Goal: Task Accomplishment & Management: Manage account settings

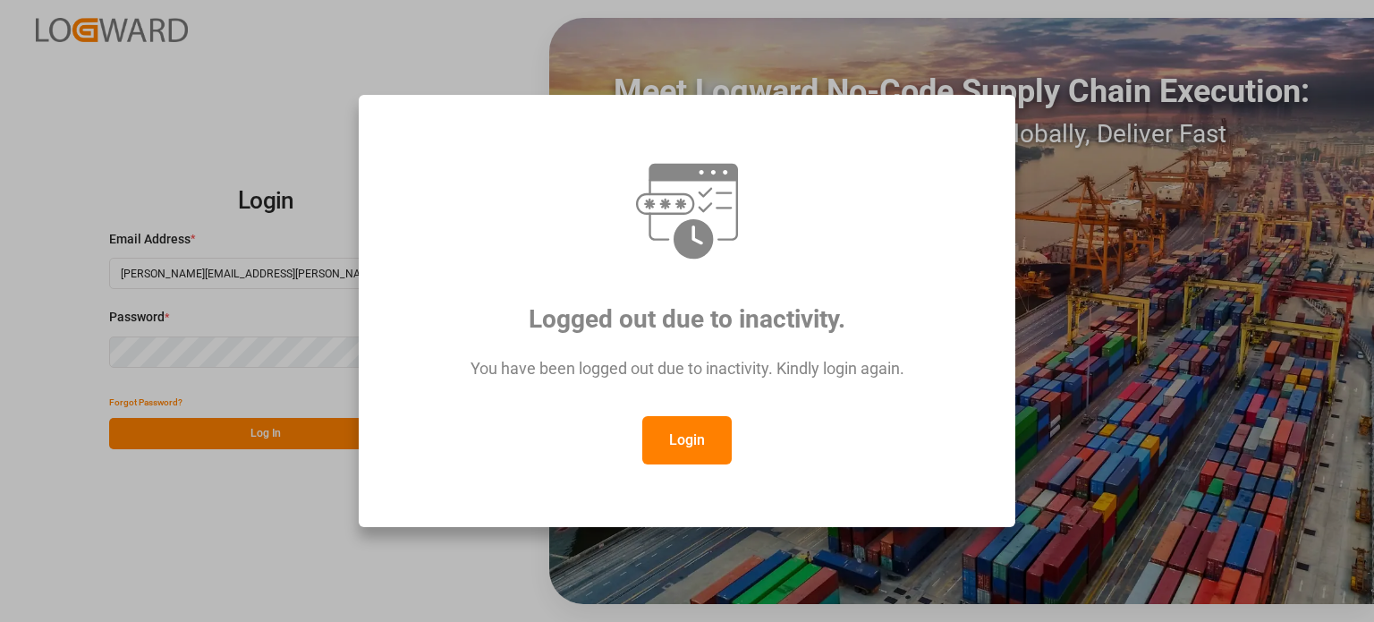
click at [663, 453] on button "Login" at bounding box center [686, 440] width 89 height 48
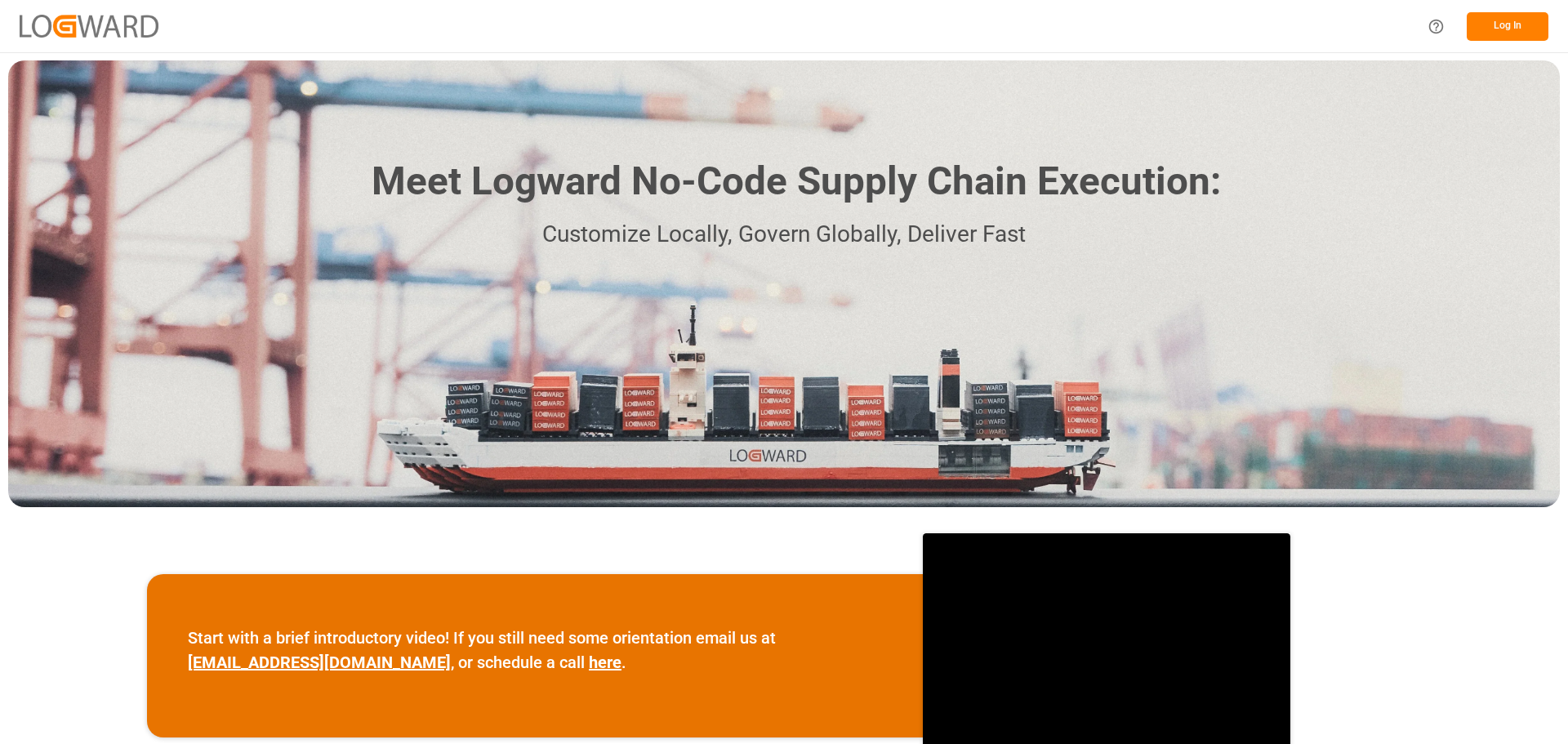
click at [1496, 30] on button "Log In" at bounding box center [1507, 26] width 81 height 28
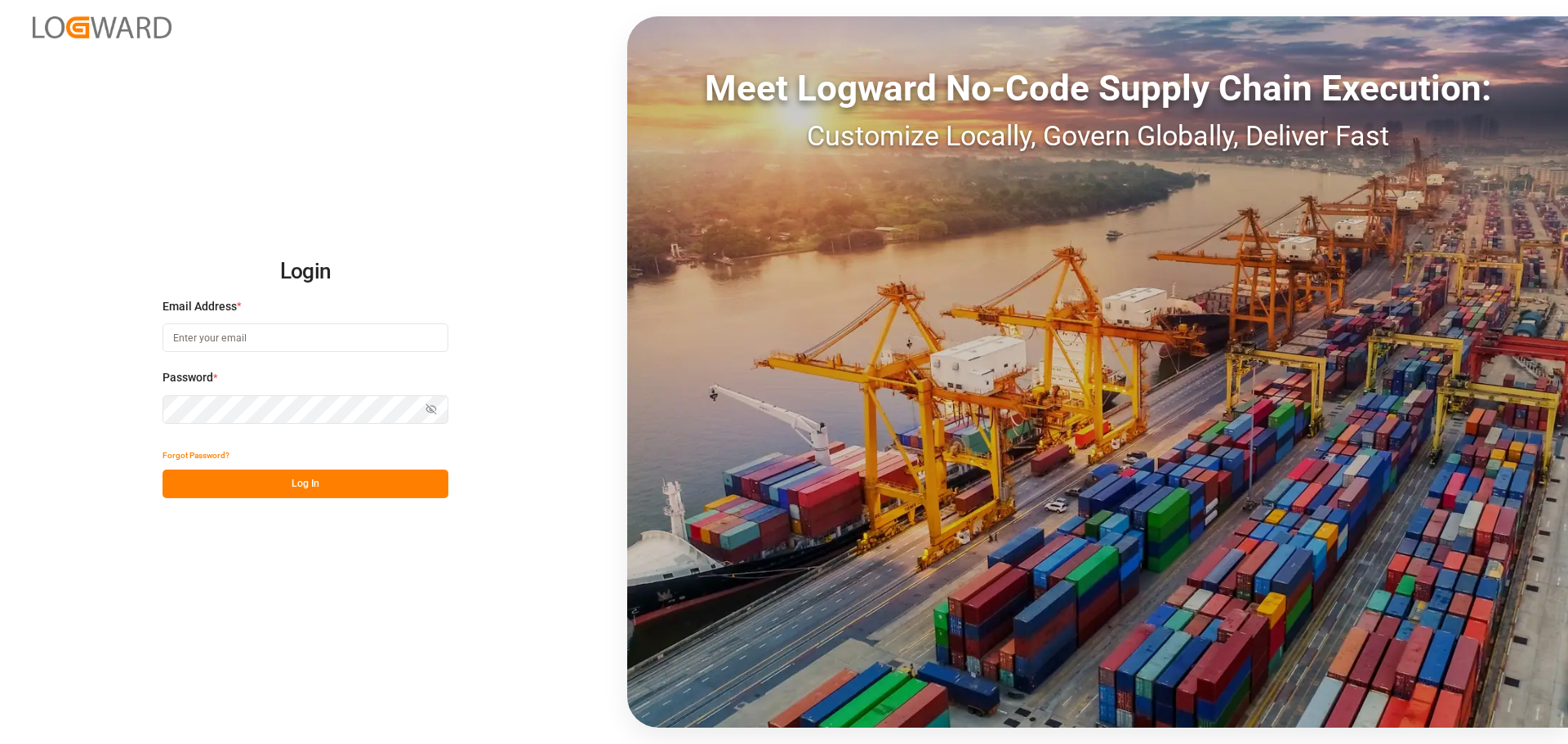
type input "emily.liu@jamindustries.com"
click at [306, 491] on button "Log In" at bounding box center [305, 483] width 286 height 28
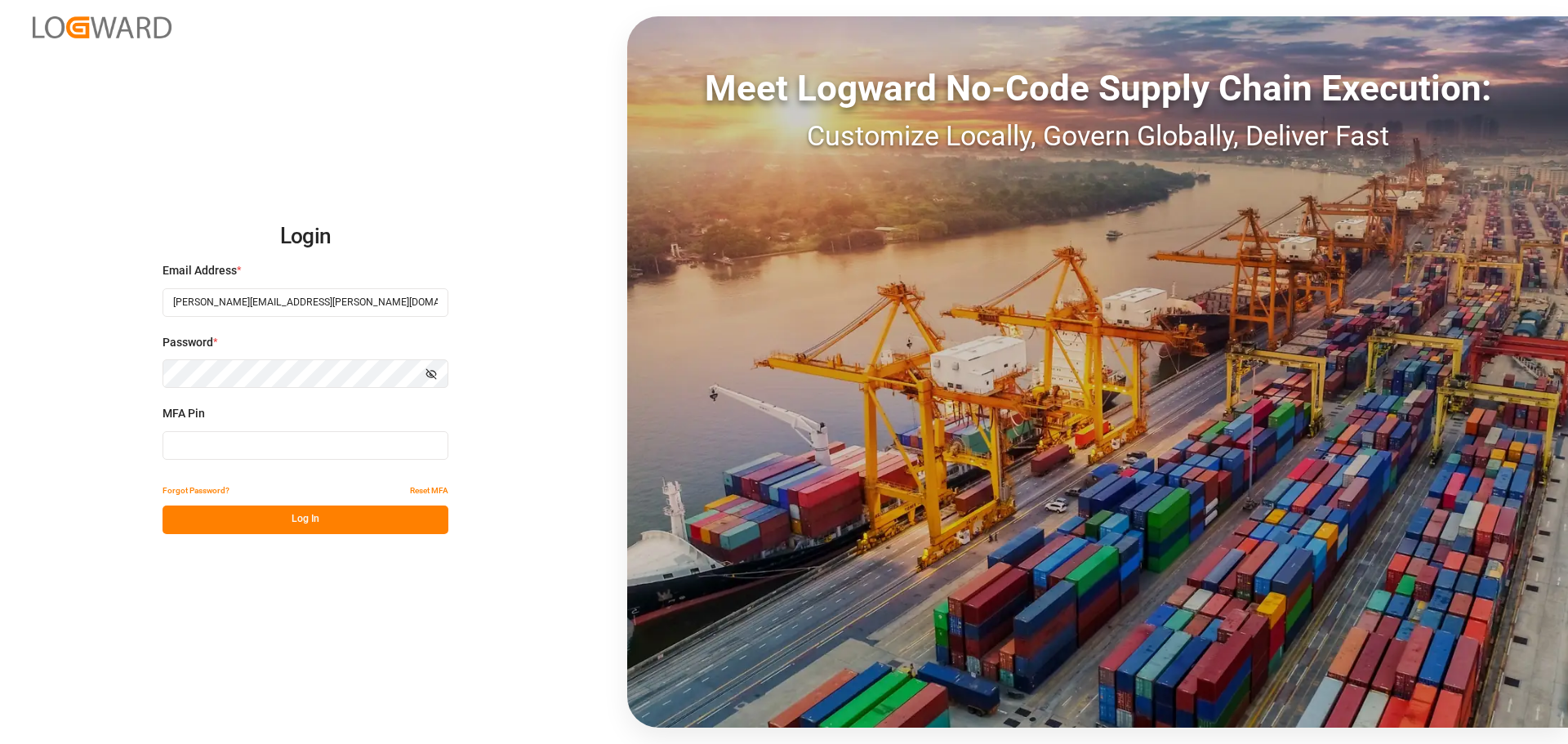
click at [339, 450] on input at bounding box center [305, 445] width 286 height 28
type input "588659"
click at [344, 520] on button "Log In" at bounding box center [305, 519] width 286 height 28
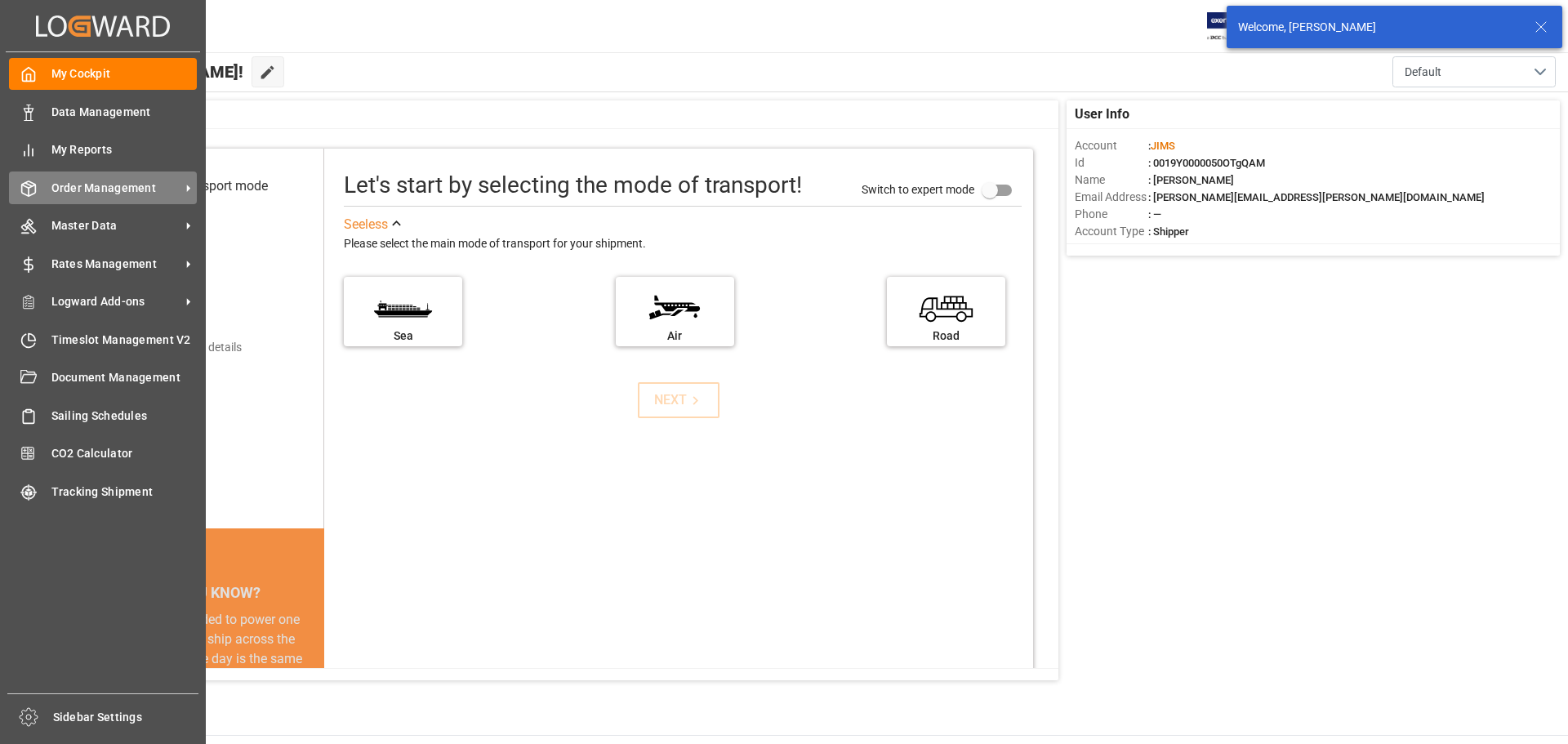
click at [63, 181] on span "Order Management" at bounding box center [115, 188] width 129 height 17
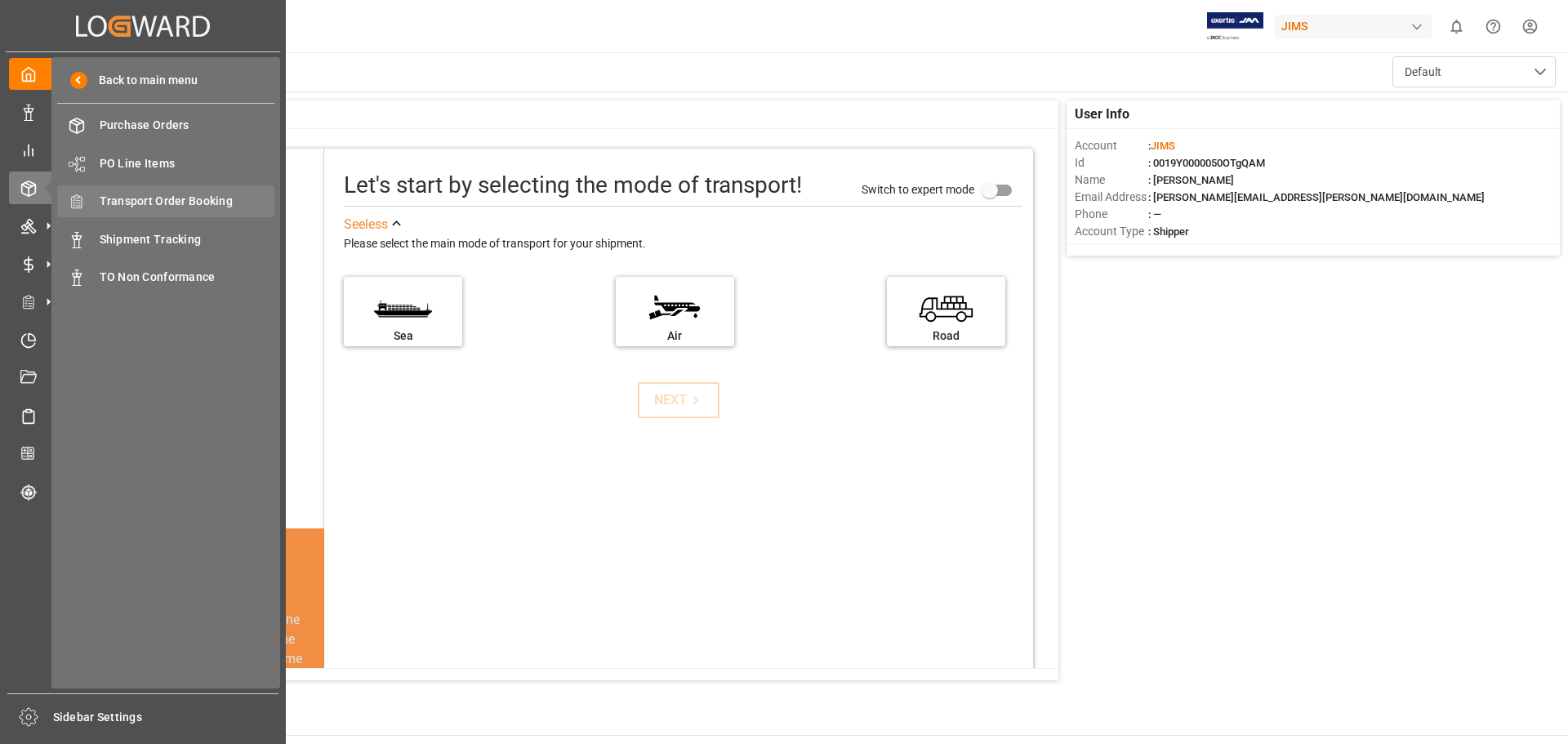
click at [165, 196] on span "Transport Order Booking" at bounding box center [187, 201] width 175 height 17
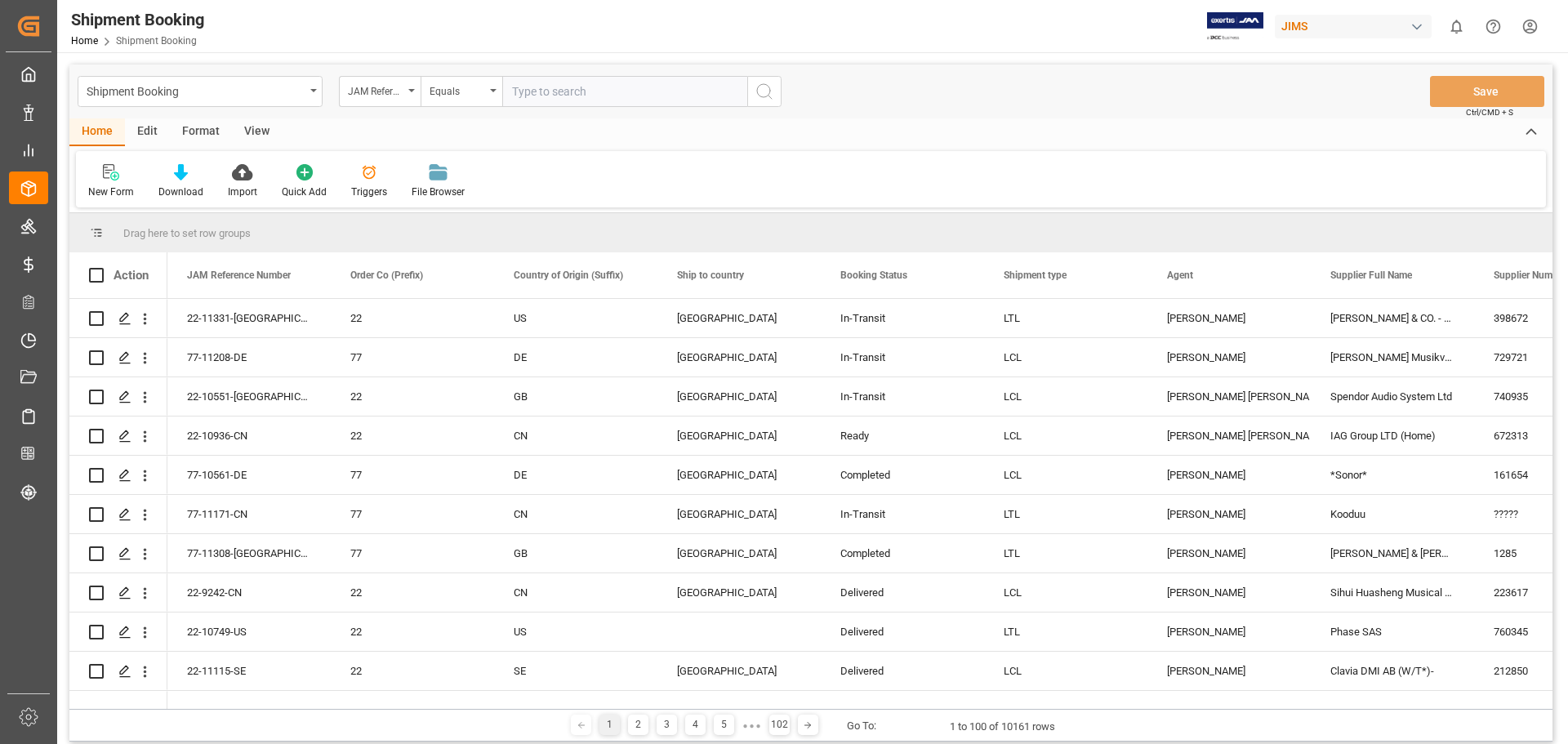
click at [668, 94] on input "text" at bounding box center [625, 91] width 245 height 31
type input "77-11142-US"
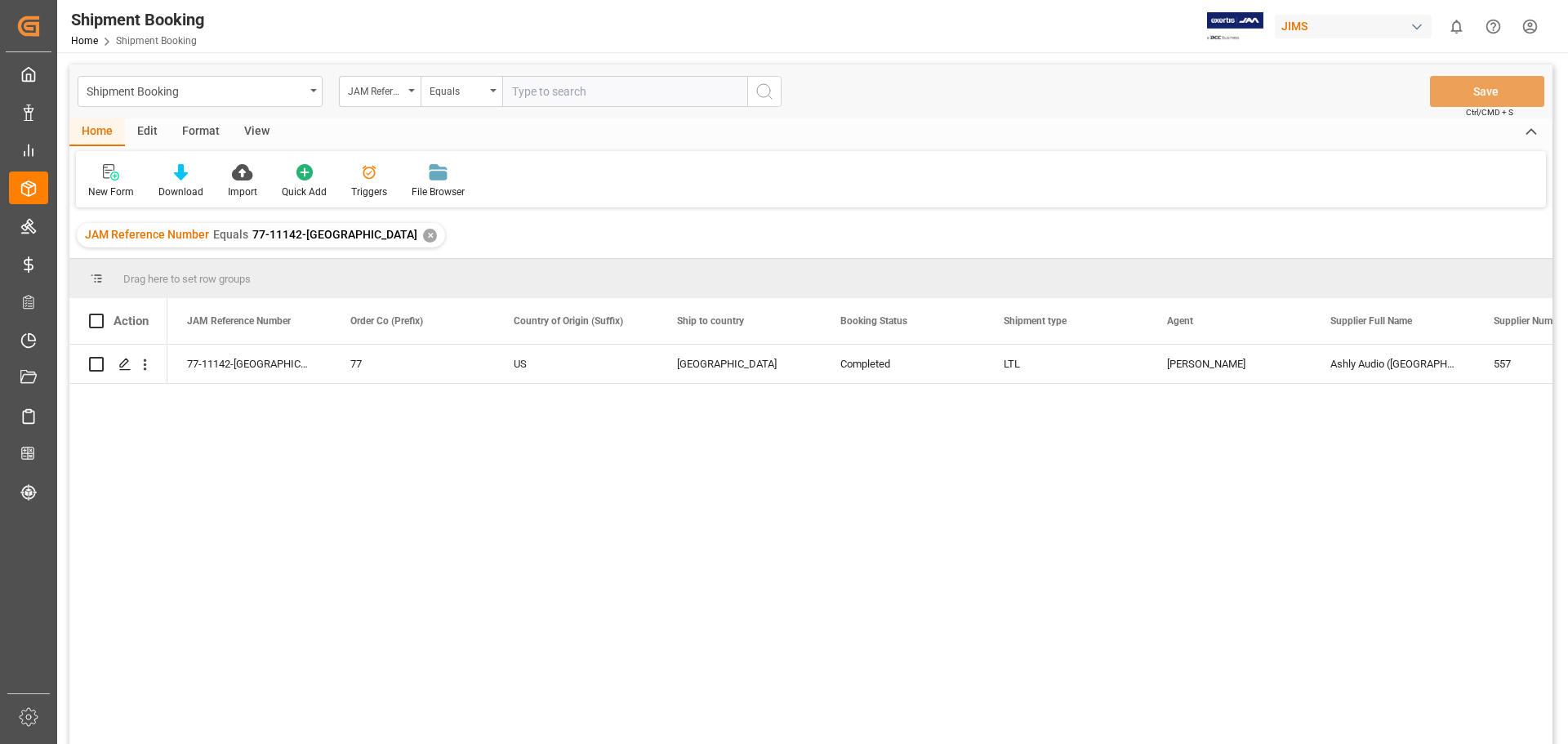
click at [578, 97] on input "text" at bounding box center [625, 91] width 245 height 31
click at [423, 236] on div "✕" at bounding box center [429, 235] width 14 height 14
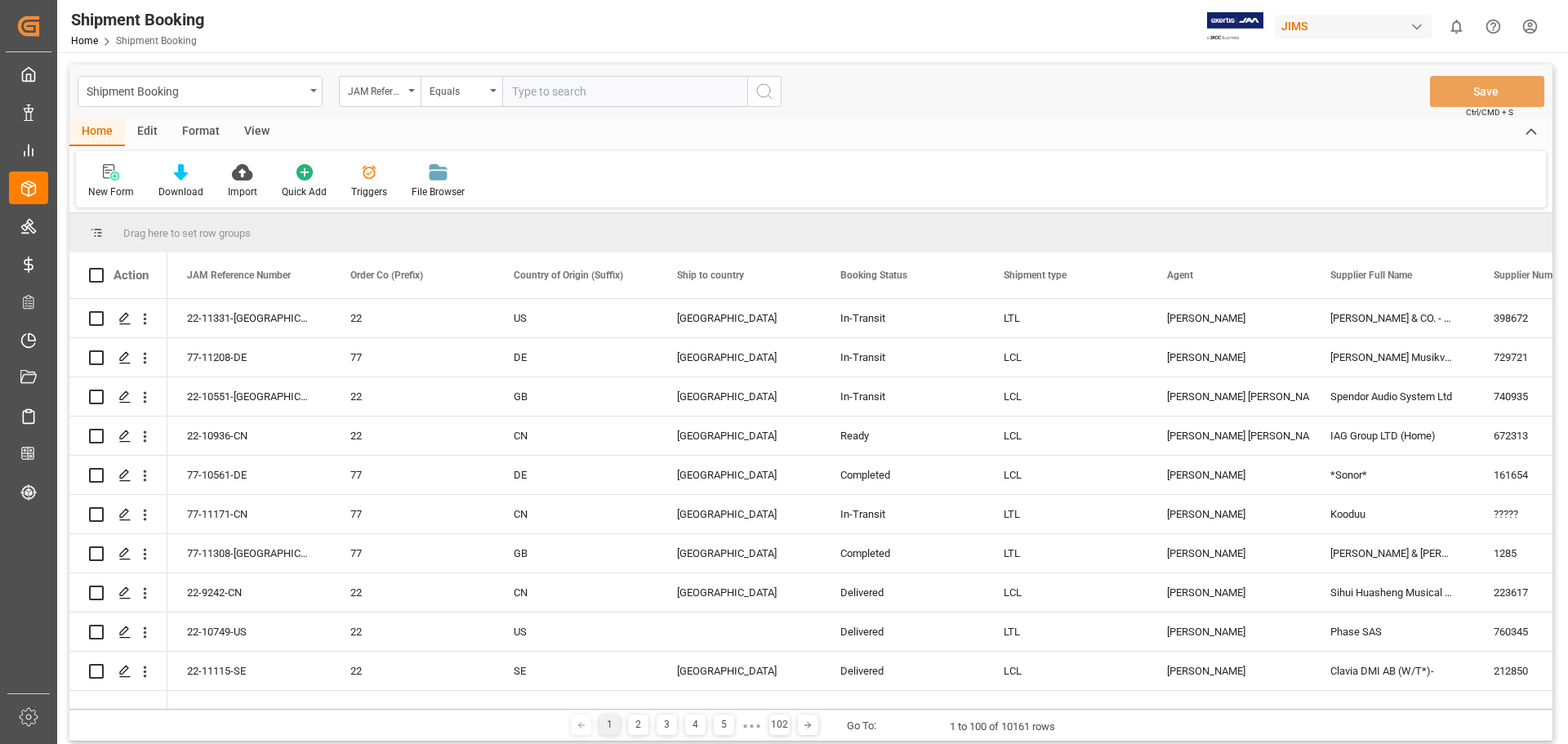
click at [561, 89] on input "text" at bounding box center [625, 91] width 245 height 31
type input "77-11160-US"
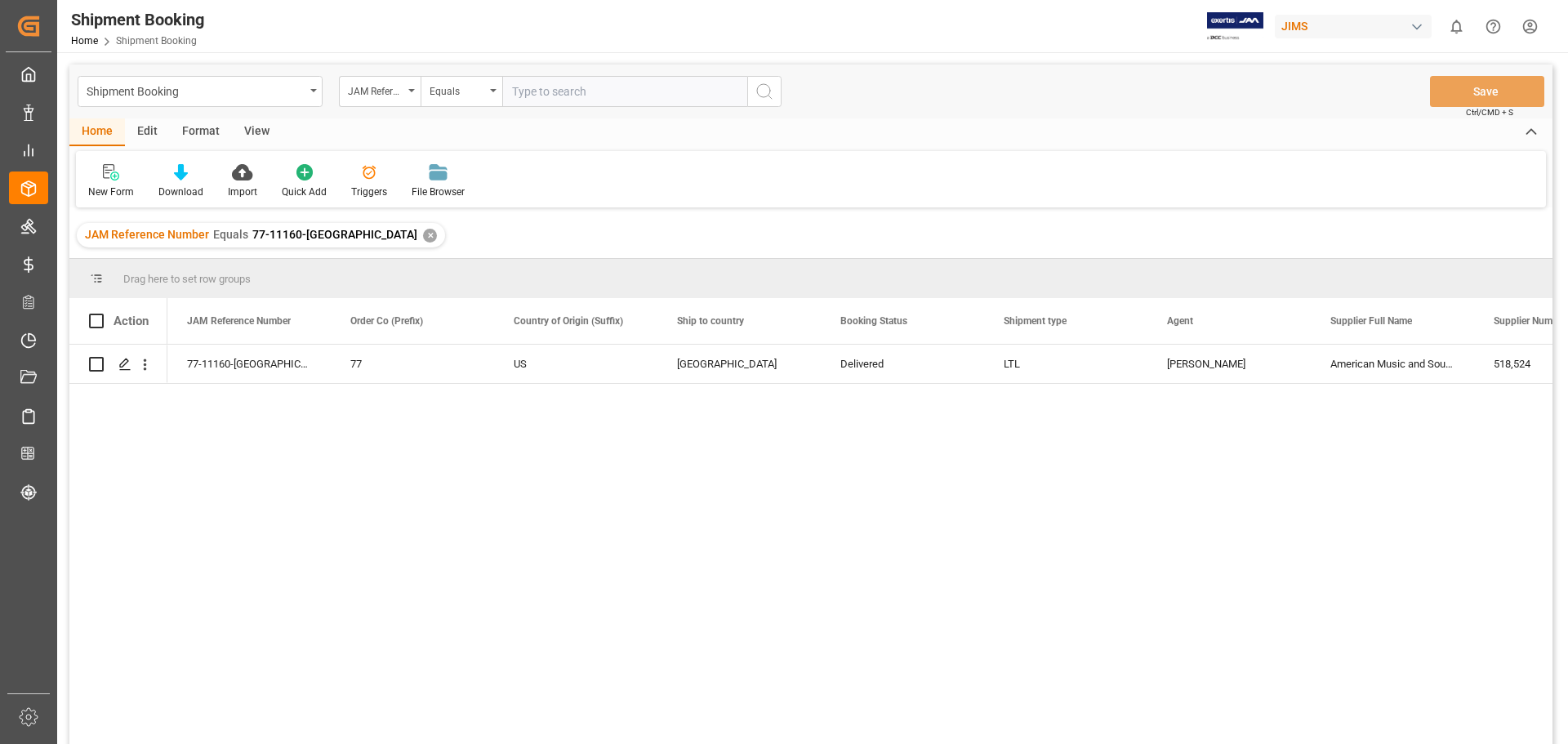
click at [531, 97] on input "text" at bounding box center [625, 91] width 245 height 31
type input "22-11313-US"
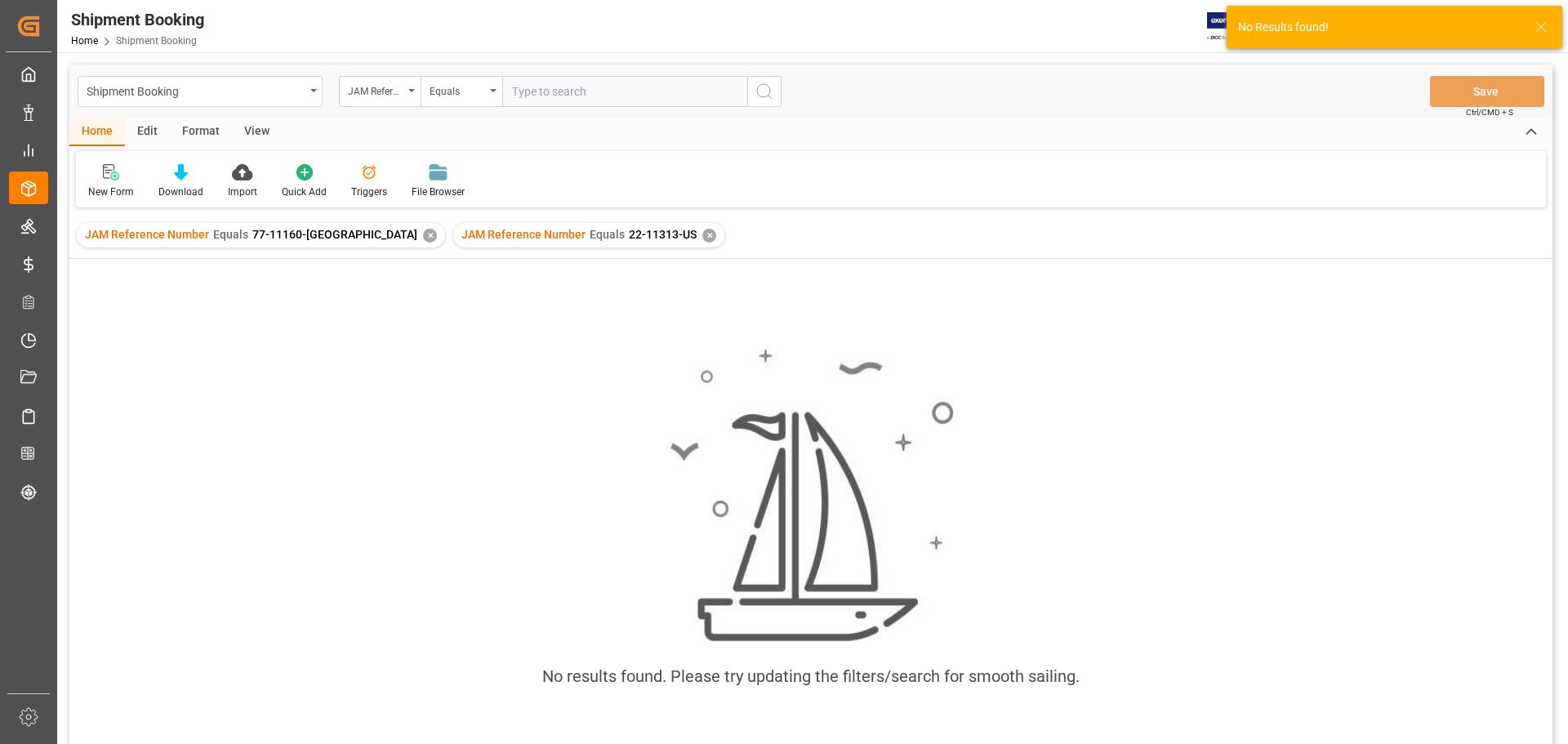
click at [423, 236] on div "✕" at bounding box center [429, 235] width 14 height 14
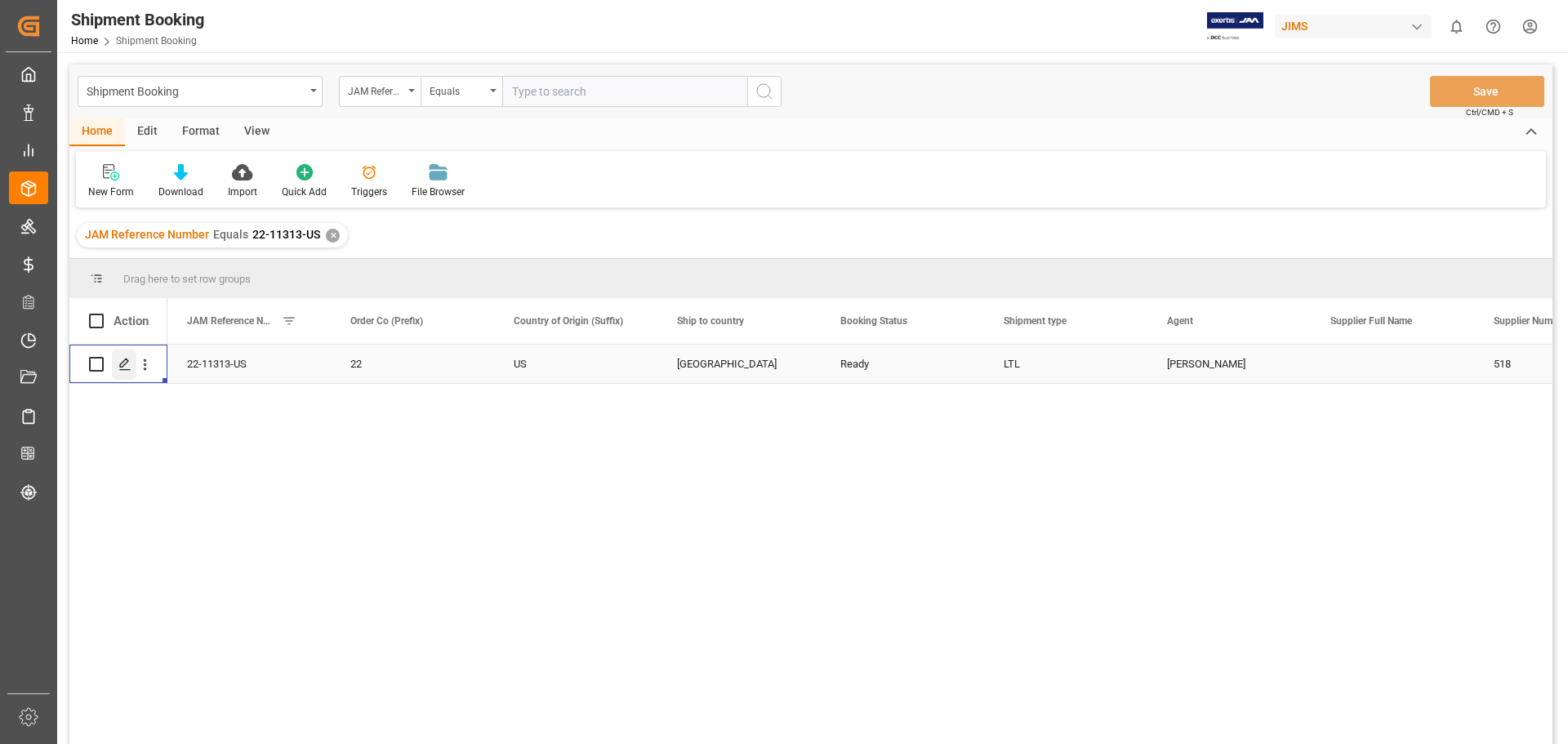
click at [125, 371] on icon "Press SPACE to select this row." at bounding box center [125, 364] width 13 height 13
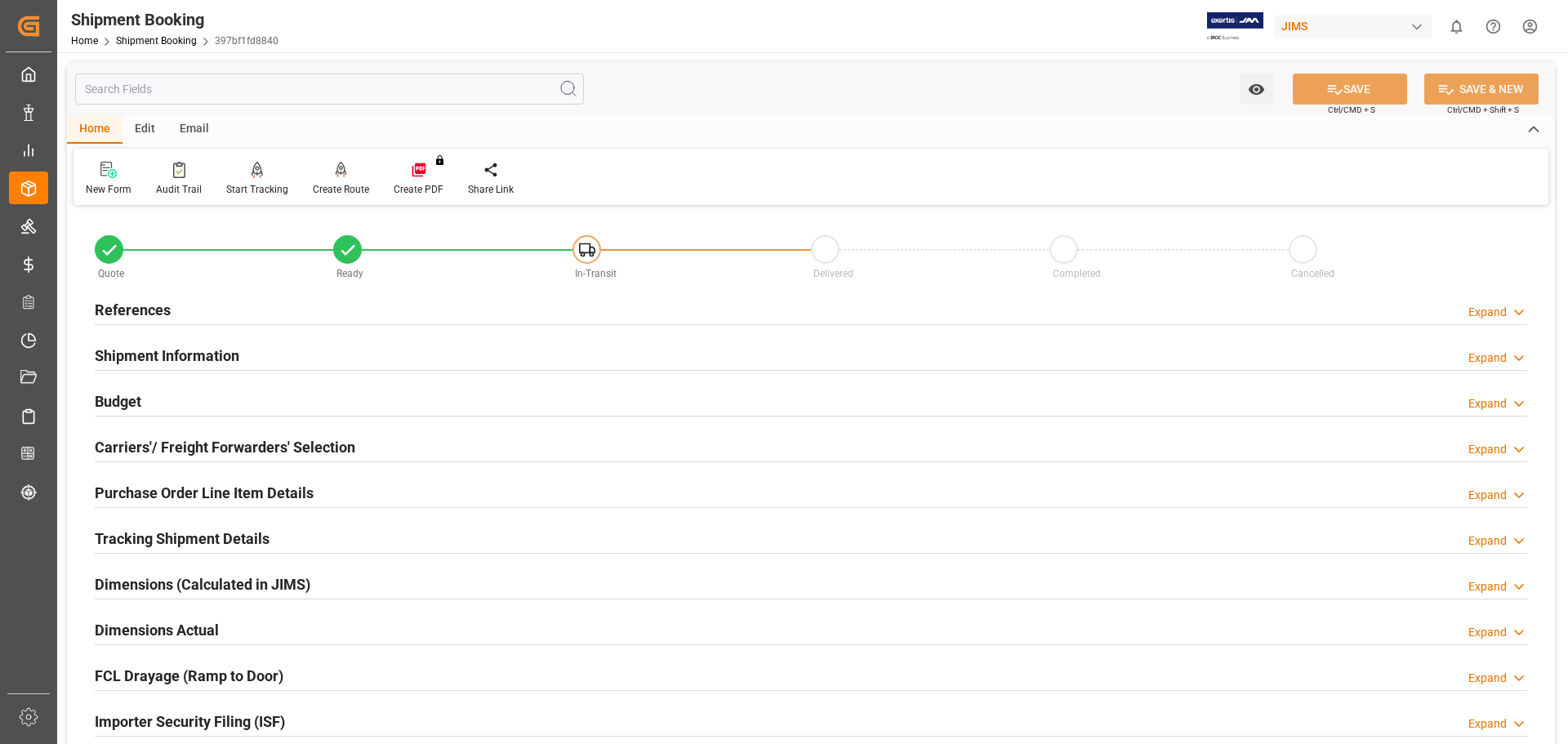
click at [183, 537] on h2 "Tracking Shipment Details" at bounding box center [182, 539] width 174 height 22
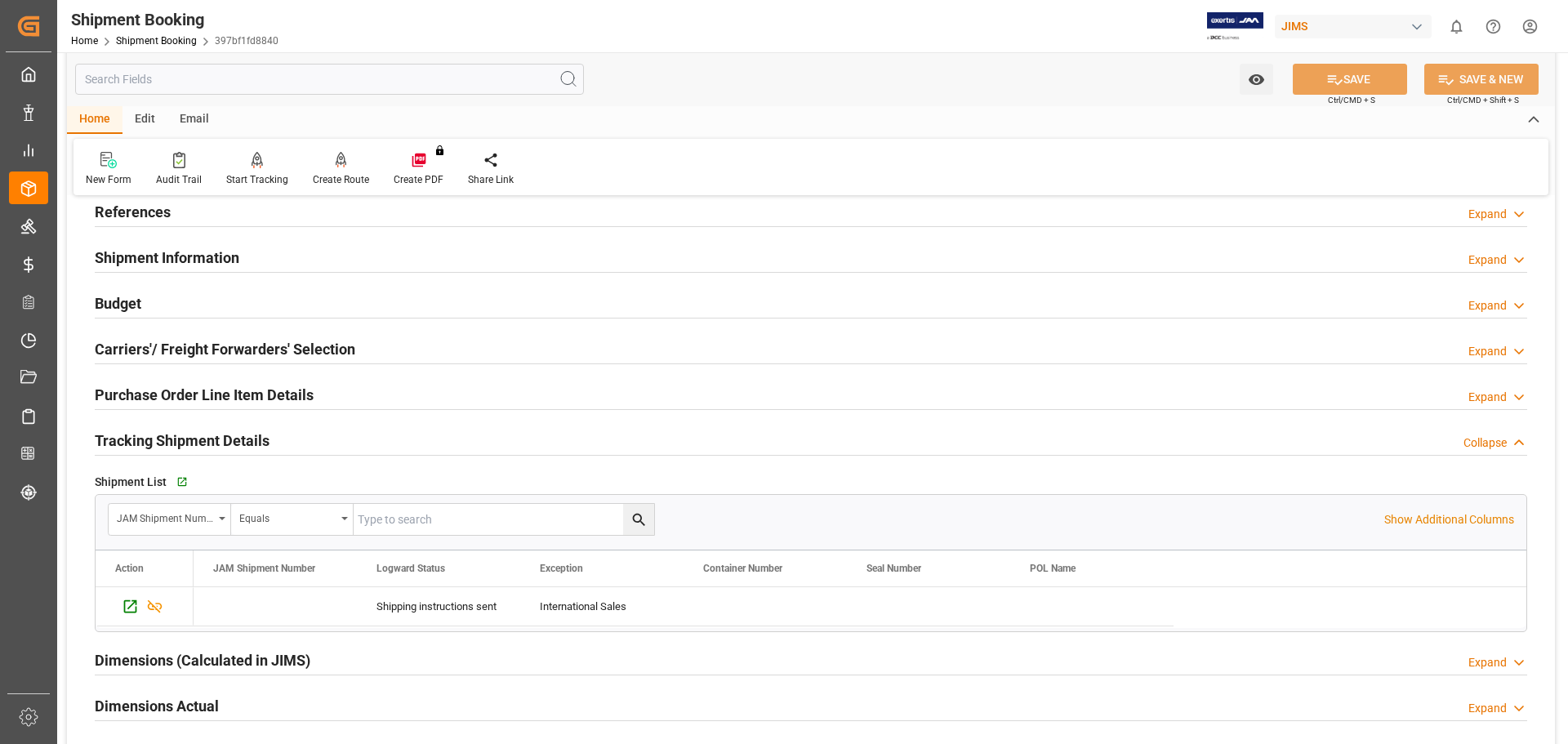
scroll to position [136, 0]
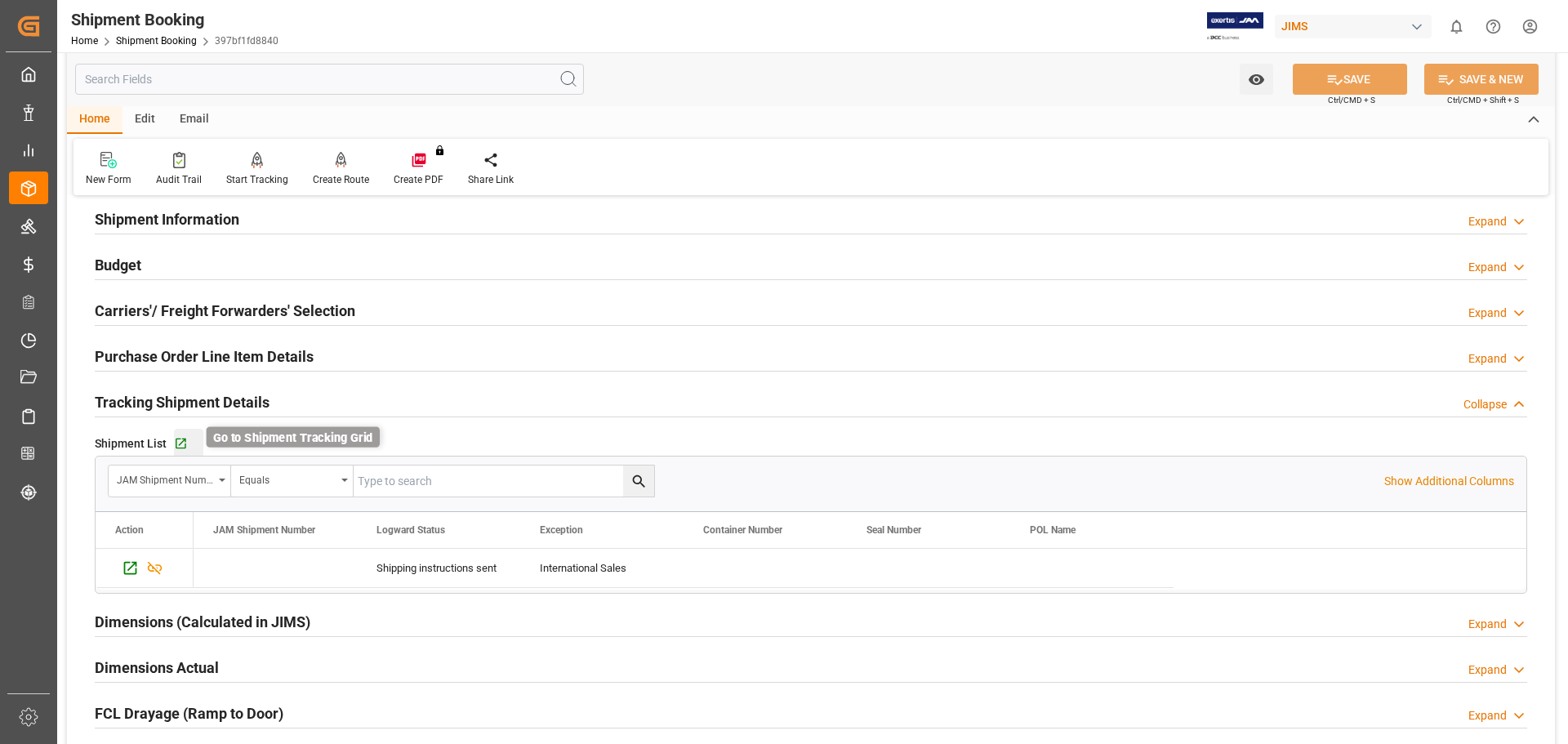
click at [182, 443] on icon "button" at bounding box center [180, 443] width 14 height 14
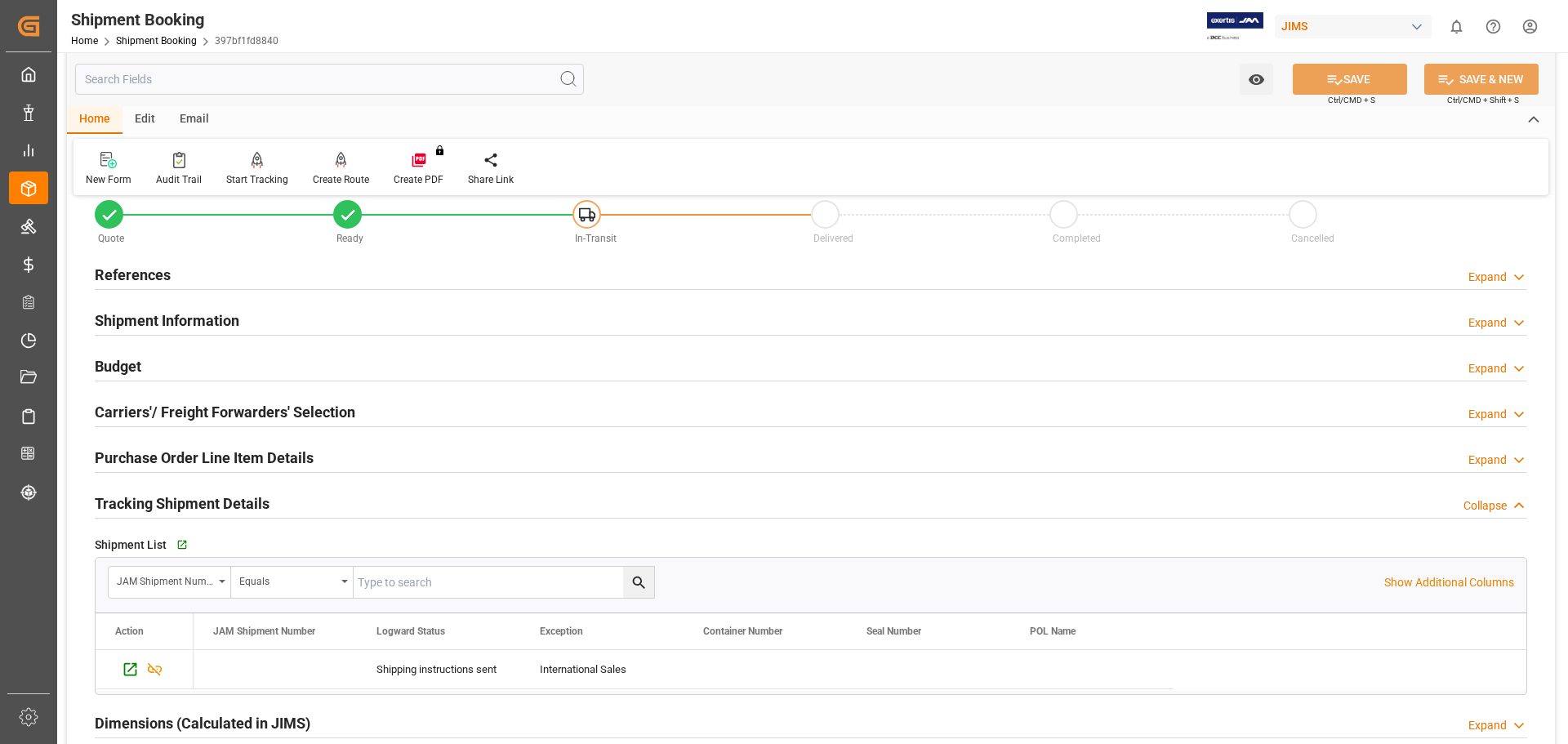
scroll to position [0, 0]
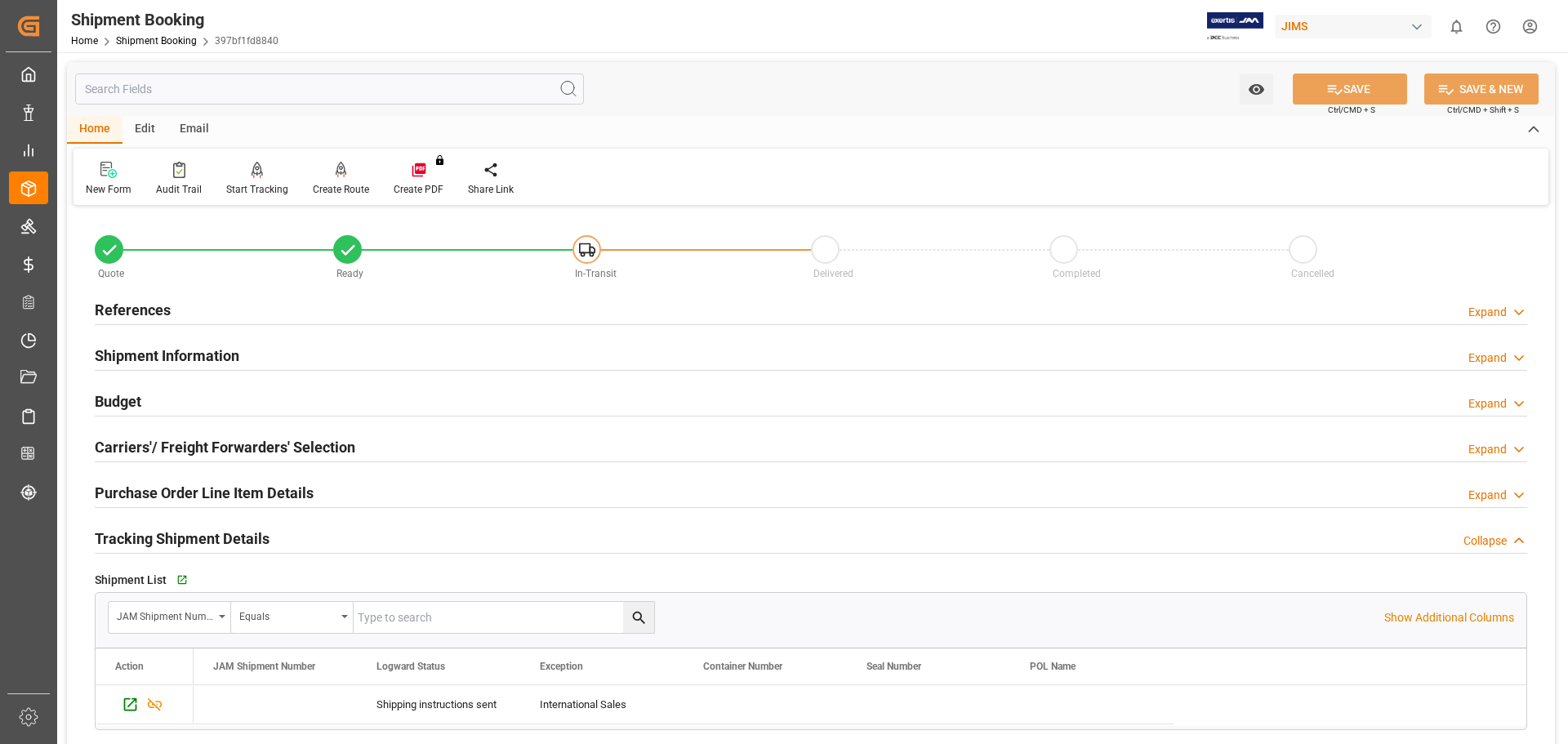
click at [133, 310] on h2 "References" at bounding box center [132, 309] width 76 height 22
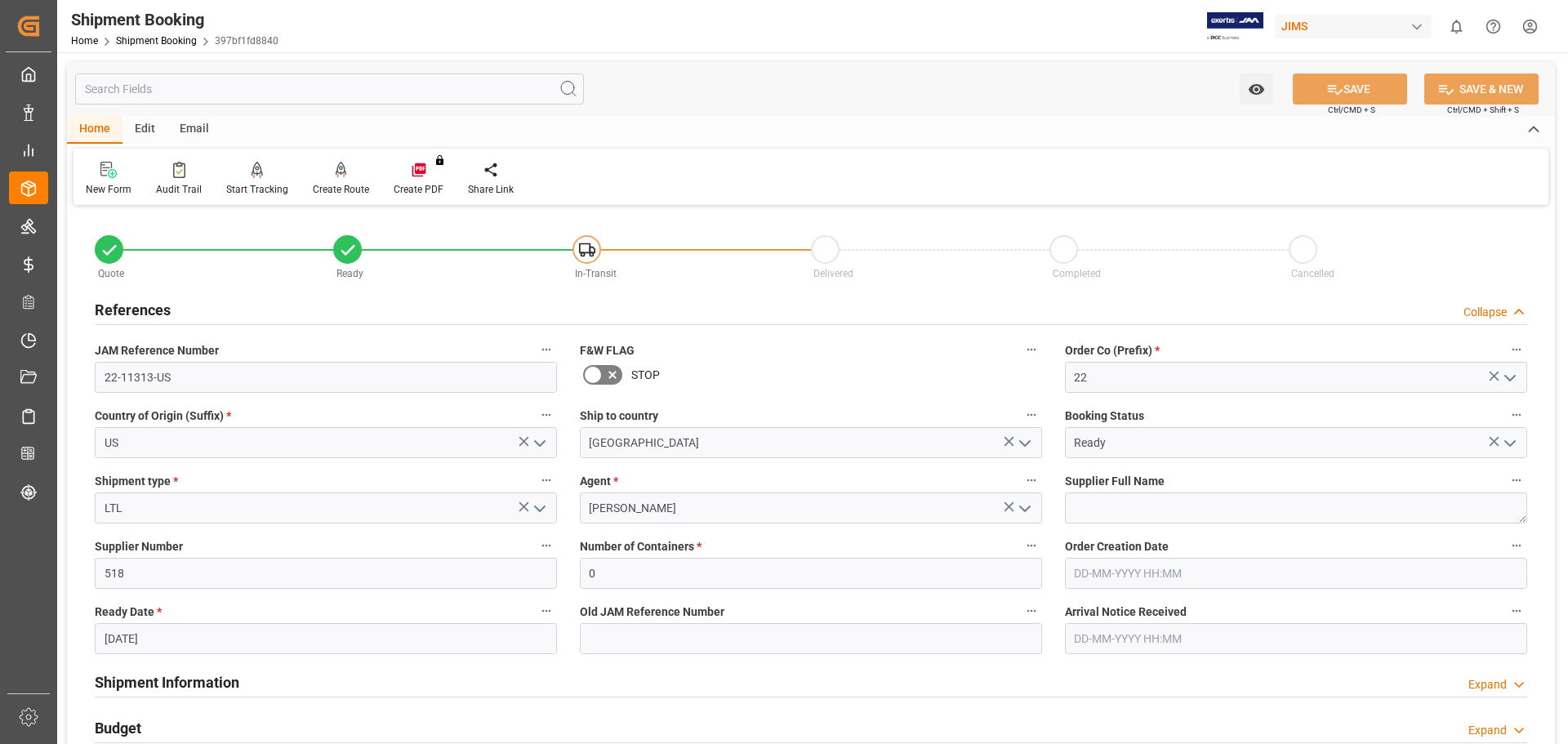
click at [134, 309] on h2 "References" at bounding box center [132, 309] width 76 height 22
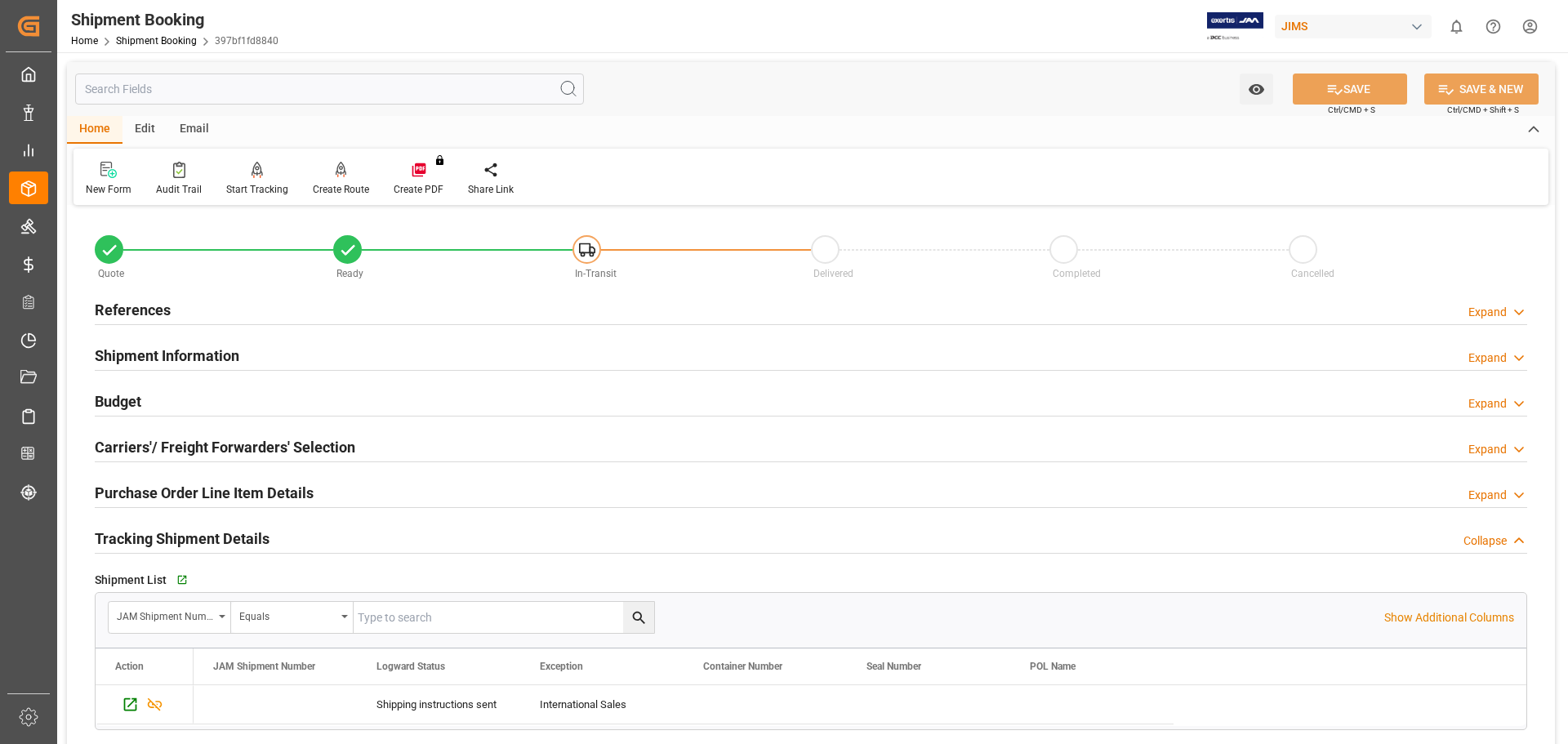
click at [134, 309] on h2 "References" at bounding box center [132, 309] width 76 height 22
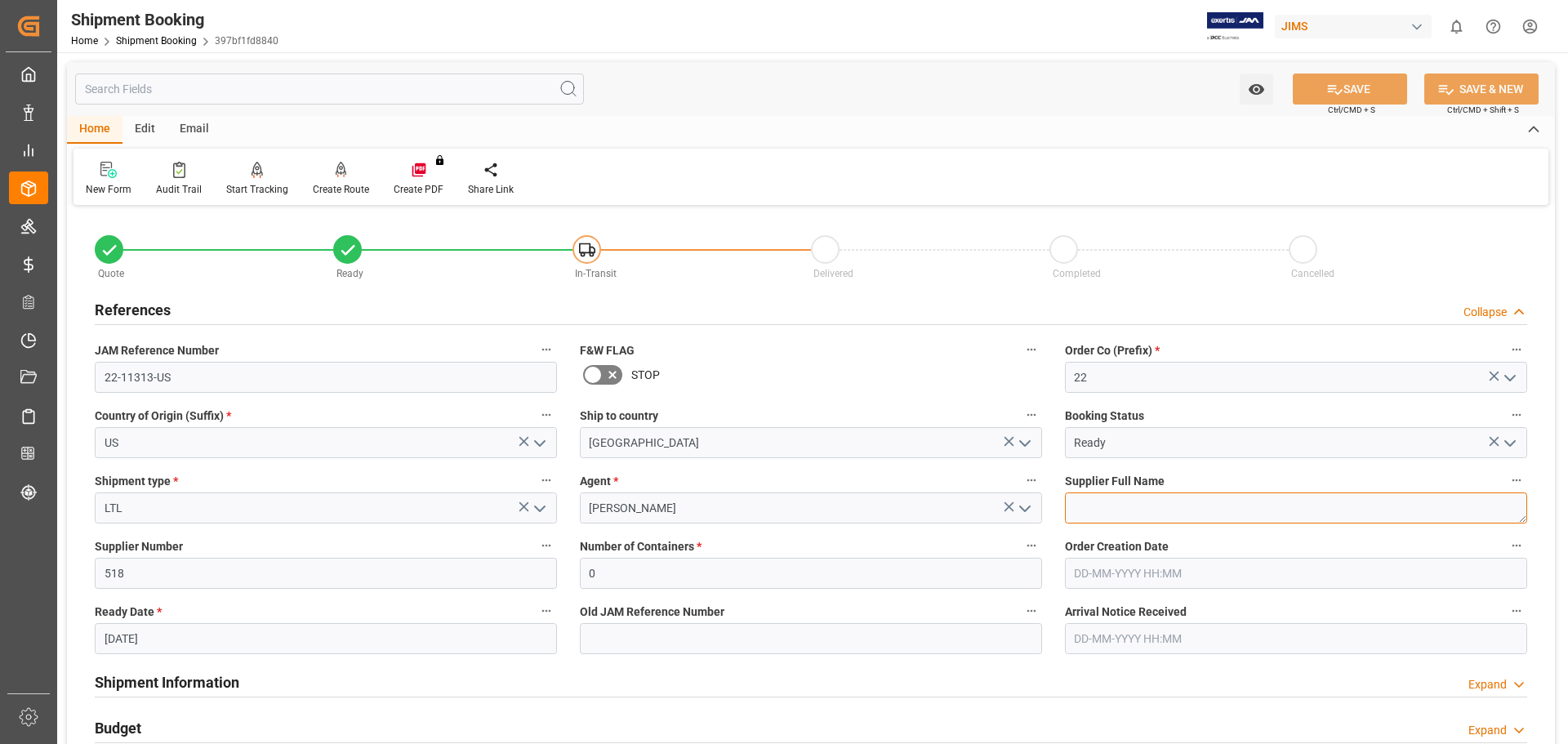
click at [1175, 508] on textarea at bounding box center [1296, 508] width 462 height 31
type textarea "AMS"
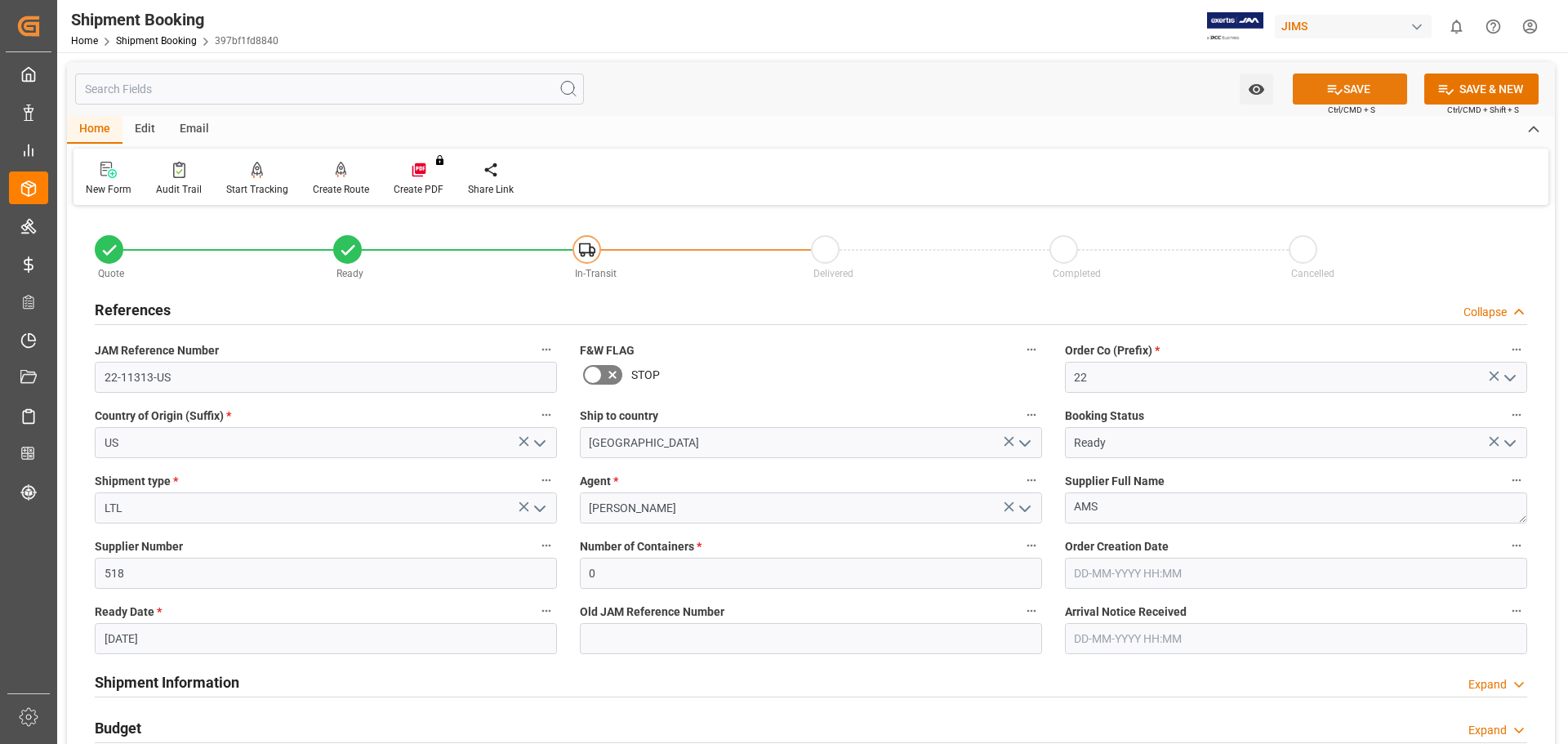
click at [1357, 98] on button "SAVE" at bounding box center [1350, 89] width 114 height 31
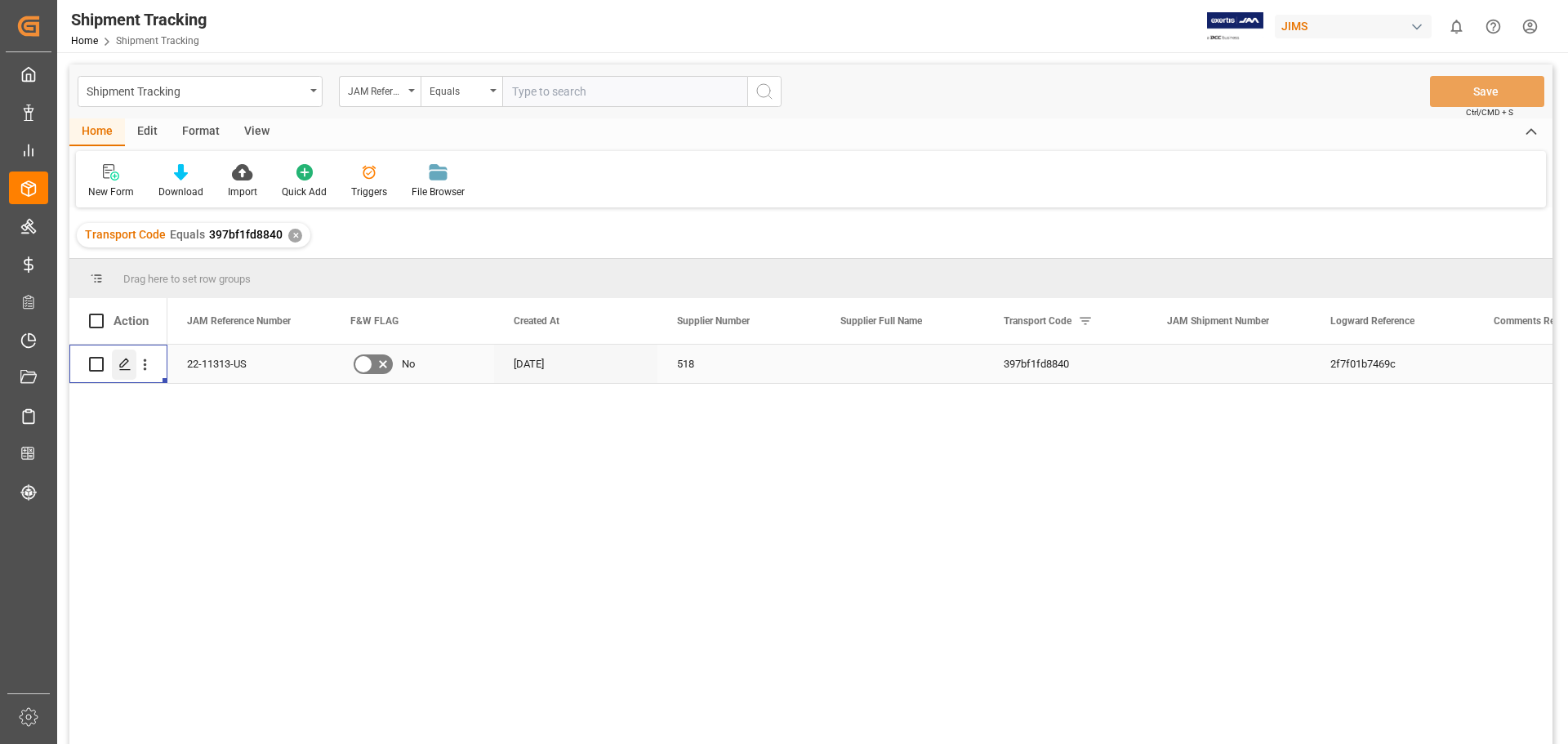
click at [128, 360] on icon "Press SPACE to select this row." at bounding box center [125, 364] width 13 height 13
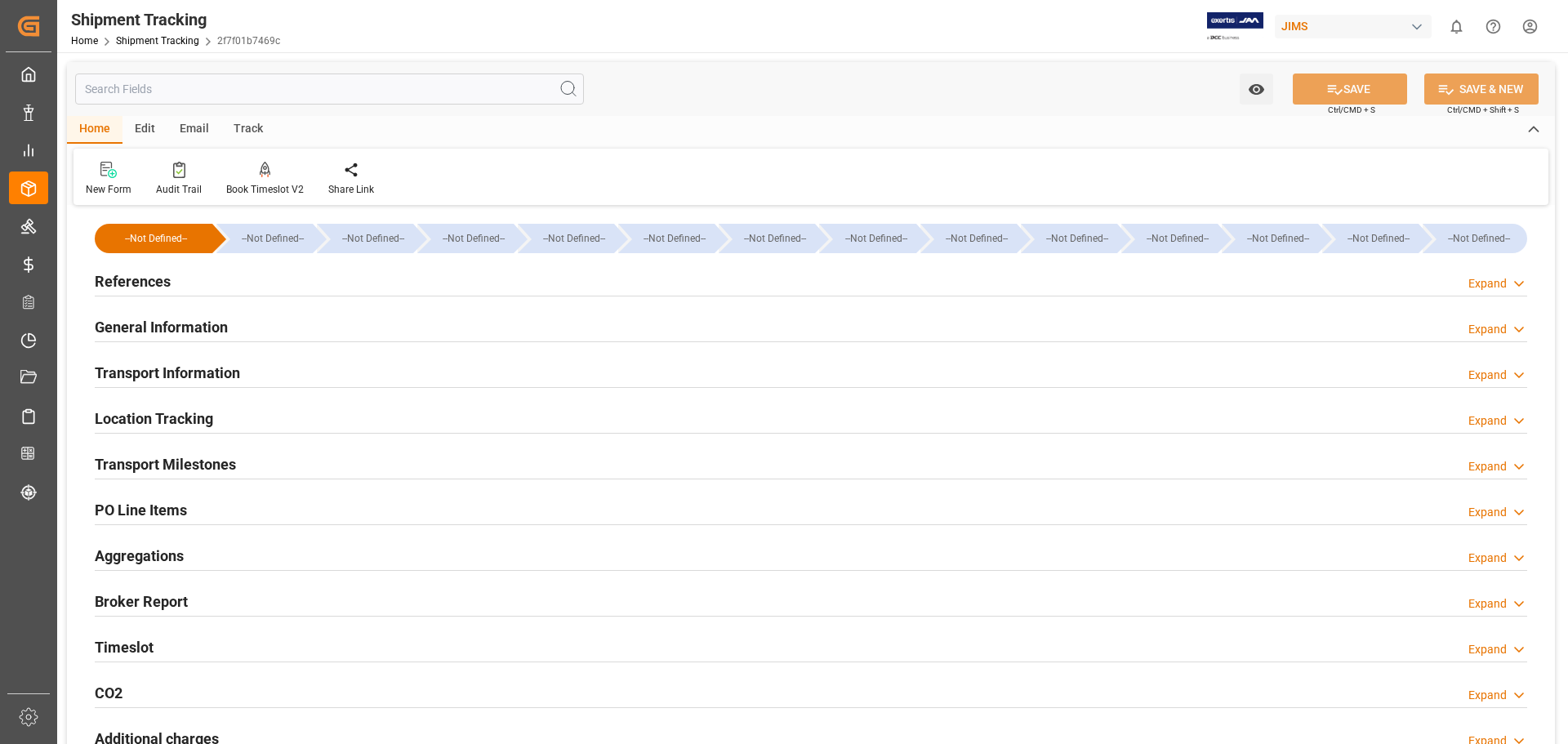
type input "01-10-2025 00:00"
type input "06-10-2025 00:00"
click at [197, 463] on h2 "Transport Milestones" at bounding box center [165, 464] width 142 height 22
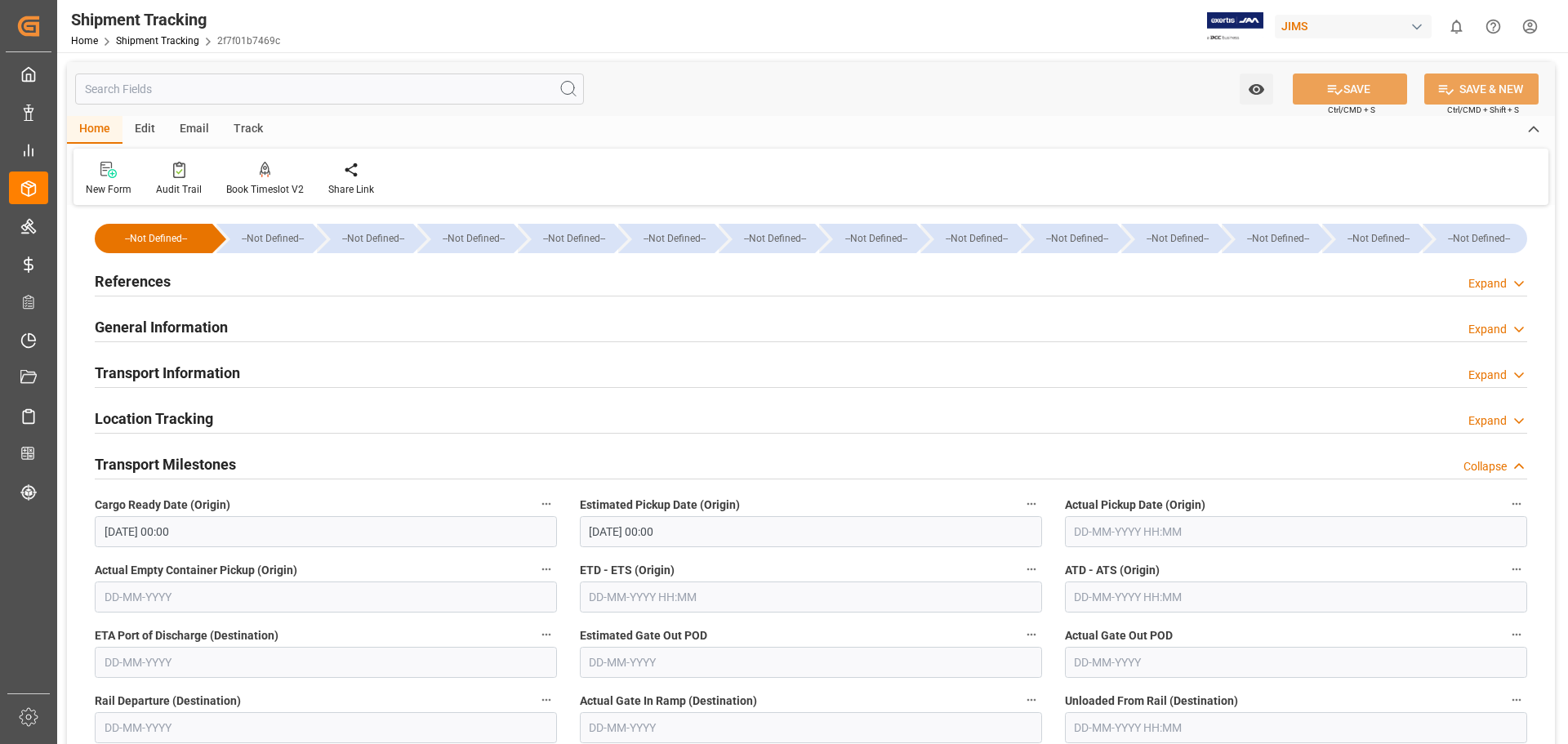
click at [170, 417] on h2 "Location Tracking" at bounding box center [154, 418] width 119 height 22
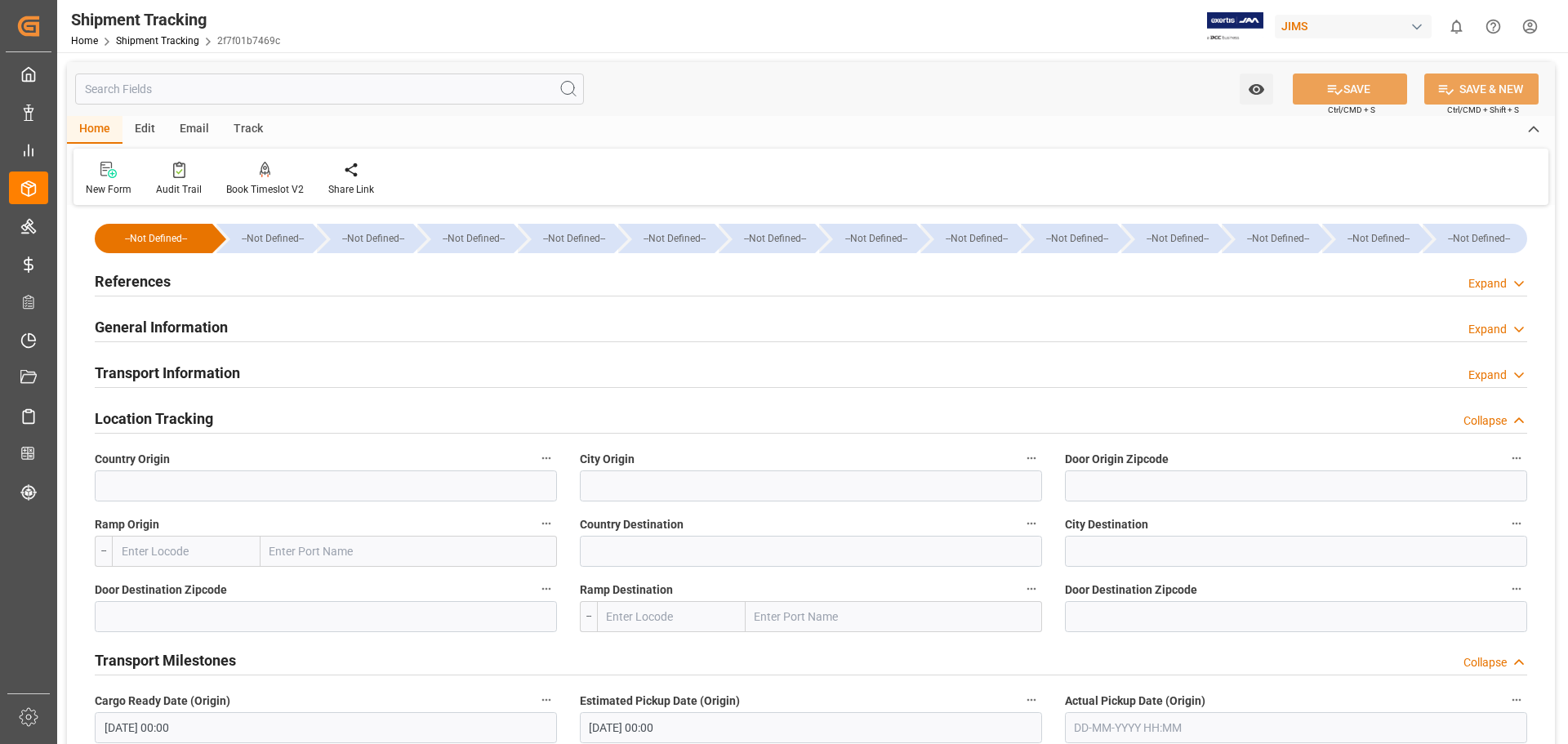
click at [169, 372] on h2 "Transport Information" at bounding box center [167, 372] width 145 height 22
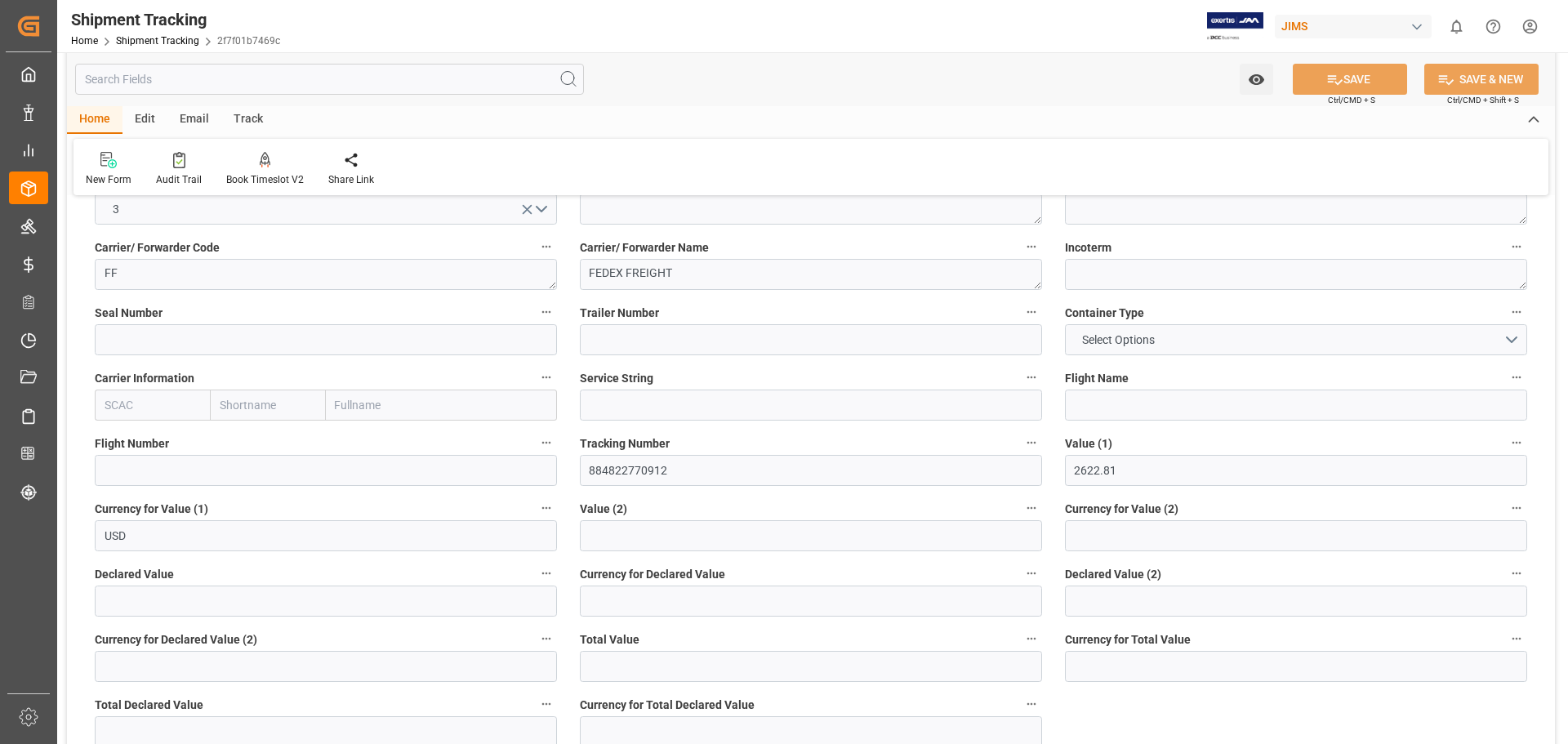
scroll to position [272, 0]
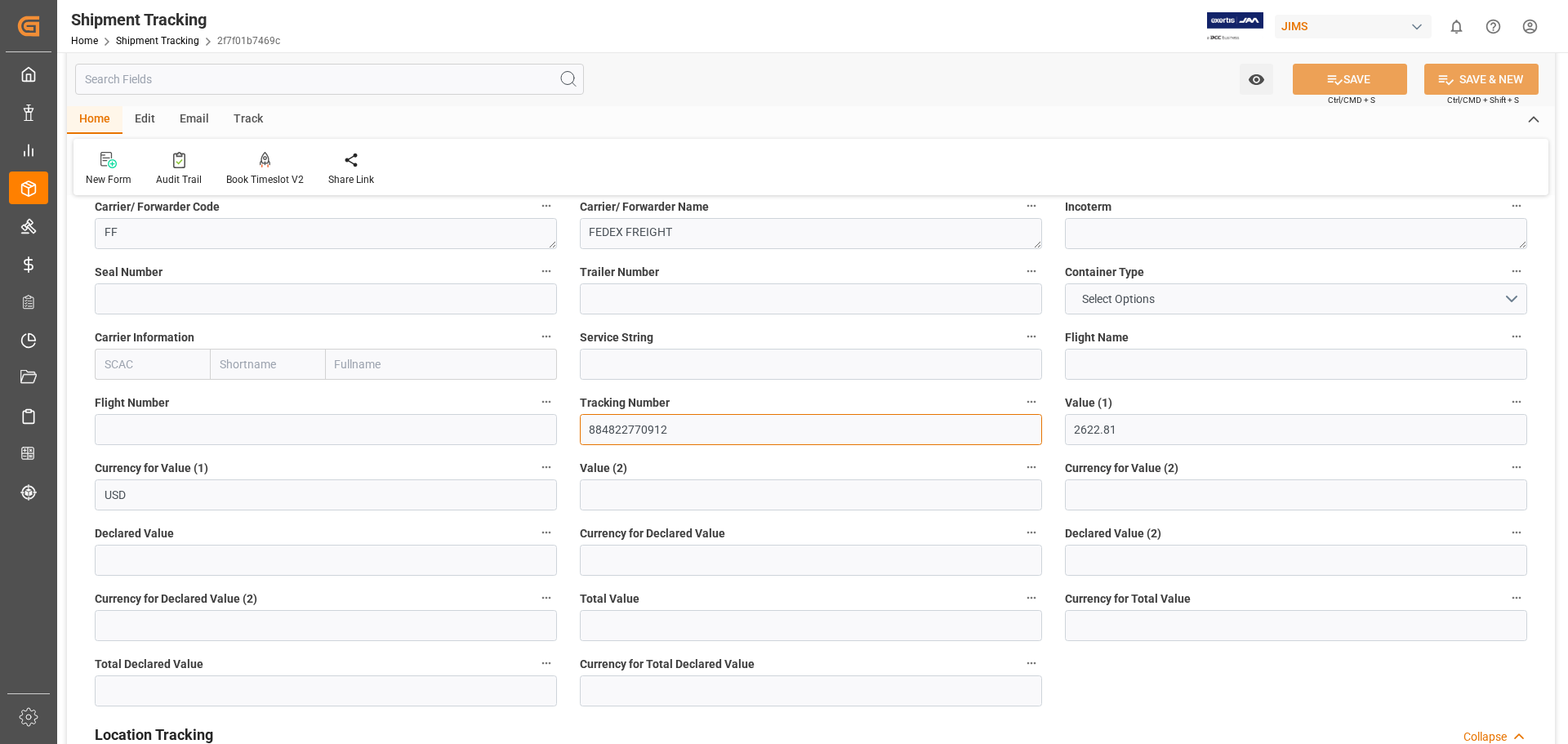
click at [658, 419] on input "884822770912" at bounding box center [811, 429] width 462 height 31
drag, startPoint x: 672, startPoint y: 428, endPoint x: 431, endPoint y: 427, distance: 241.0
paste input "5608828595"
type input "5608828595"
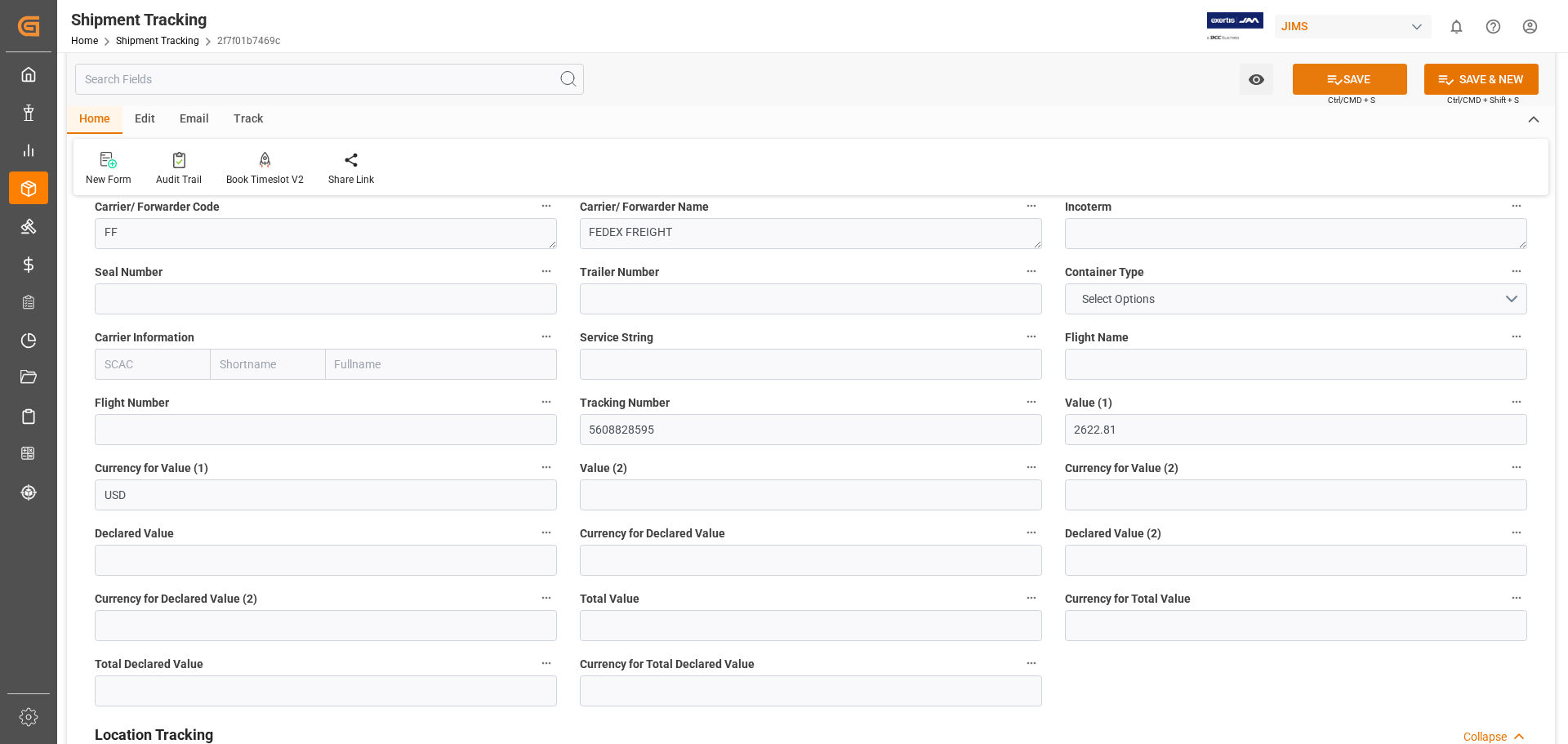
click at [1344, 81] on button "SAVE" at bounding box center [1350, 79] width 114 height 31
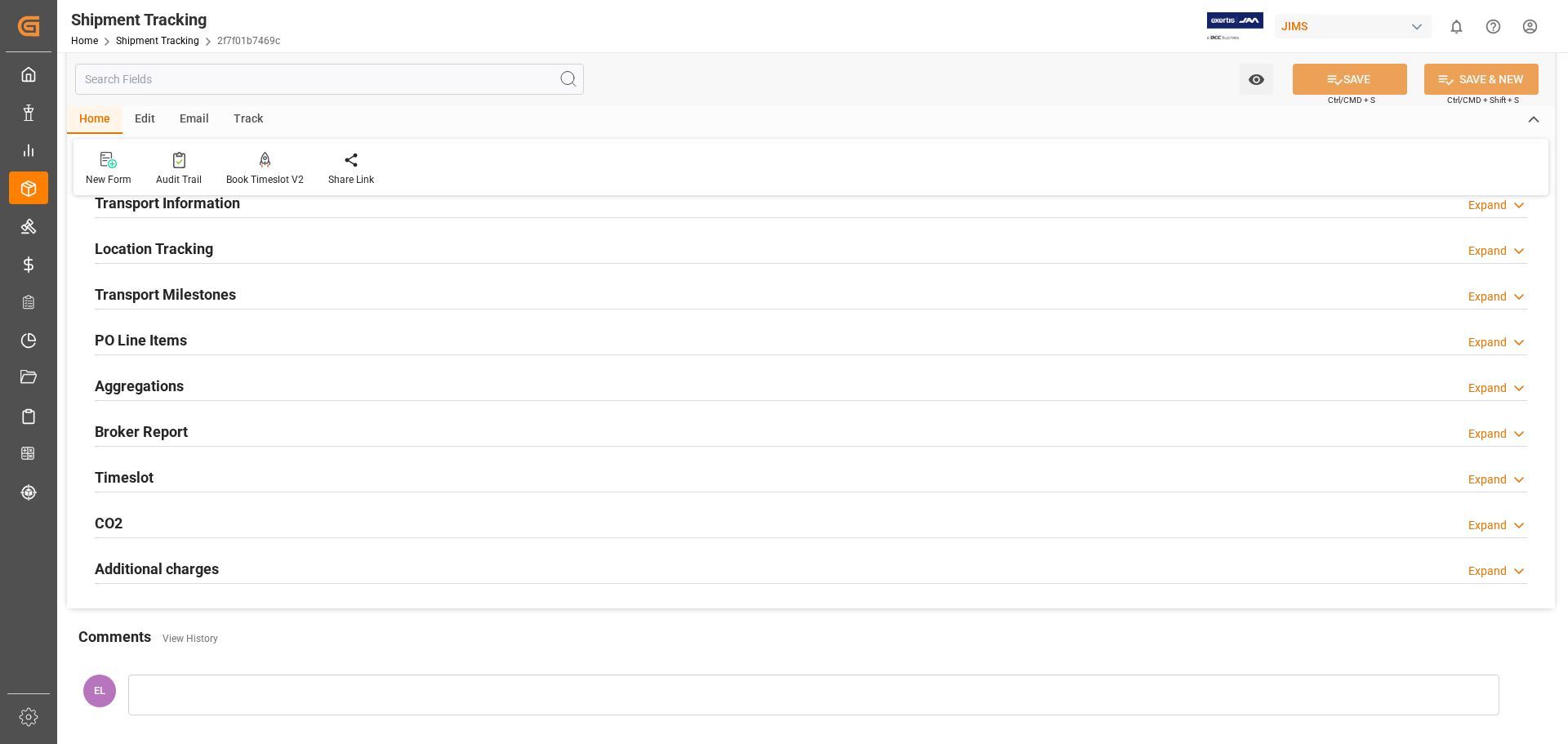
scroll to position [136, 0]
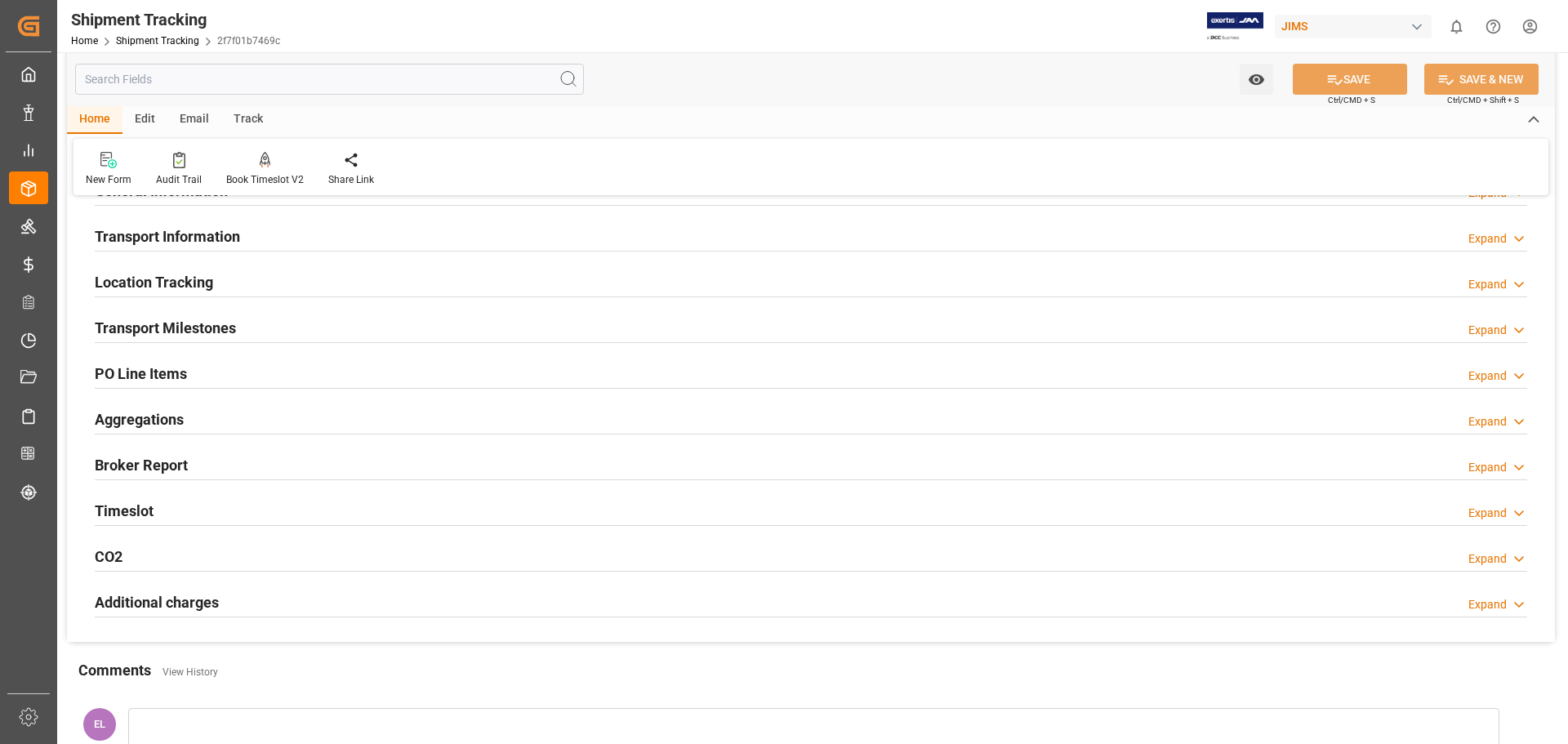
click at [189, 317] on h2 "Transport Milestones" at bounding box center [165, 328] width 142 height 22
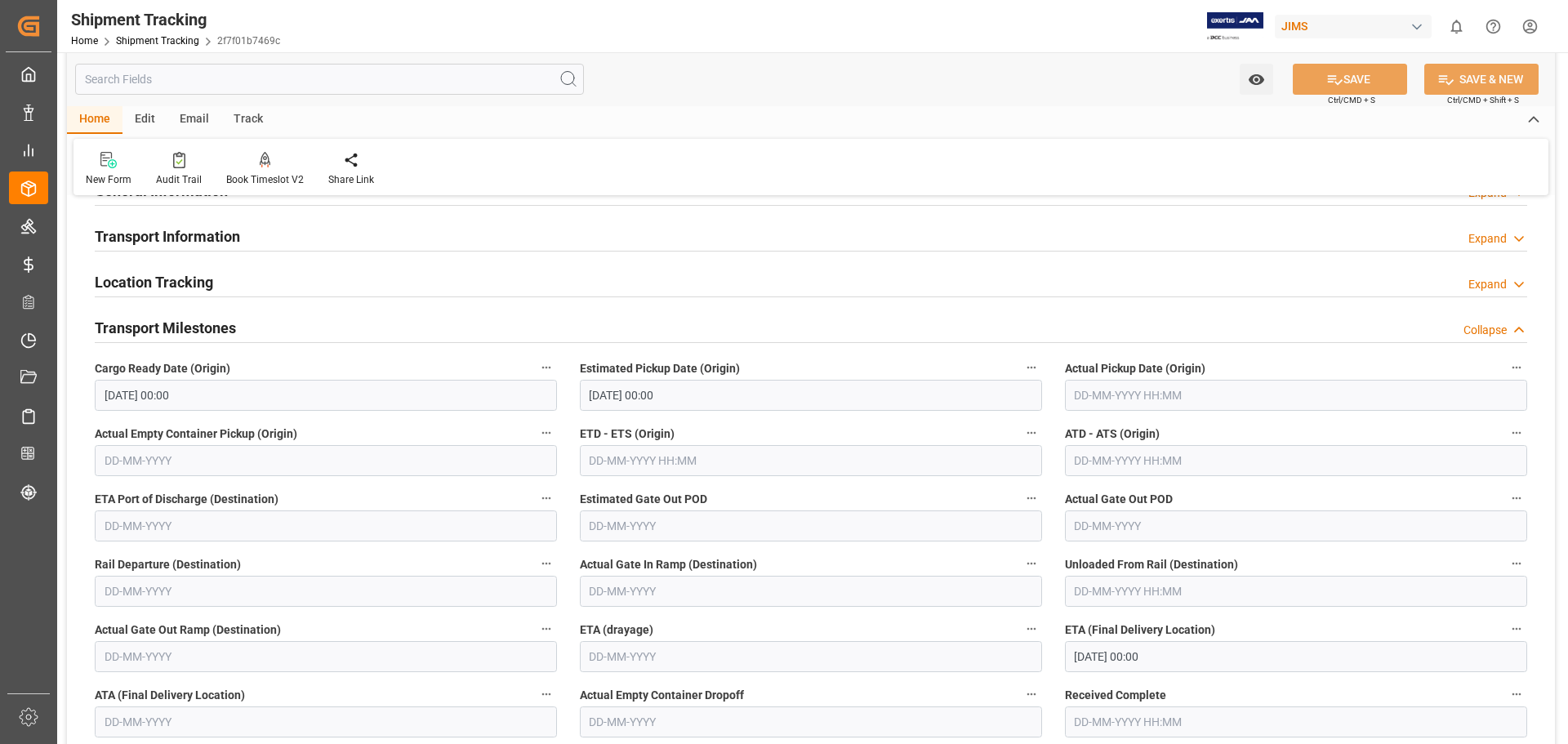
click at [1079, 393] on input "text" at bounding box center [1296, 395] width 462 height 31
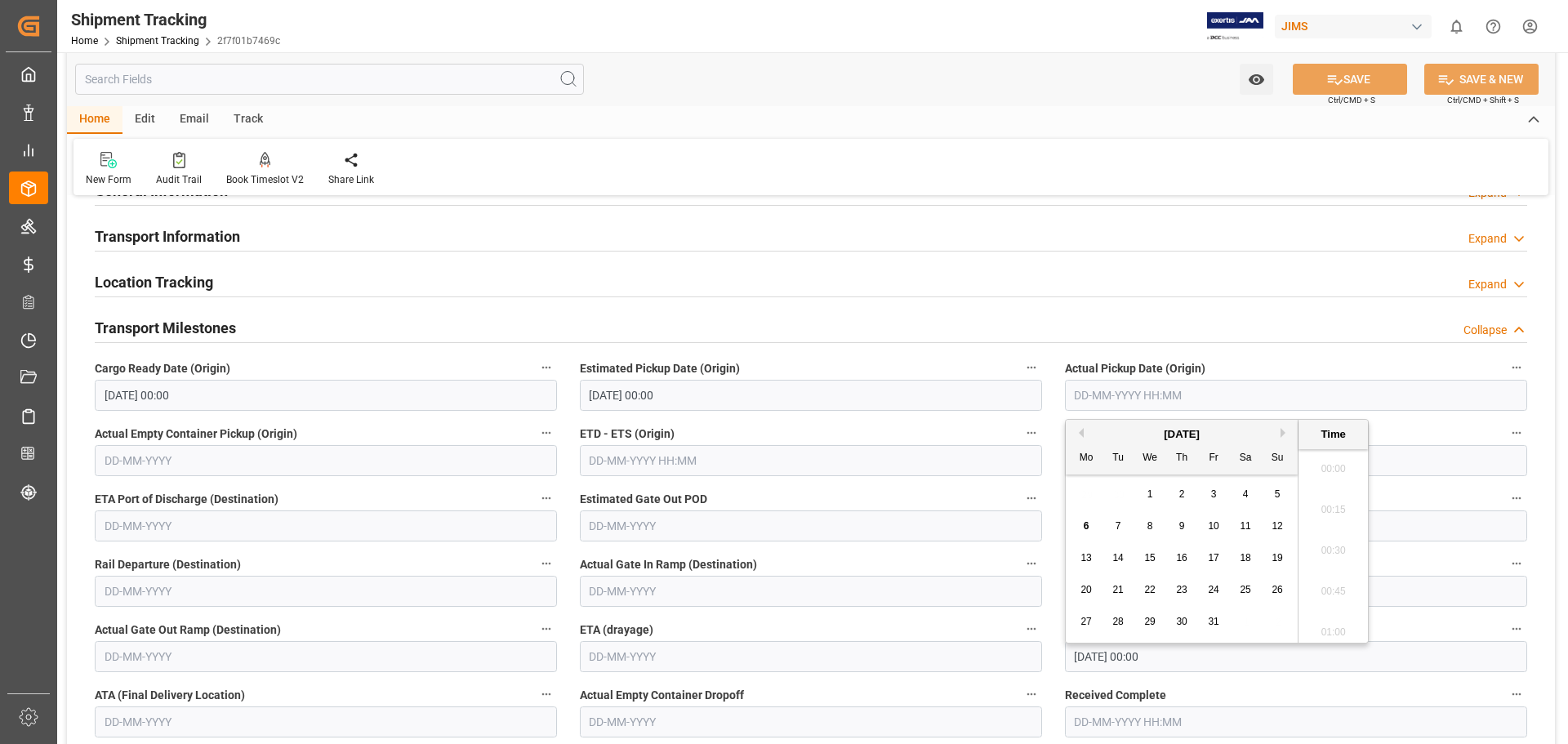
scroll to position [1394, 0]
click at [1110, 490] on div "29 30 1 2 3 4 5" at bounding box center [1182, 494] width 223 height 32
click at [1184, 495] on span "2" at bounding box center [1182, 494] width 5 height 12
type input "[DATE] 00:00"
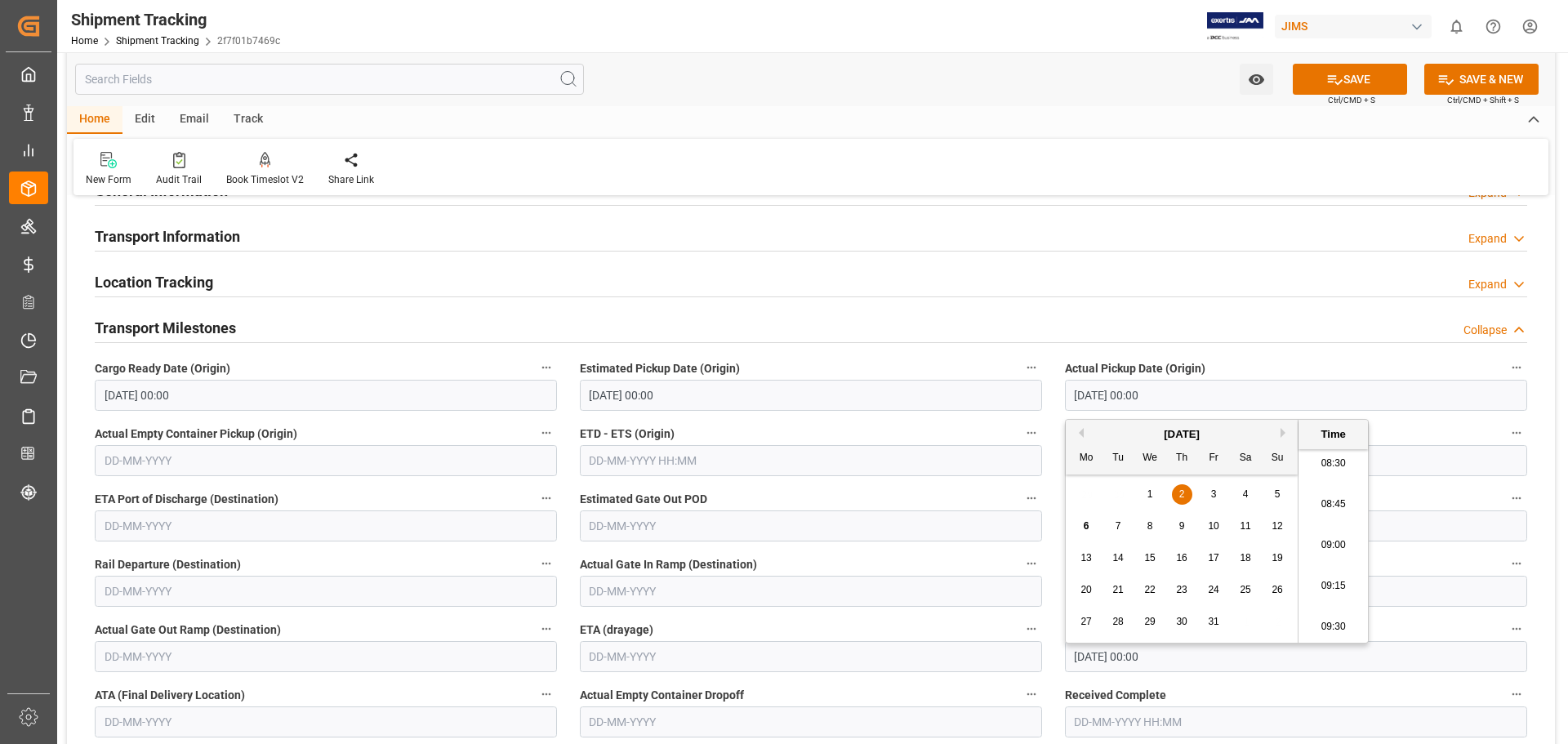
click at [923, 361] on label "Estimated Pickup Date (Origin)" at bounding box center [811, 368] width 462 height 23
click at [1021, 361] on button "Estimated Pickup Date (Origin)" at bounding box center [1031, 367] width 21 height 21
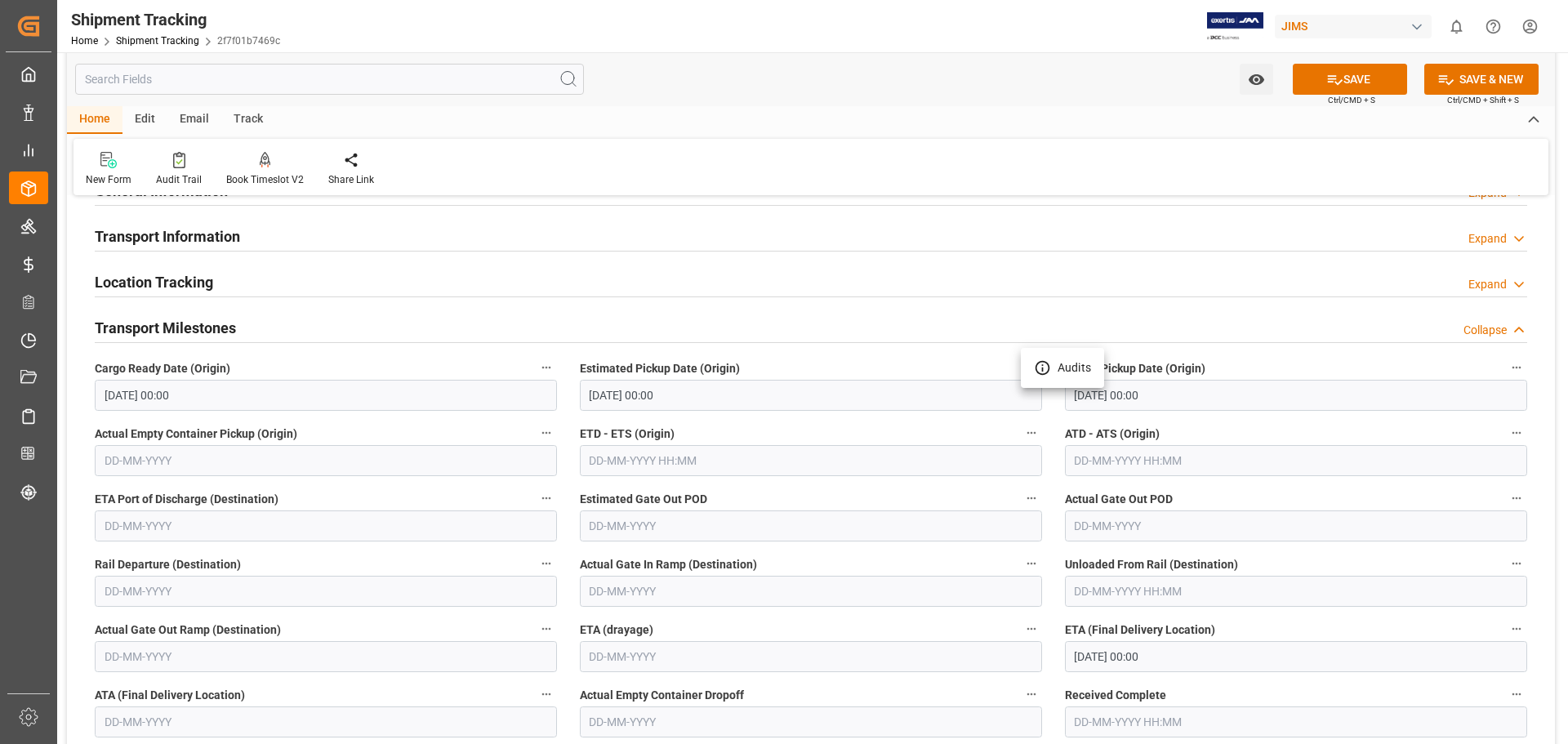
click at [1092, 655] on div at bounding box center [784, 372] width 1568 height 744
click at [1093, 653] on input "[DATE] 00:00" at bounding box center [1296, 656] width 462 height 31
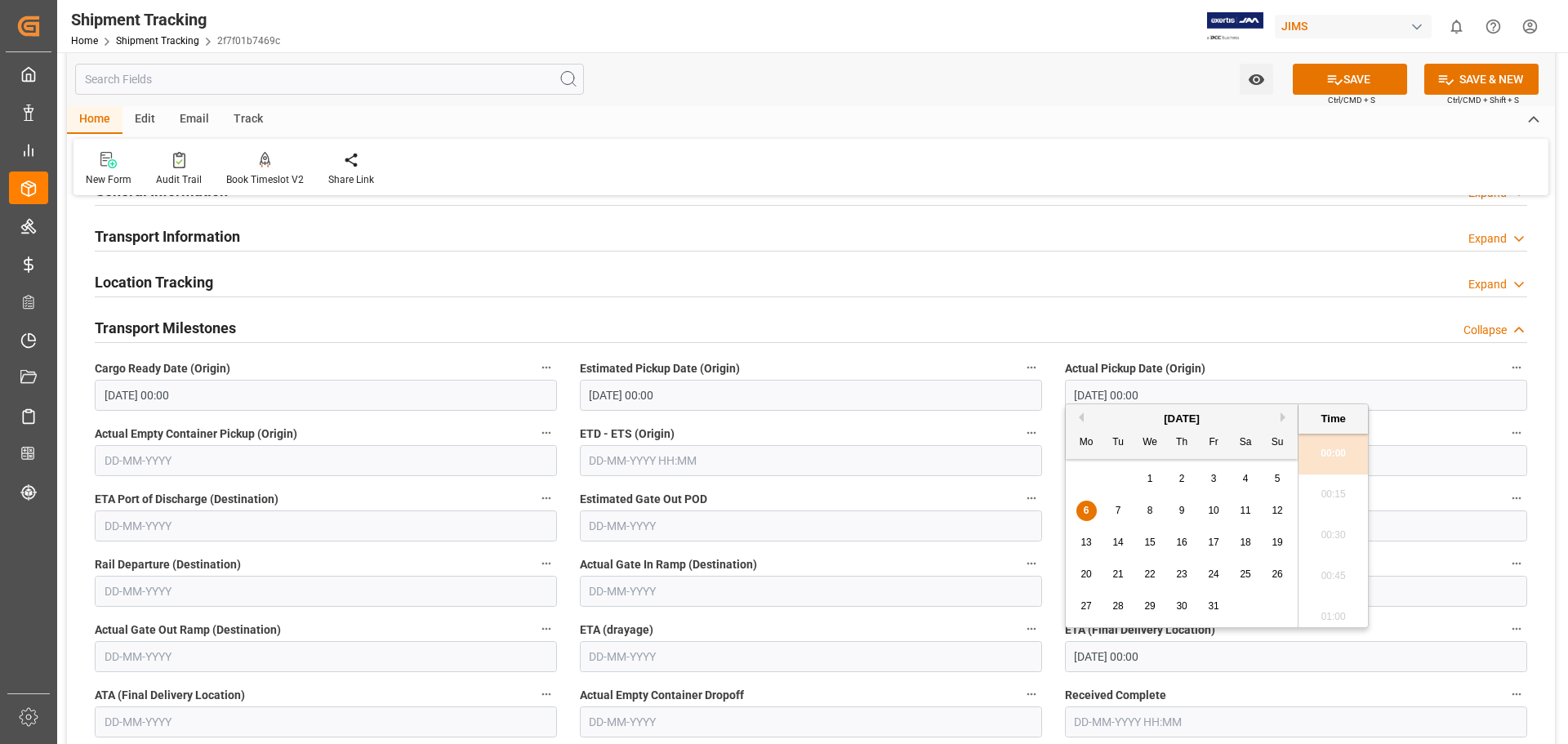
click at [1152, 543] on span "15" at bounding box center [1150, 542] width 11 height 12
type input "15-10-2025 00:00"
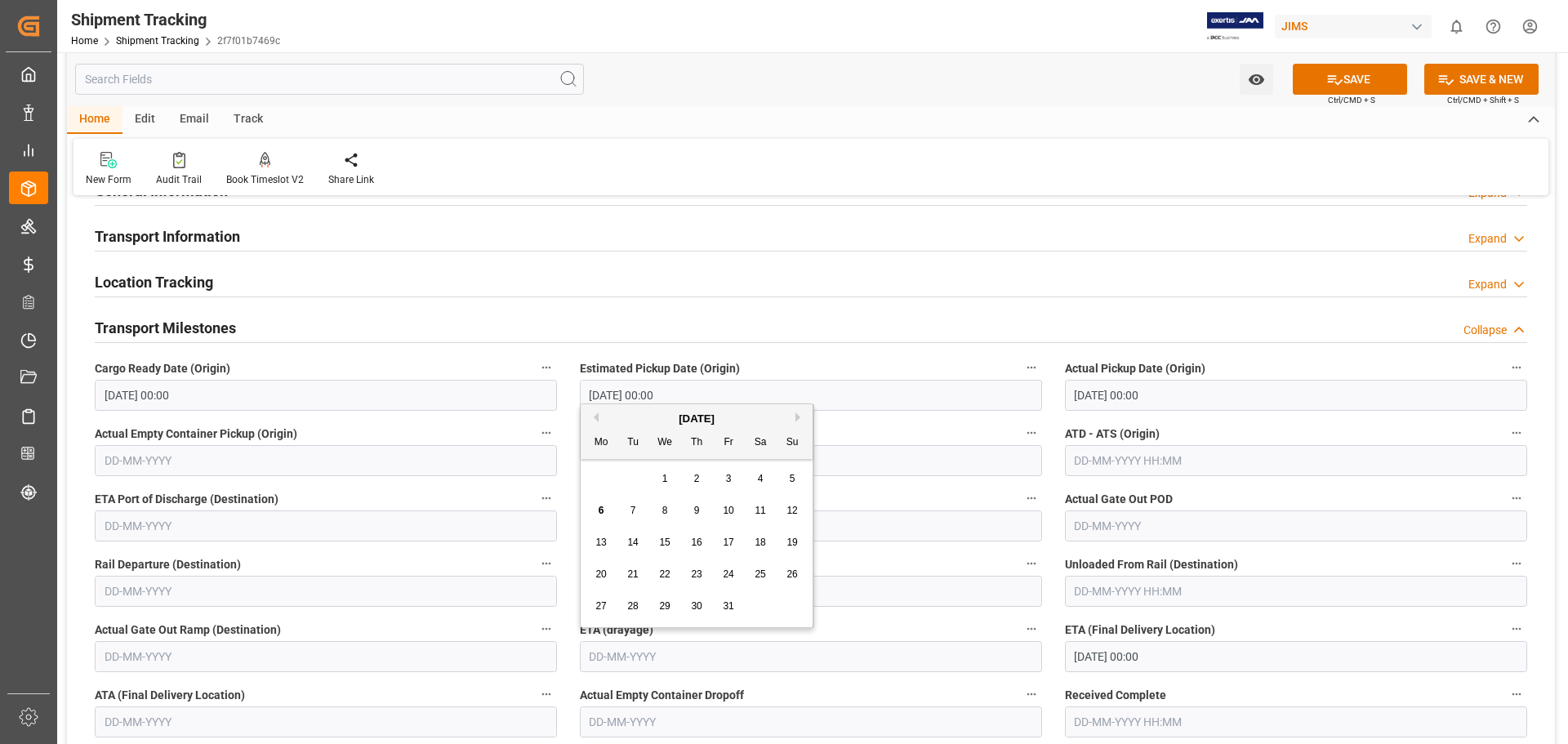
click at [934, 664] on input "text" at bounding box center [811, 656] width 462 height 31
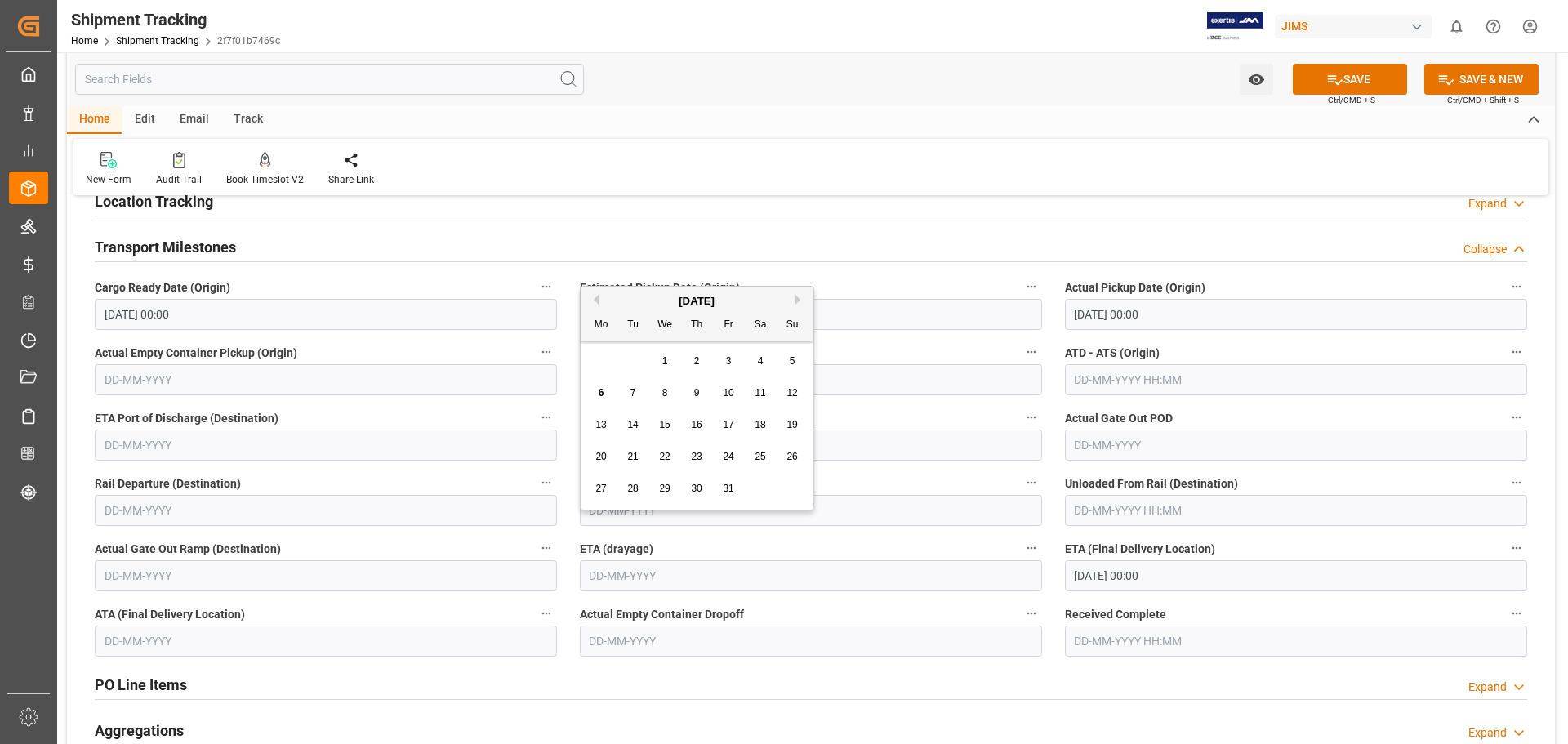
scroll to position [272, 0]
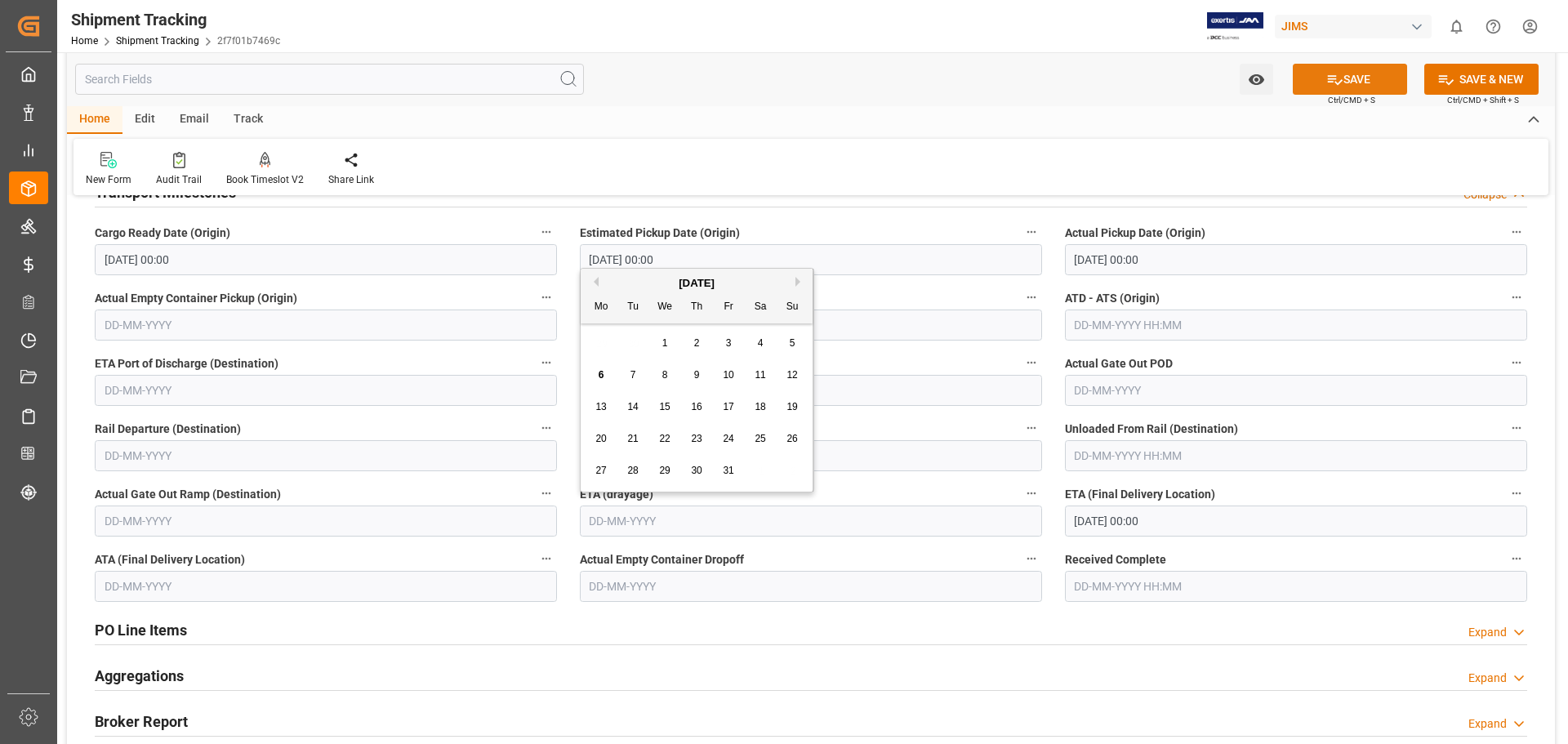
click at [1316, 82] on button "SAVE" at bounding box center [1350, 79] width 114 height 31
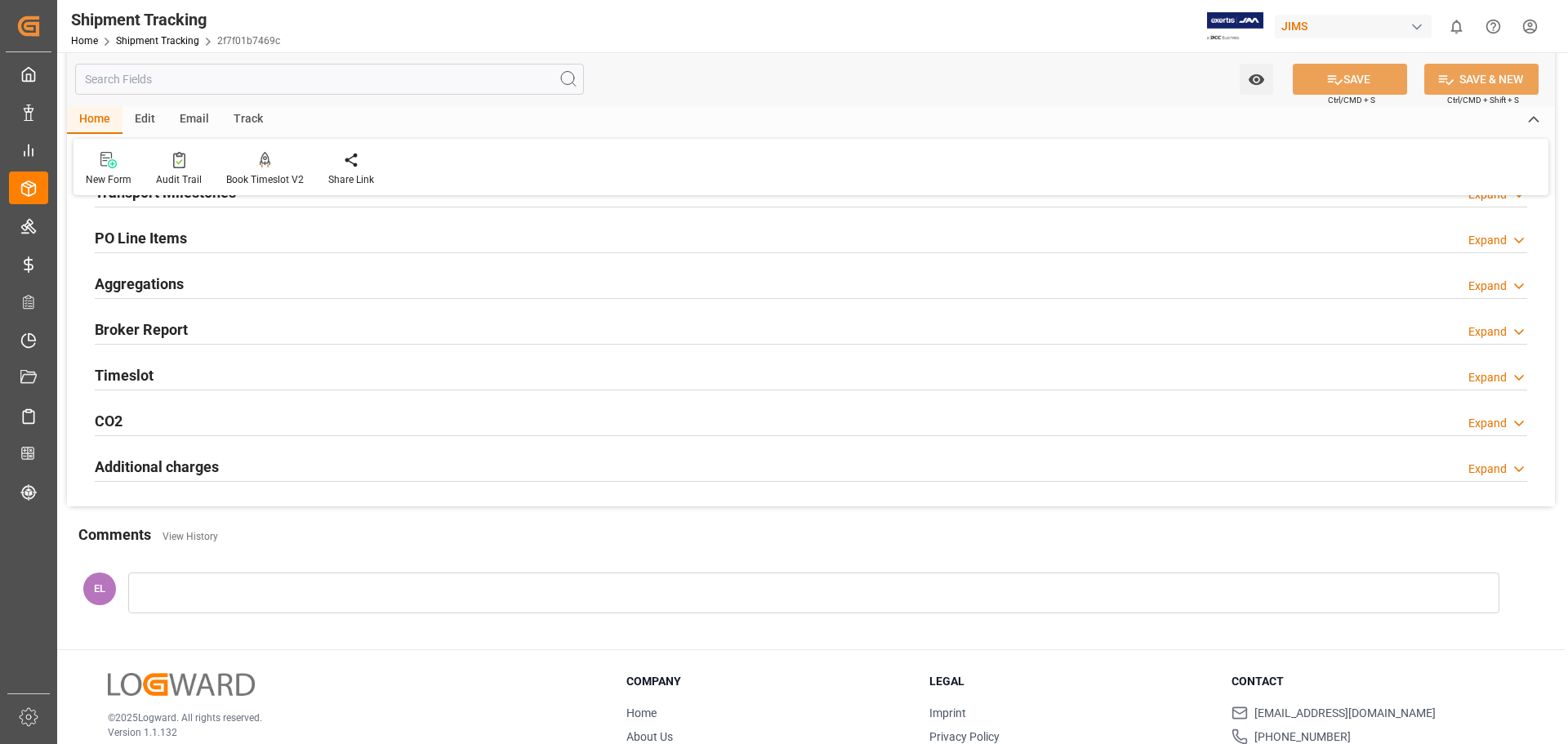
scroll to position [0, 0]
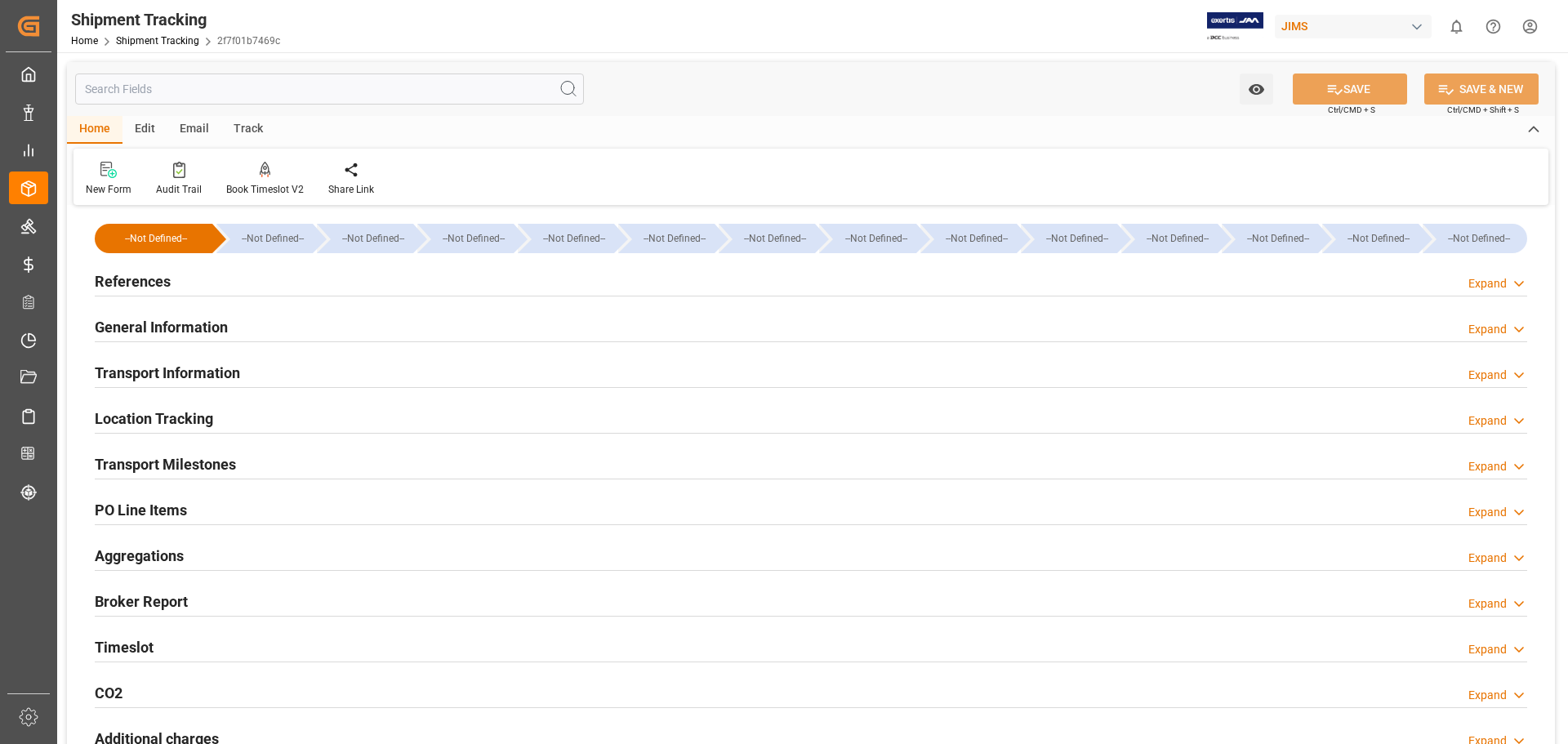
click at [179, 371] on h2 "Transport Information" at bounding box center [167, 372] width 145 height 22
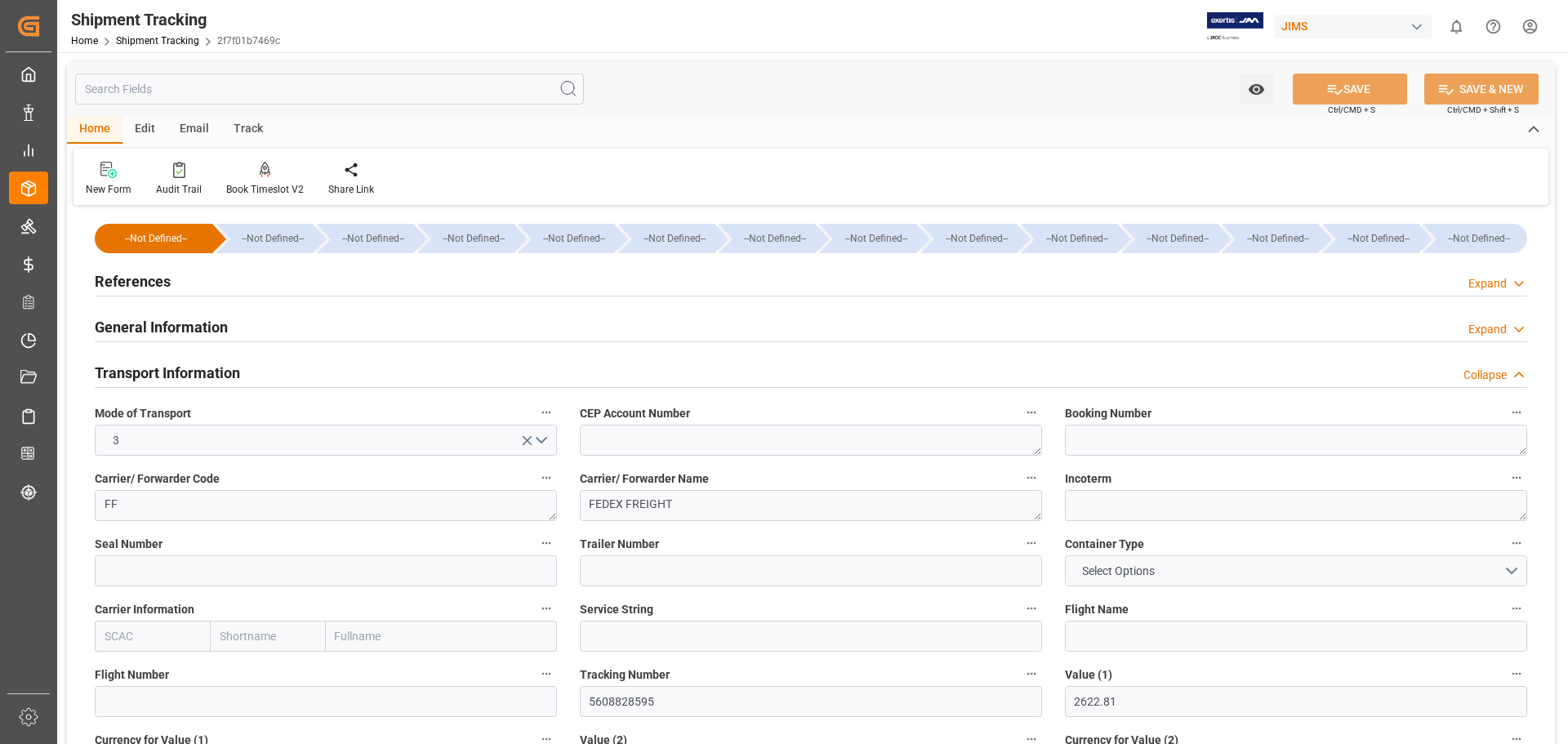
click at [179, 371] on h2 "Transport Information" at bounding box center [167, 372] width 145 height 22
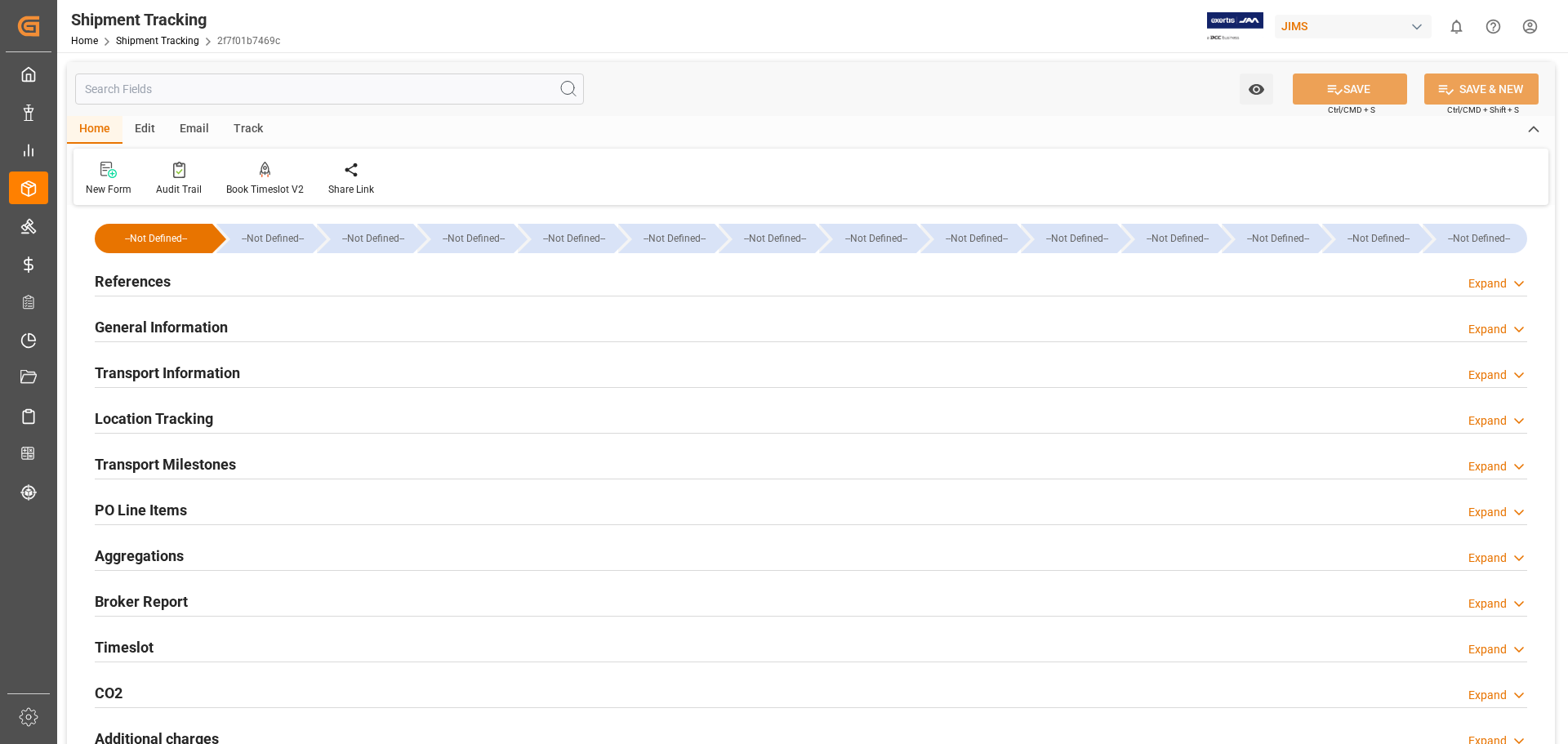
click at [178, 371] on h2 "Transport Information" at bounding box center [167, 372] width 145 height 22
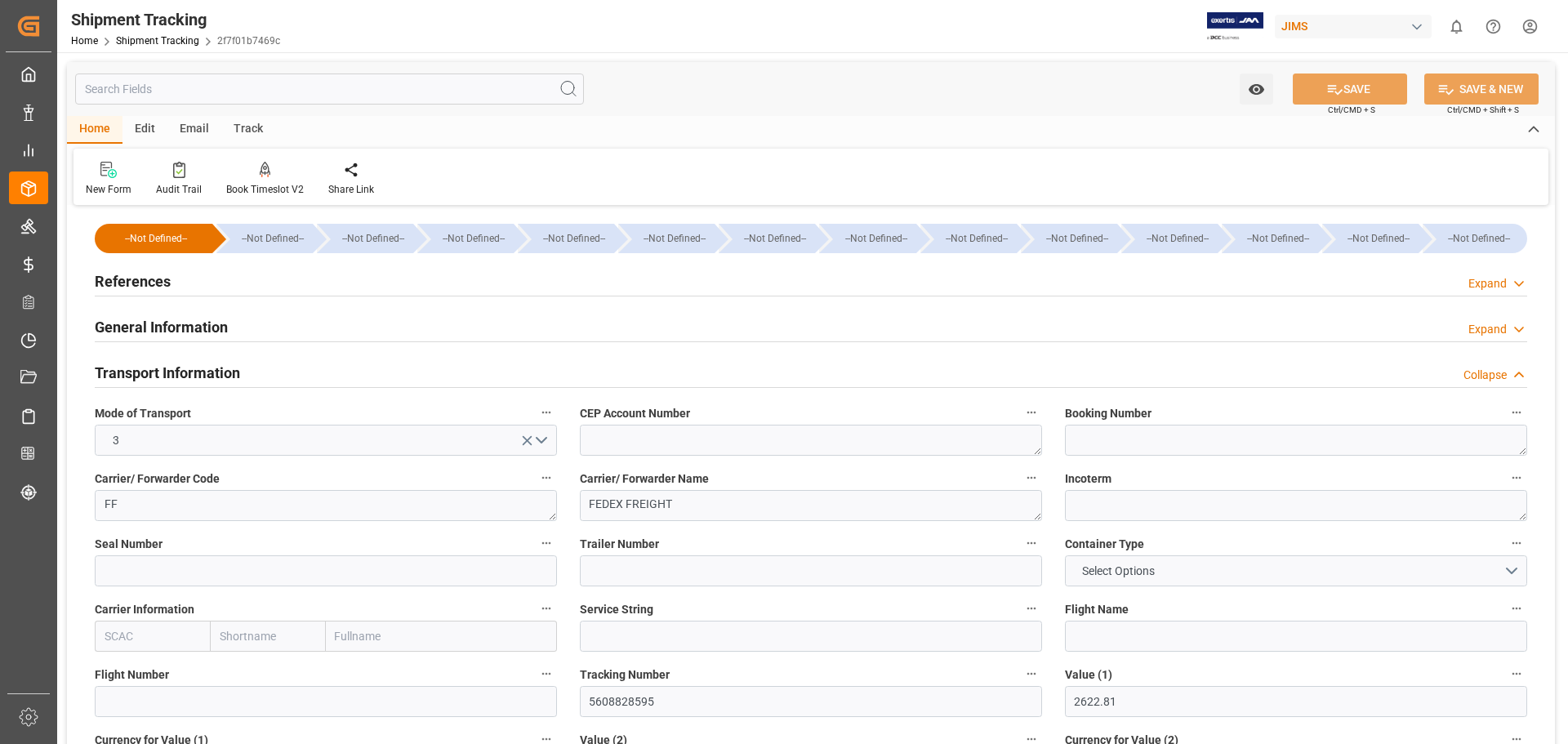
click at [178, 371] on h2 "Transport Information" at bounding box center [167, 372] width 145 height 22
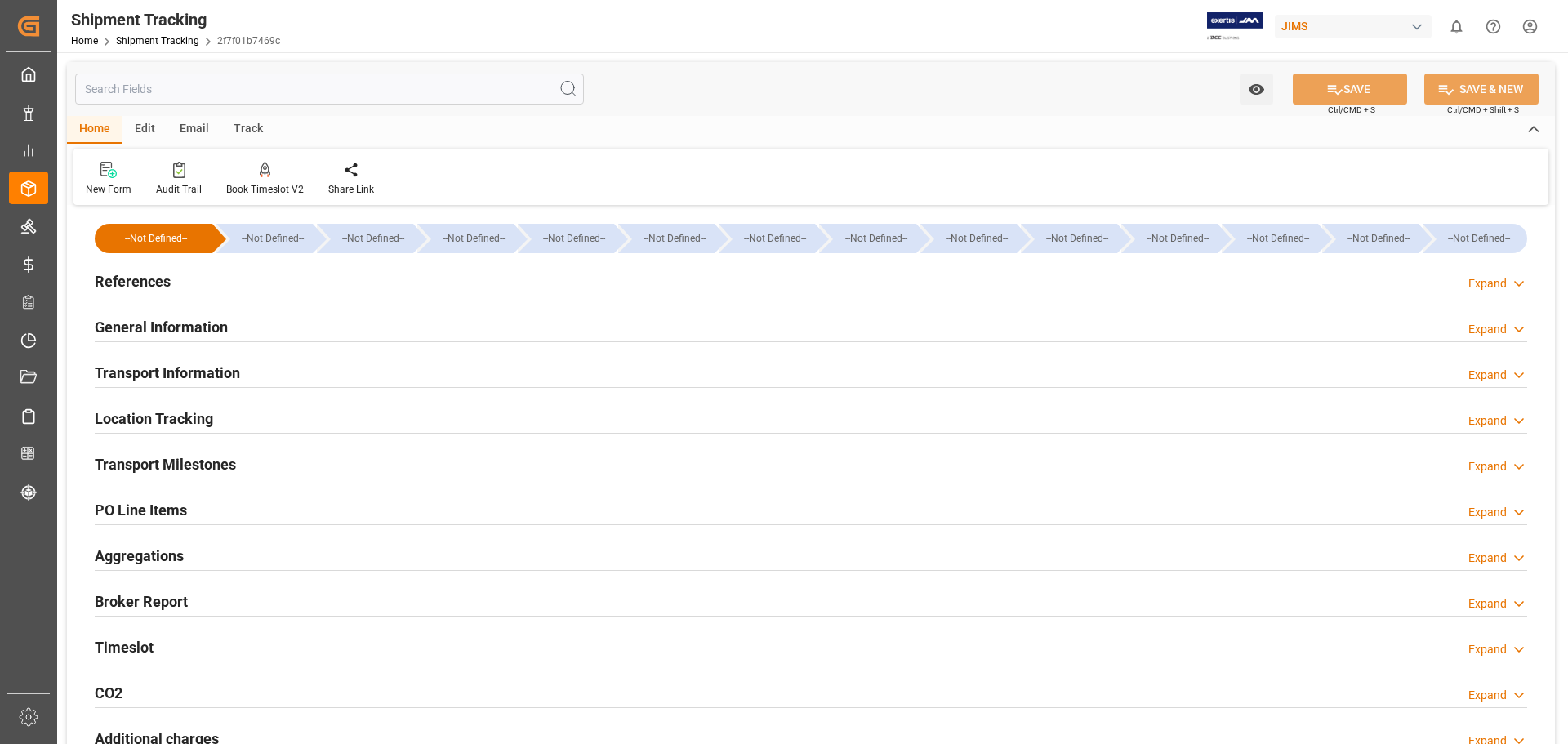
click at [176, 329] on h2 "General Information" at bounding box center [162, 327] width 133 height 22
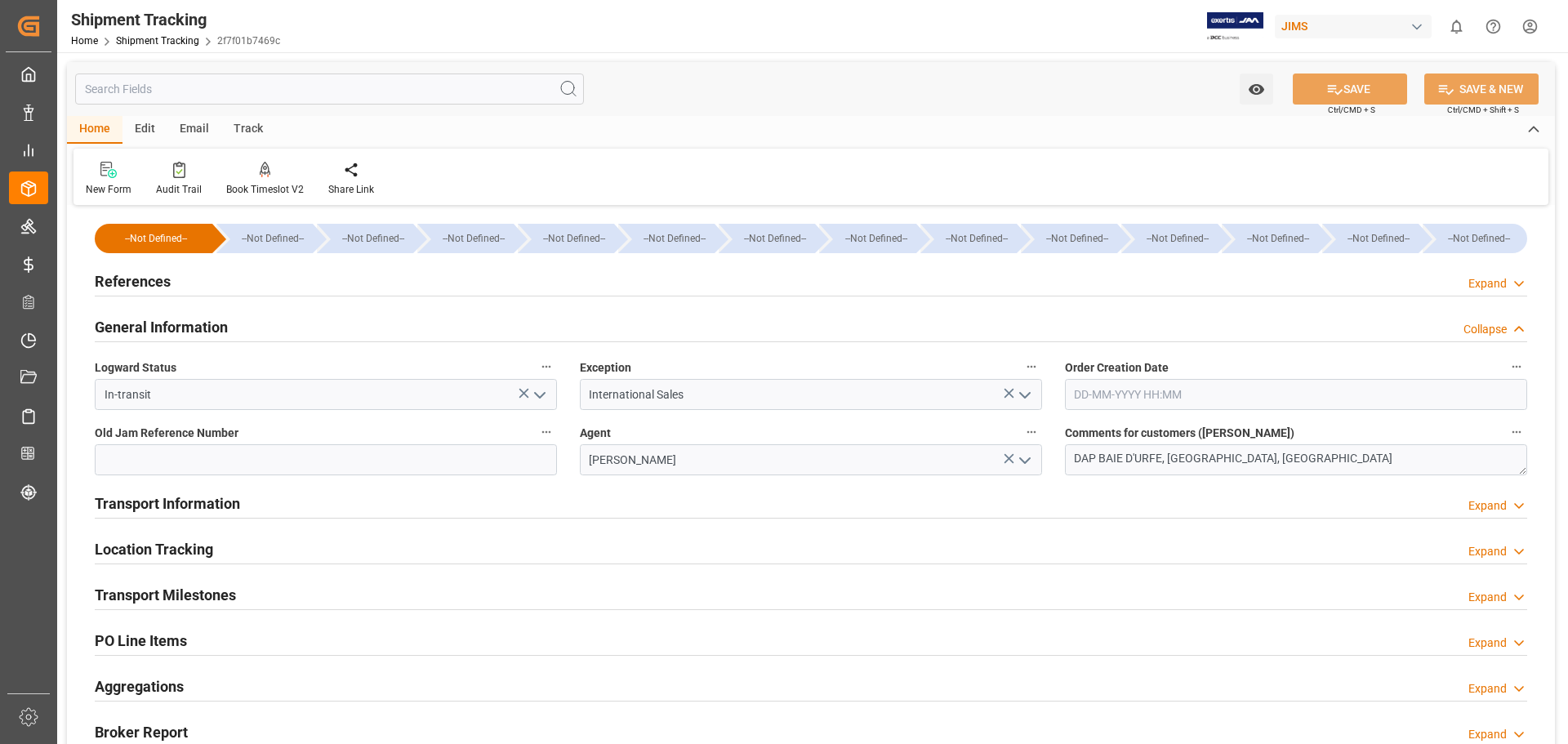
click at [176, 329] on h2 "General Information" at bounding box center [162, 327] width 133 height 22
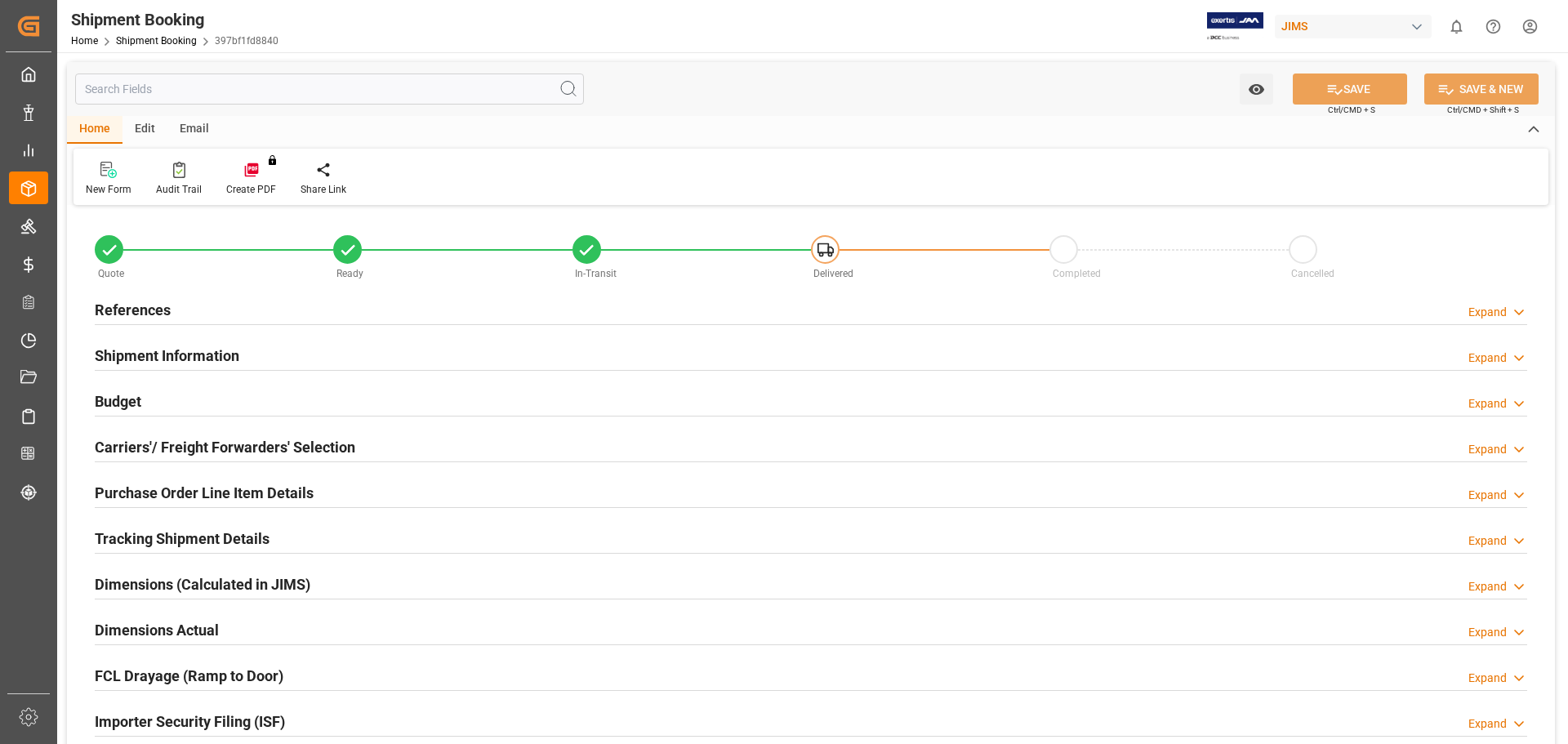
type input "0"
type input "[DATE]"
click at [139, 309] on h2 "References" at bounding box center [132, 309] width 76 height 22
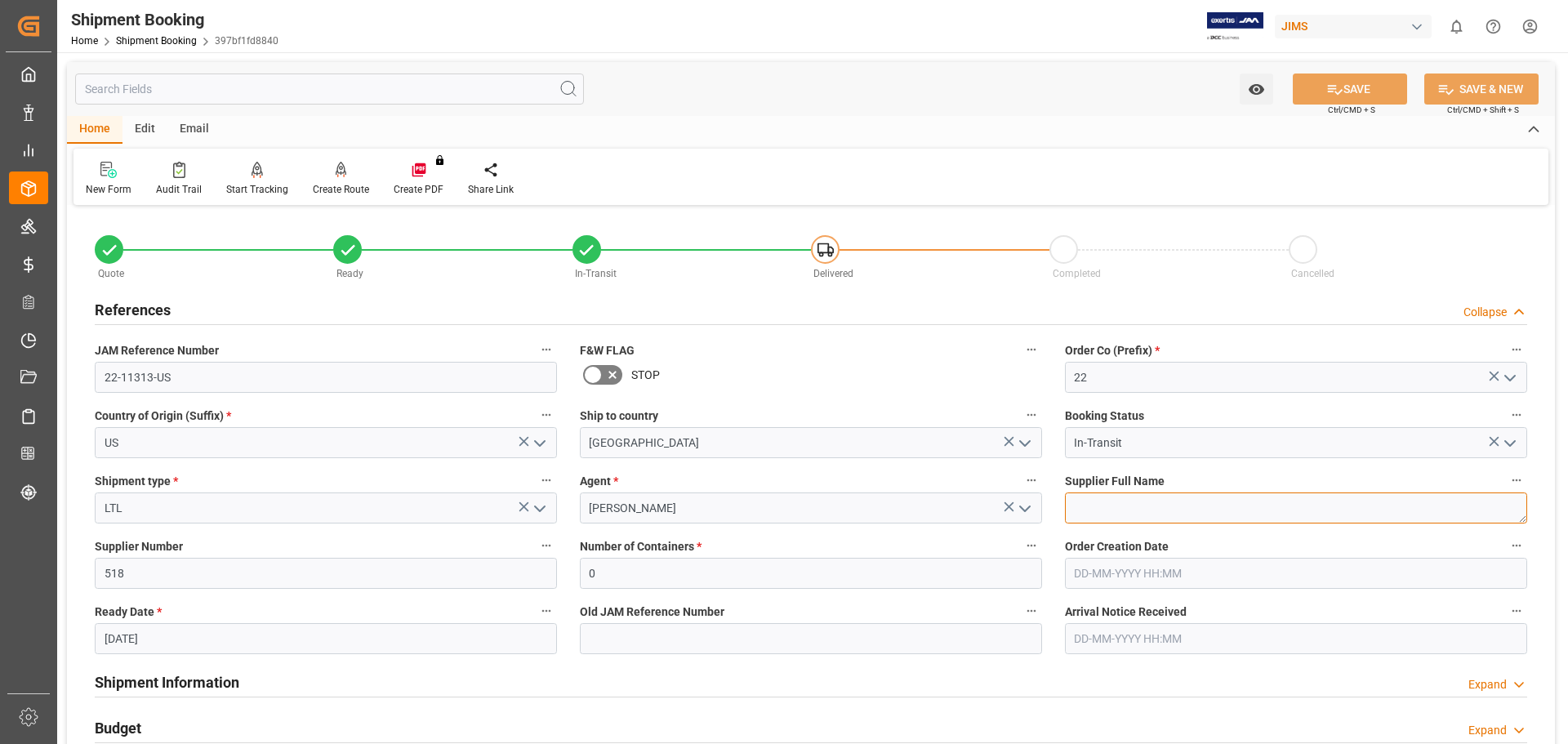
click at [1104, 499] on textarea at bounding box center [1296, 508] width 462 height 31
type textarea "AMS"
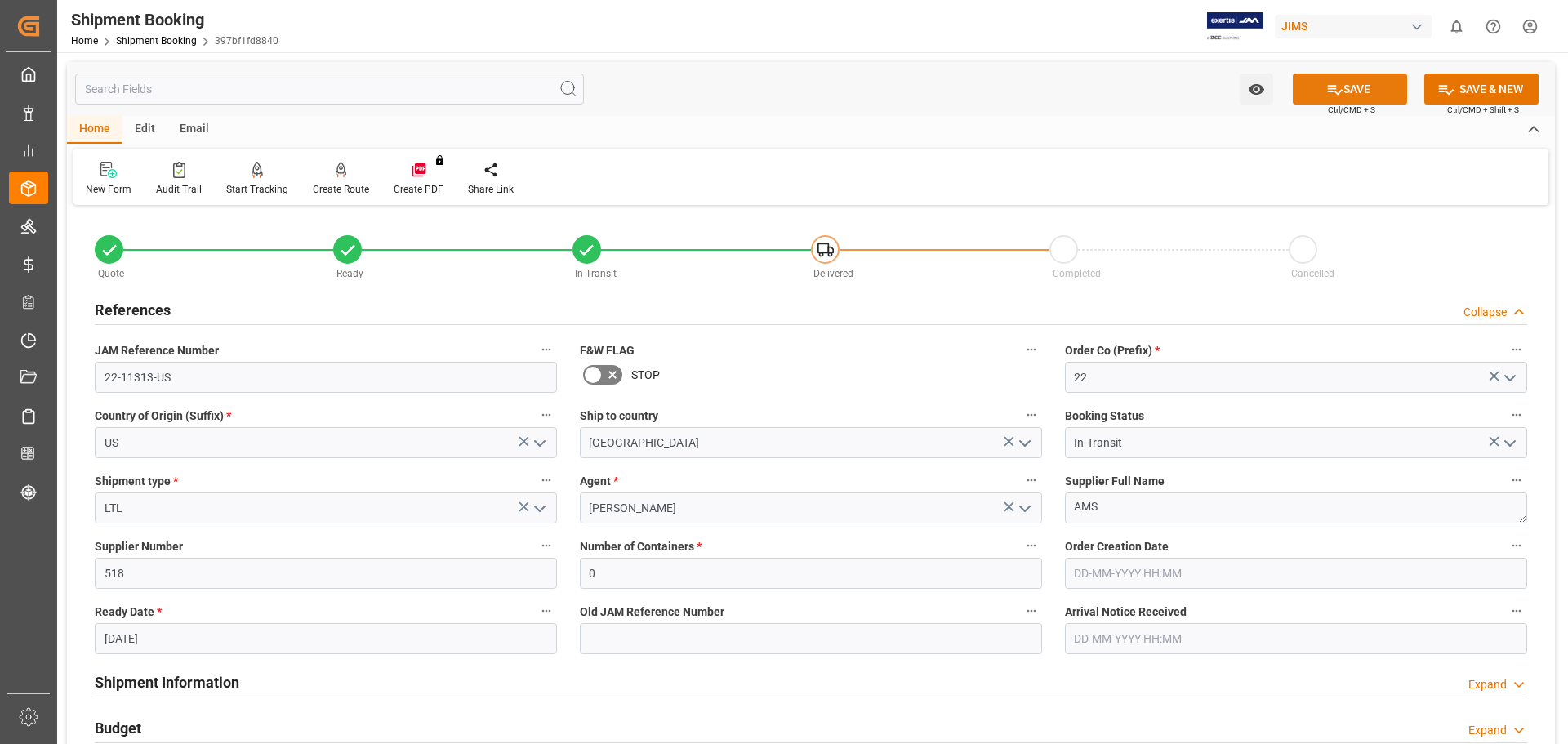
click at [1345, 89] on button "SAVE" at bounding box center [1350, 89] width 114 height 31
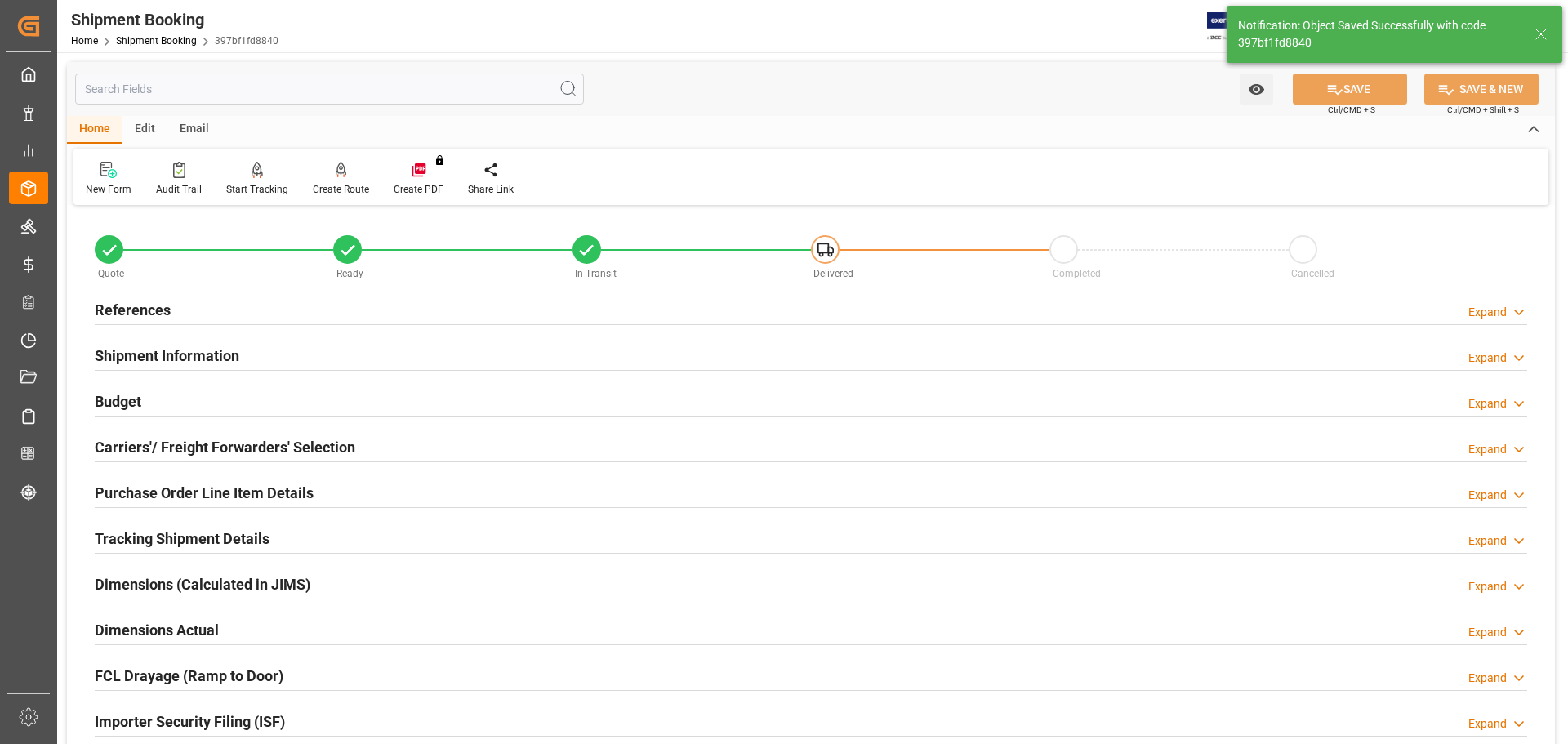
click at [119, 407] on h2 "Budget" at bounding box center [118, 401] width 47 height 22
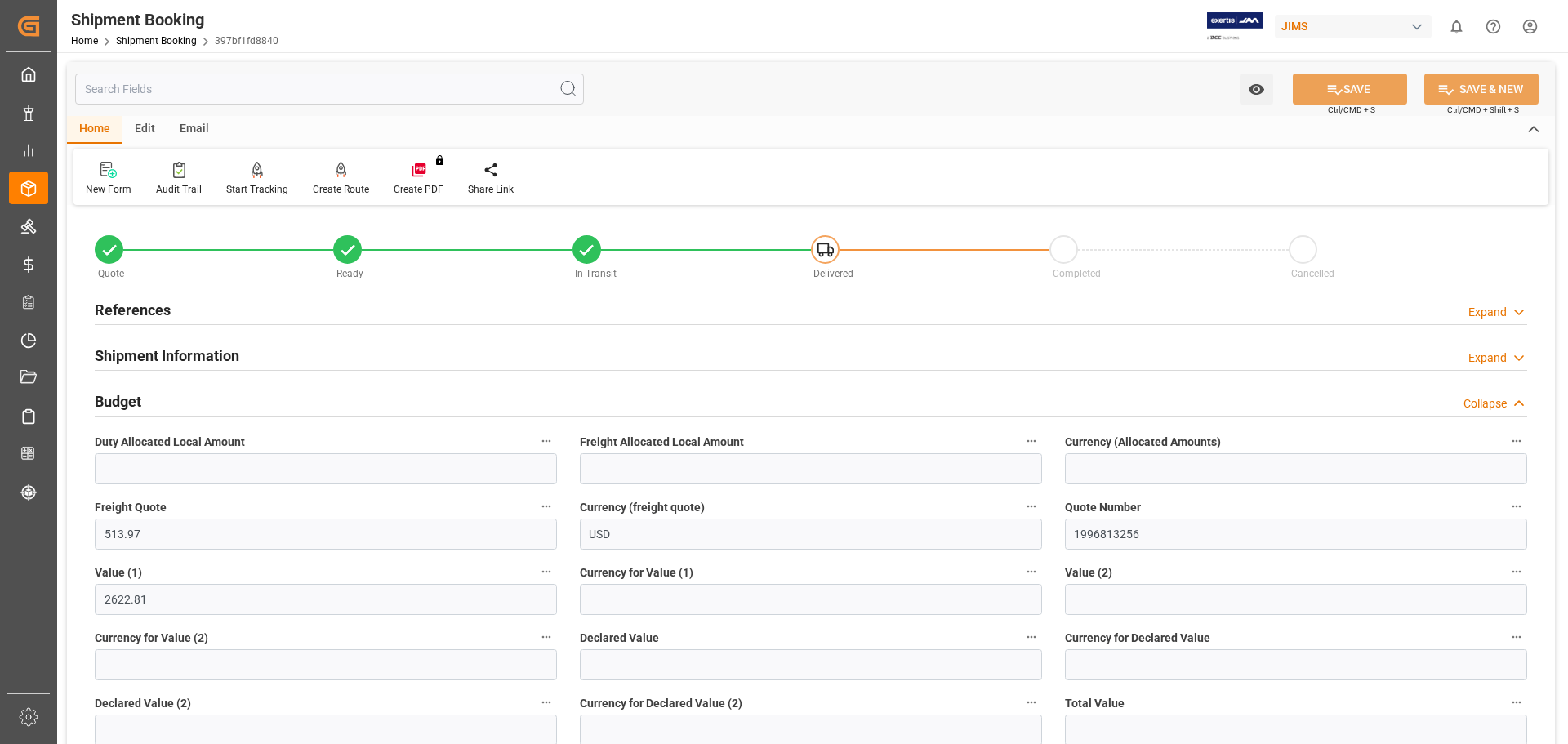
click at [127, 403] on h2 "Budget" at bounding box center [118, 401] width 47 height 22
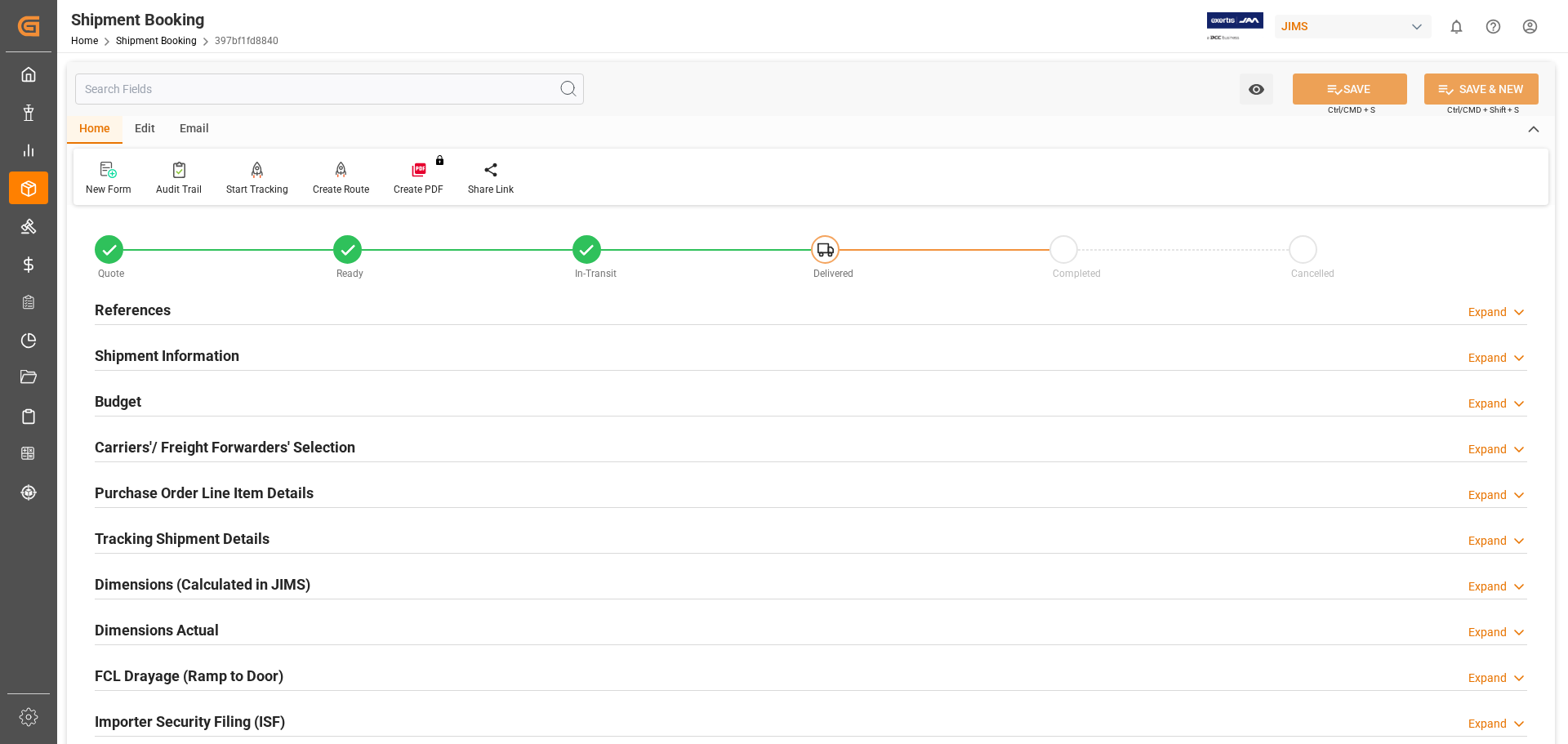
click at [187, 449] on h2 "Carriers'/ Freight Forwarders' Selection" at bounding box center [225, 447] width 260 height 22
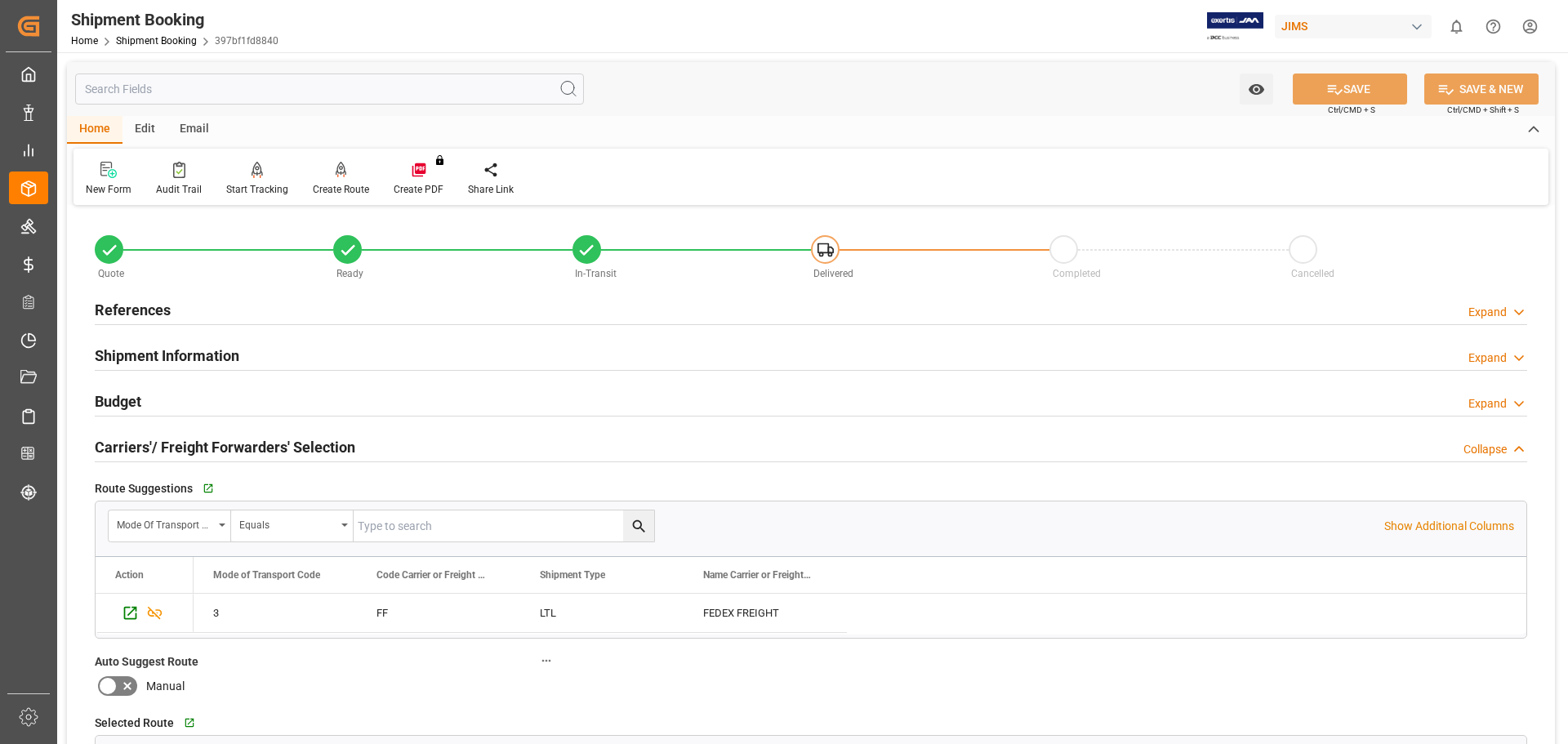
click at [187, 449] on h2 "Carriers'/ Freight Forwarders' Selection" at bounding box center [225, 447] width 260 height 22
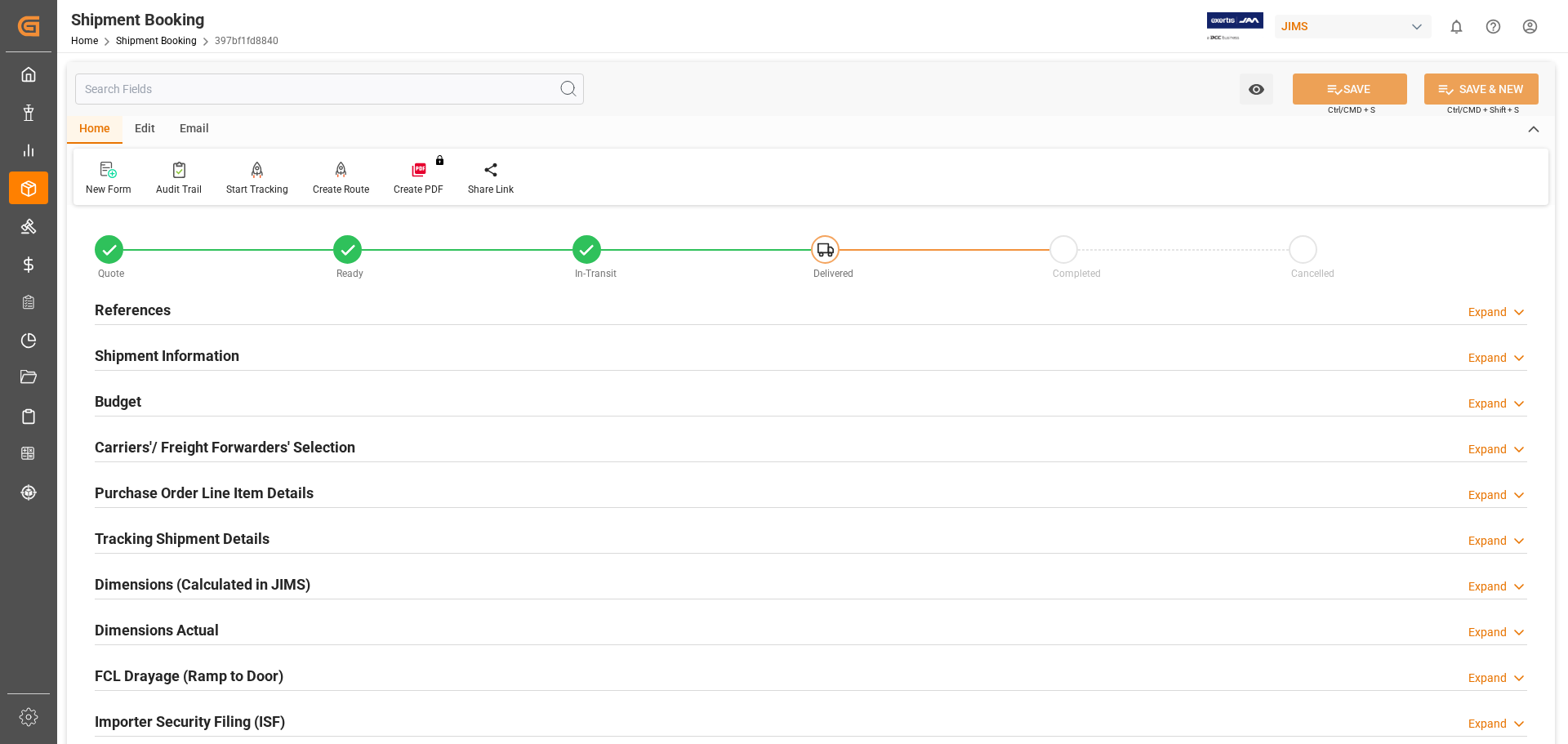
click at [174, 498] on h2 "Purchase Order Line Item Details" at bounding box center [205, 493] width 219 height 22
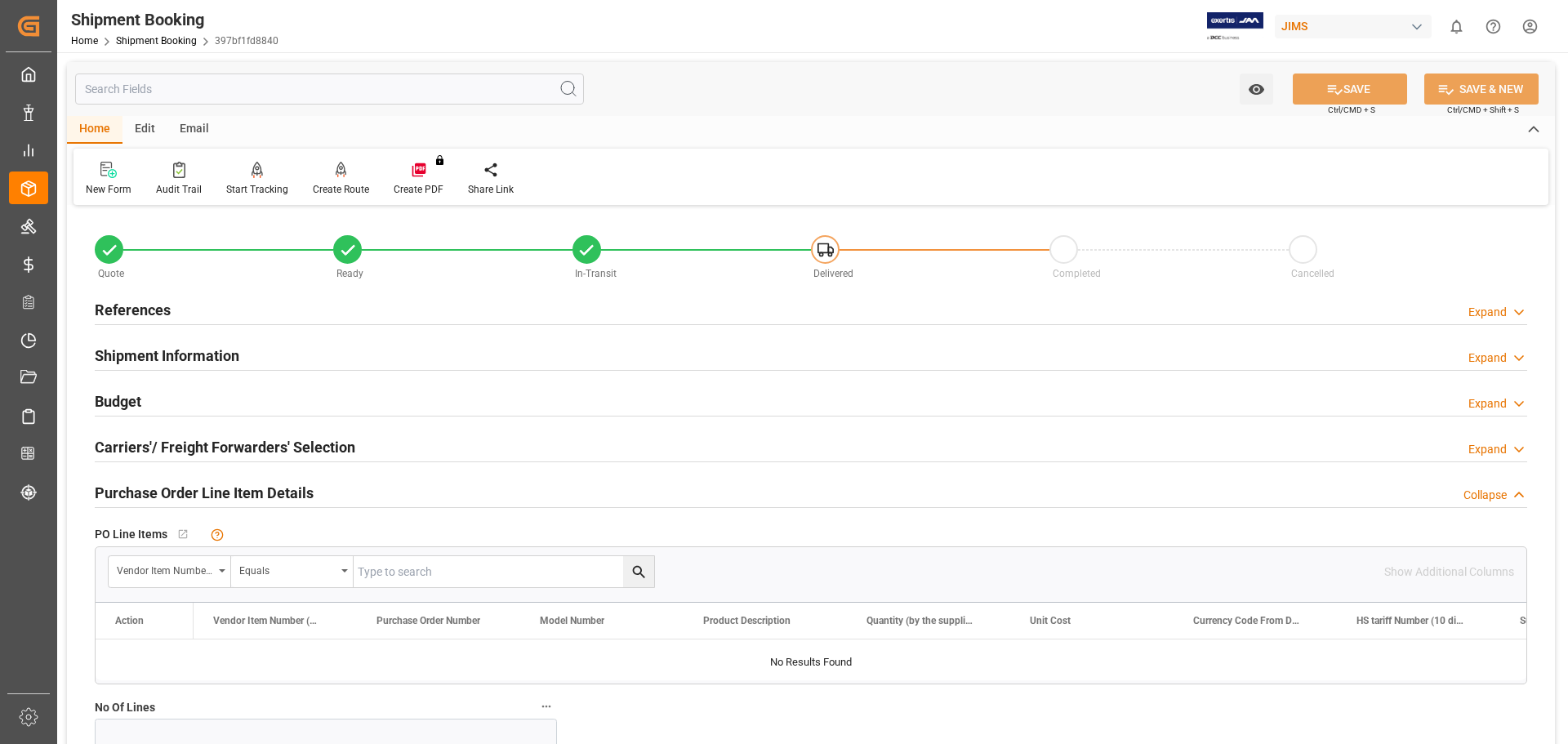
click at [174, 498] on h2 "Purchase Order Line Item Details" at bounding box center [205, 493] width 219 height 22
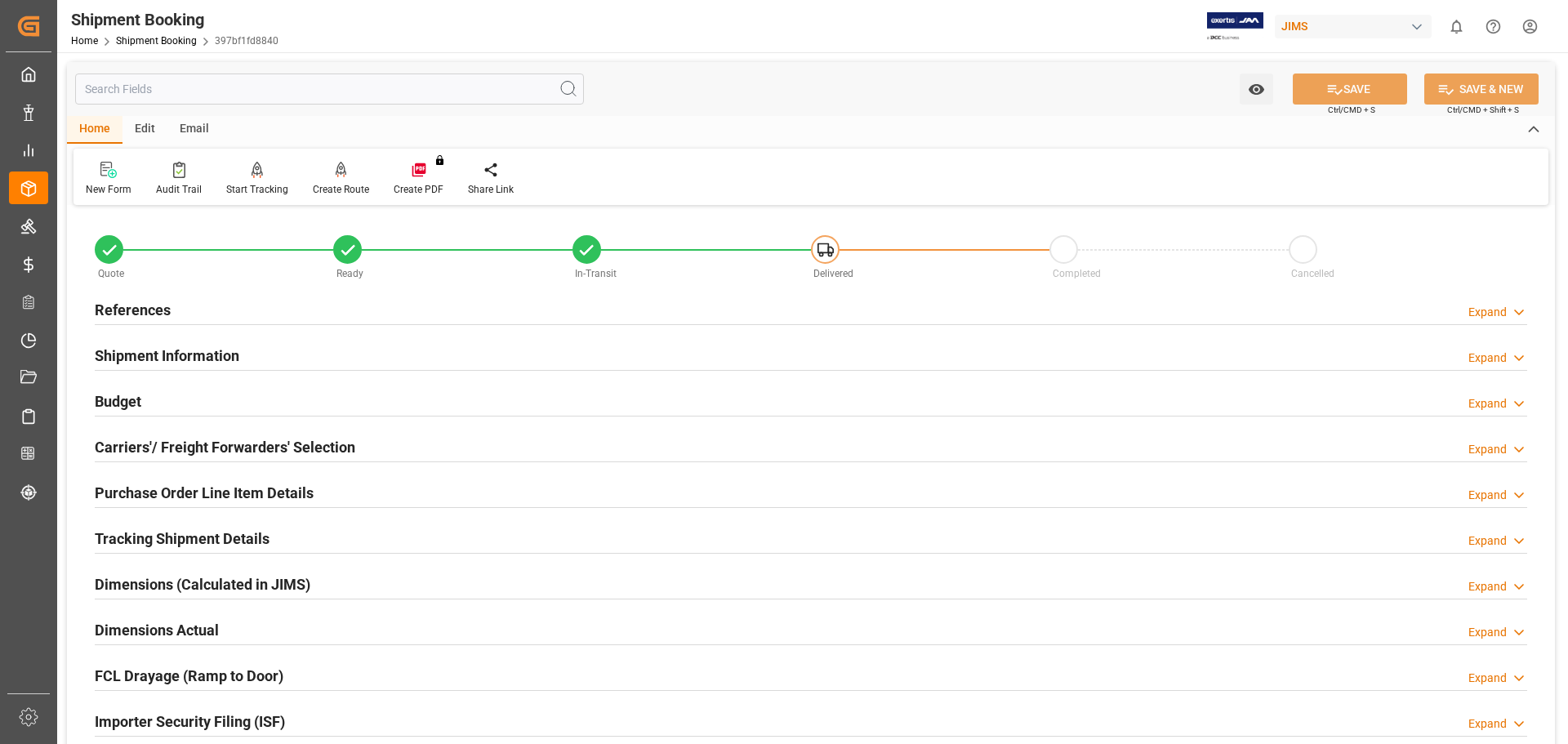
scroll to position [136, 0]
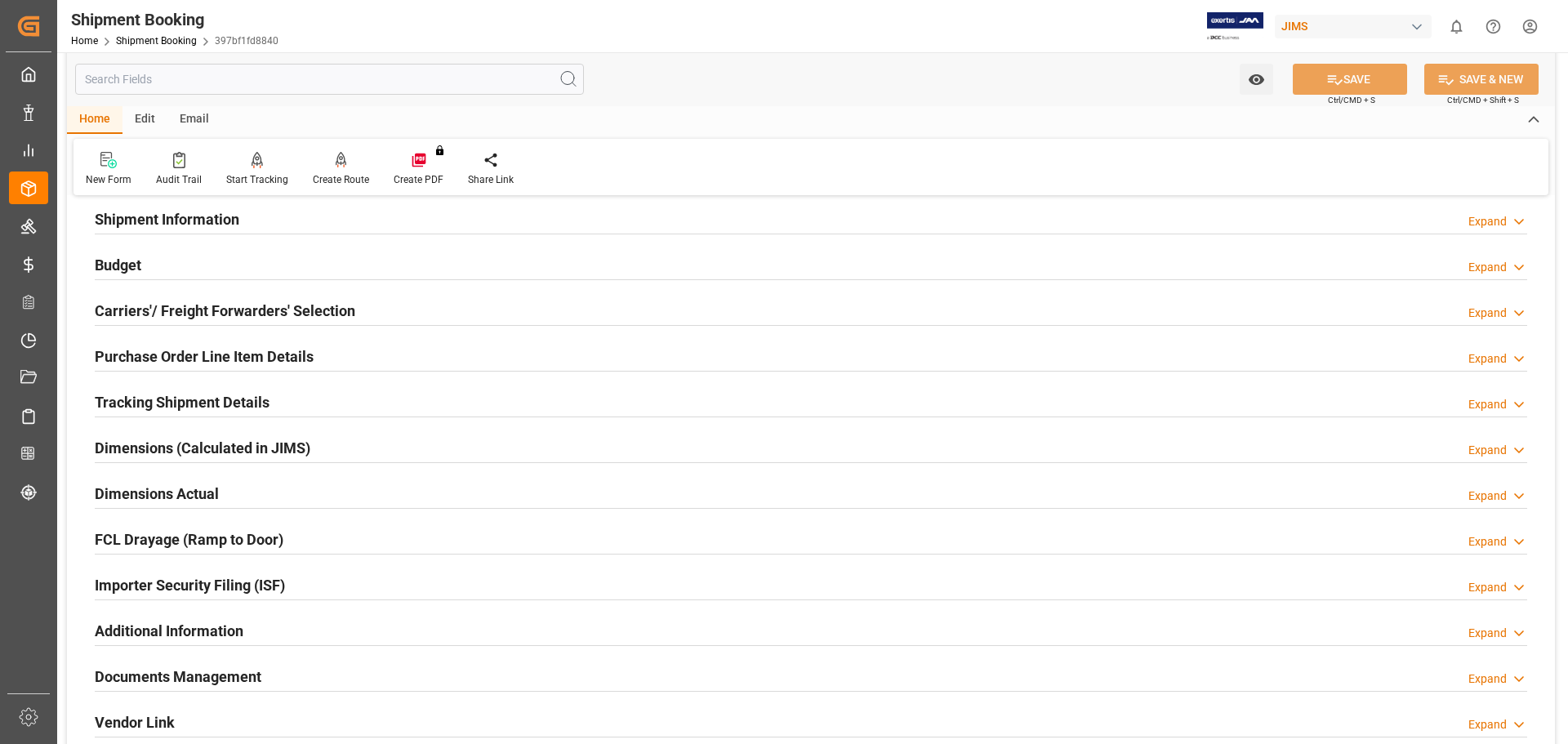
click at [223, 671] on h2 "Documents Management" at bounding box center [178, 676] width 166 height 22
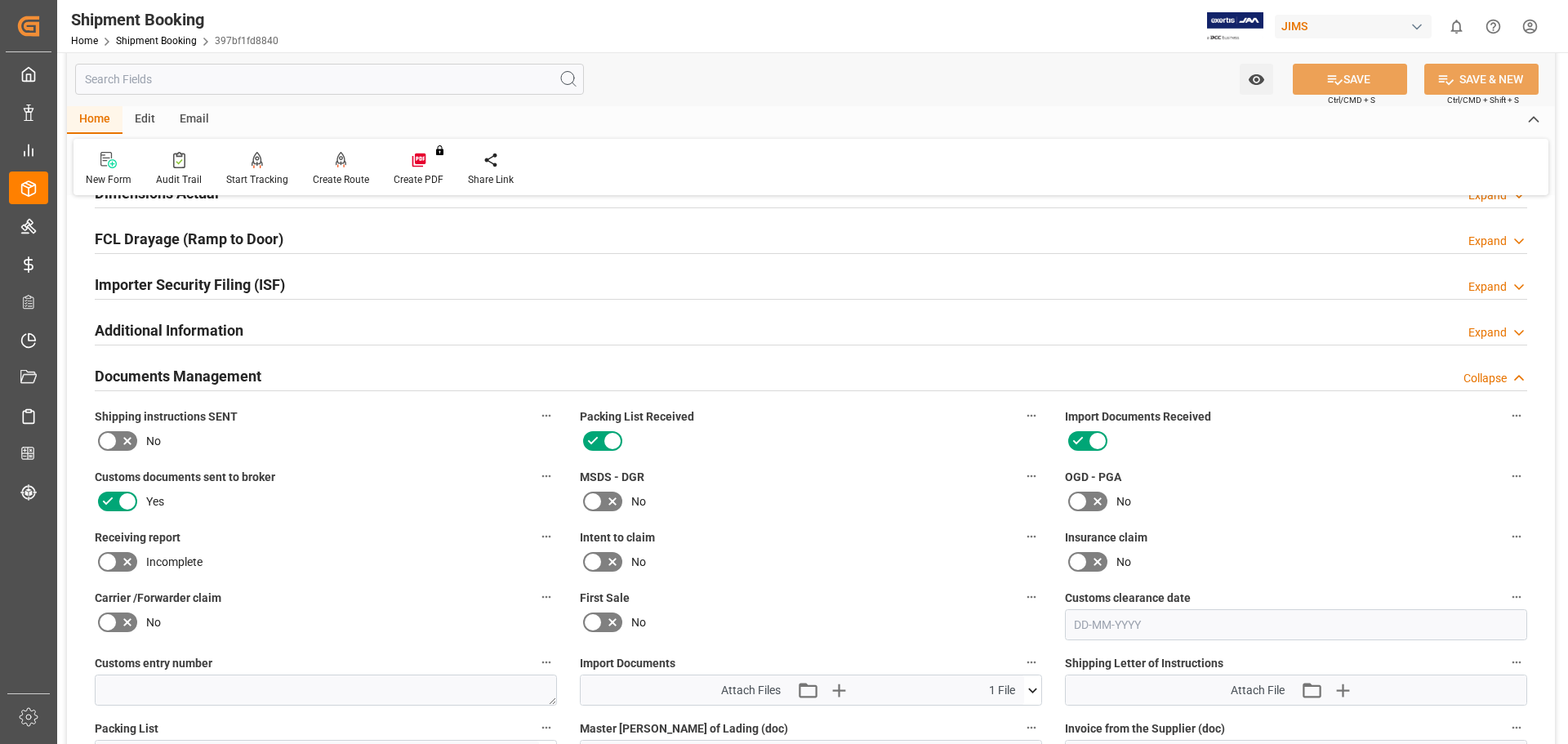
scroll to position [680, 0]
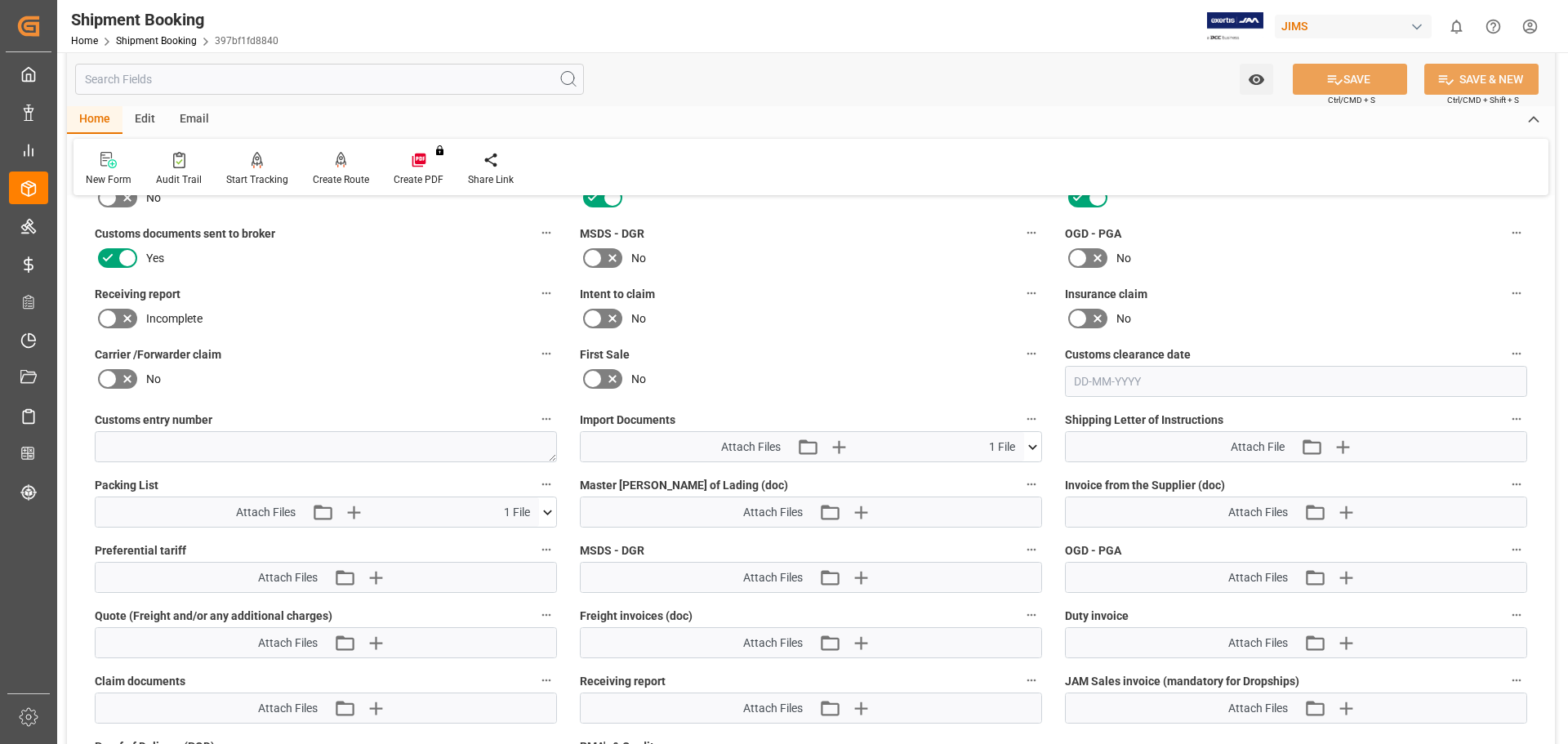
click at [1031, 449] on icon at bounding box center [1033, 446] width 17 height 17
click at [1008, 476] on icon at bounding box center [1005, 477] width 10 height 13
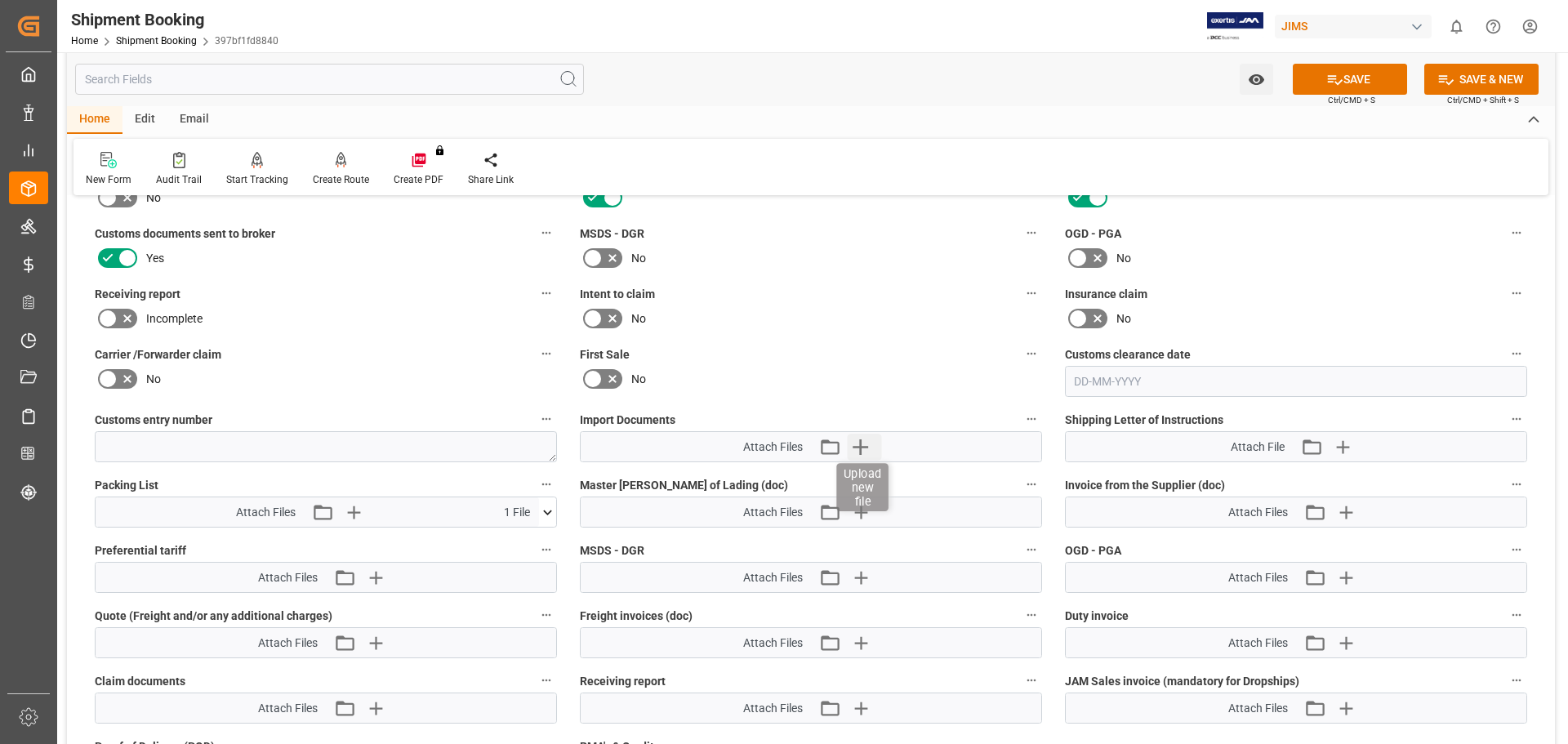
click at [862, 445] on icon "button" at bounding box center [859, 446] width 26 height 26
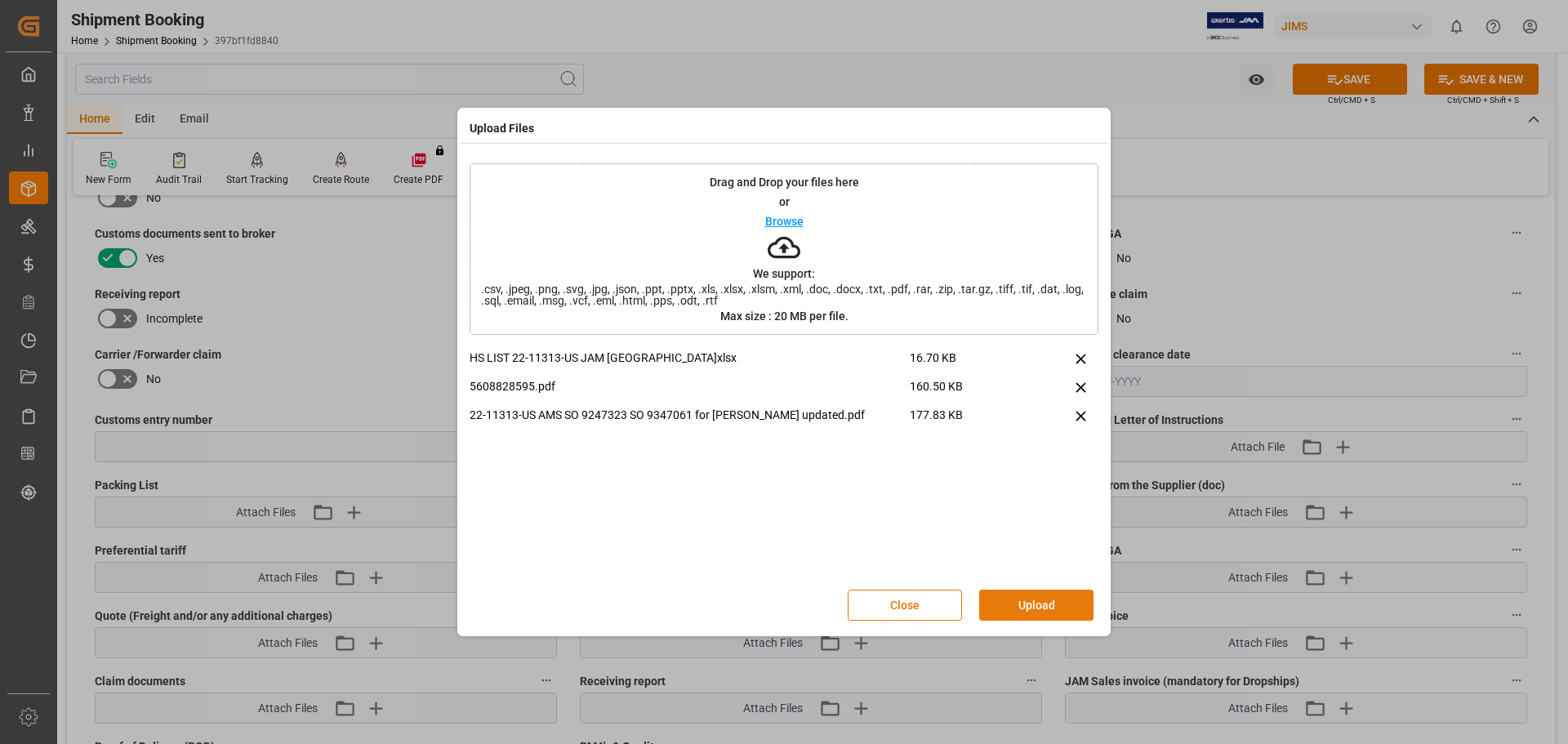
click at [1027, 597] on button "Upload" at bounding box center [1036, 605] width 114 height 31
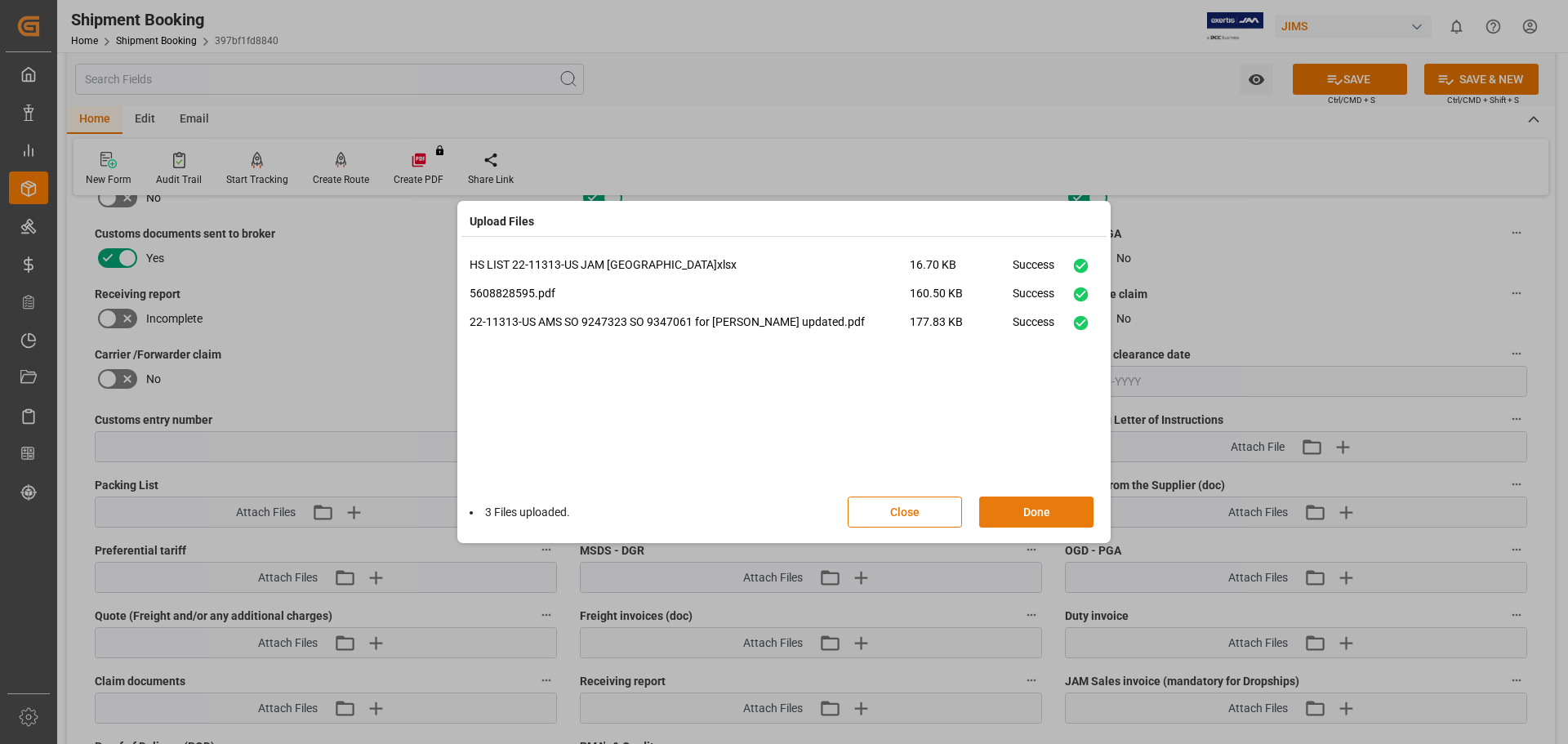
click at [1038, 506] on button "Done" at bounding box center [1036, 512] width 114 height 31
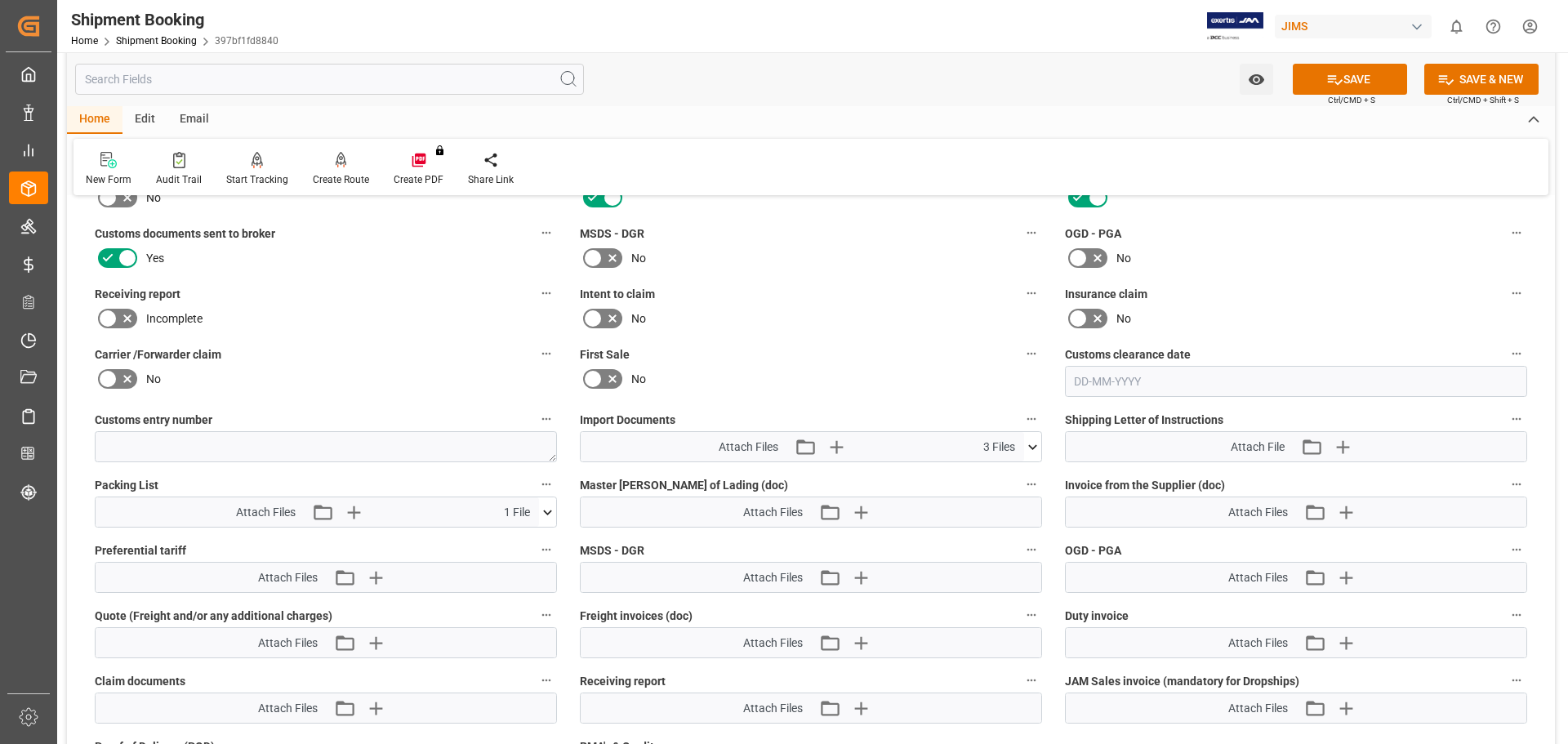
click at [548, 514] on icon at bounding box center [547, 512] width 17 height 17
click at [1347, 79] on button "SAVE" at bounding box center [1350, 79] width 114 height 31
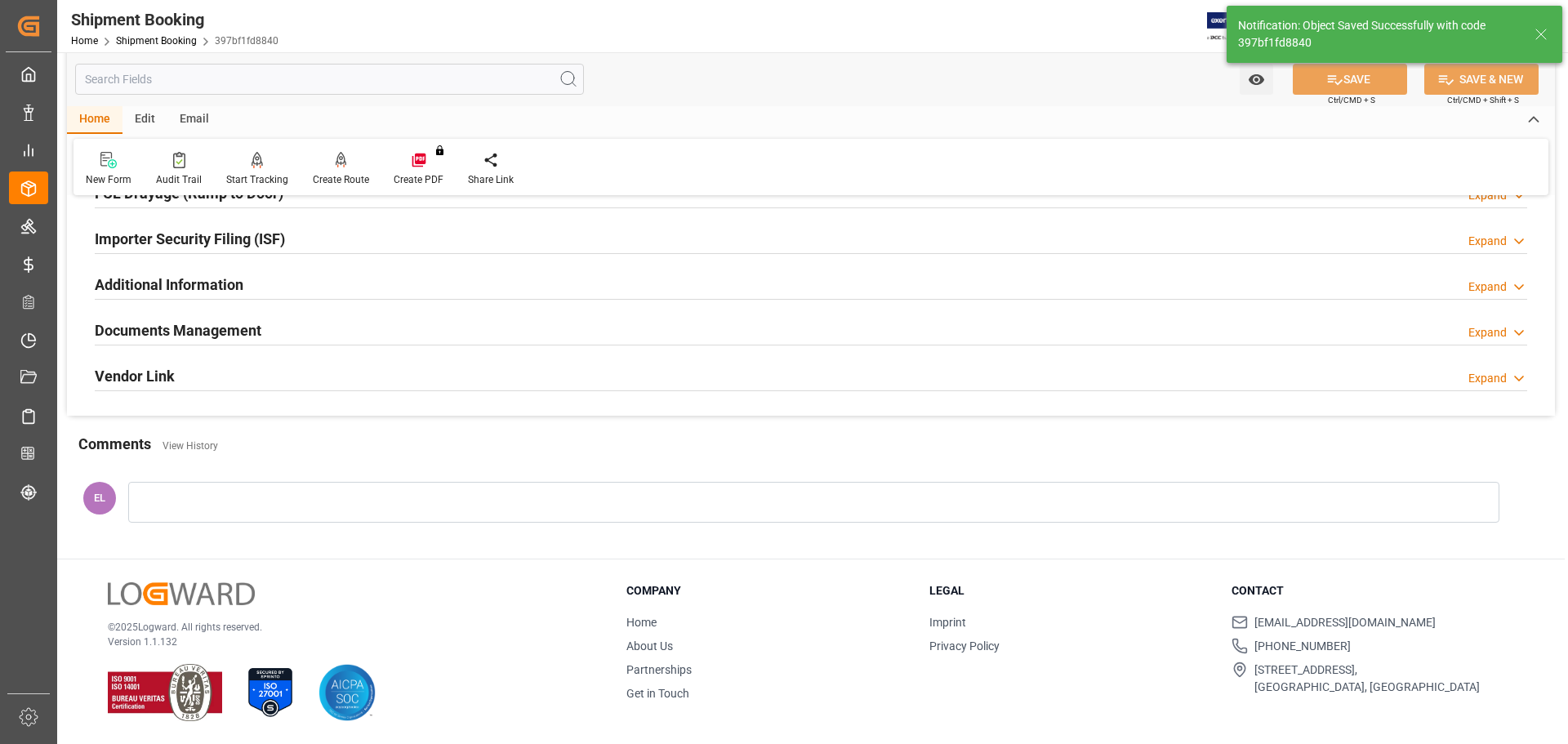
scroll to position [482, 0]
click at [147, 330] on h2 "Documents Management" at bounding box center [178, 331] width 166 height 22
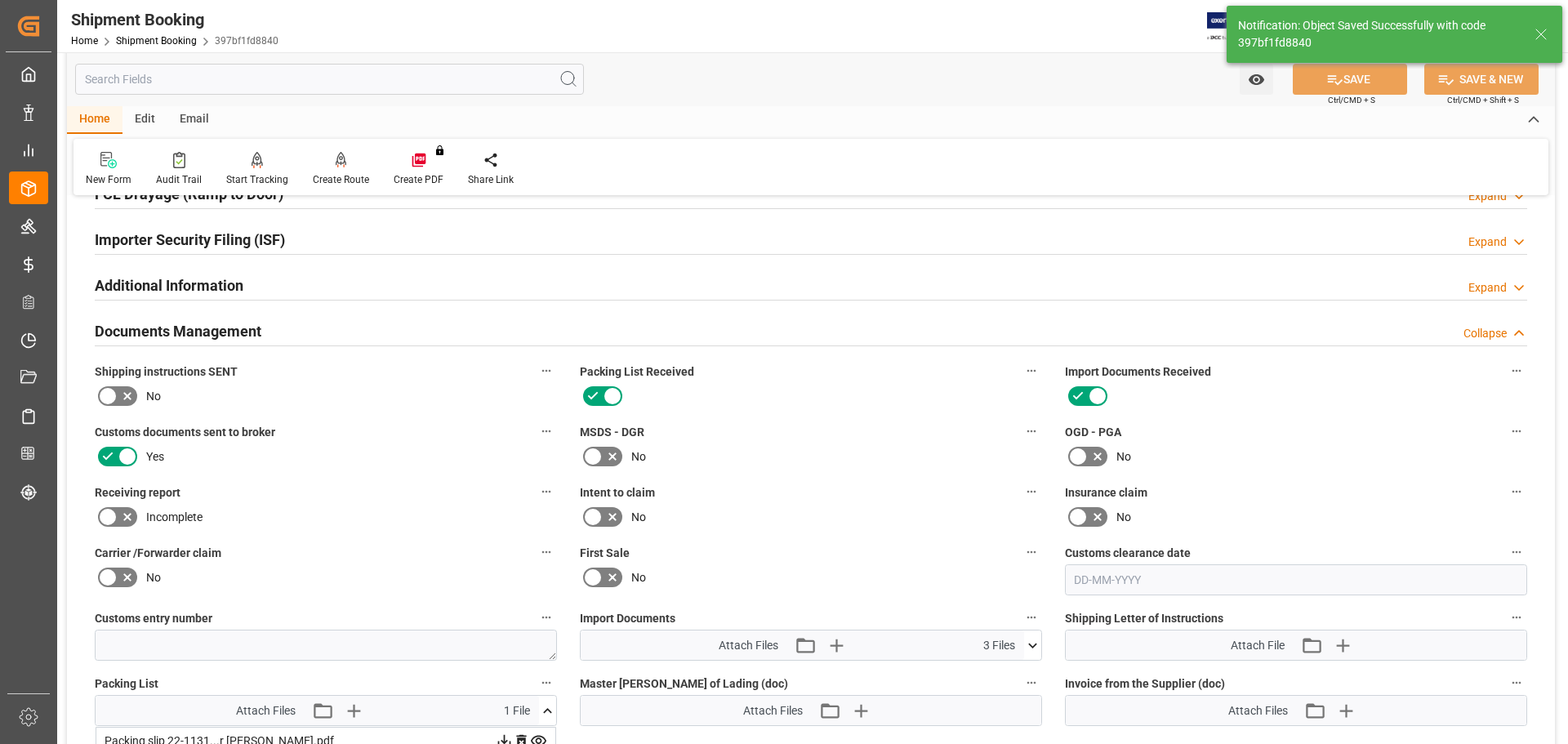
scroll to position [680, 0]
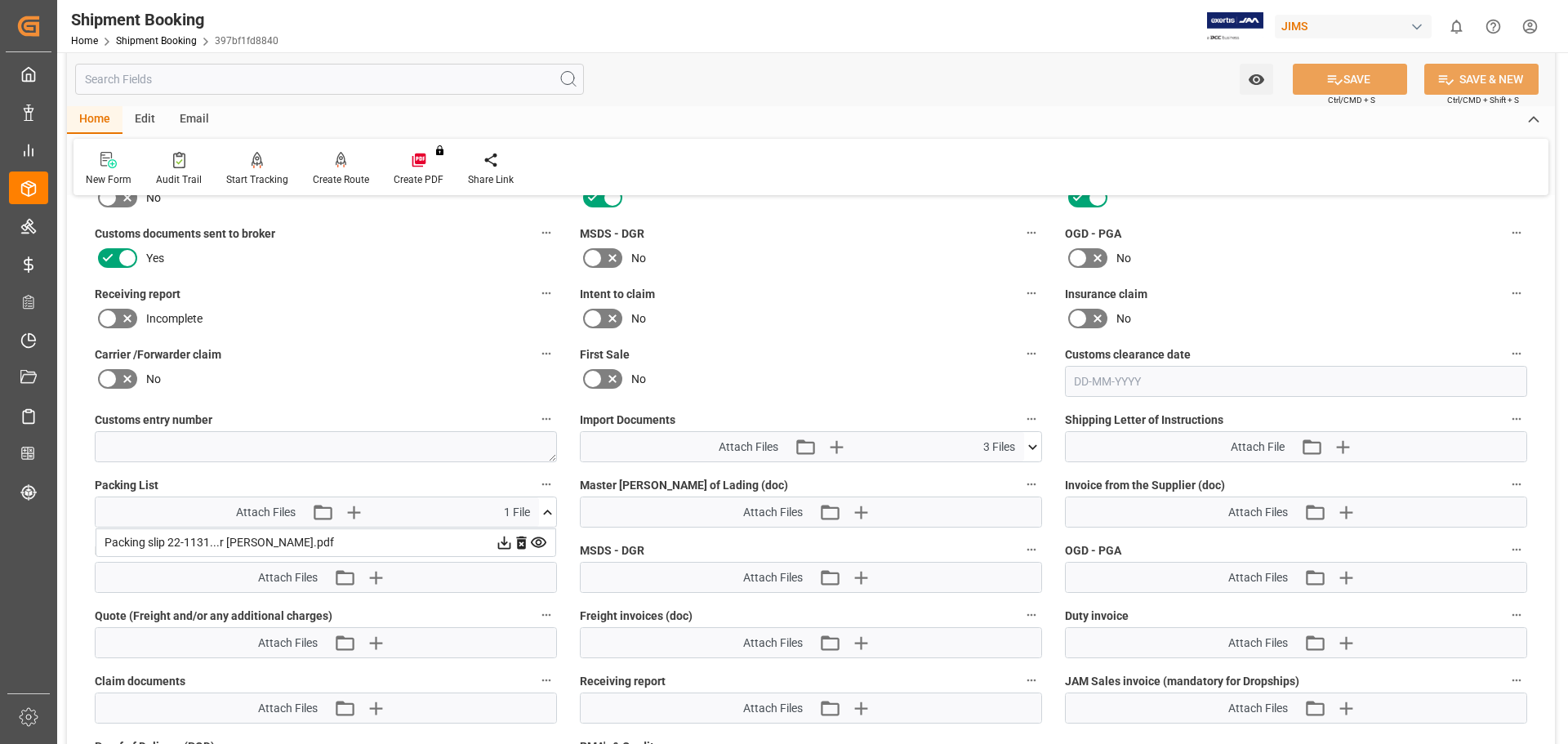
click at [538, 541] on icon at bounding box center [538, 542] width 17 height 17
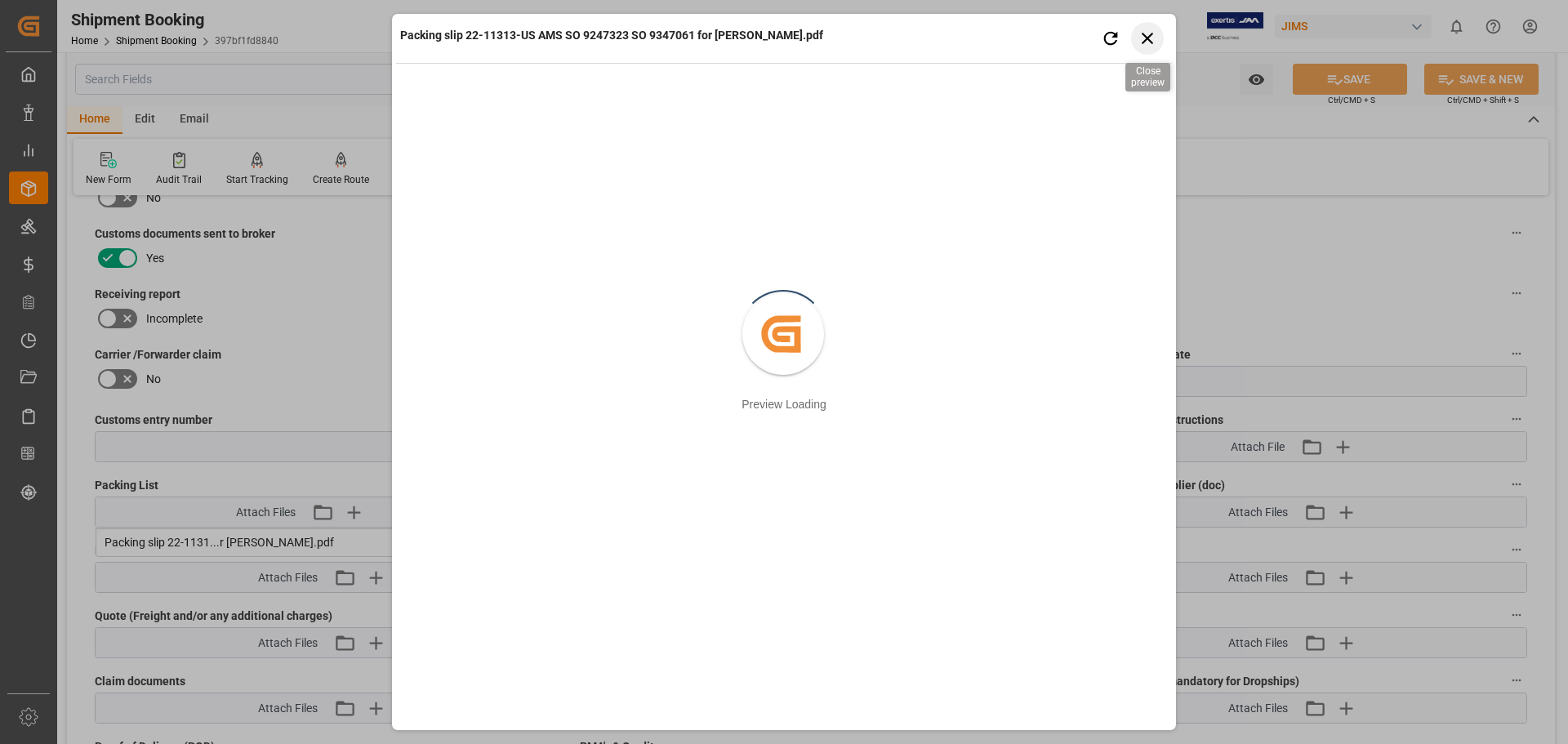
click at [1148, 39] on icon "button" at bounding box center [1147, 38] width 12 height 12
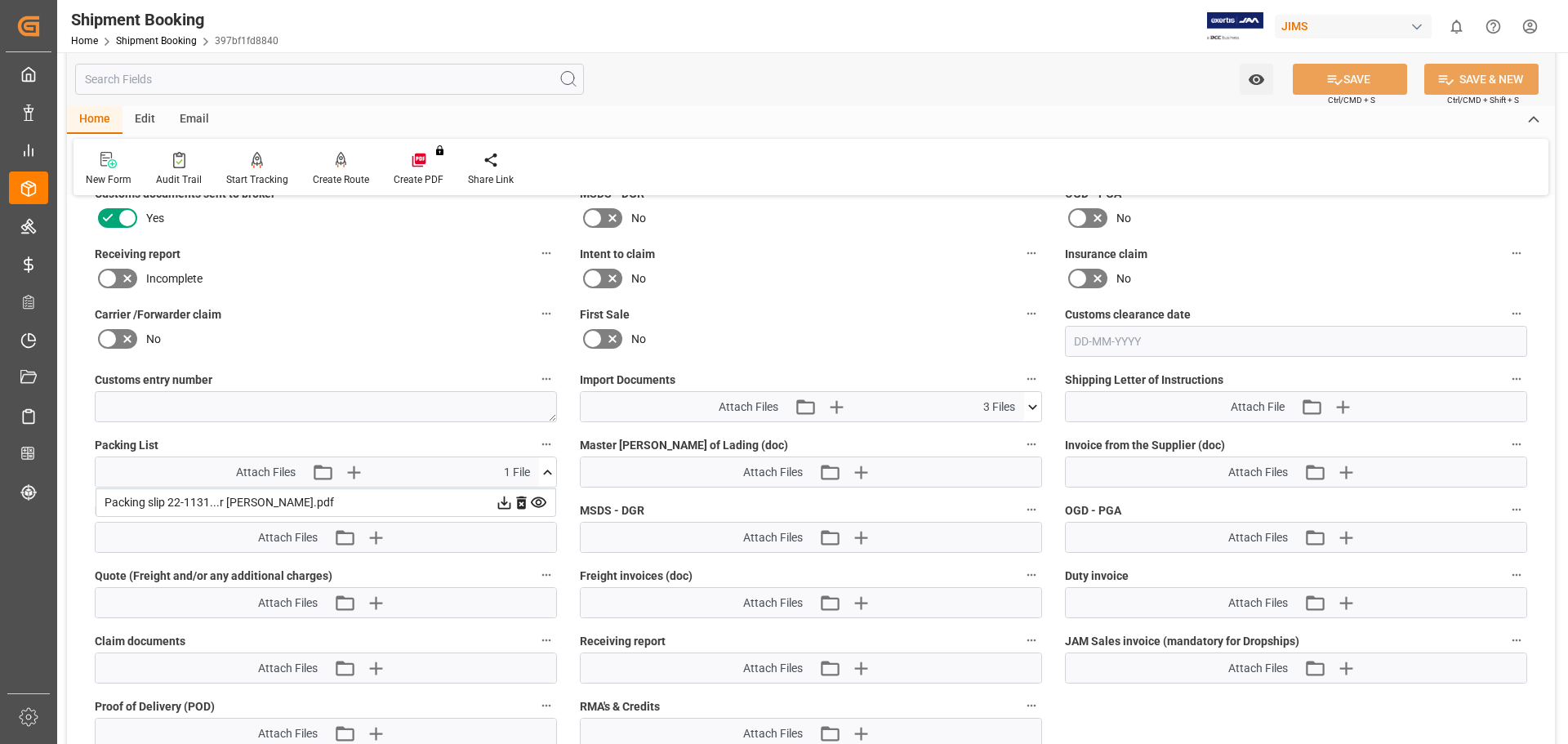
scroll to position [576, 0]
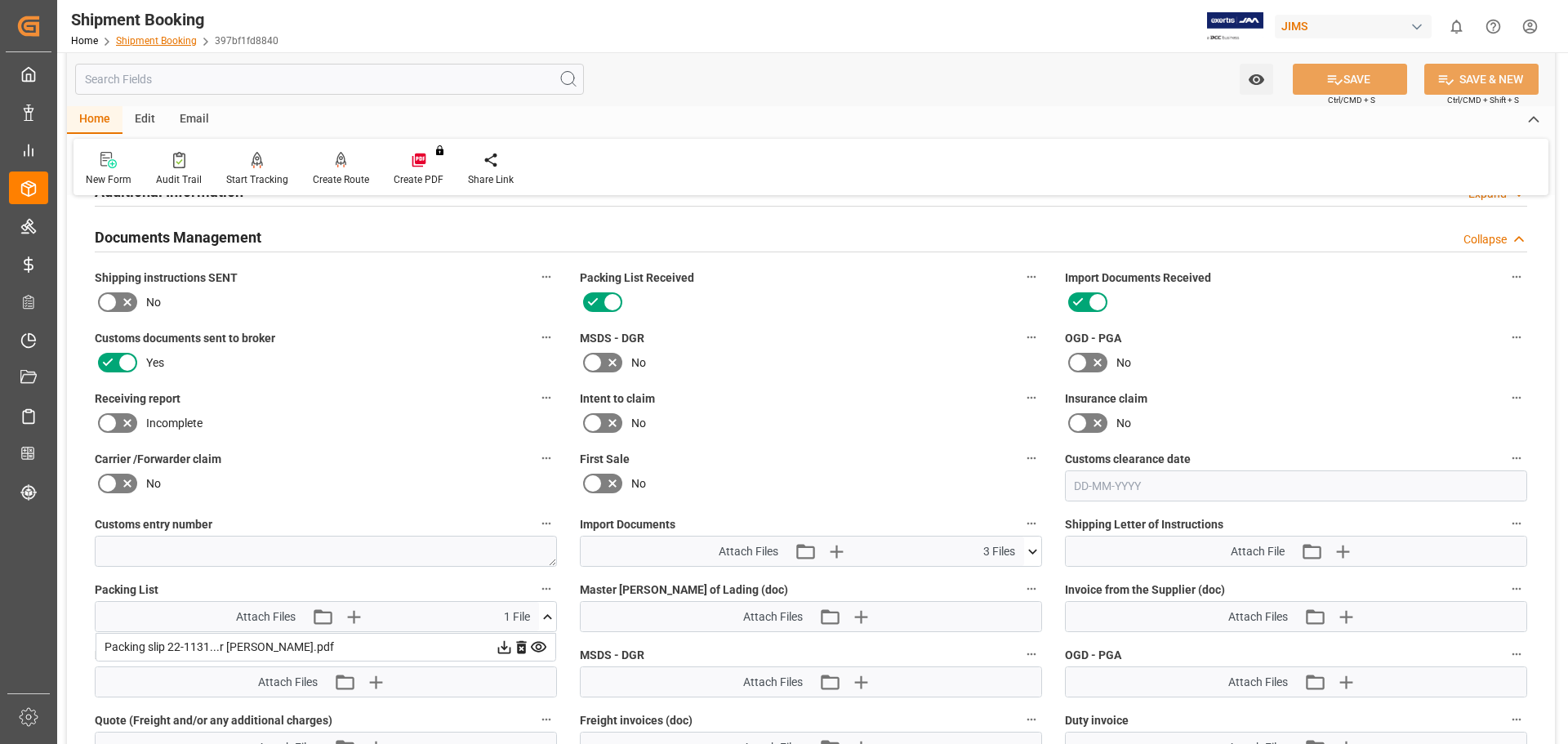
click at [163, 41] on link "Shipment Booking" at bounding box center [156, 40] width 81 height 12
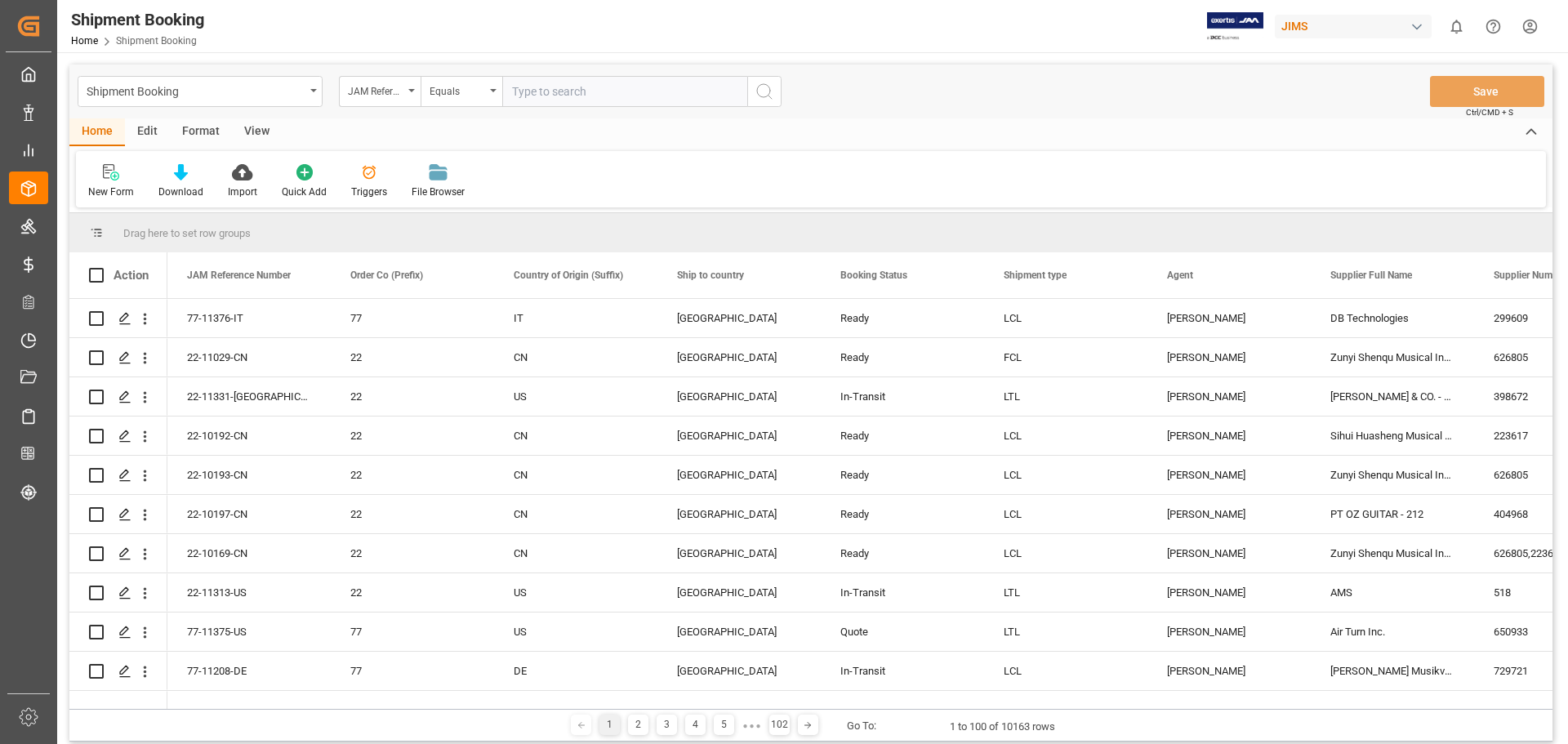
click at [552, 93] on input "text" at bounding box center [625, 91] width 245 height 31
type input "77-11340-US"
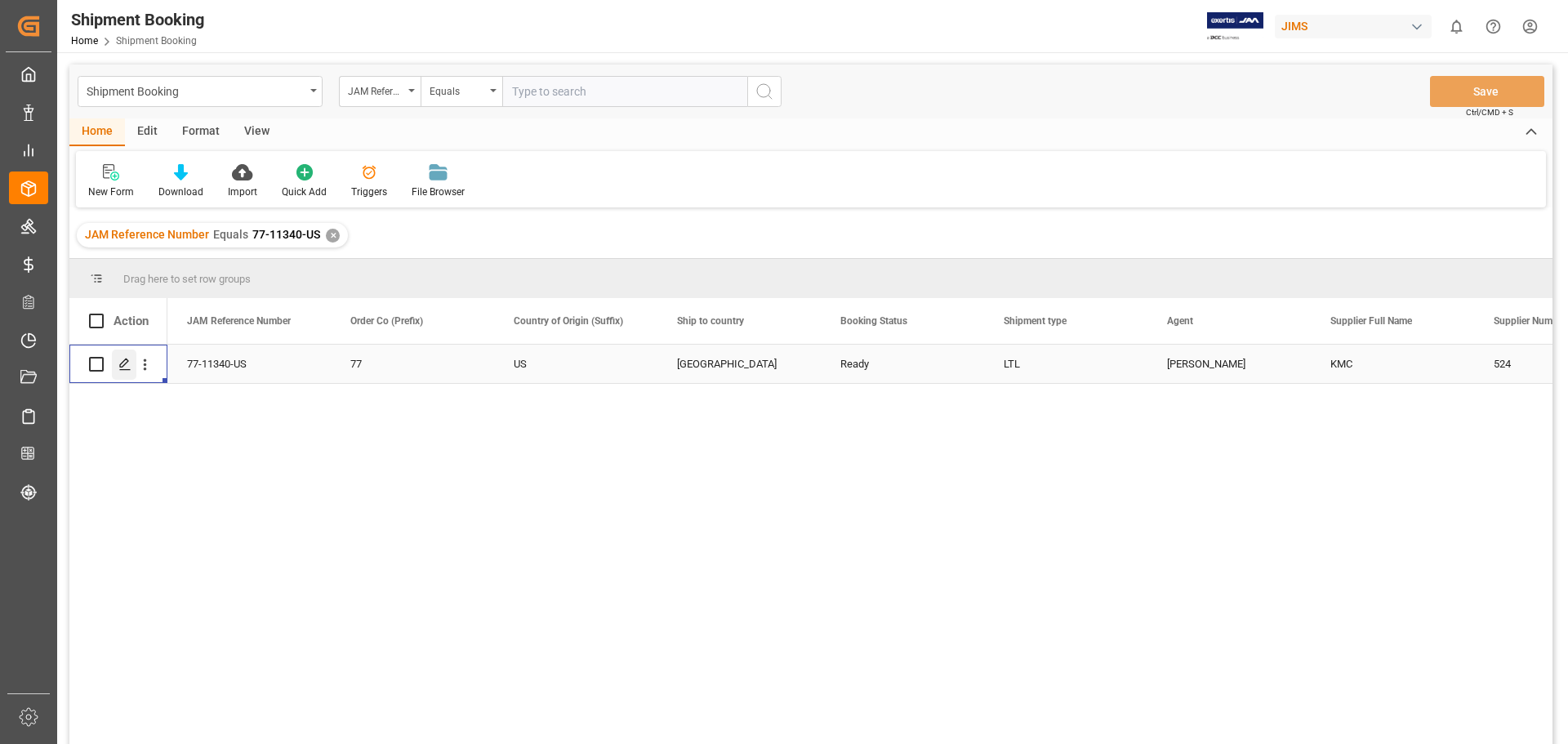
click at [121, 367] on polygon "Press SPACE to select this row." at bounding box center [123, 363] width 8 height 8
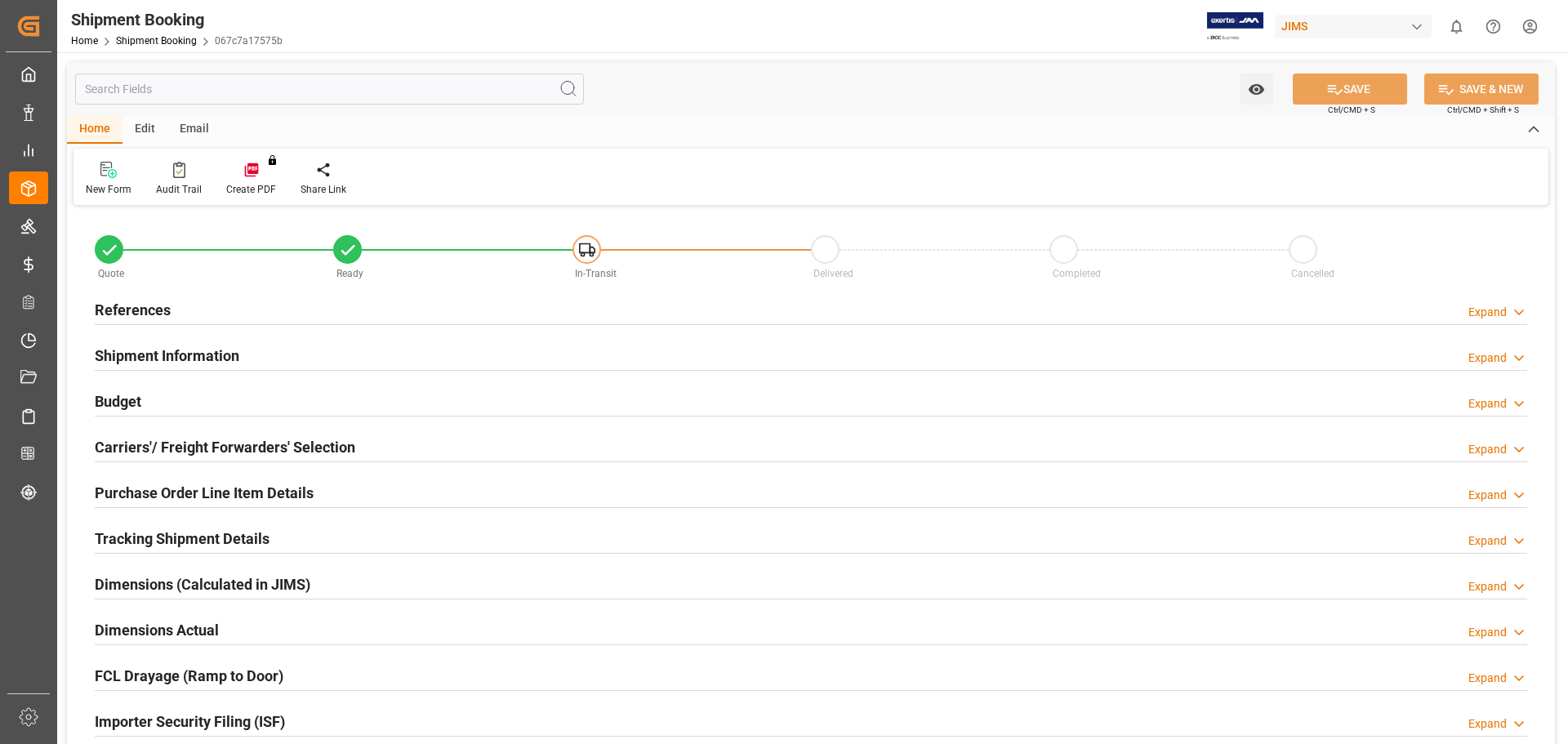
type input "0"
click at [115, 305] on h2 "References" at bounding box center [132, 309] width 76 height 22
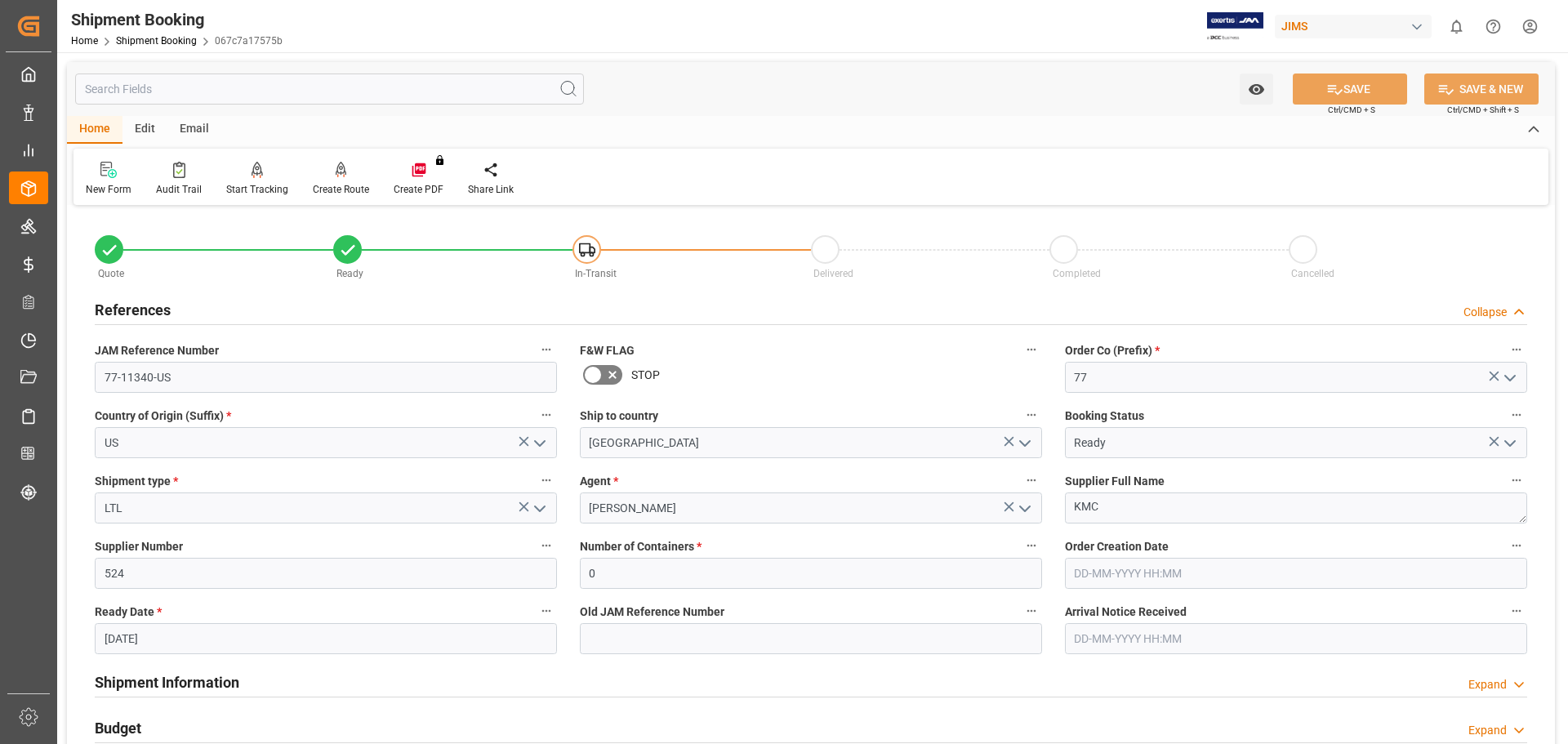
click at [134, 637] on input "07-10-2025" at bounding box center [326, 638] width 462 height 31
click at [209, 463] on span "2" at bounding box center [212, 459] width 5 height 12
type input "02-10-2025"
click at [1352, 89] on button "SAVE" at bounding box center [1350, 89] width 114 height 31
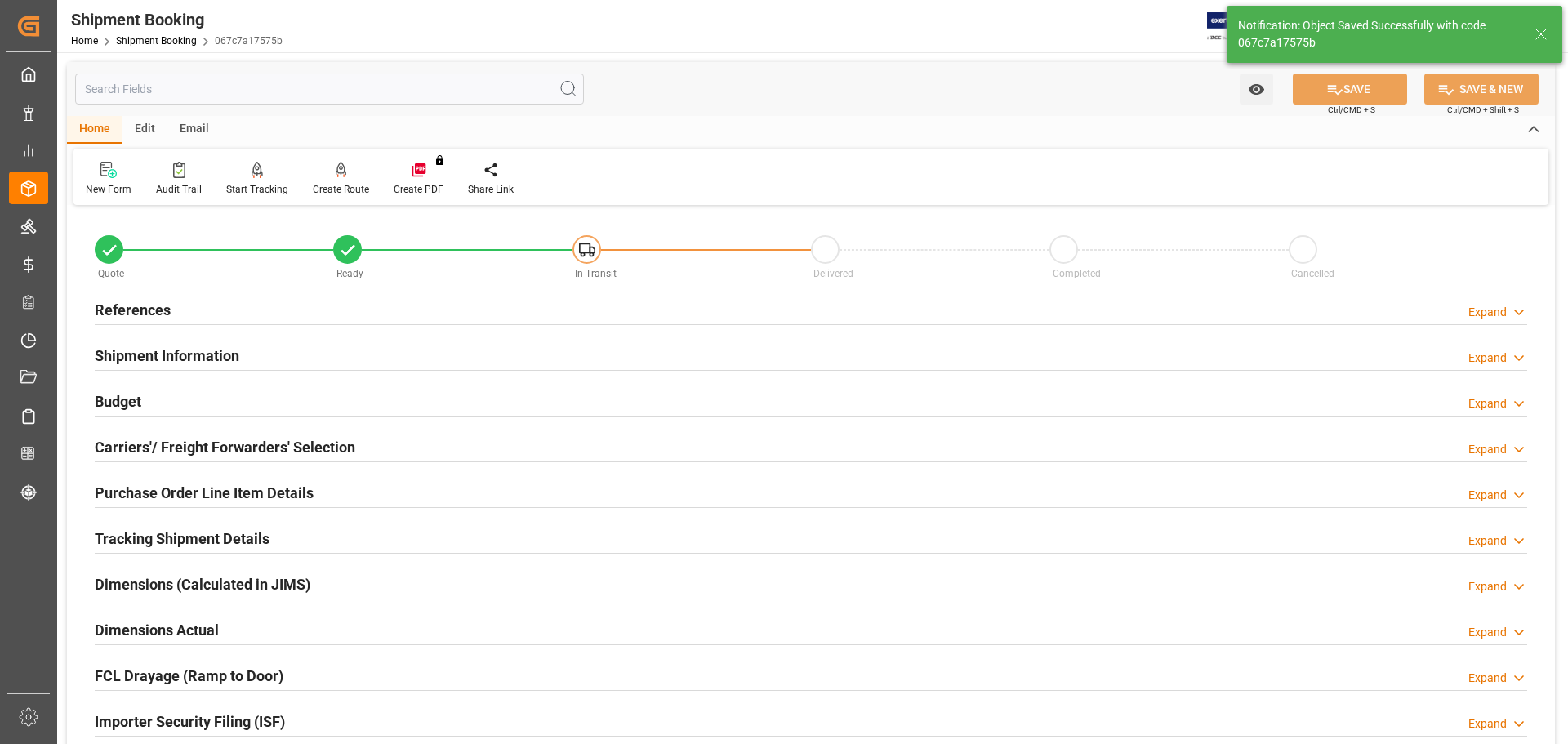
click at [112, 400] on h2 "Budget" at bounding box center [118, 401] width 47 height 22
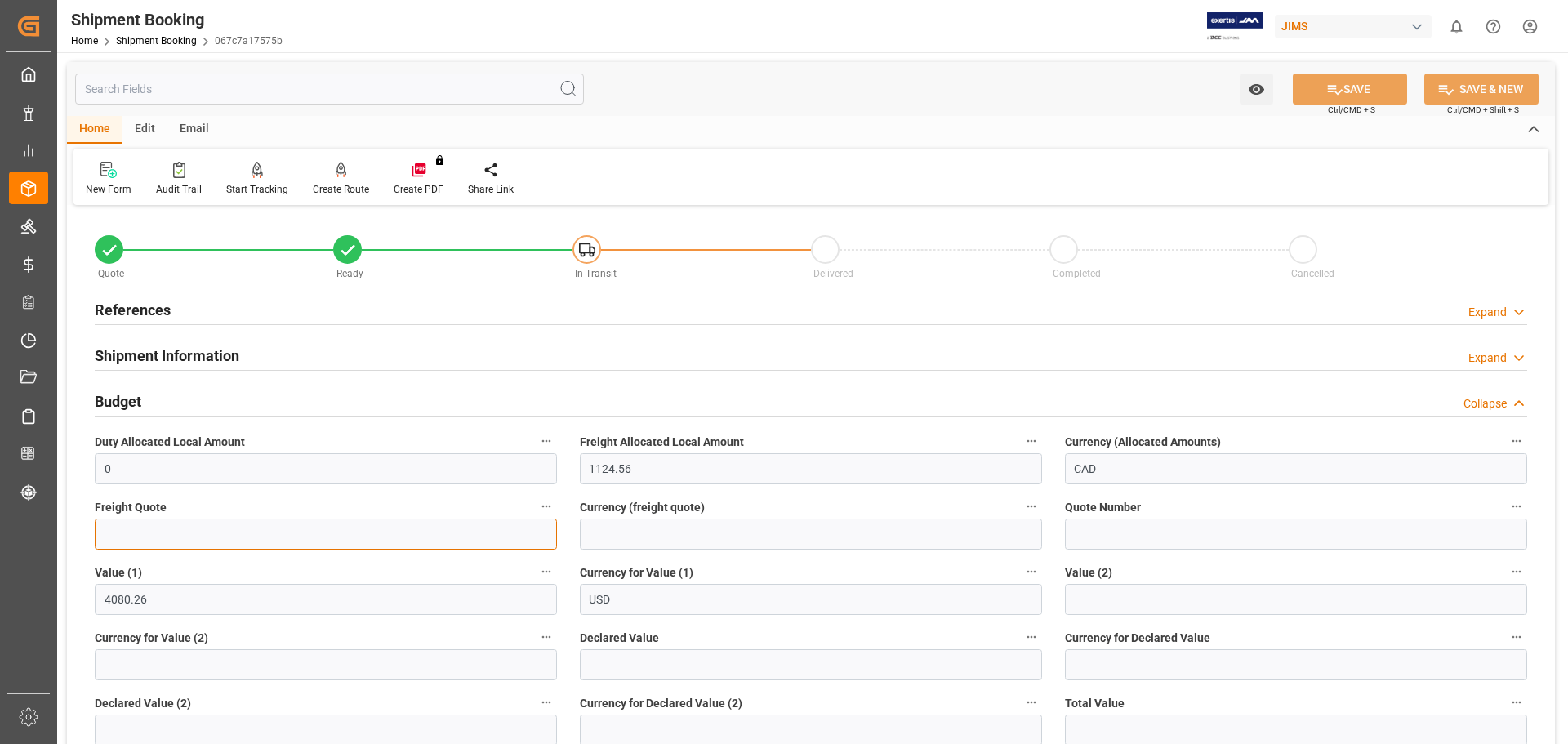
click at [290, 528] on input "text" at bounding box center [326, 534] width 462 height 31
type input "395"
click at [651, 542] on input at bounding box center [811, 534] width 462 height 31
type input "USD"
click at [1343, 85] on button "SAVE" at bounding box center [1350, 89] width 114 height 31
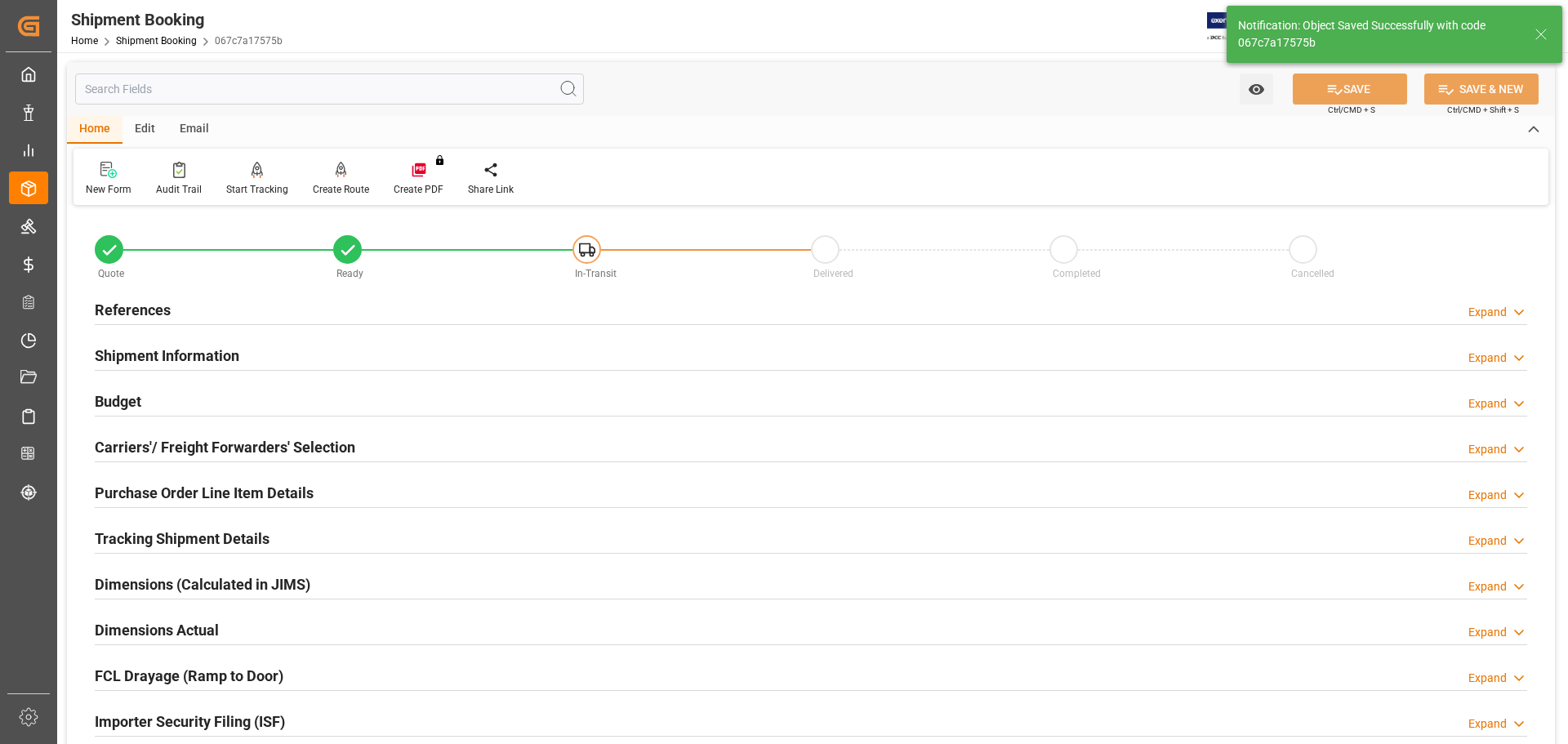
click at [237, 445] on h2 "Carriers'/ Freight Forwarders' Selection" at bounding box center [225, 447] width 260 height 22
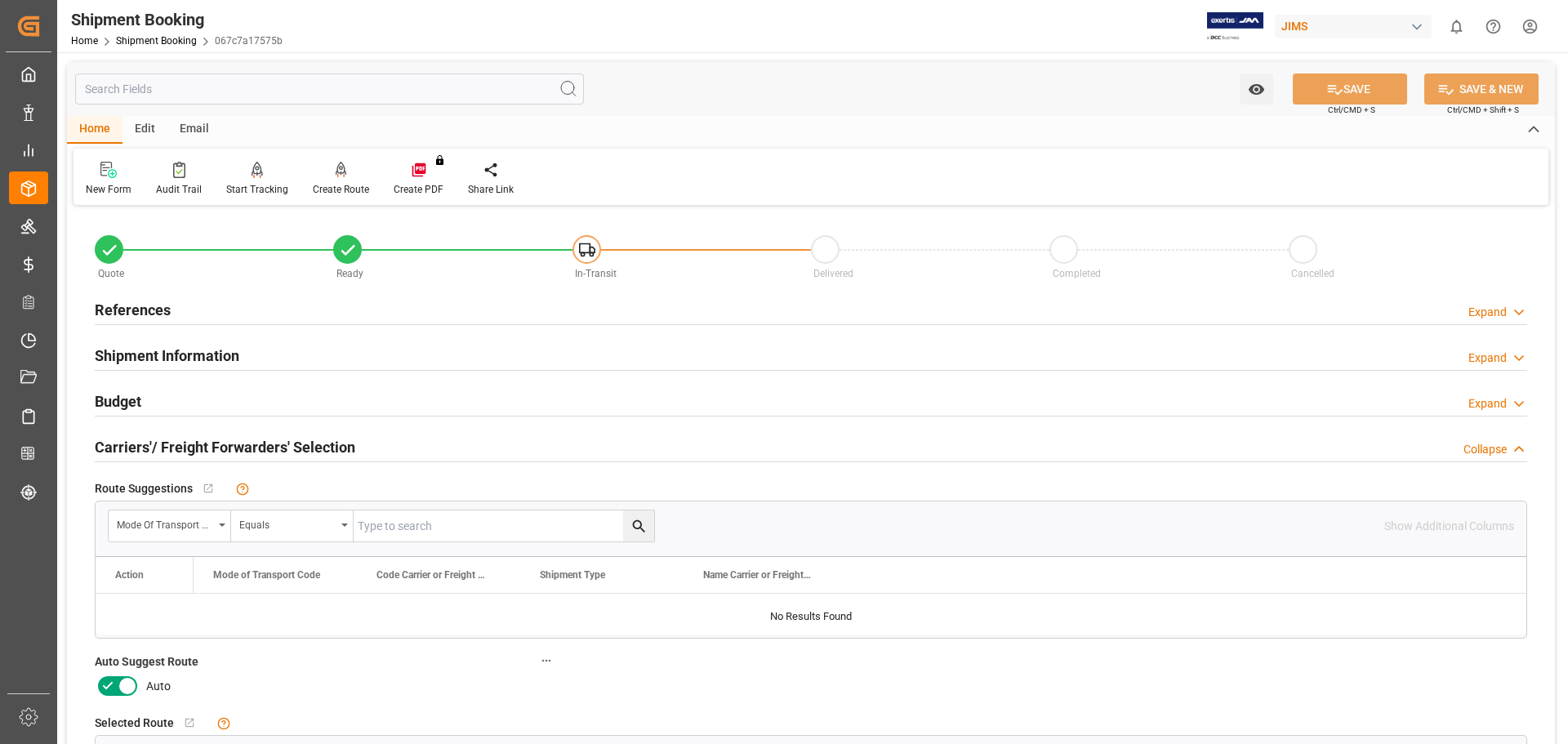
click at [108, 681] on icon at bounding box center [107, 686] width 19 height 19
click at [0, 0] on input "checkbox" at bounding box center [0, 0] width 0 height 0
click at [1347, 88] on button "SAVE" at bounding box center [1350, 89] width 114 height 31
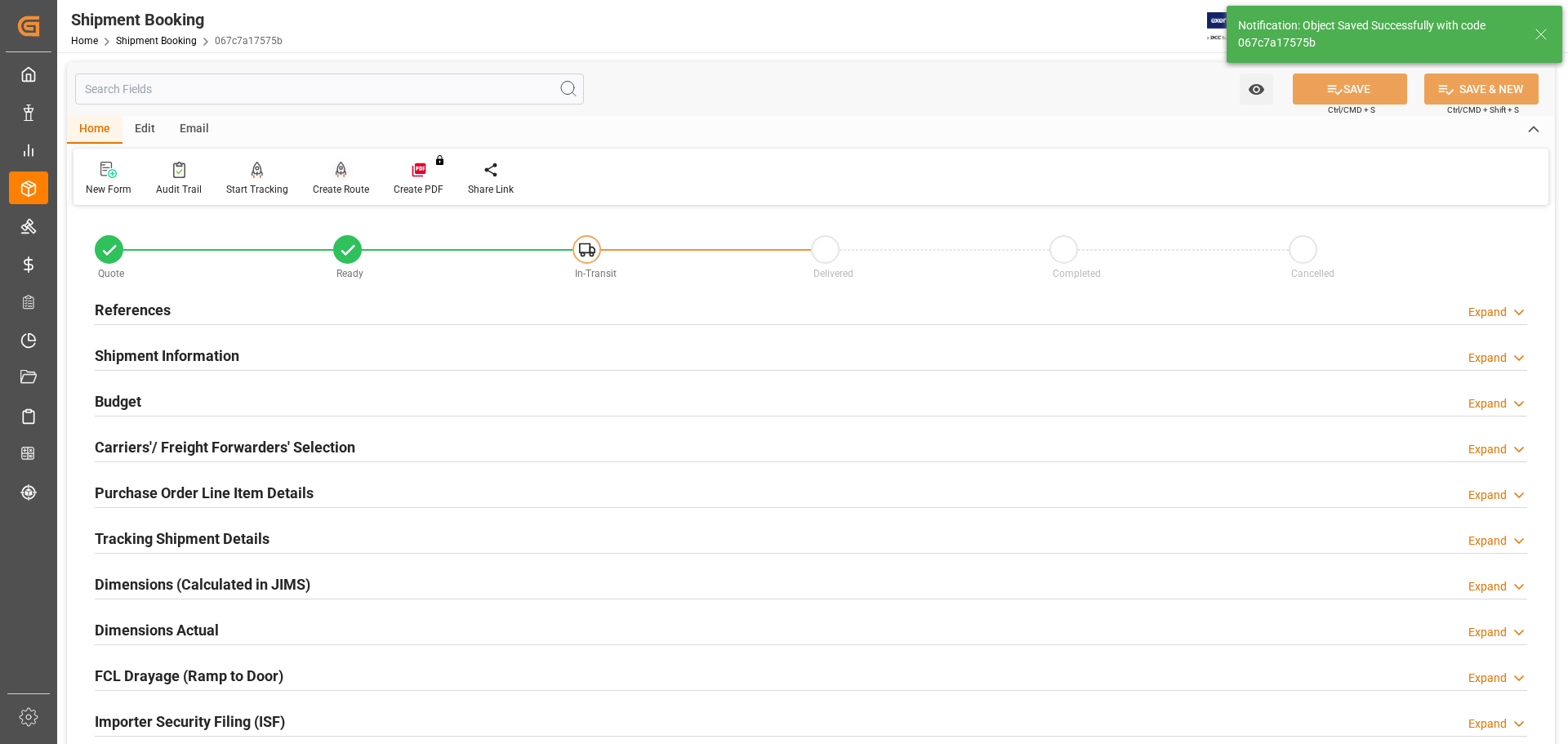
click at [340, 184] on div "Create Route" at bounding box center [342, 189] width 57 height 15
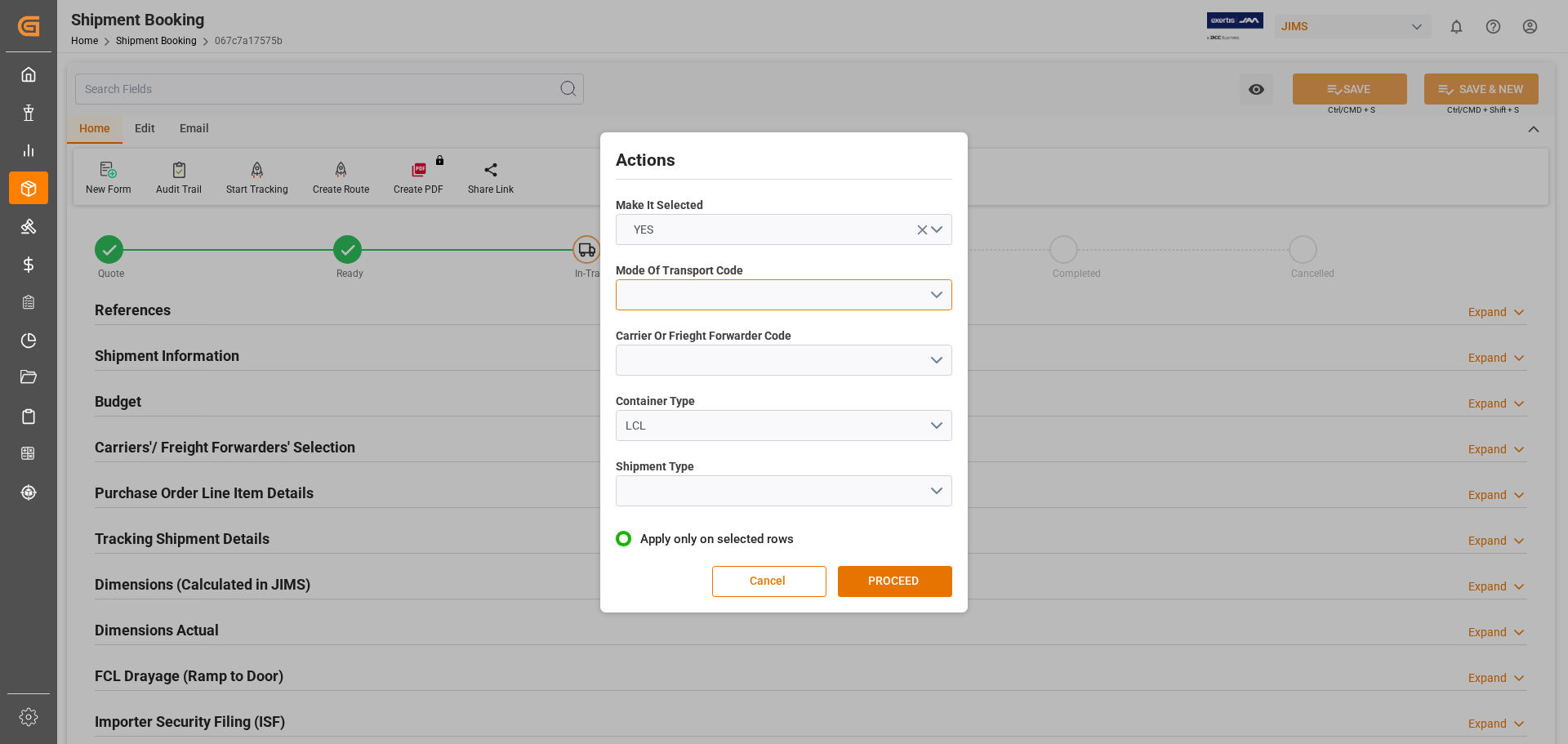
click at [708, 294] on button "open menu" at bounding box center [784, 295] width 336 height 31
click at [702, 362] on div "3- TRUCKR" at bounding box center [784, 368] width 335 height 35
click at [690, 367] on button "open menu" at bounding box center [784, 360] width 336 height 31
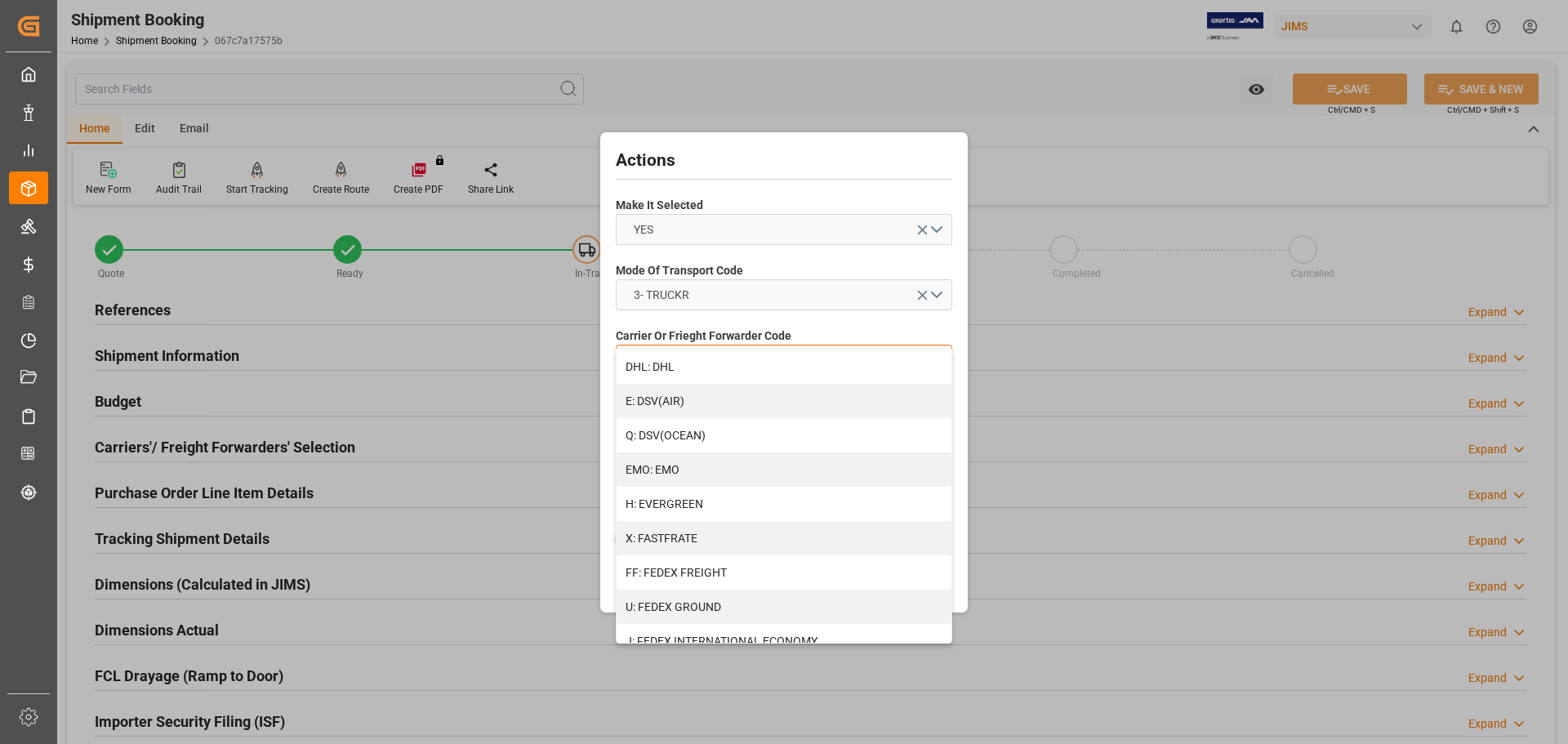
scroll to position [408, 0]
click at [731, 432] on div "FF: FEDEX FREIGHT" at bounding box center [784, 436] width 335 height 35
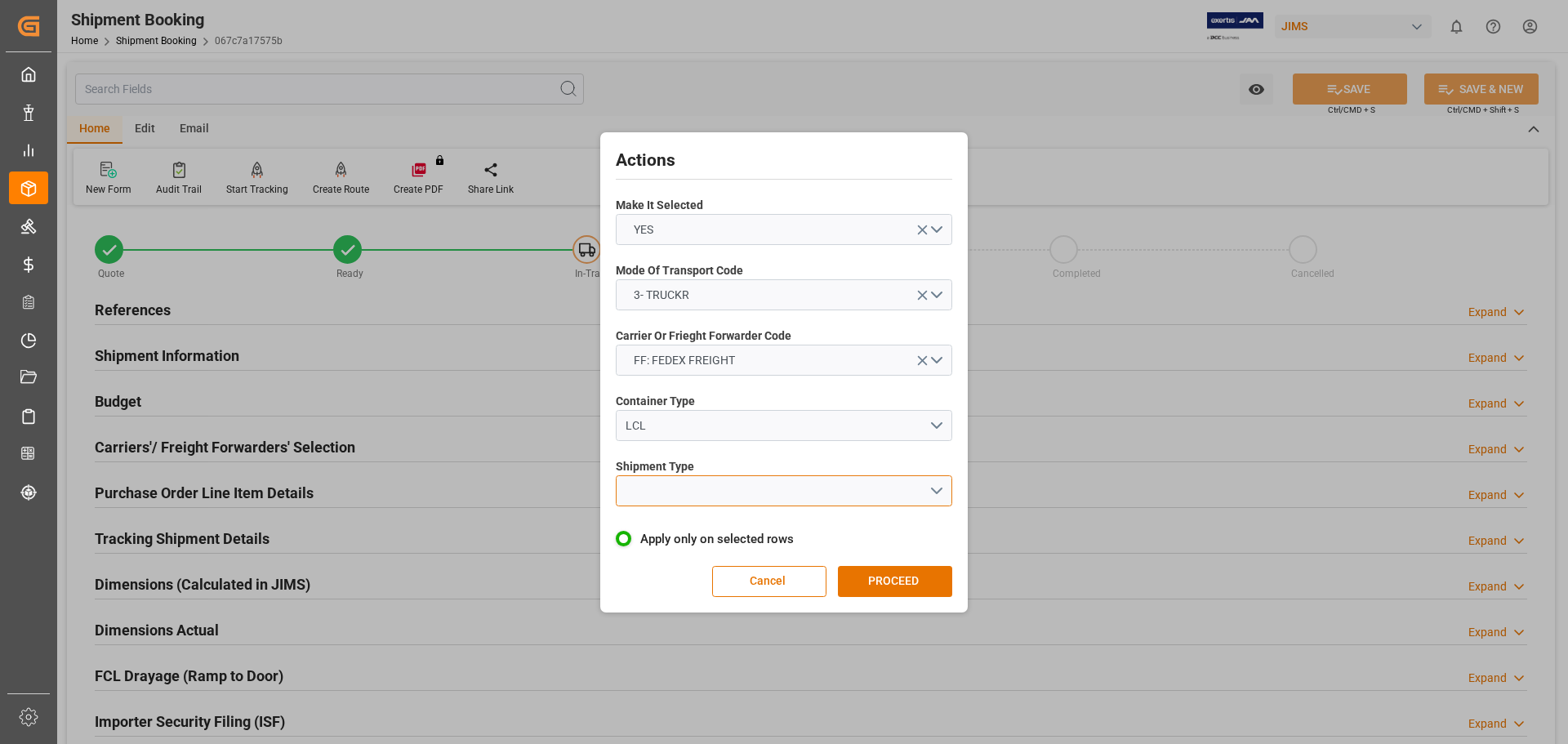
click at [679, 498] on button "open menu" at bounding box center [784, 491] width 336 height 31
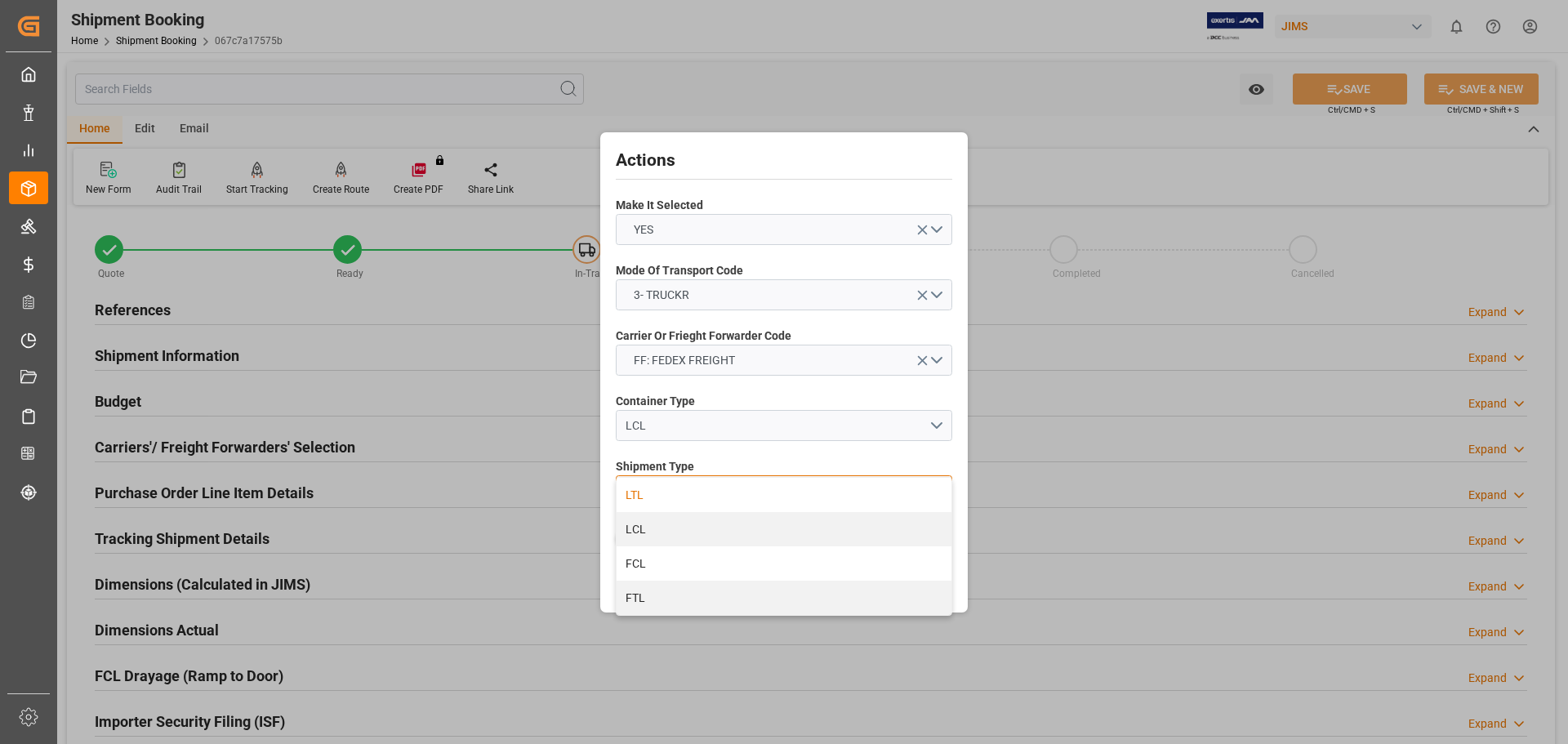
click at [675, 493] on div "LTL" at bounding box center [784, 495] width 335 height 35
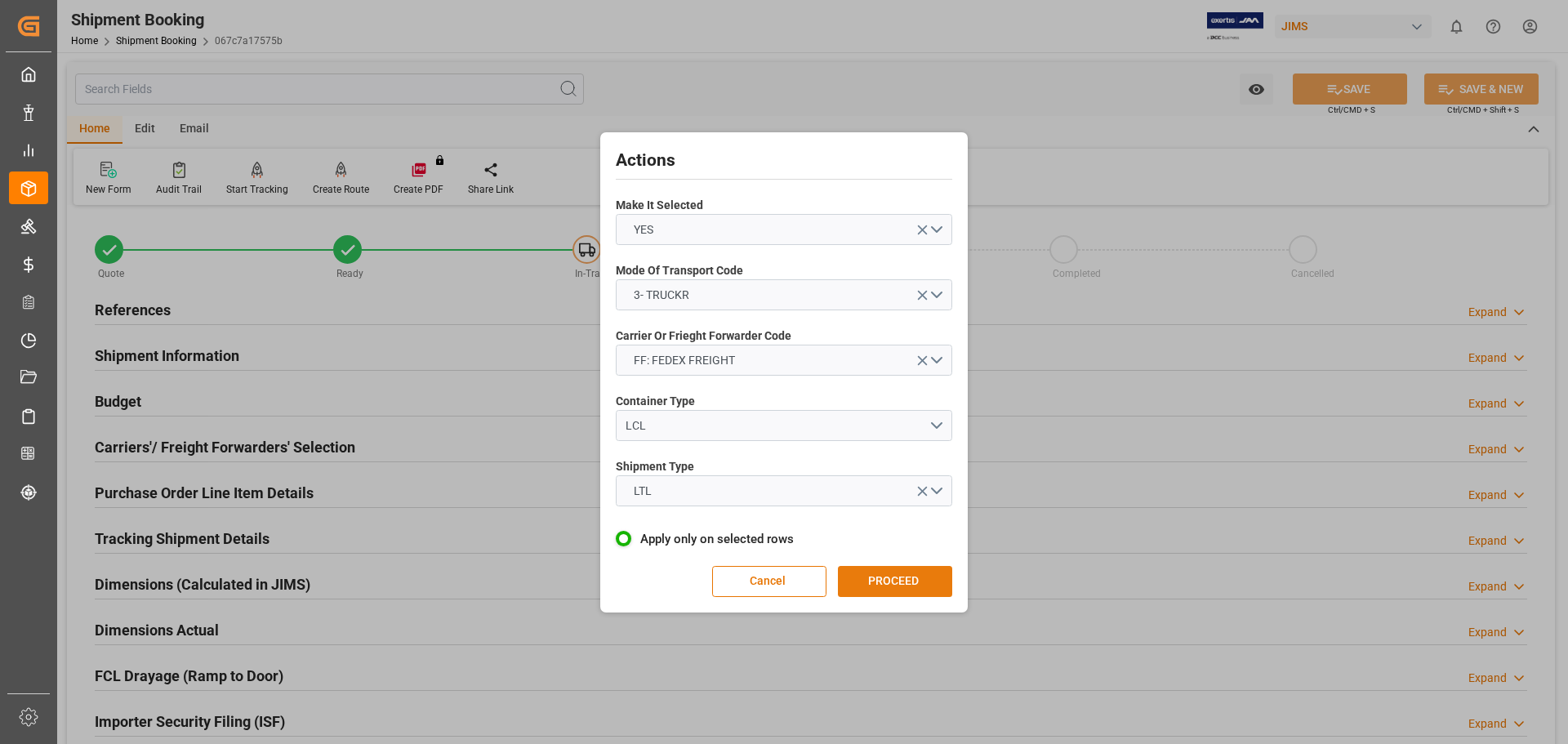
click at [896, 591] on button "PROCEED" at bounding box center [895, 582] width 114 height 31
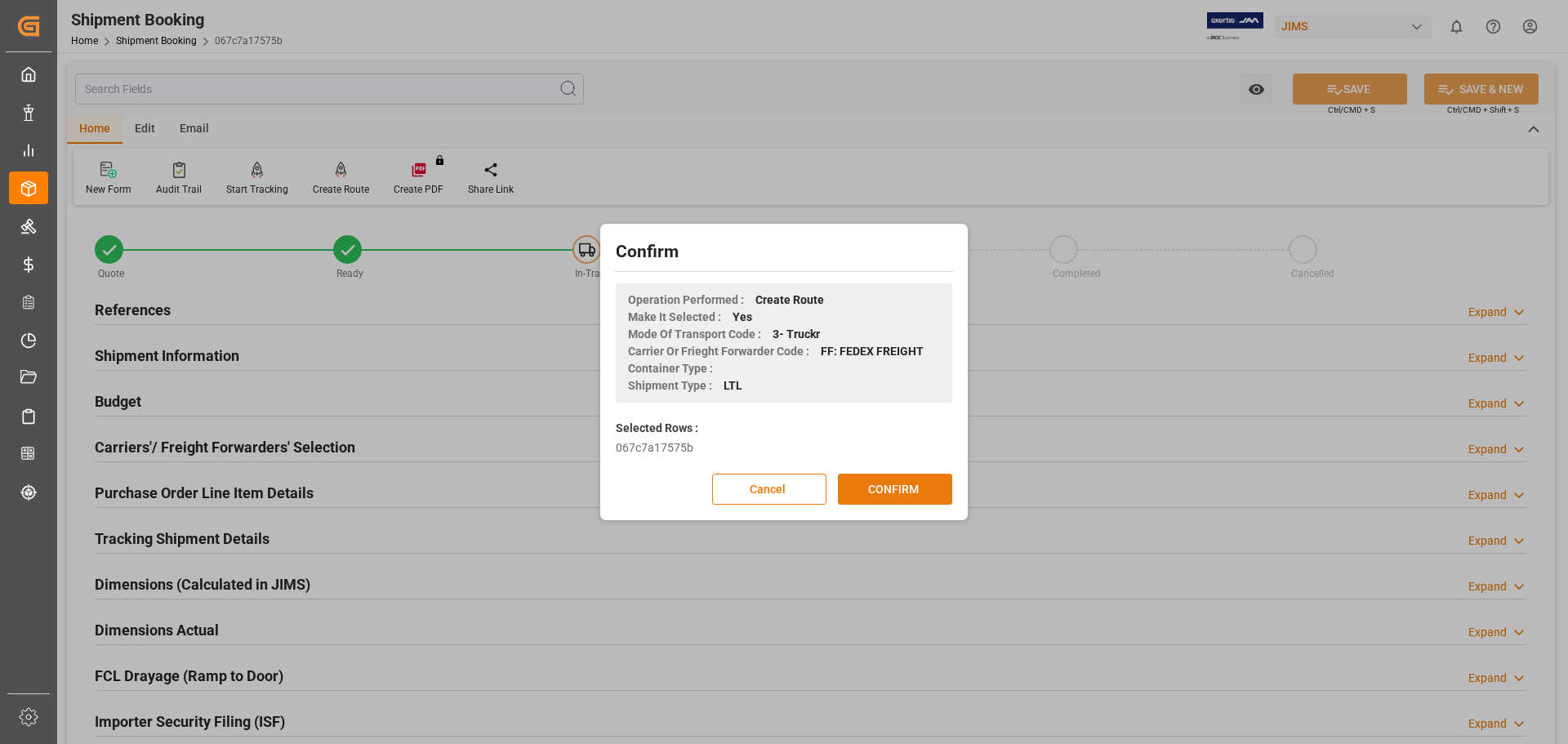
click at [884, 491] on button "CONFIRM" at bounding box center [895, 489] width 114 height 31
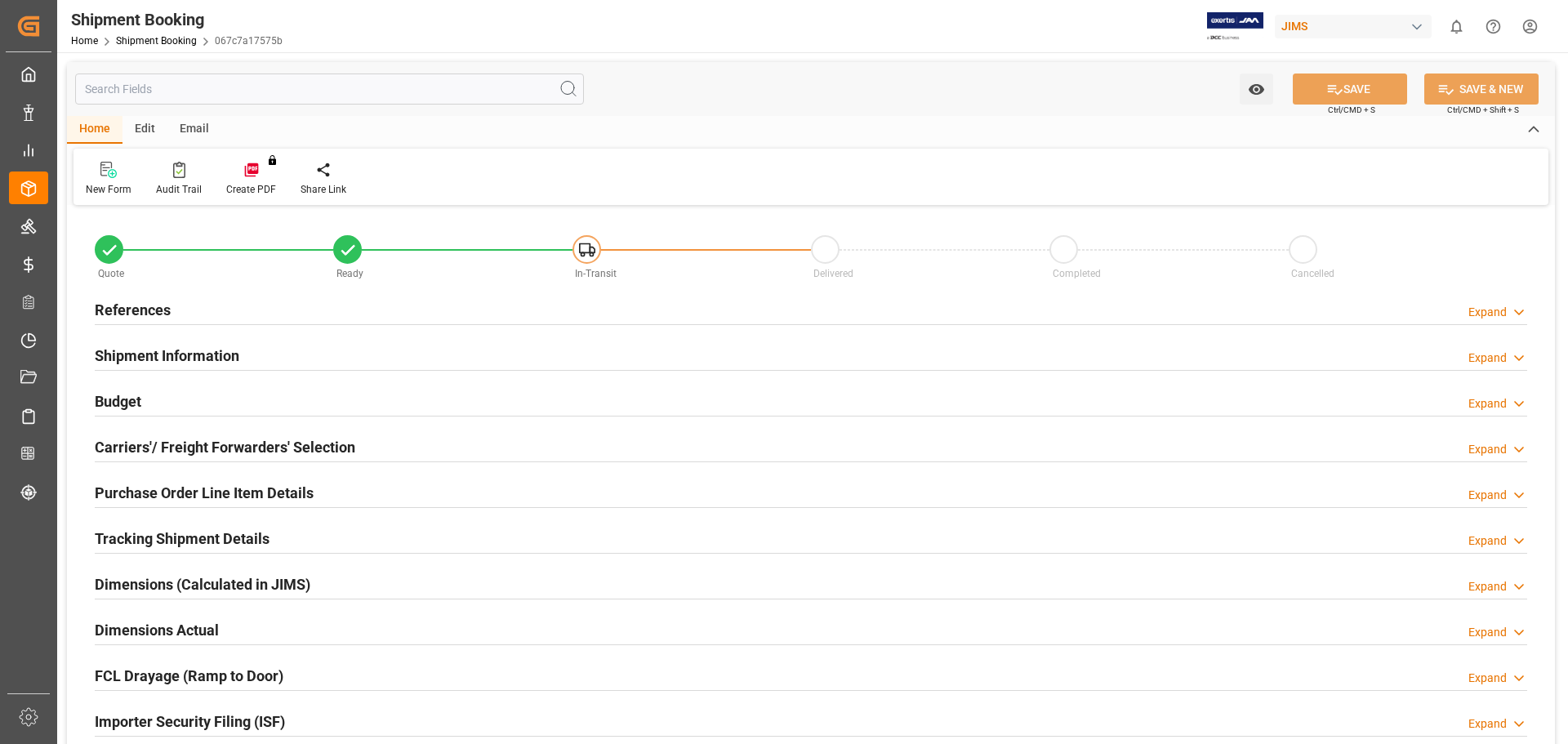
type input "1"
click at [134, 487] on h2 "Purchase Order Line Item Details" at bounding box center [205, 493] width 219 height 22
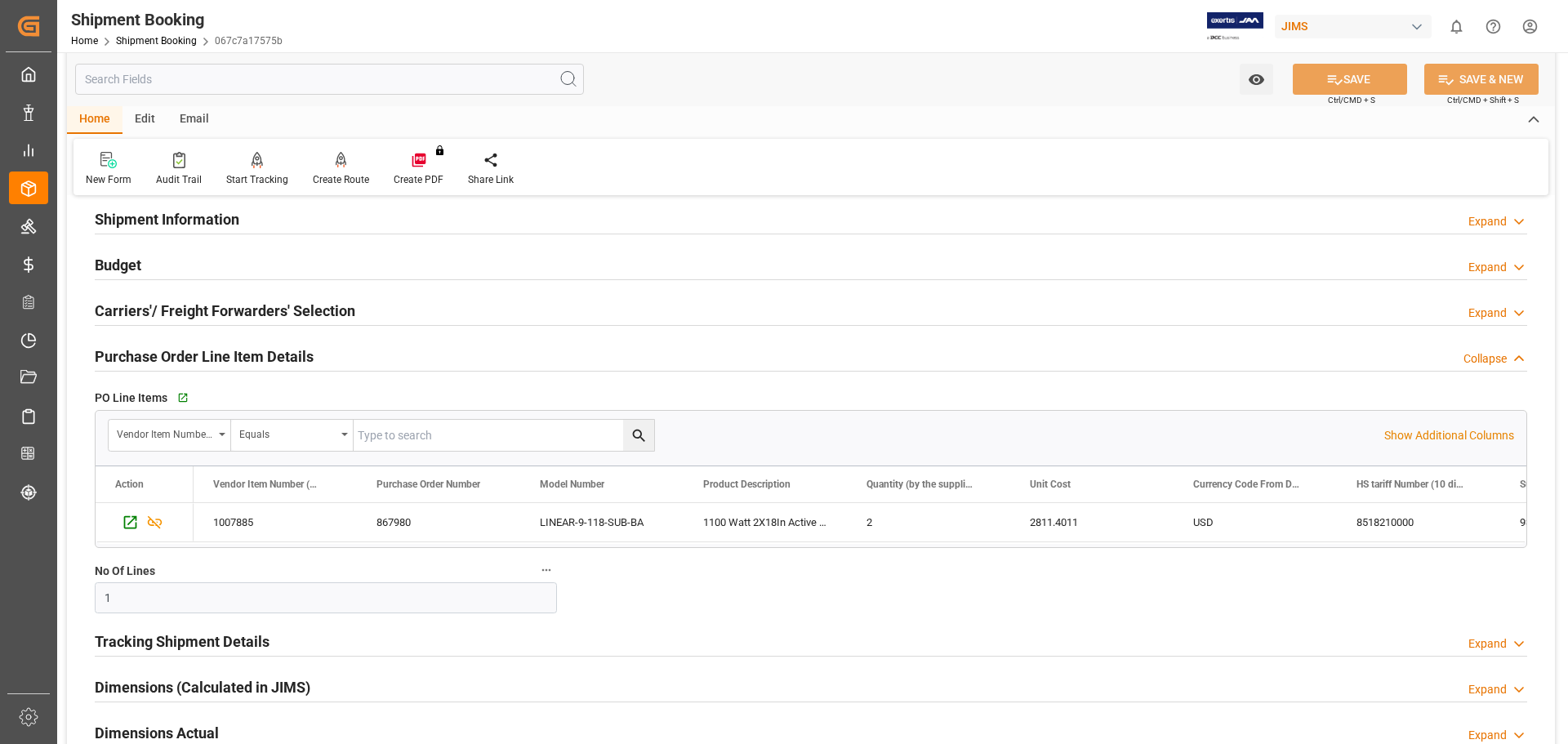
scroll to position [272, 0]
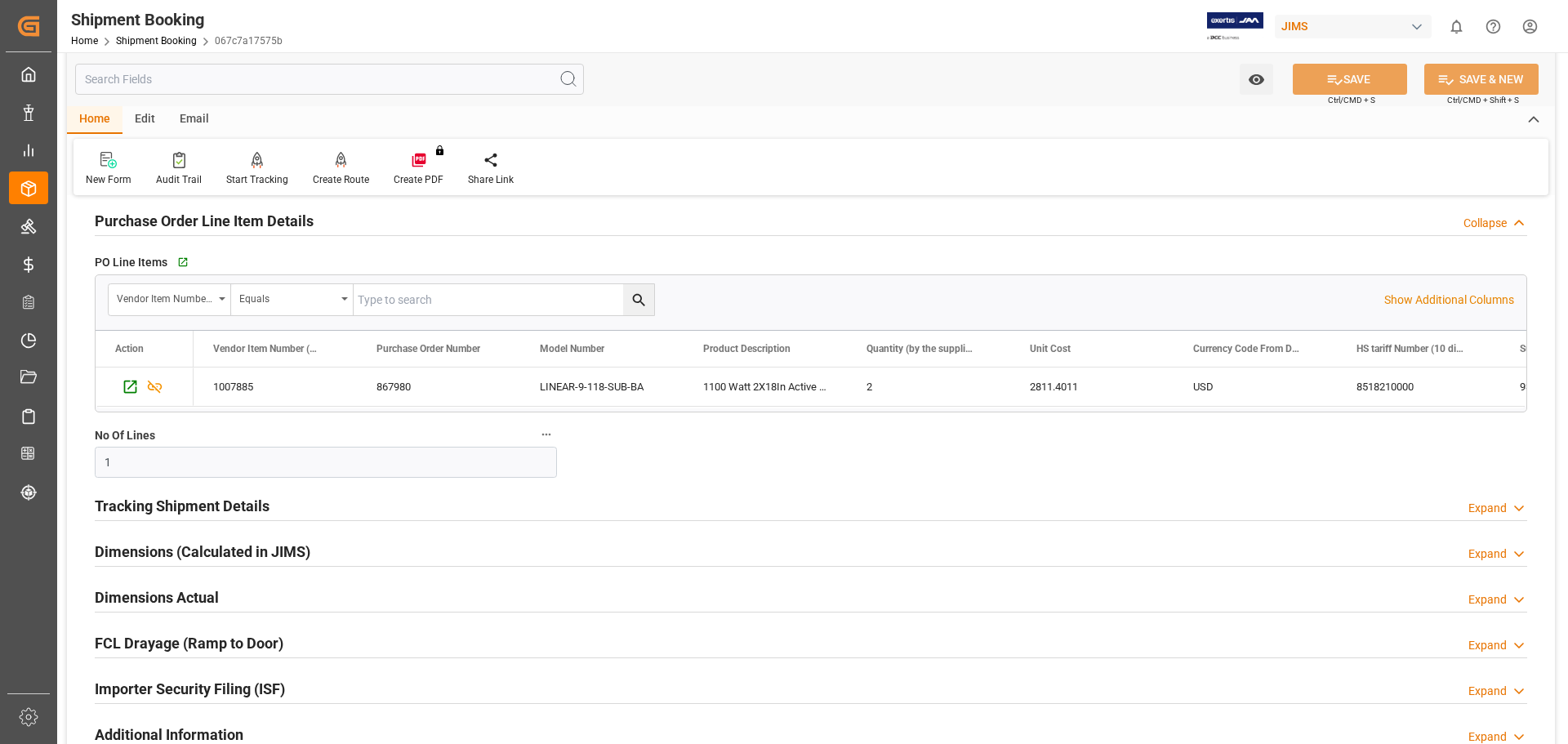
click at [122, 505] on h2 "Tracking Shipment Details" at bounding box center [182, 506] width 174 height 22
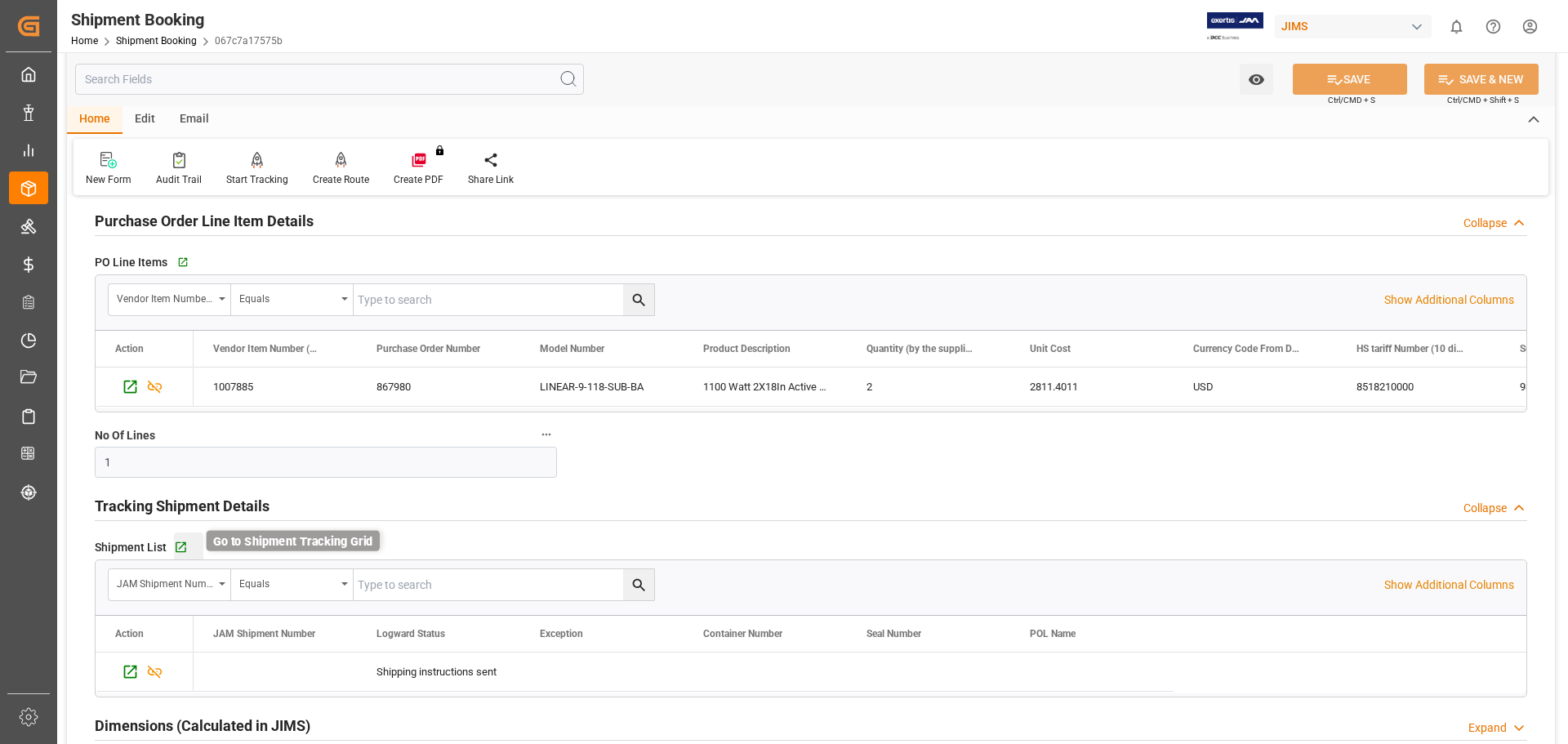
click at [180, 548] on icon "button" at bounding box center [180, 547] width 14 height 14
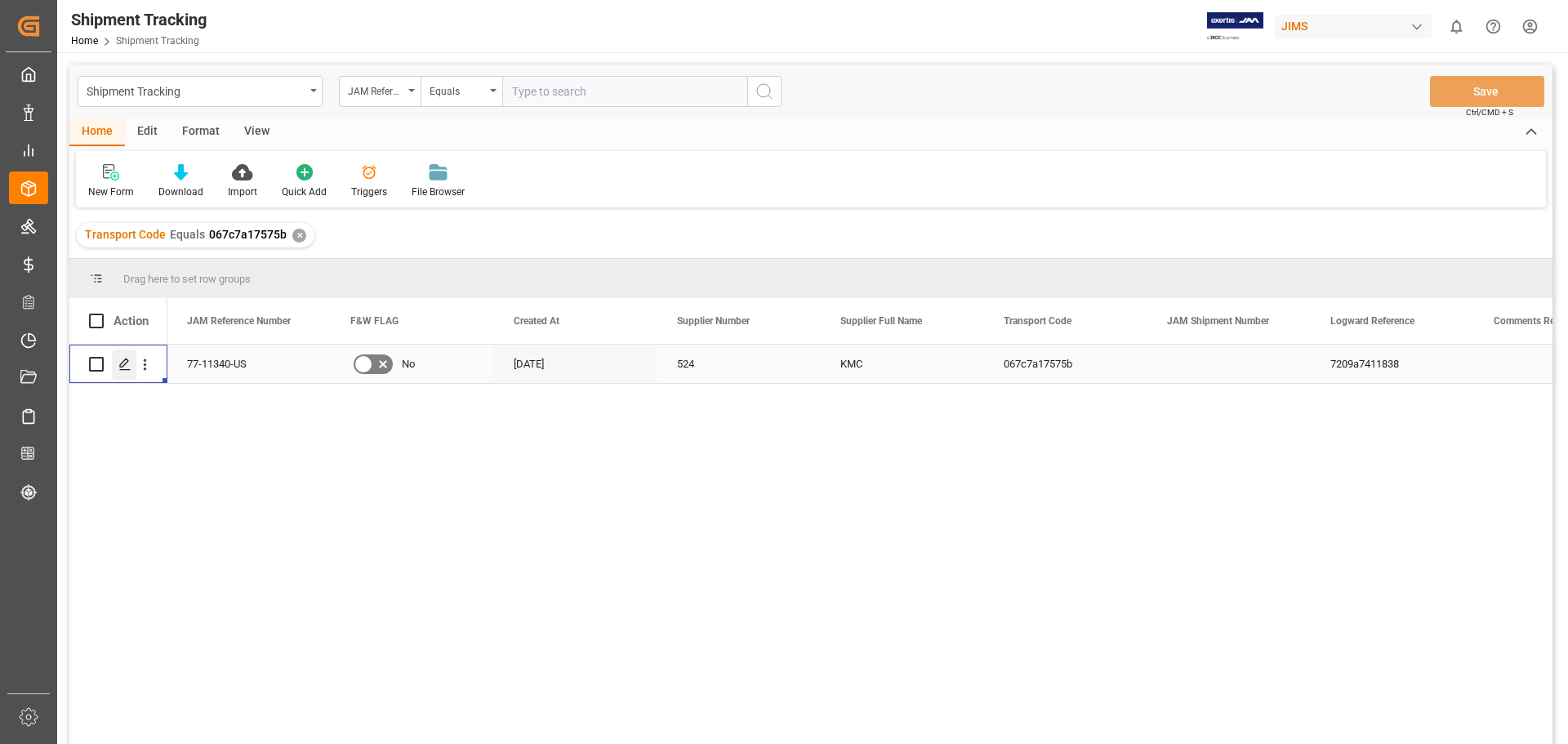
click at [123, 373] on div "Press SPACE to select this row." at bounding box center [124, 364] width 25 height 30
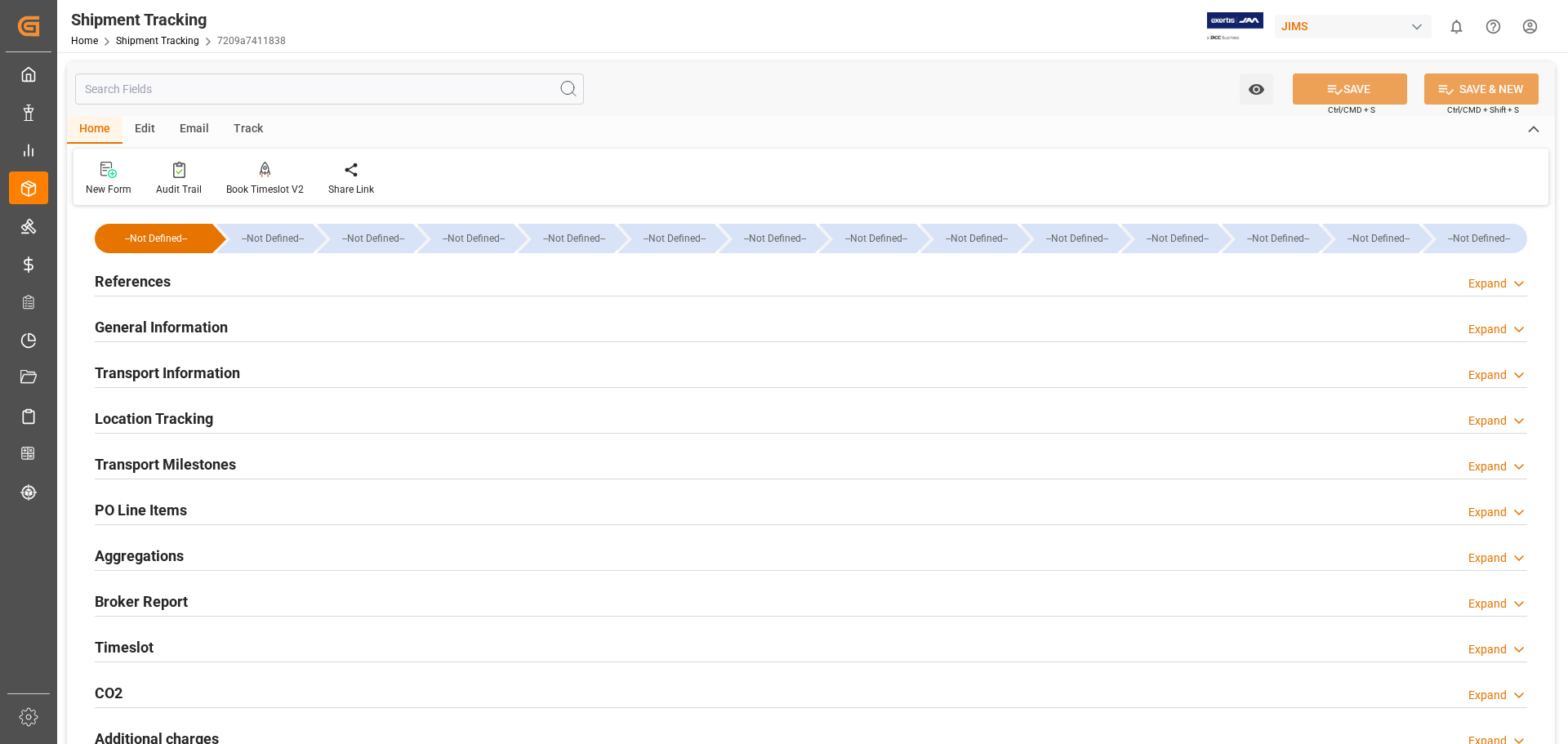
type input "[DATE]"
click at [120, 284] on h2 "References" at bounding box center [132, 281] width 76 height 22
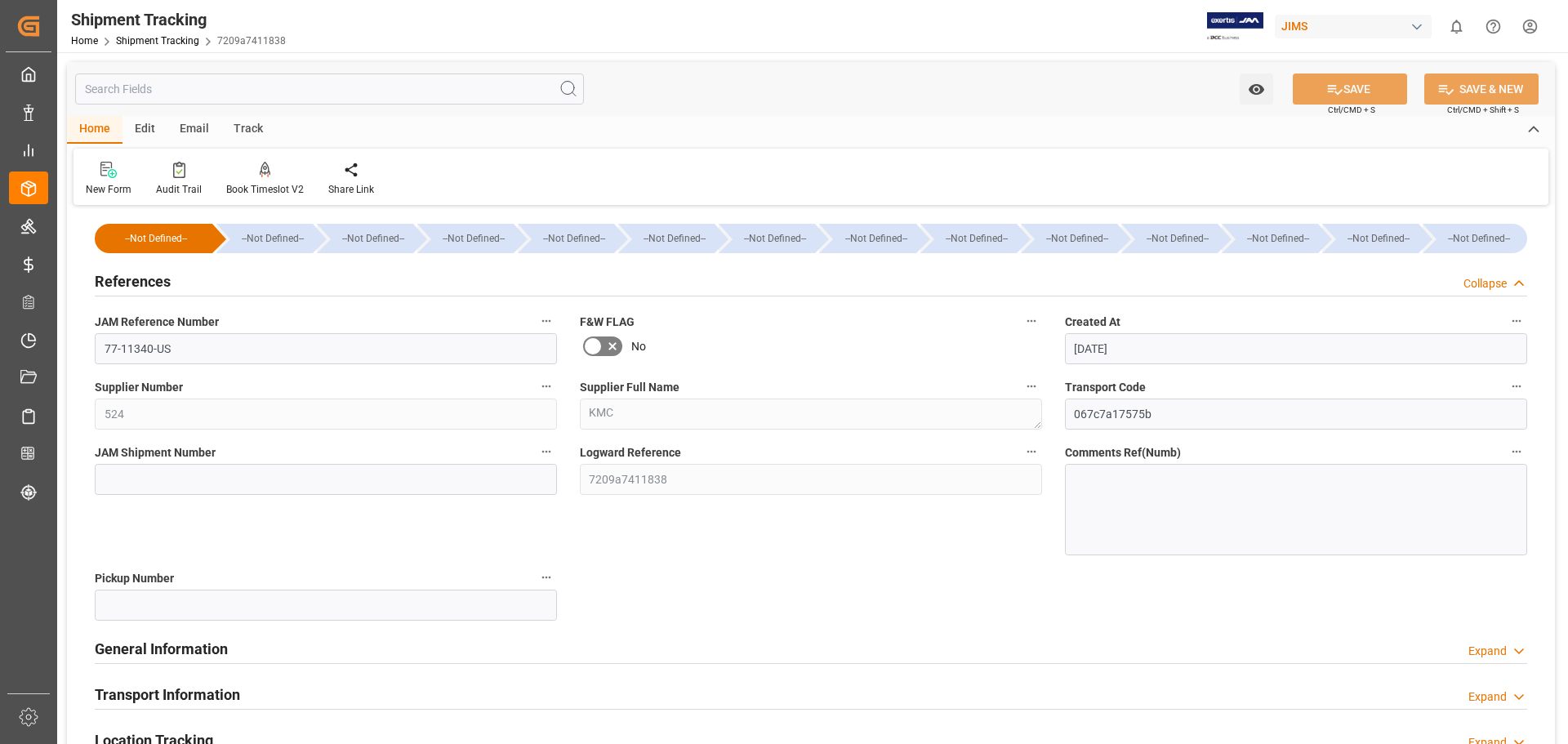
click at [206, 653] on h2 "General Information" at bounding box center [162, 648] width 133 height 22
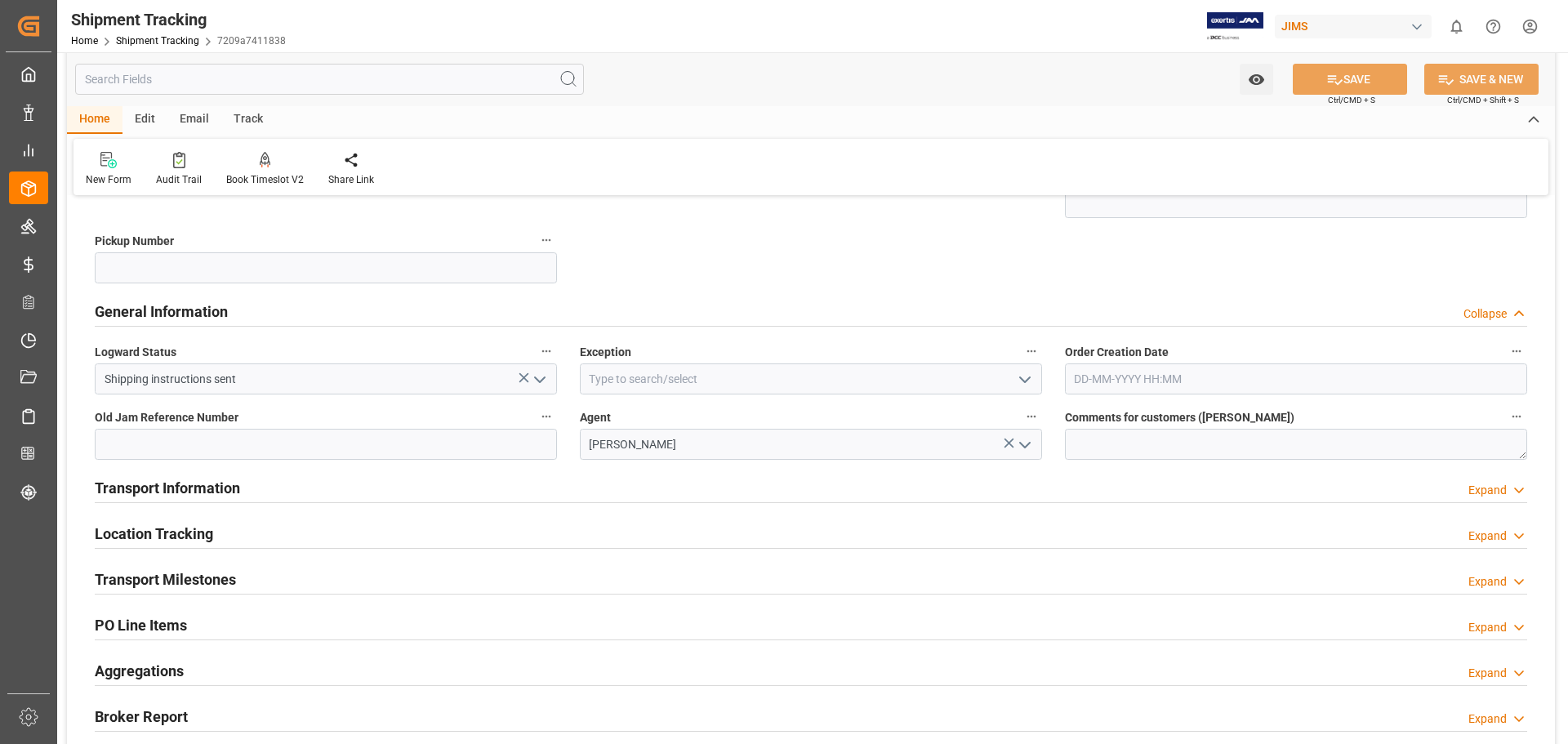
scroll to position [408, 0]
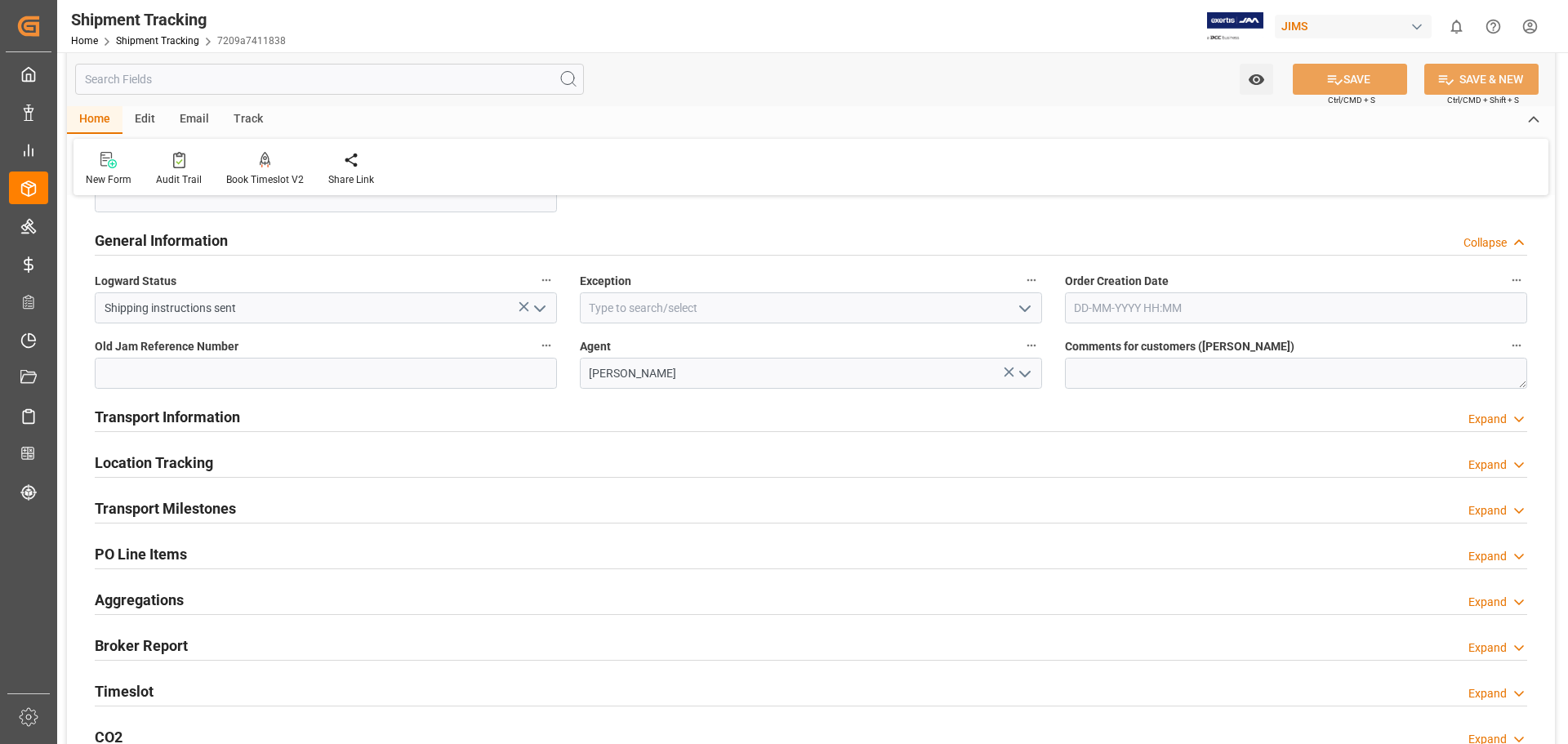
click at [144, 414] on h2 "Transport Information" at bounding box center [167, 416] width 145 height 22
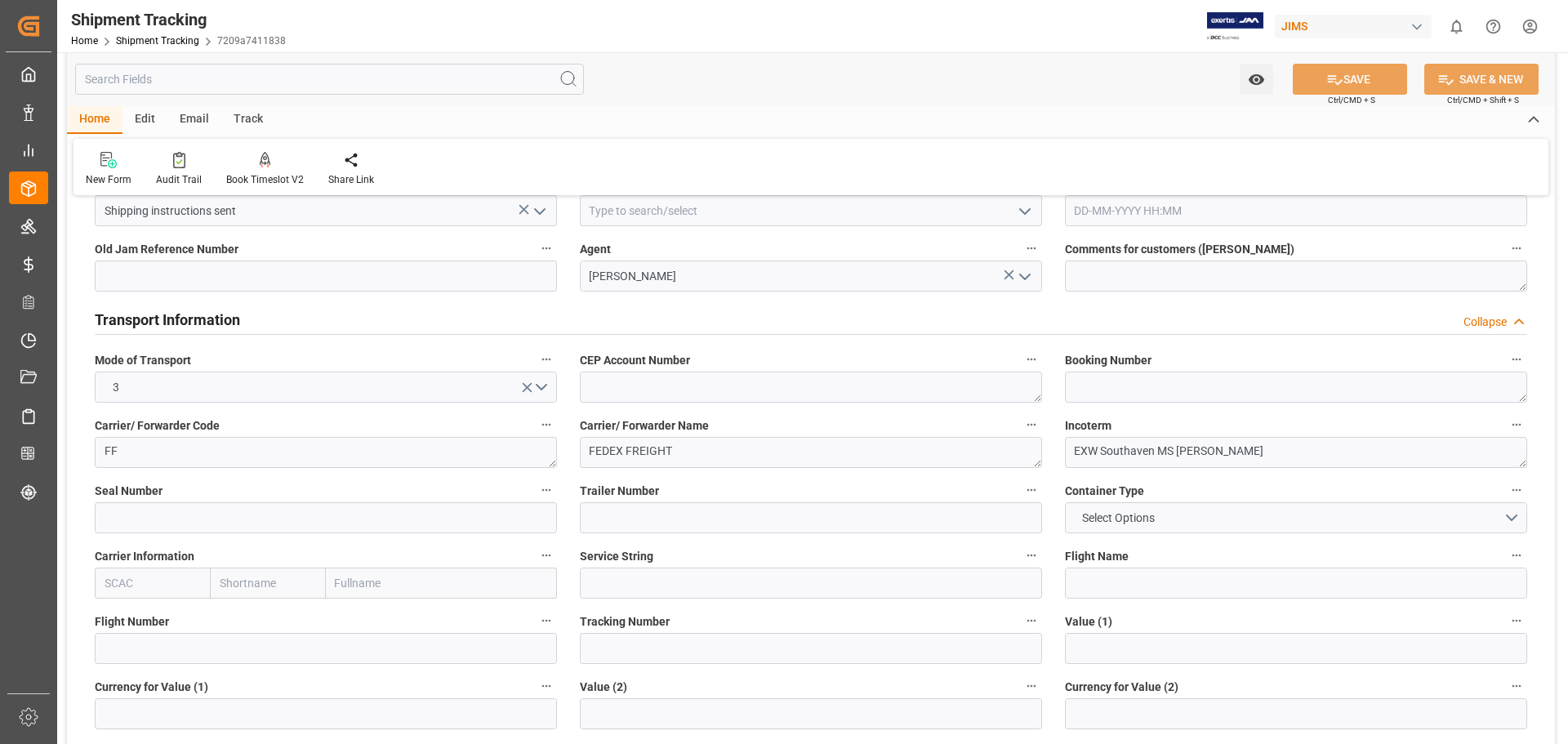
scroll to position [545, 0]
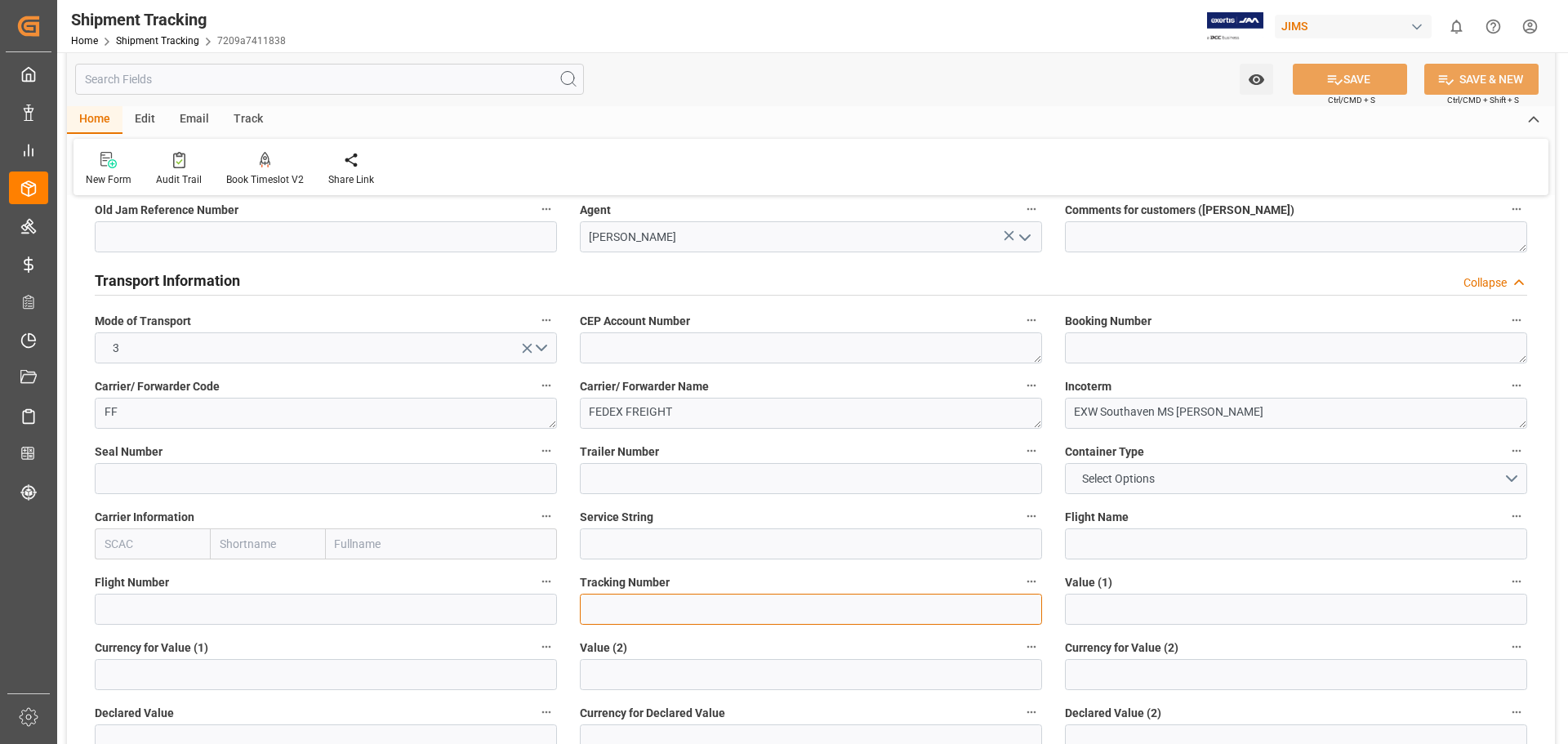
click at [632, 605] on input at bounding box center [811, 609] width 462 height 31
click at [615, 605] on input at bounding box center [811, 609] width 462 height 31
paste input "884861317079"
type input "884861317079"
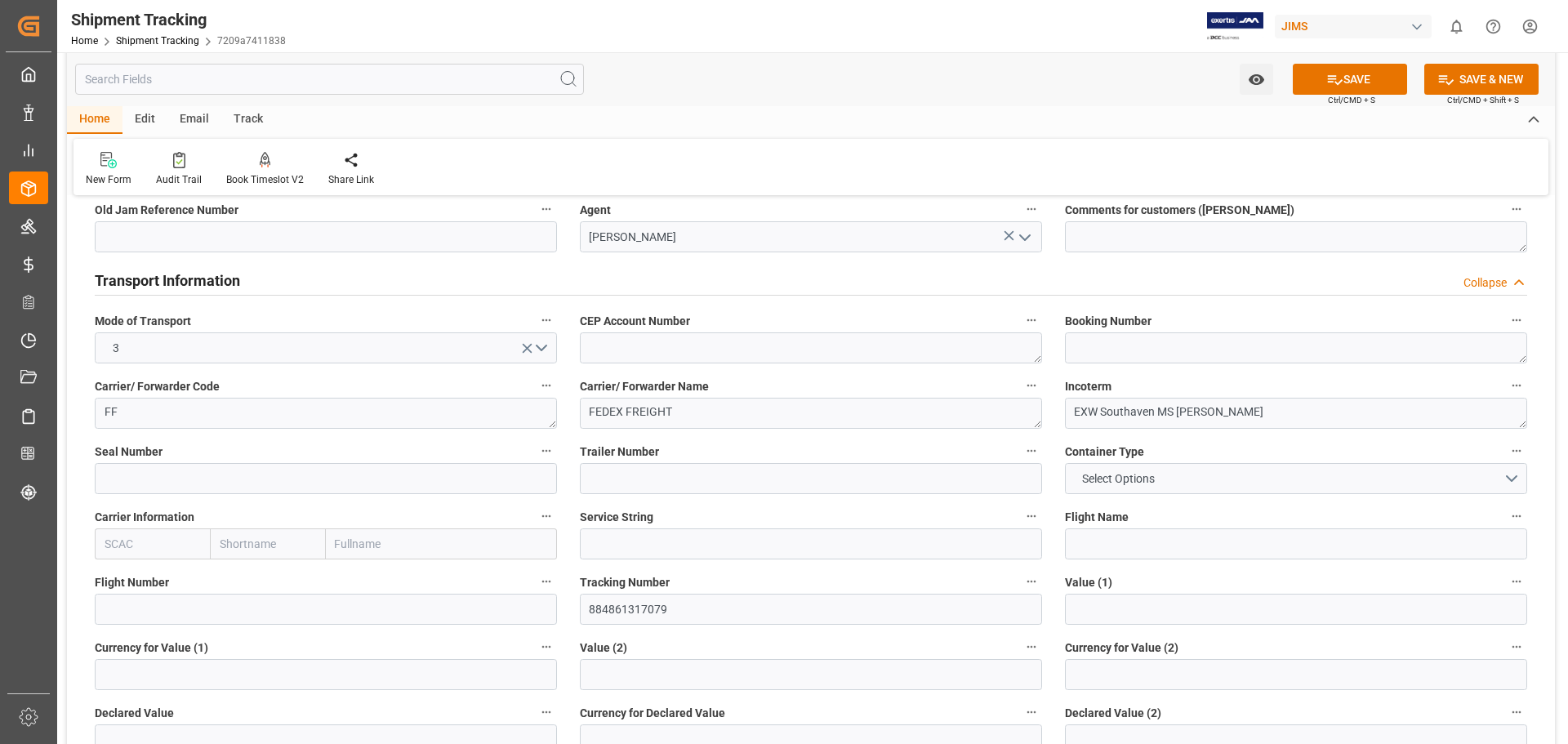
click at [681, 643] on label "Value (2)" at bounding box center [811, 647] width 462 height 23
click at [1021, 643] on button "Value (2)" at bounding box center [1031, 646] width 21 height 21
click at [1342, 81] on div at bounding box center [784, 372] width 1568 height 744
click at [1352, 80] on button "SAVE" at bounding box center [1350, 79] width 114 height 31
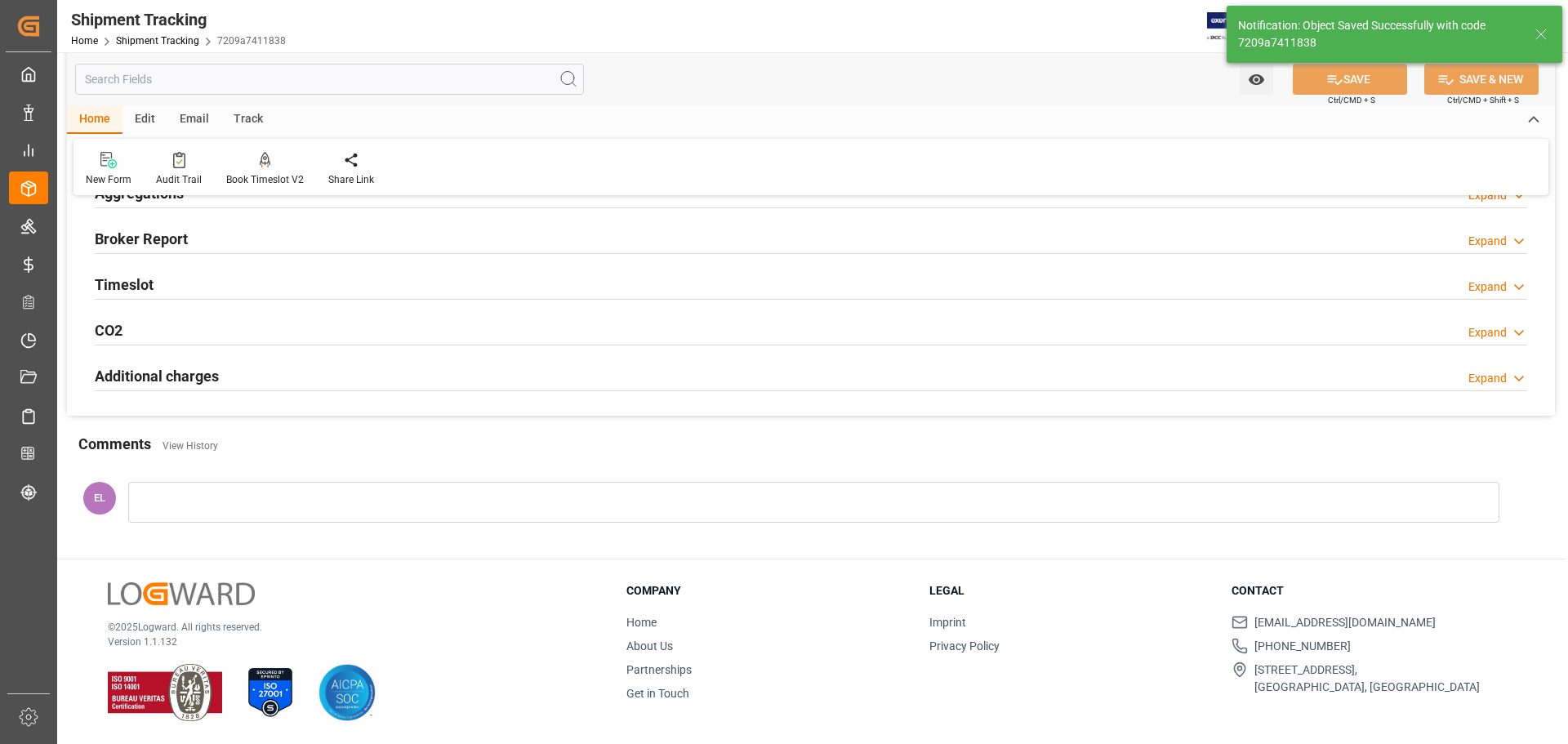
scroll to position [223, 0]
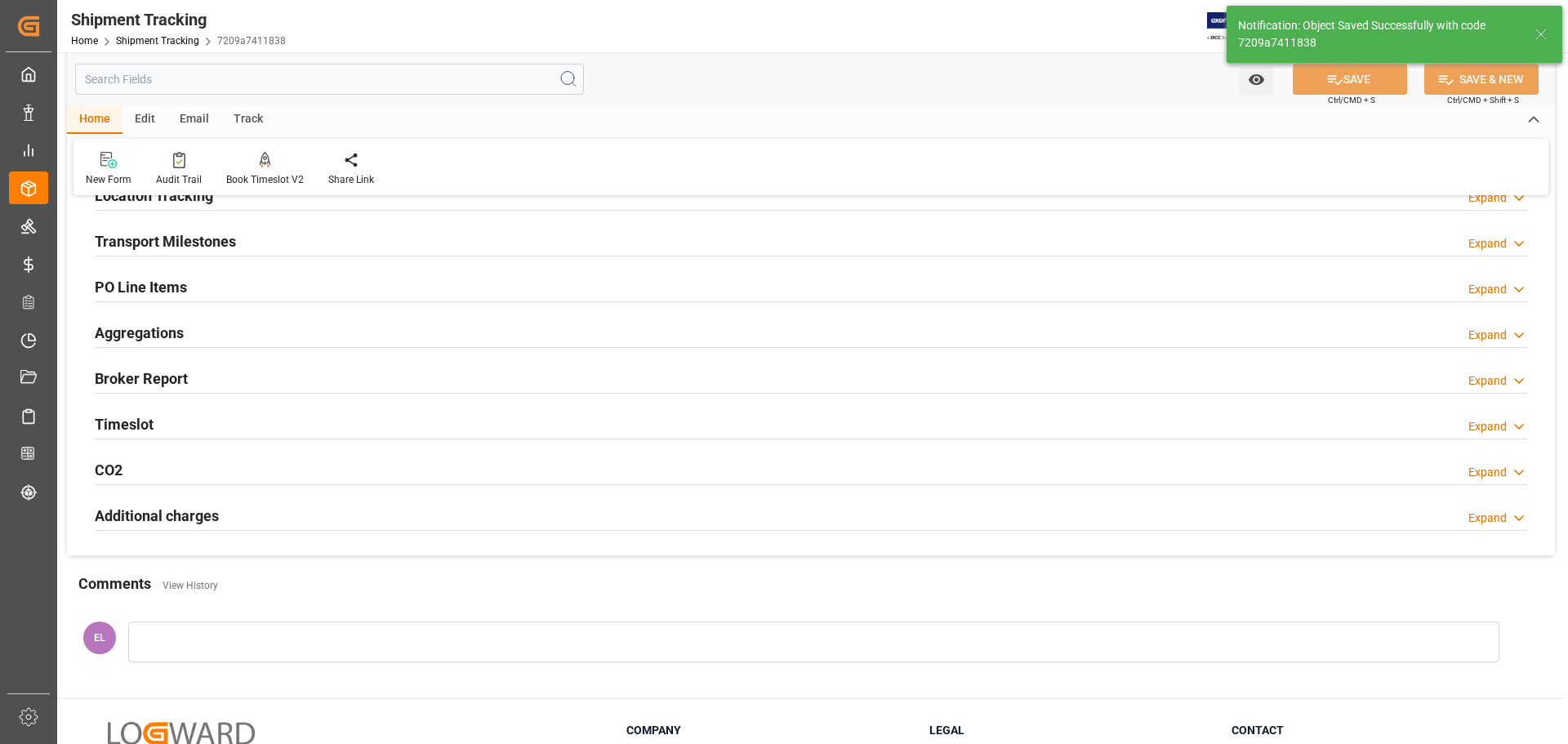
click at [155, 240] on h2 "Transport Milestones" at bounding box center [165, 241] width 142 height 22
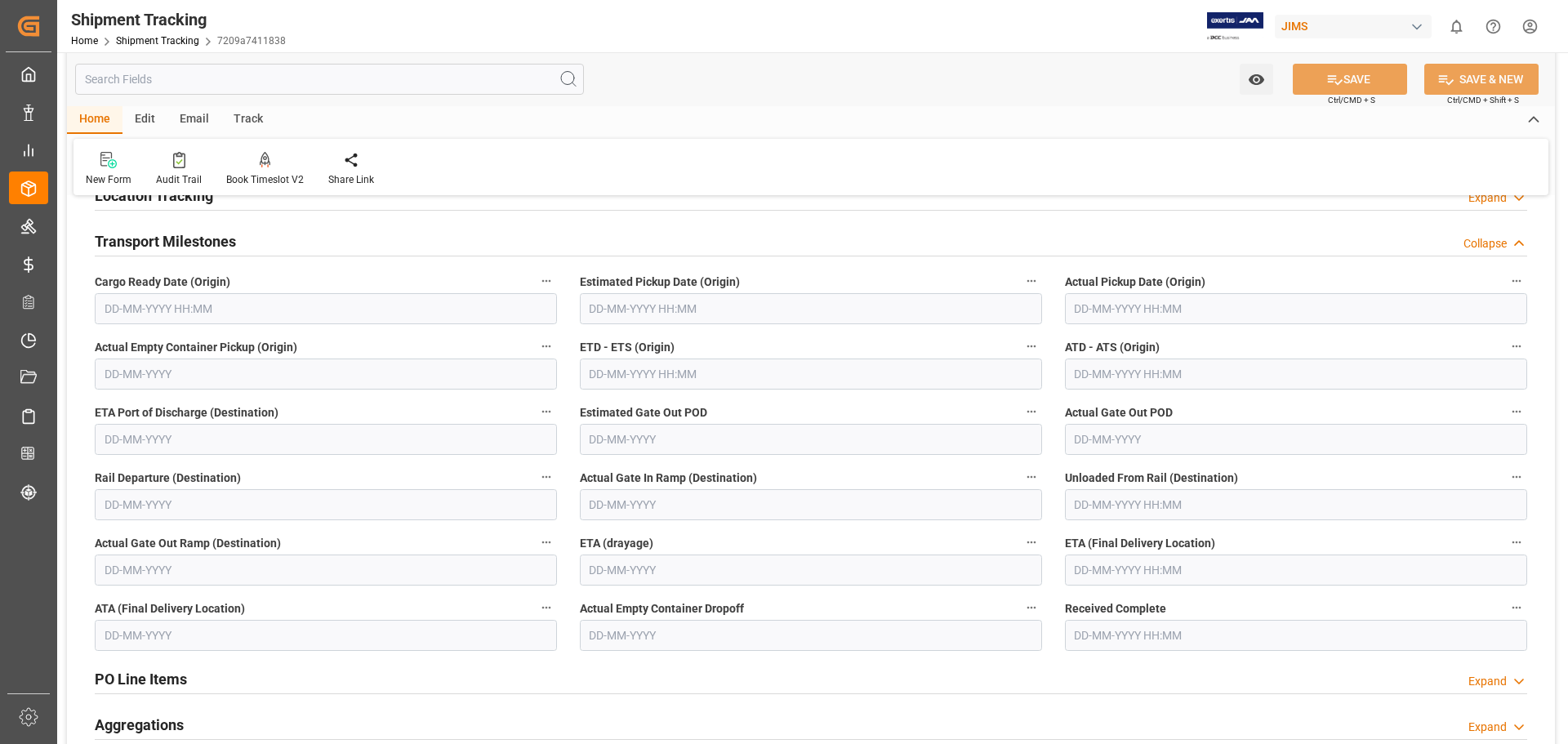
click at [158, 311] on input "text" at bounding box center [326, 309] width 462 height 31
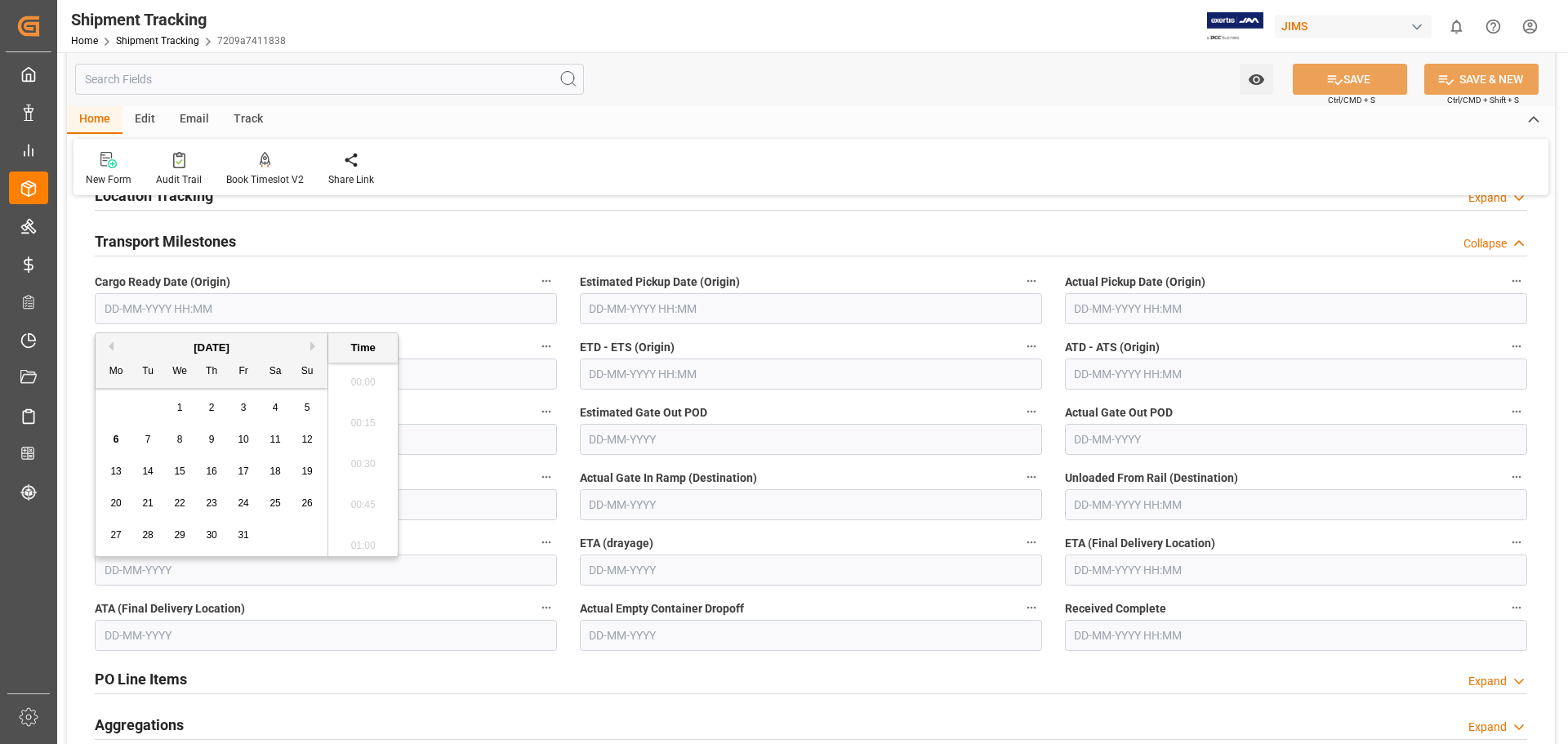
scroll to position [1434, 0]
click at [159, 416] on div "29 30 1 2 3 4 5" at bounding box center [212, 407] width 223 height 32
click at [210, 412] on span "2" at bounding box center [212, 407] width 5 height 12
type input "02-10-2025 00:00"
click at [607, 308] on input "text" at bounding box center [811, 309] width 462 height 31
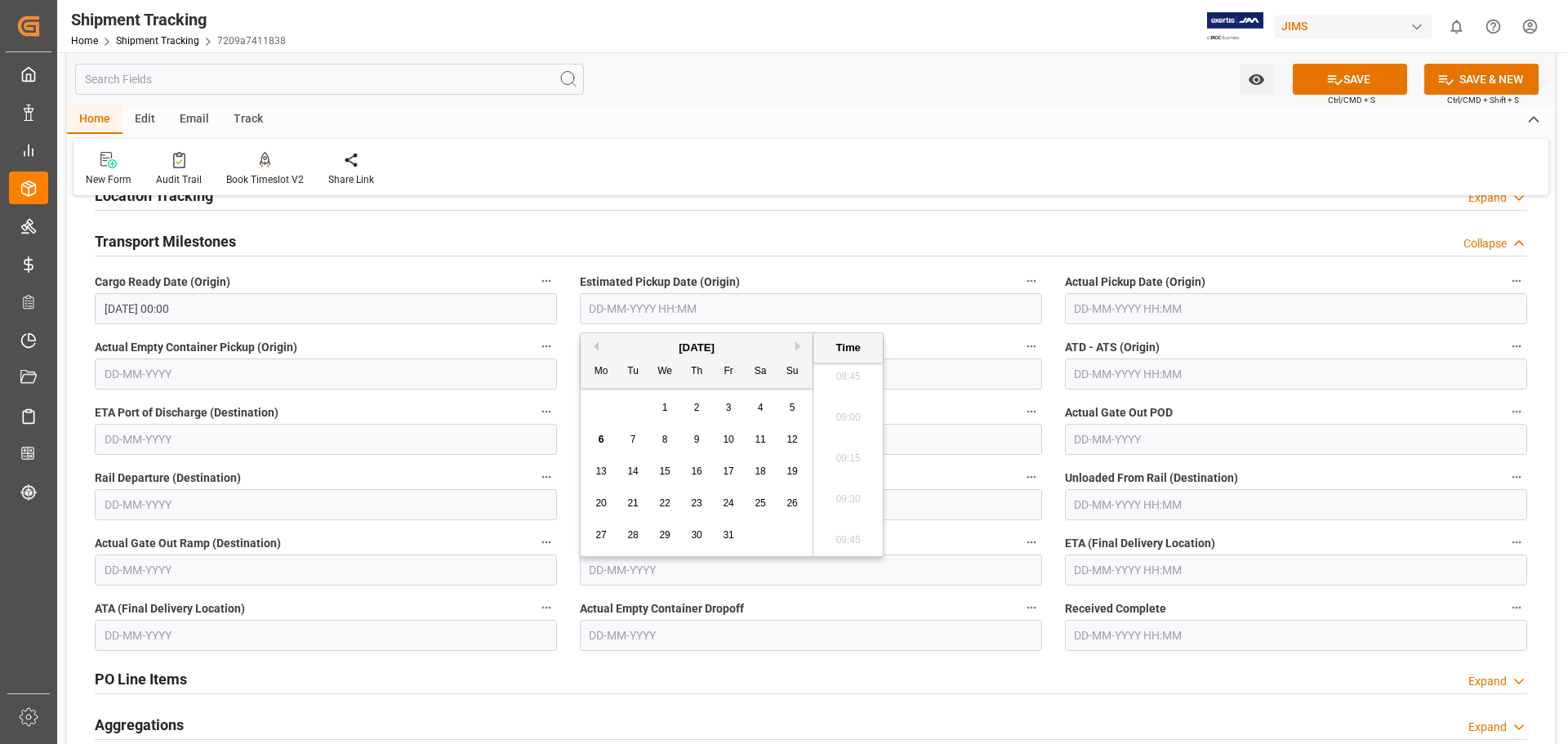
click at [645, 347] on div "October 2025" at bounding box center [697, 348] width 232 height 16
click at [697, 406] on span "2" at bounding box center [697, 407] width 5 height 12
type input "02-10-2025 00:00"
click at [1113, 305] on input "text" at bounding box center [1296, 309] width 462 height 31
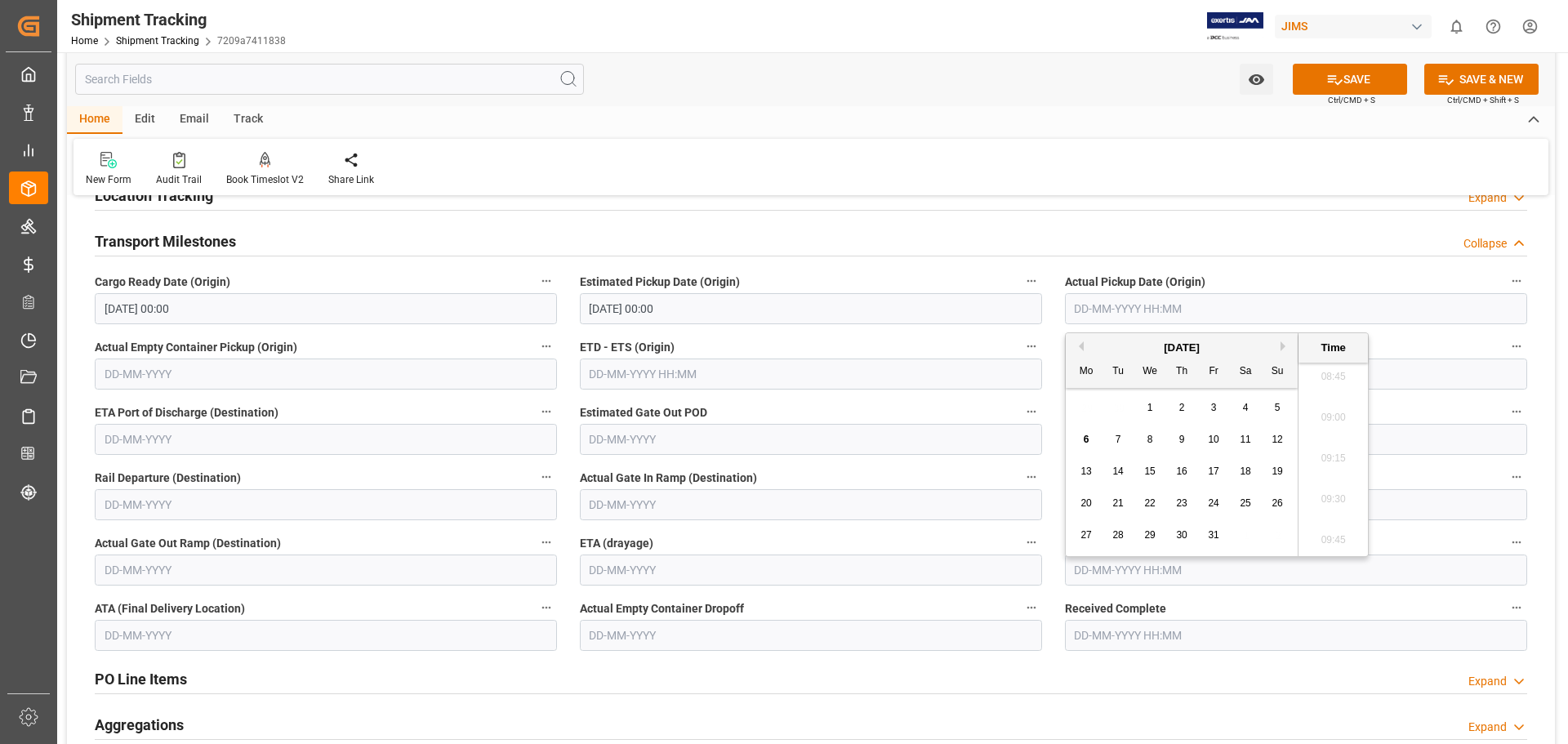
click at [1107, 421] on div "29 30 1 2 3 4 5" at bounding box center [1182, 407] width 223 height 32
click at [1181, 406] on span "2" at bounding box center [1182, 407] width 5 height 12
type input "02-10-2025 00:00"
click at [711, 499] on input "text" at bounding box center [811, 505] width 462 height 31
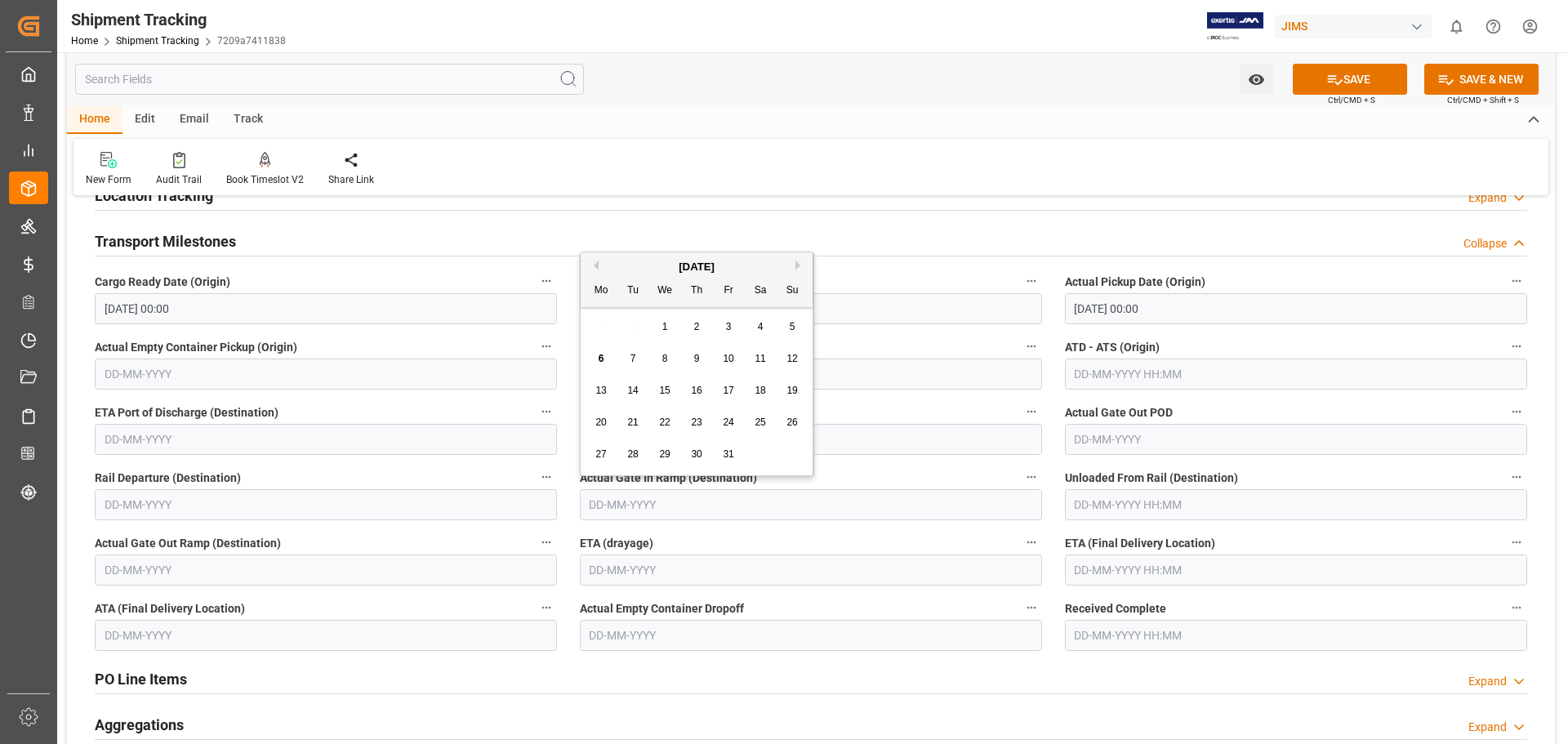
click at [1093, 580] on input "text" at bounding box center [1296, 570] width 462 height 31
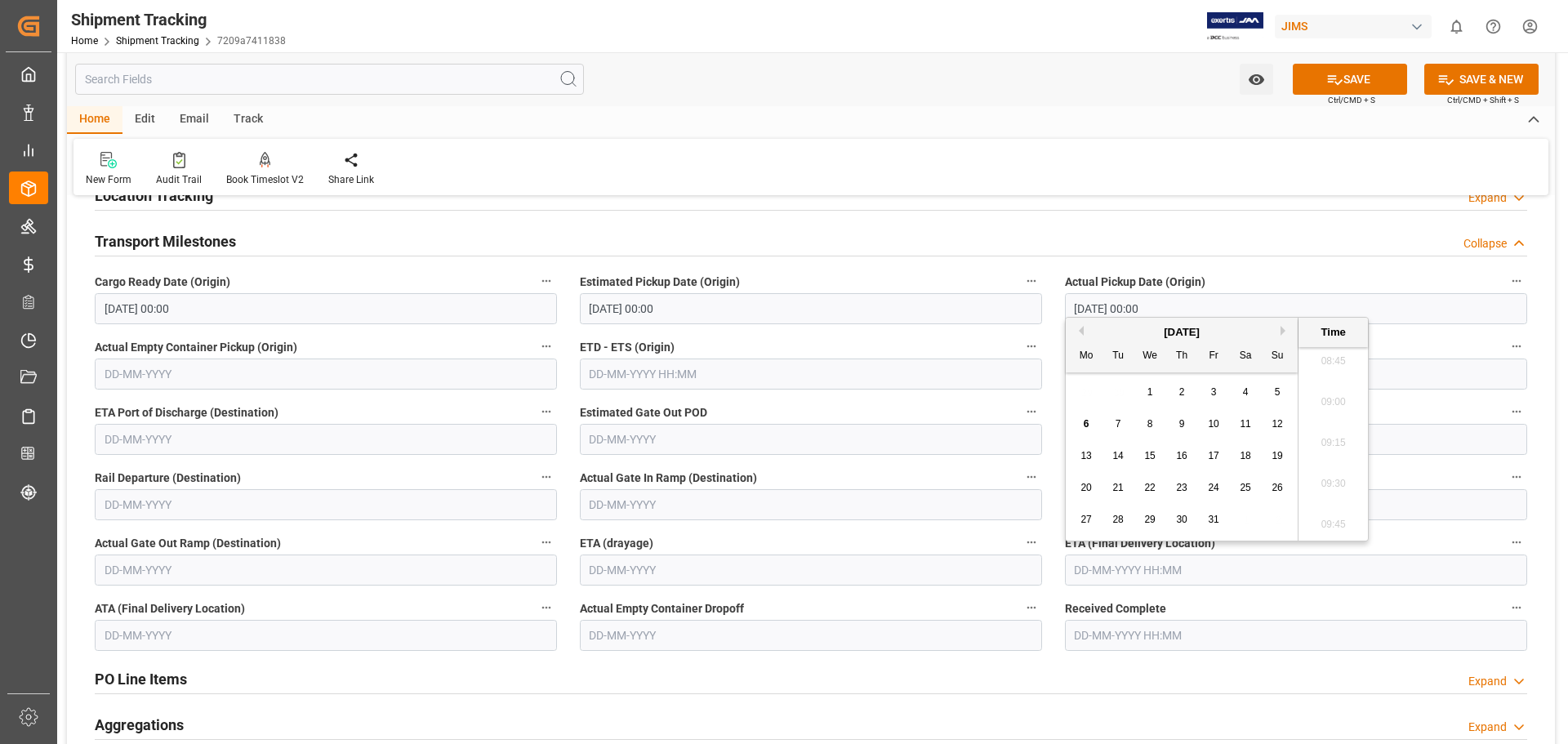
click at [1104, 434] on div "6 7 8 9 10 11 12" at bounding box center [1182, 424] width 223 height 32
click at [1150, 424] on span "8" at bounding box center [1151, 424] width 5 height 12
type input "08-10-2025 00:00"
click at [1343, 86] on button "SAVE" at bounding box center [1350, 79] width 114 height 31
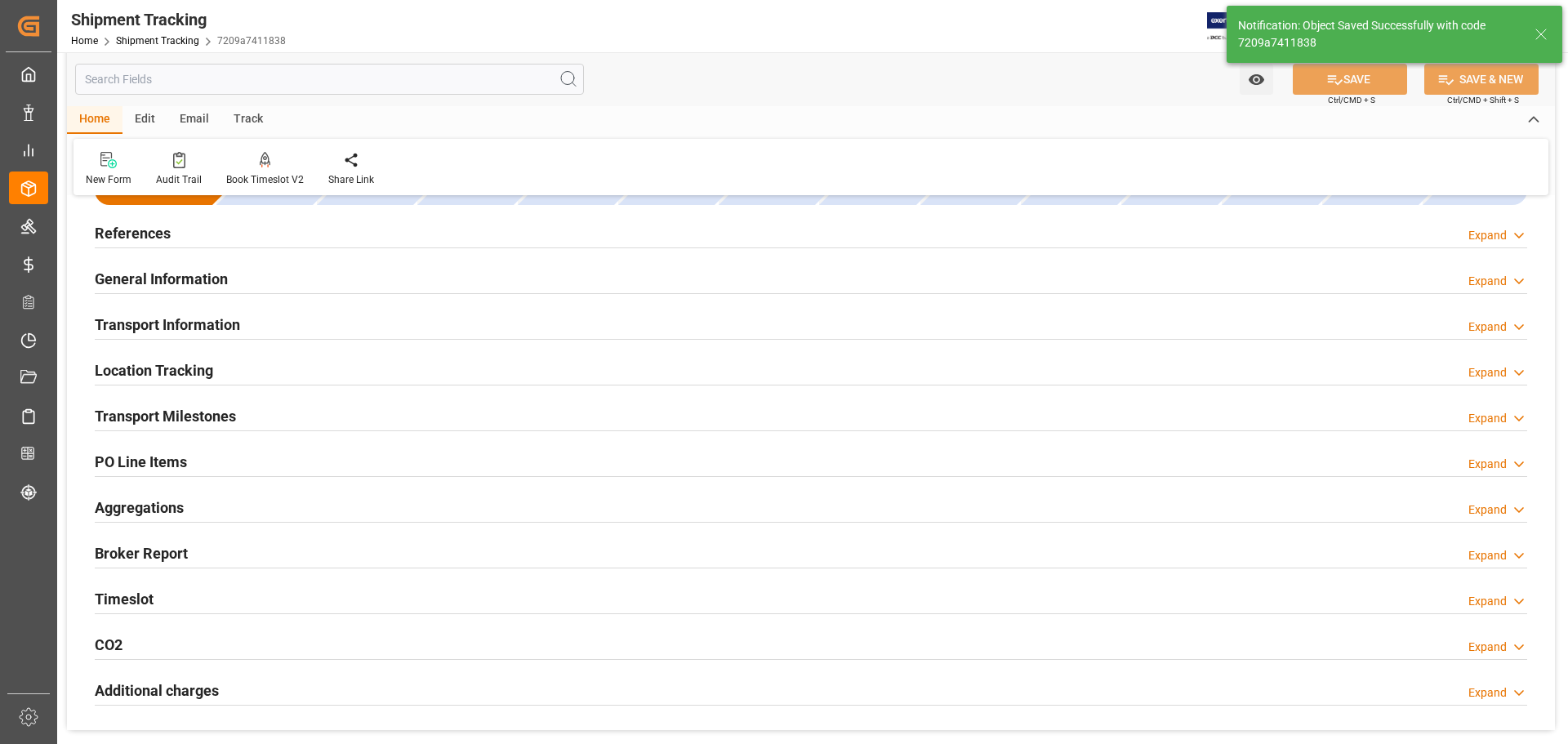
scroll to position [0, 0]
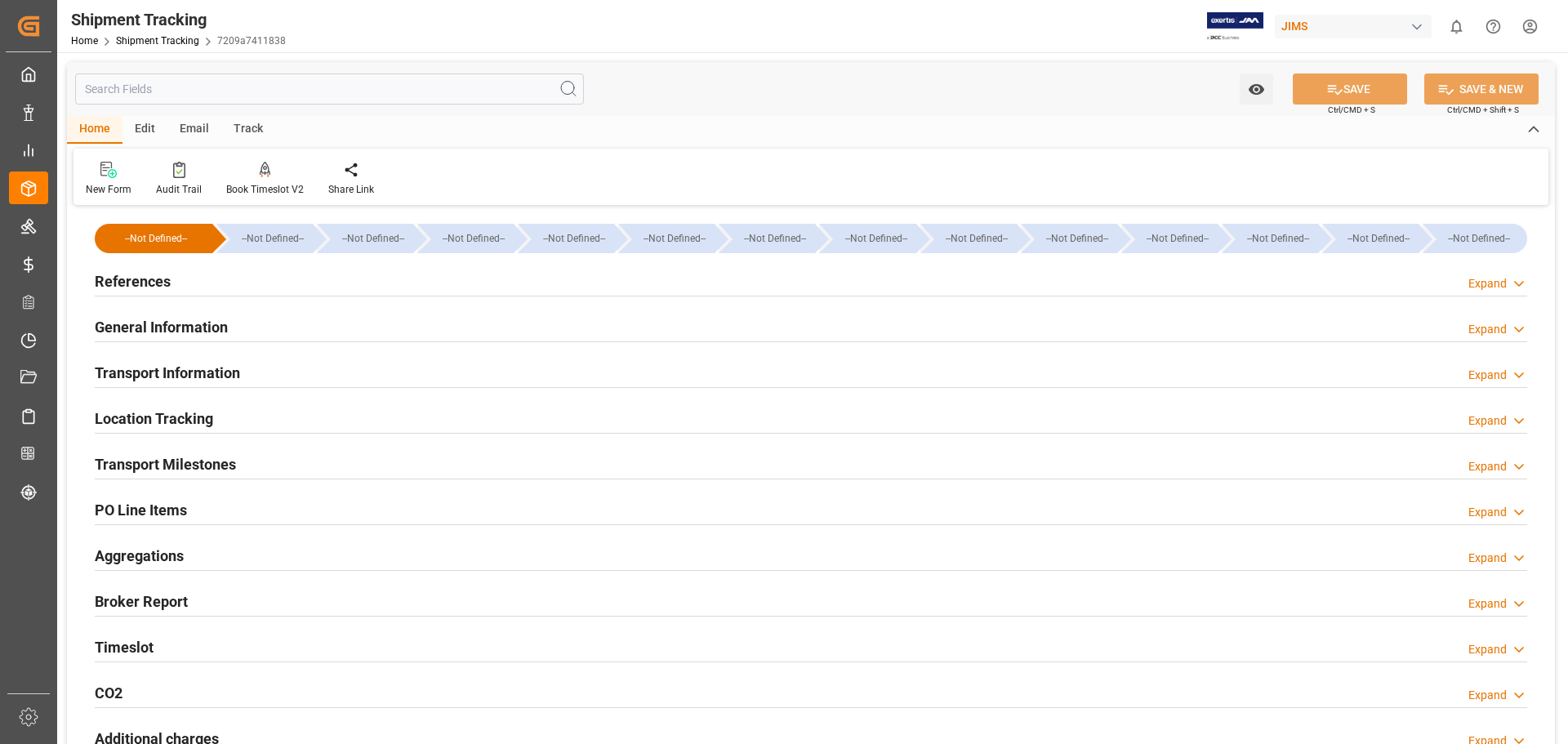
click at [141, 272] on h2 "References" at bounding box center [132, 281] width 76 height 22
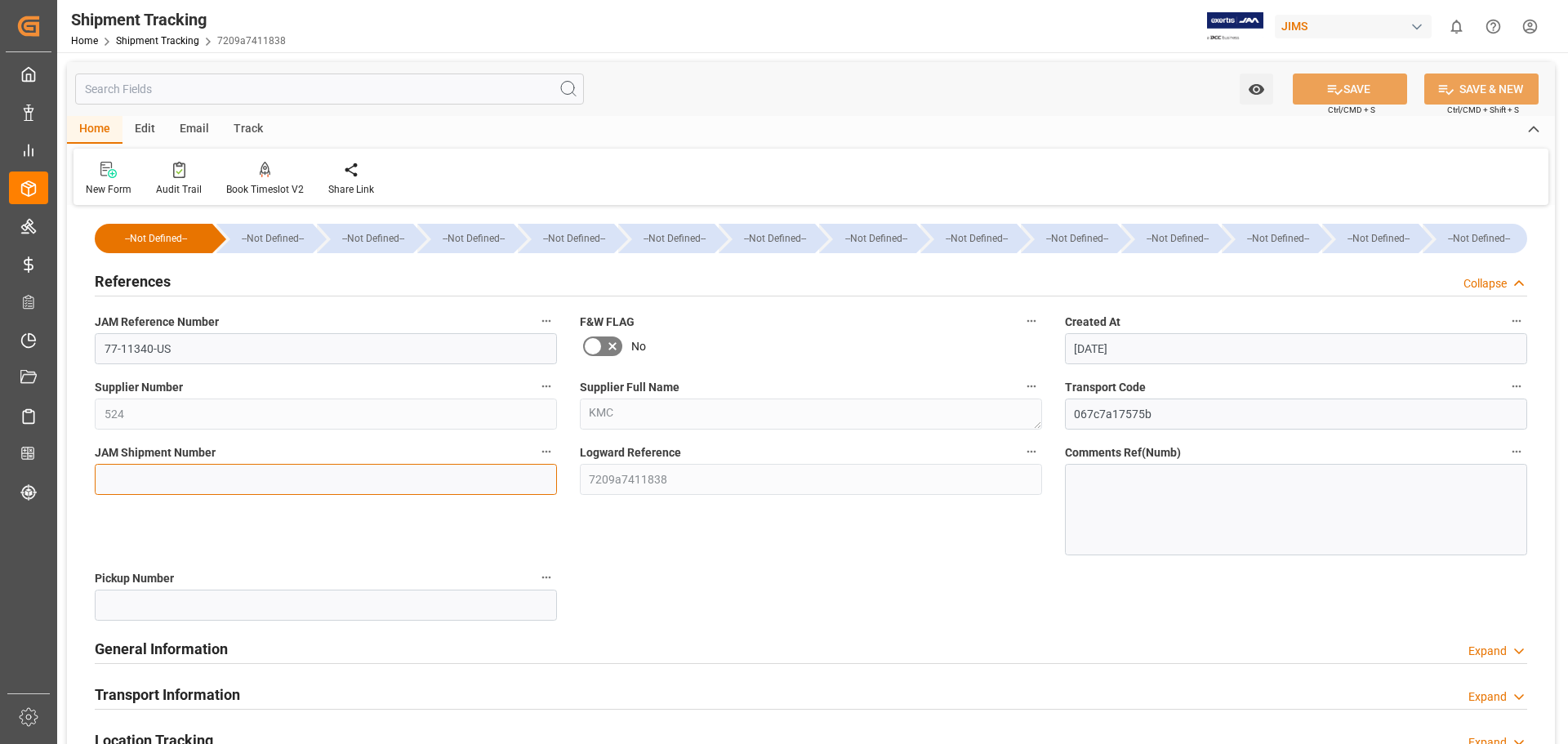
click at [185, 477] on input at bounding box center [326, 479] width 462 height 31
paste input "73318"
type input "73318"
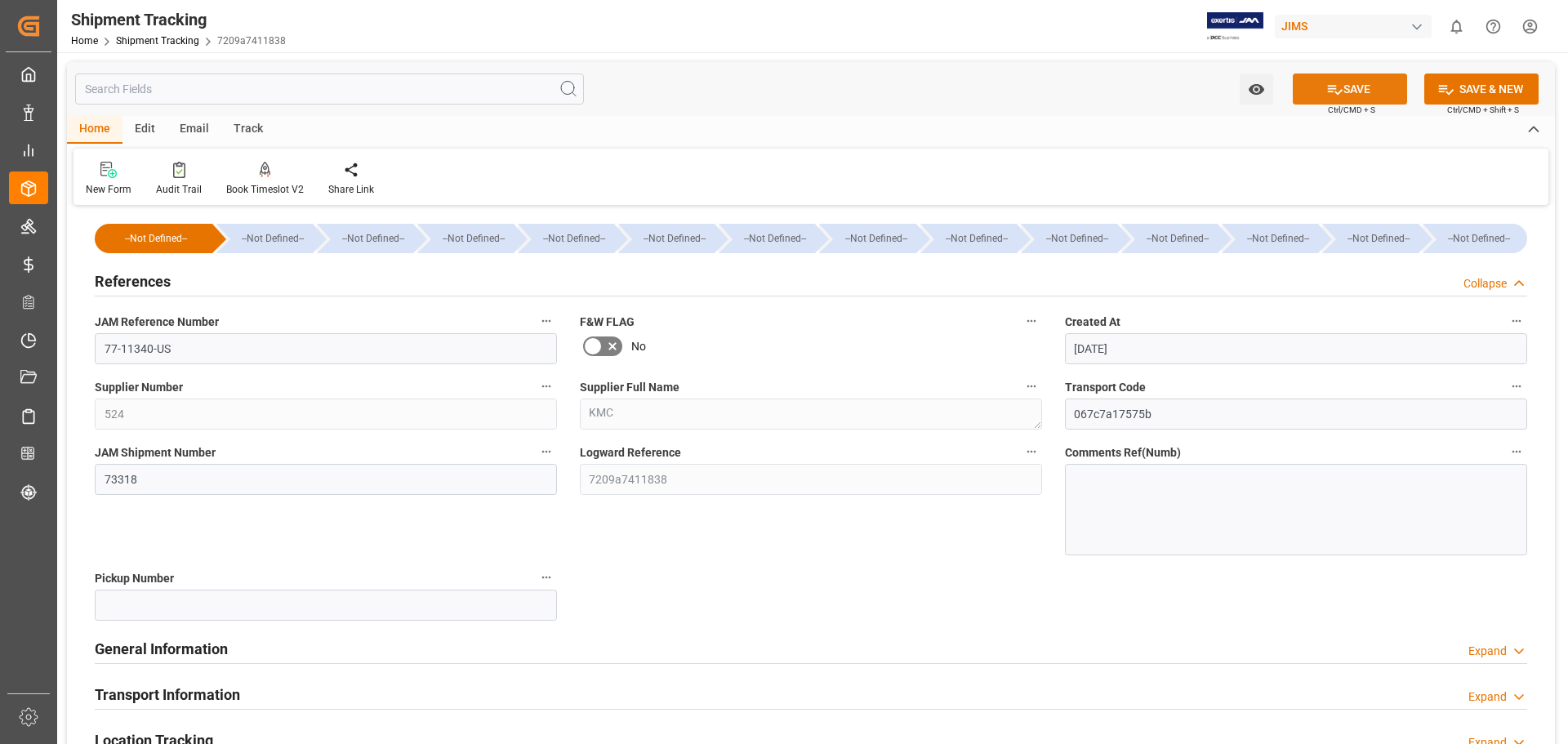
click at [1341, 83] on button "SAVE" at bounding box center [1350, 89] width 114 height 31
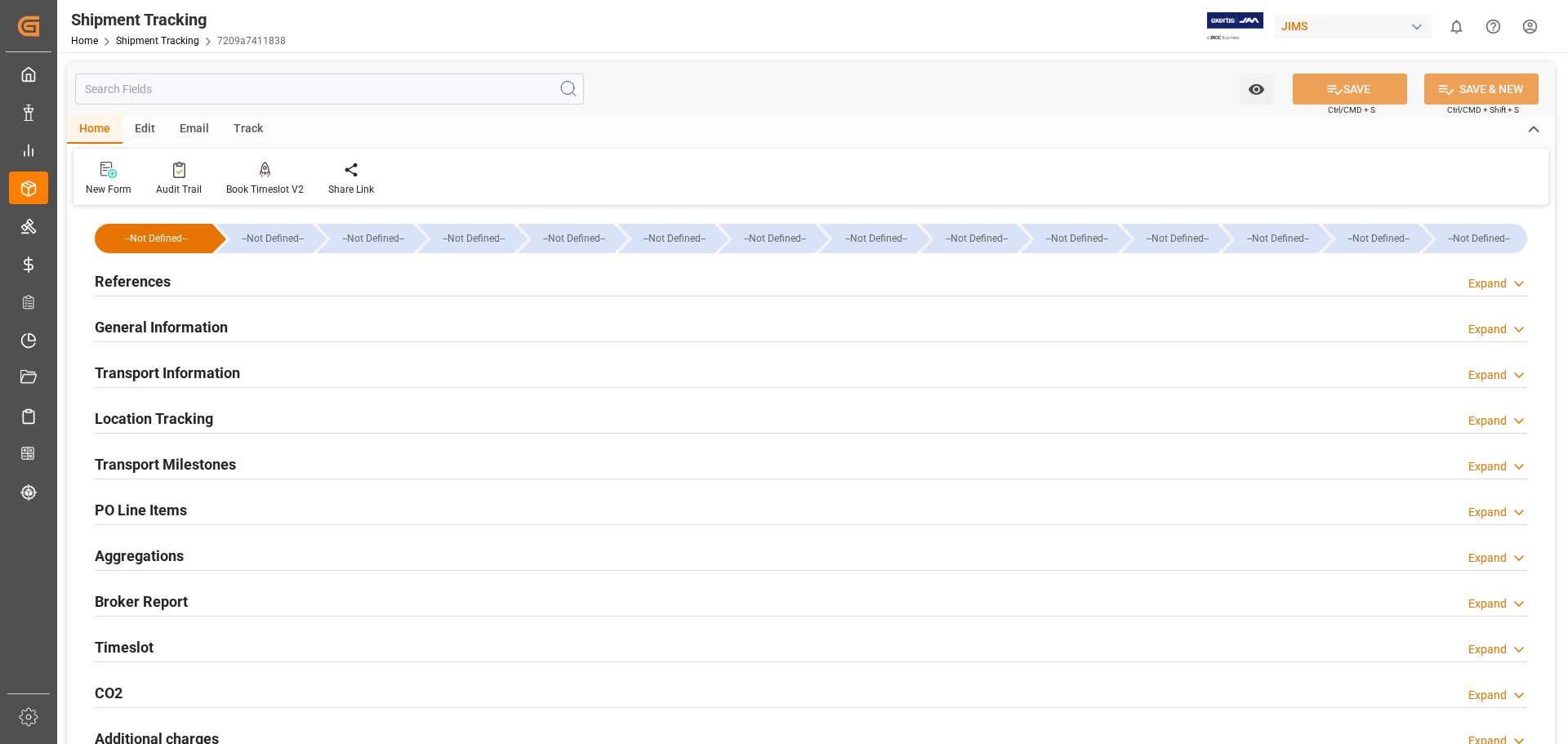
click at [135, 373] on h2 "Transport Information" at bounding box center [167, 372] width 145 height 22
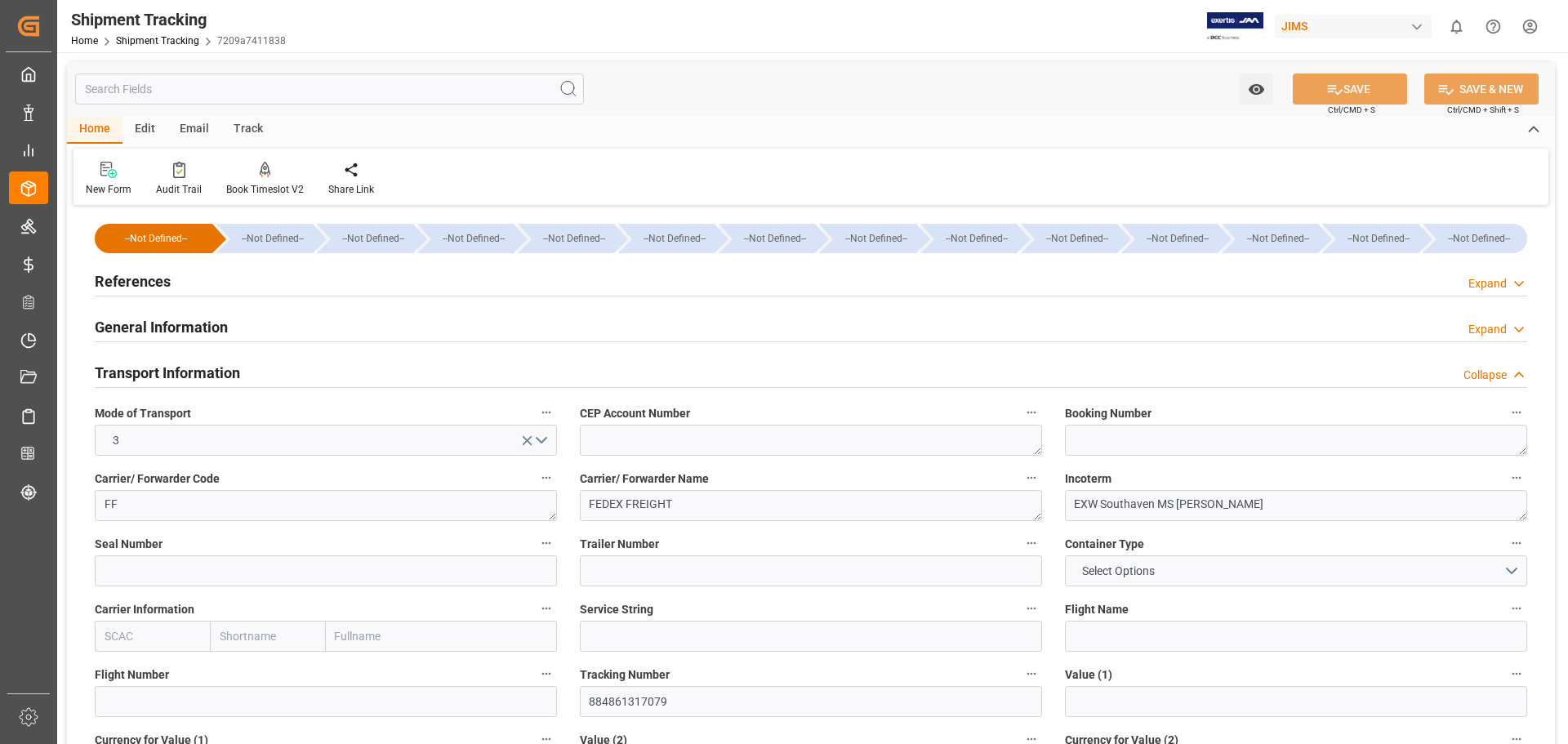
click at [123, 282] on h2 "References" at bounding box center [132, 281] width 76 height 22
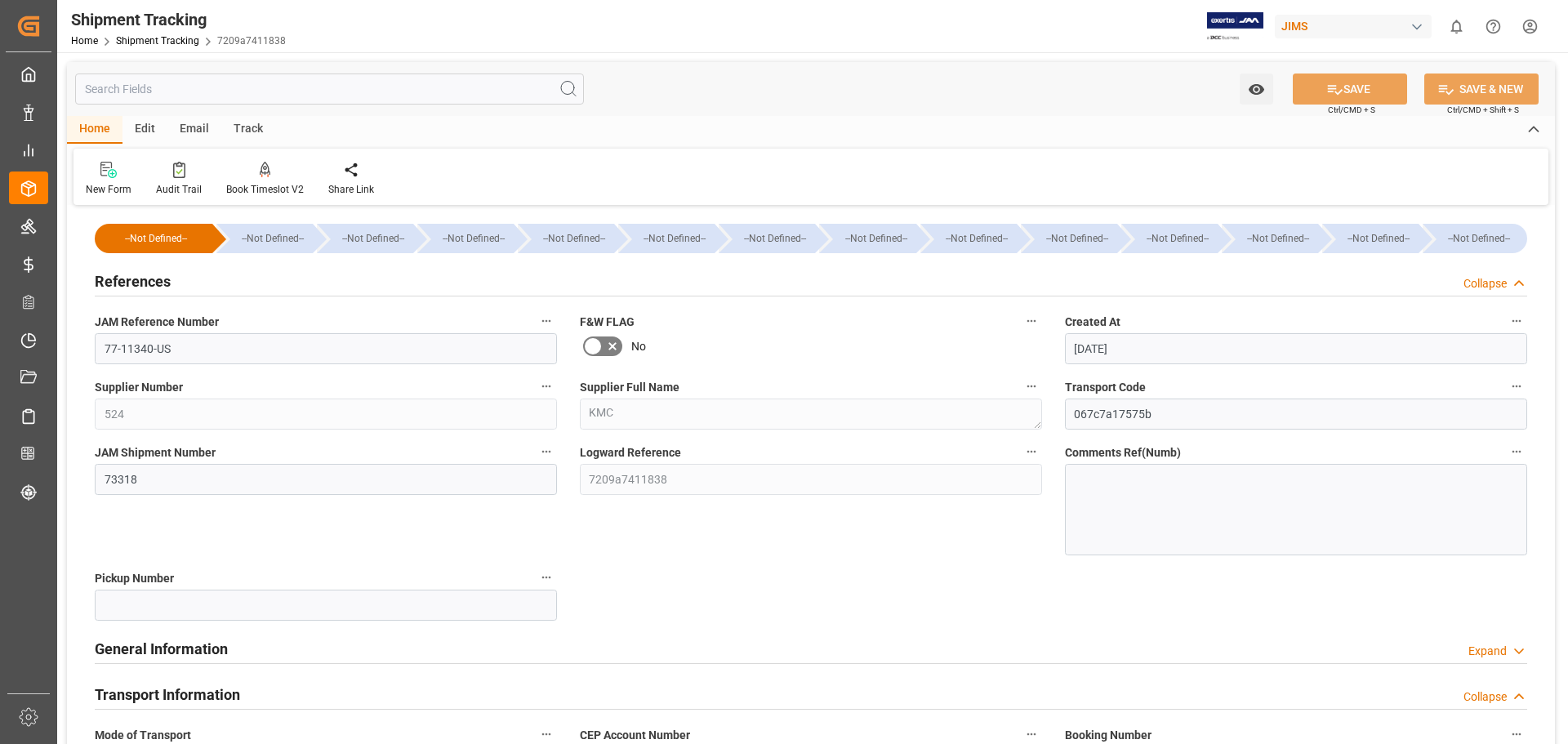
click at [123, 282] on h2 "References" at bounding box center [132, 281] width 76 height 22
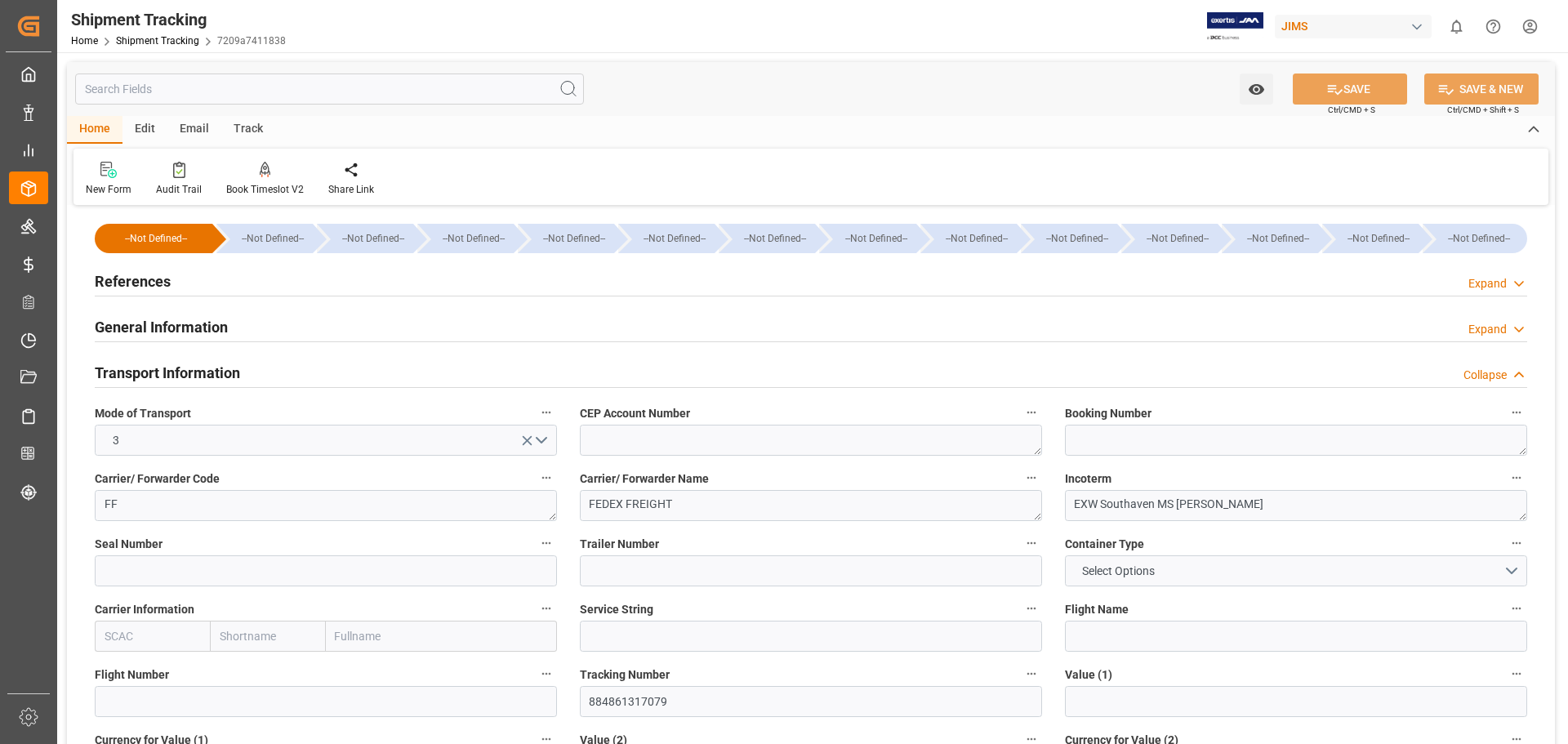
scroll to position [136, 0]
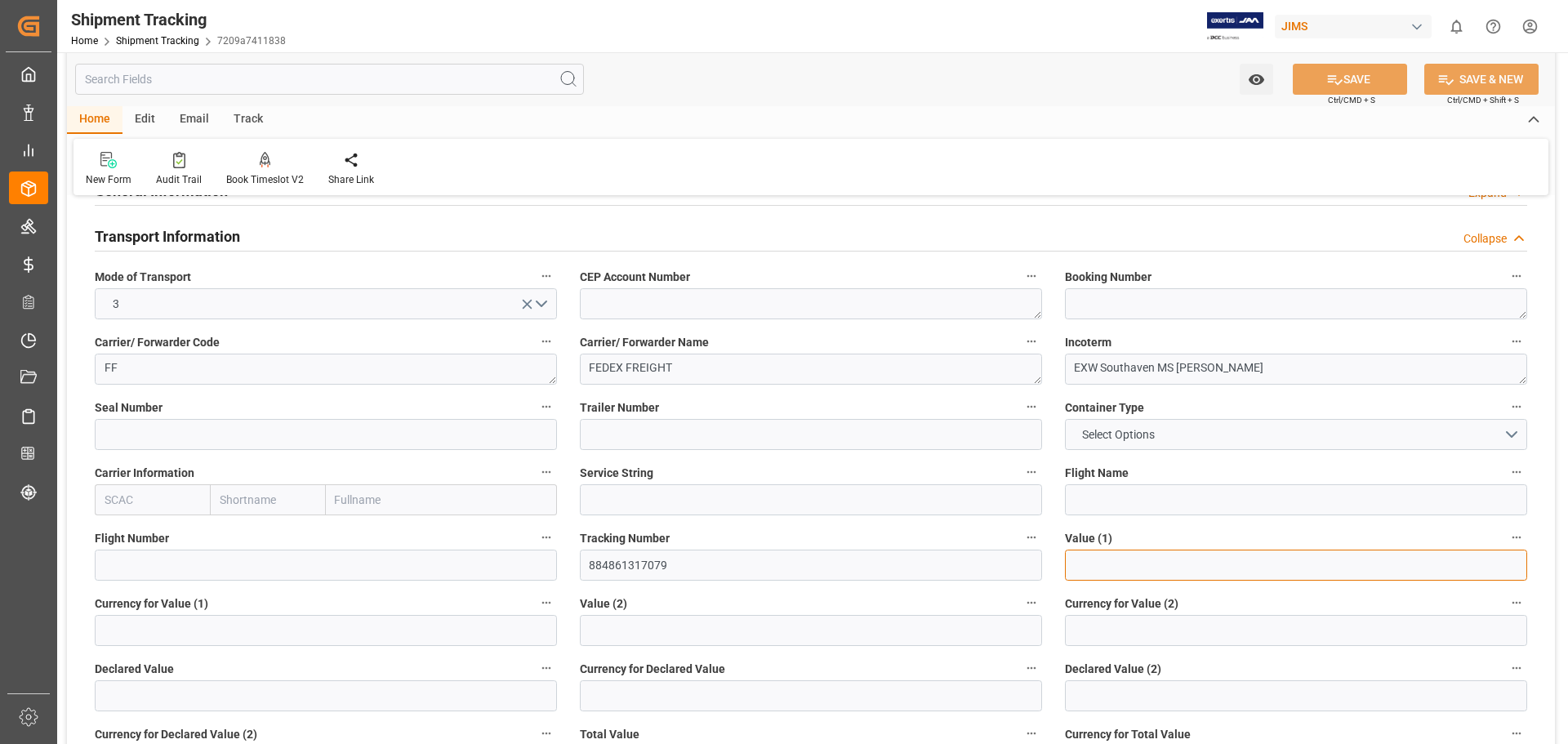
click at [1125, 561] on input "text" at bounding box center [1296, 565] width 462 height 31
type input "4080.26"
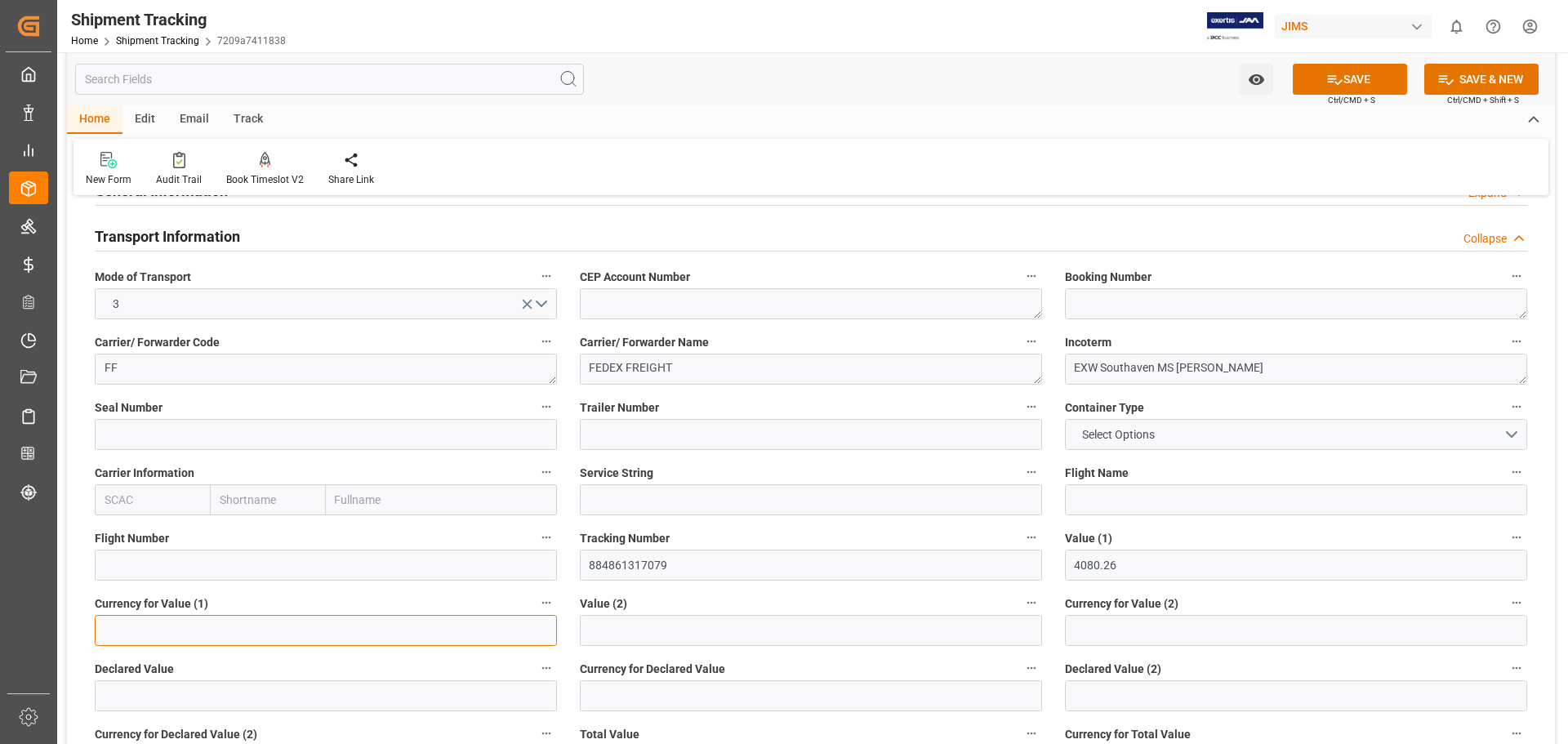
click at [294, 634] on input at bounding box center [326, 630] width 462 height 31
type input "USD"
click at [1357, 77] on button "SAVE" at bounding box center [1350, 79] width 114 height 31
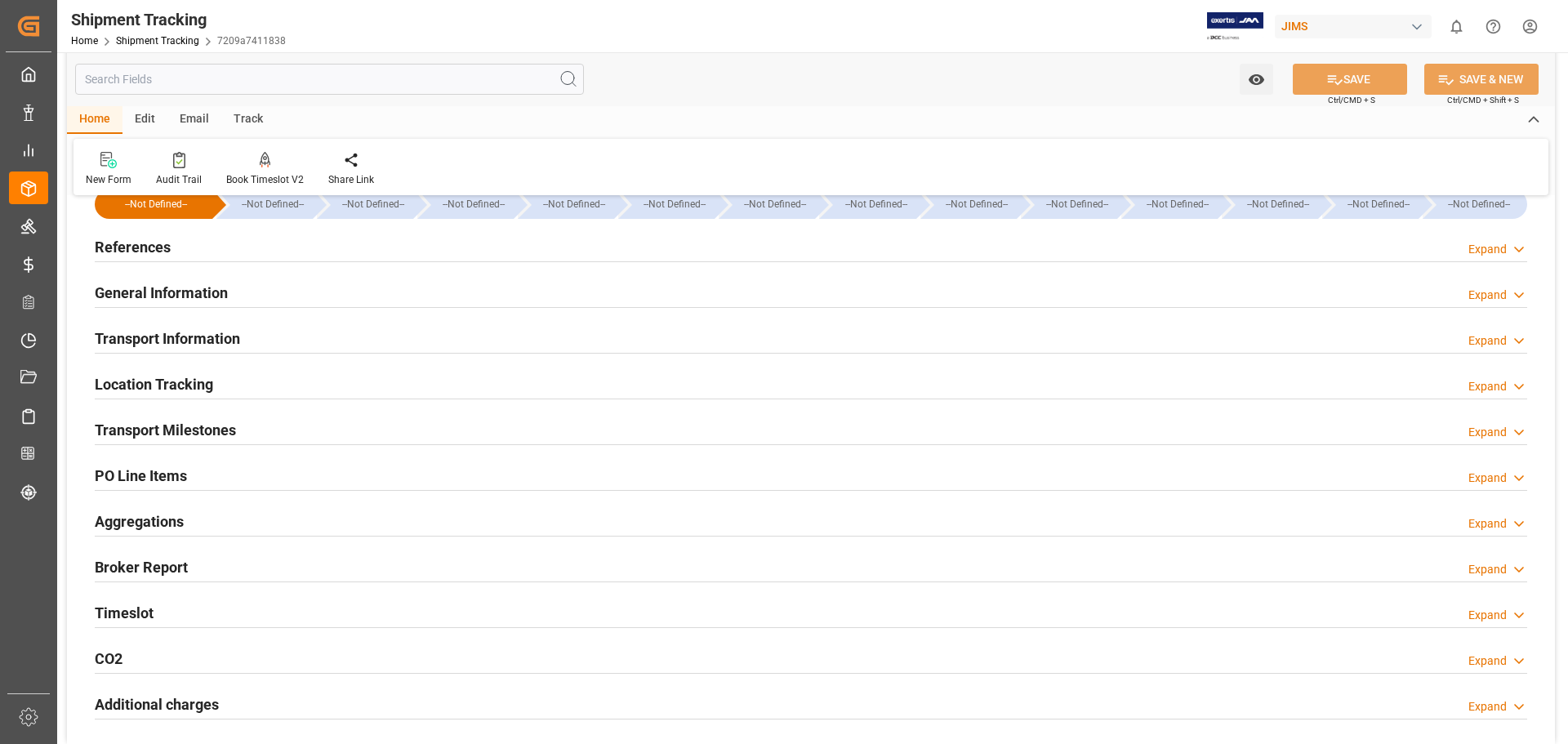
scroll to position [0, 0]
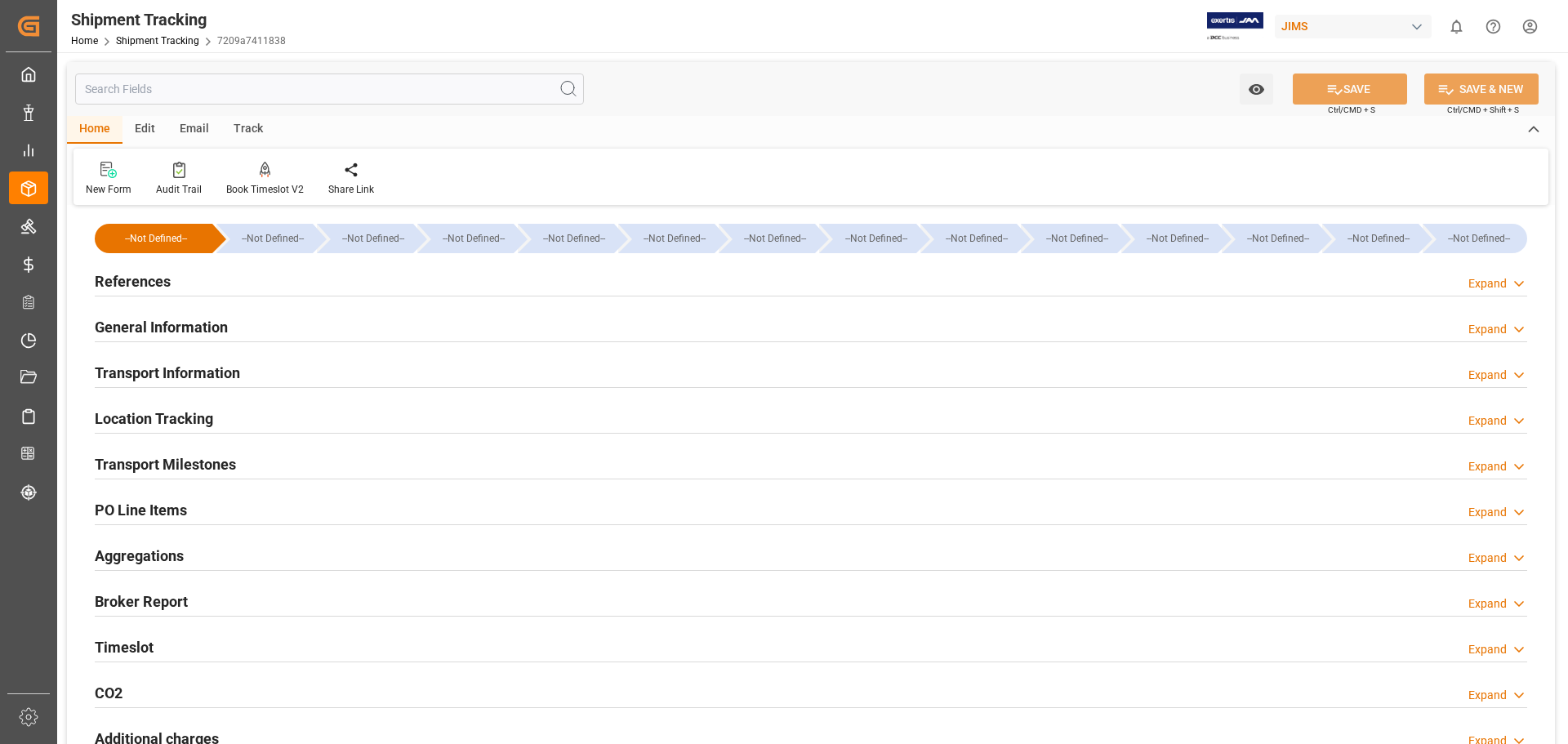
click at [137, 276] on h2 "References" at bounding box center [132, 281] width 76 height 22
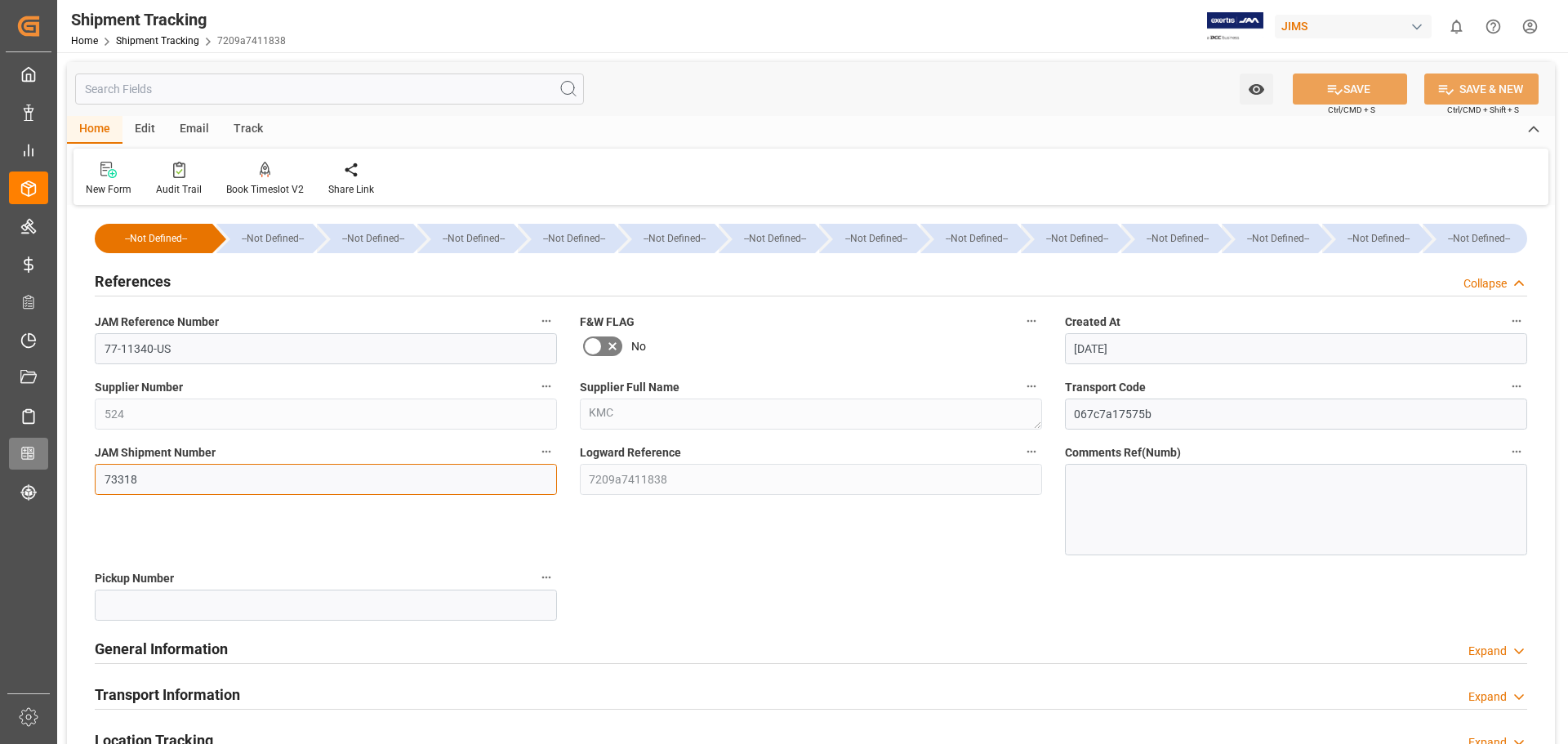
drag, startPoint x: 149, startPoint y: 483, endPoint x: 15, endPoint y: 458, distance: 136.3
click at [15, 459] on div "Created by potrace 1.15, written by Peter Selinger 2001-2017 Created by potrace…" at bounding box center [784, 372] width 1568 height 744
click at [660, 552] on div "Logward Reference 7209a7411838" at bounding box center [810, 498] width 485 height 126
drag, startPoint x: 143, startPoint y: 483, endPoint x: 94, endPoint y: 477, distance: 49.4
click at [94, 477] on div "JAM Shipment Number 73318" at bounding box center [325, 498] width 485 height 126
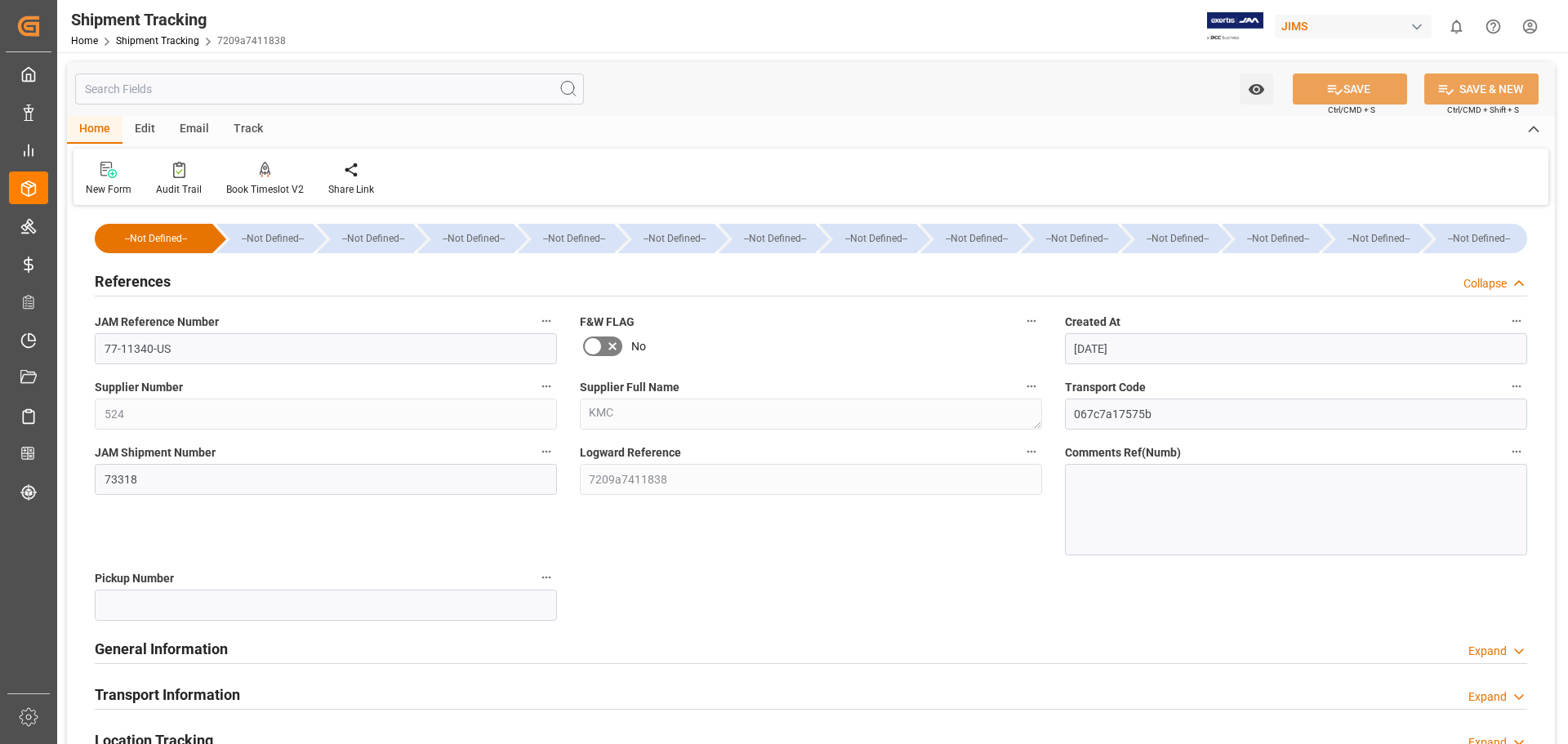
click at [675, 559] on div "Logward Reference 7209a7411838" at bounding box center [810, 498] width 485 height 126
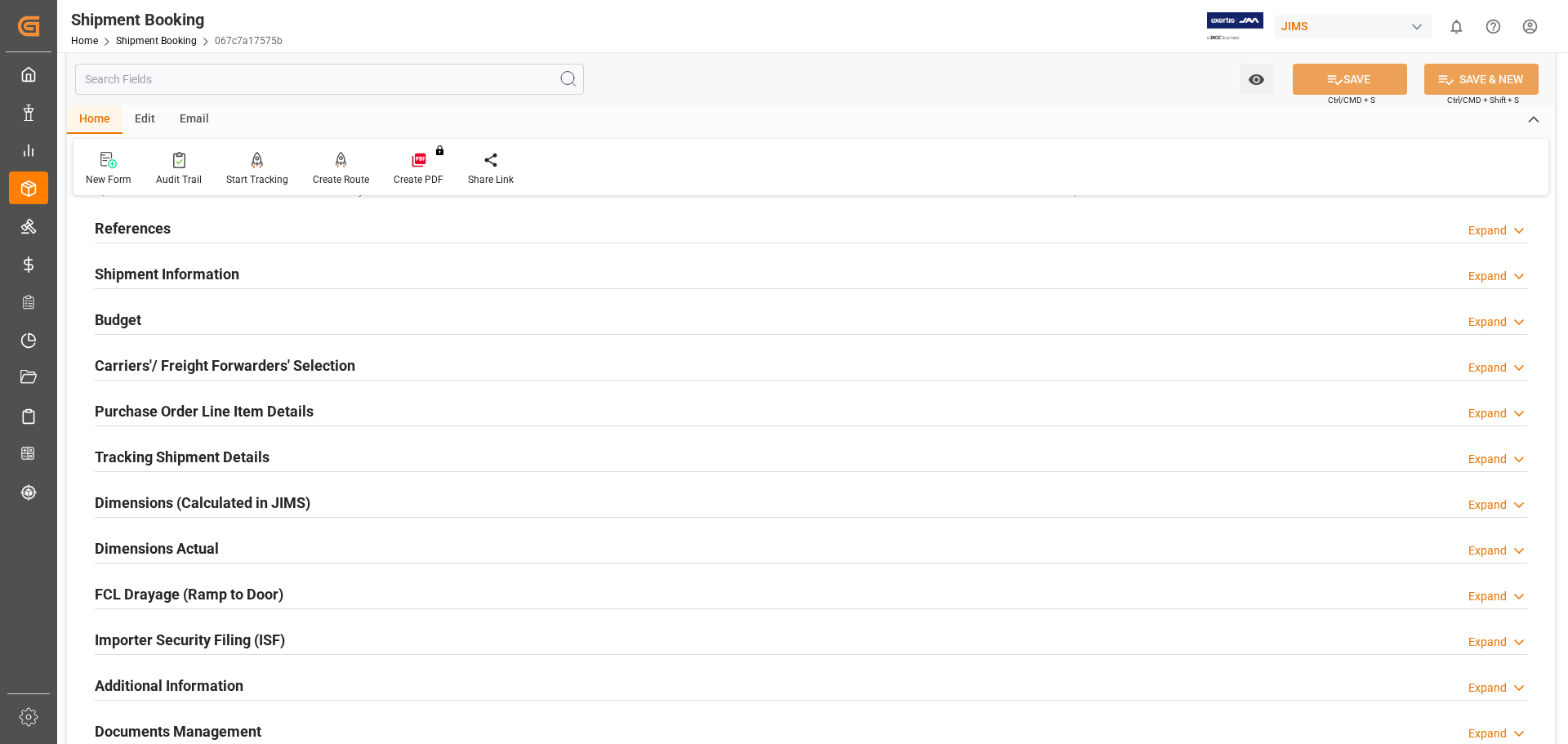
scroll to position [408, 0]
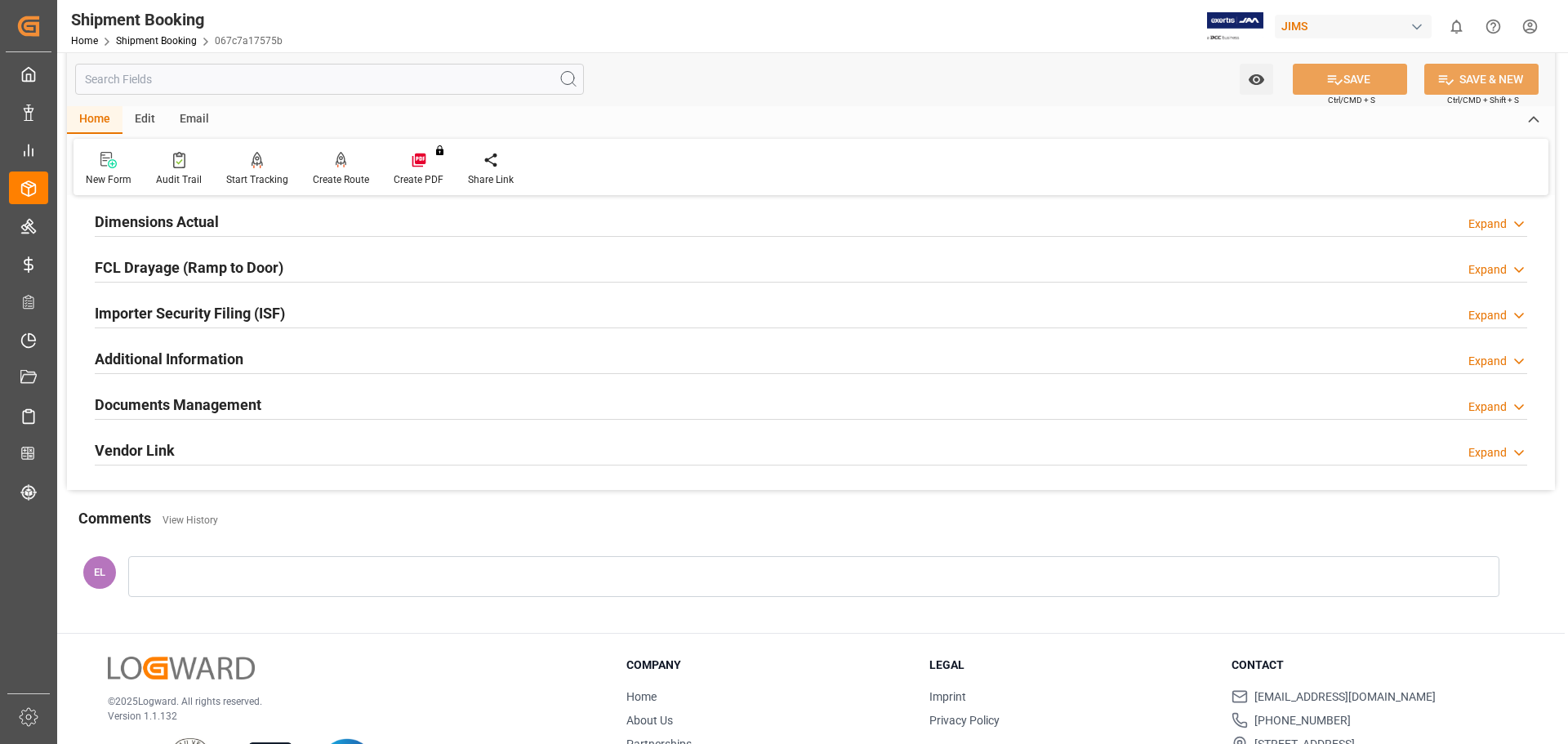
click at [183, 403] on h2 "Documents Management" at bounding box center [178, 404] width 166 height 22
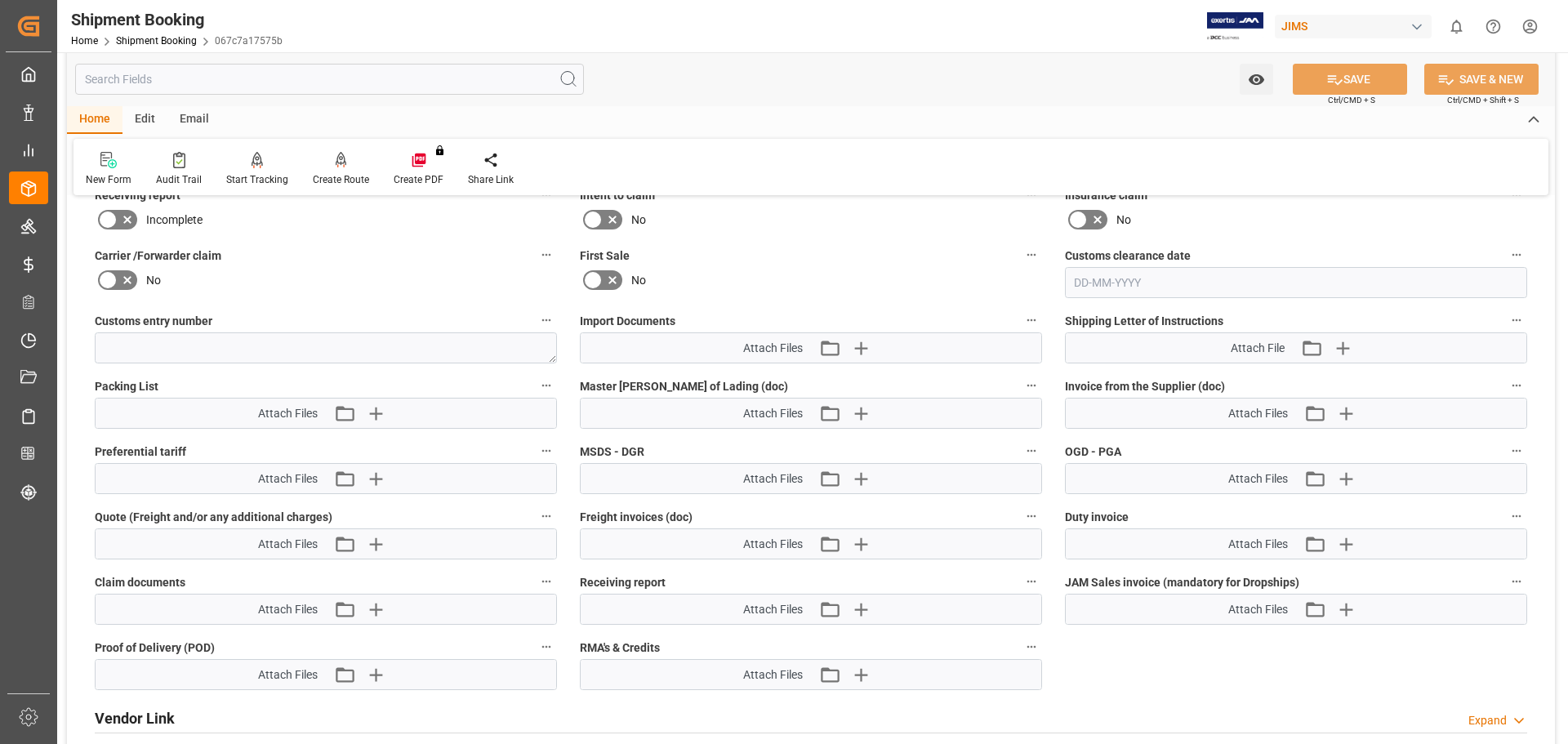
scroll to position [816, 0]
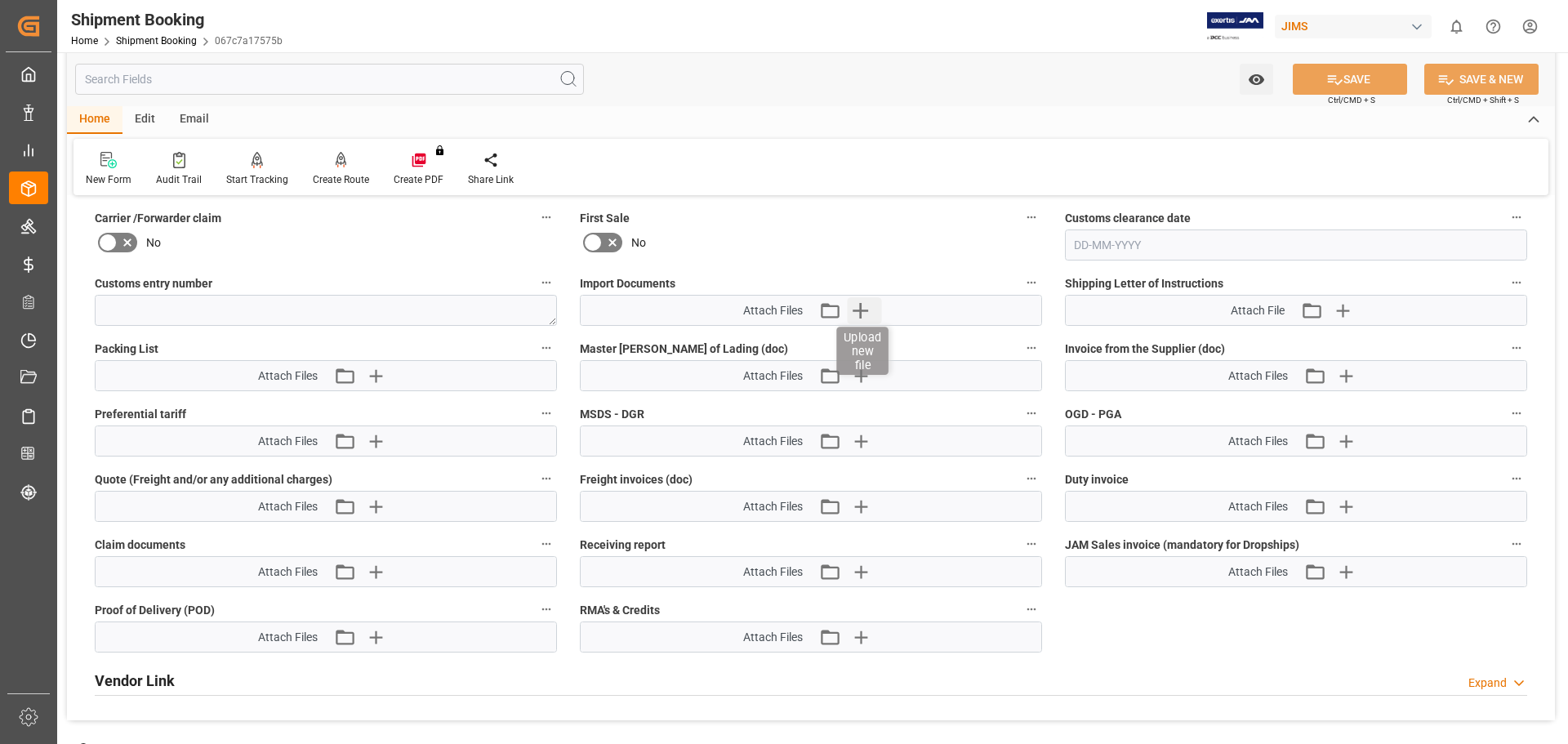
click at [859, 303] on icon "button" at bounding box center [859, 310] width 26 height 26
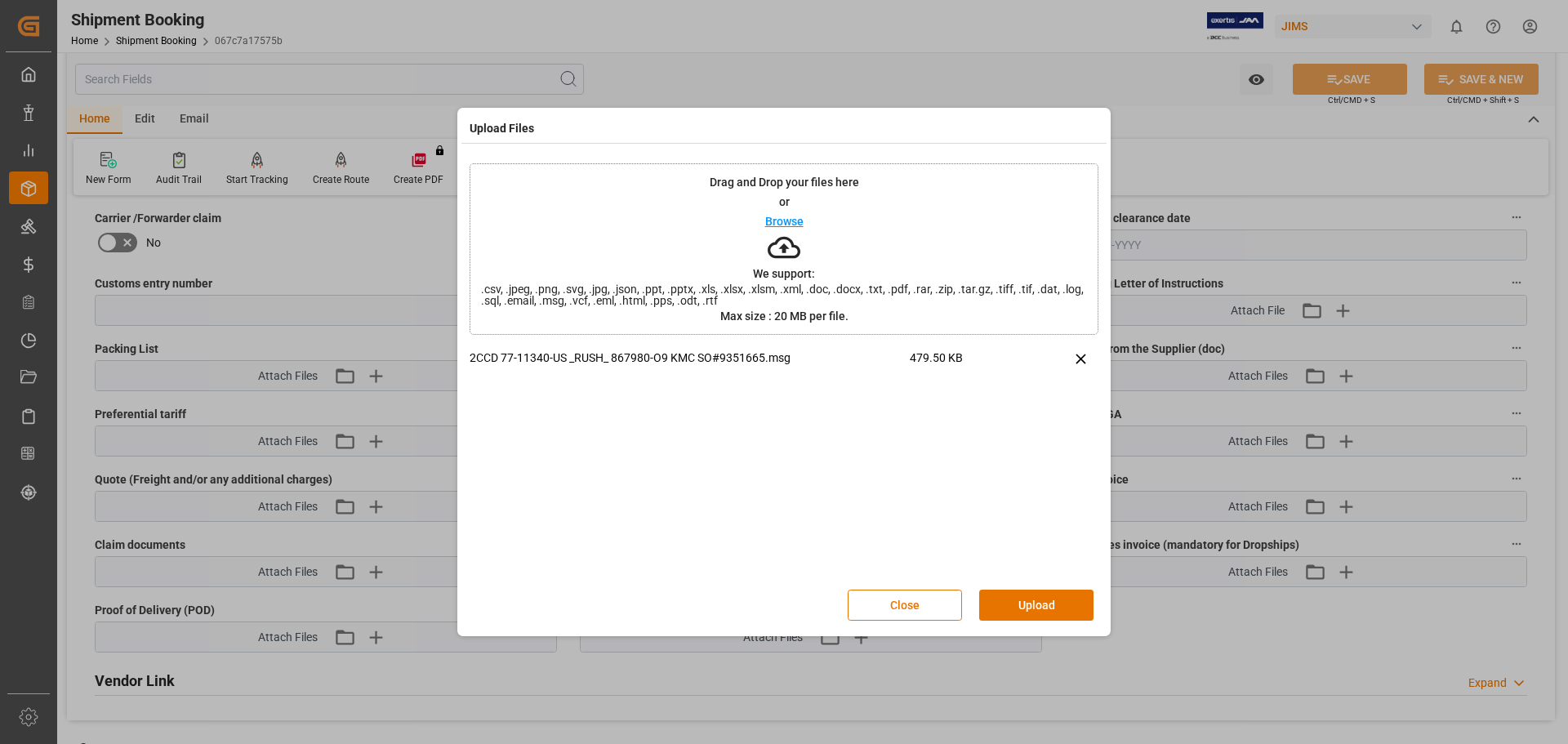
click at [1019, 602] on button "Upload" at bounding box center [1036, 605] width 114 height 31
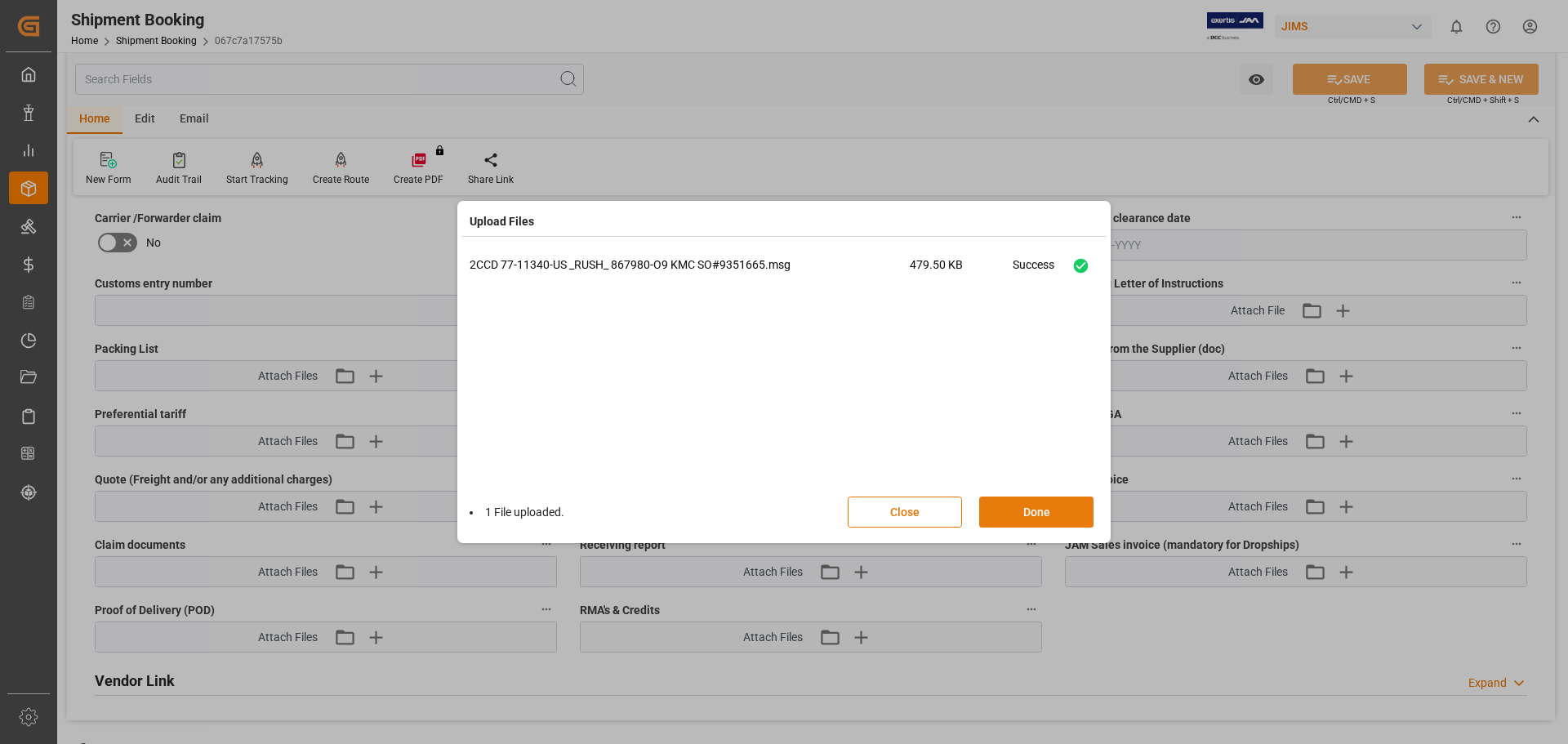
click at [1019, 515] on button "Done" at bounding box center [1036, 512] width 114 height 31
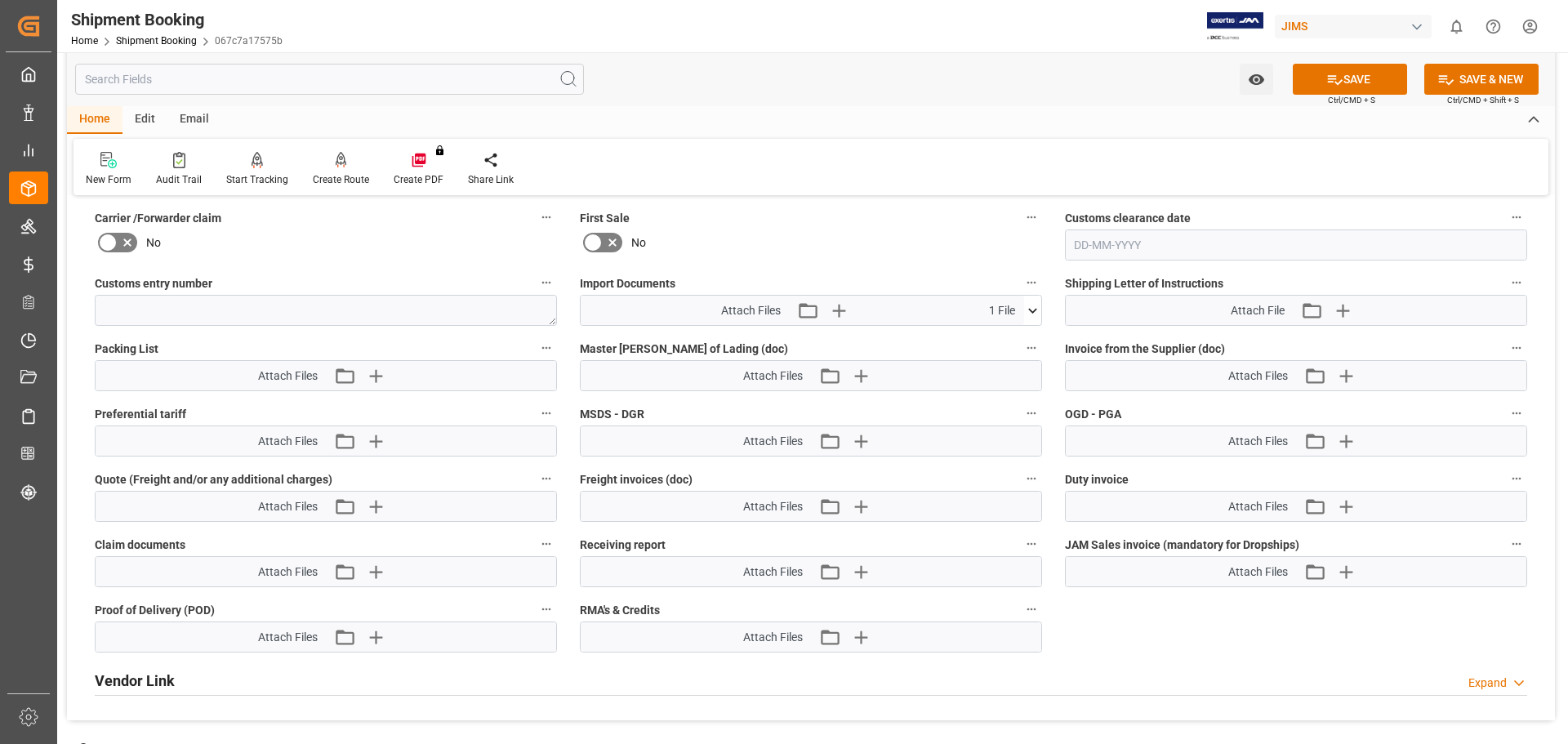
scroll to position [680, 0]
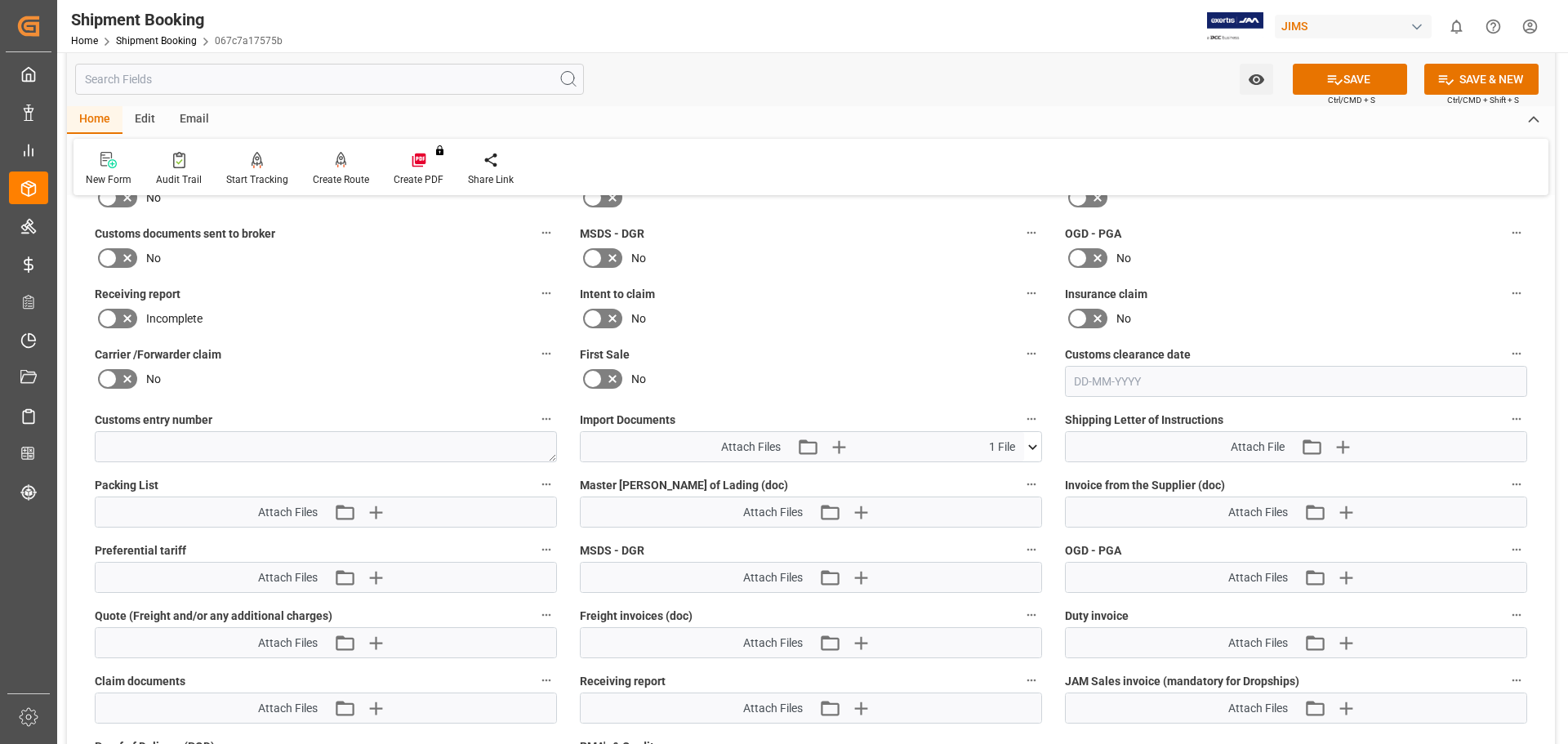
click at [125, 259] on icon at bounding box center [127, 258] width 8 height 8
click at [0, 0] on input "checkbox" at bounding box center [0, 0] width 0 height 0
click at [1362, 81] on button "SAVE" at bounding box center [1350, 79] width 114 height 31
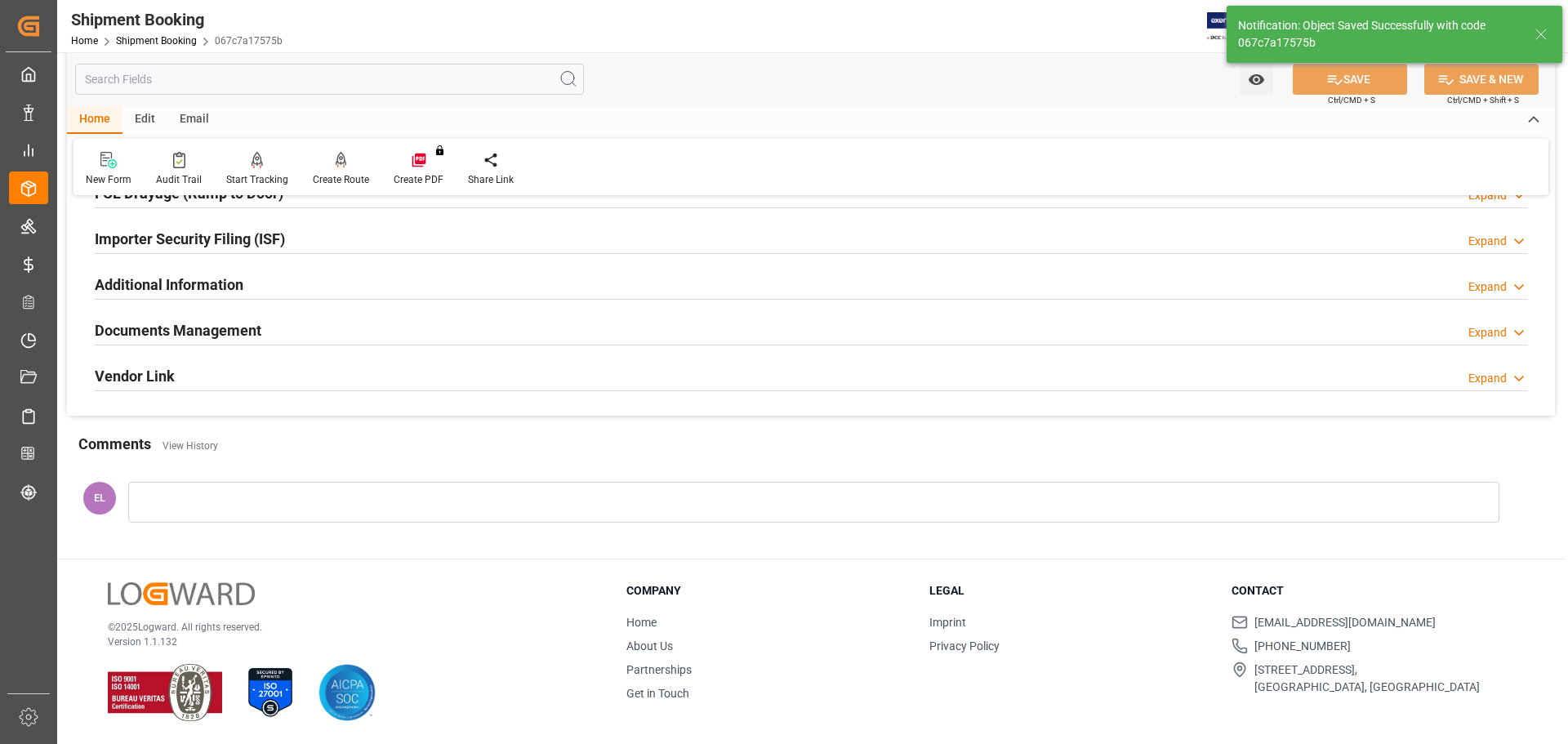
scroll to position [482, 0]
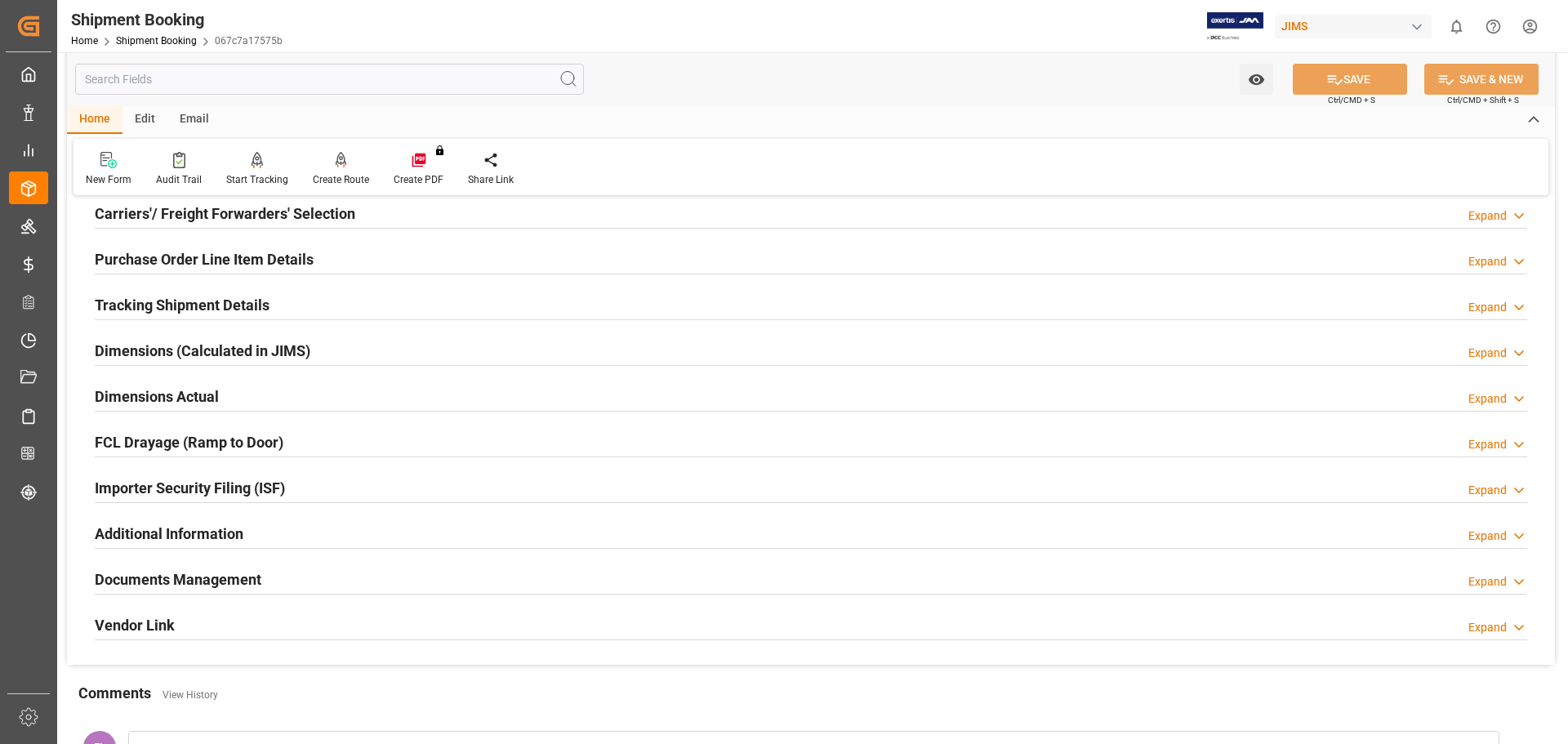
scroll to position [272, 0]
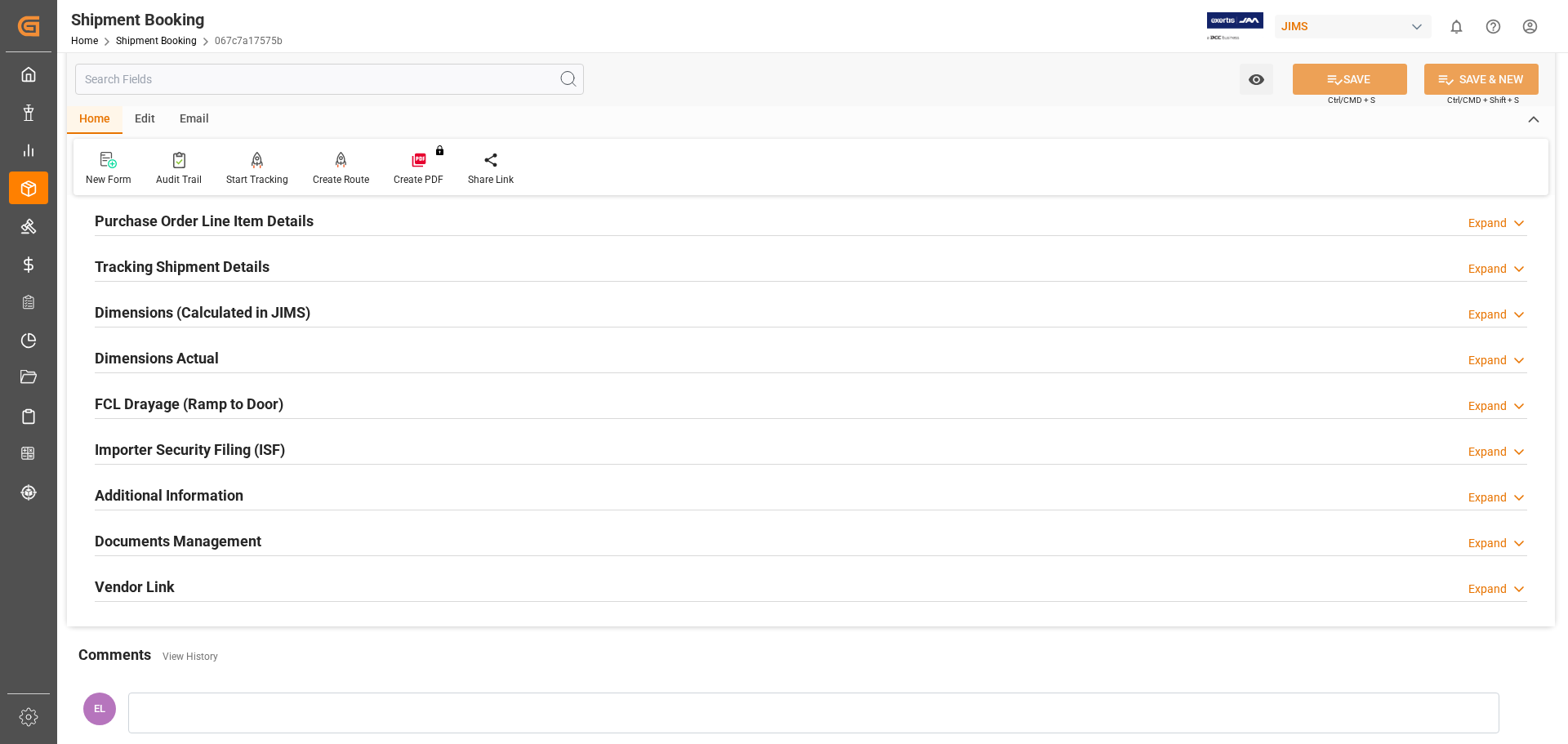
click at [234, 541] on h2 "Documents Management" at bounding box center [178, 540] width 166 height 22
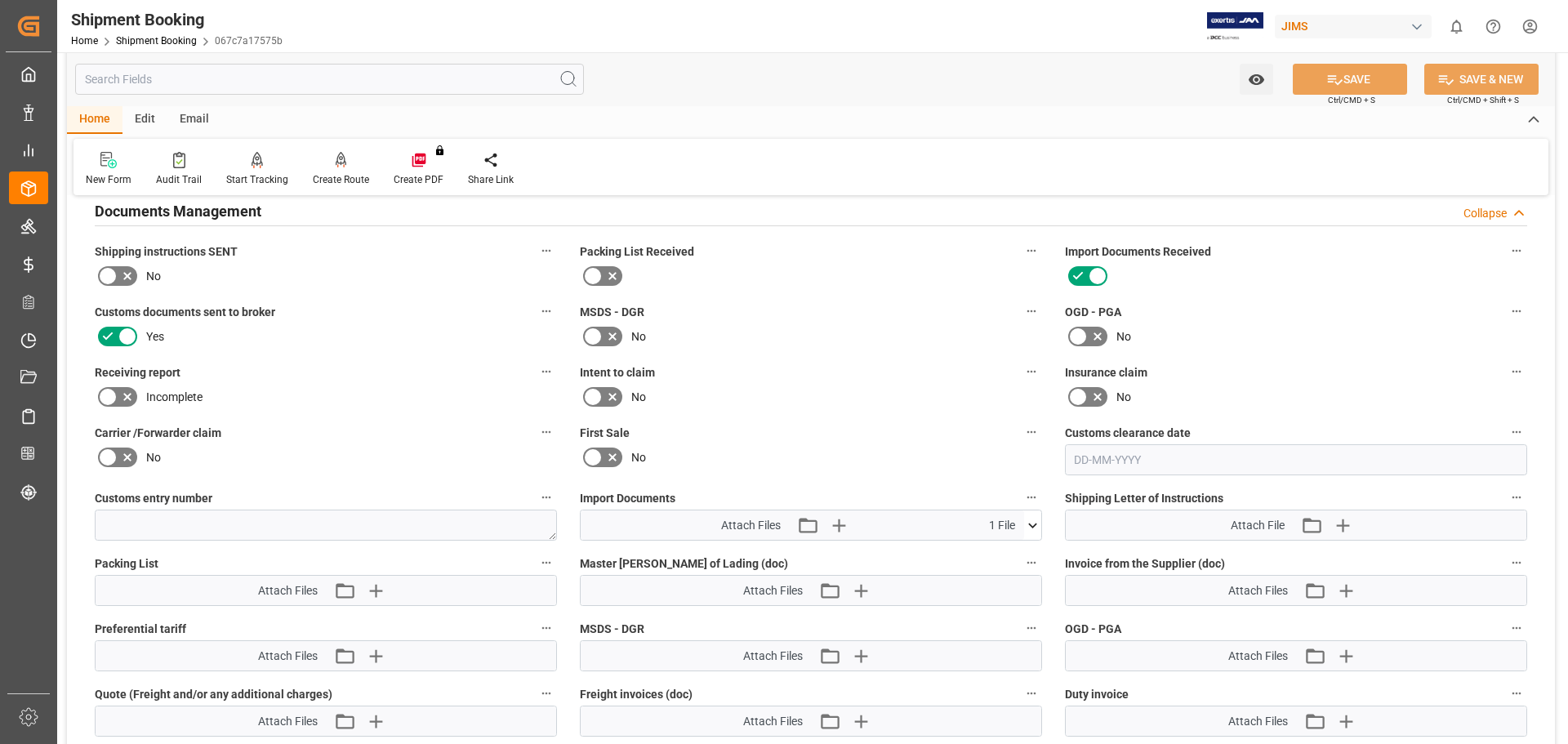
scroll to position [953, 0]
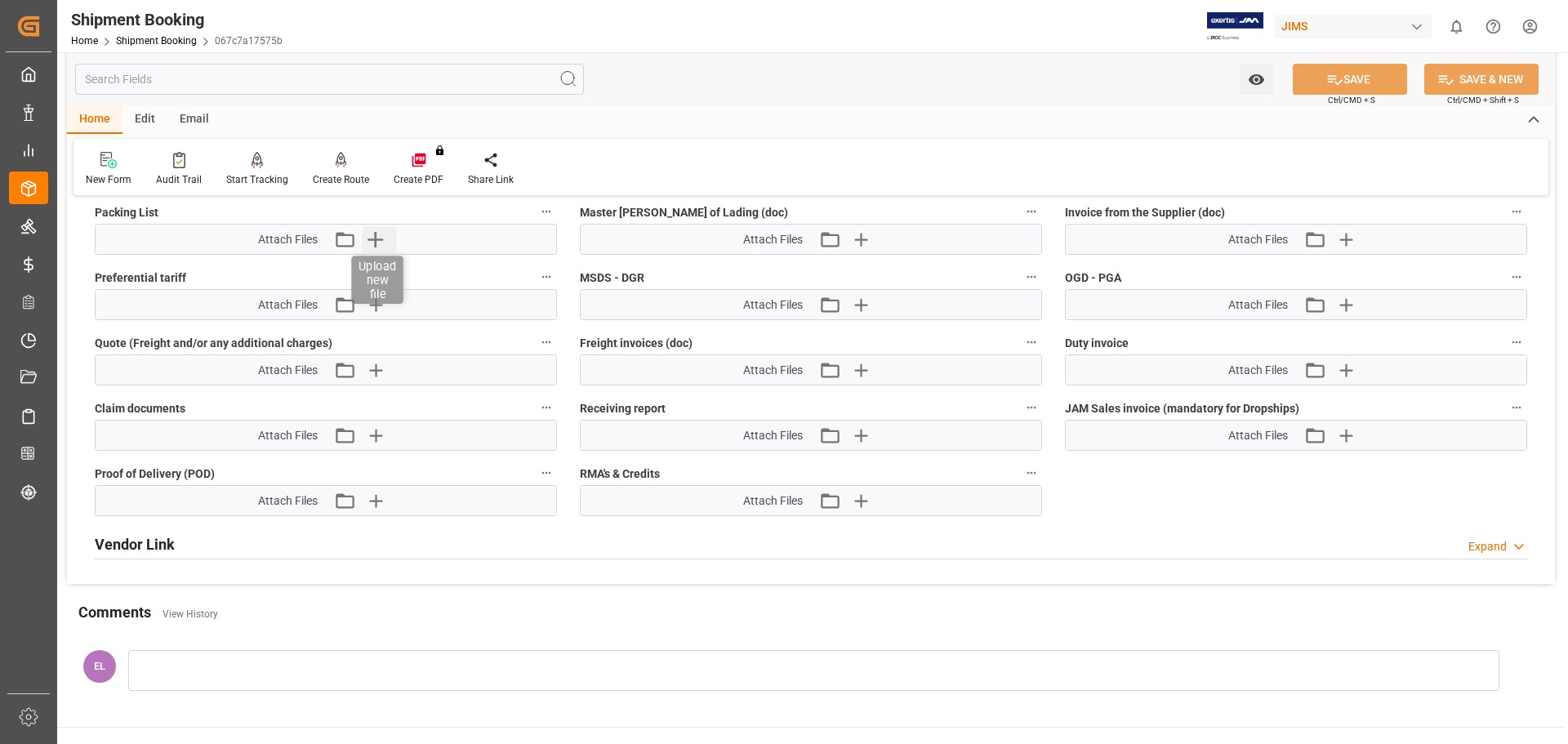
click at [377, 246] on icon "button" at bounding box center [374, 239] width 26 height 26
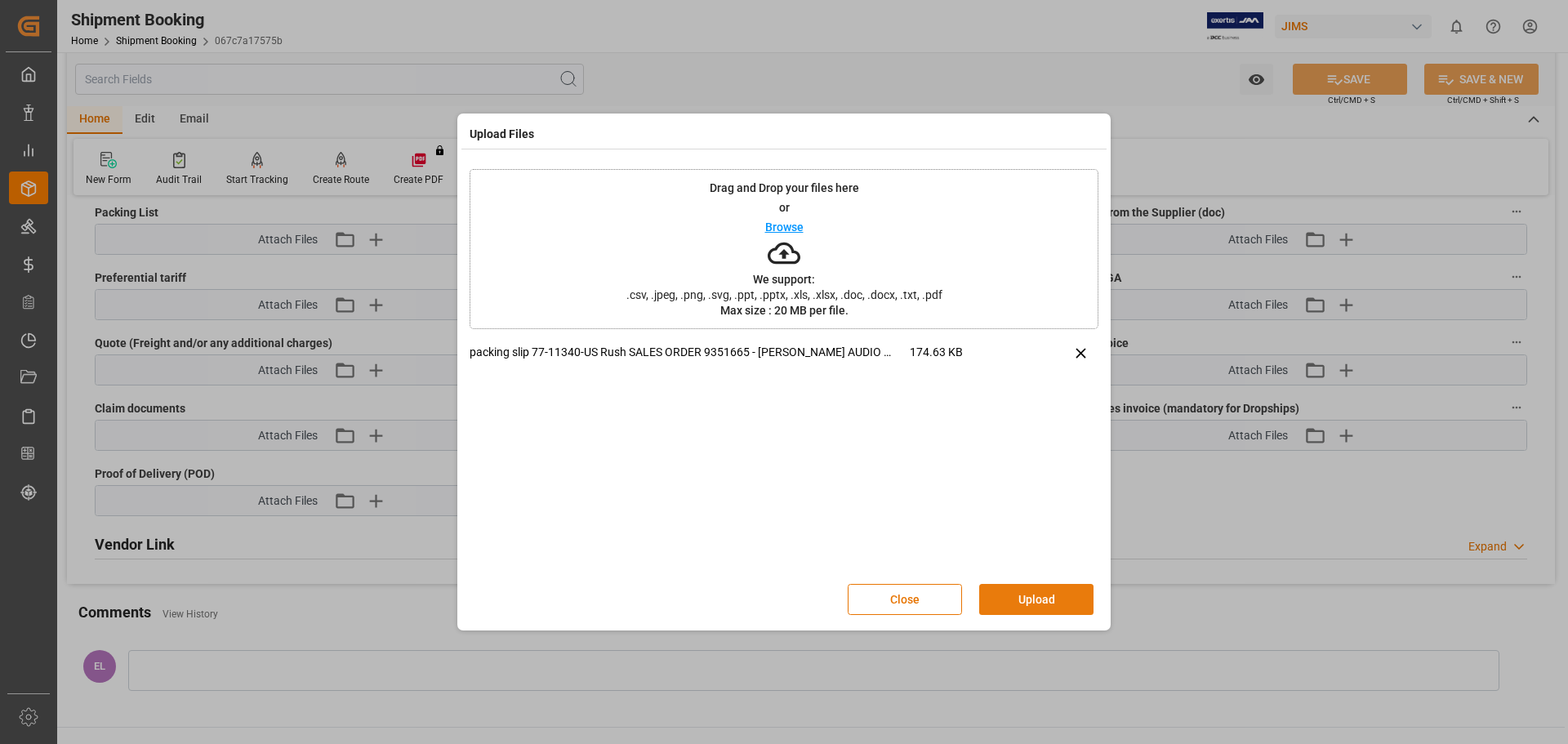
click at [1013, 600] on button "Upload" at bounding box center [1036, 599] width 114 height 31
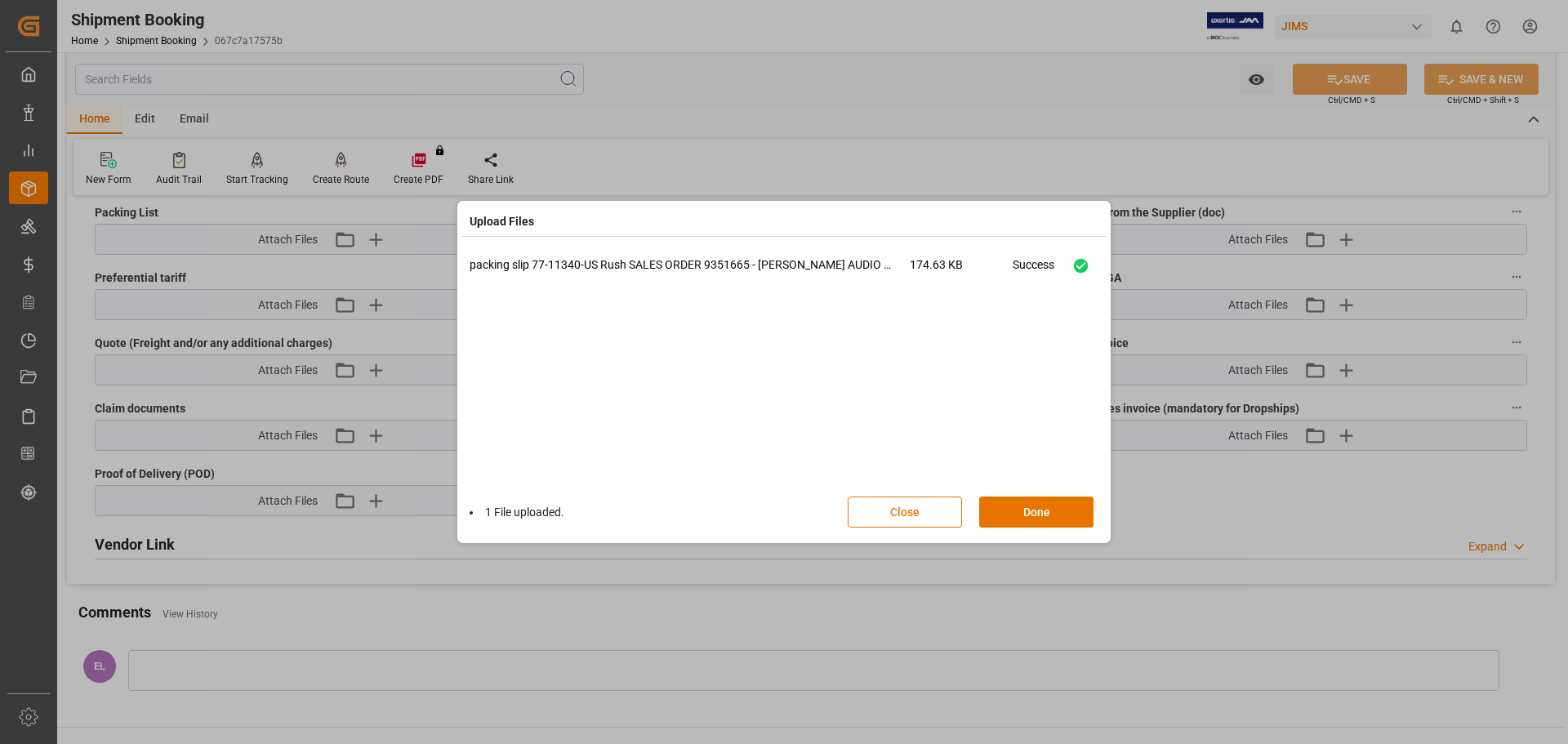
click at [1009, 493] on div "1 File uploaded. Close Done" at bounding box center [784, 511] width 629 height 54
click at [1009, 508] on button "Done" at bounding box center [1036, 512] width 114 height 31
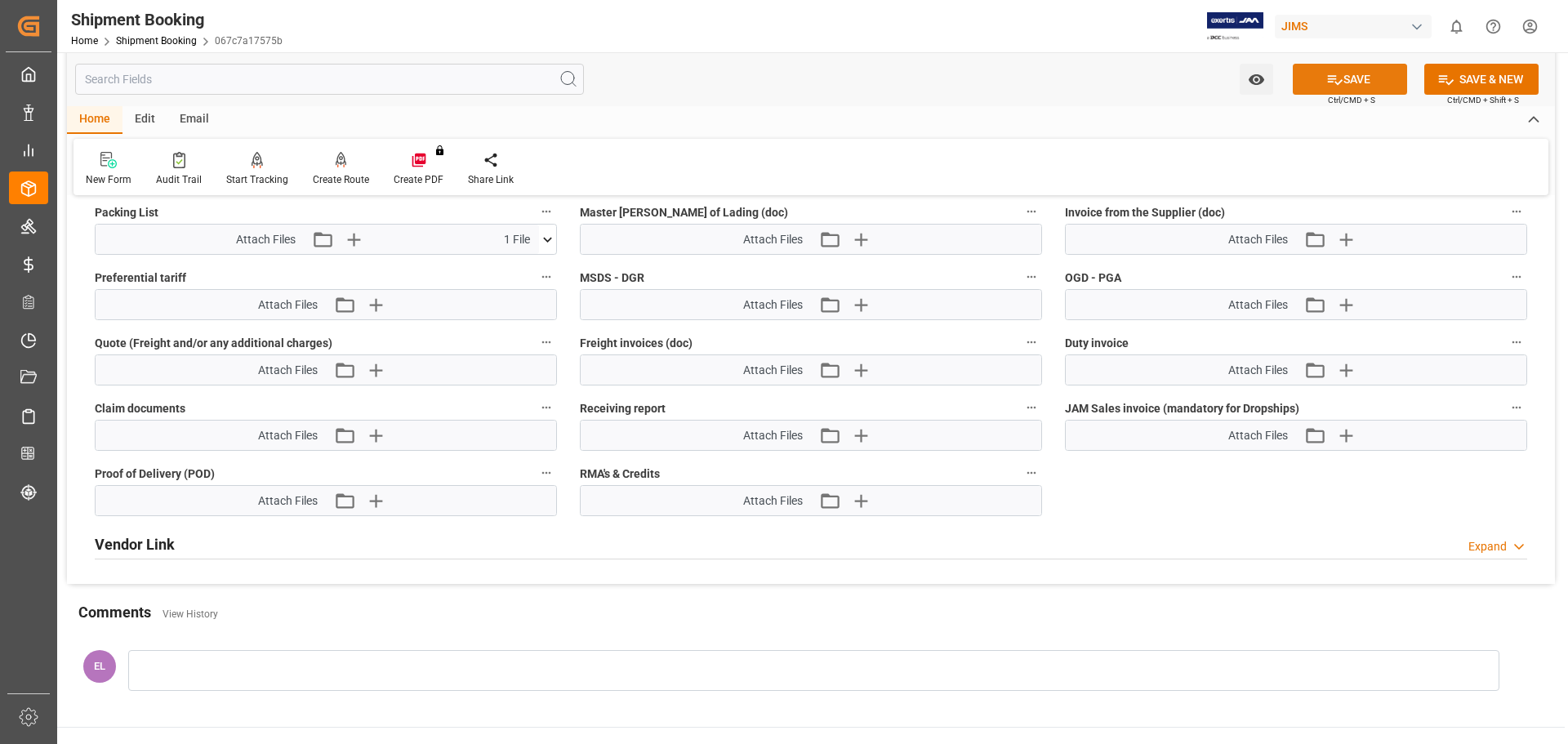
click at [1371, 80] on button "SAVE" at bounding box center [1350, 79] width 114 height 31
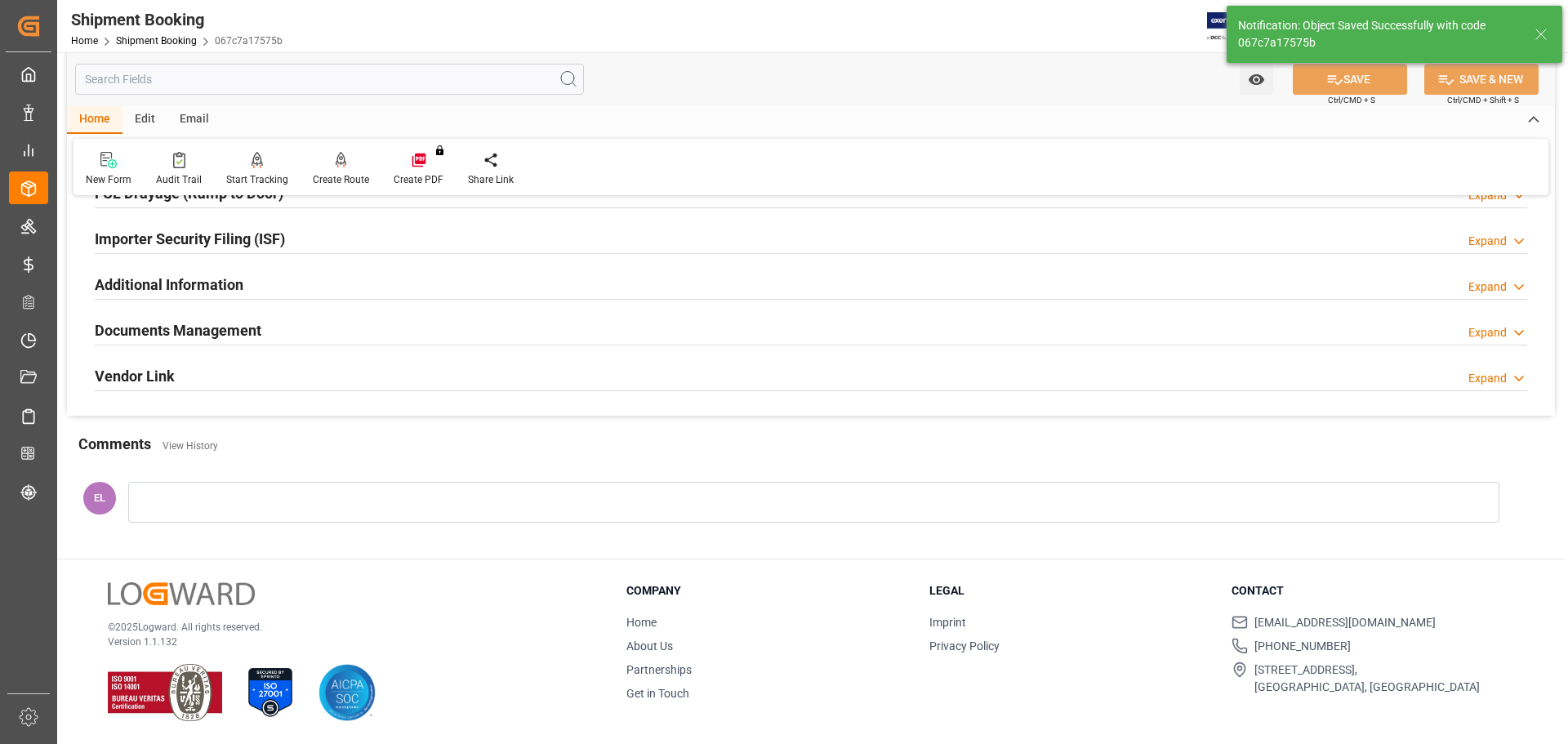
scroll to position [314, 0]
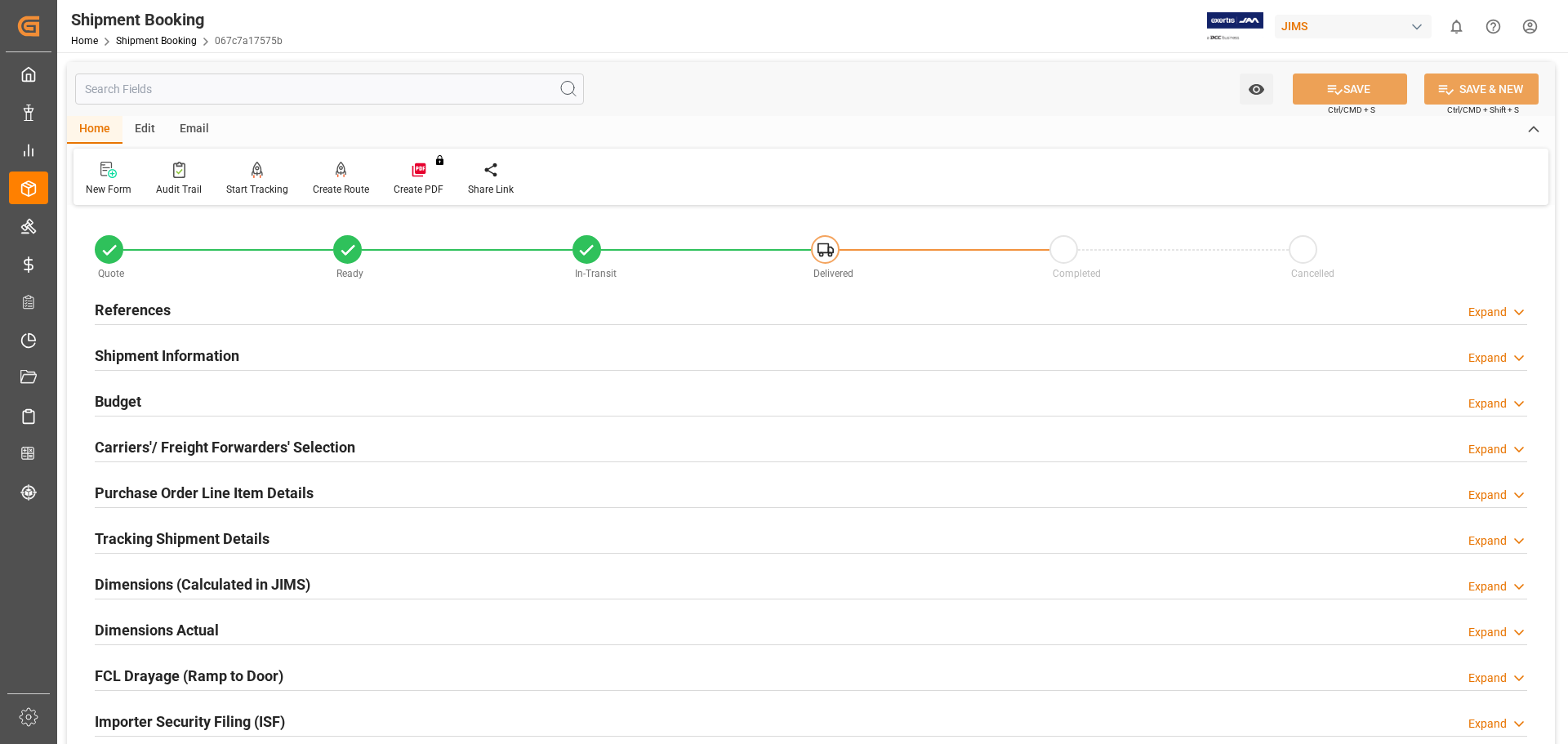
click at [159, 48] on div "Home Shipment Booking 067c7a17575b" at bounding box center [177, 40] width 212 height 17
click at [162, 38] on link "Shipment Booking" at bounding box center [156, 40] width 81 height 12
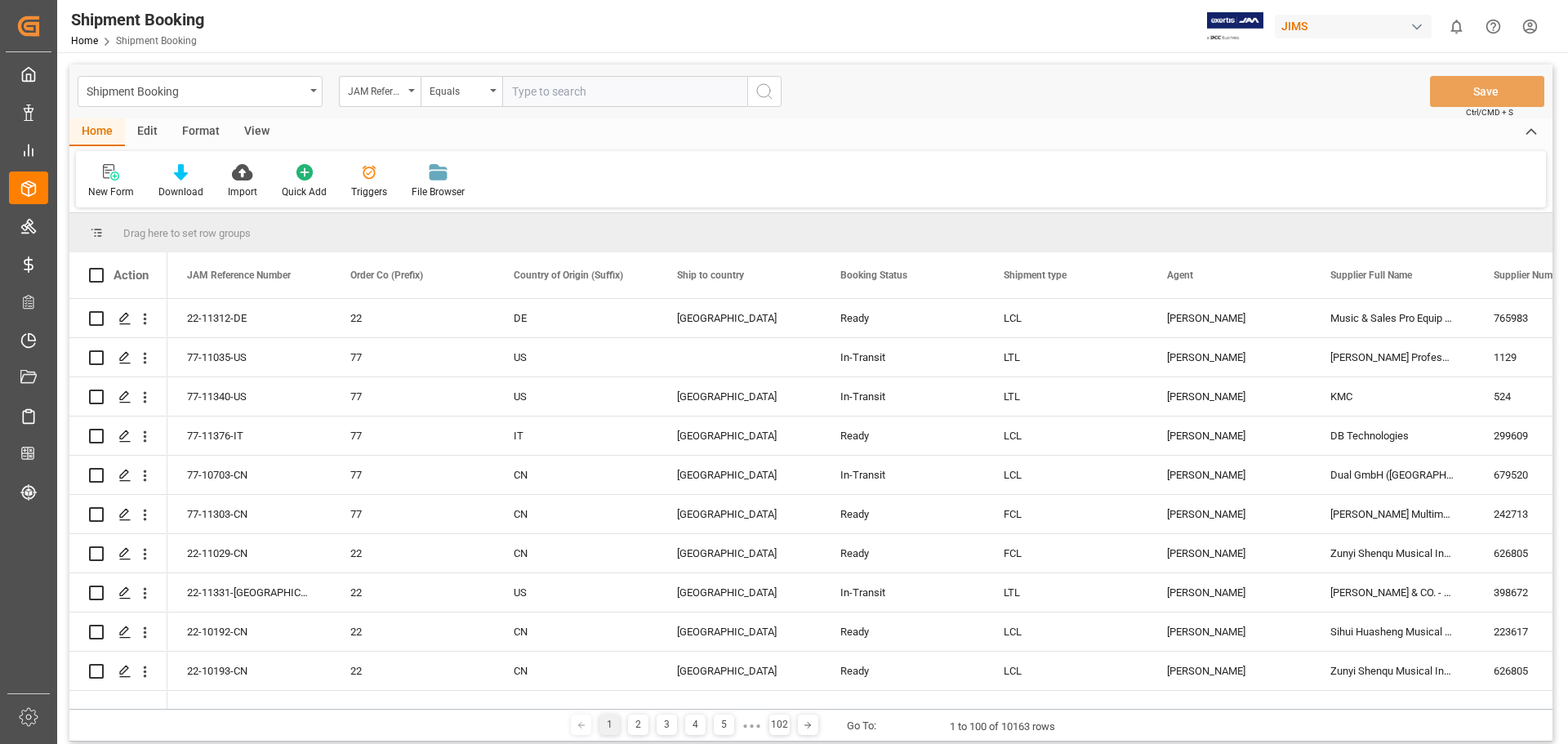
click at [599, 91] on input "text" at bounding box center [625, 91] width 245 height 31
type input "77-11267-us"
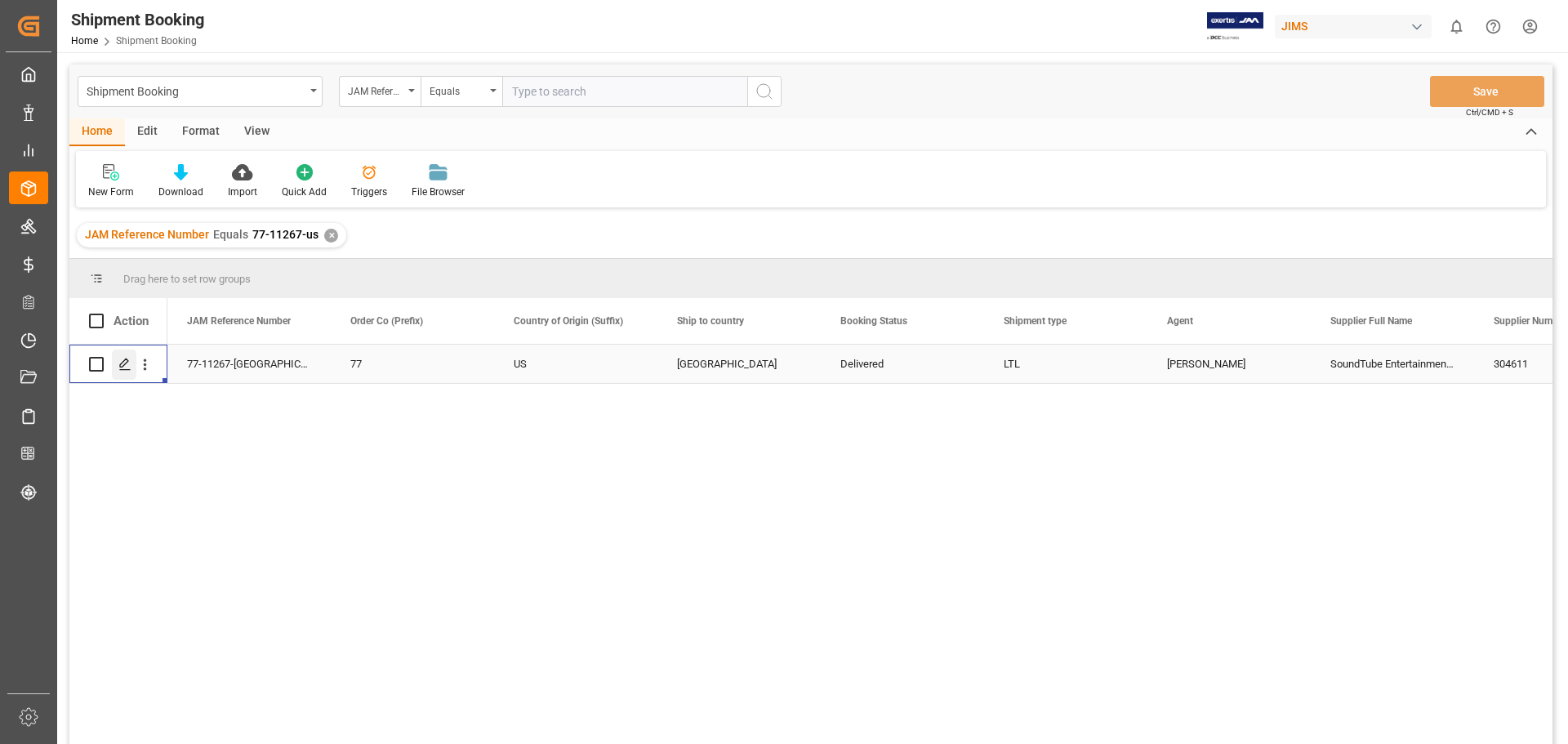
click at [122, 362] on icon "Press SPACE to select this row." at bounding box center [125, 364] width 13 height 13
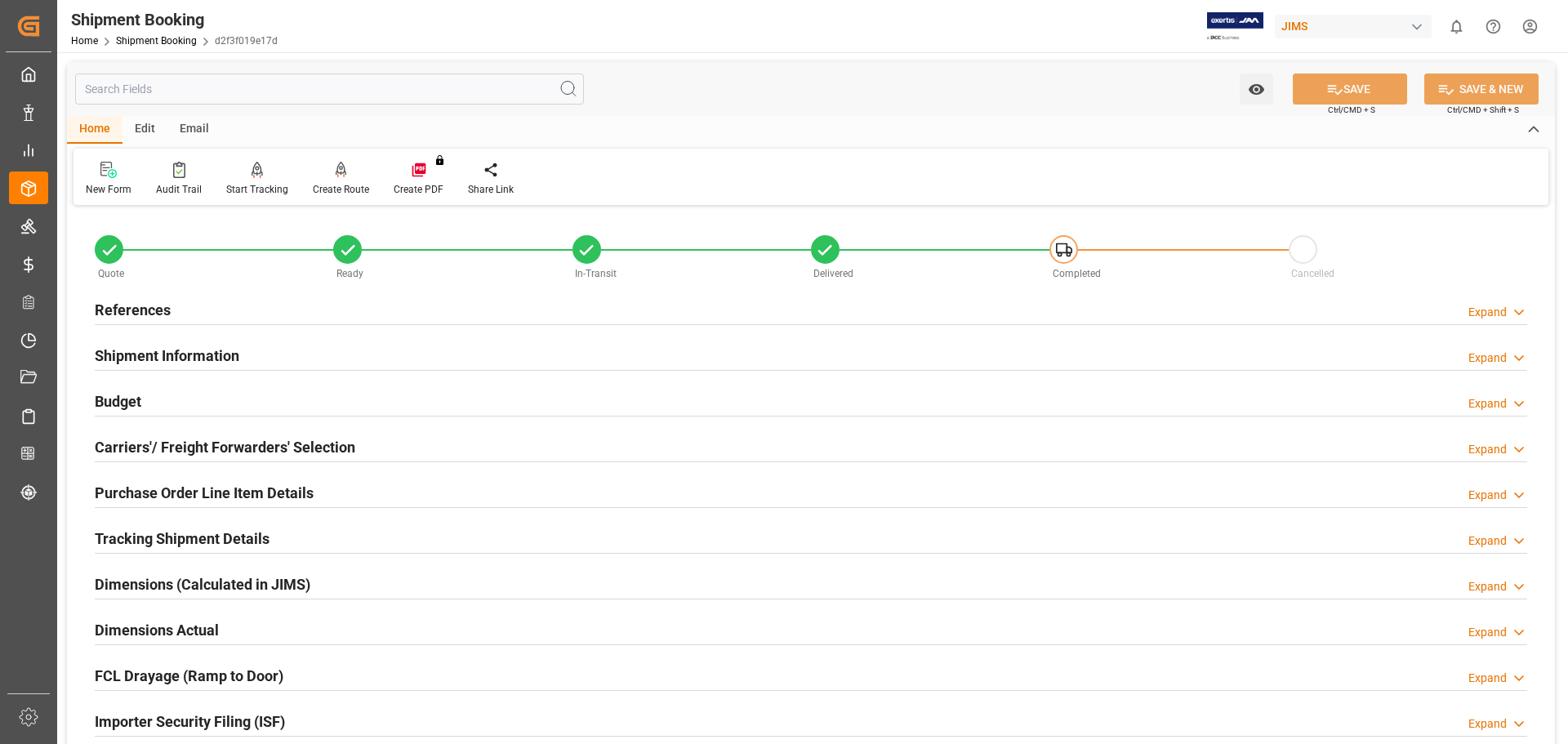
click at [120, 403] on h2 "Budget" at bounding box center [118, 401] width 47 height 22
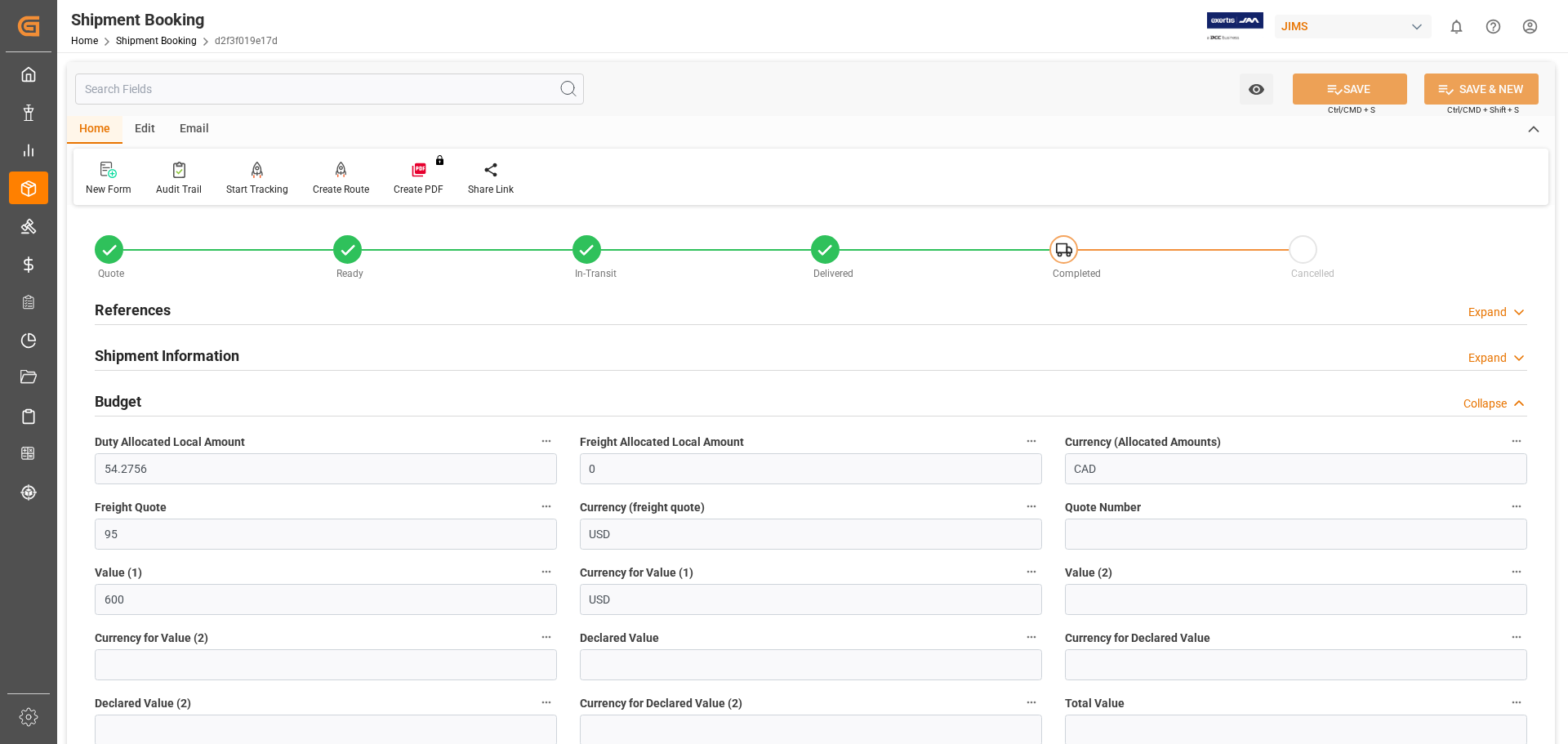
click at [120, 403] on h2 "Budget" at bounding box center [118, 401] width 47 height 22
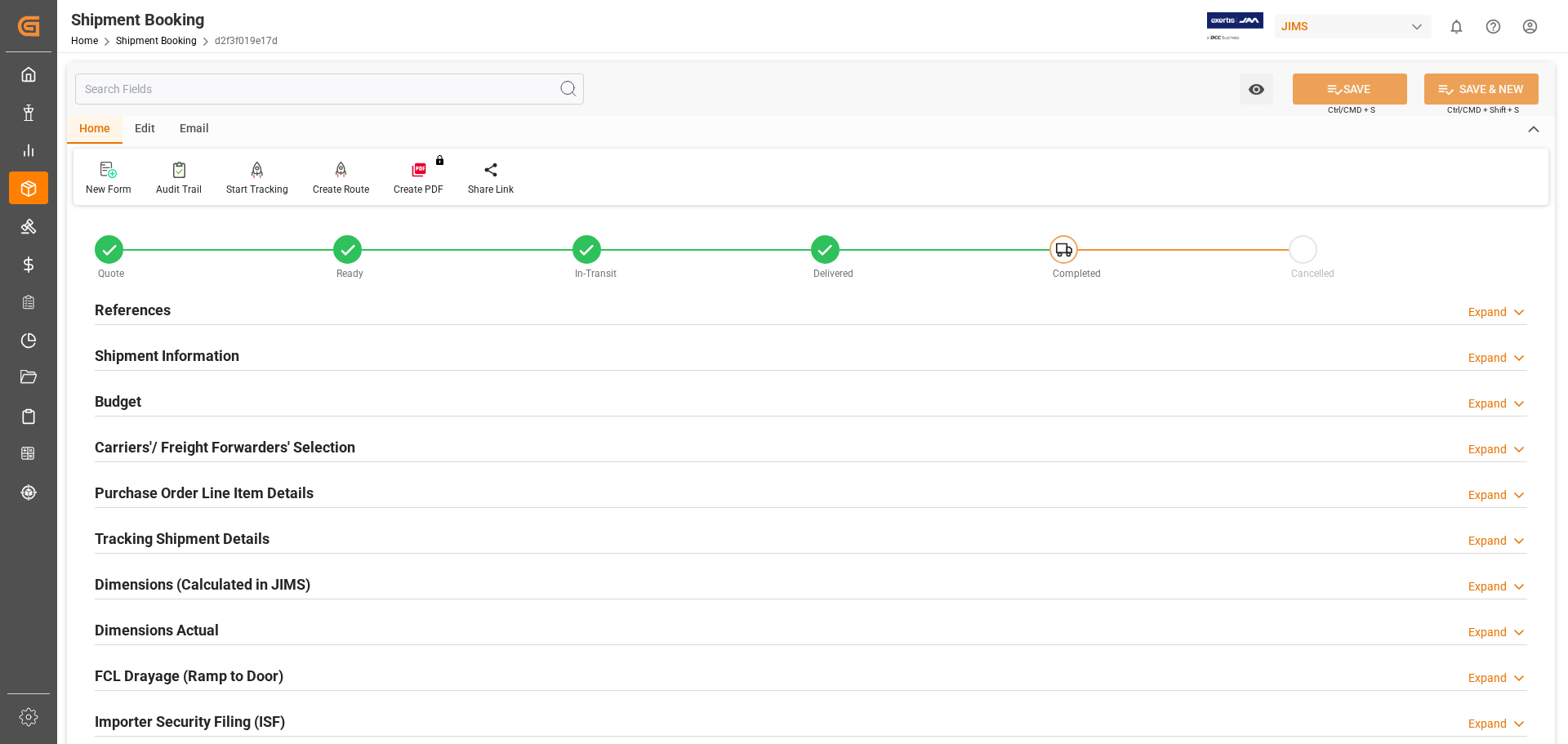
scroll to position [272, 0]
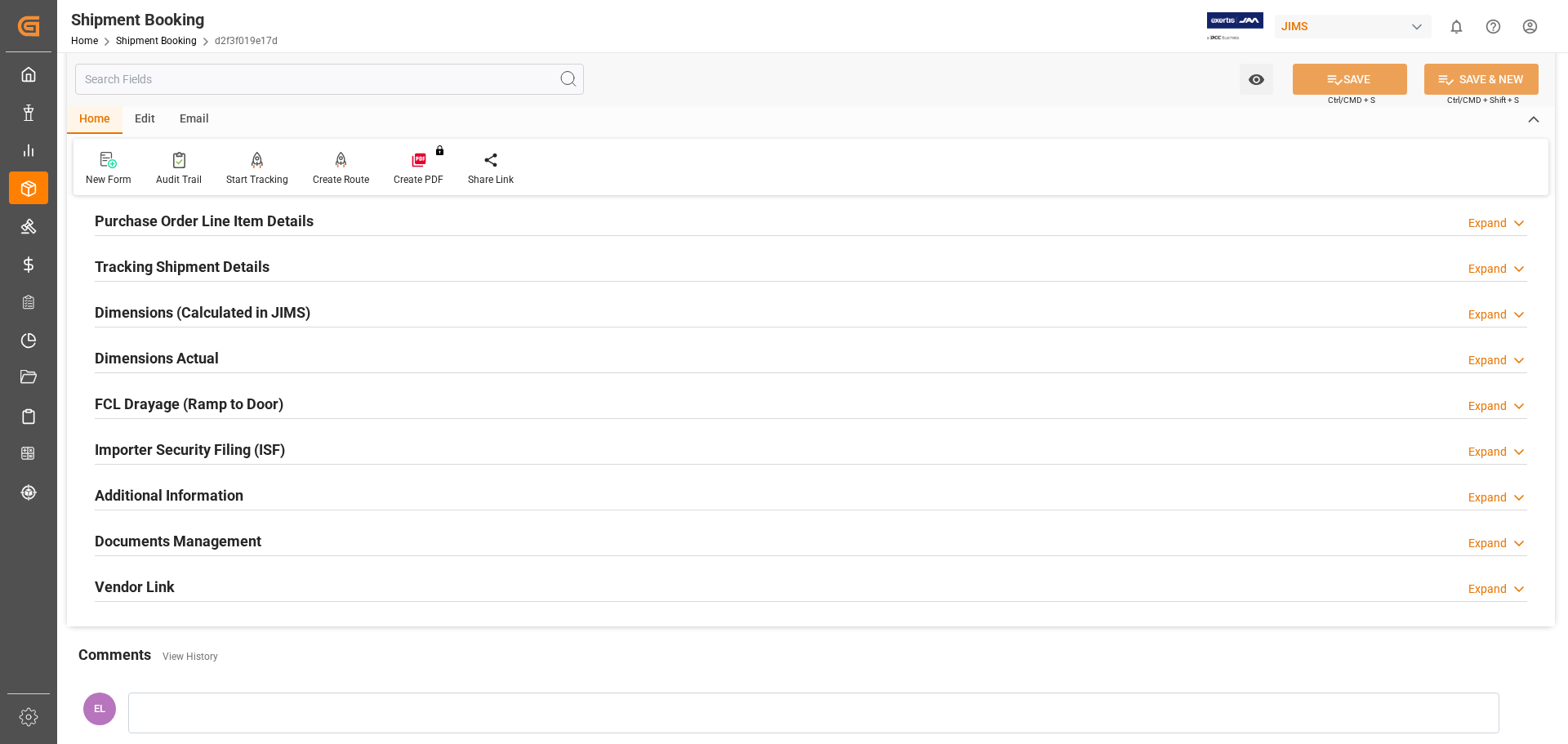
click at [184, 531] on h2 "Documents Management" at bounding box center [178, 540] width 166 height 22
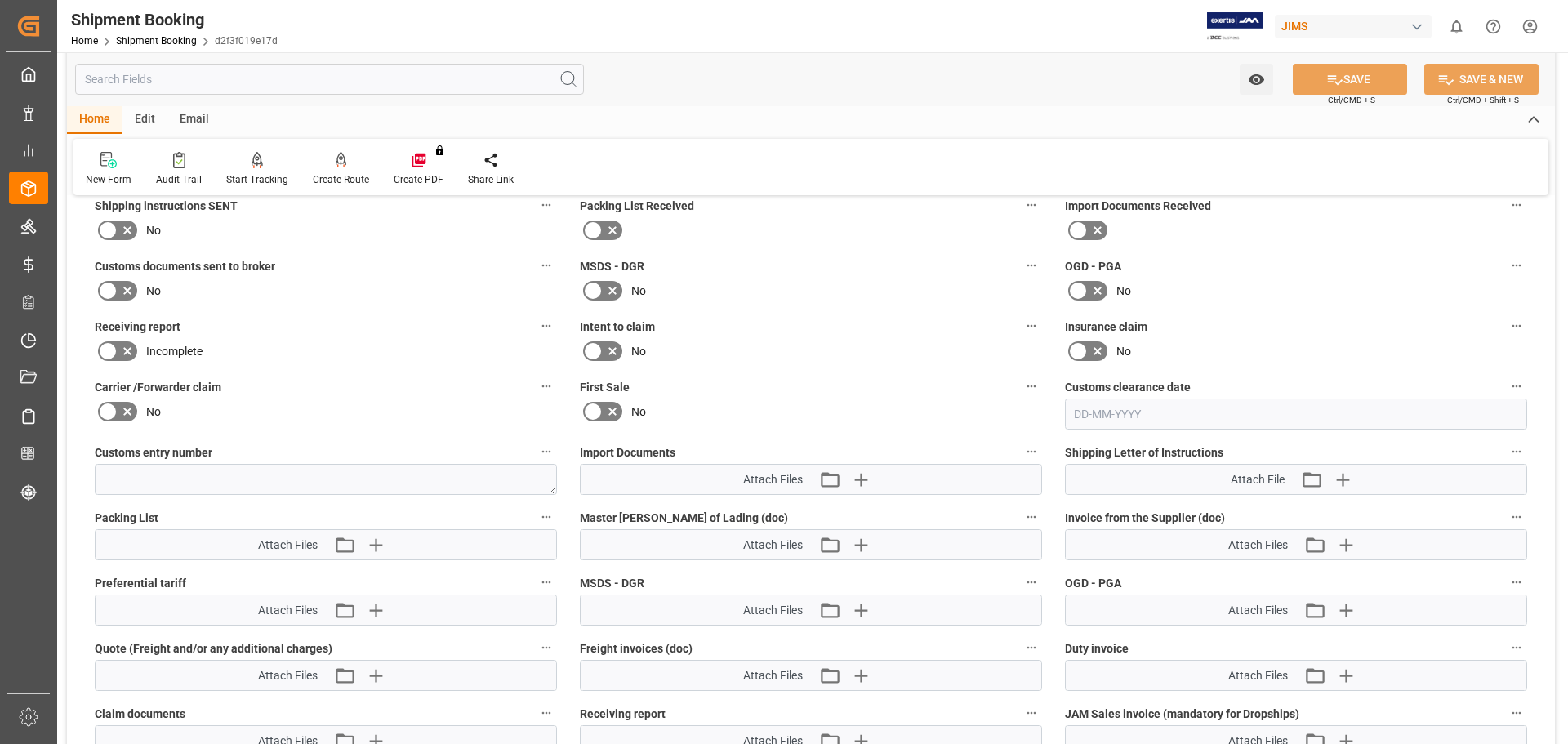
scroll to position [680, 0]
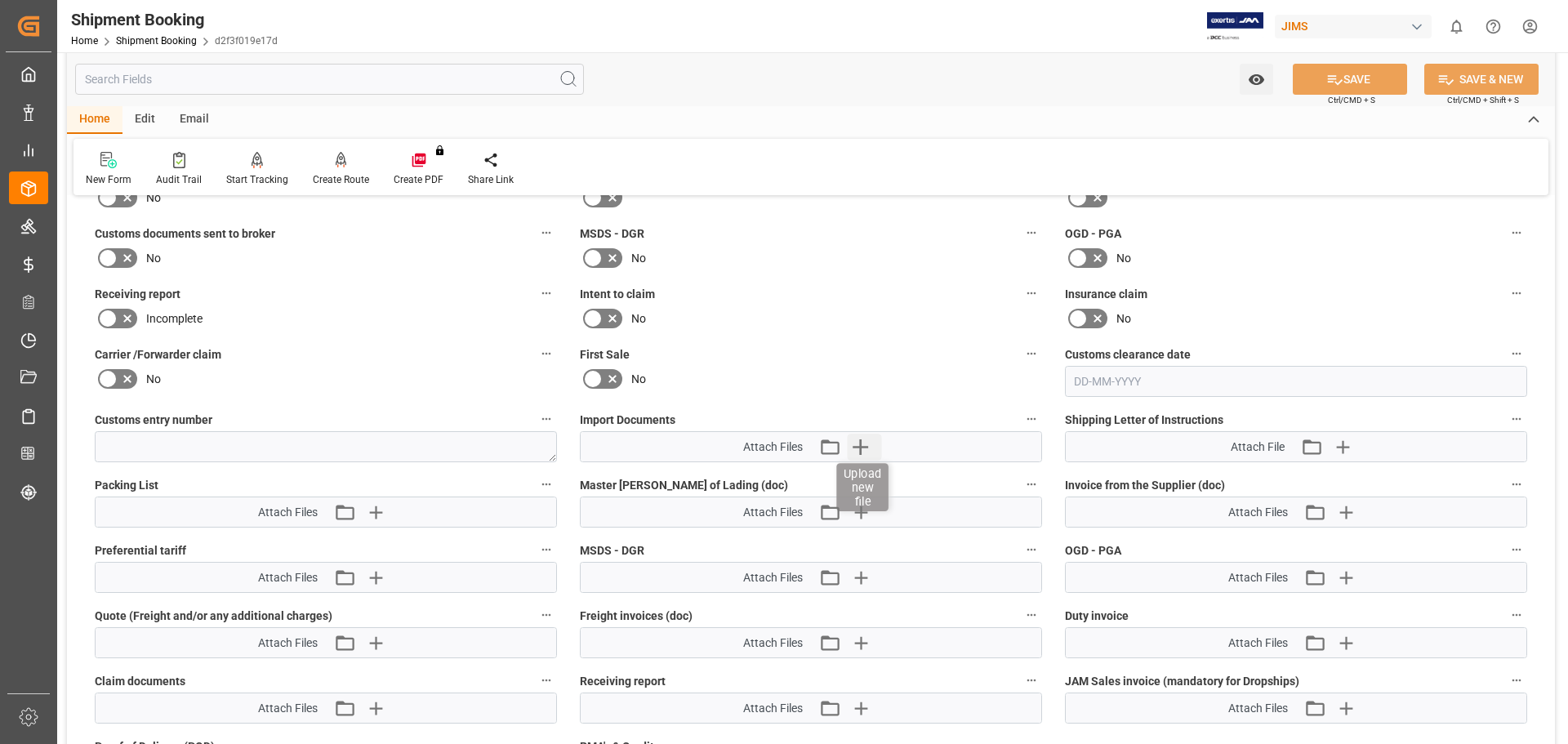
click at [864, 445] on icon "button" at bounding box center [859, 446] width 26 height 26
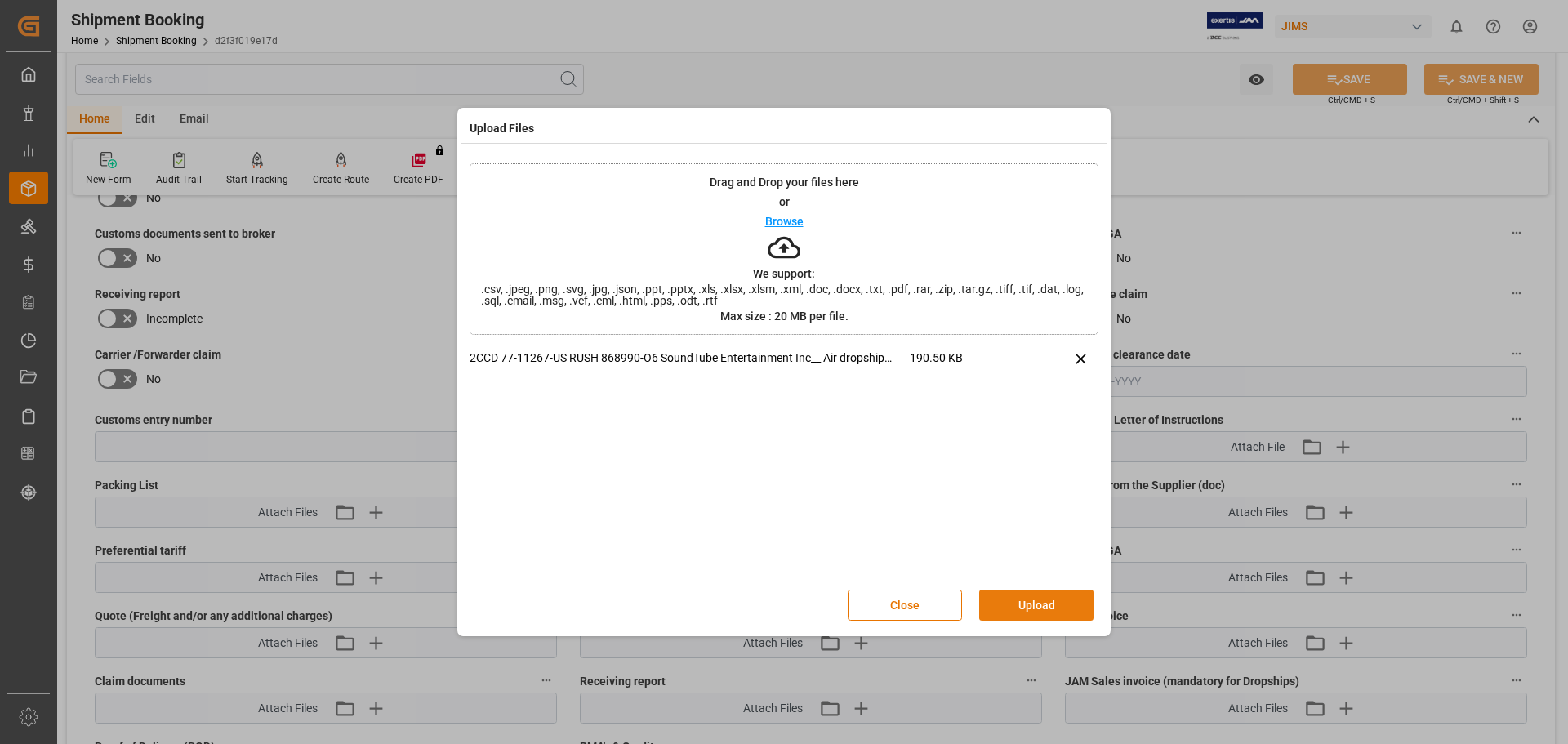
click at [1034, 615] on button "Upload" at bounding box center [1036, 605] width 114 height 31
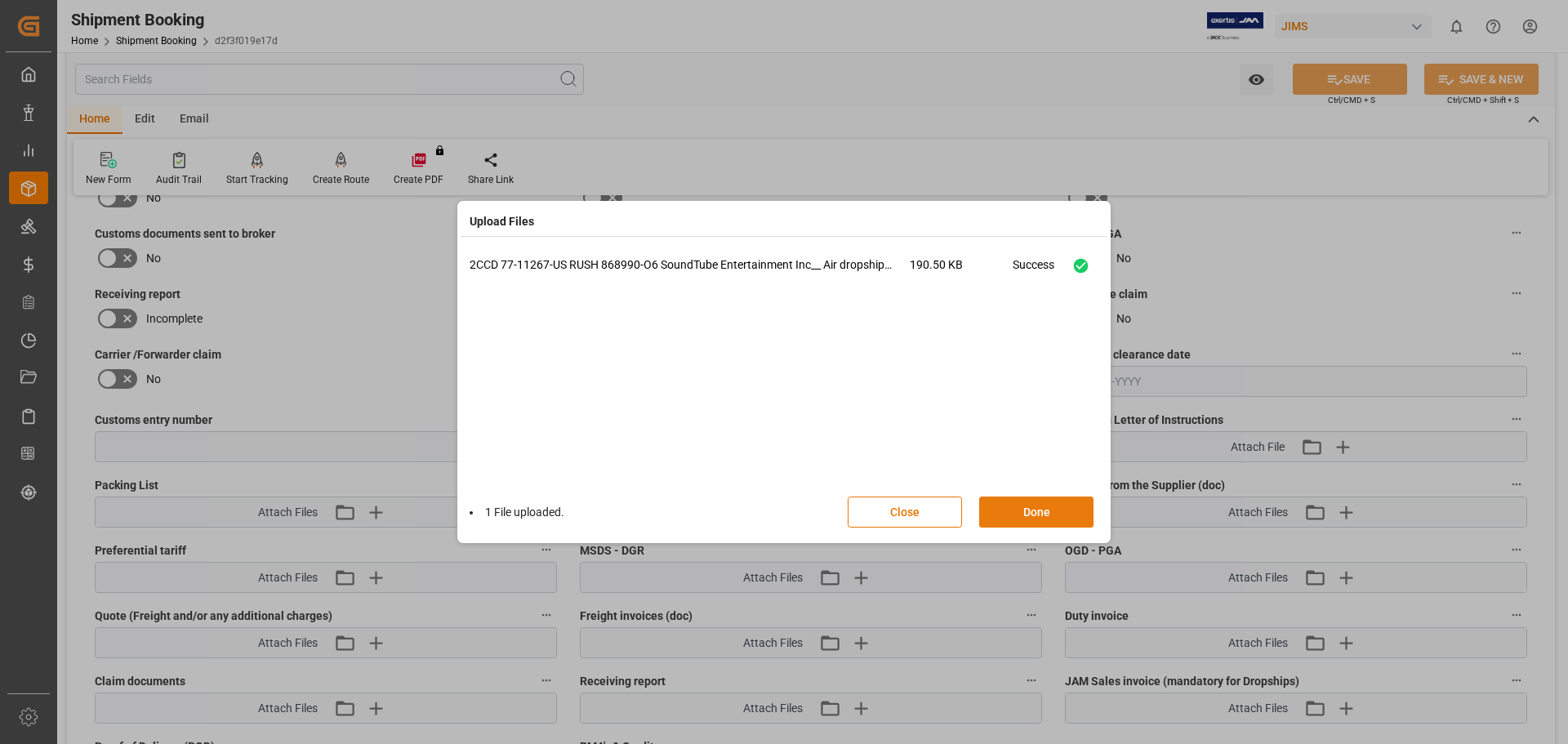
click at [1047, 515] on button "Done" at bounding box center [1036, 512] width 114 height 31
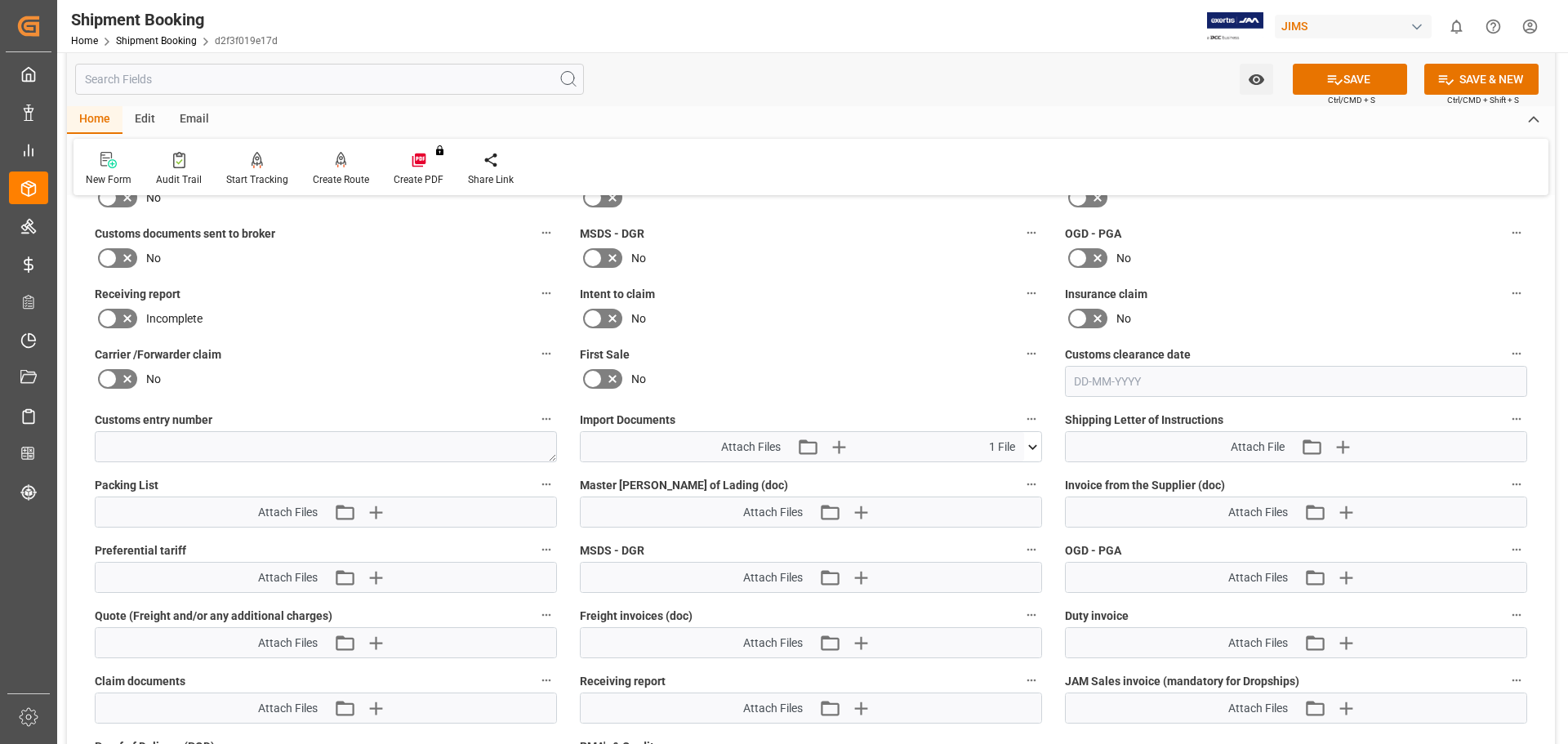
click at [114, 259] on icon at bounding box center [107, 257] width 19 height 19
click at [0, 0] on input "checkbox" at bounding box center [0, 0] width 0 height 0
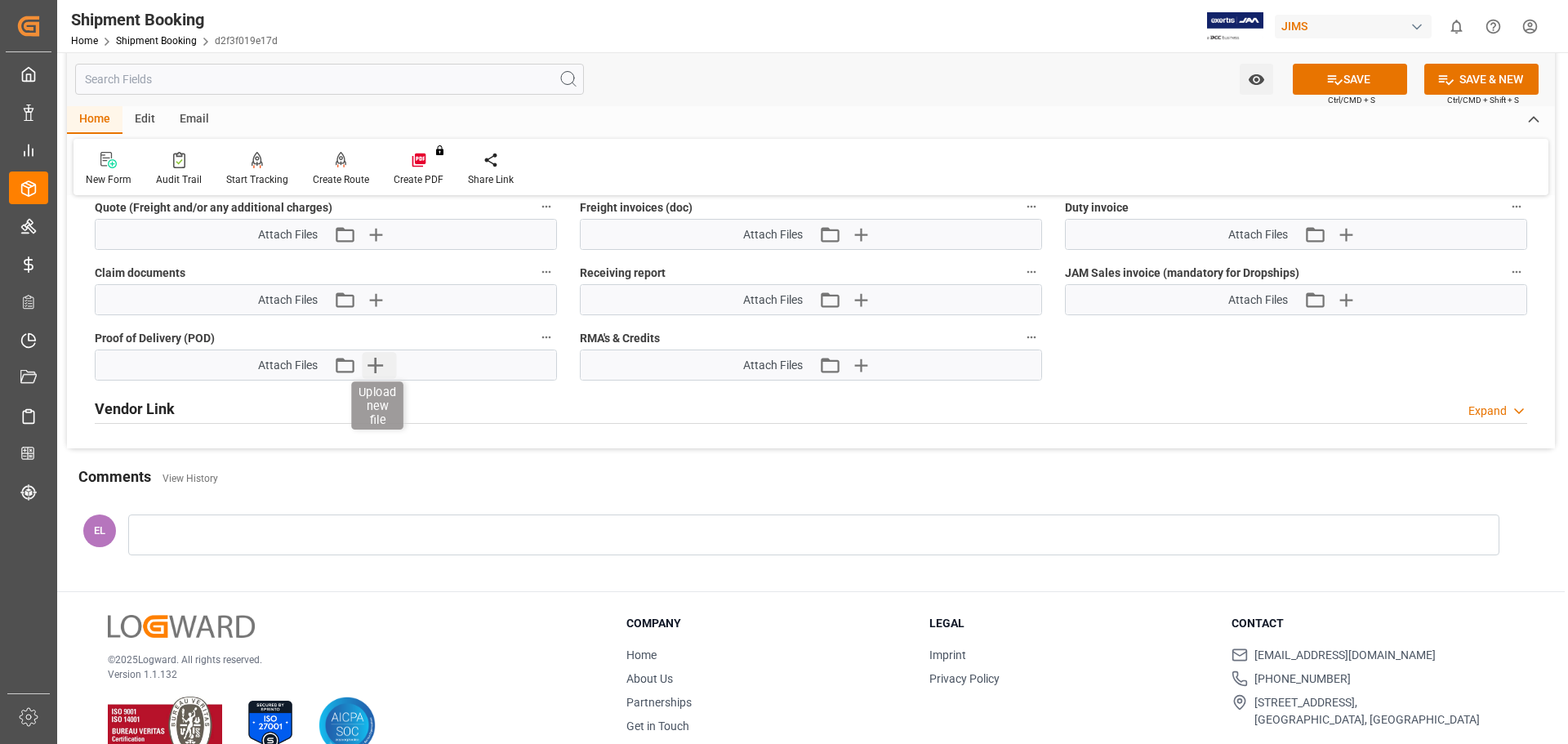
click at [374, 364] on icon "button" at bounding box center [374, 365] width 16 height 16
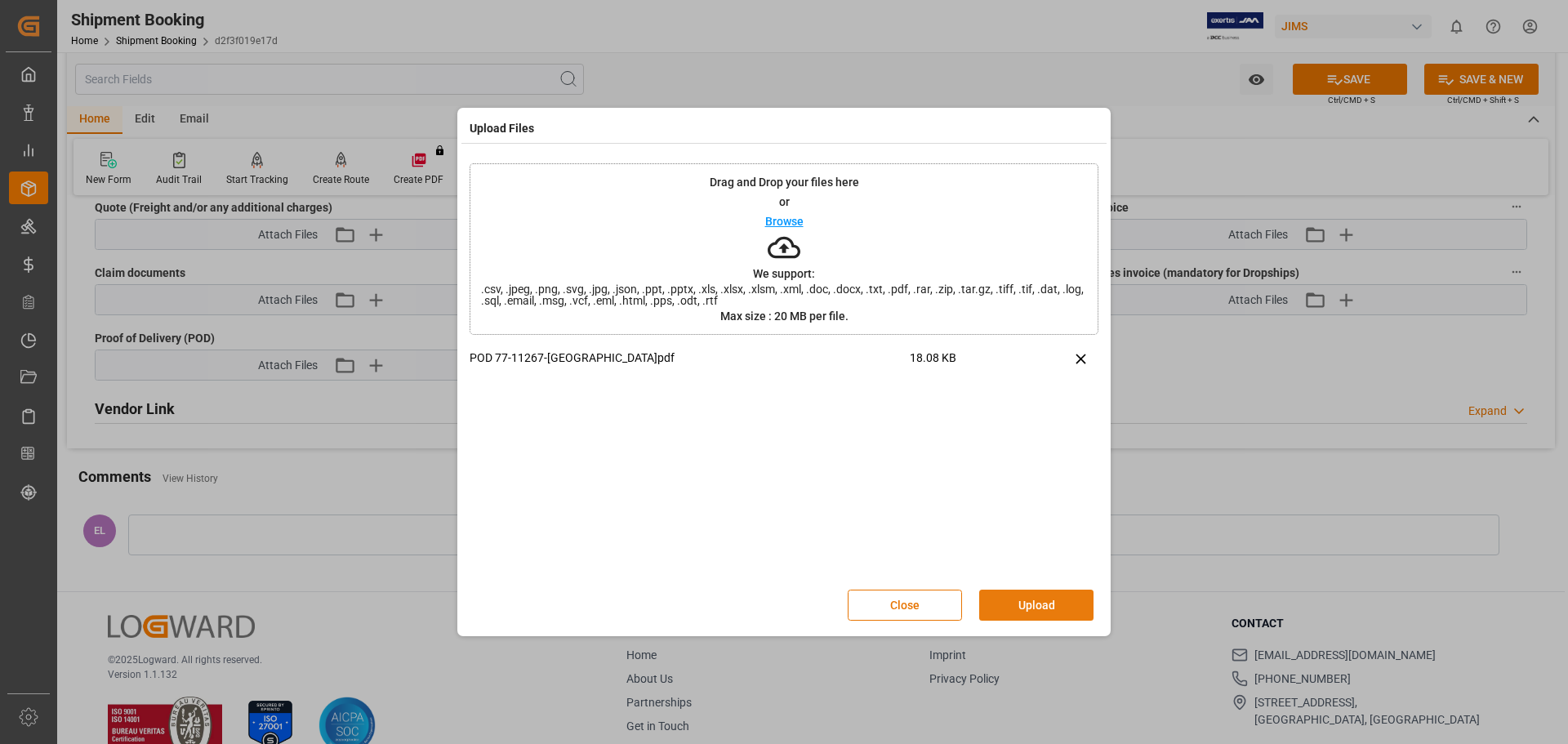
click at [1036, 611] on button "Upload" at bounding box center [1036, 605] width 114 height 31
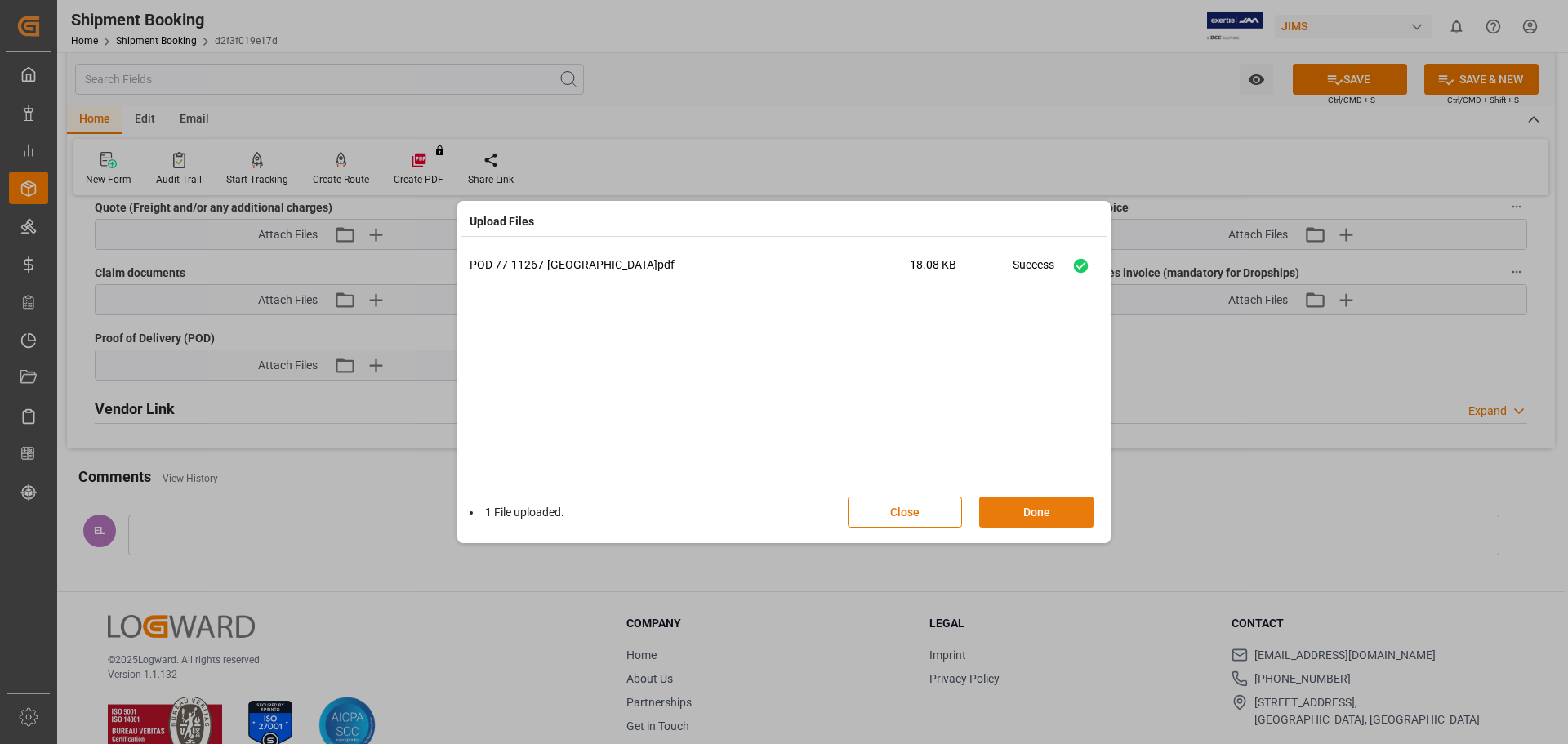
click at [1042, 504] on button "Done" at bounding box center [1036, 512] width 114 height 31
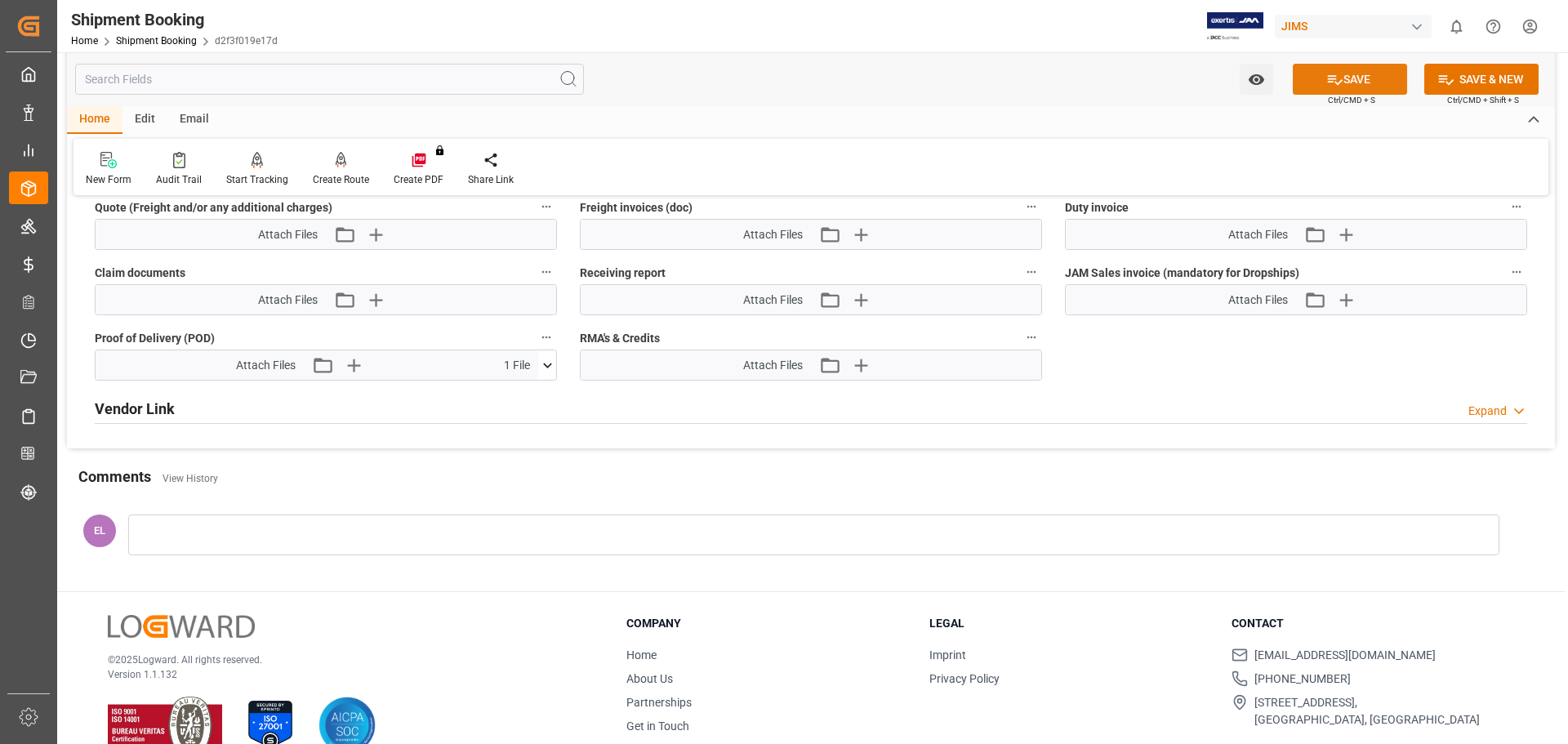
click at [1359, 79] on button "SAVE" at bounding box center [1350, 79] width 114 height 31
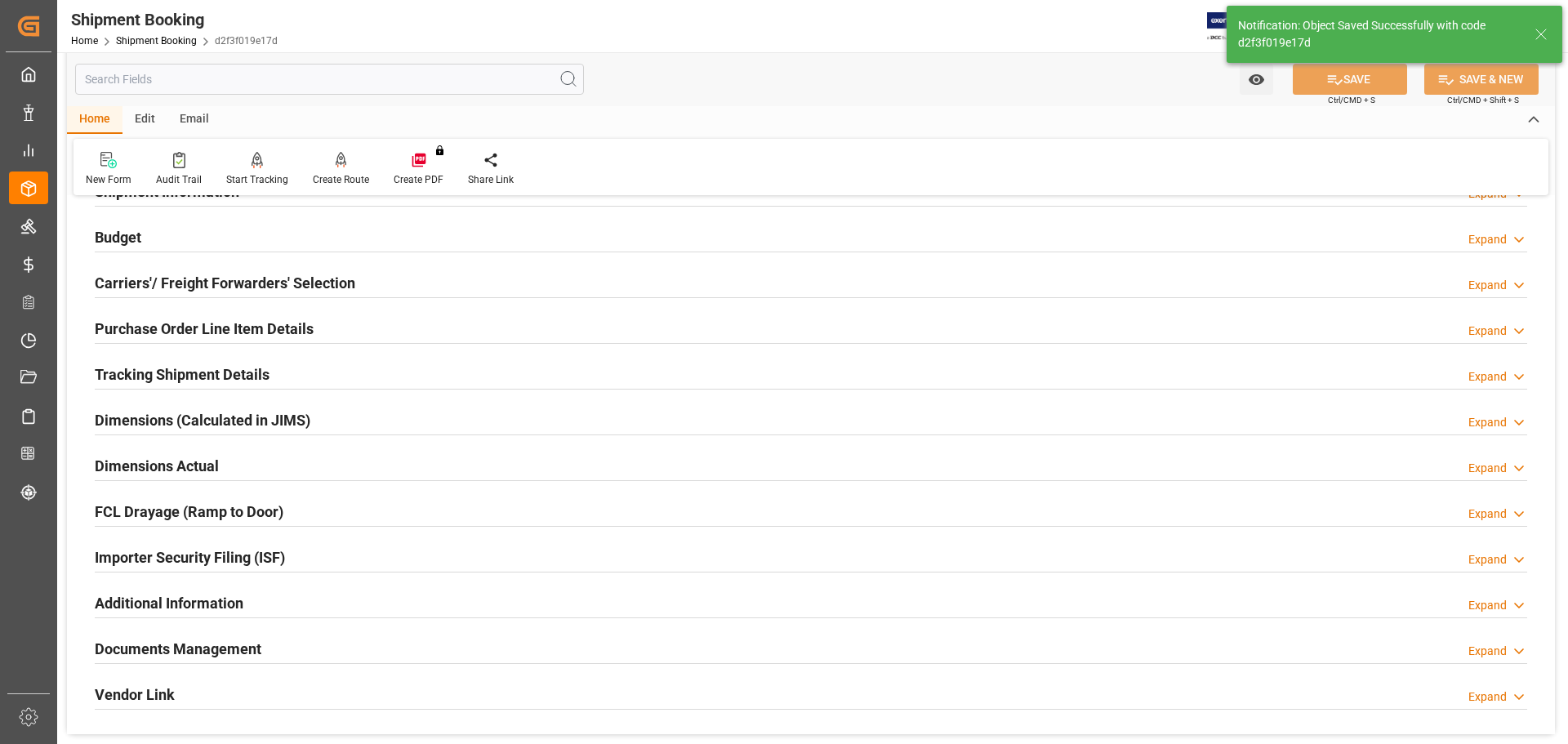
scroll to position [314, 0]
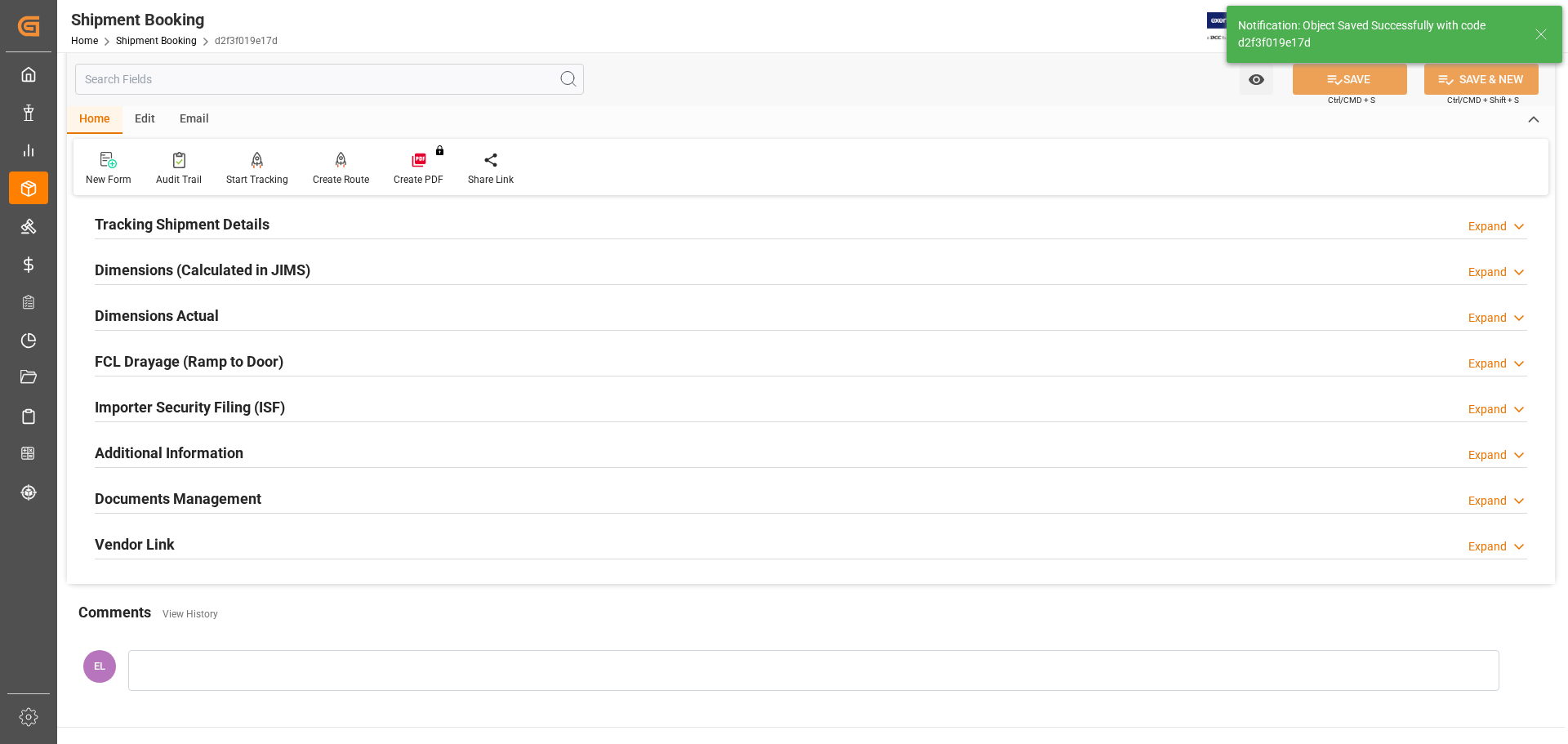
click at [182, 495] on h2 "Documents Management" at bounding box center [178, 498] width 166 height 22
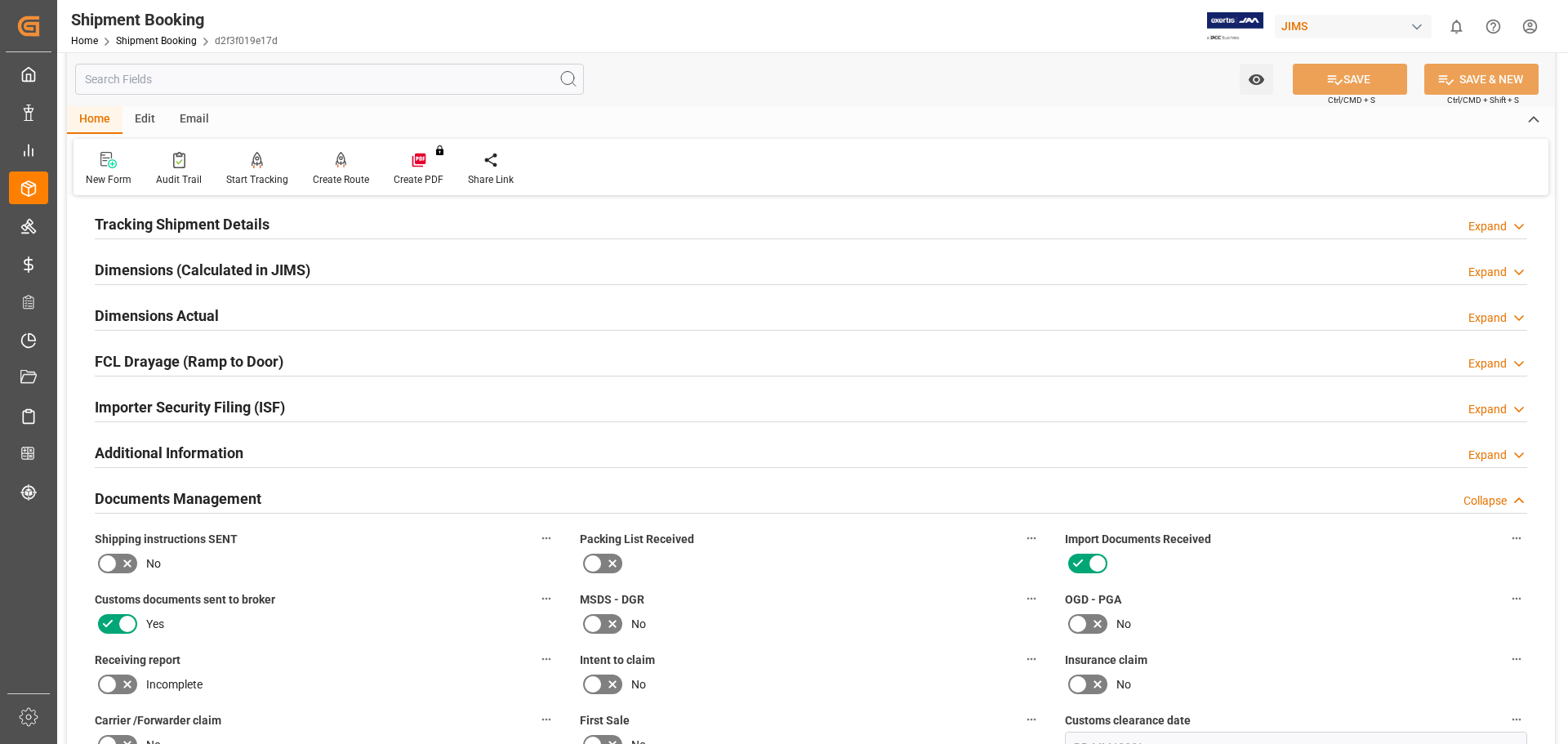
scroll to position [0, 0]
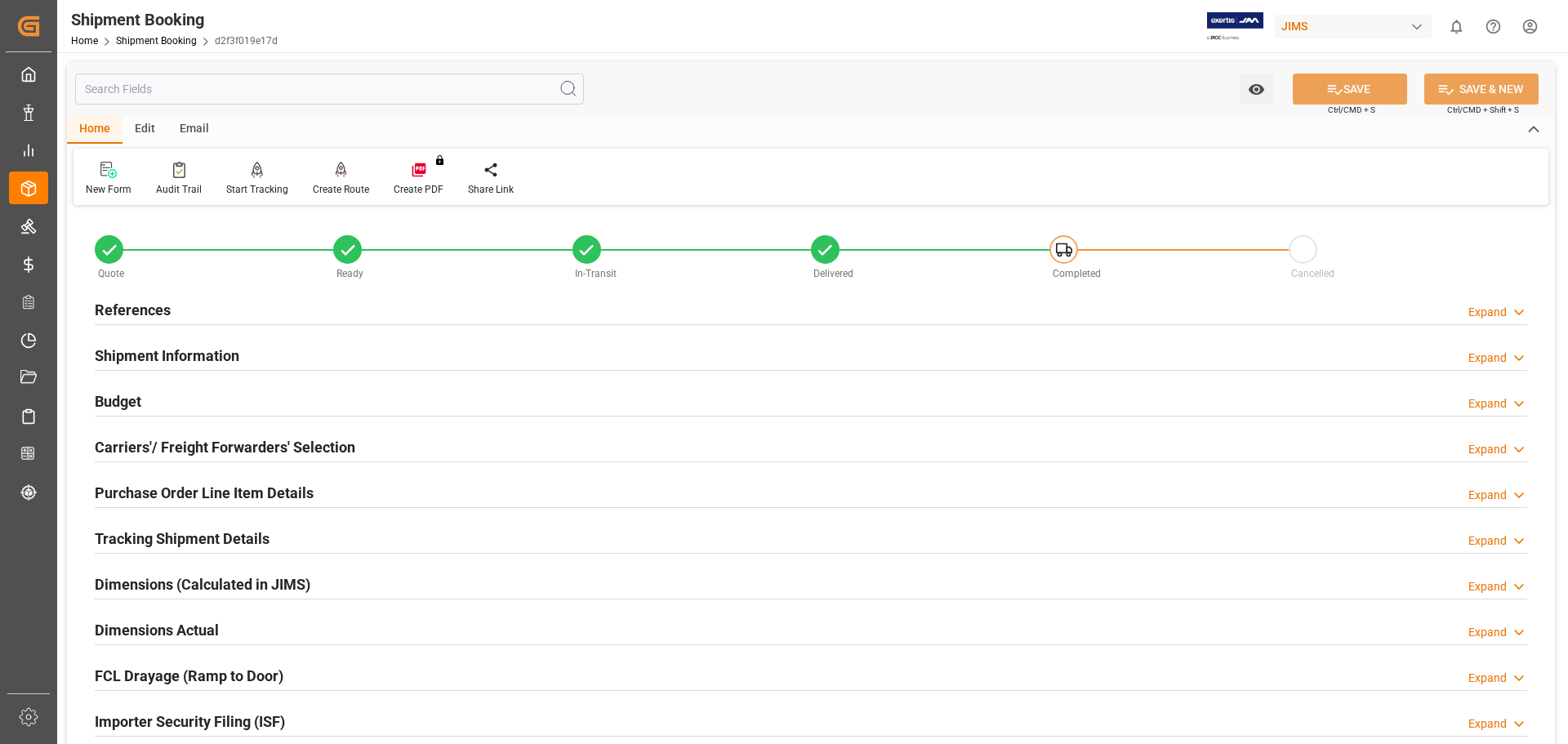
click at [128, 403] on h2 "Budget" at bounding box center [118, 401] width 47 height 22
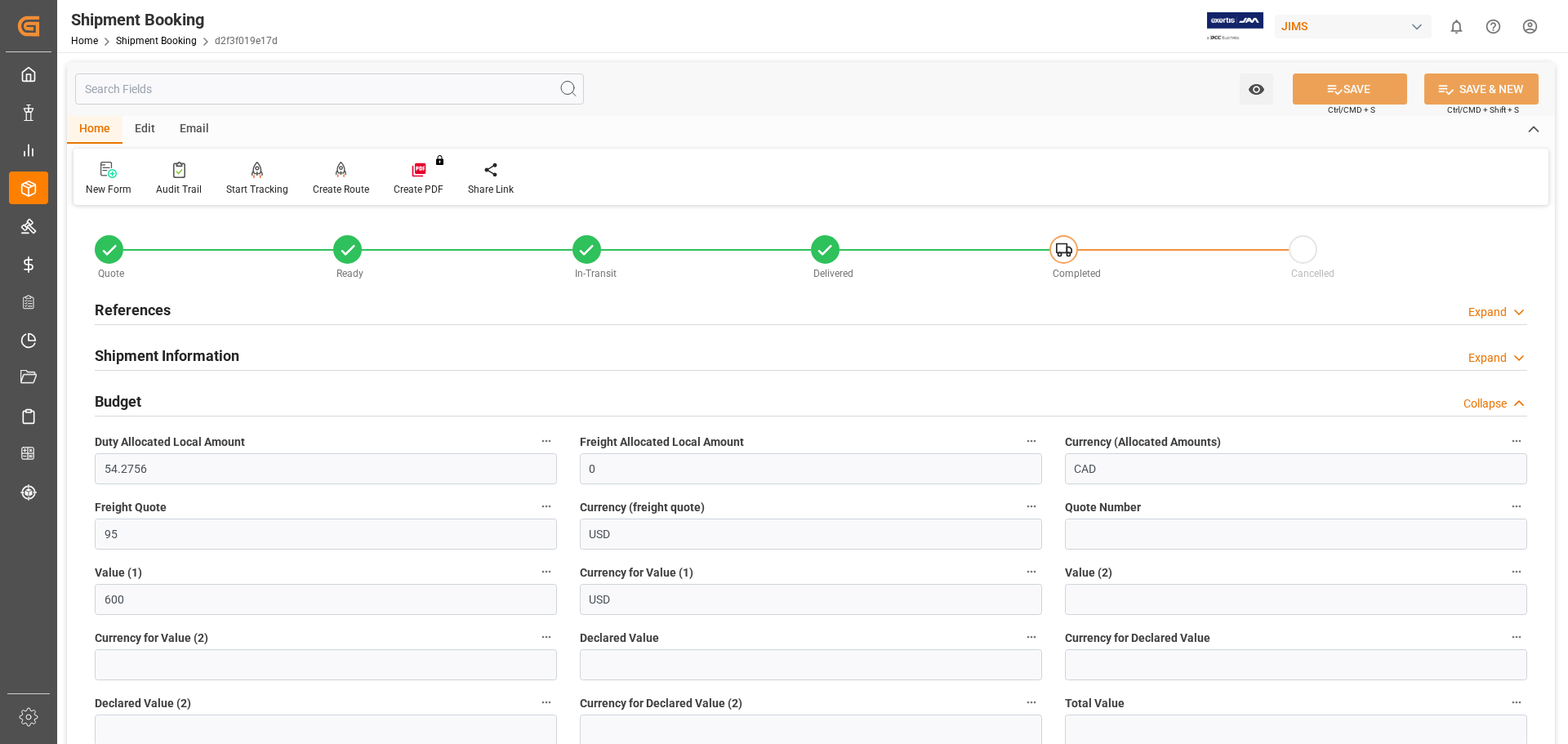
click at [157, 309] on h2 "References" at bounding box center [132, 309] width 76 height 22
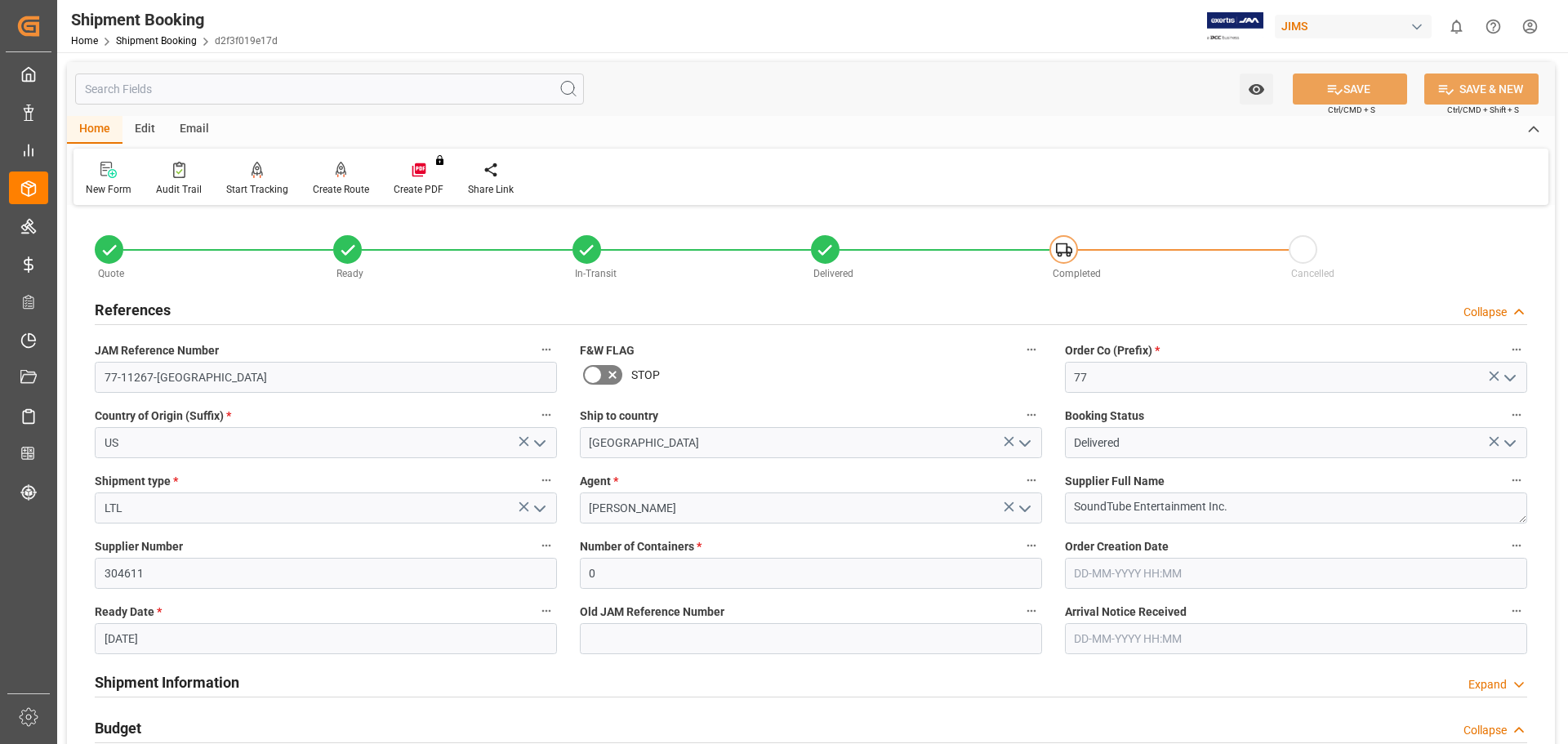
click at [157, 309] on h2 "References" at bounding box center [132, 309] width 76 height 22
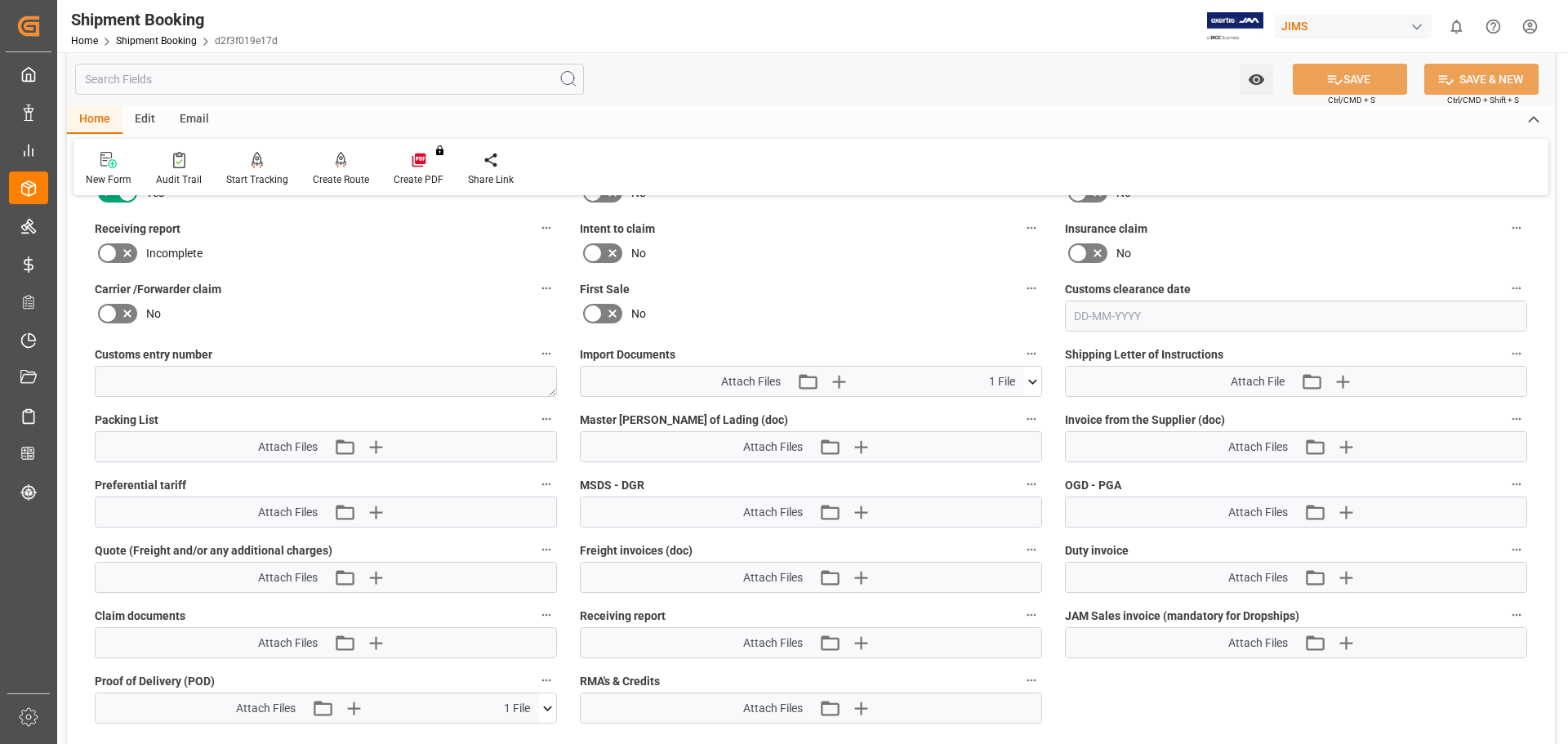
scroll to position [1361, 0]
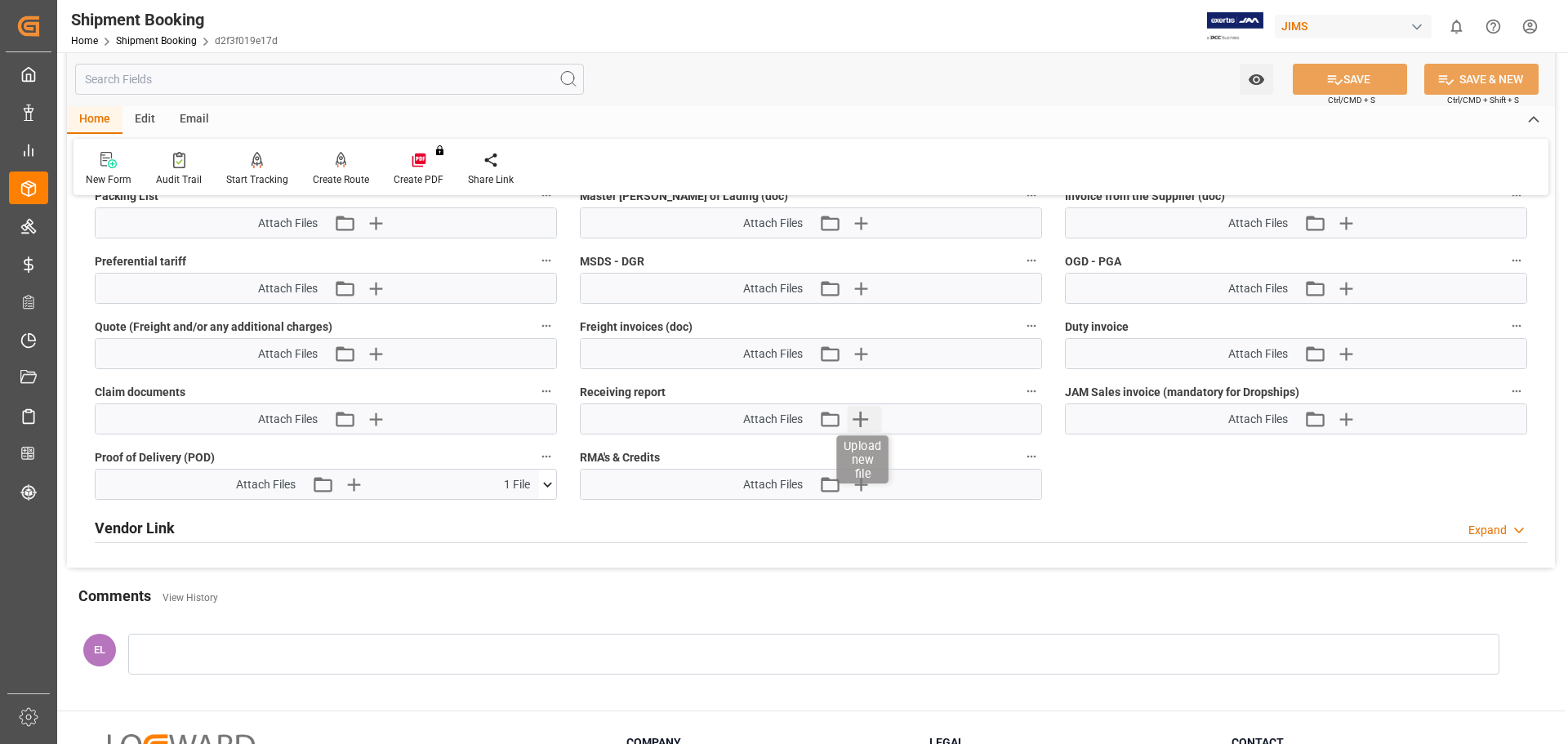
click at [869, 420] on icon "button" at bounding box center [859, 418] width 26 height 26
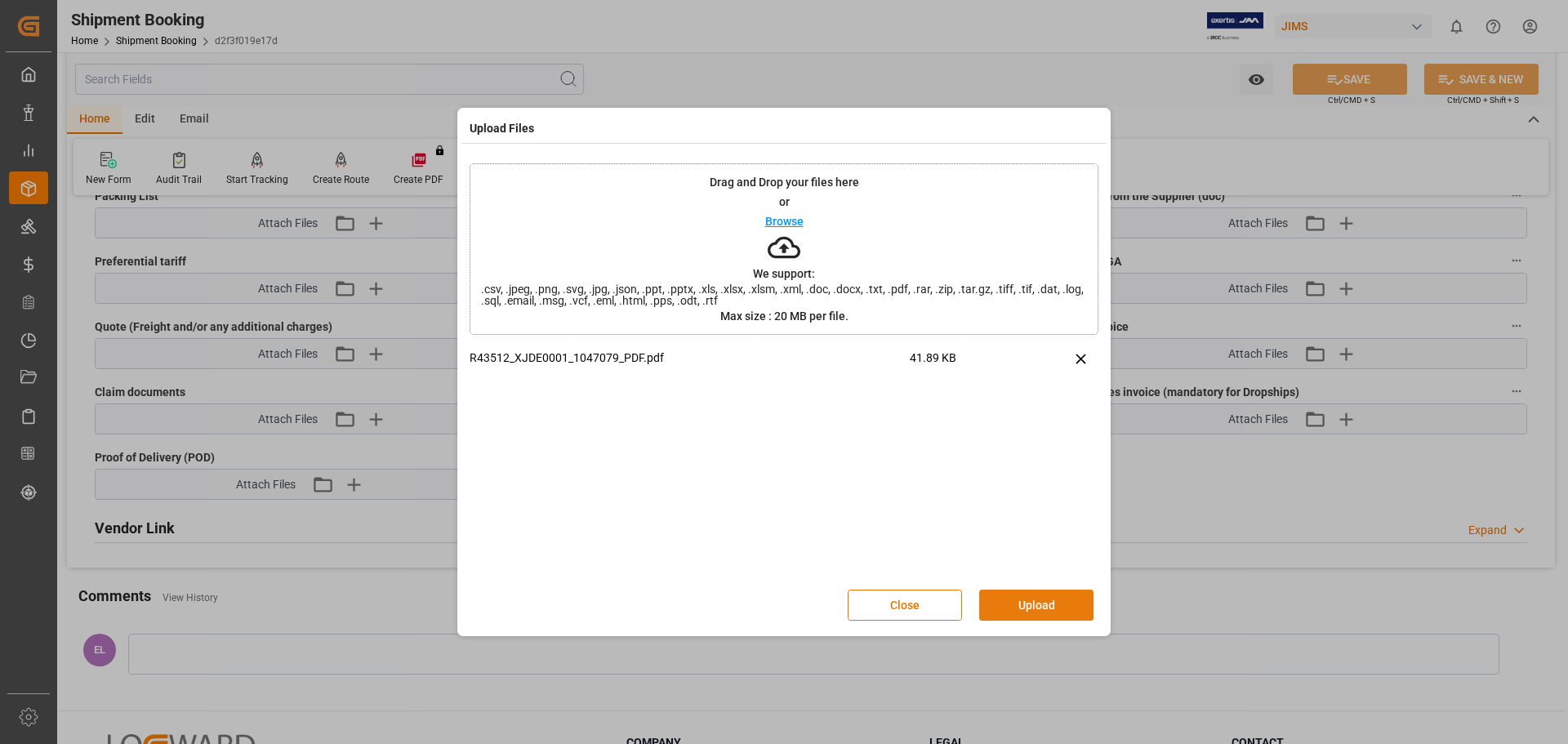
click at [1056, 613] on button "Upload" at bounding box center [1036, 605] width 114 height 31
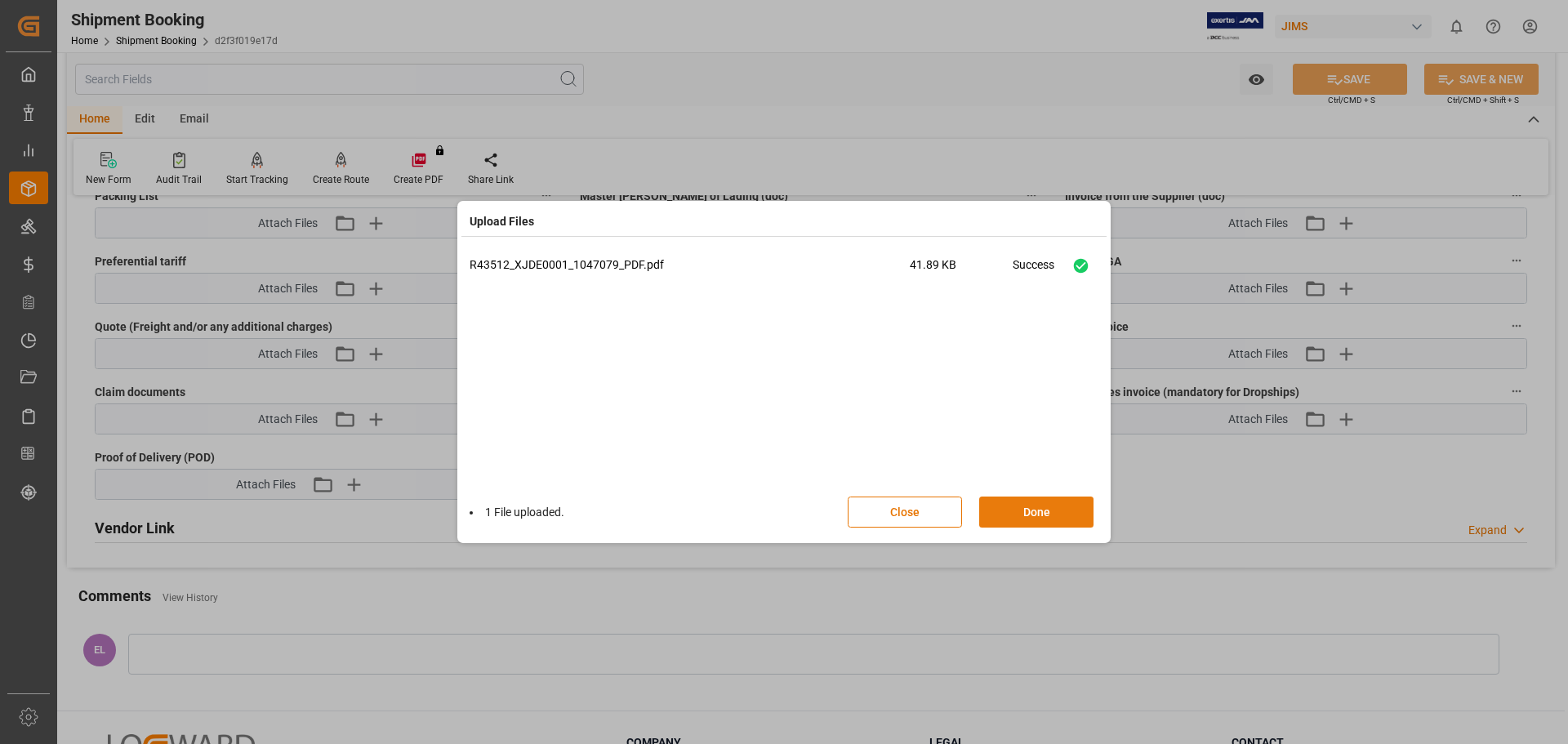
click at [1024, 517] on button "Done" at bounding box center [1036, 512] width 114 height 31
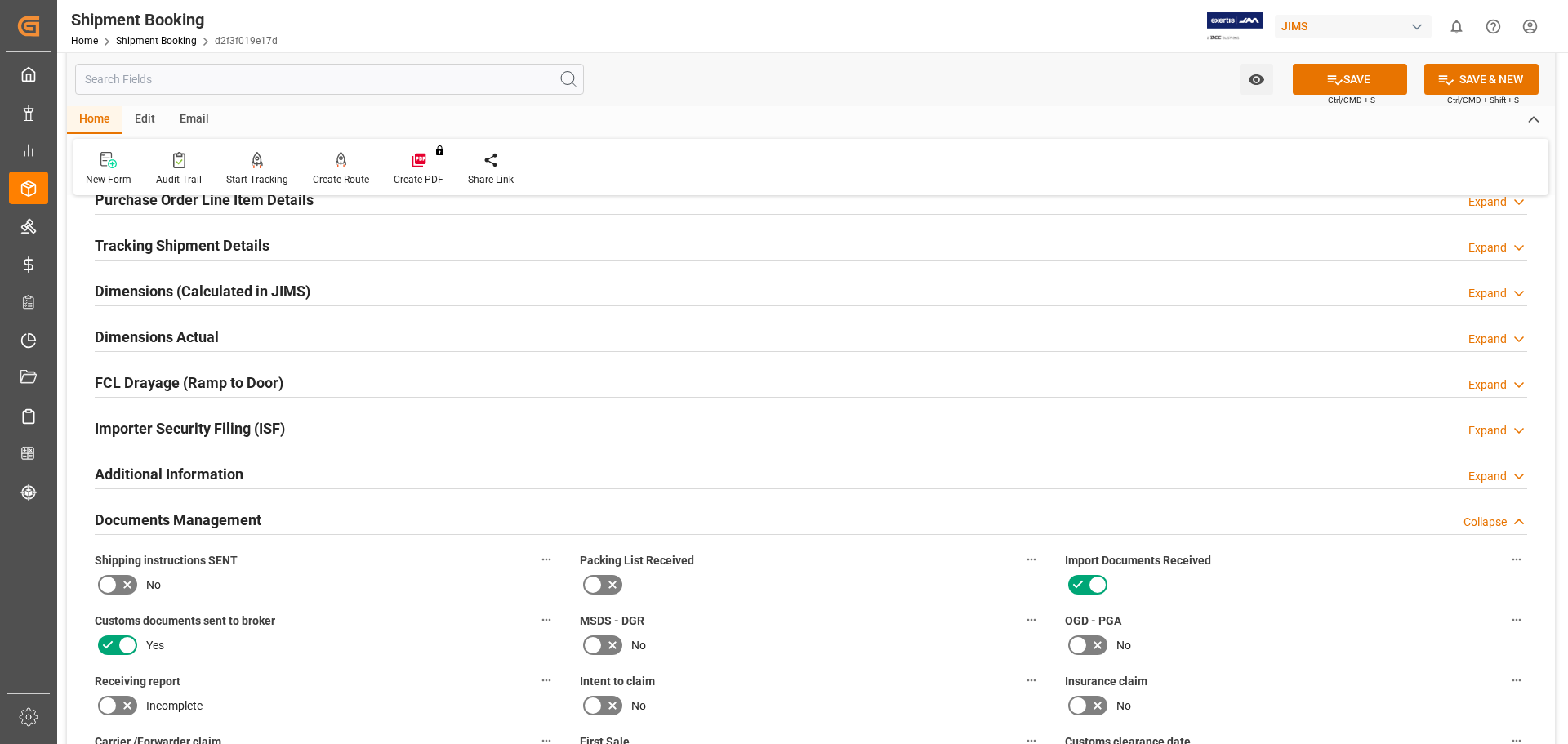
scroll to position [680, 0]
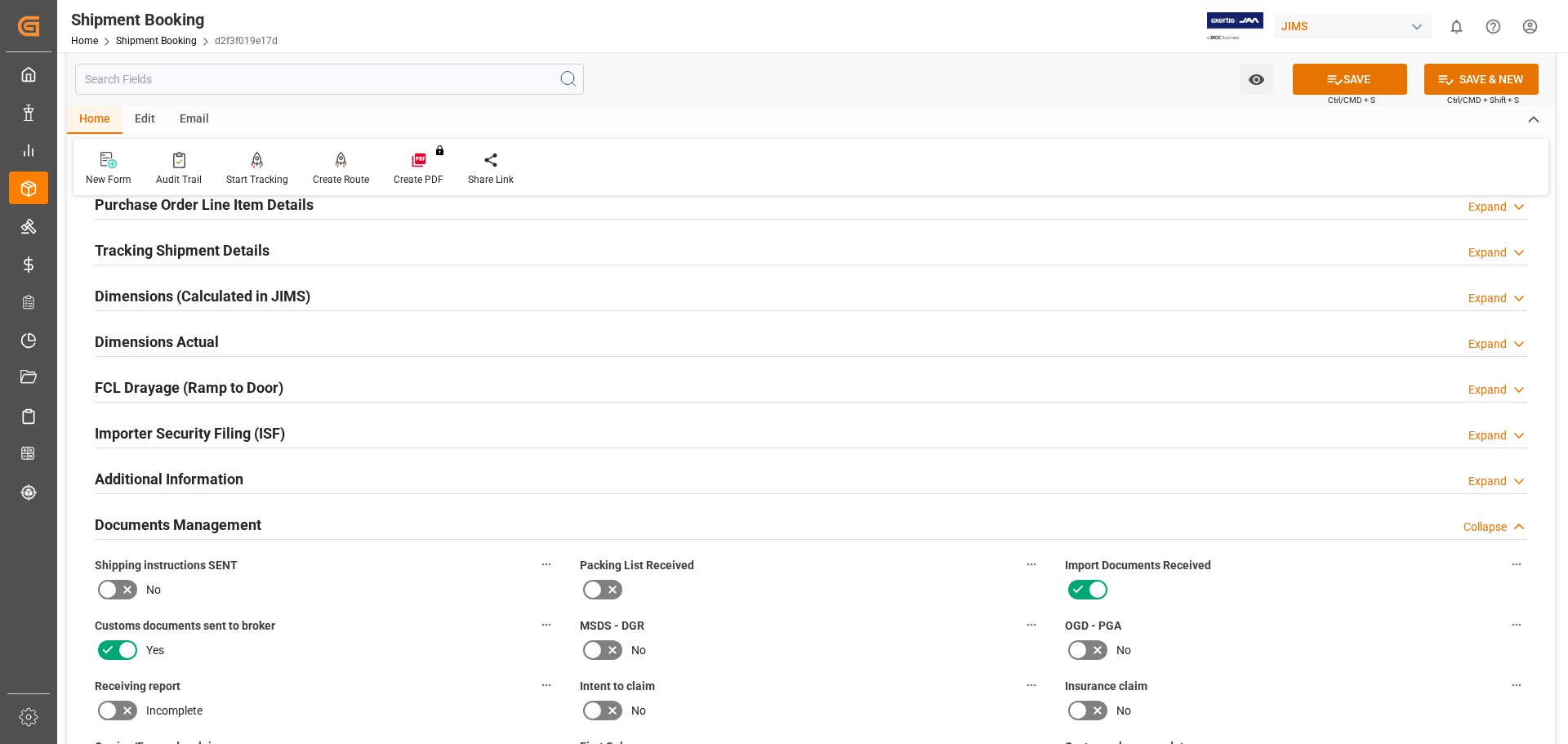
click at [142, 251] on h2 "Tracking Shipment Details" at bounding box center [182, 250] width 174 height 22
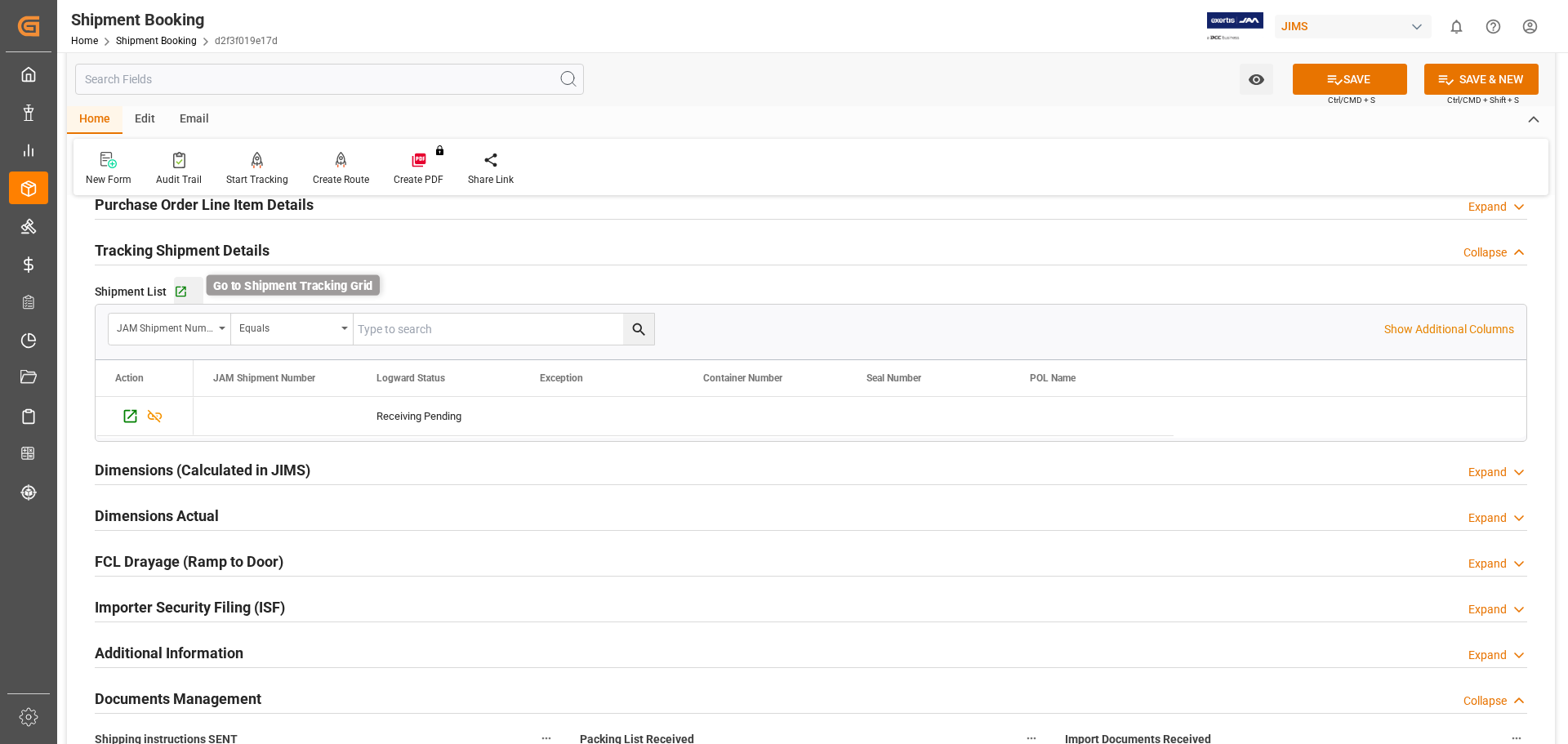
click at [180, 291] on icon "button" at bounding box center [180, 291] width 14 height 14
click at [1336, 69] on button "SAVE" at bounding box center [1350, 79] width 114 height 31
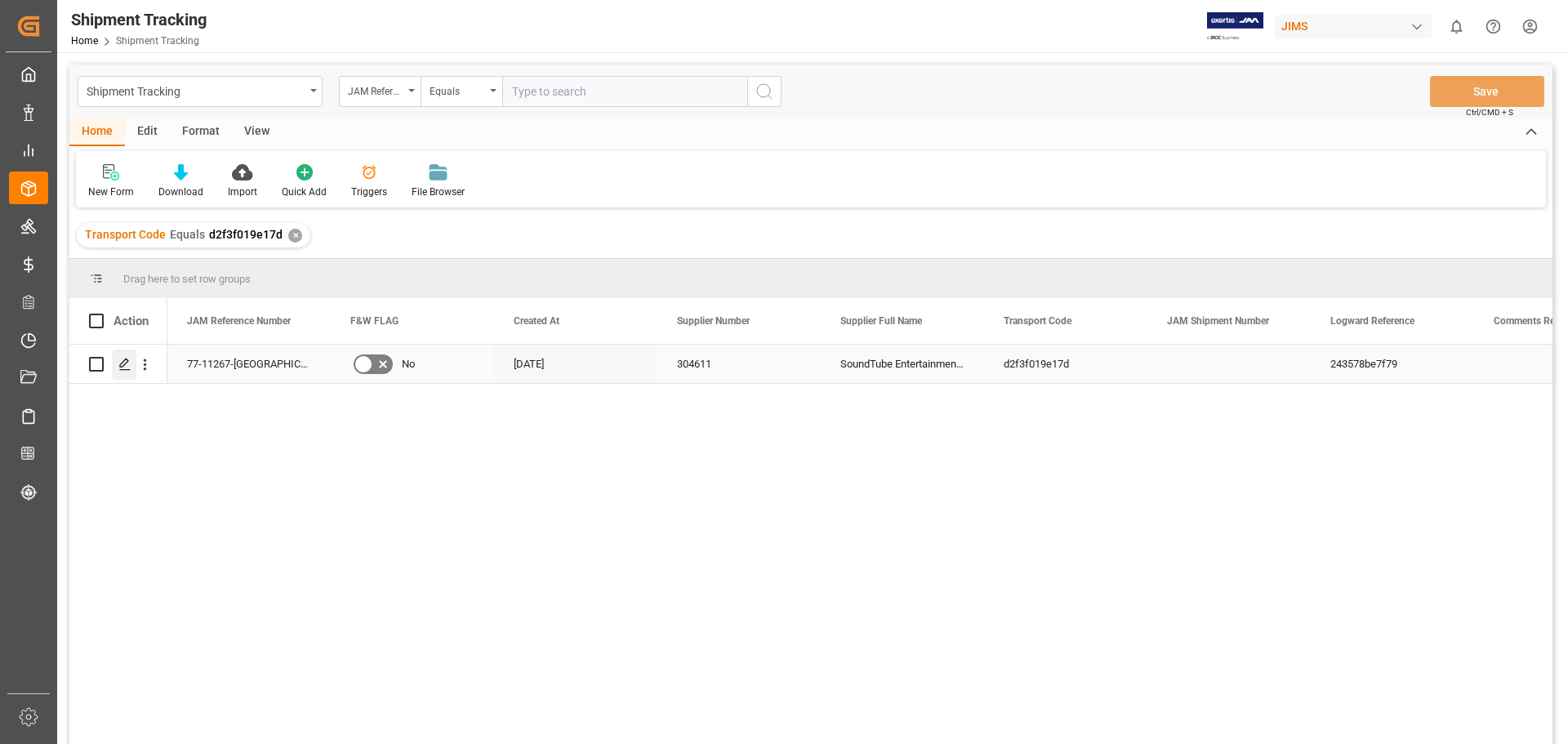
click at [127, 364] on icon "Press SPACE to select this row." at bounding box center [125, 364] width 13 height 13
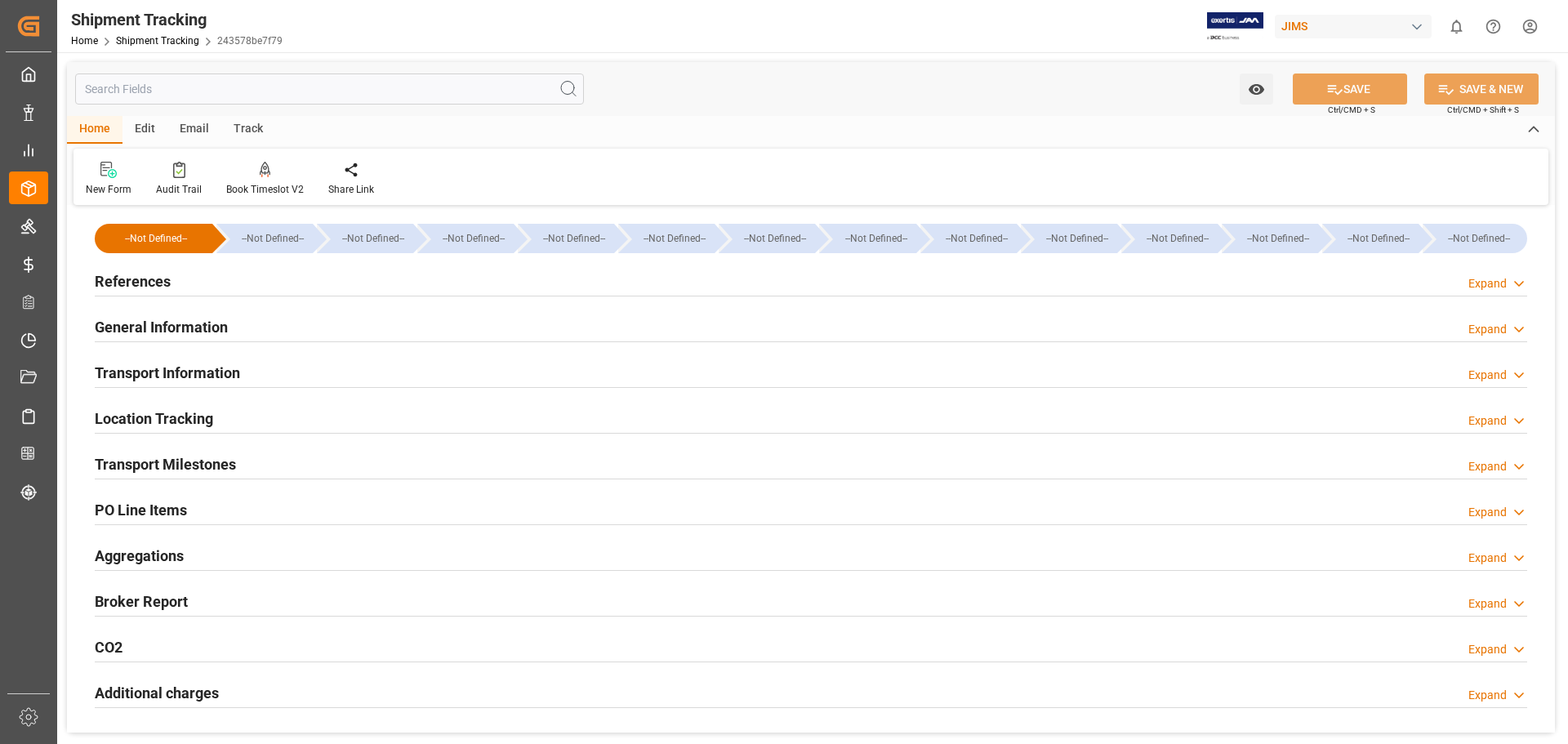
click at [143, 329] on h2 "General Information" at bounding box center [162, 327] width 133 height 22
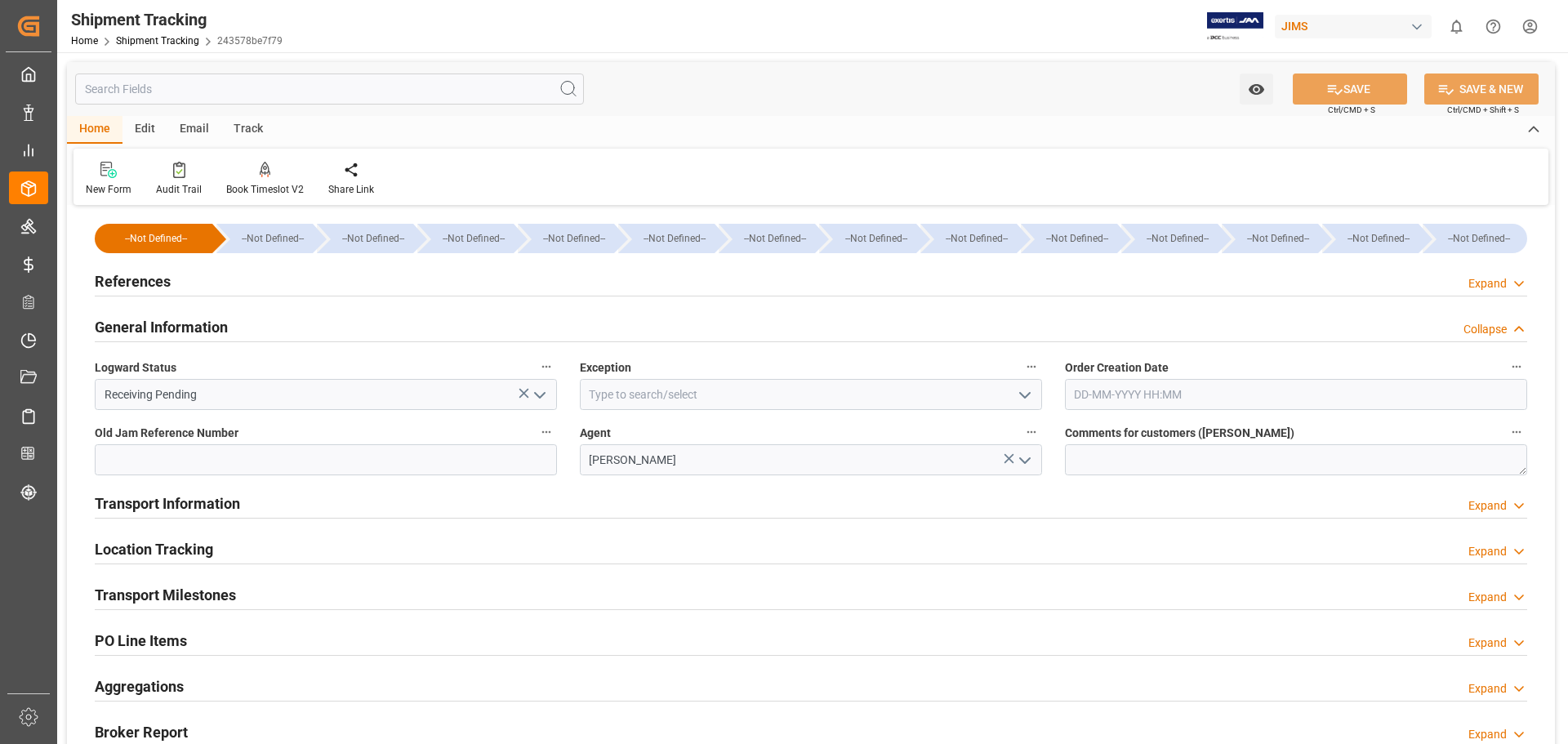
click at [143, 329] on h2 "General Information" at bounding box center [162, 327] width 133 height 22
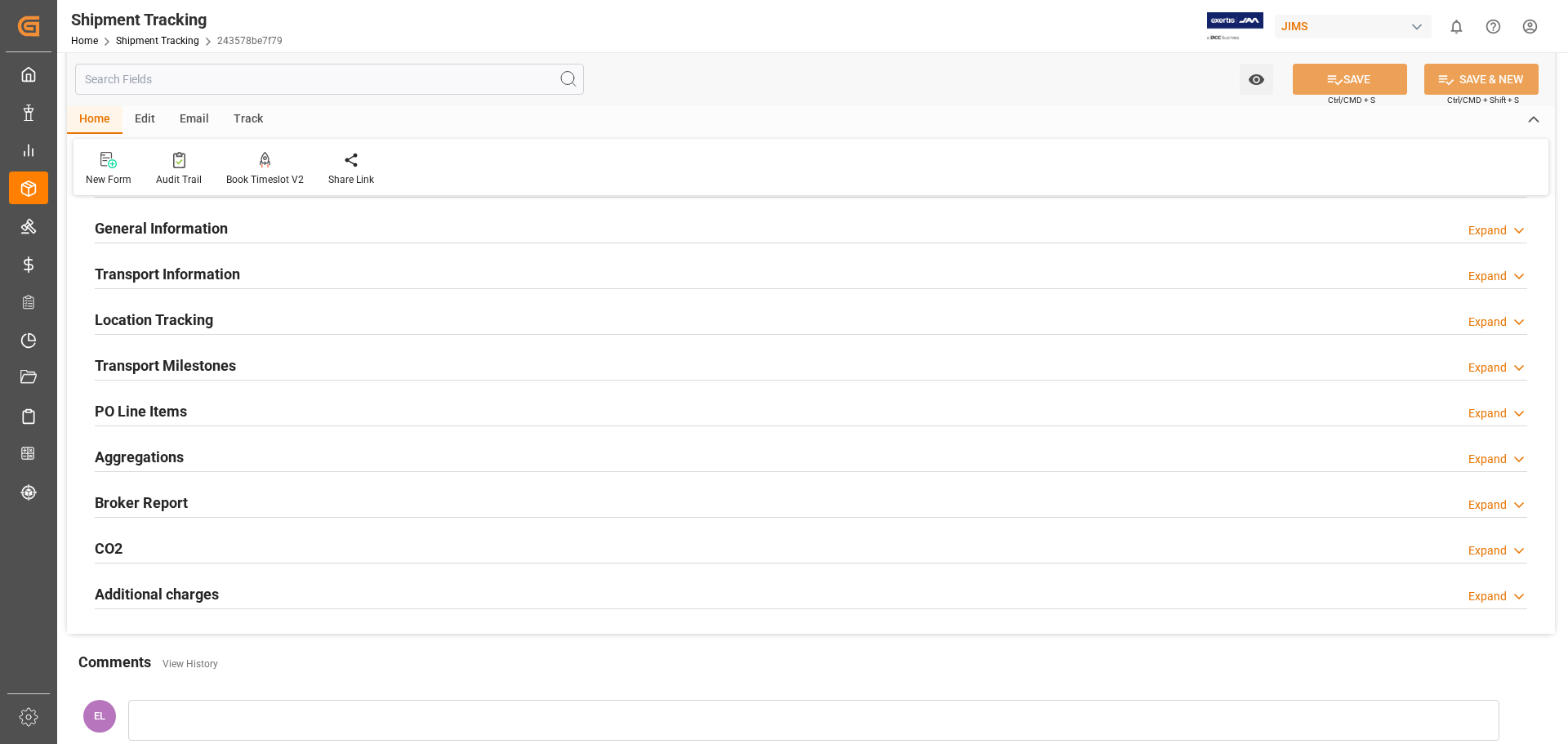
scroll to position [136, 0]
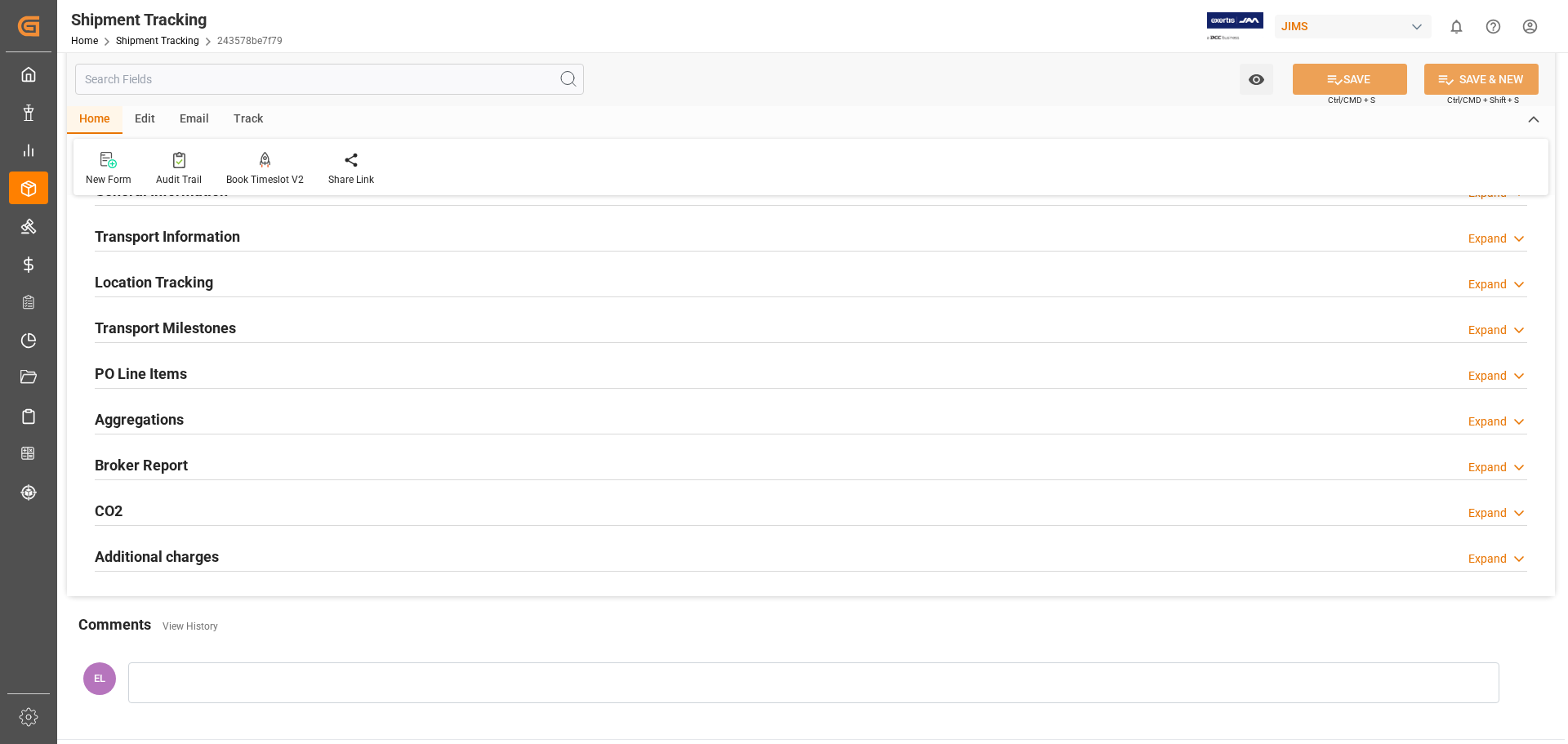
click at [192, 335] on h2 "Transport Milestones" at bounding box center [165, 328] width 142 height 22
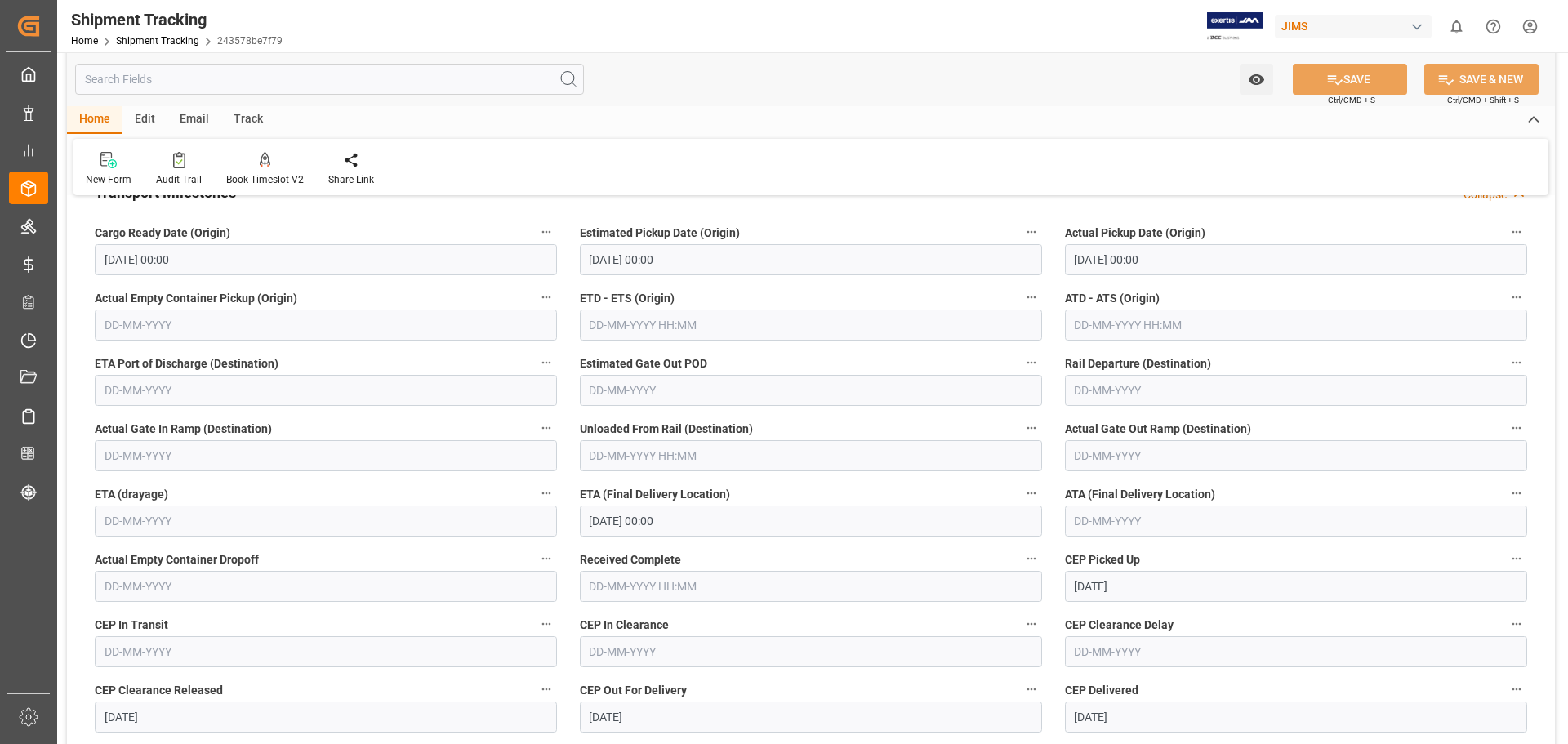
scroll to position [408, 0]
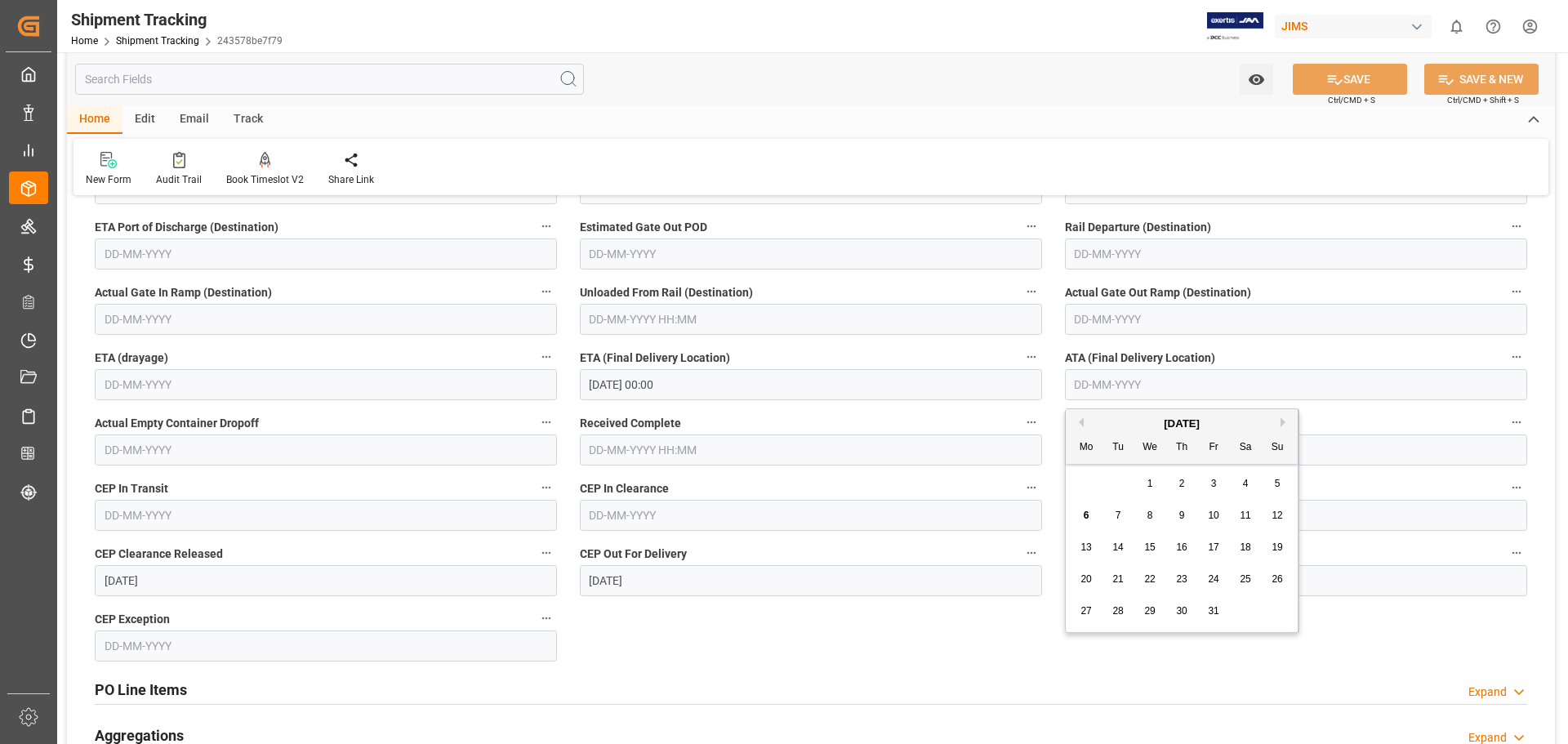
click at [1079, 393] on input "text" at bounding box center [1296, 384] width 462 height 31
click at [1108, 478] on div "29 30 1 2 3 4 5" at bounding box center [1182, 483] width 223 height 32
click at [1184, 478] on span "2" at bounding box center [1182, 483] width 5 height 12
type input "02-10-2025"
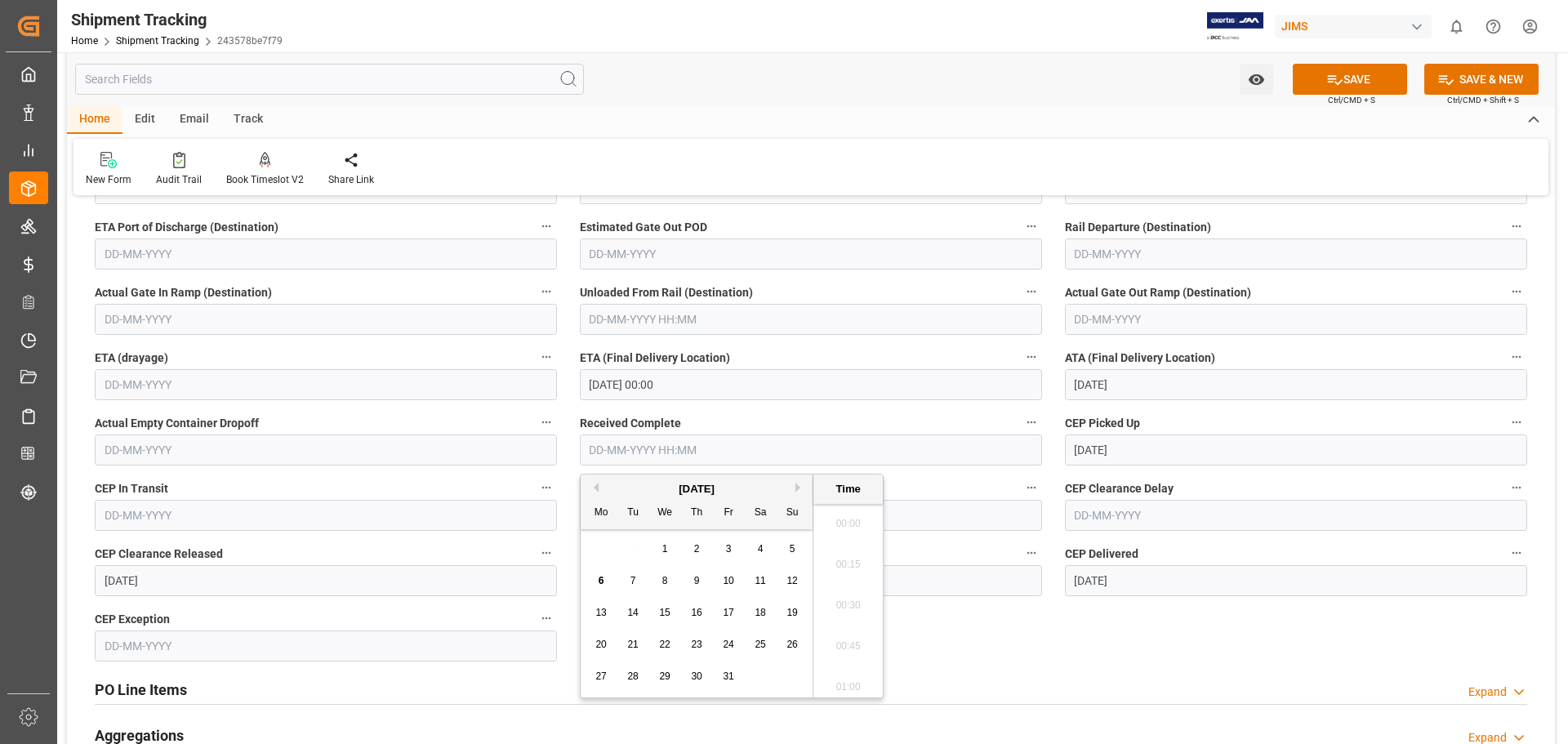
click at [635, 445] on input "text" at bounding box center [811, 450] width 462 height 31
click at [601, 582] on span "6" at bounding box center [602, 581] width 5 height 12
type input "06-10-2025 00:00"
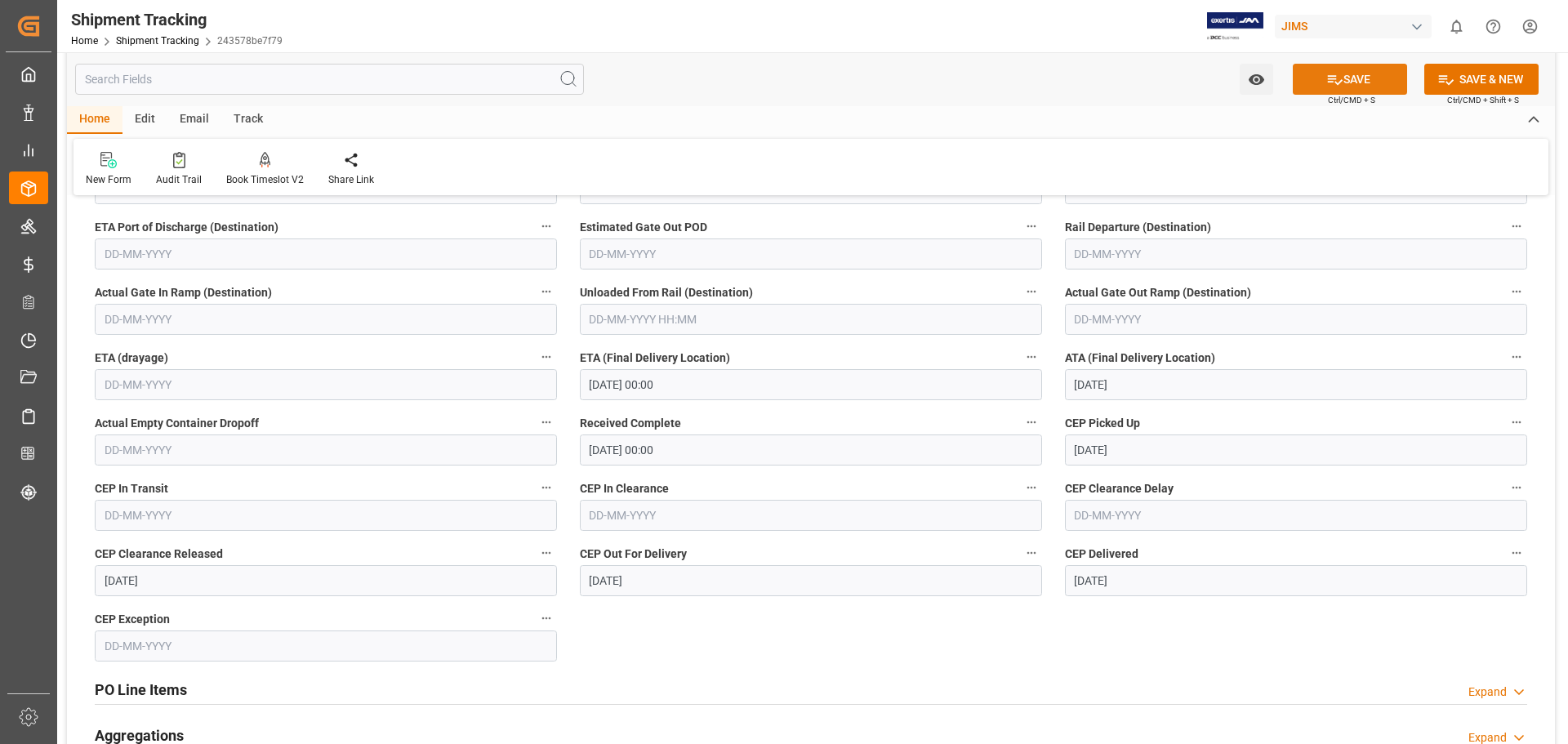
click at [1328, 79] on icon at bounding box center [1335, 79] width 15 height 10
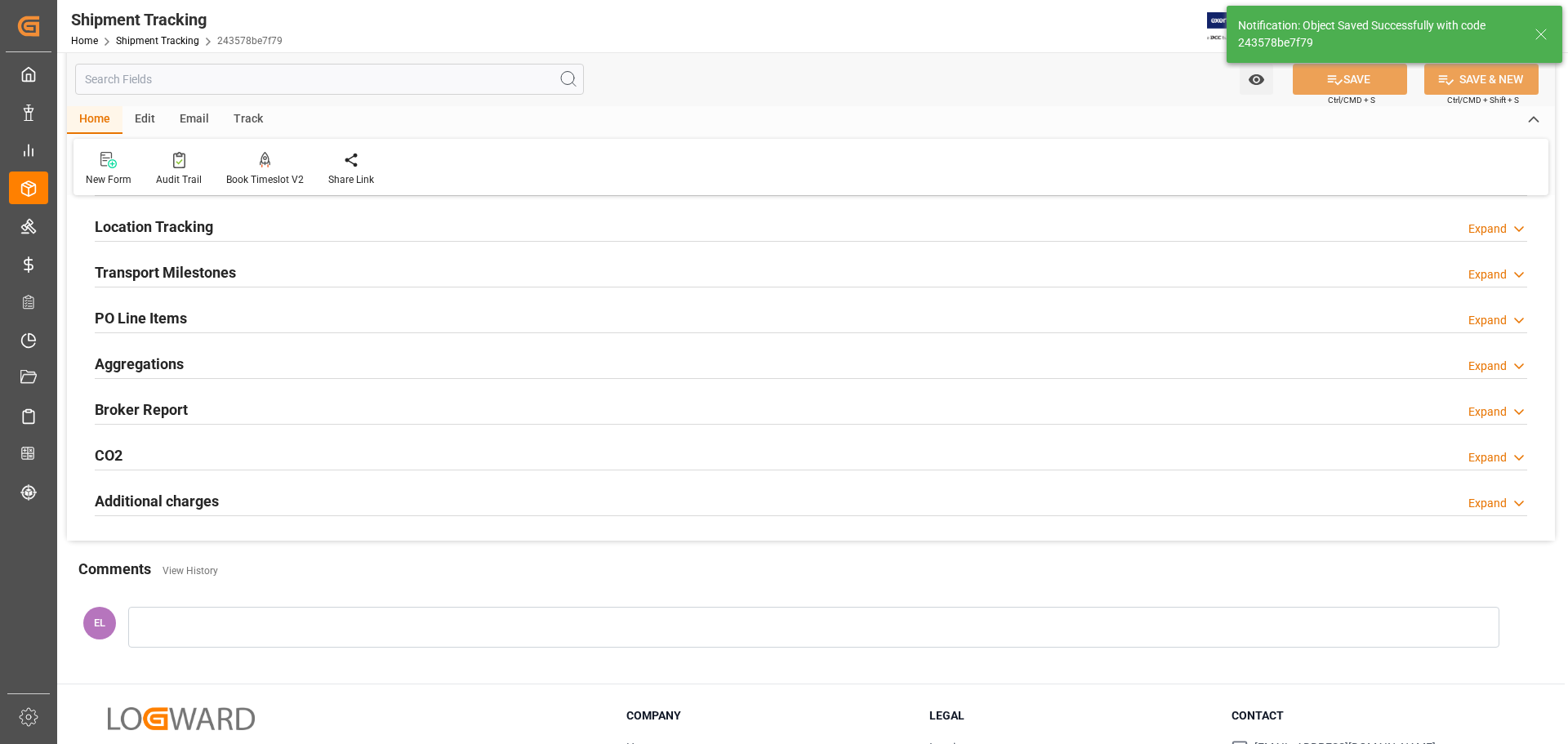
scroll to position [0, 0]
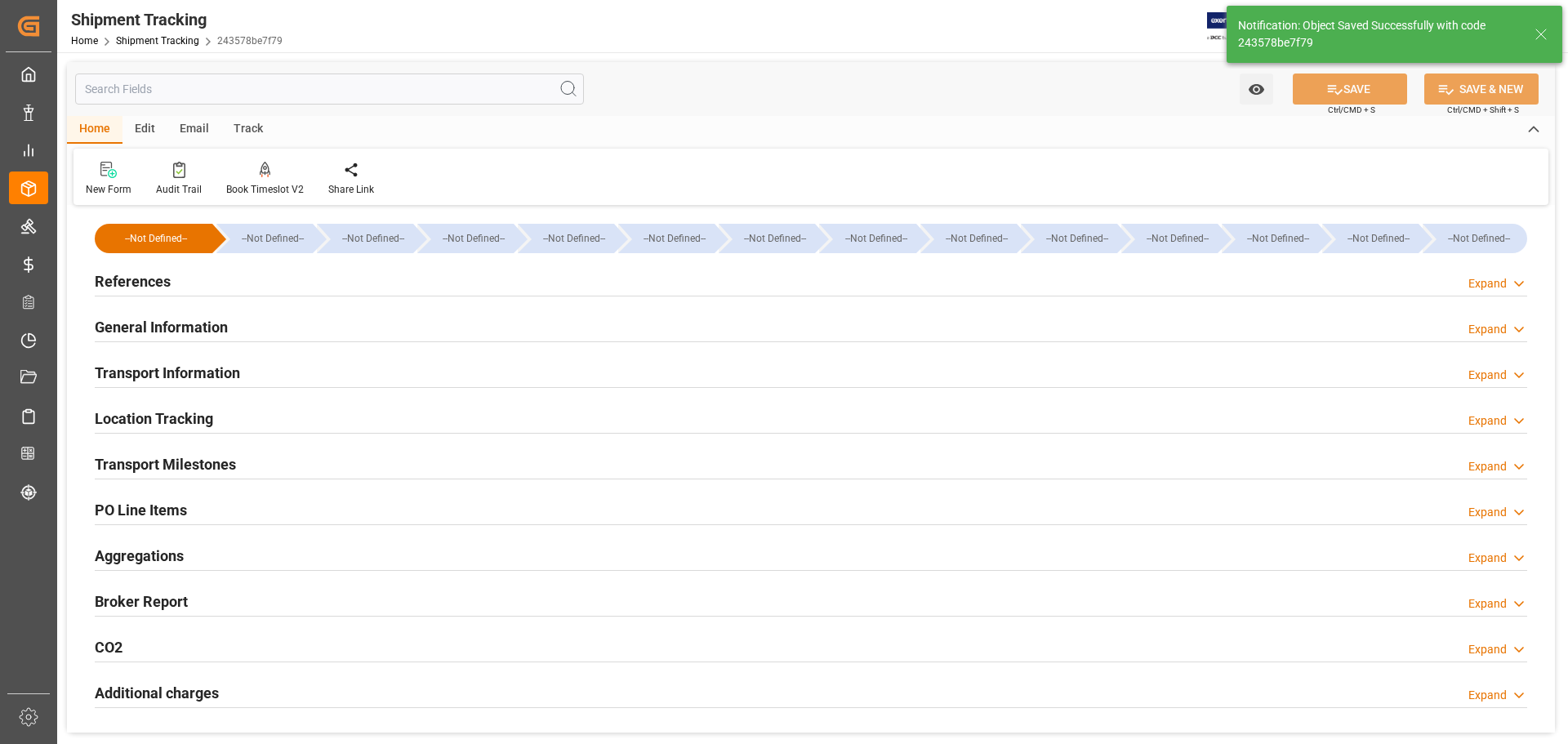
click at [189, 330] on h2 "General Information" at bounding box center [162, 327] width 133 height 22
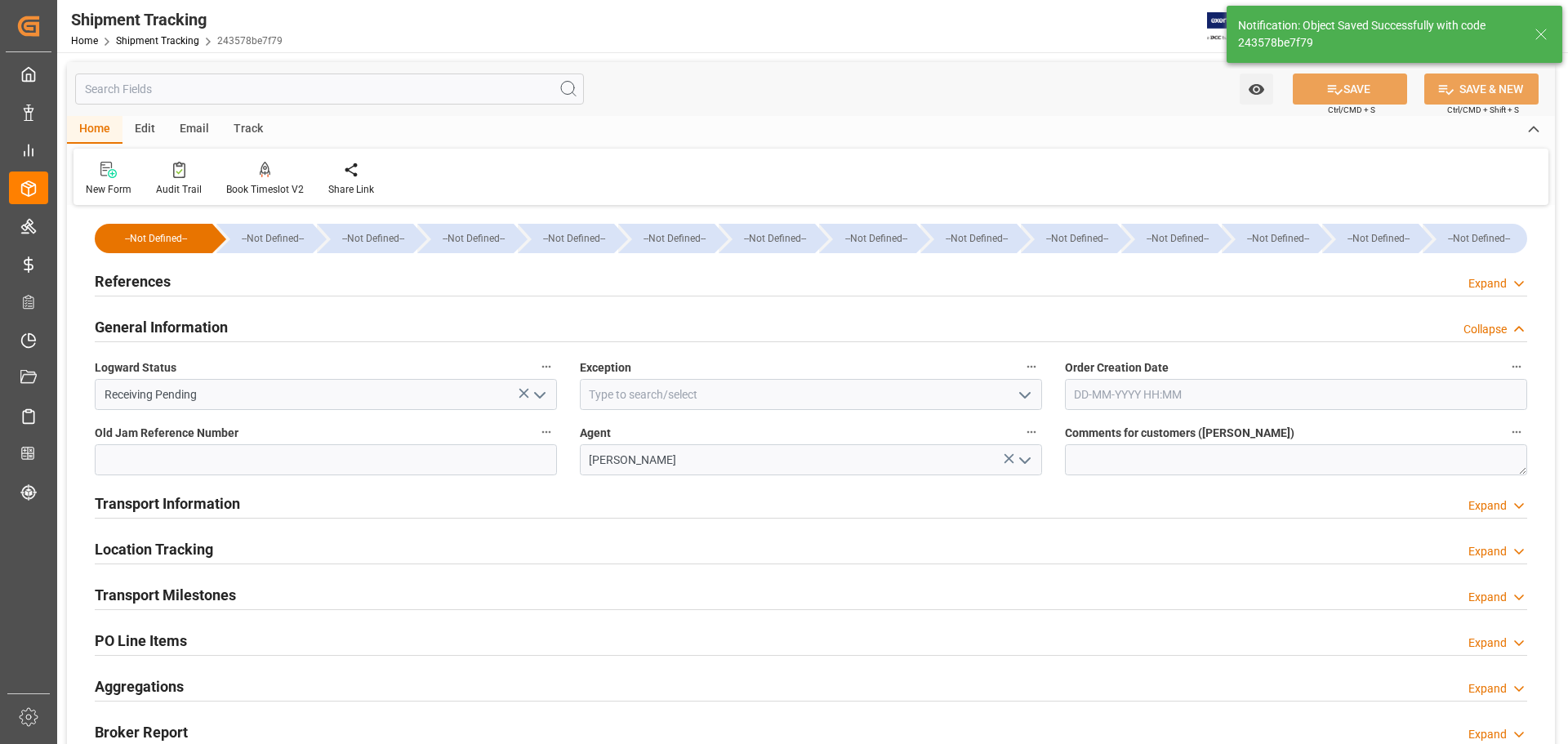
click at [536, 392] on icon "open menu" at bounding box center [539, 394] width 19 height 19
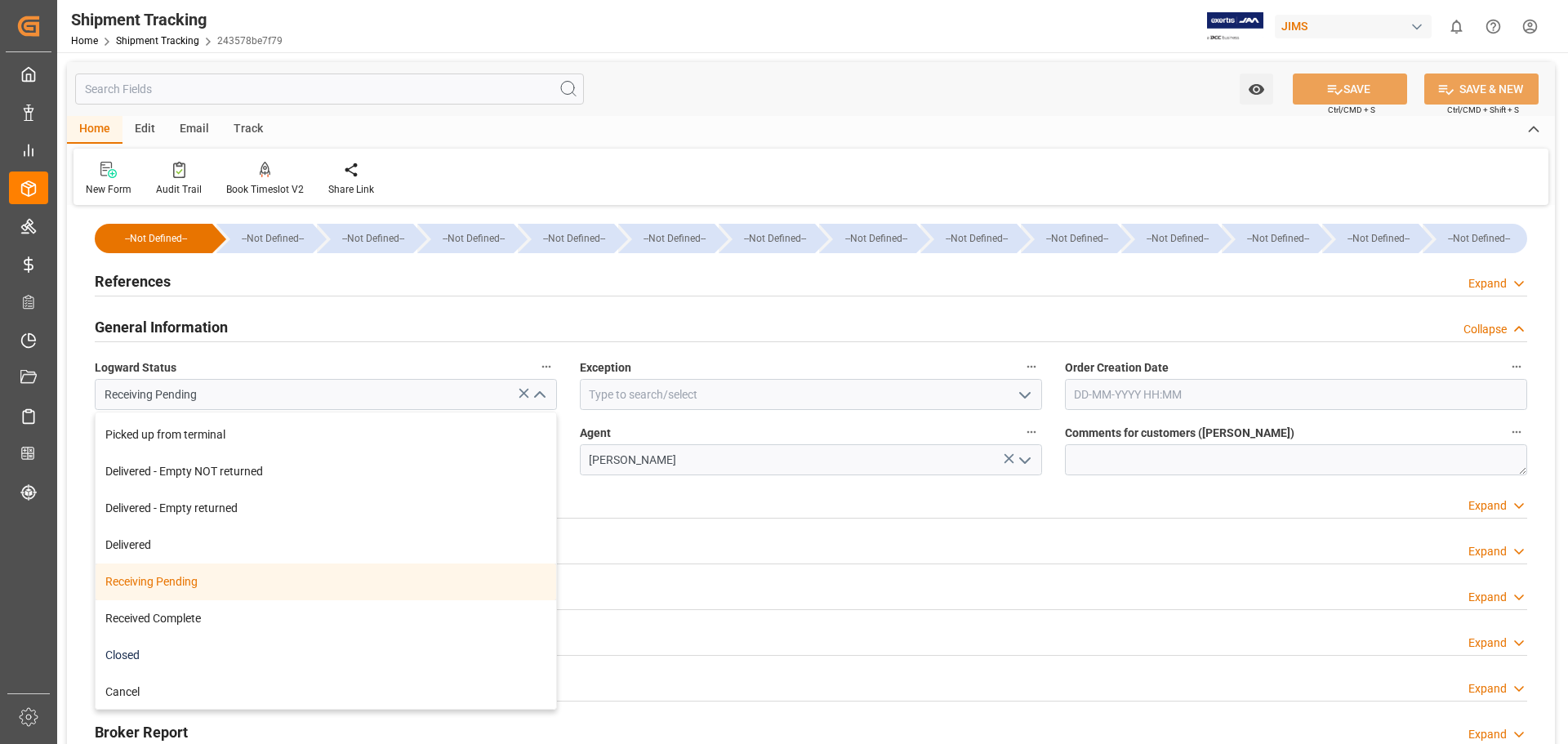
scroll to position [291, 0]
click at [231, 615] on div "Received Complete" at bounding box center [326, 617] width 460 height 37
type input "Received Complete"
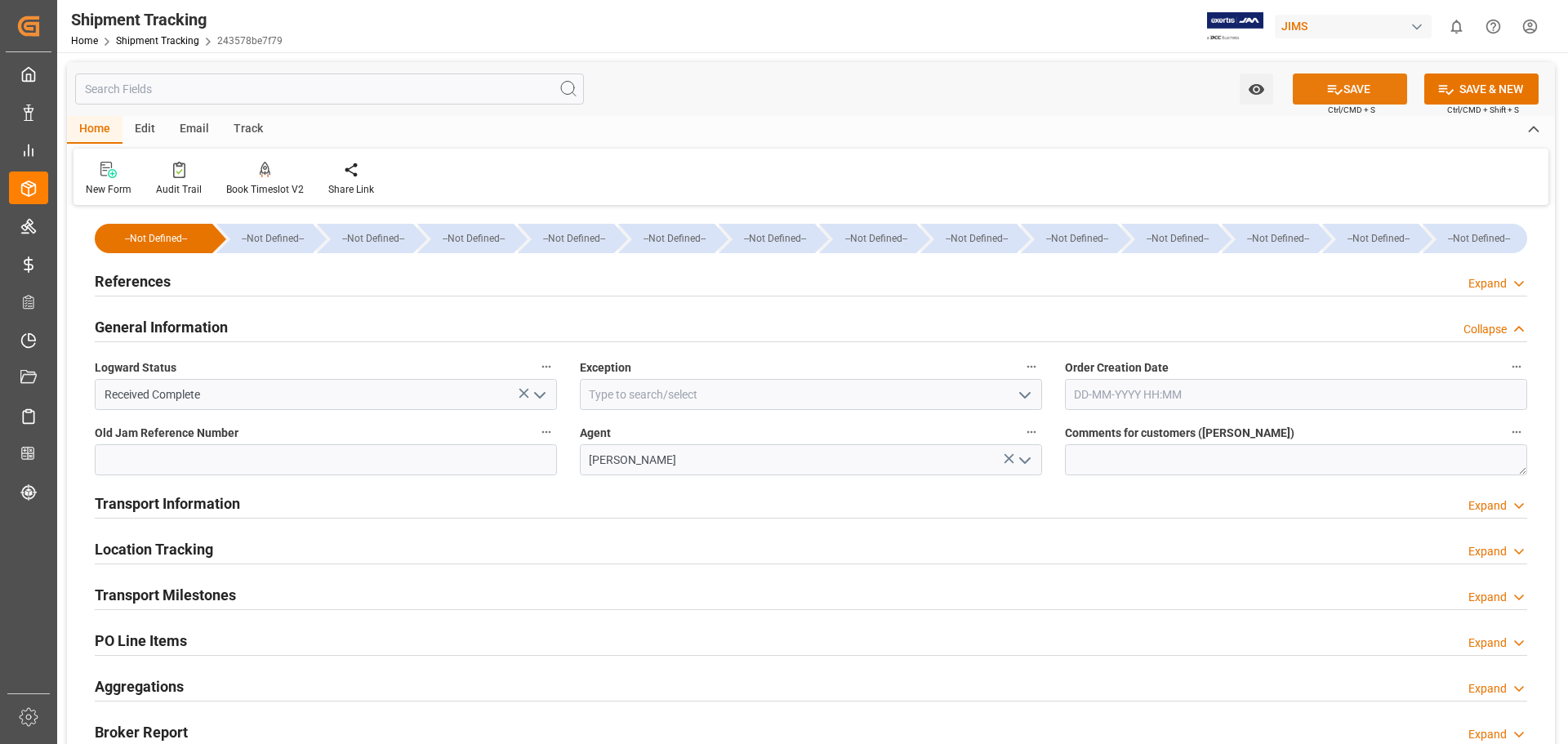
click at [1348, 85] on button "SAVE" at bounding box center [1350, 89] width 114 height 31
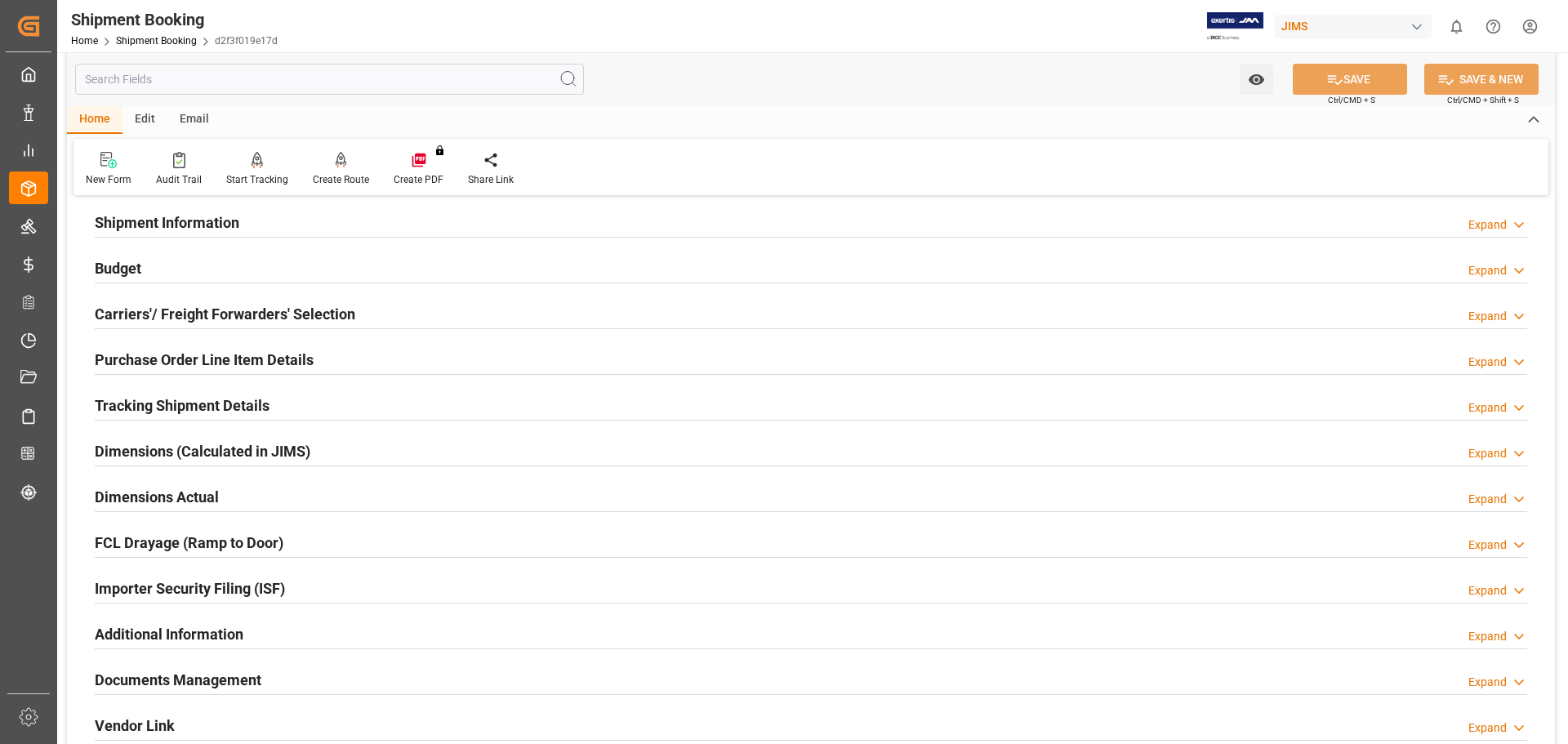
scroll to position [482, 0]
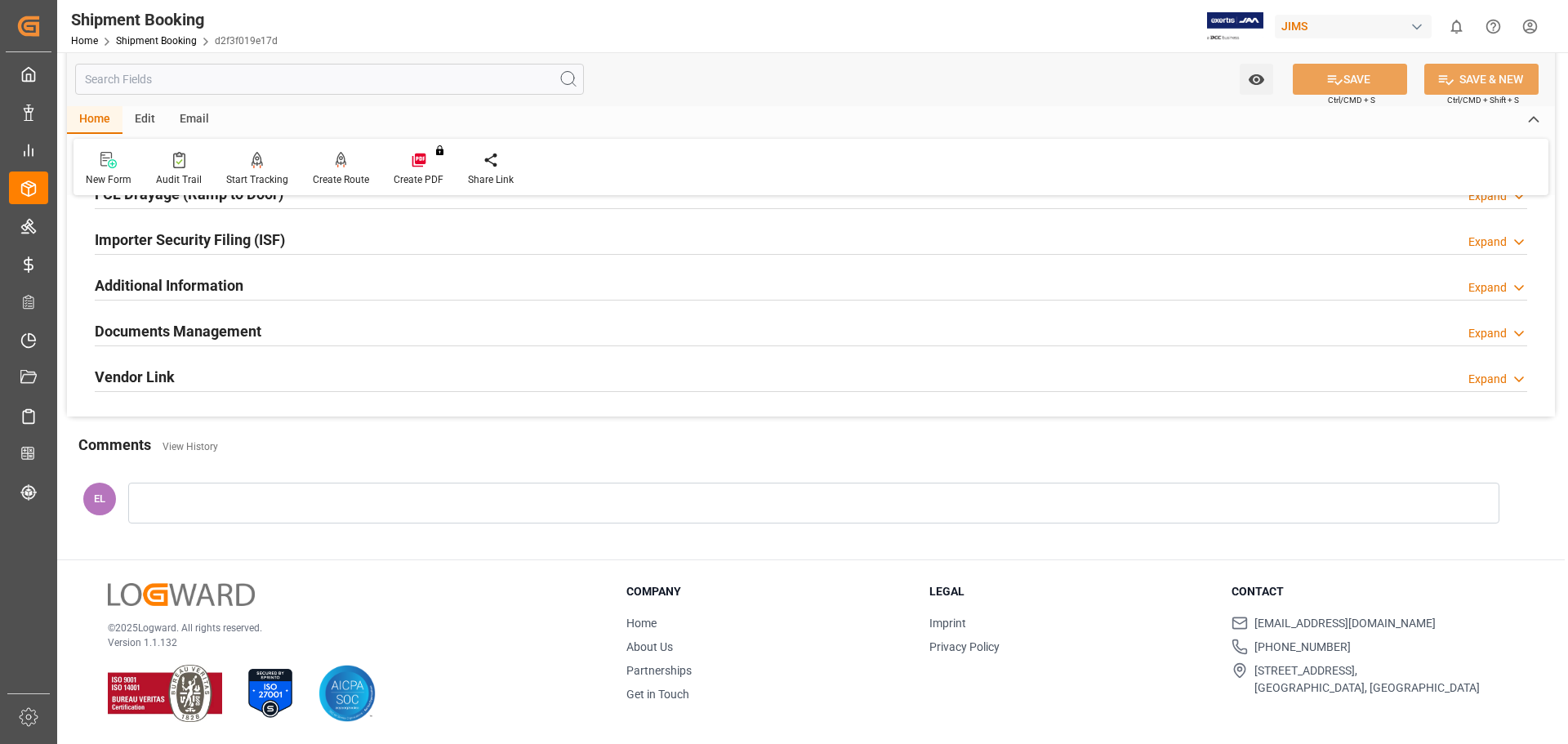
click at [206, 333] on h2 "Documents Management" at bounding box center [178, 331] width 166 height 22
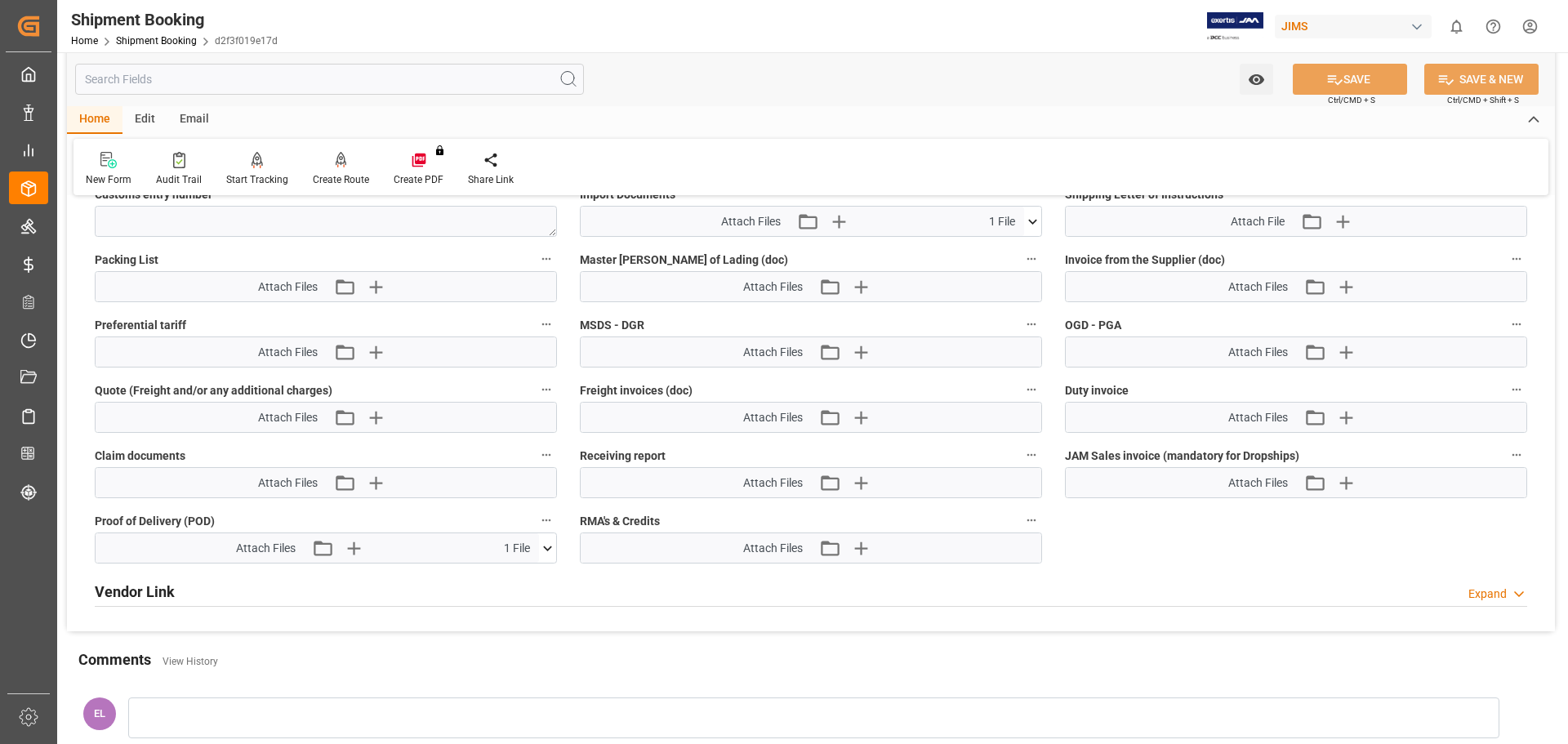
scroll to position [1026, 0]
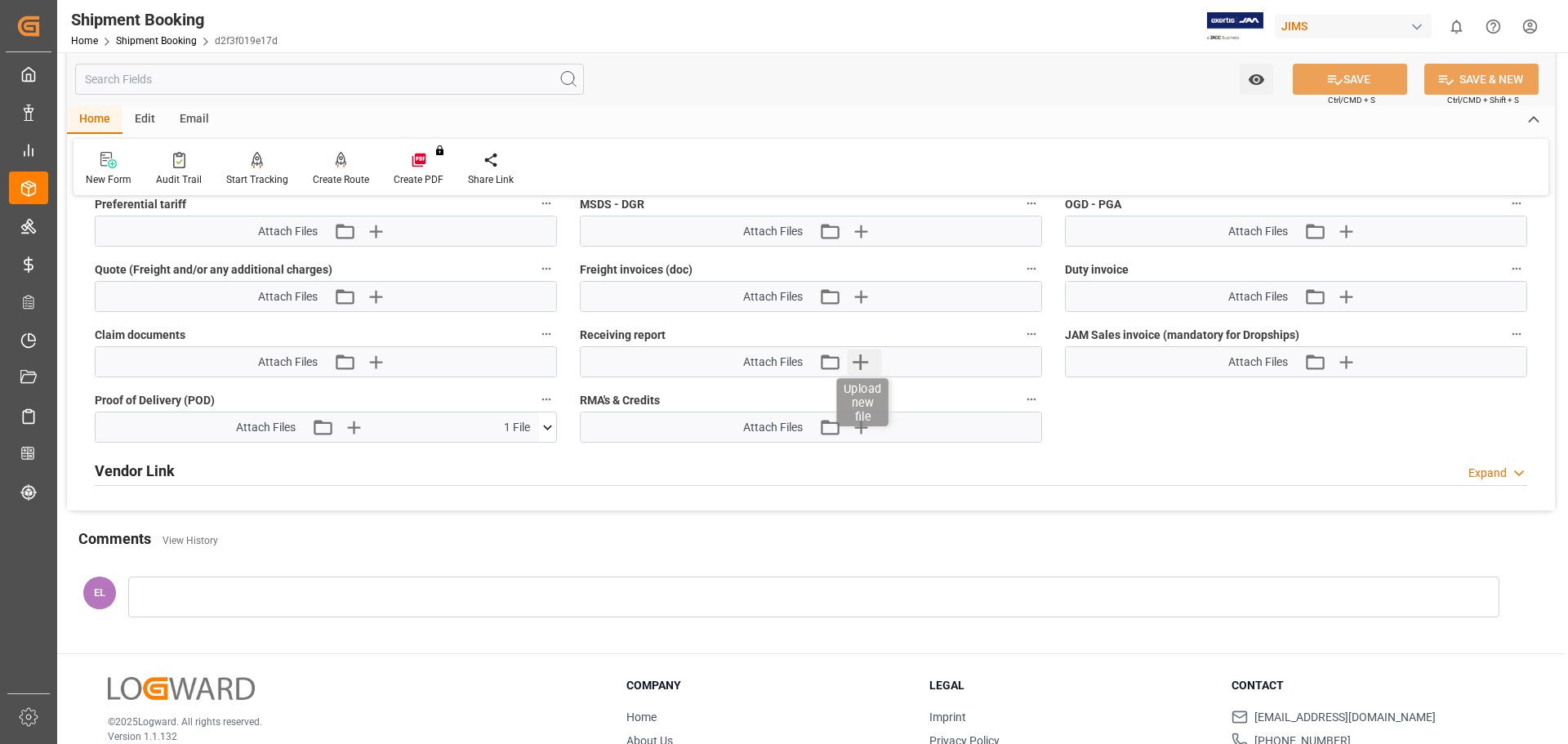
click at [861, 357] on icon "button" at bounding box center [860, 362] width 16 height 16
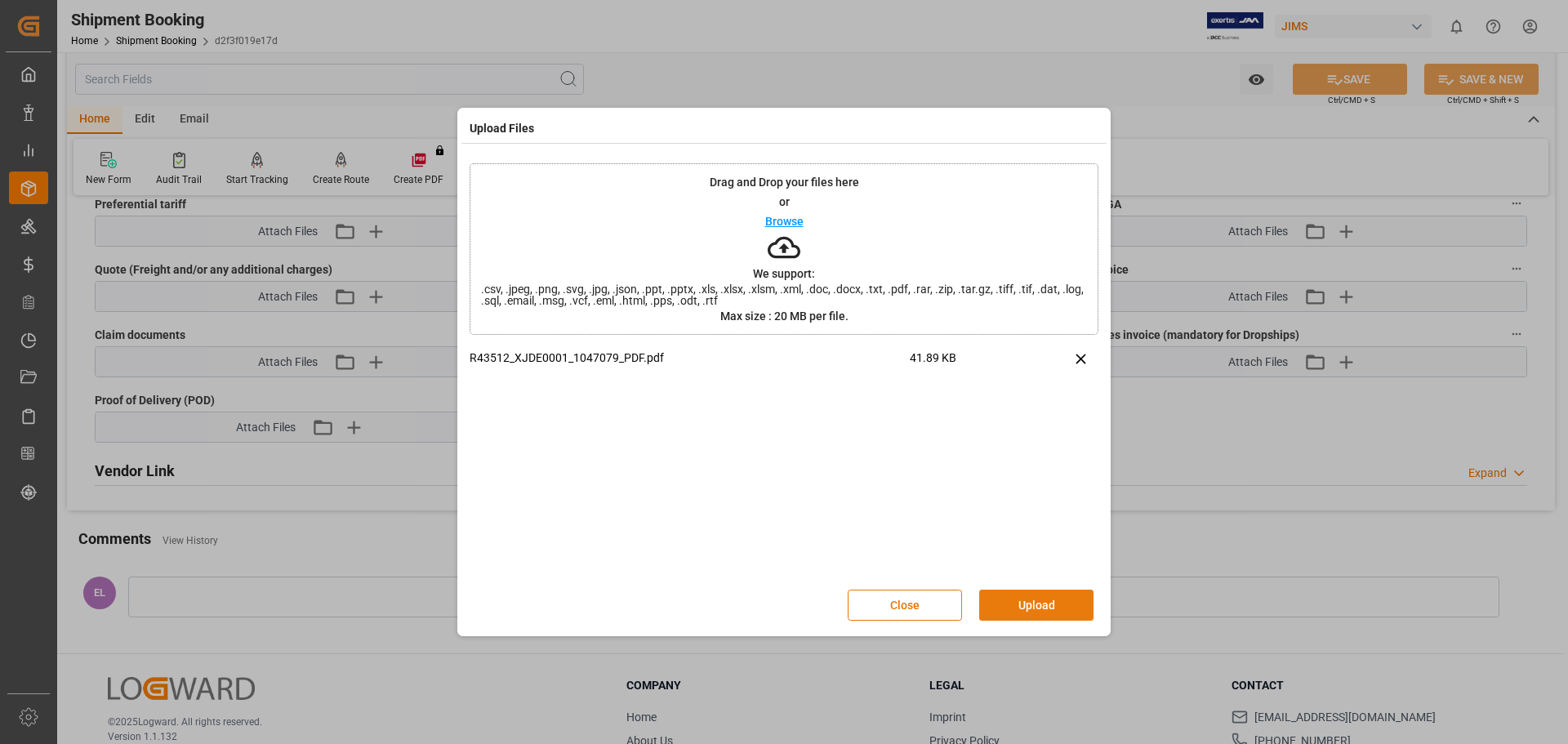
click at [1020, 598] on button "Upload" at bounding box center [1036, 605] width 114 height 31
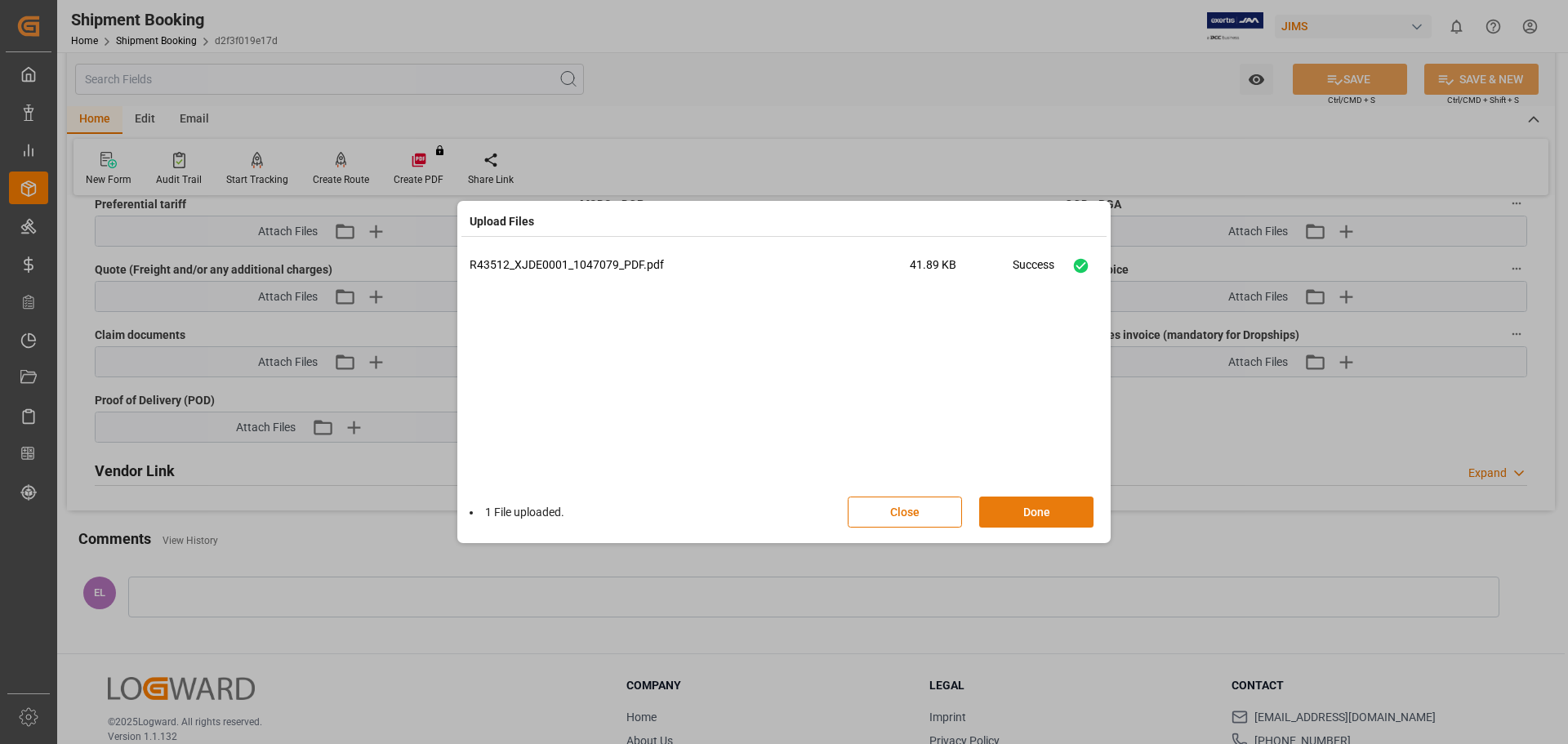
click at [1033, 506] on button "Done" at bounding box center [1036, 512] width 114 height 31
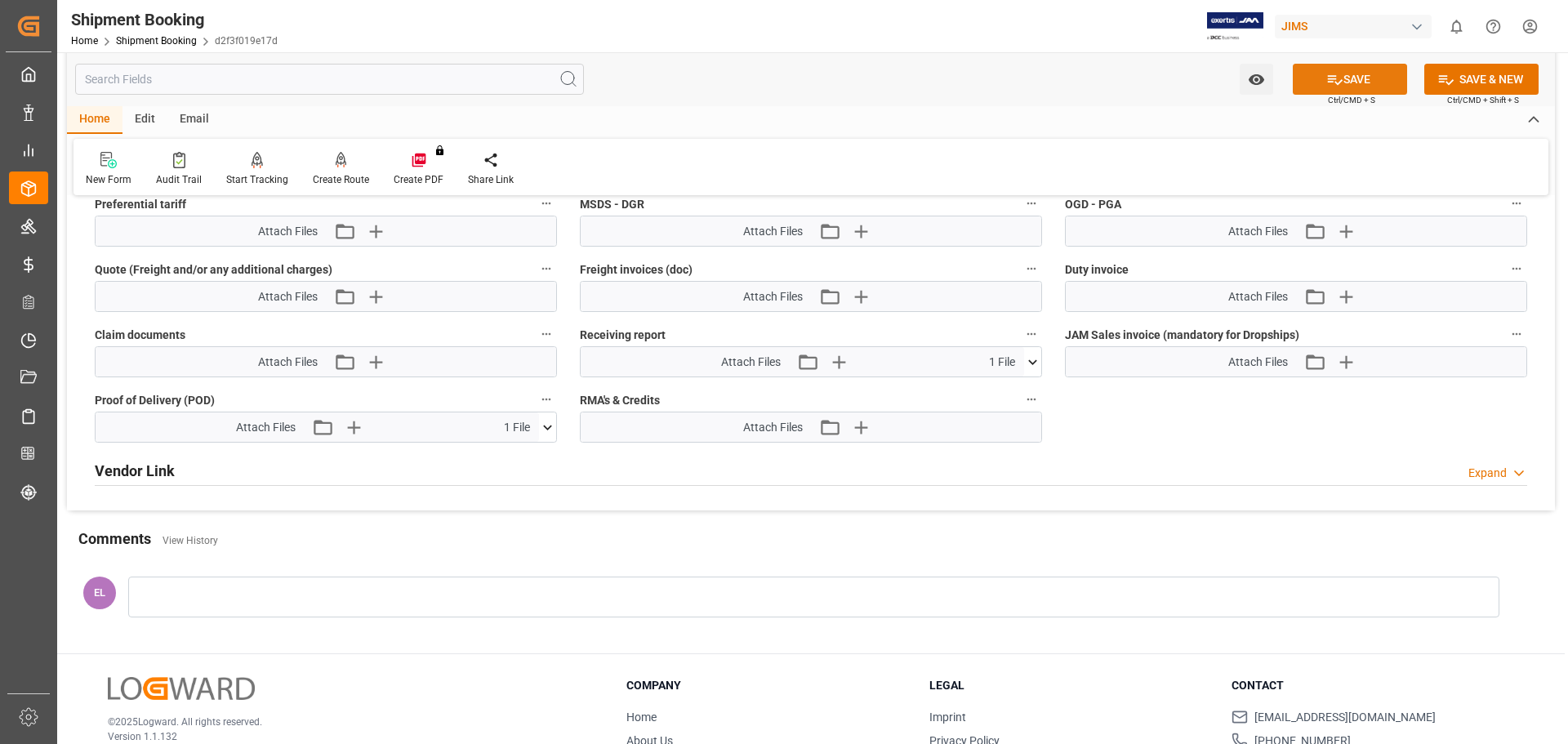
click at [1357, 75] on button "SAVE" at bounding box center [1350, 79] width 114 height 31
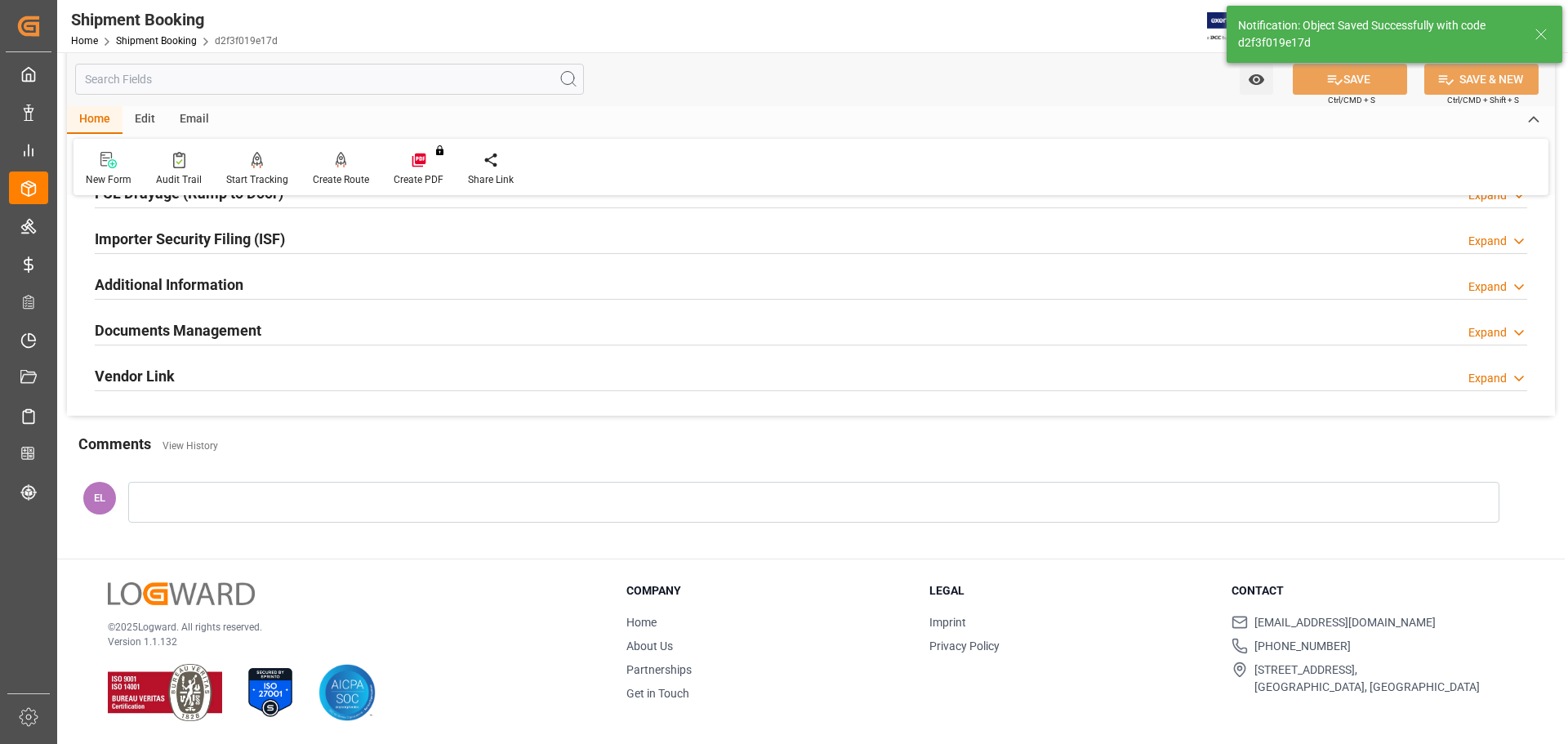
scroll to position [388, 0]
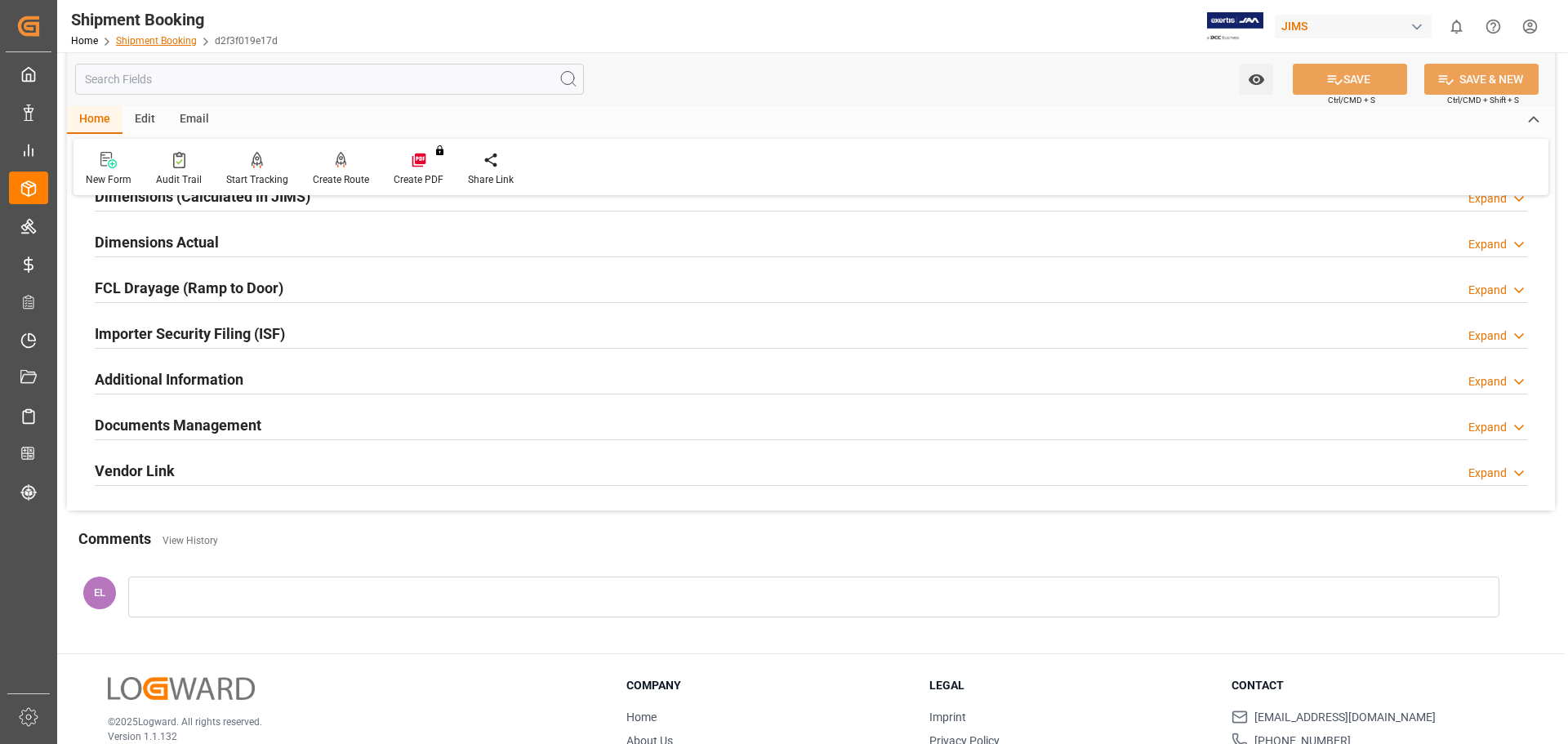
click at [174, 44] on link "Shipment Booking" at bounding box center [156, 40] width 81 height 12
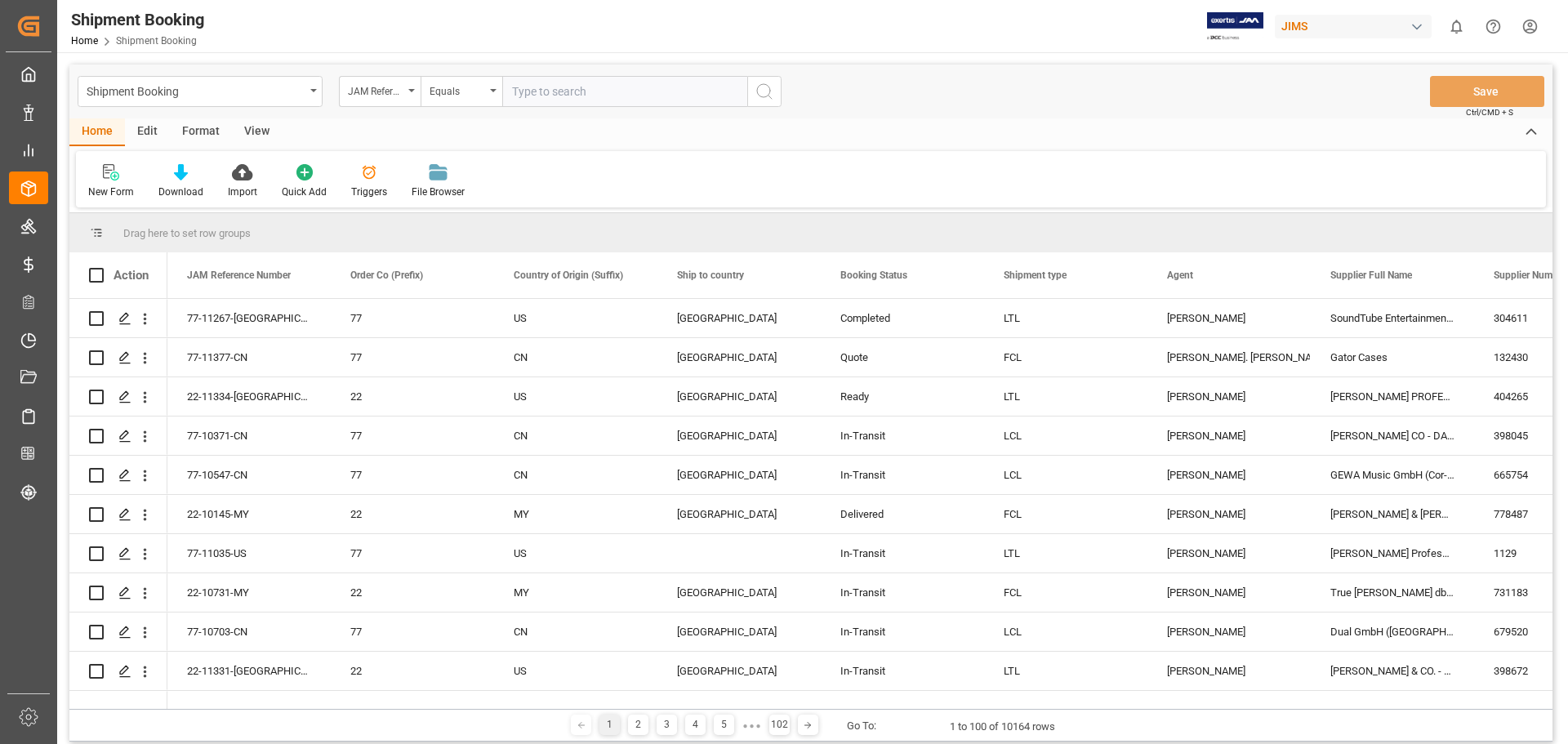
click at [578, 97] on input "text" at bounding box center [625, 91] width 245 height 31
paste input "77-11236-US"
type input "77-11236-US"
click at [756, 90] on icon "search button" at bounding box center [763, 90] width 19 height 19
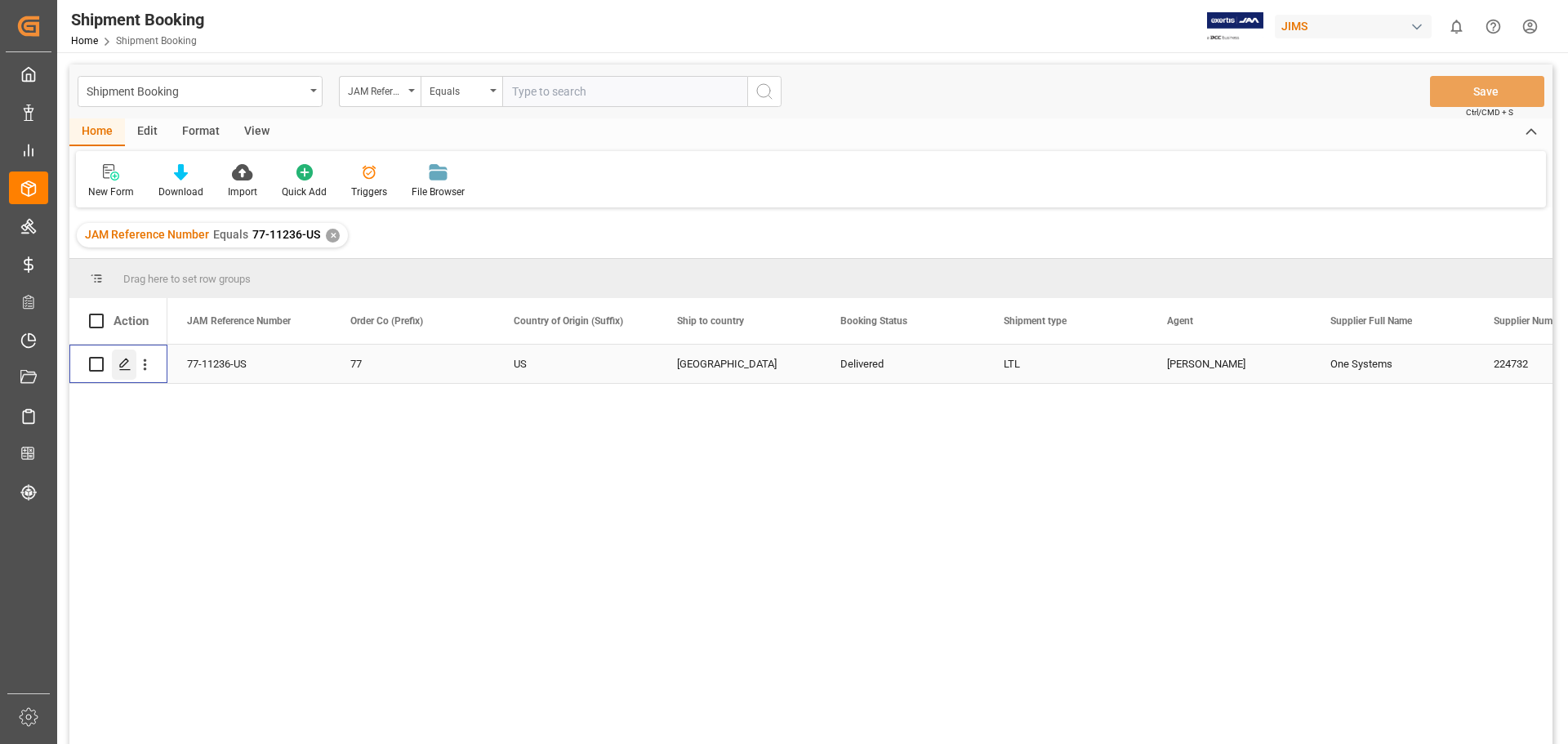
click at [125, 367] on icon "Press SPACE to select this row." at bounding box center [125, 364] width 13 height 13
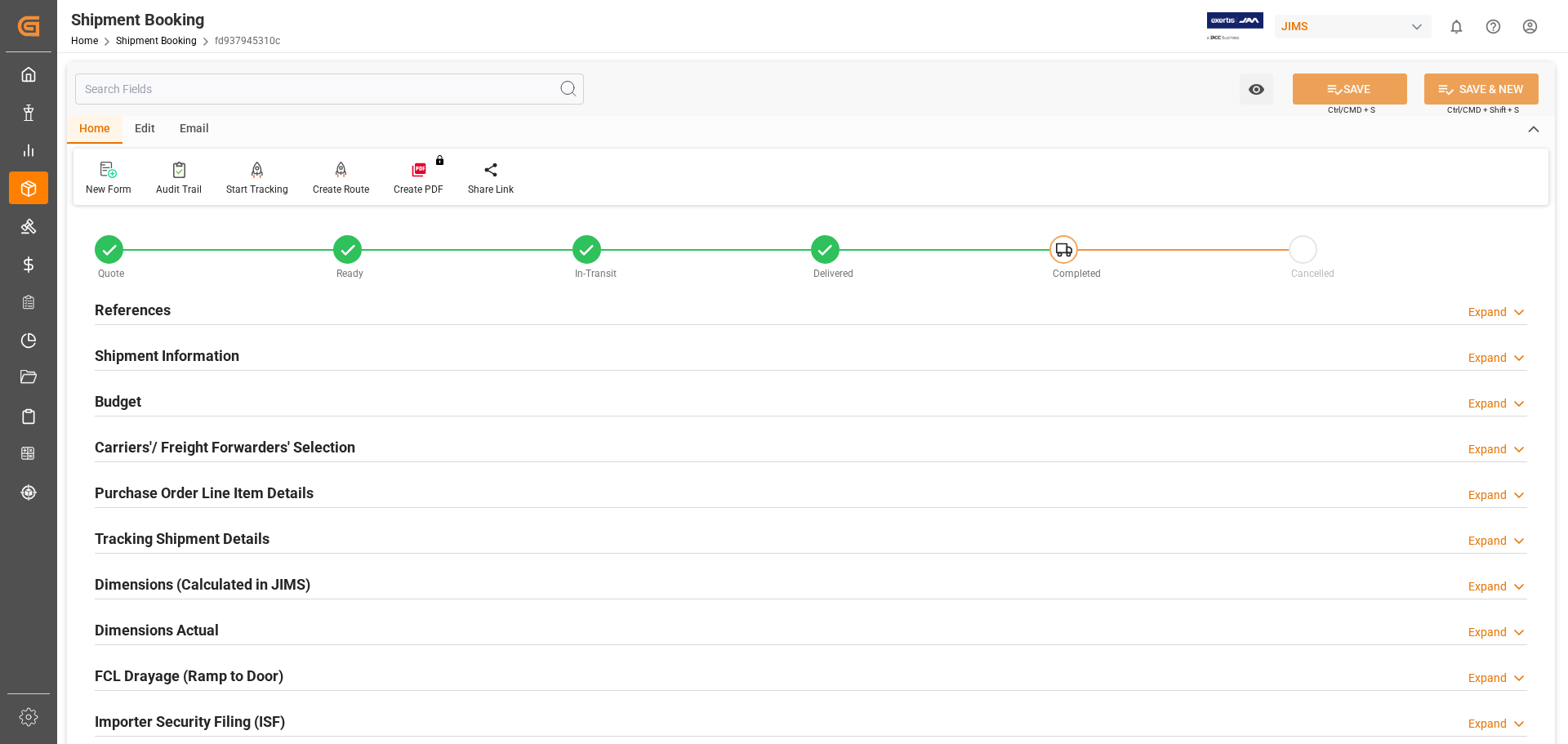
drag, startPoint x: 189, startPoint y: 535, endPoint x: 191, endPoint y: 551, distance: 16.1
click at [189, 535] on h2 "Tracking Shipment Details" at bounding box center [182, 539] width 174 height 22
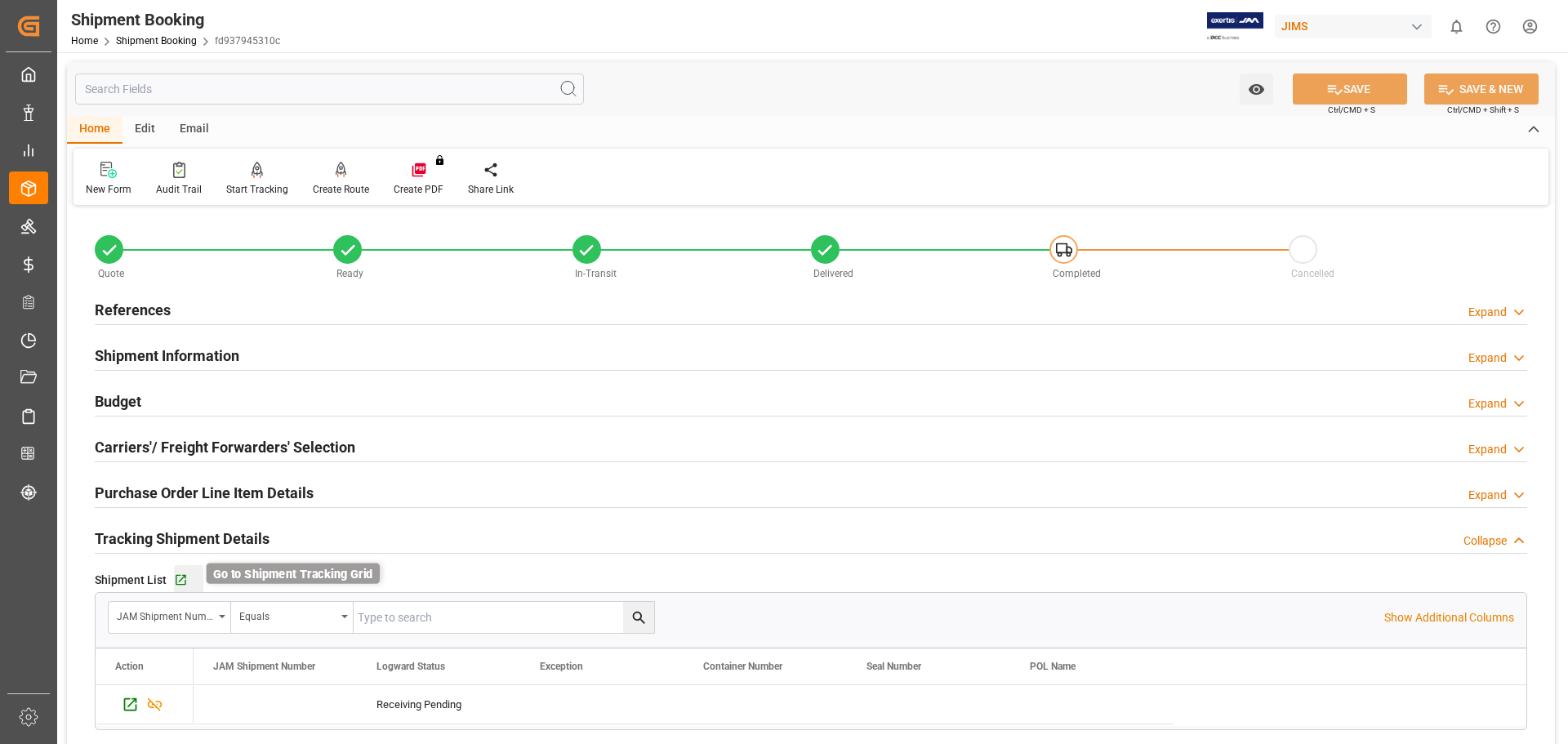
click at [183, 576] on icon "button" at bounding box center [181, 581] width 11 height 11
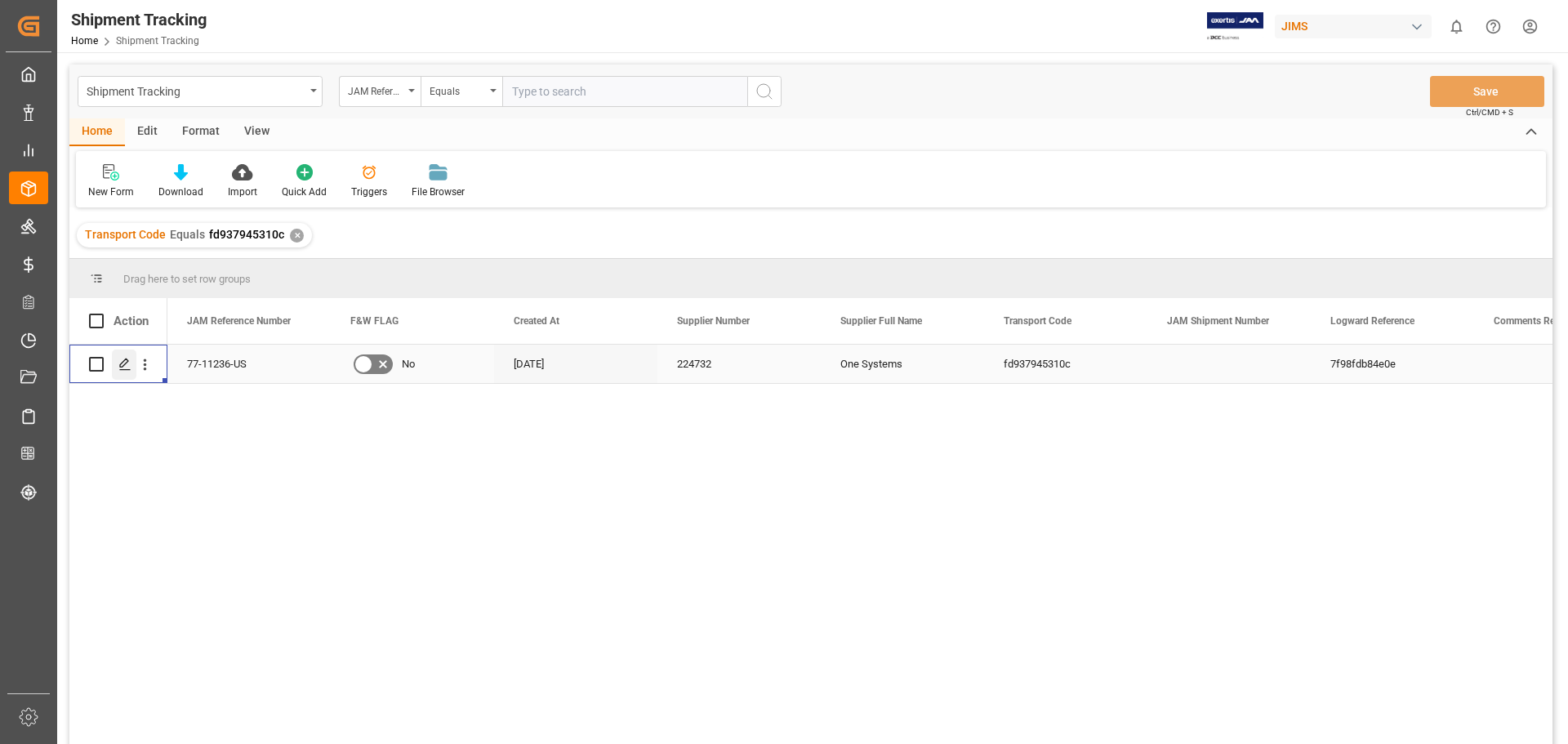
click at [129, 371] on icon "Press SPACE to select this row." at bounding box center [125, 364] width 13 height 13
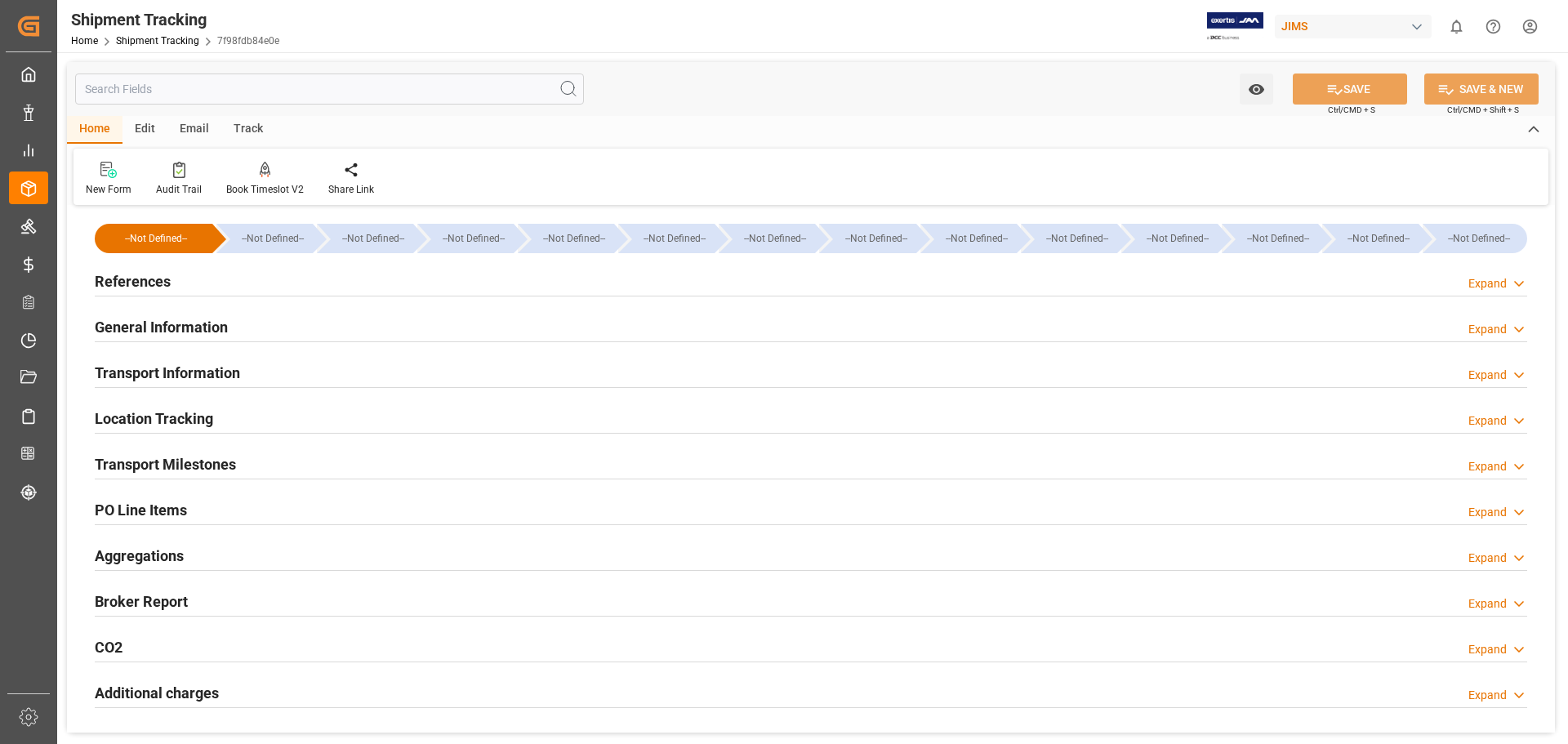
type input "[DATE] 00:00"
type input "[DATE]"
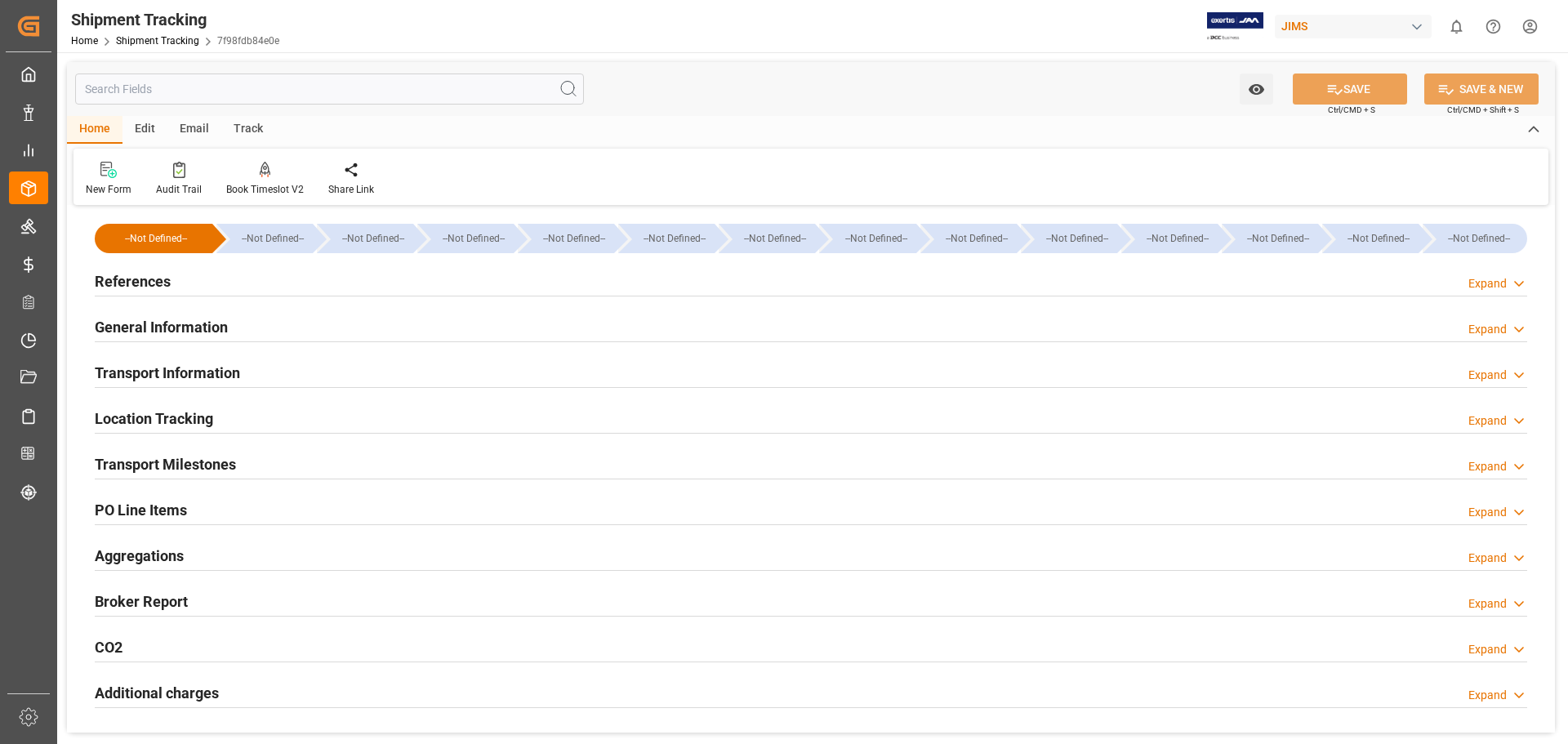
type input "[DATE]"
click at [151, 447] on div "Transport Milestones" at bounding box center [165, 463] width 142 height 31
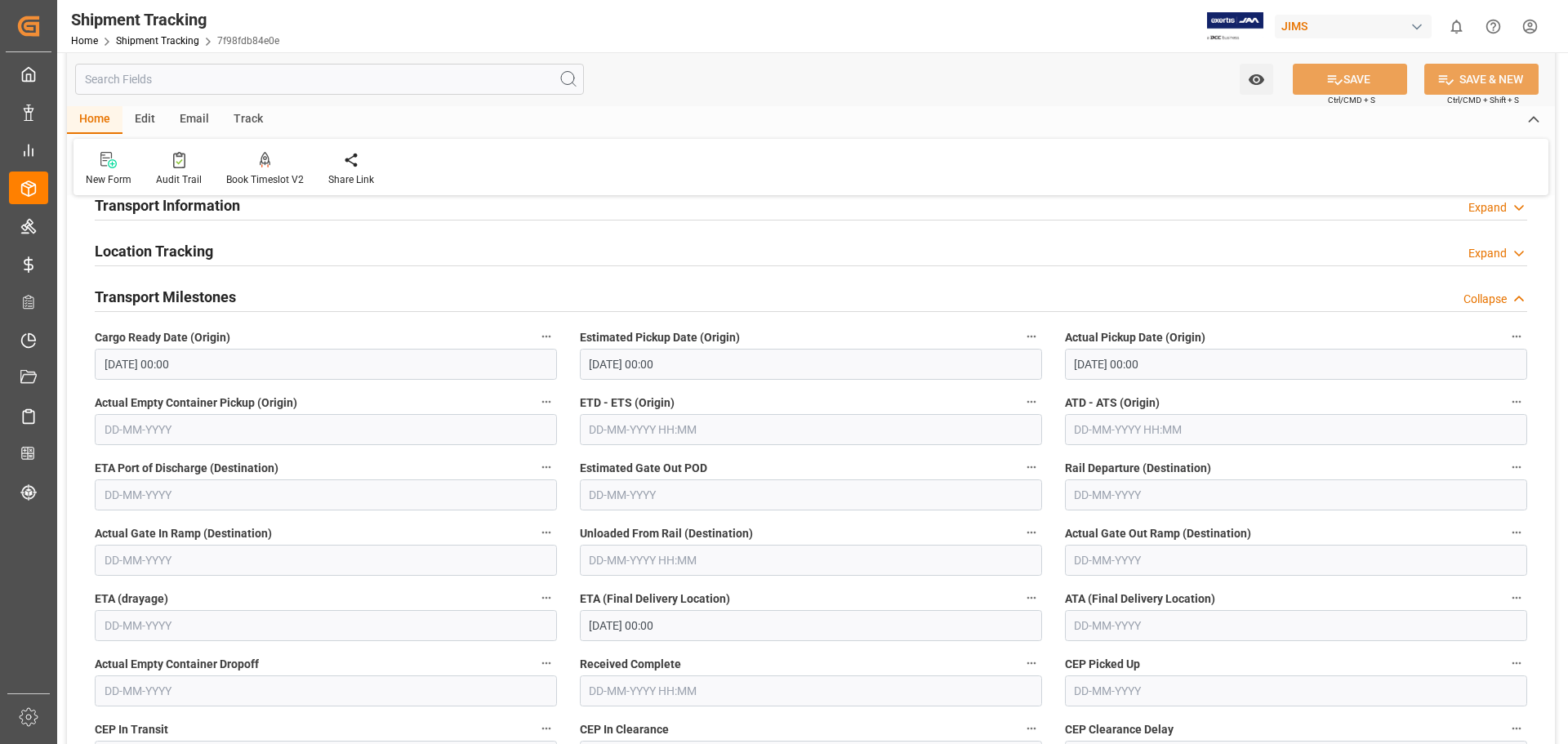
scroll to position [408, 0]
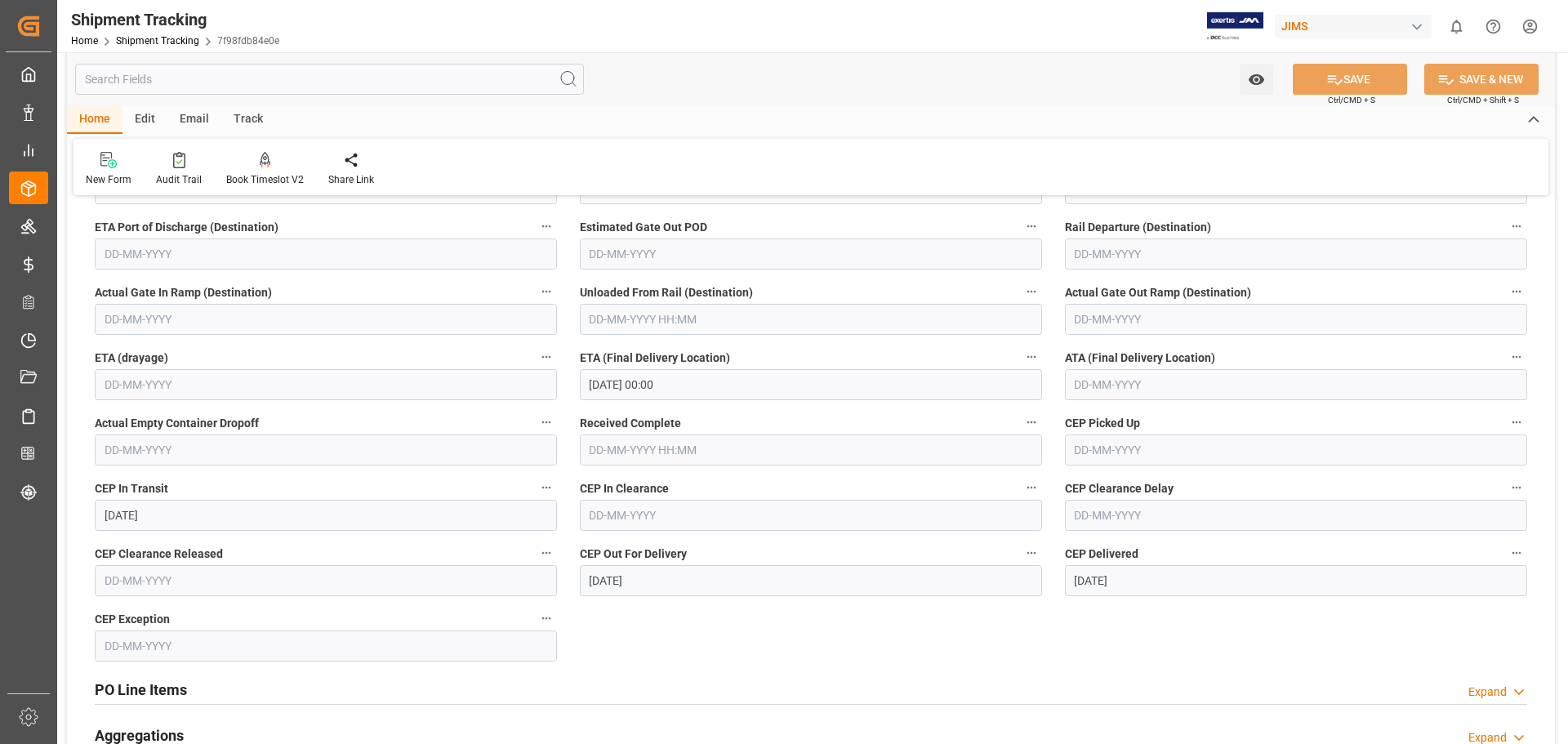
click at [611, 390] on input "06-10-2025 00:00" at bounding box center [811, 384] width 462 height 31
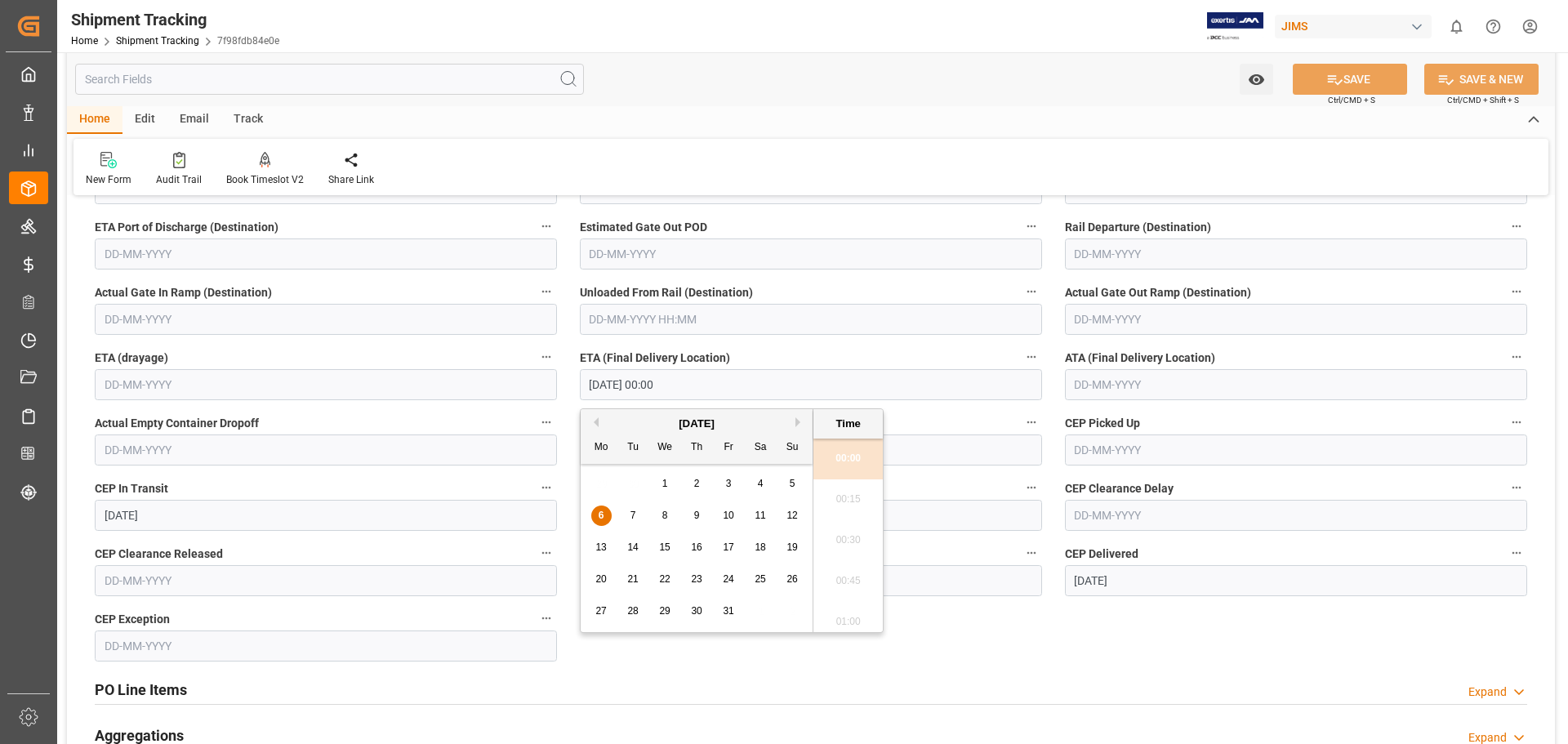
click at [699, 481] on span "2" at bounding box center [697, 483] width 5 height 12
type input "02-10-2025 00:00"
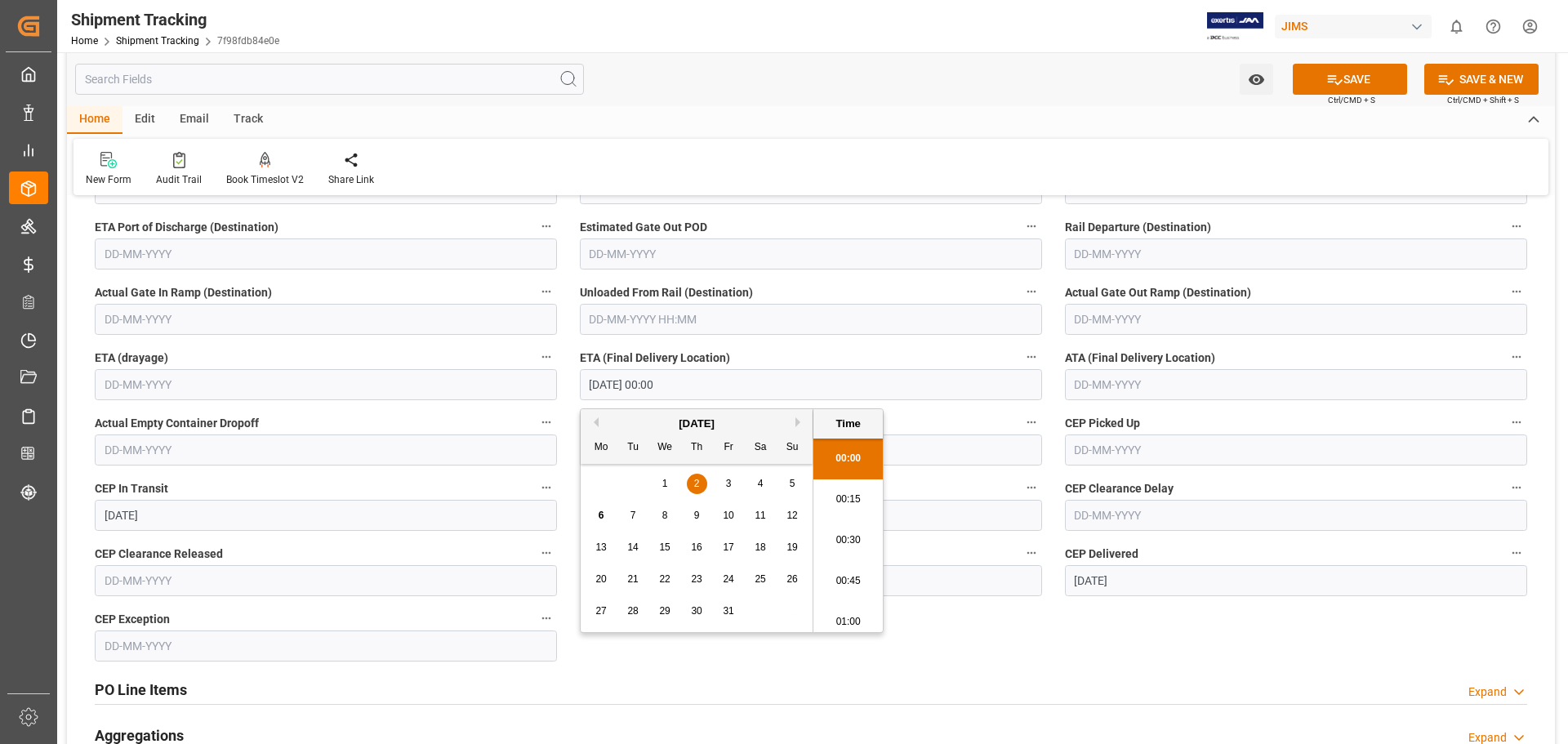
click at [1092, 382] on input "text" at bounding box center [1296, 384] width 462 height 31
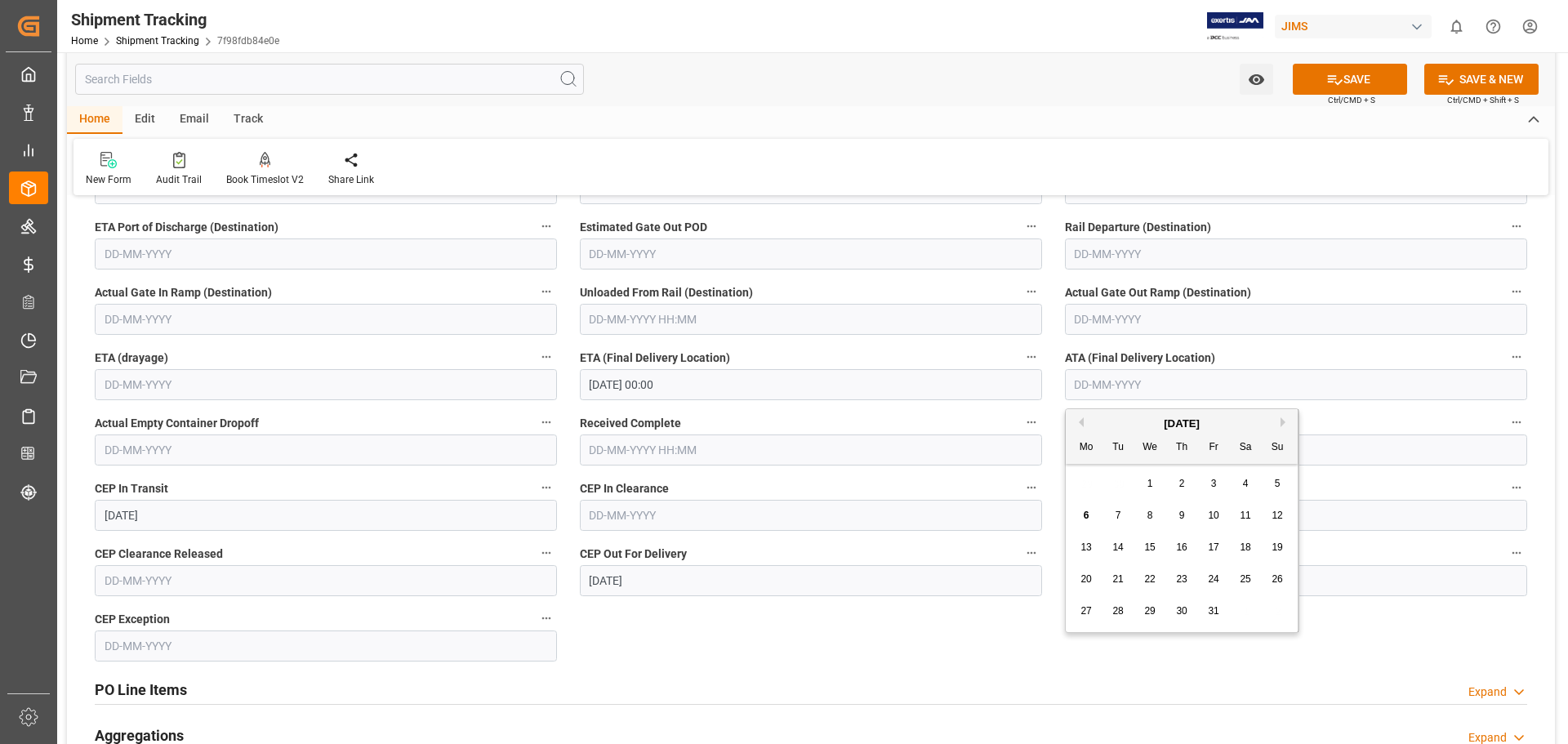
click at [1119, 519] on span "7" at bounding box center [1119, 515] width 5 height 12
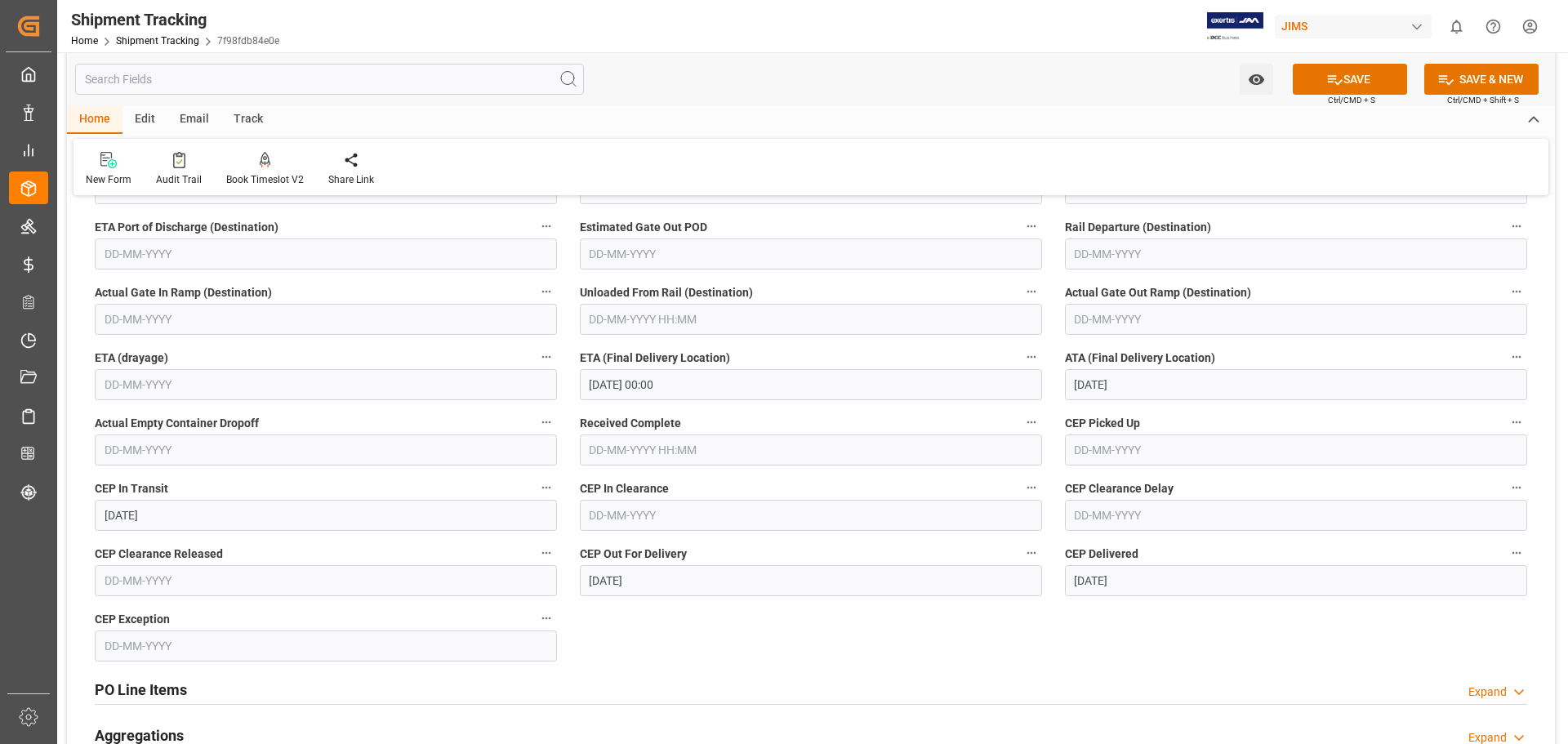
click at [1097, 382] on input "07-10-2025" at bounding box center [1296, 384] width 462 height 31
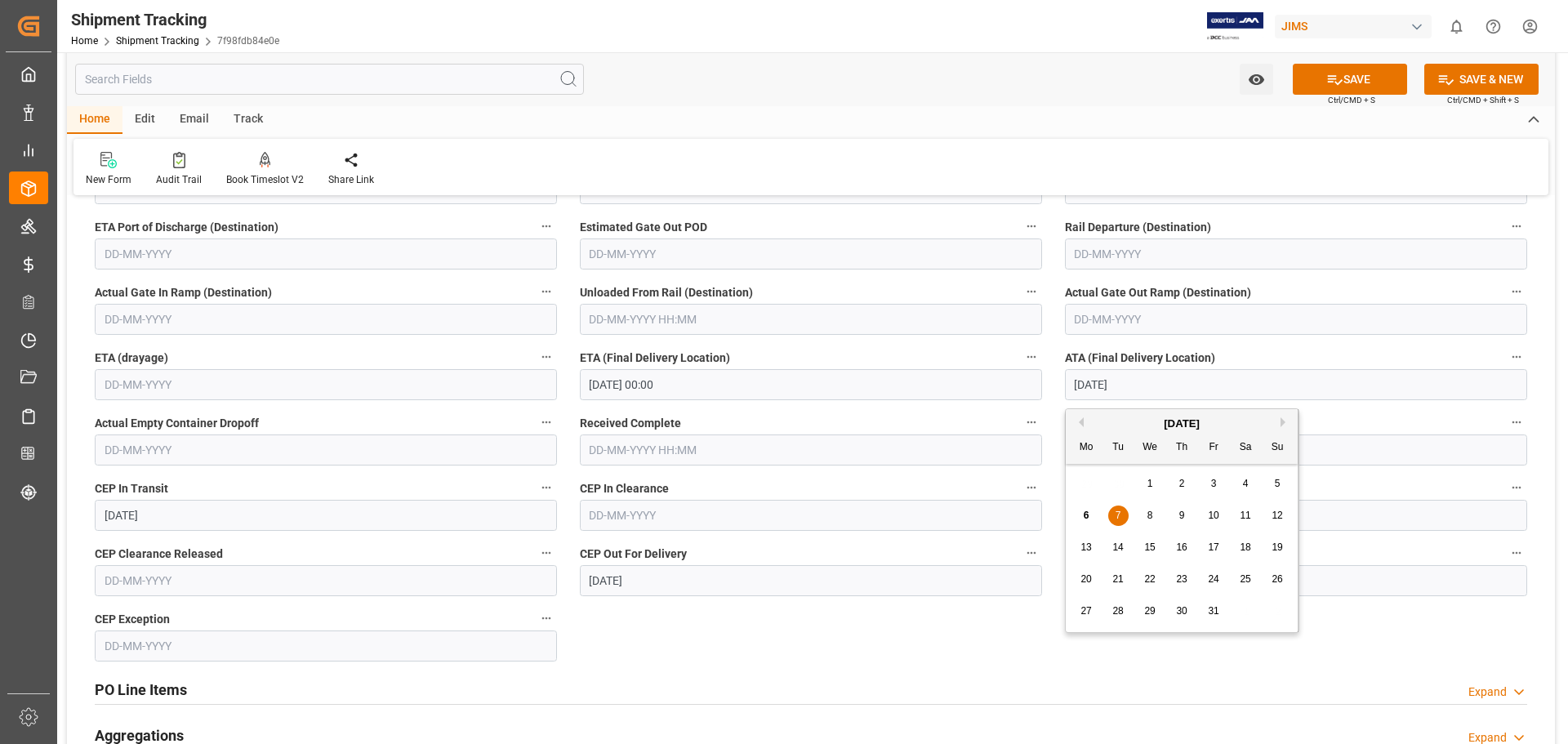
click at [1181, 480] on span "2" at bounding box center [1182, 483] width 5 height 12
type input "02-10-2025"
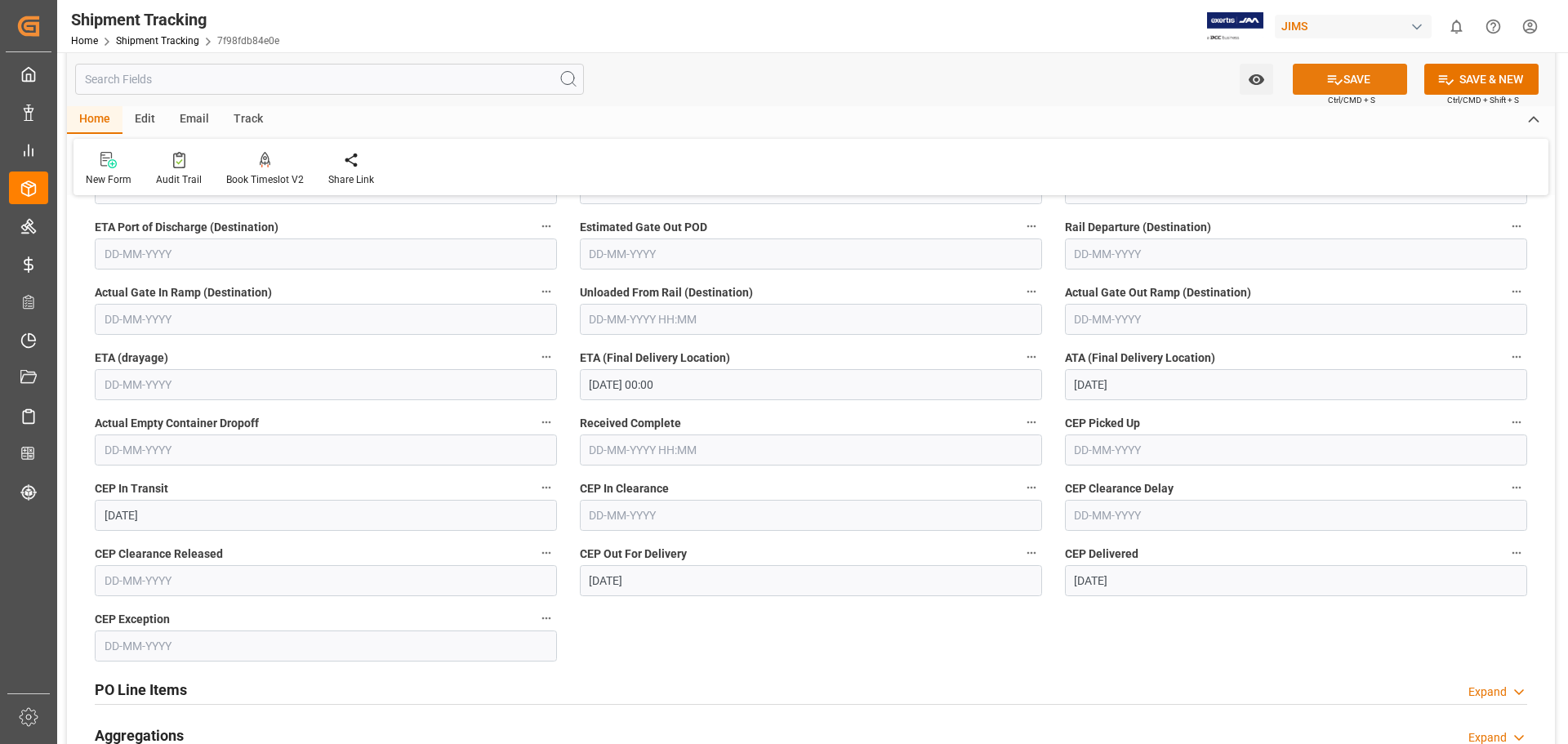
click at [1331, 73] on icon at bounding box center [1334, 79] width 17 height 17
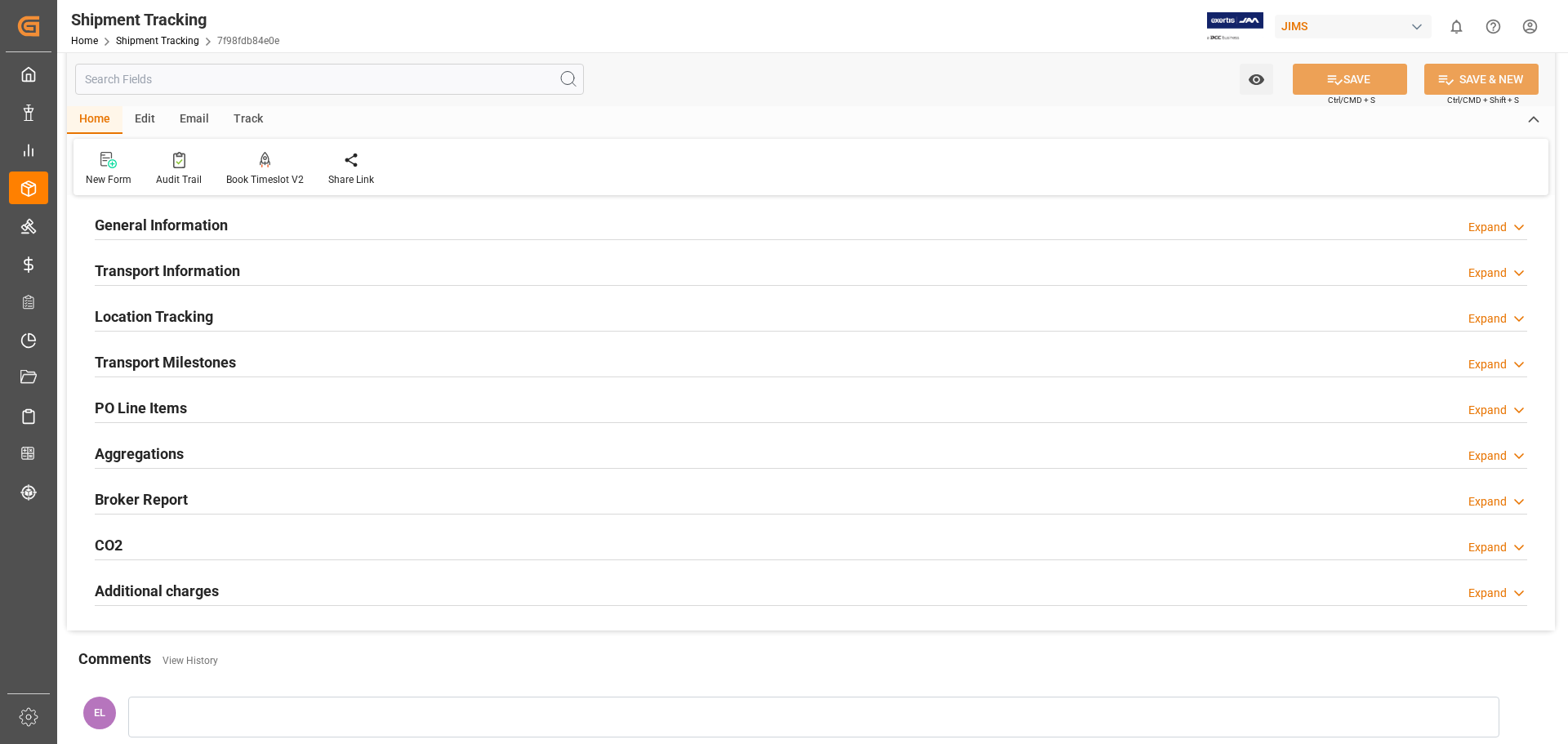
scroll to position [136, 0]
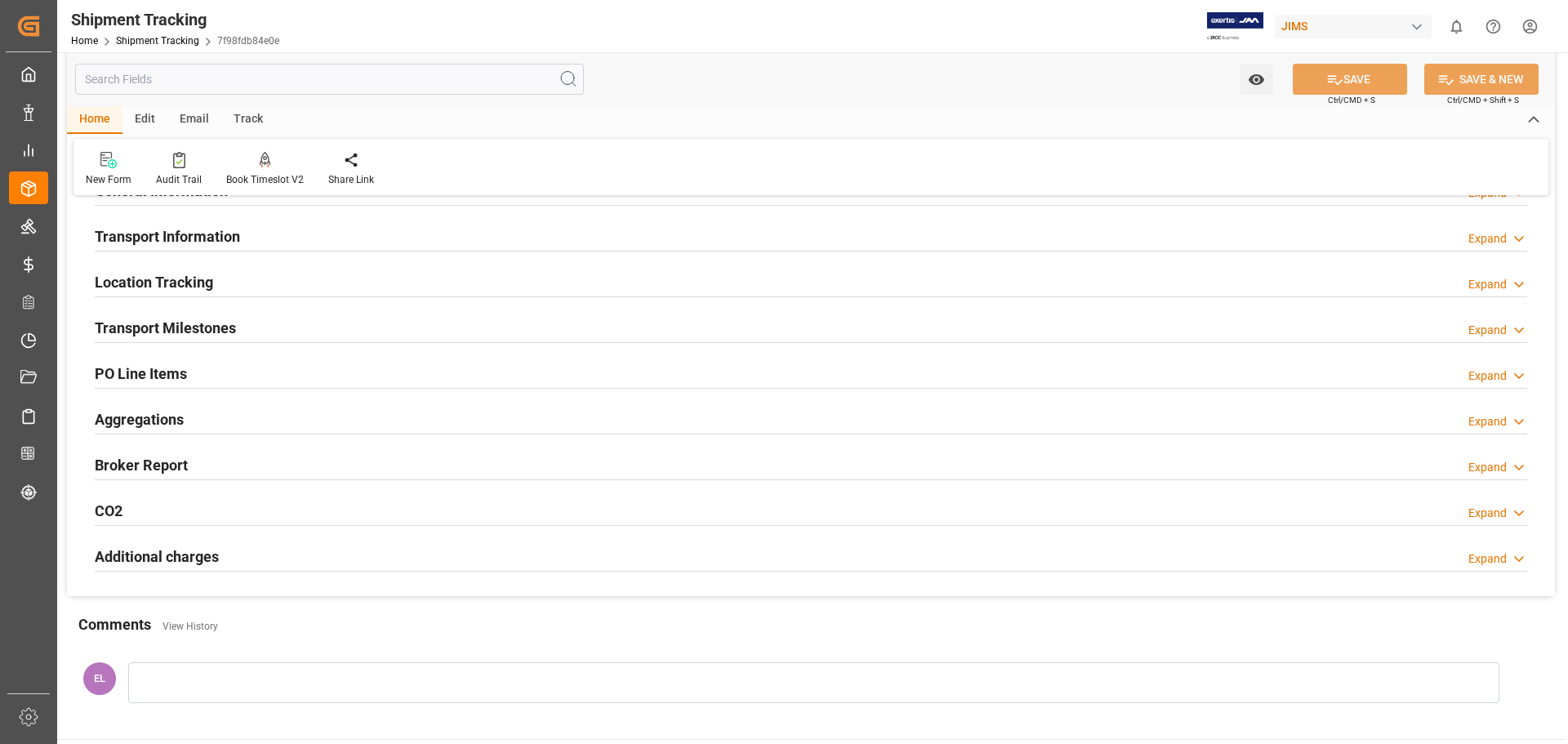
click at [171, 329] on h2 "Transport Milestones" at bounding box center [165, 328] width 142 height 22
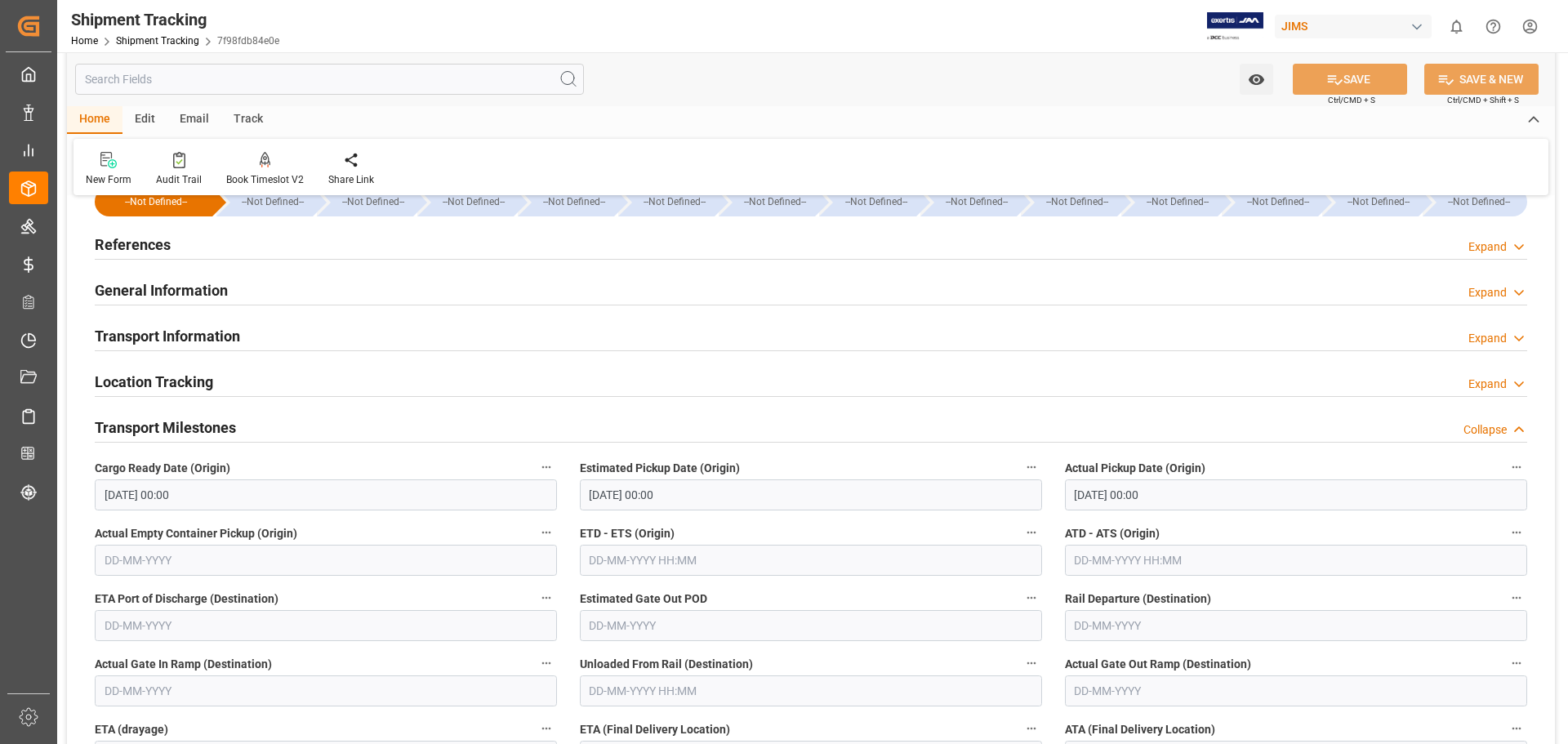
scroll to position [0, 0]
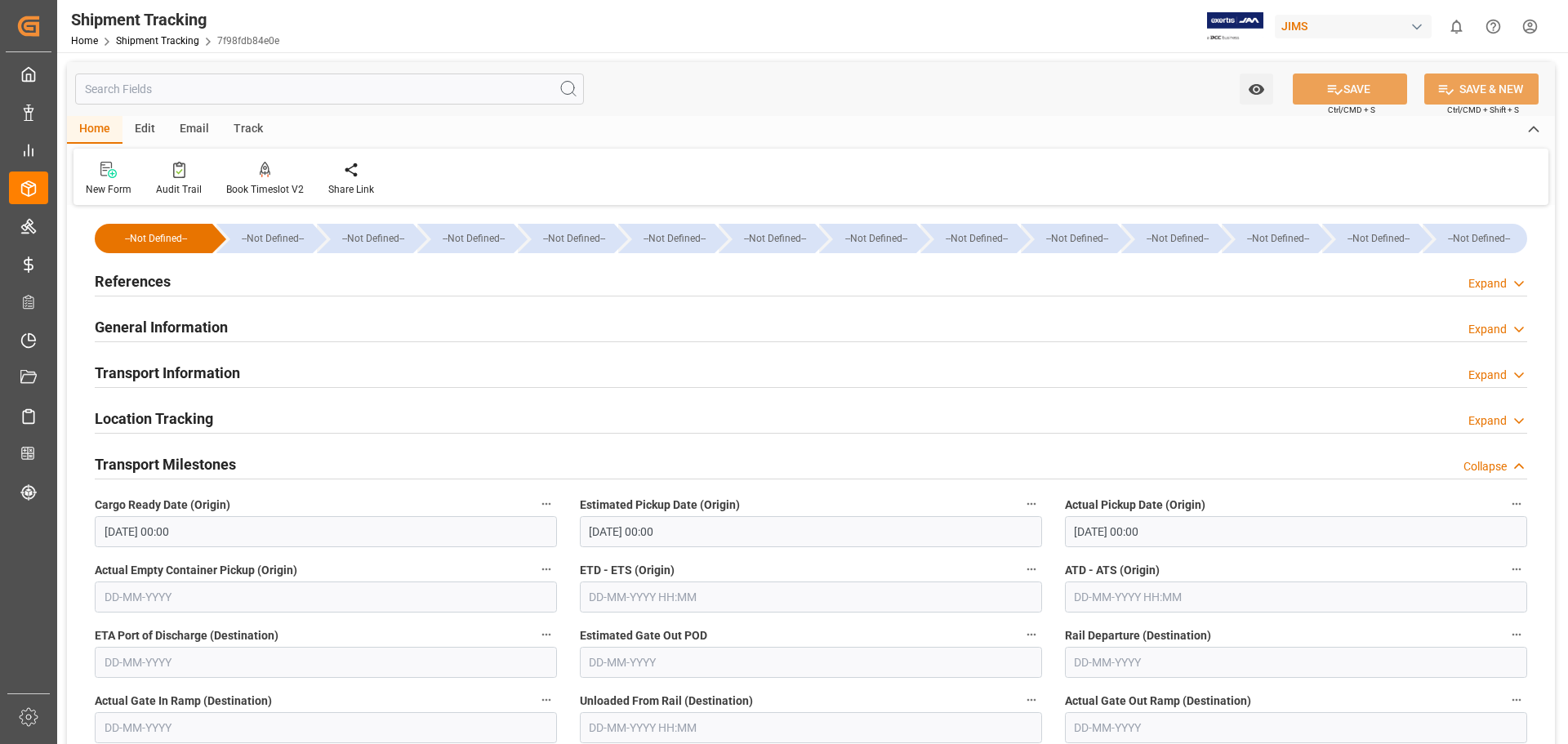
click at [136, 274] on h2 "References" at bounding box center [132, 281] width 76 height 22
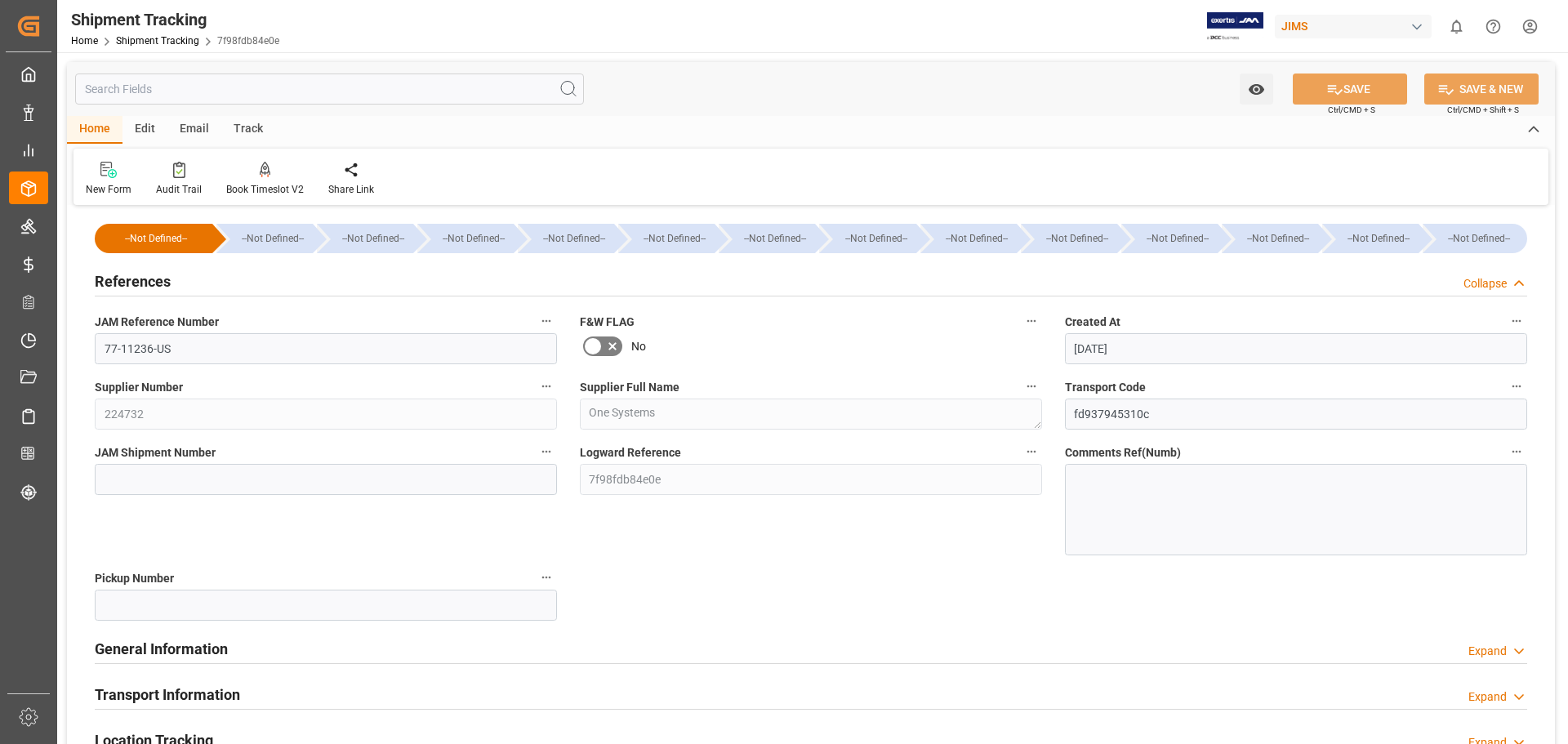
click at [136, 274] on h2 "References" at bounding box center [132, 281] width 76 height 22
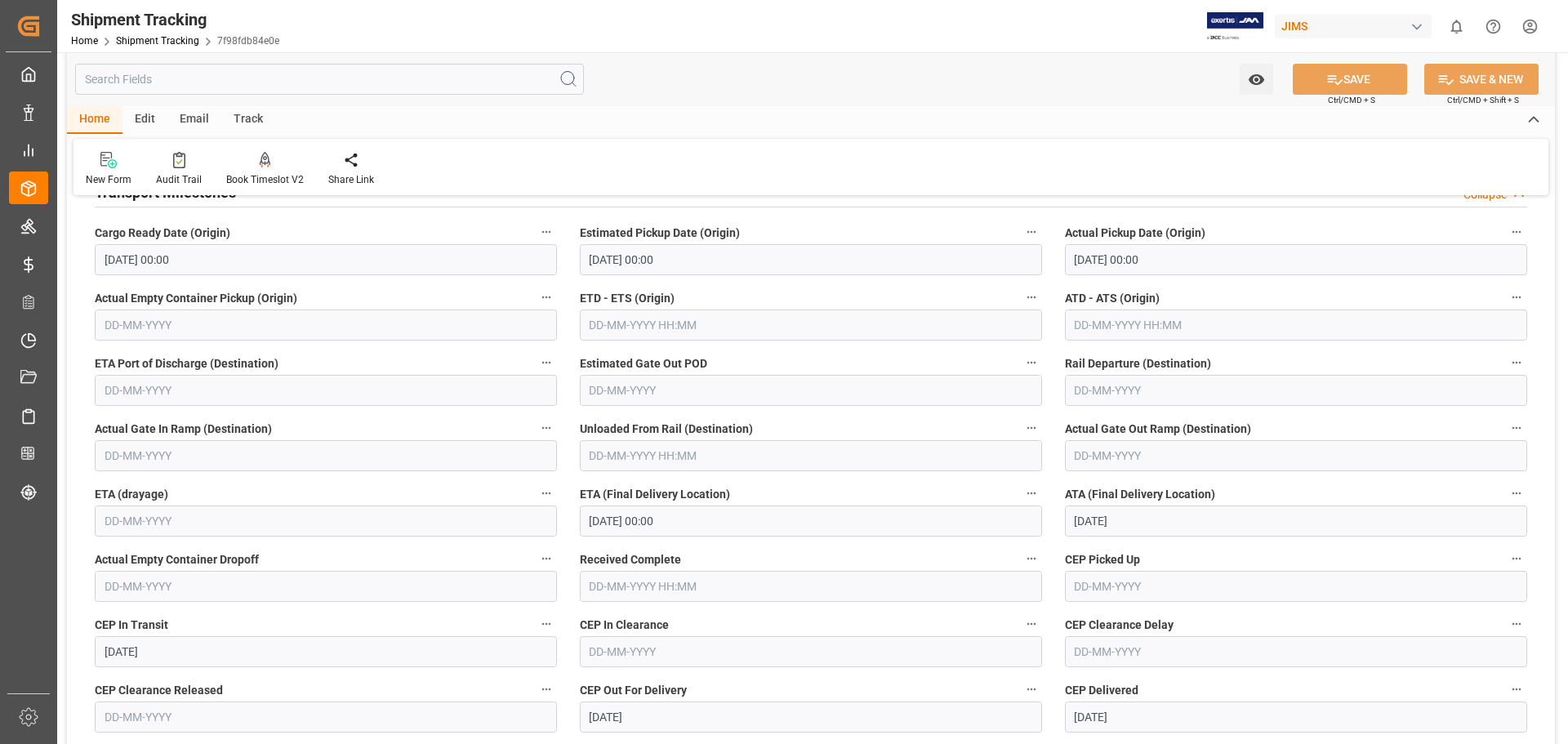
scroll to position [408, 0]
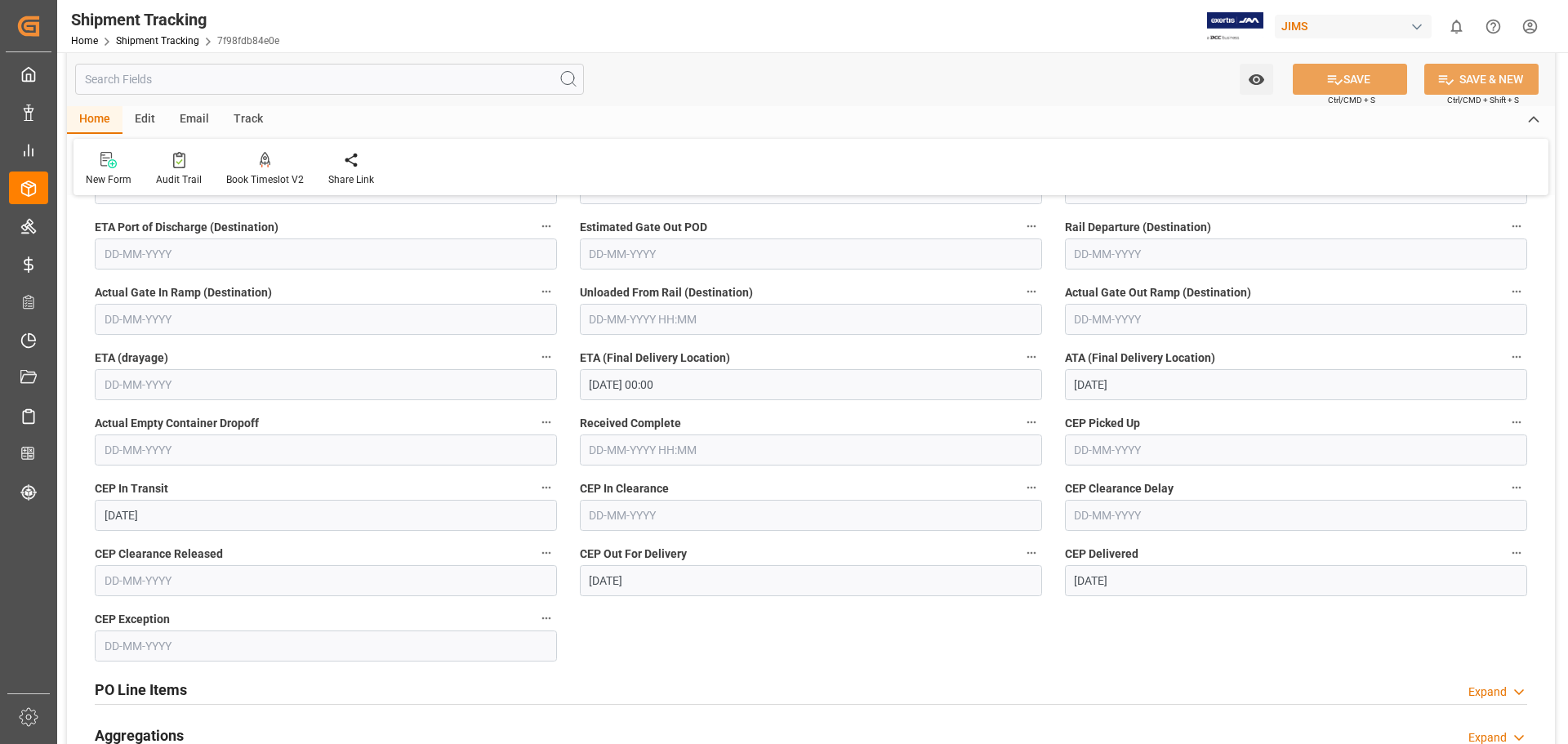
click at [636, 446] on input "text" at bounding box center [811, 450] width 462 height 31
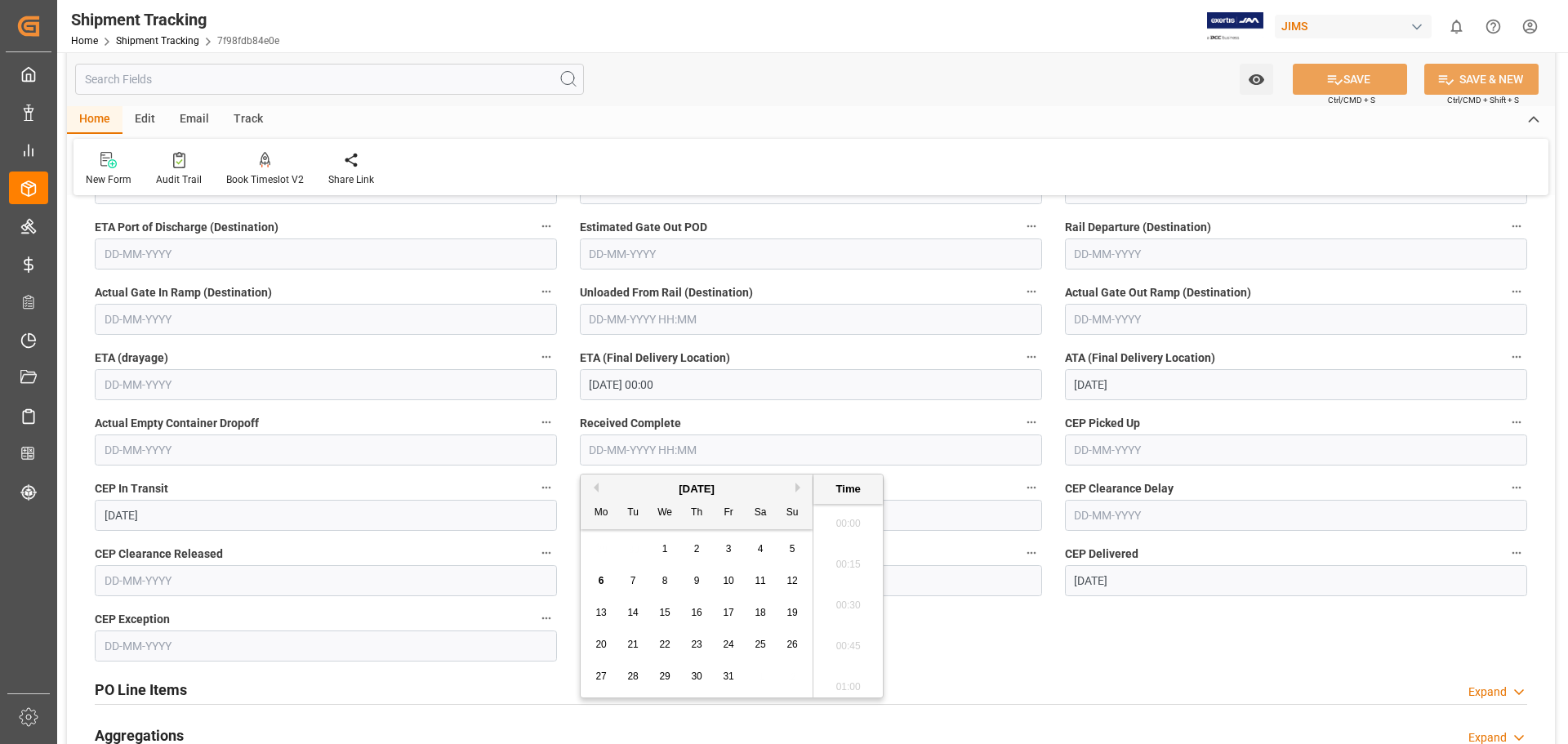
scroll to position [1516, 0]
click at [597, 582] on div "6" at bounding box center [602, 581] width 20 height 19
type input "06-10-2025 00:00"
click at [1363, 80] on button "SAVE" at bounding box center [1350, 79] width 114 height 31
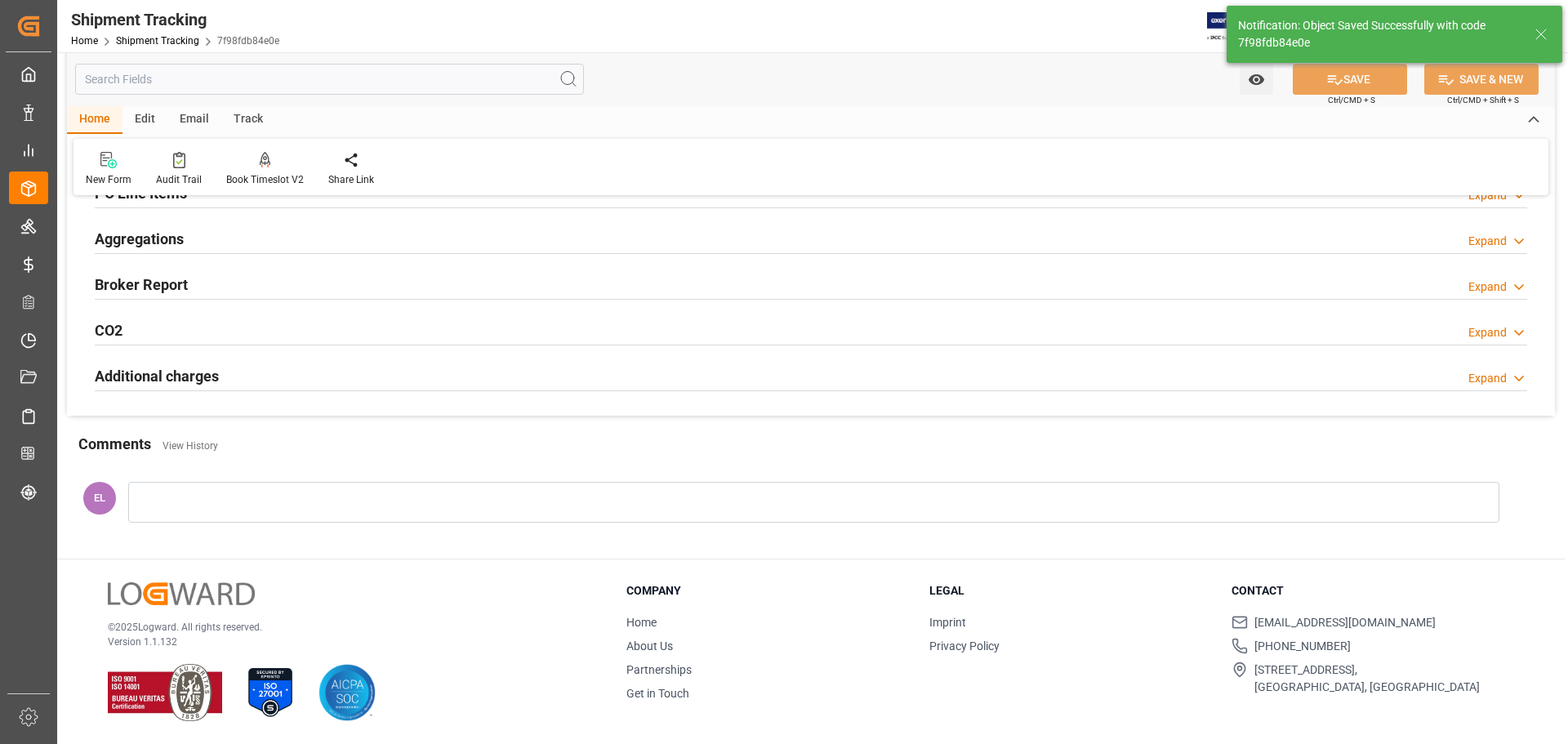
scroll to position [317, 0]
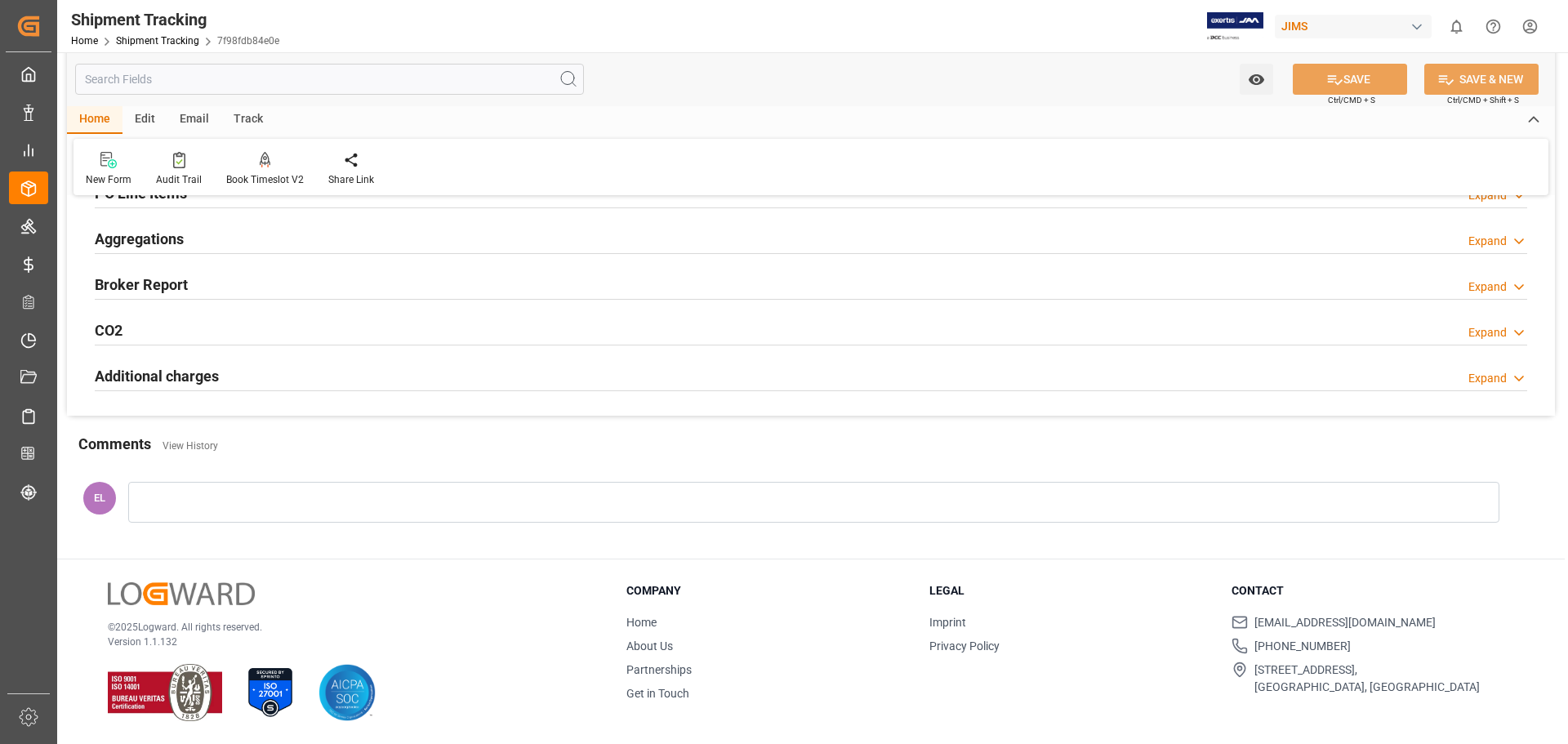
click at [446, 523] on div "EL" at bounding box center [810, 506] width 1488 height 85
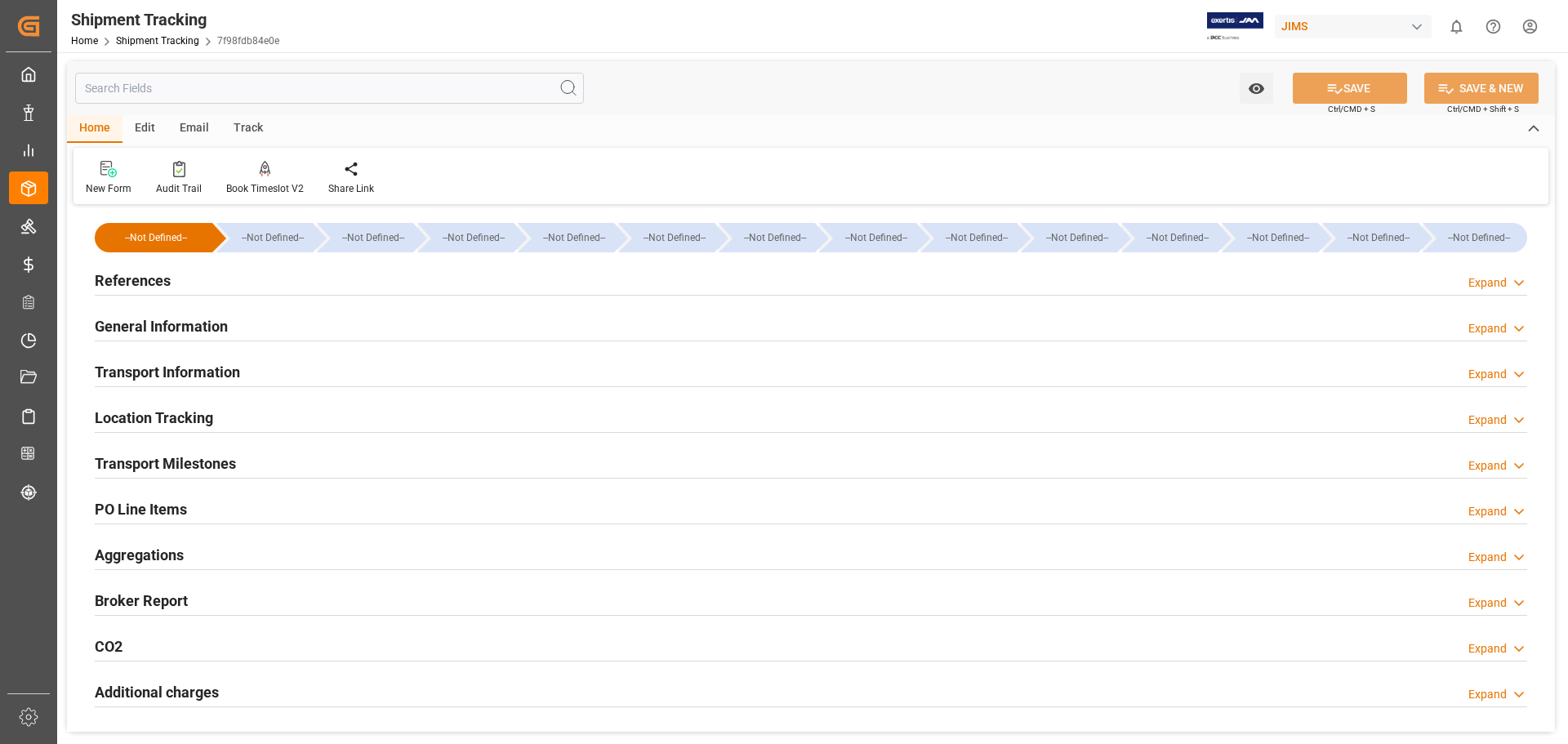
scroll to position [0, 0]
click at [171, 324] on h2 "General Information" at bounding box center [162, 327] width 133 height 22
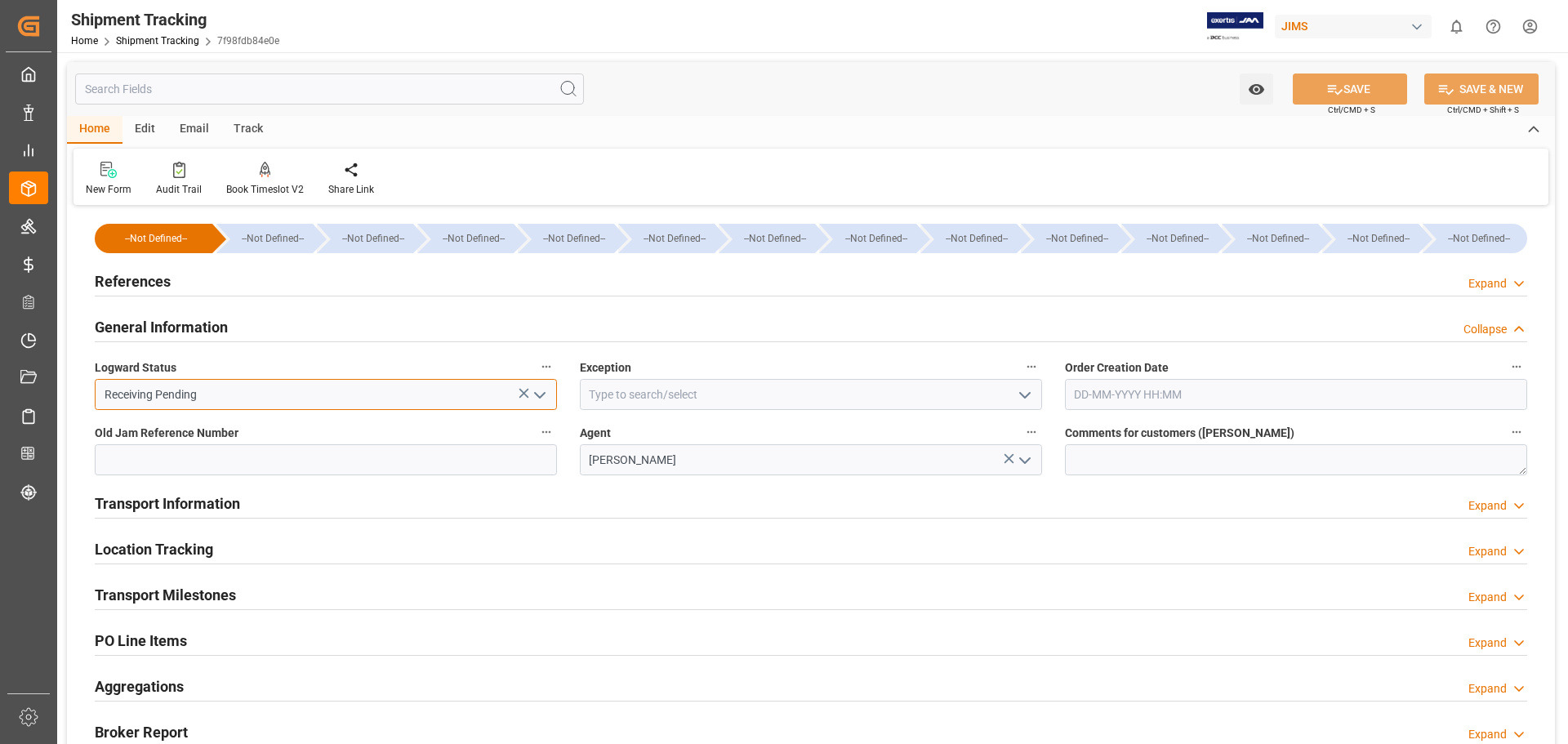
click at [376, 396] on input "Receiving Pending" at bounding box center [326, 394] width 462 height 31
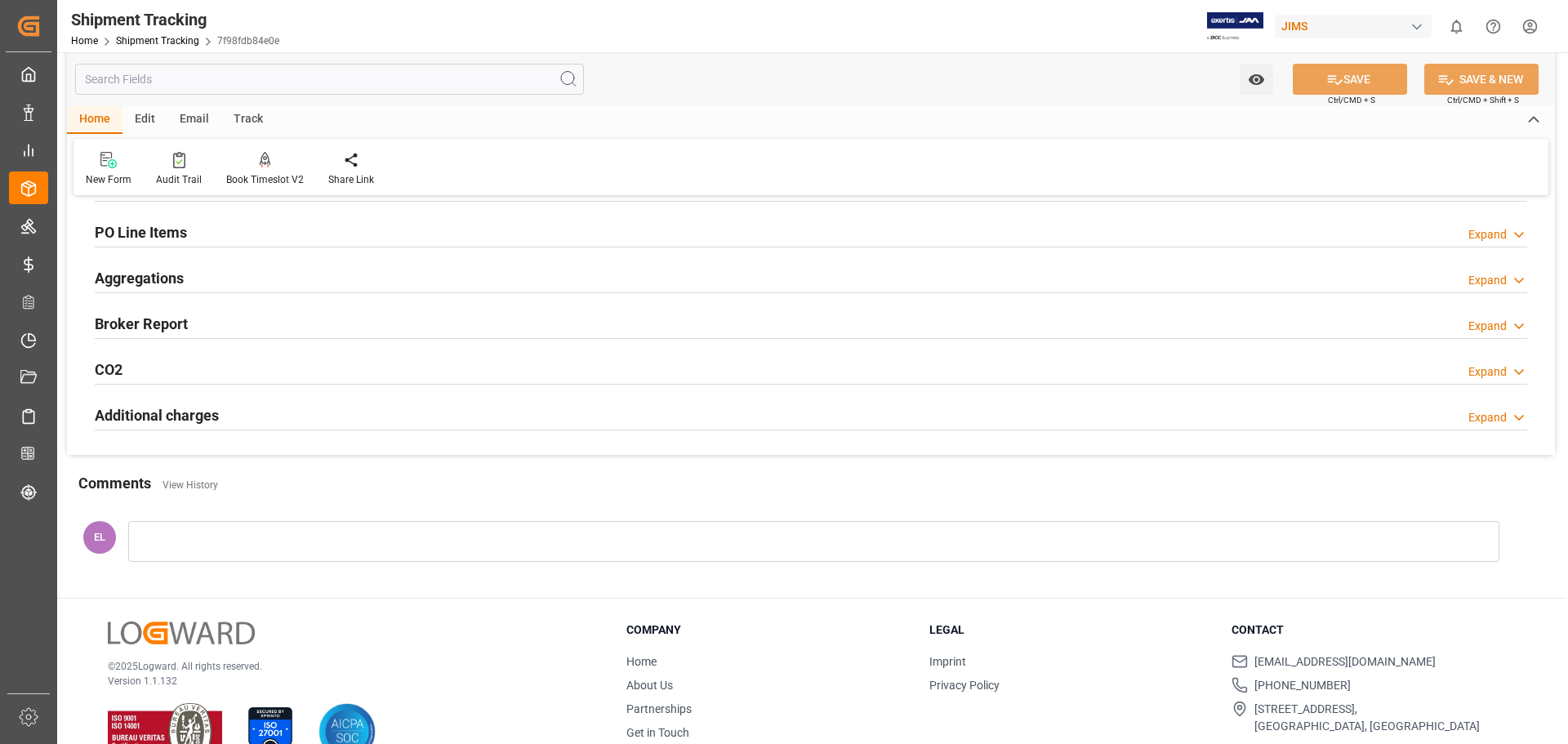
scroll to position [136, 0]
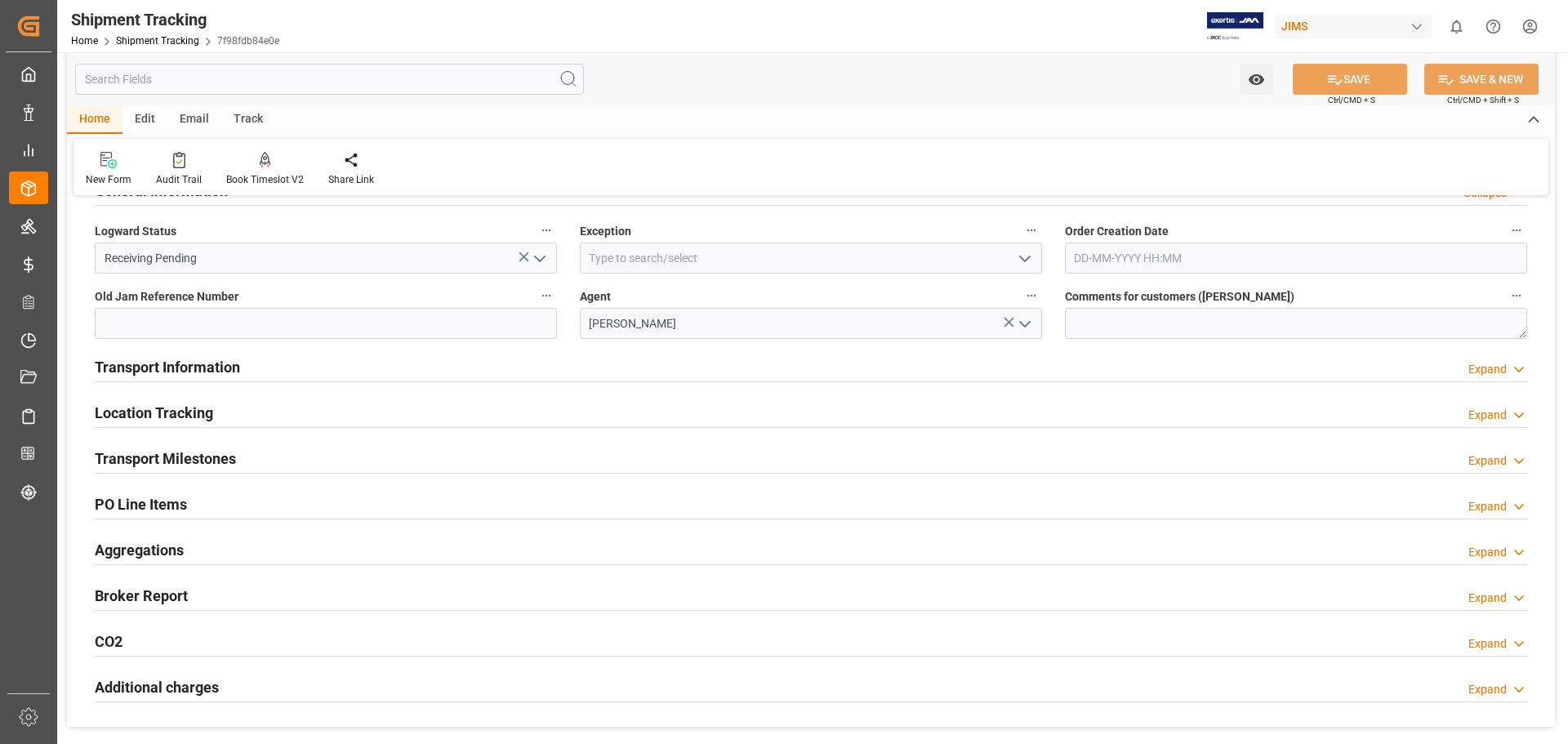
click at [541, 260] on polyline "open menu" at bounding box center [540, 258] width 10 height 5
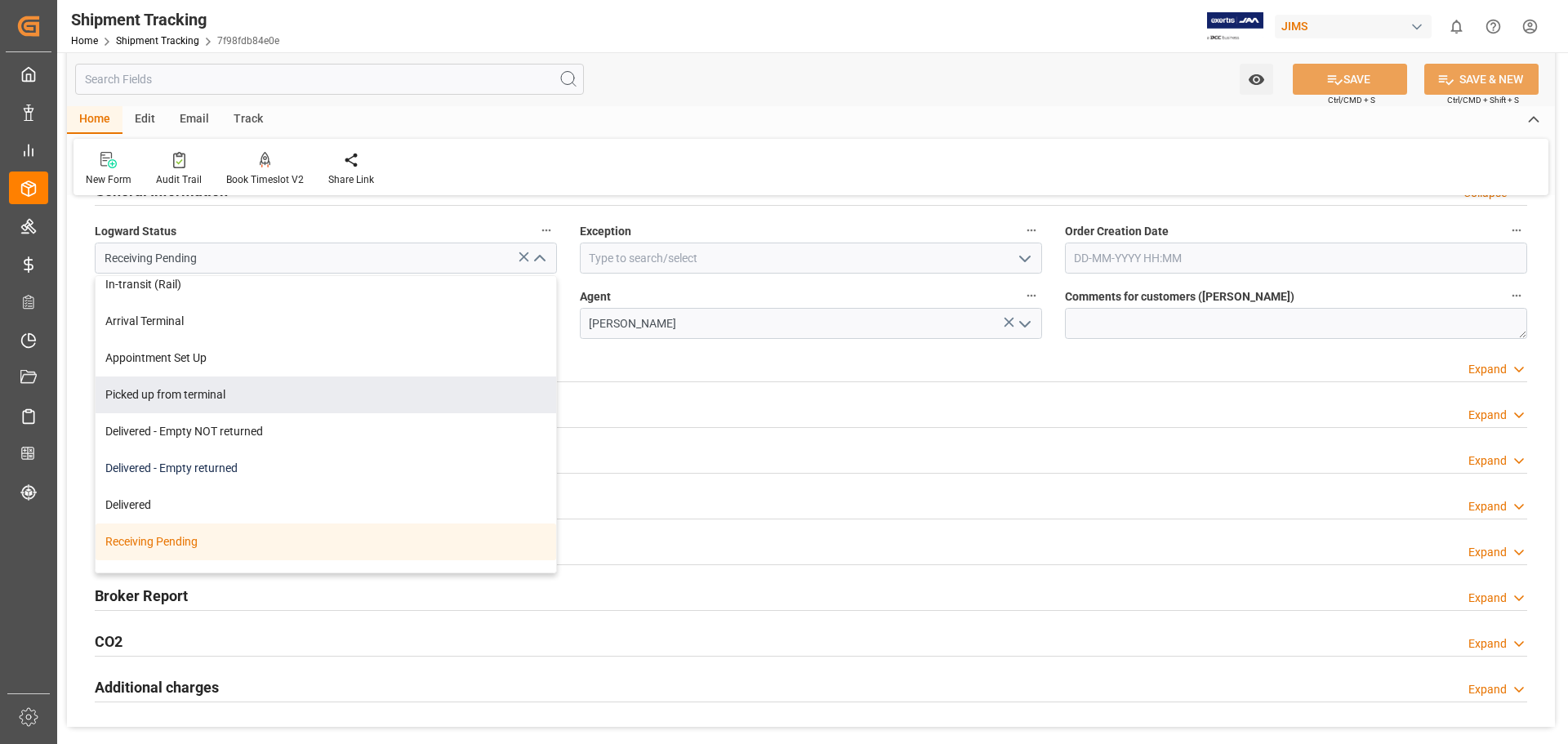
scroll to position [272, 0]
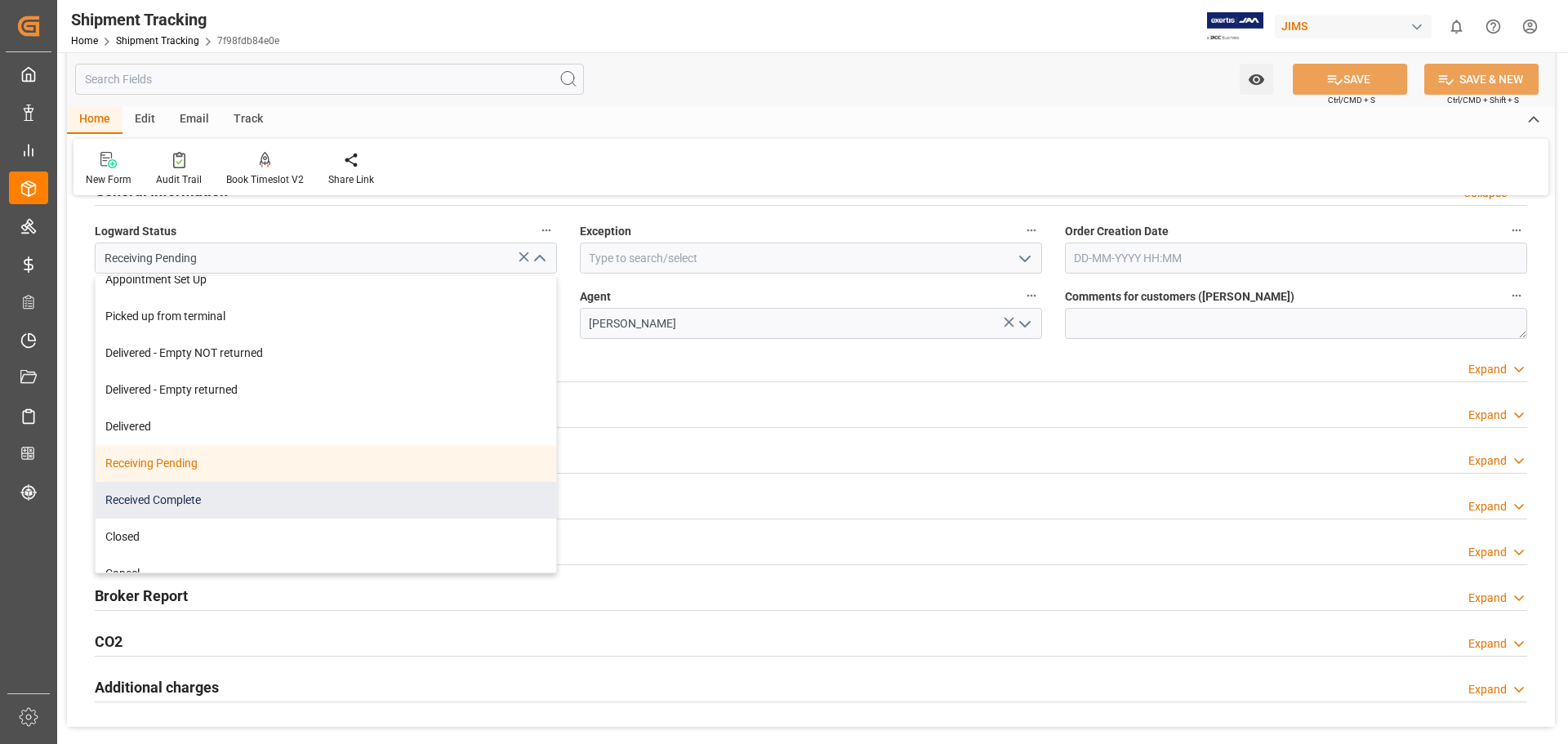
click at [370, 504] on div "Received Complete" at bounding box center [326, 500] width 460 height 37
type input "Received Complete"
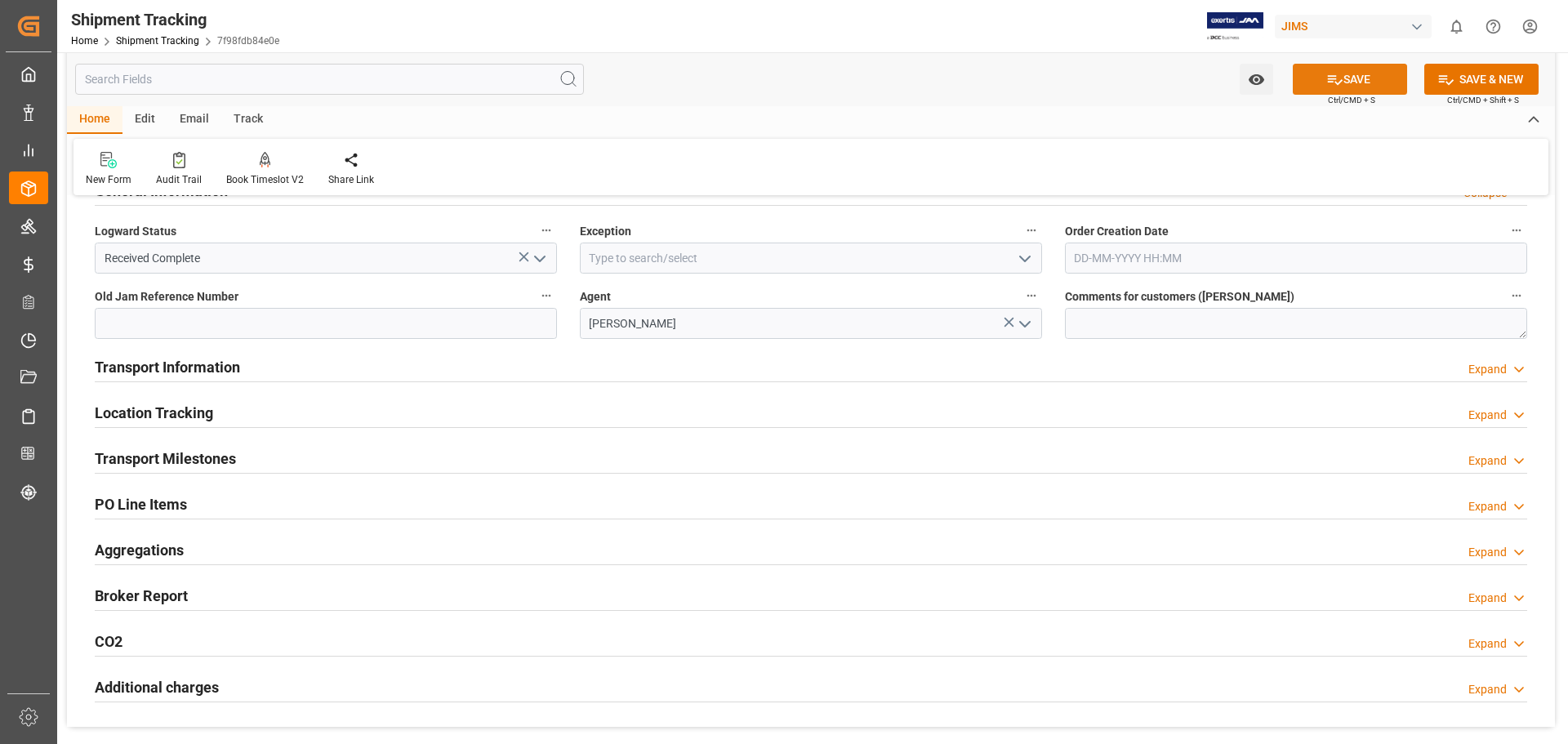
click at [1354, 86] on button "SAVE" at bounding box center [1350, 79] width 114 height 31
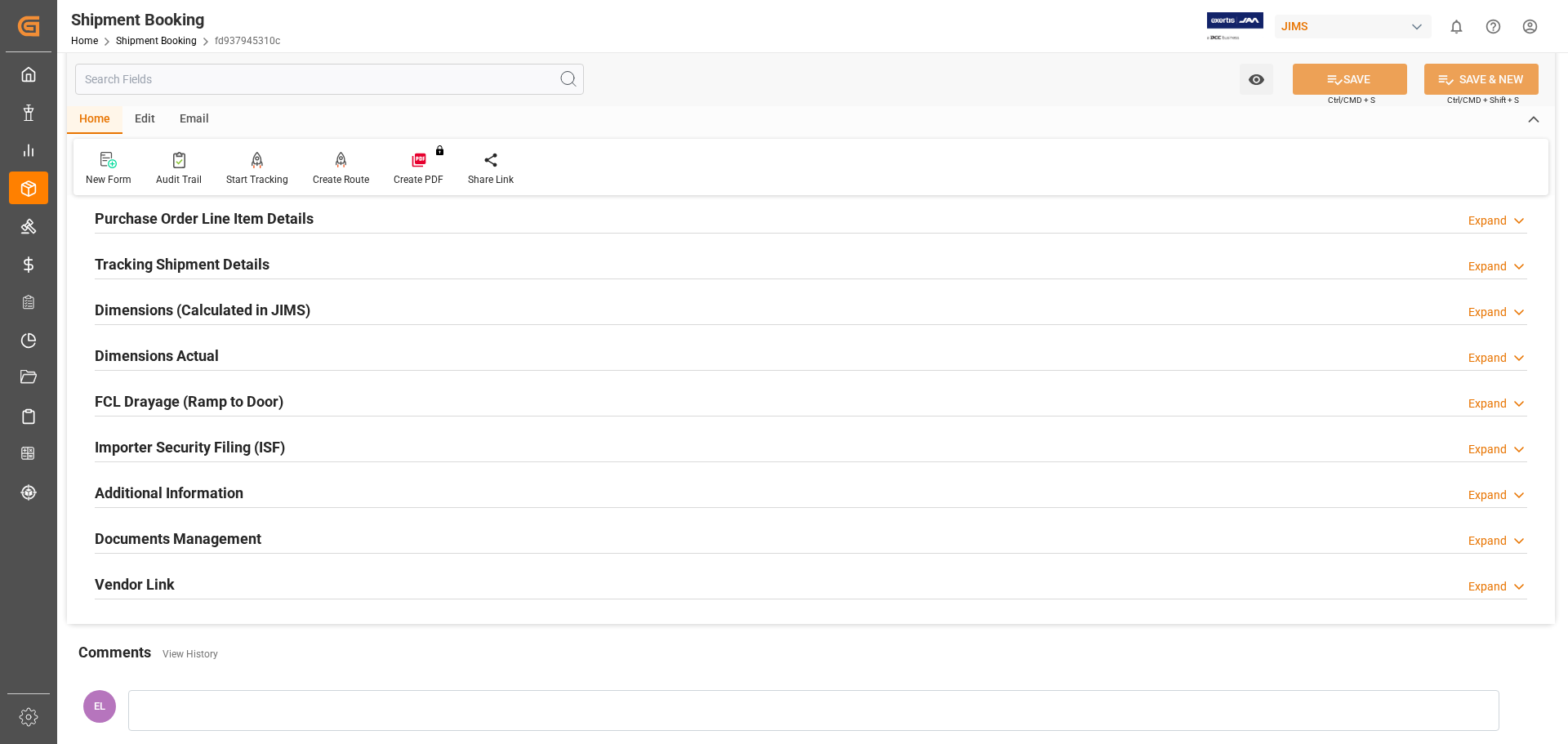
scroll to position [408, 0]
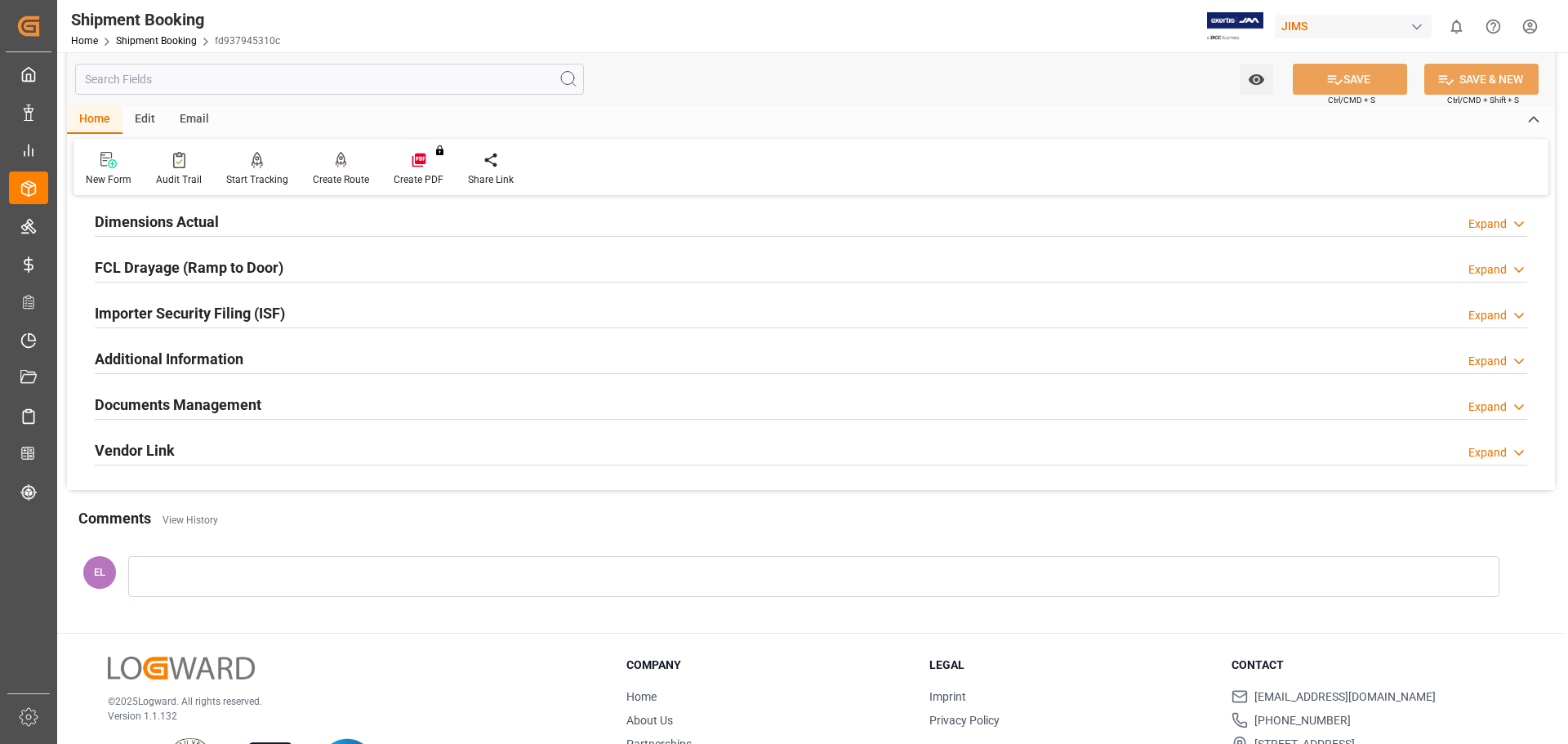
click at [195, 400] on h2 "Documents Management" at bounding box center [178, 404] width 166 height 22
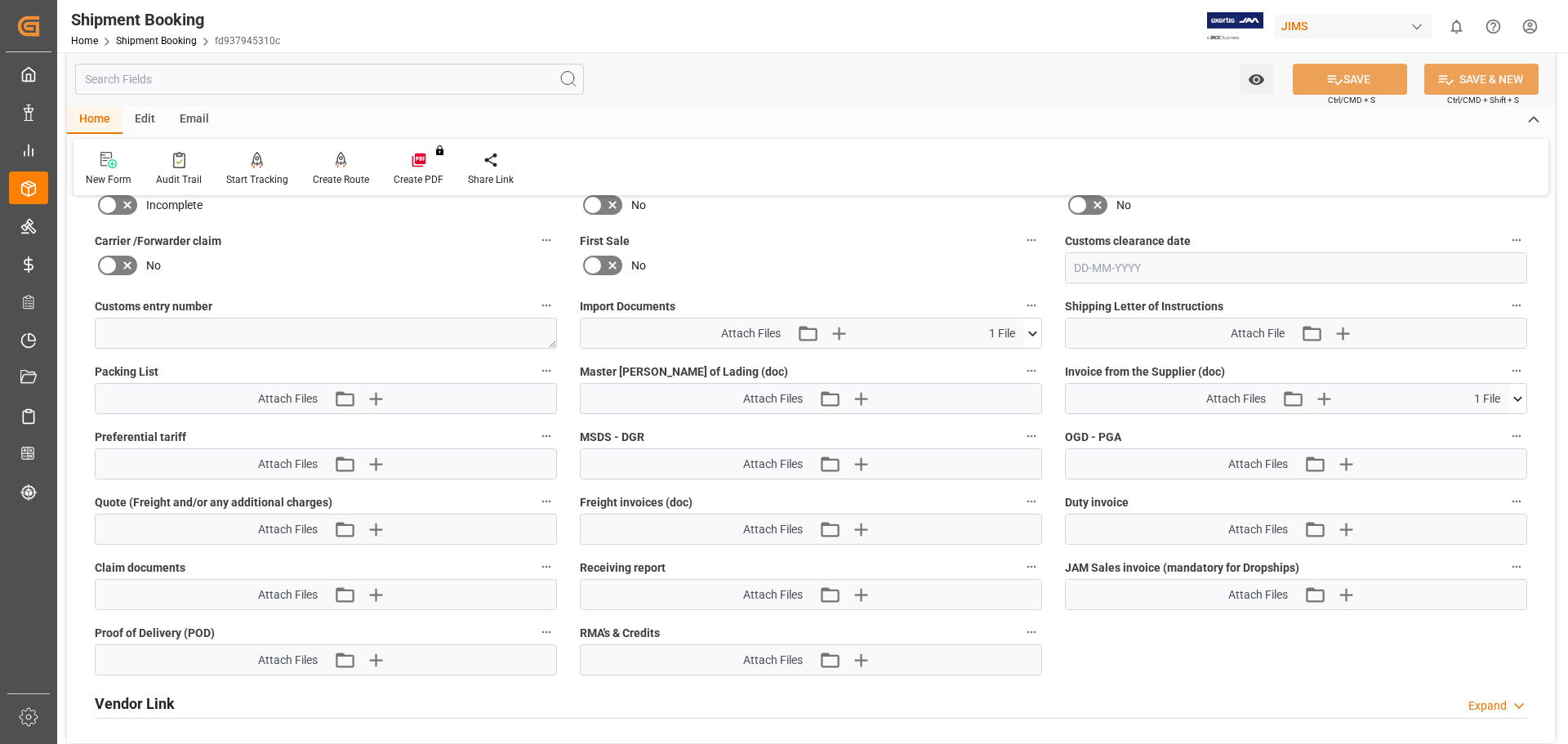
scroll to position [816, 0]
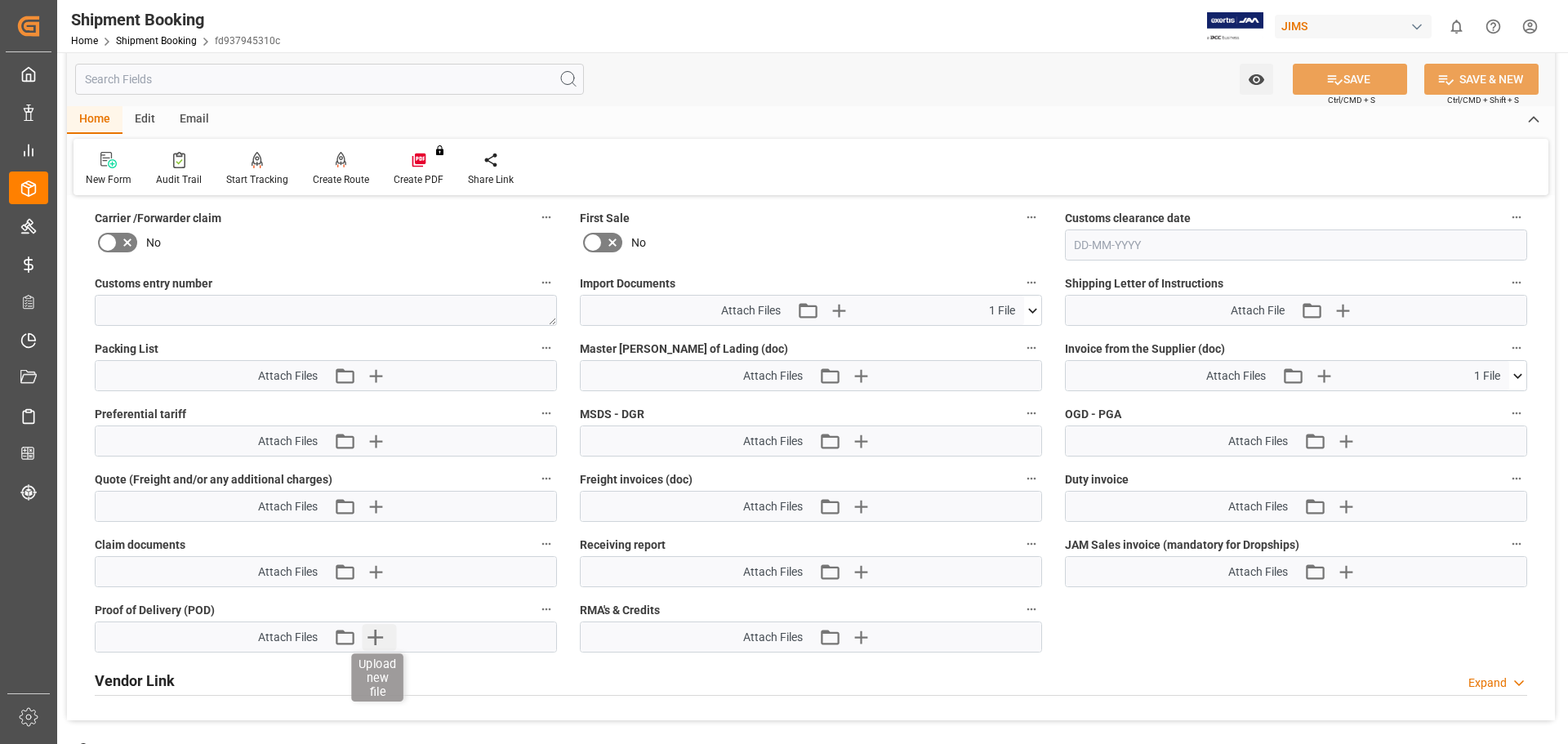
click at [383, 641] on icon "button" at bounding box center [374, 636] width 26 height 26
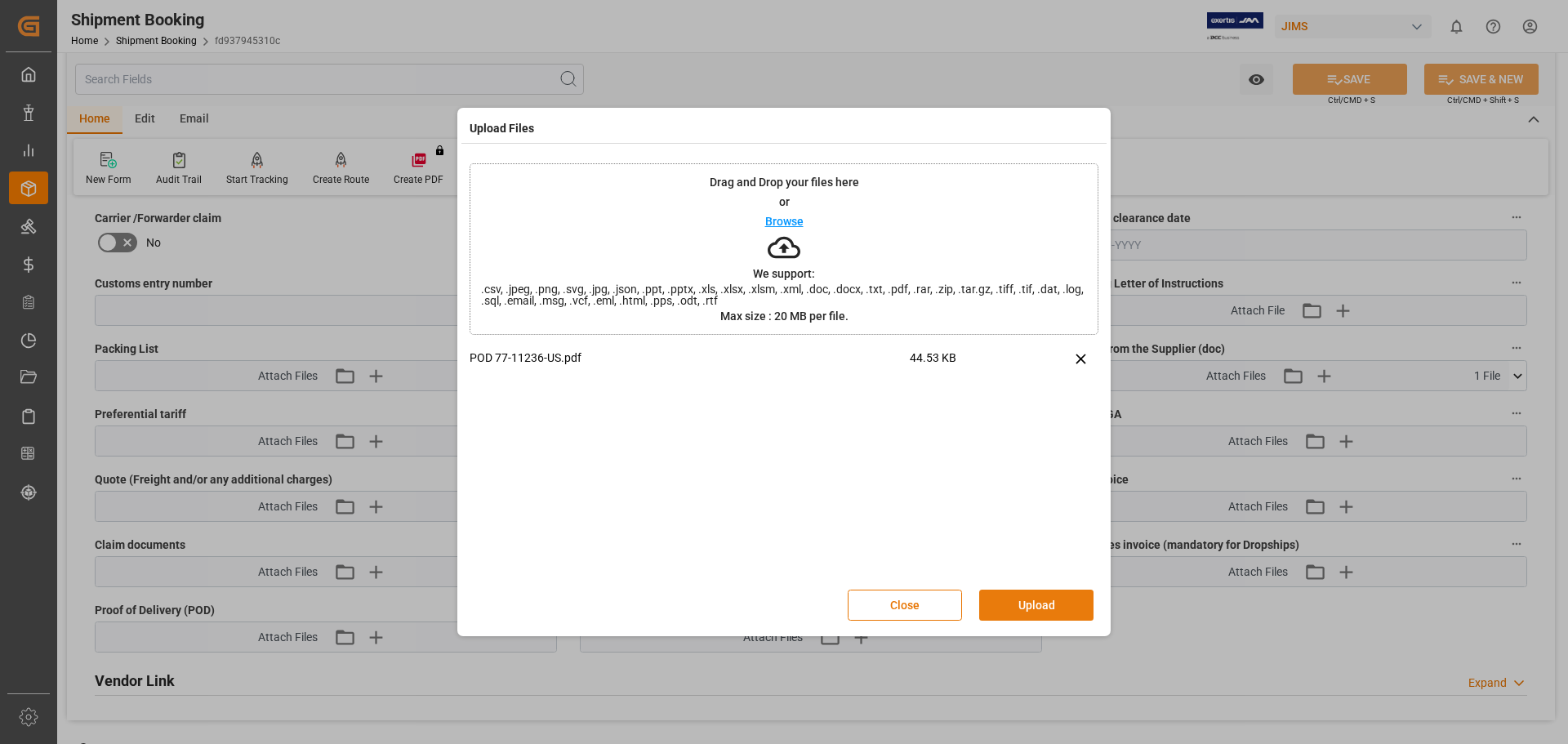
click at [1055, 608] on button "Upload" at bounding box center [1036, 605] width 114 height 31
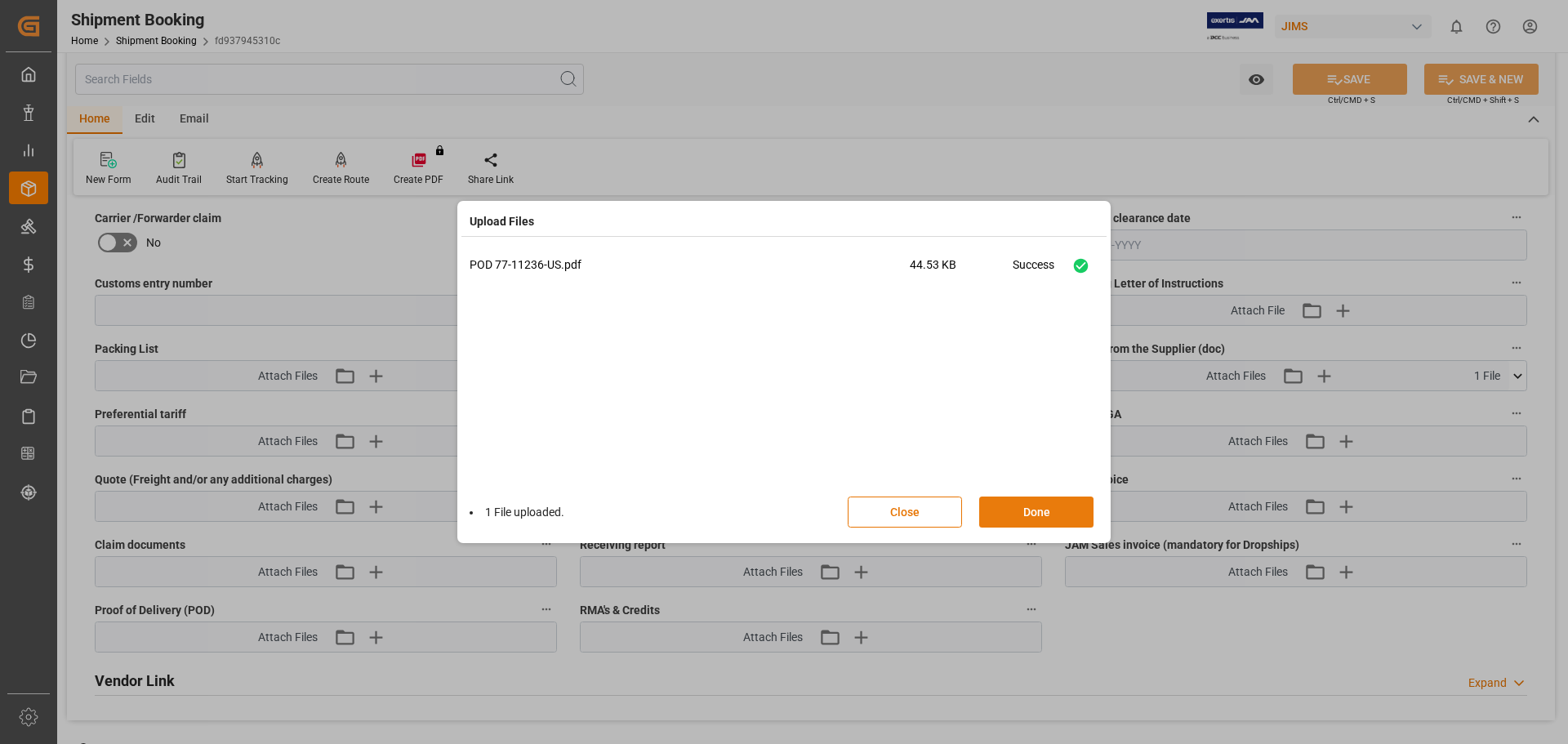
click at [1020, 515] on button "Done" at bounding box center [1036, 512] width 114 height 31
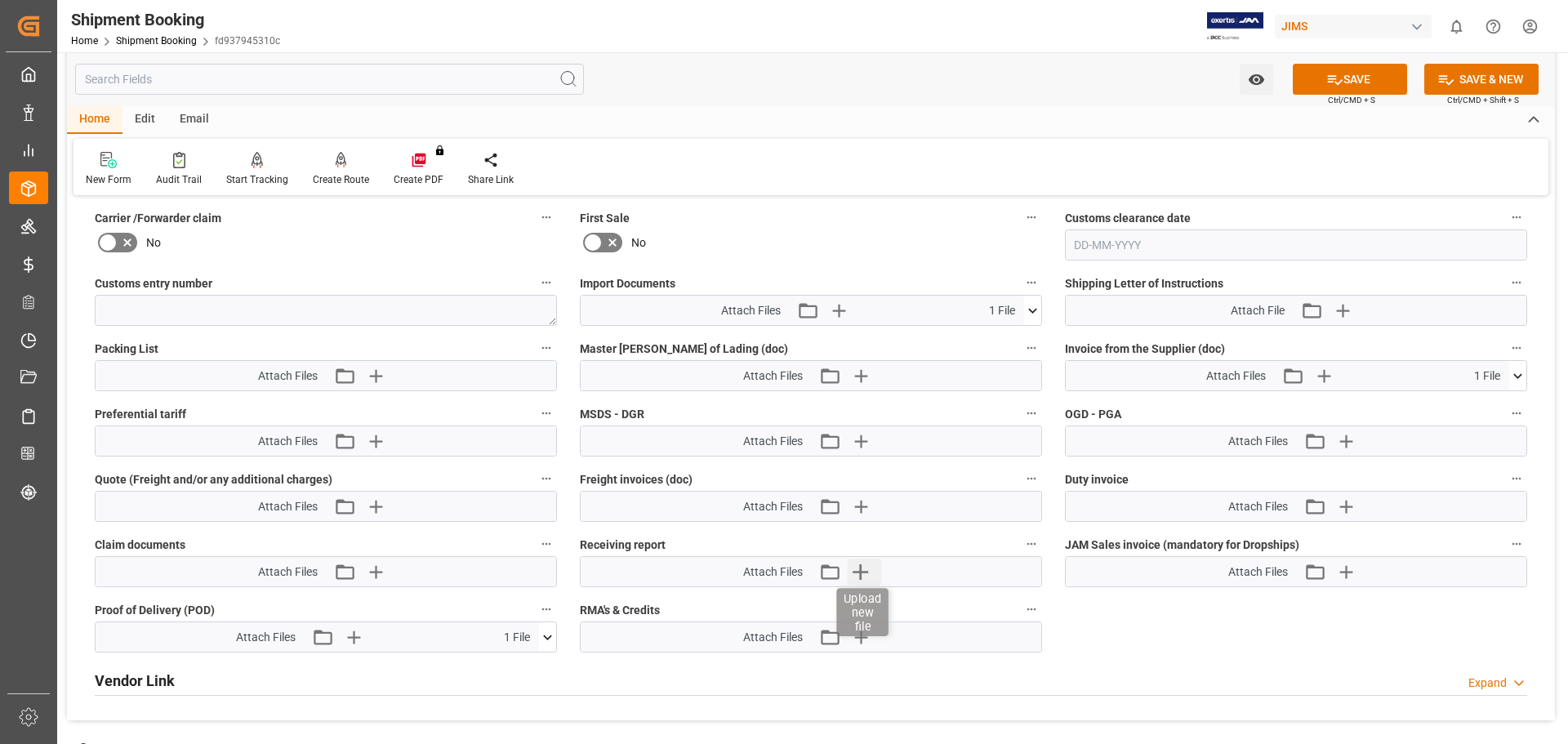
click at [860, 574] on icon "button" at bounding box center [860, 571] width 16 height 16
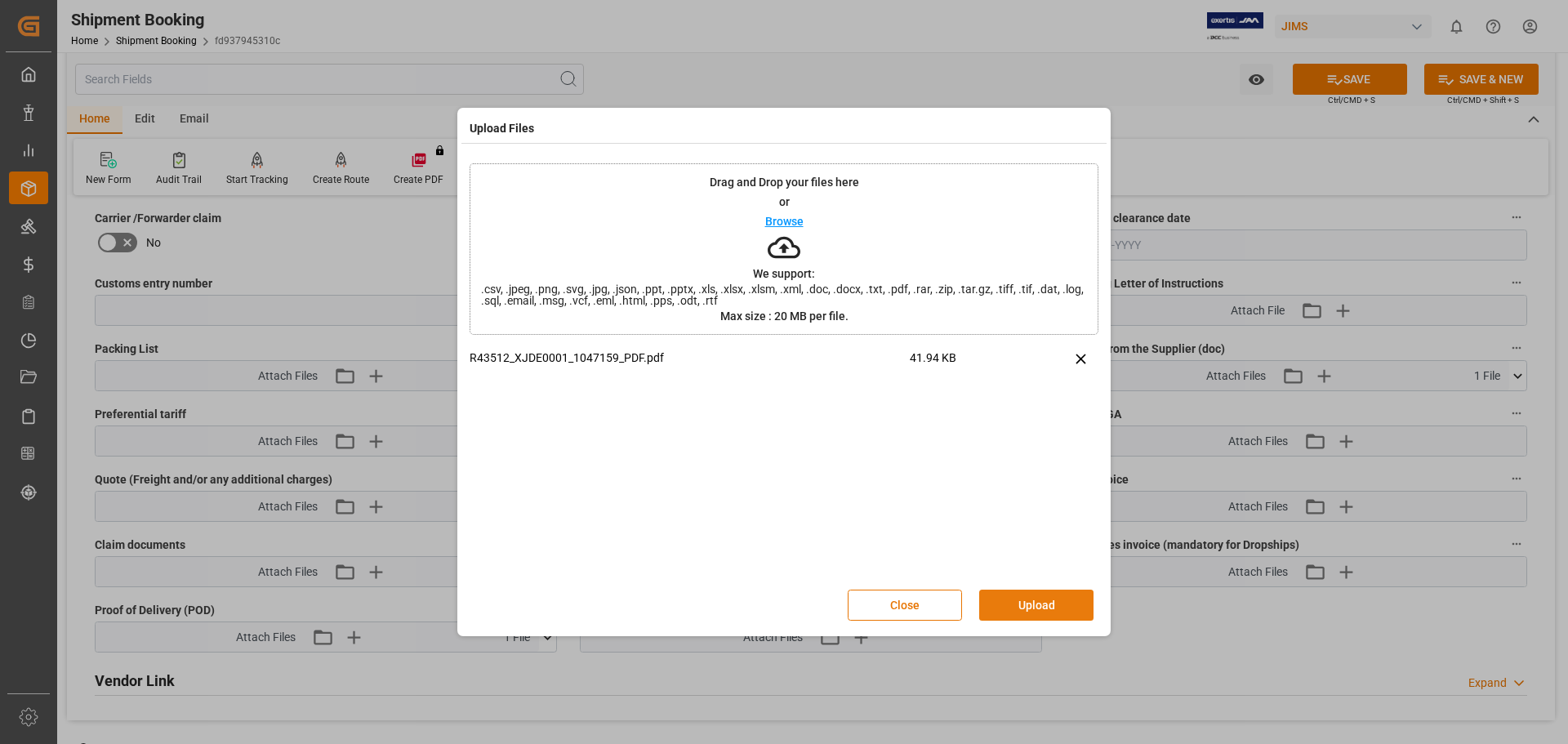
click at [1032, 598] on button "Upload" at bounding box center [1036, 605] width 114 height 31
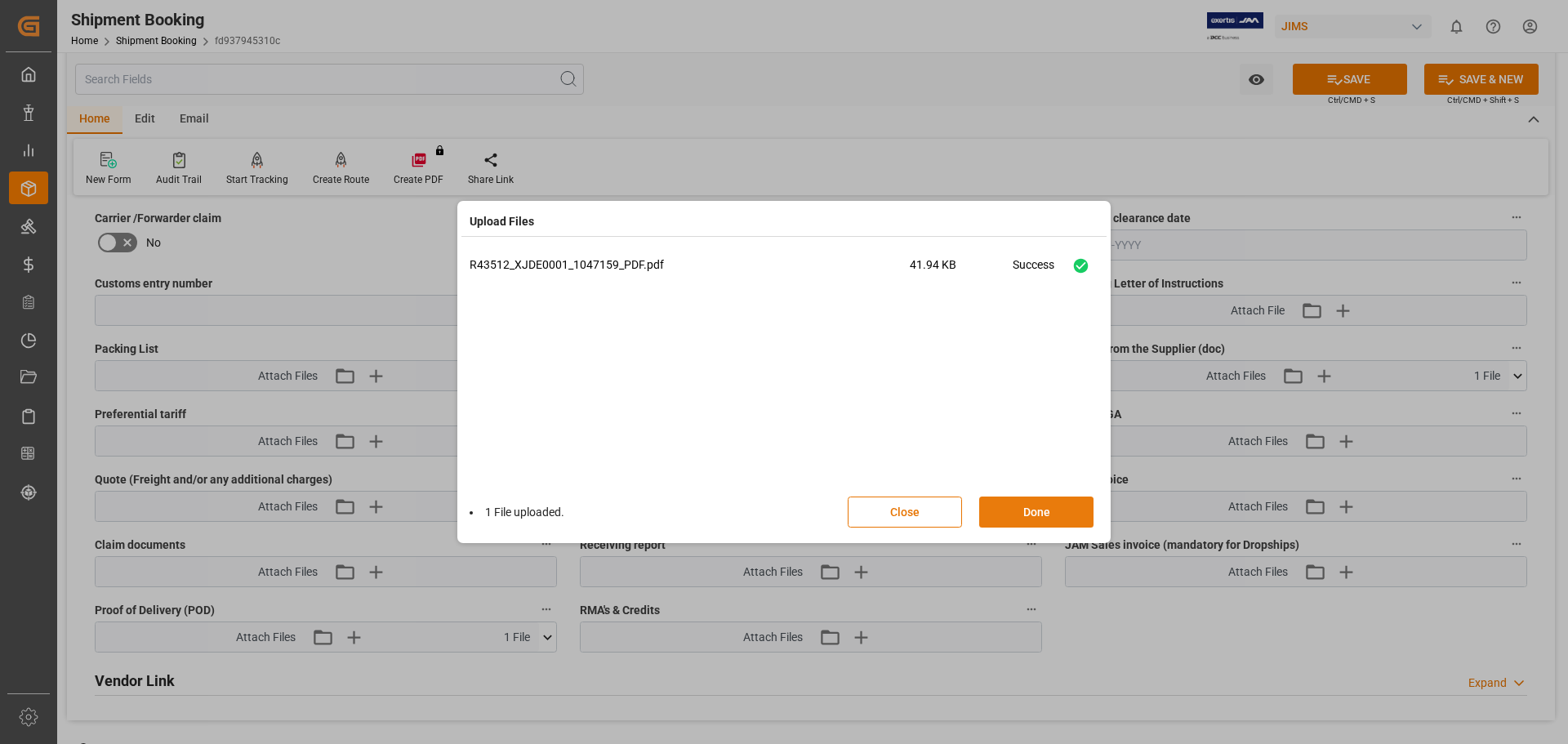
click at [1034, 511] on button "Done" at bounding box center [1036, 512] width 114 height 31
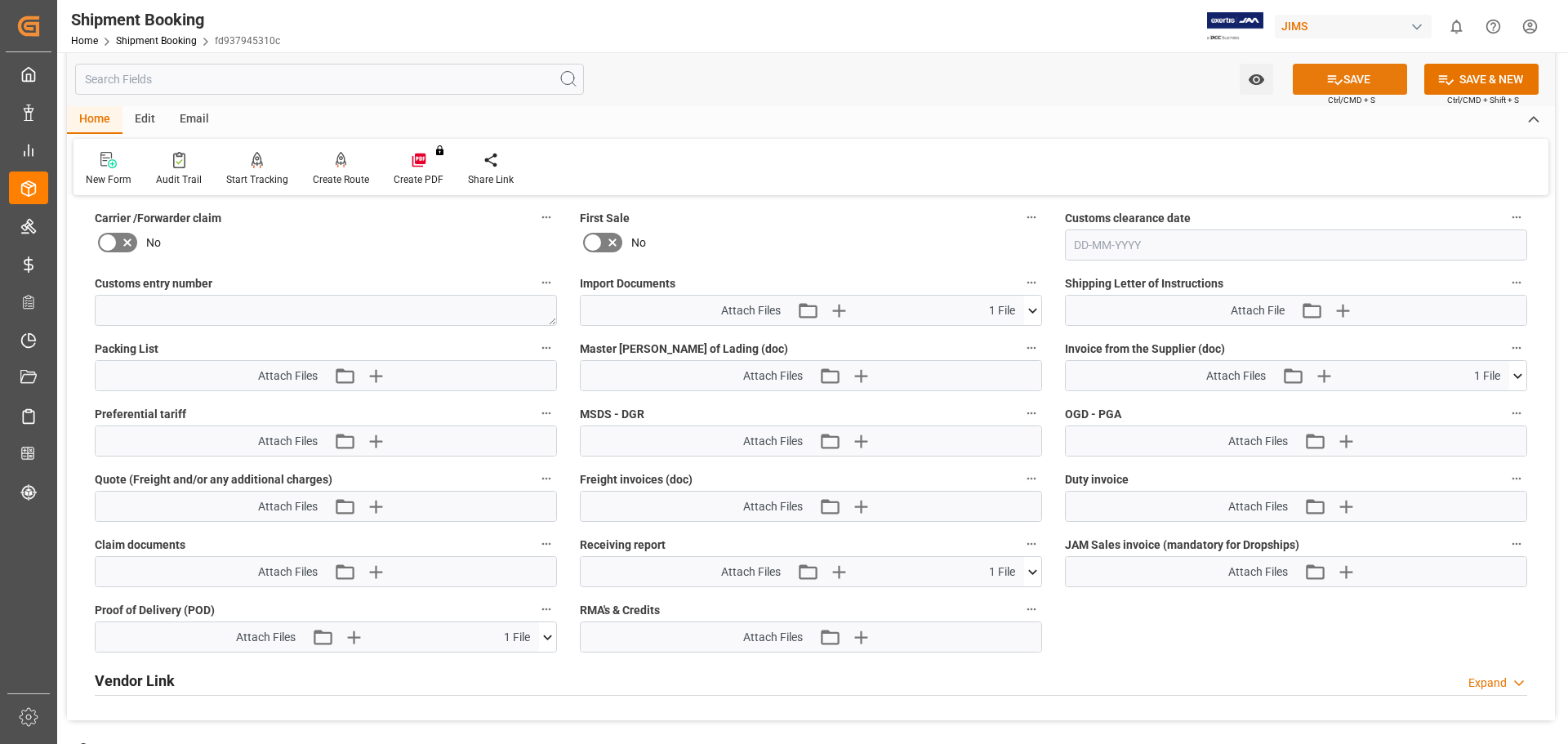
click at [1360, 79] on button "SAVE" at bounding box center [1350, 79] width 114 height 31
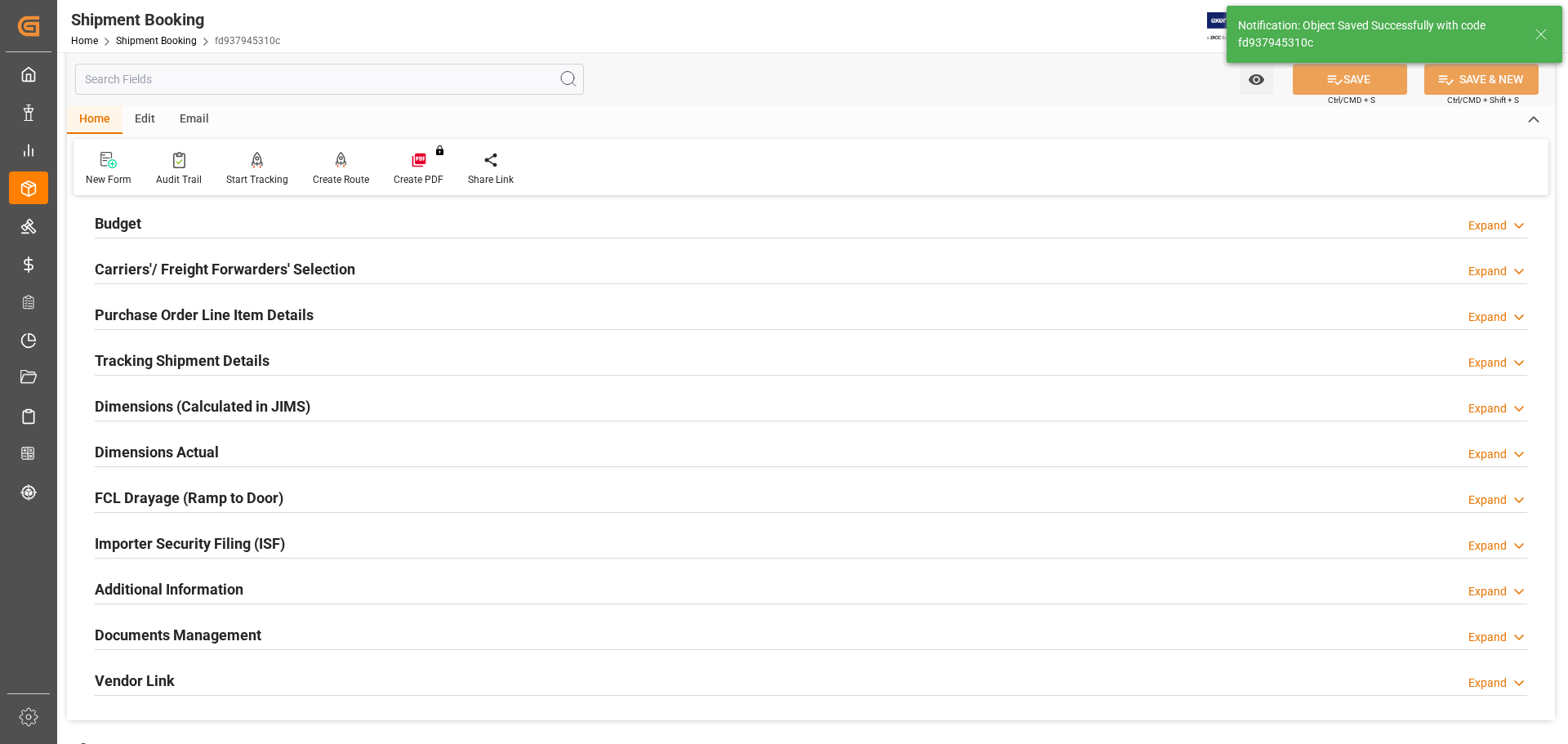
scroll to position [42, 0]
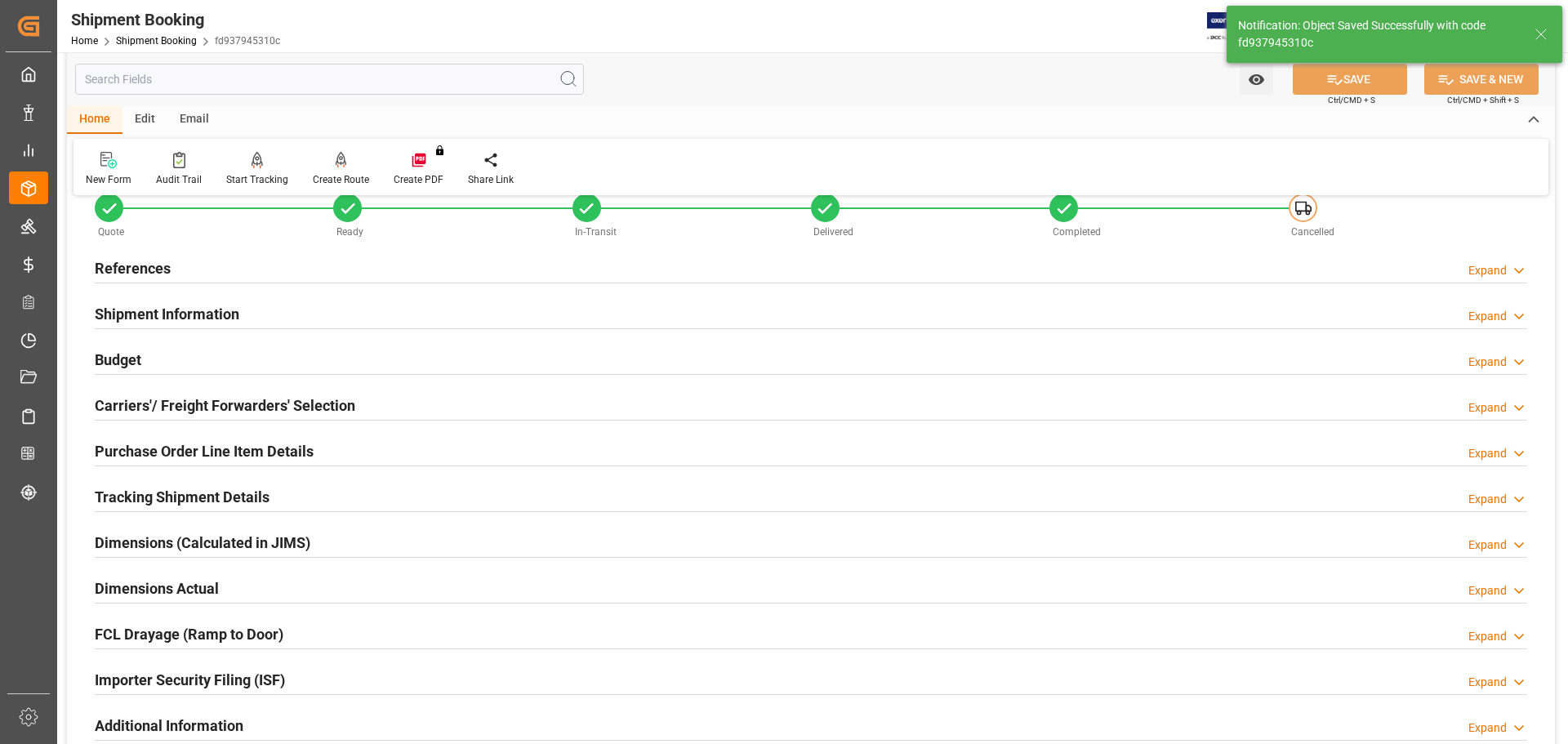
click at [132, 362] on h2 "Budget" at bounding box center [118, 360] width 47 height 22
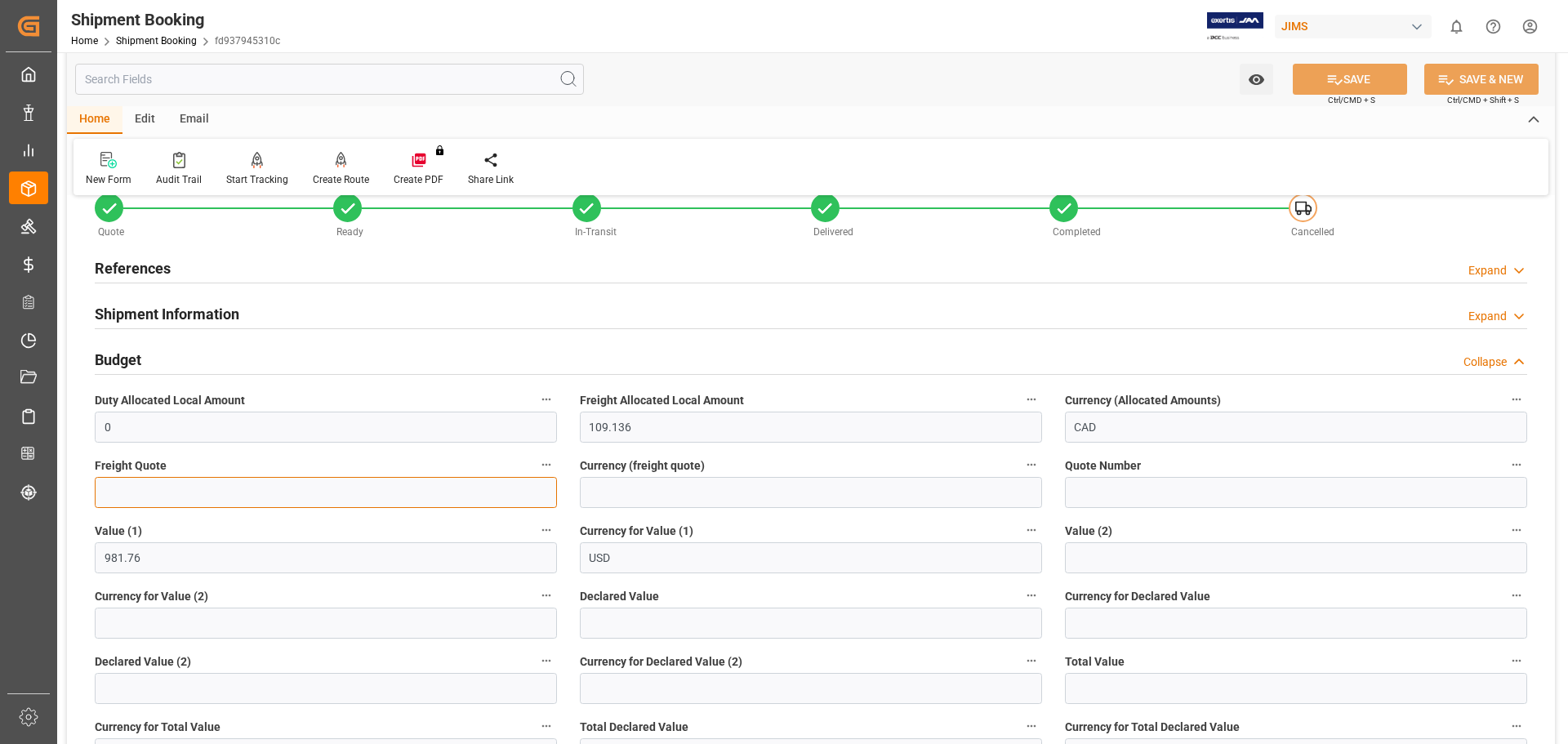
click at [136, 493] on input "text" at bounding box center [326, 492] width 462 height 31
type input "101"
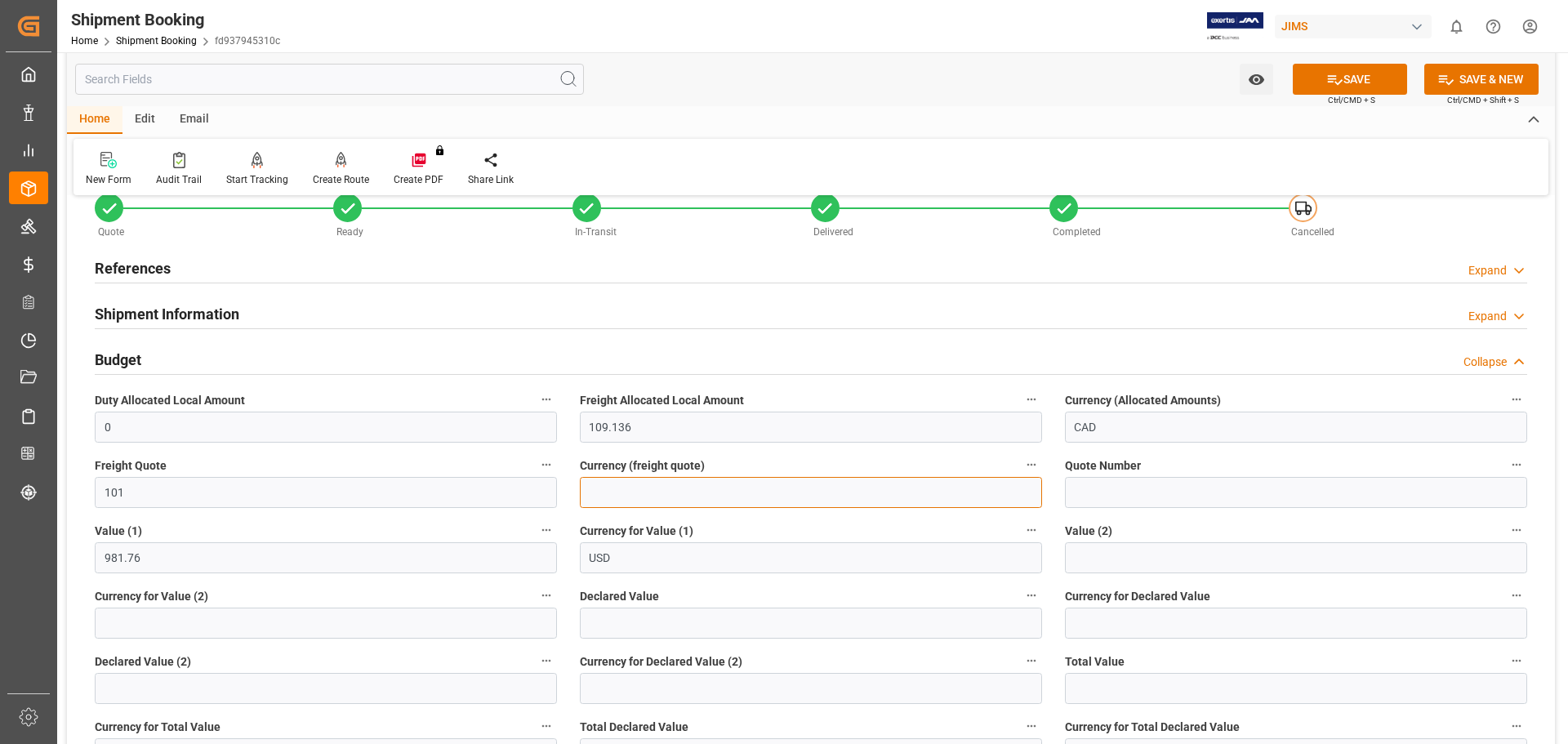
click at [612, 485] on input at bounding box center [811, 492] width 462 height 31
type input "CAD"
click at [1341, 82] on button "SAVE" at bounding box center [1350, 79] width 114 height 31
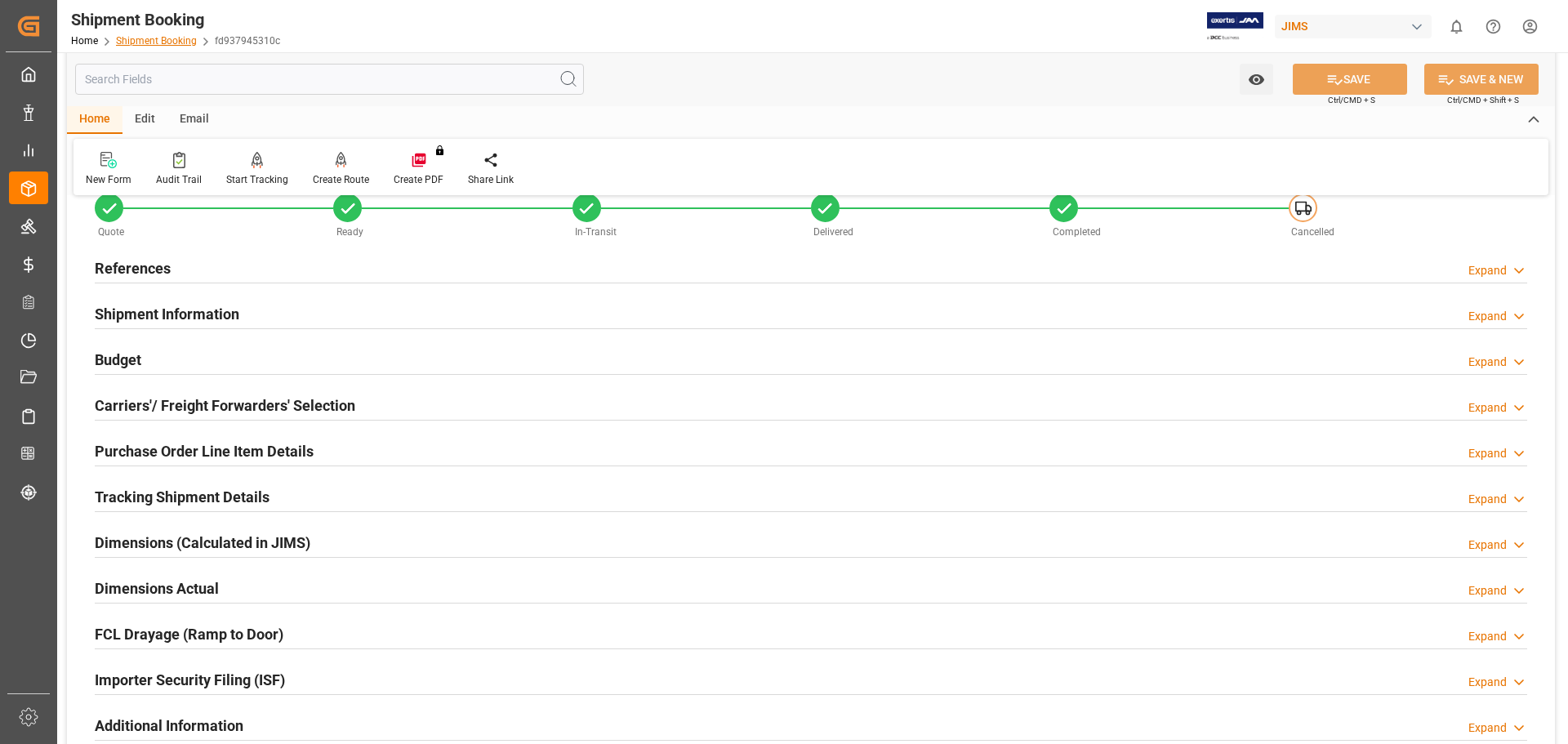
click at [153, 43] on link "Shipment Booking" at bounding box center [156, 40] width 81 height 12
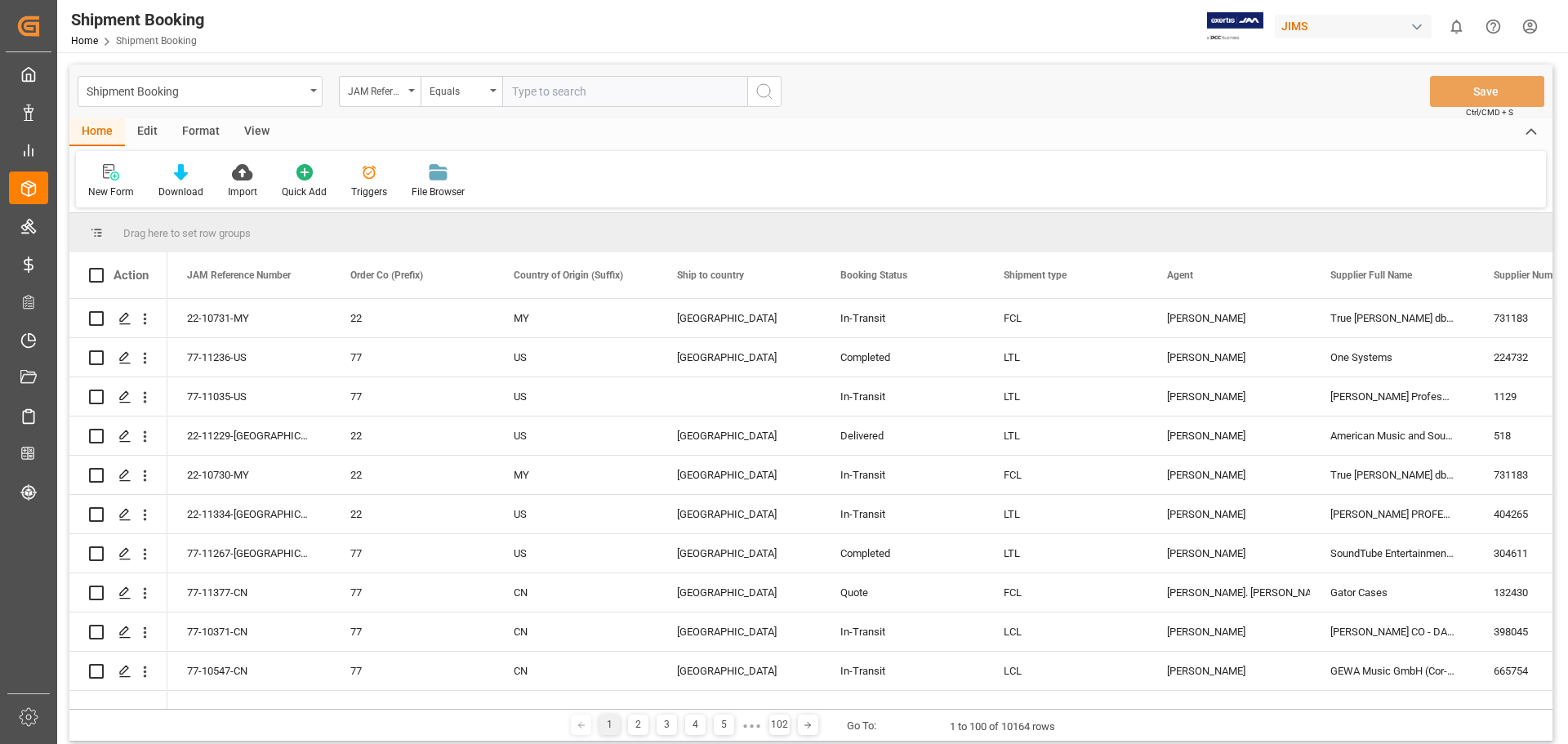
click at [606, 98] on input "text" at bounding box center [625, 91] width 245 height 31
type input "77-11227-US"
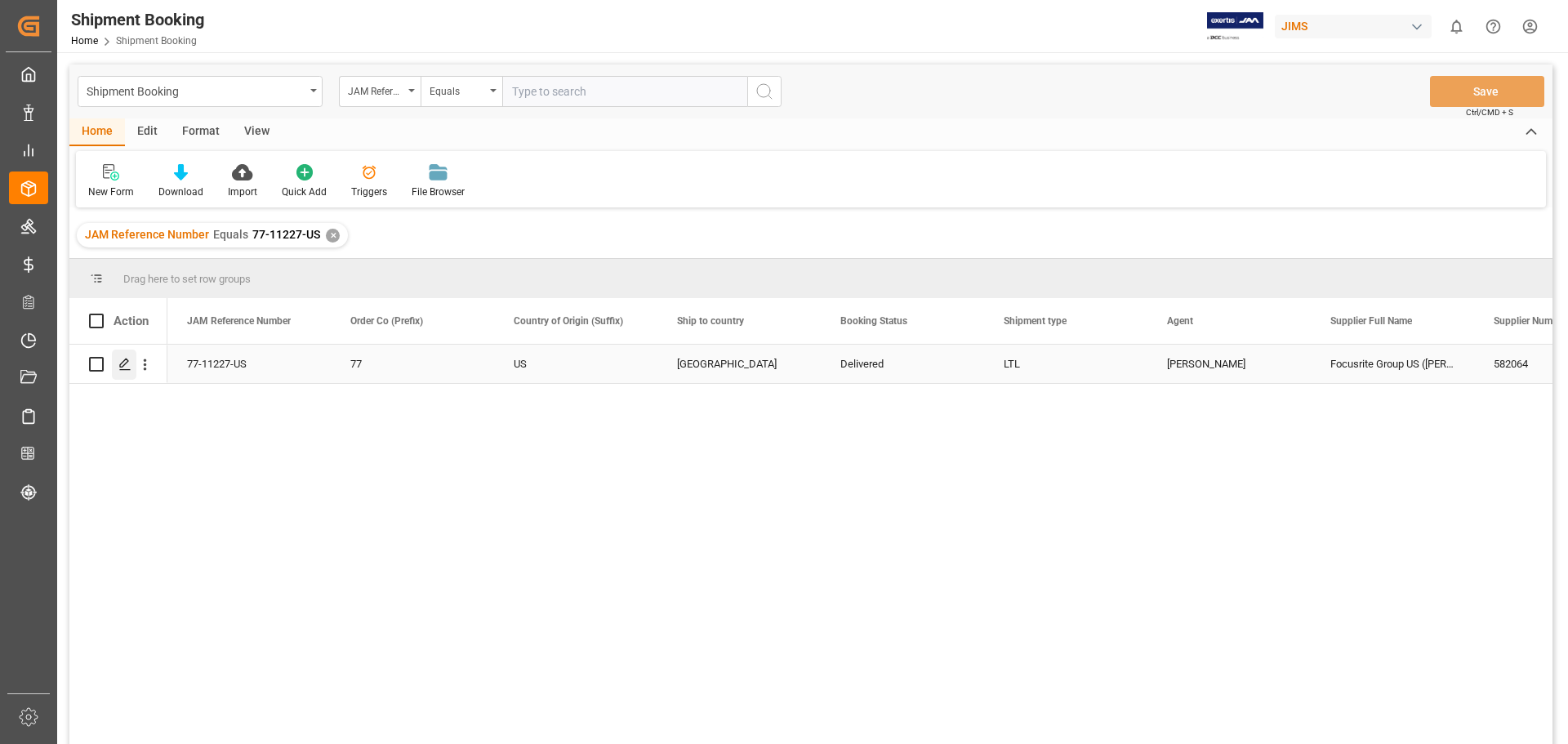
click at [126, 362] on icon "Press SPACE to select this row." at bounding box center [125, 364] width 13 height 13
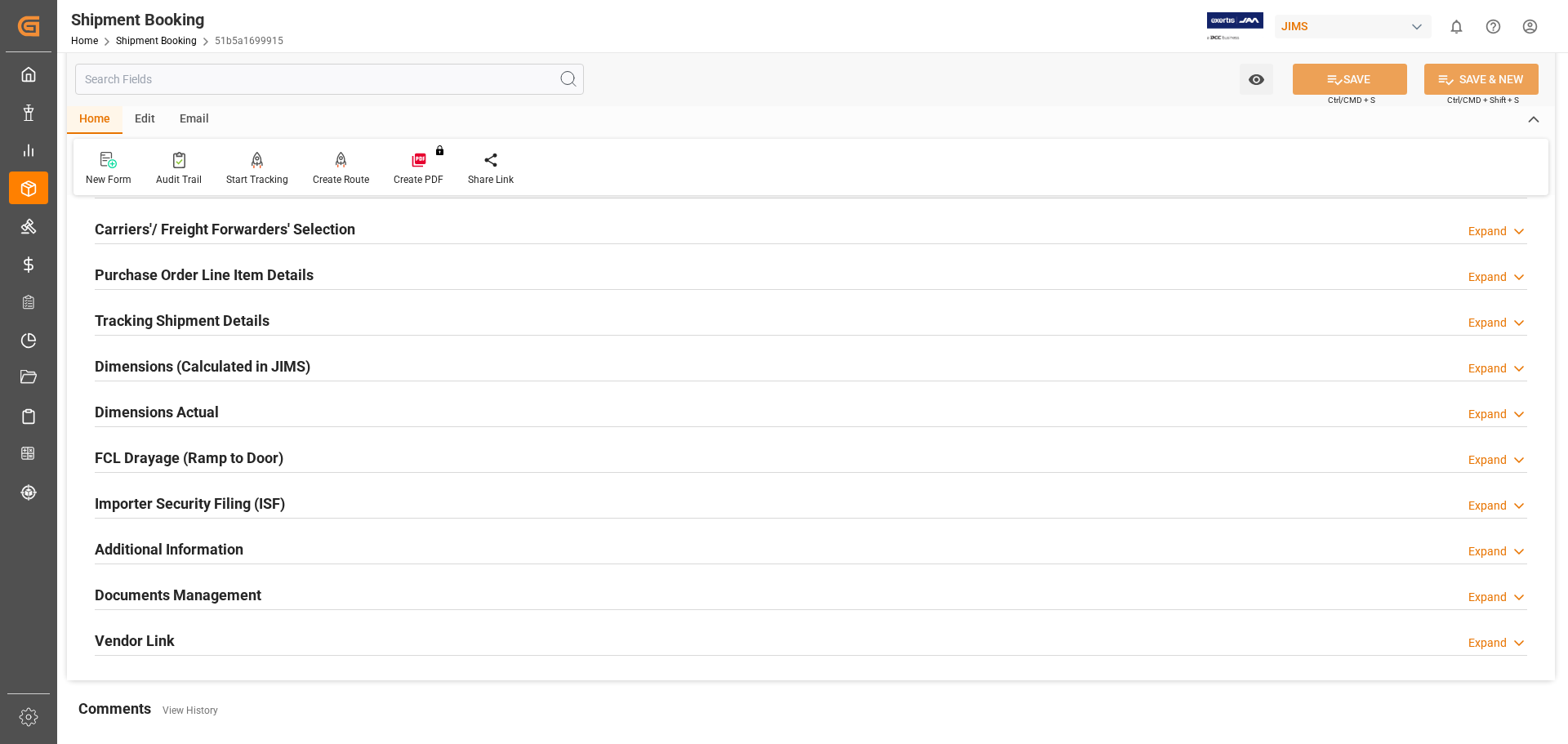
scroll to position [408, 0]
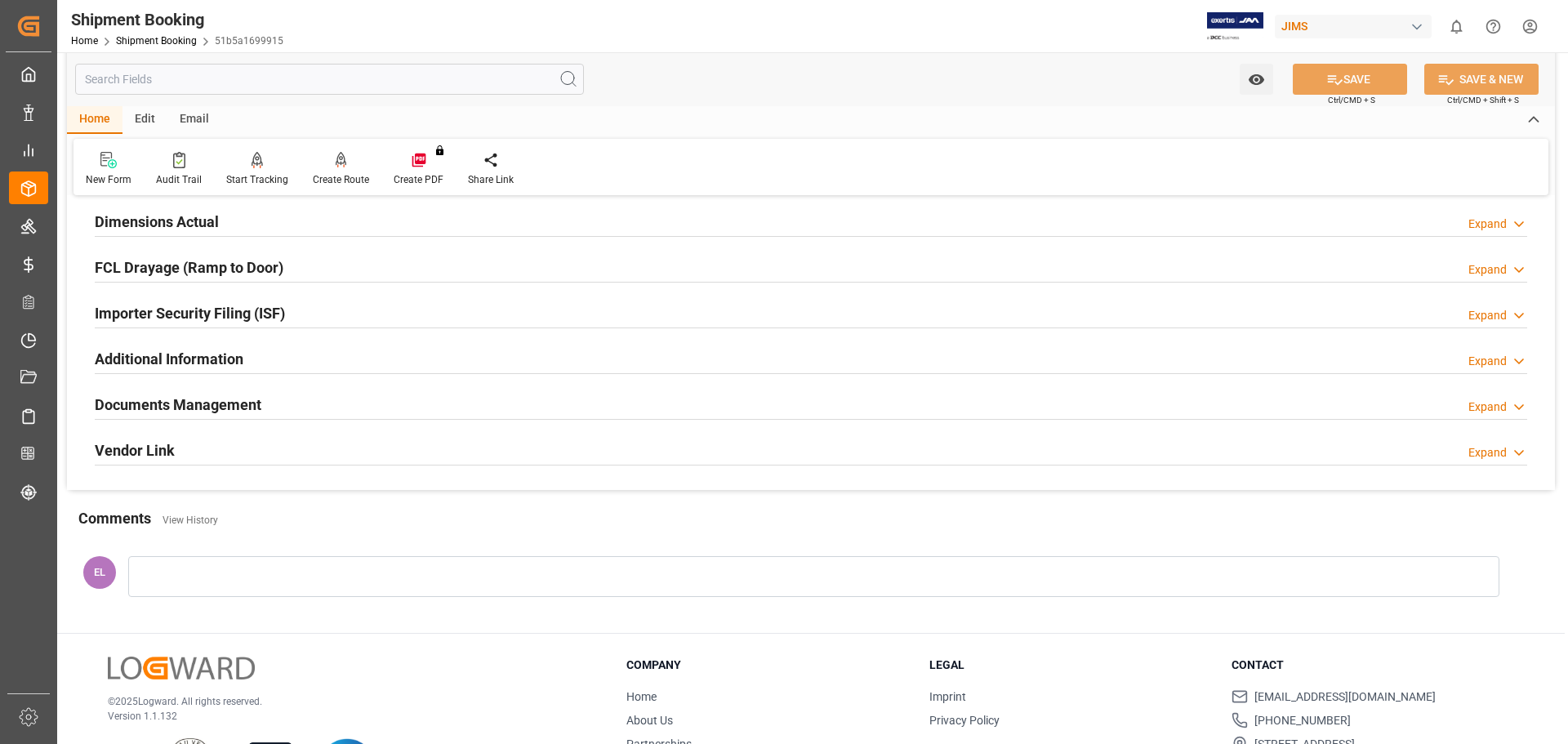
click at [197, 405] on h2 "Documents Management" at bounding box center [178, 404] width 166 height 22
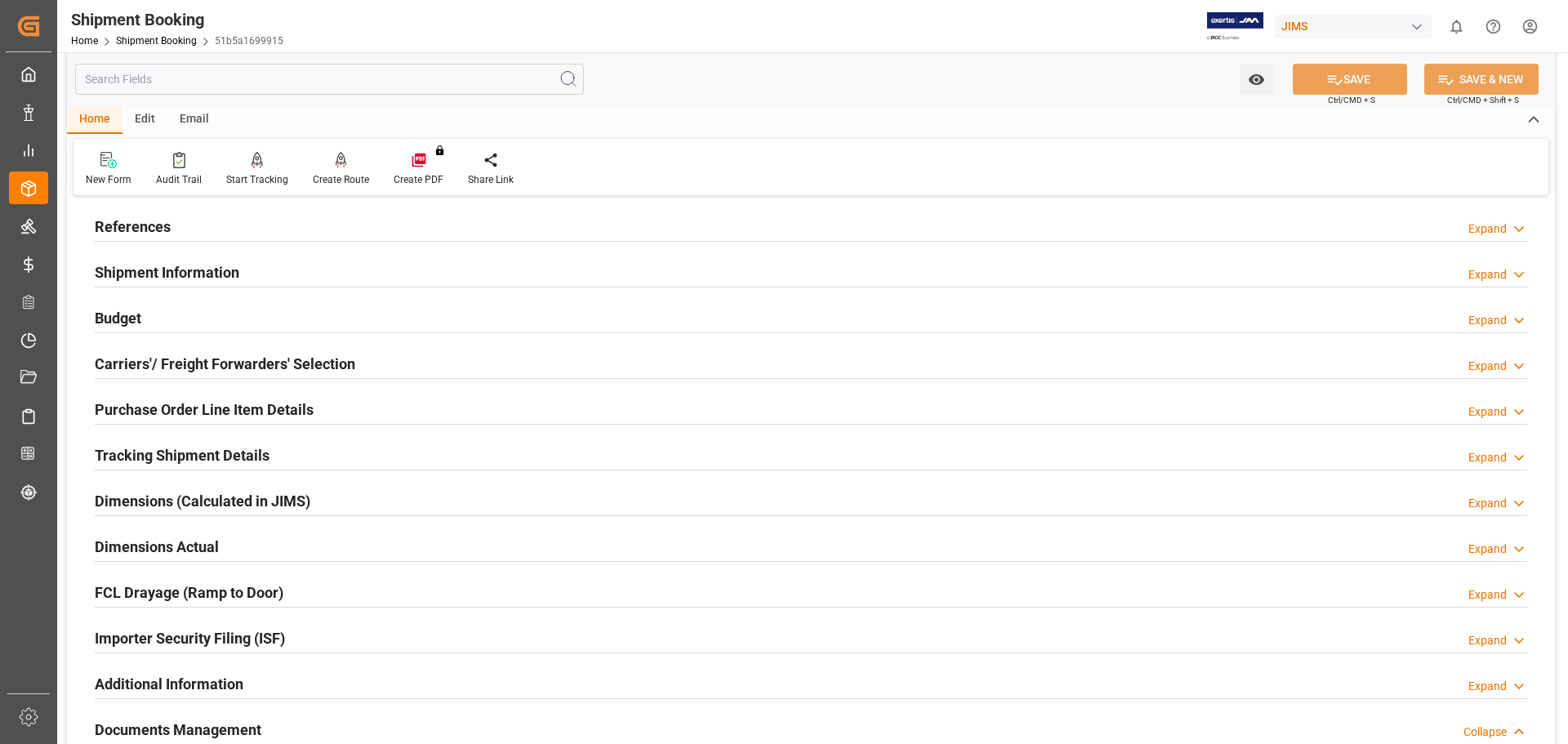
scroll to position [0, 0]
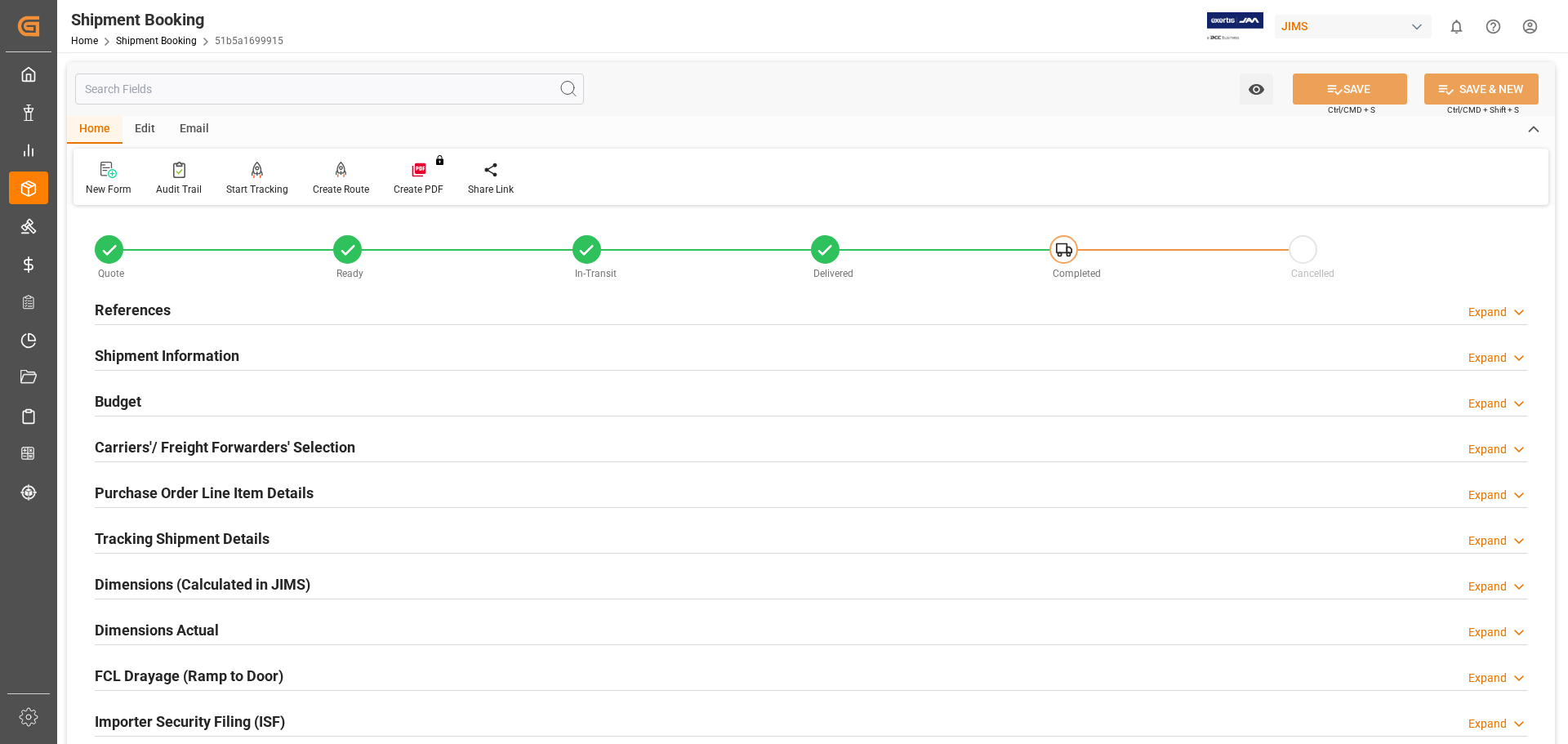
click at [141, 306] on h2 "References" at bounding box center [132, 309] width 76 height 22
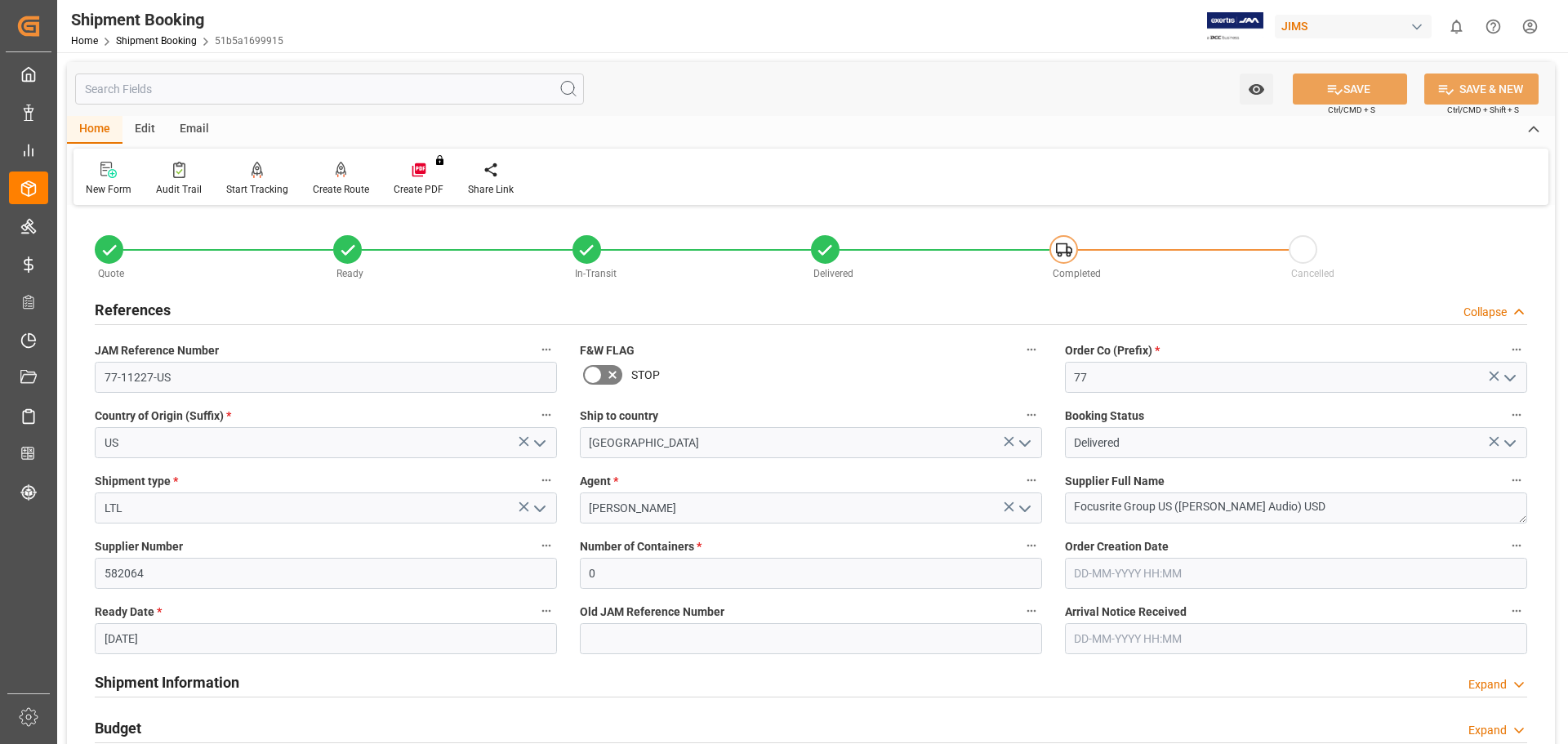
click at [141, 306] on h2 "References" at bounding box center [132, 309] width 76 height 22
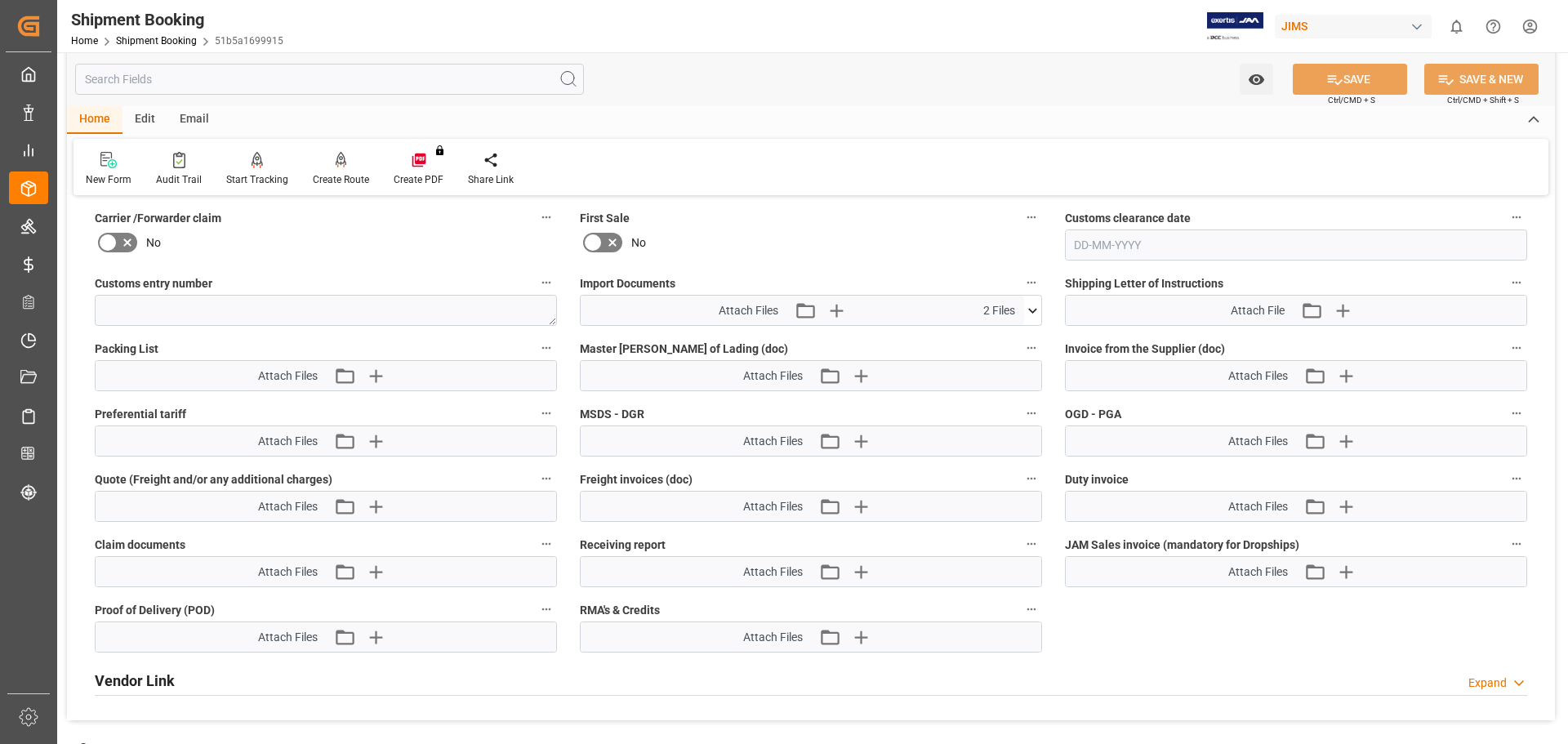
scroll to position [953, 0]
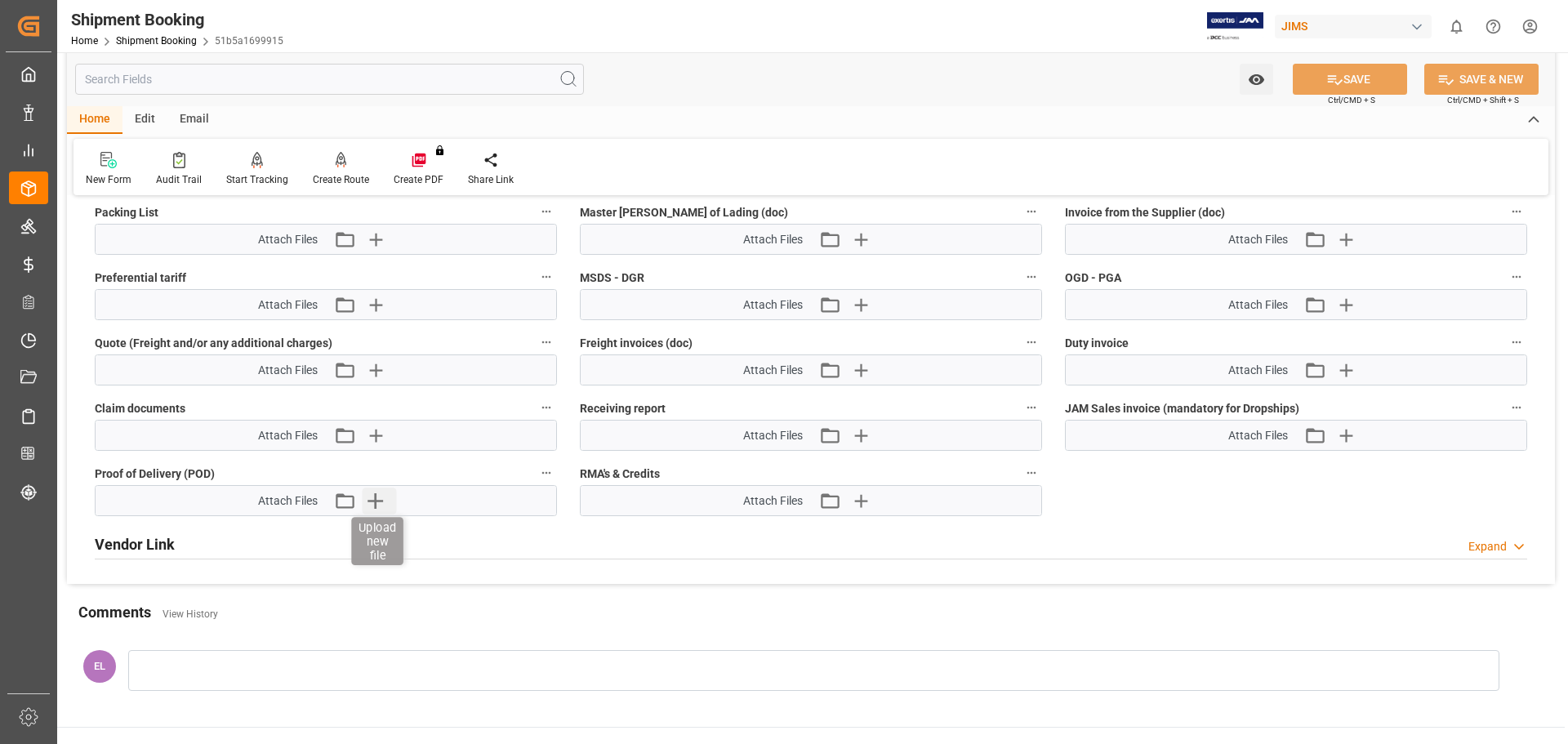
click at [376, 498] on icon "button" at bounding box center [374, 500] width 16 height 16
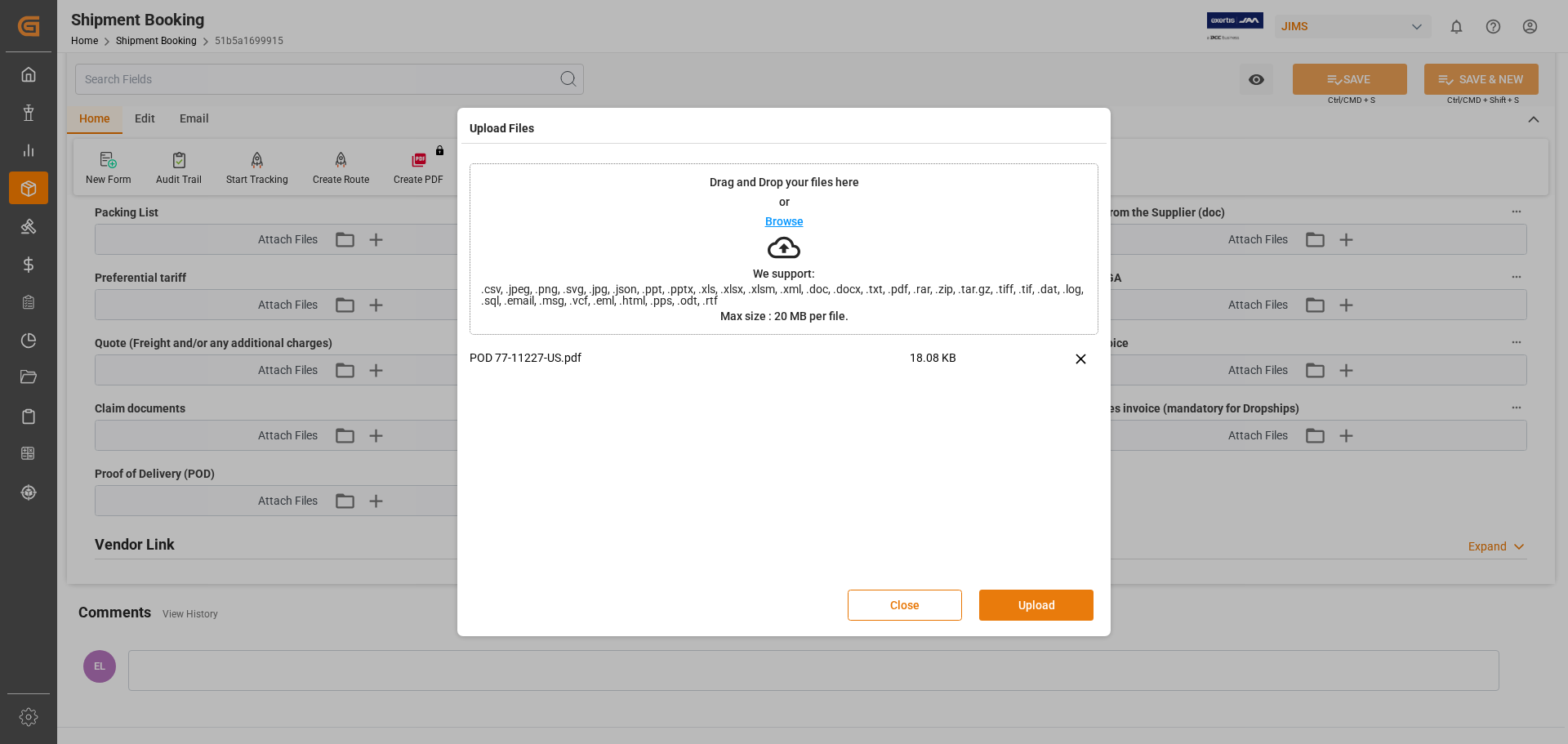
click at [1023, 599] on button "Upload" at bounding box center [1036, 605] width 114 height 31
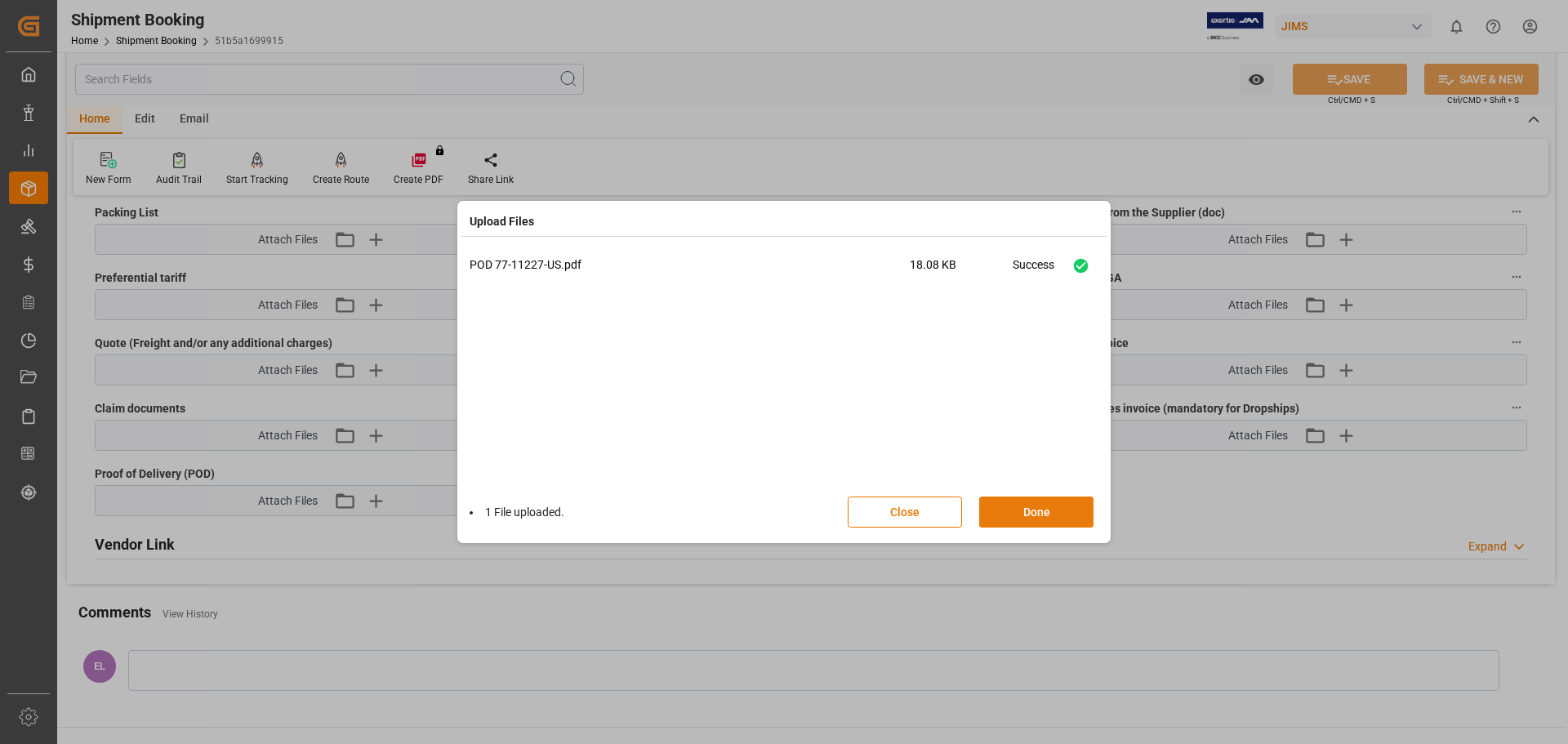
click at [1032, 512] on button "Done" at bounding box center [1036, 512] width 114 height 31
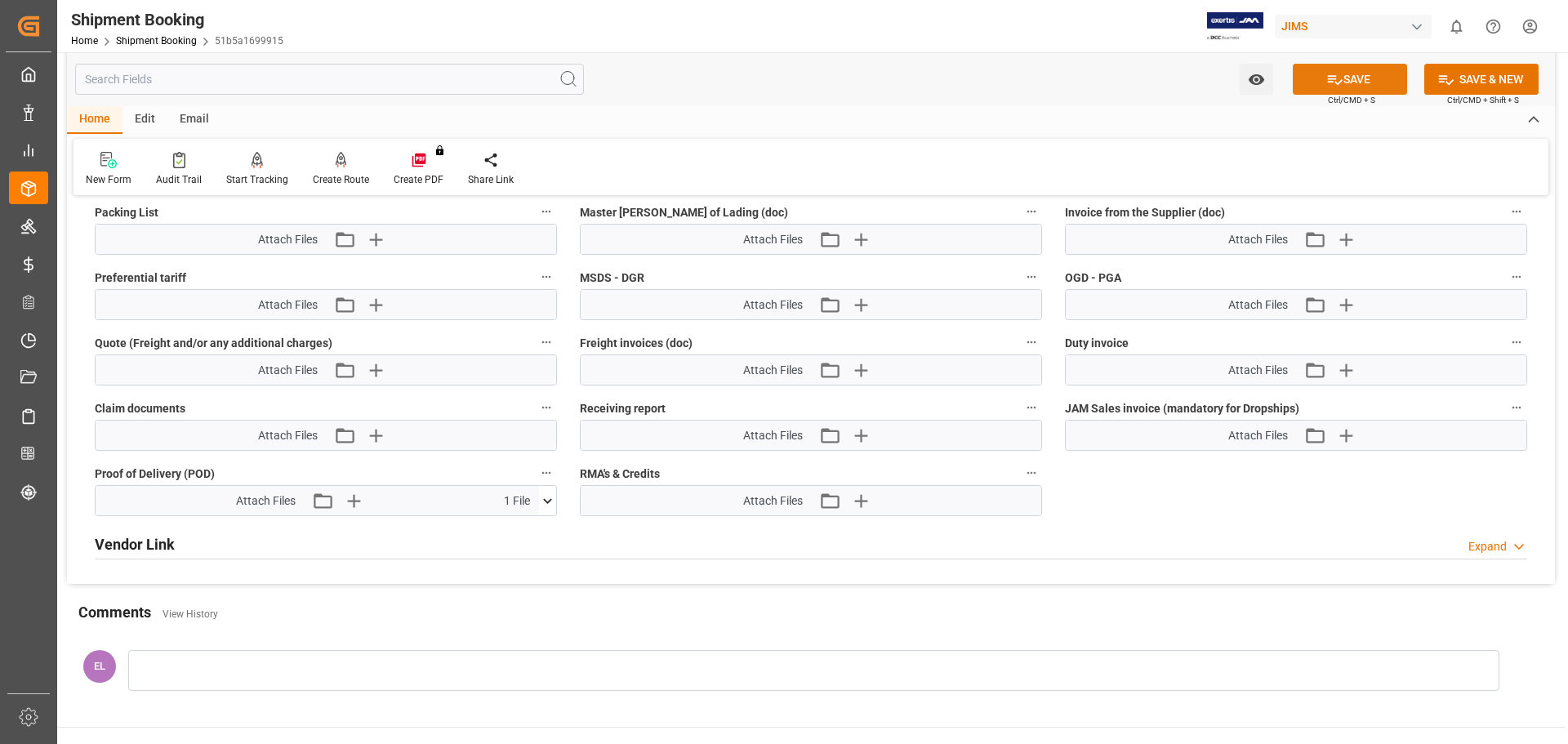
click at [1361, 79] on button "SAVE" at bounding box center [1350, 79] width 114 height 31
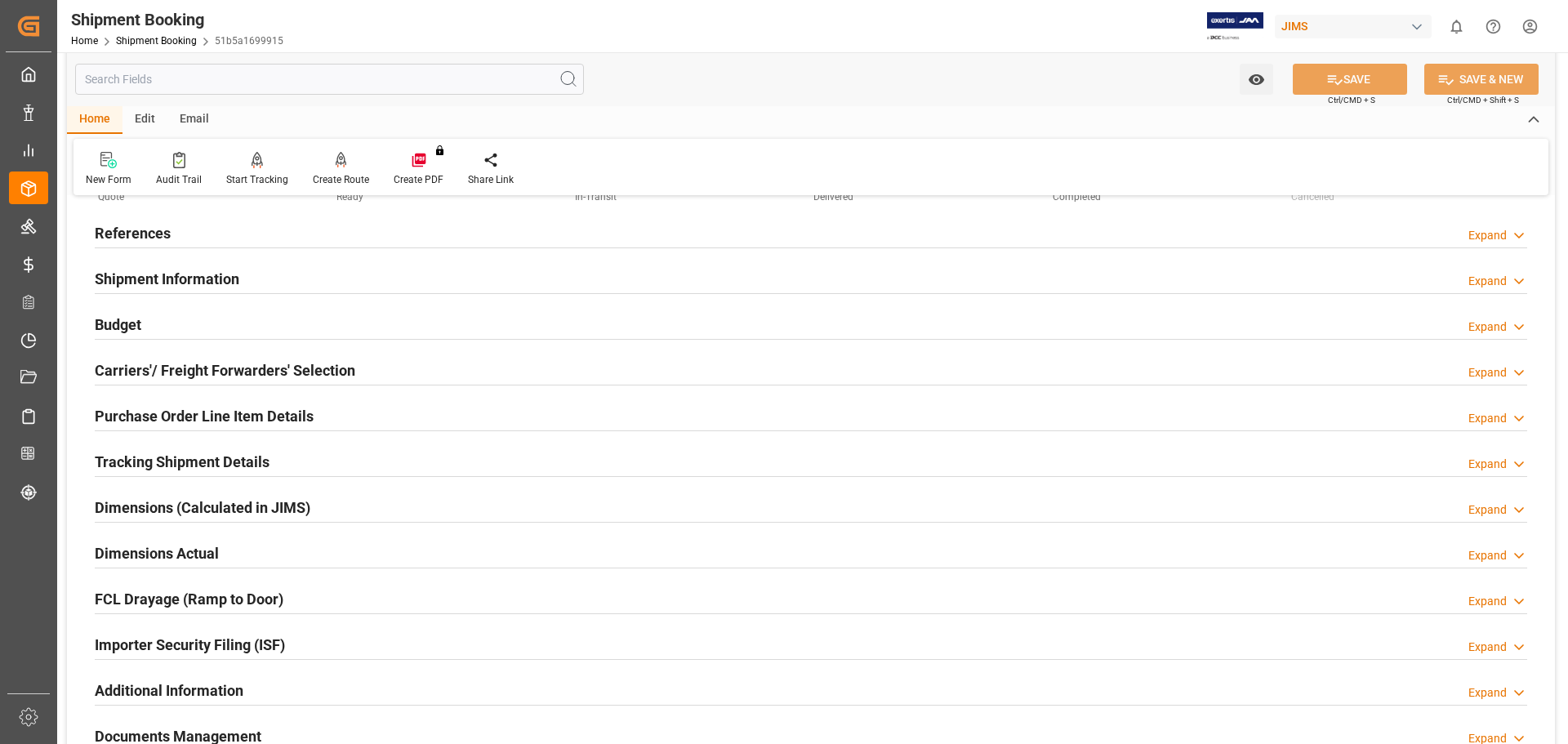
scroll to position [136, 0]
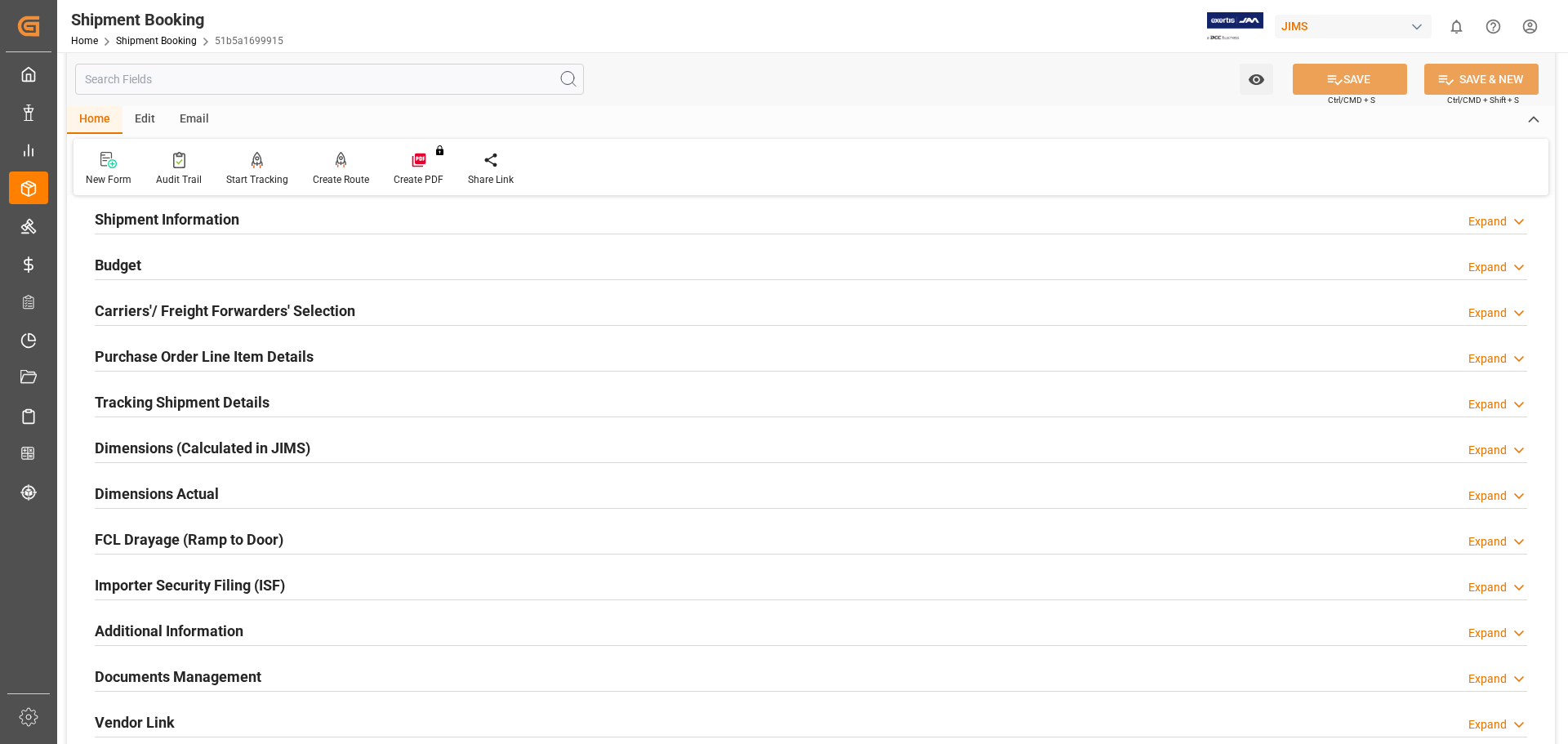
click at [159, 401] on h2 "Tracking Shipment Details" at bounding box center [182, 402] width 174 height 22
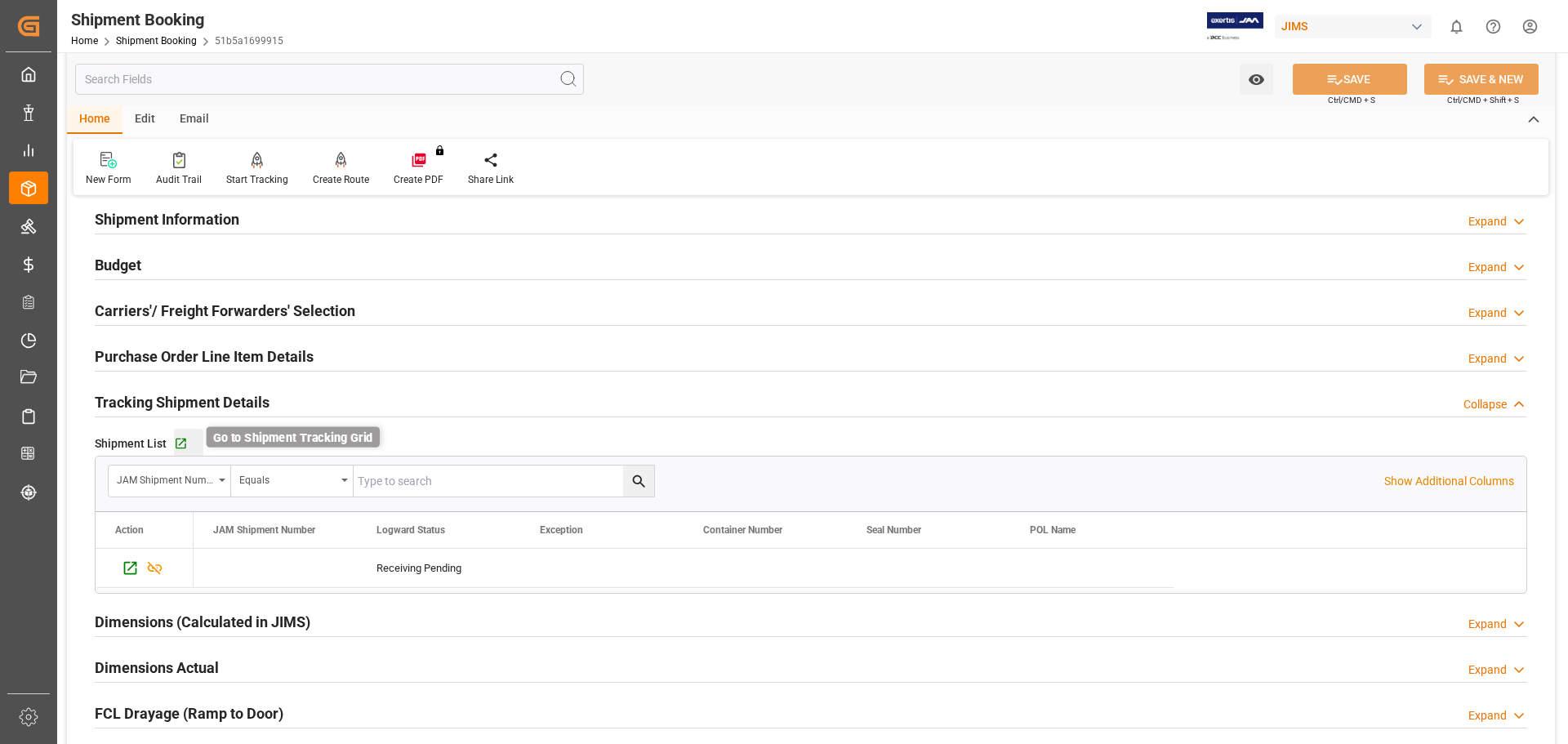
click at [178, 444] on icon "button" at bounding box center [181, 444] width 11 height 11
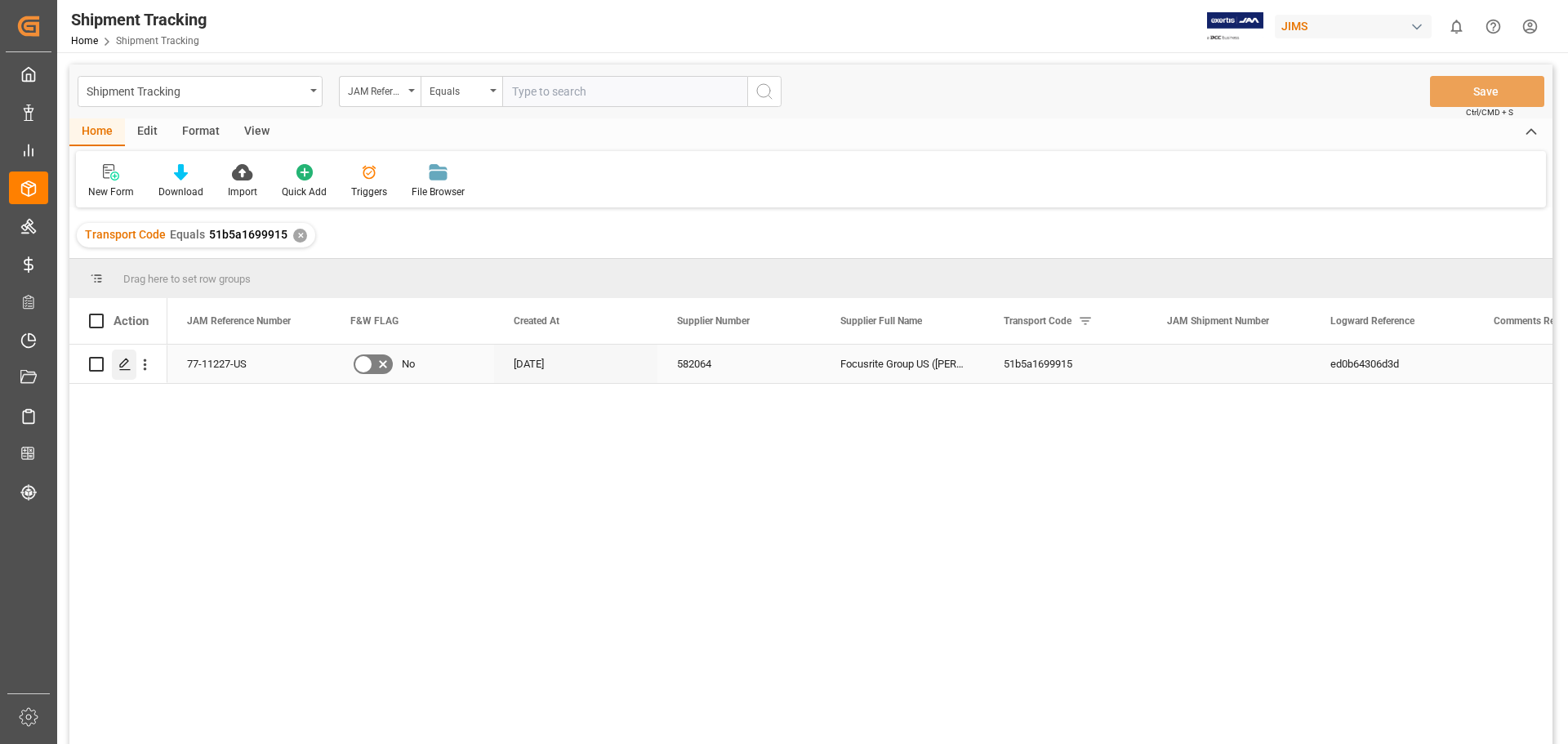
click at [128, 364] on icon "Press SPACE to select this row." at bounding box center [125, 364] width 13 height 13
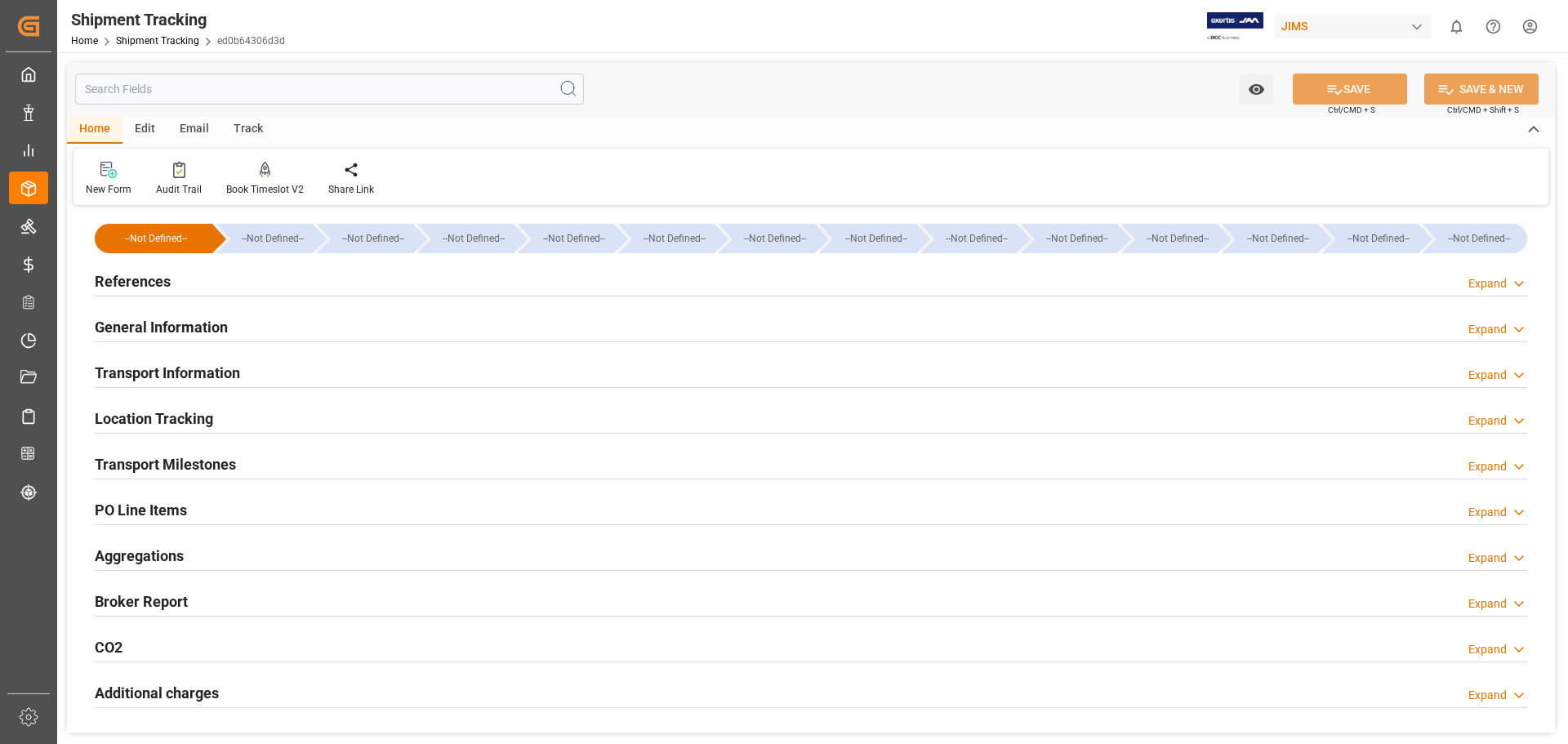
type input "[DATE] 00:00"
type input "[DATE]"
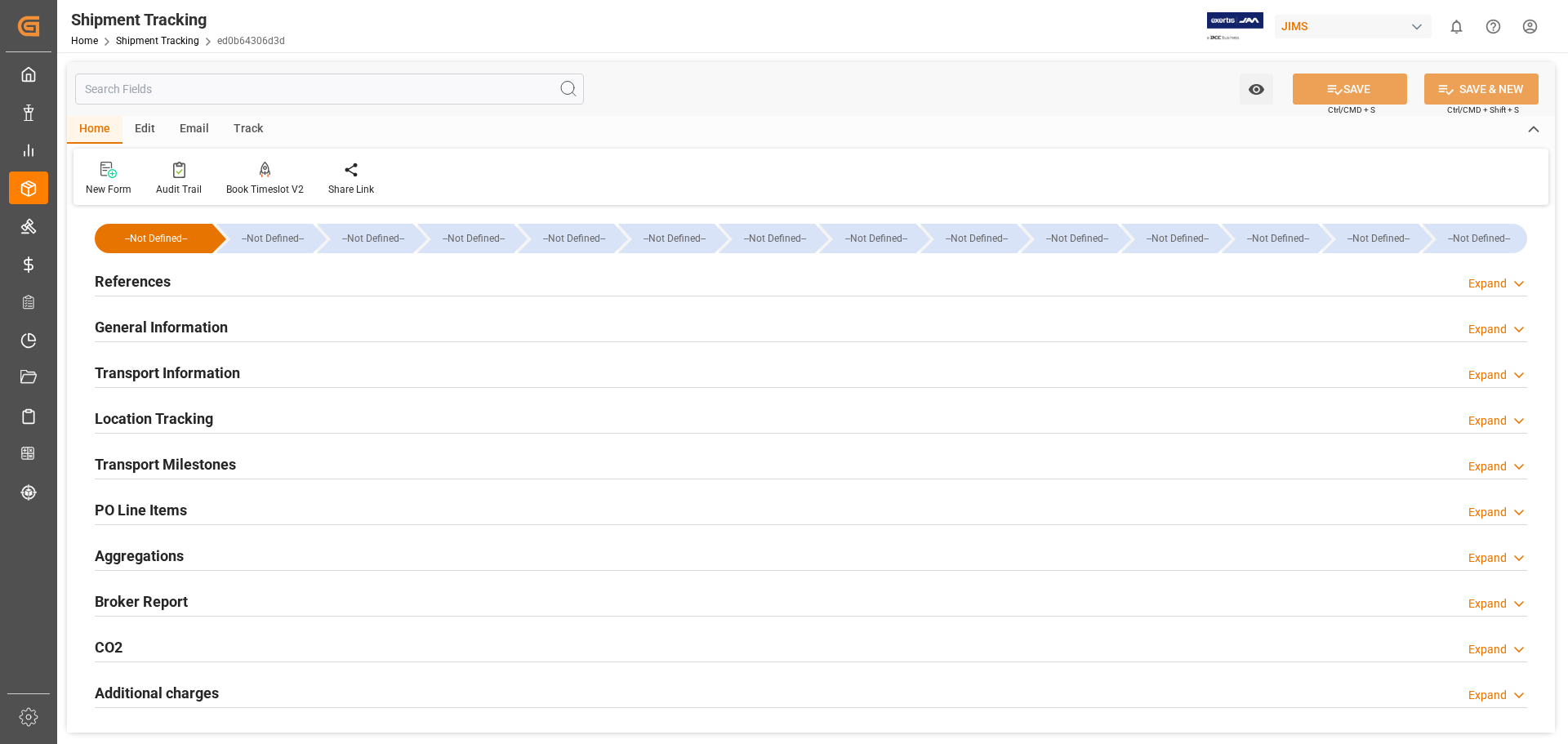
type input "[DATE]"
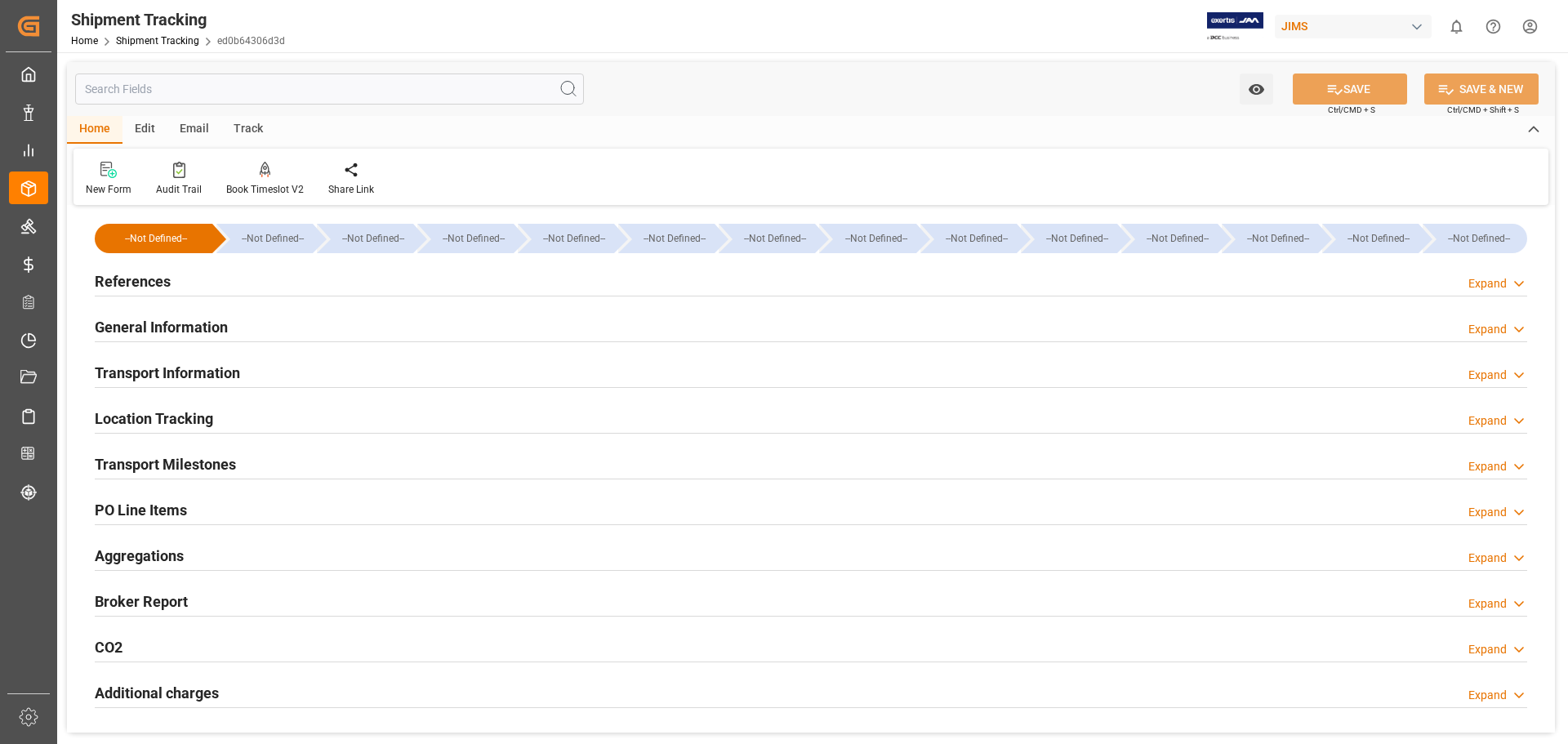
scroll to position [136, 0]
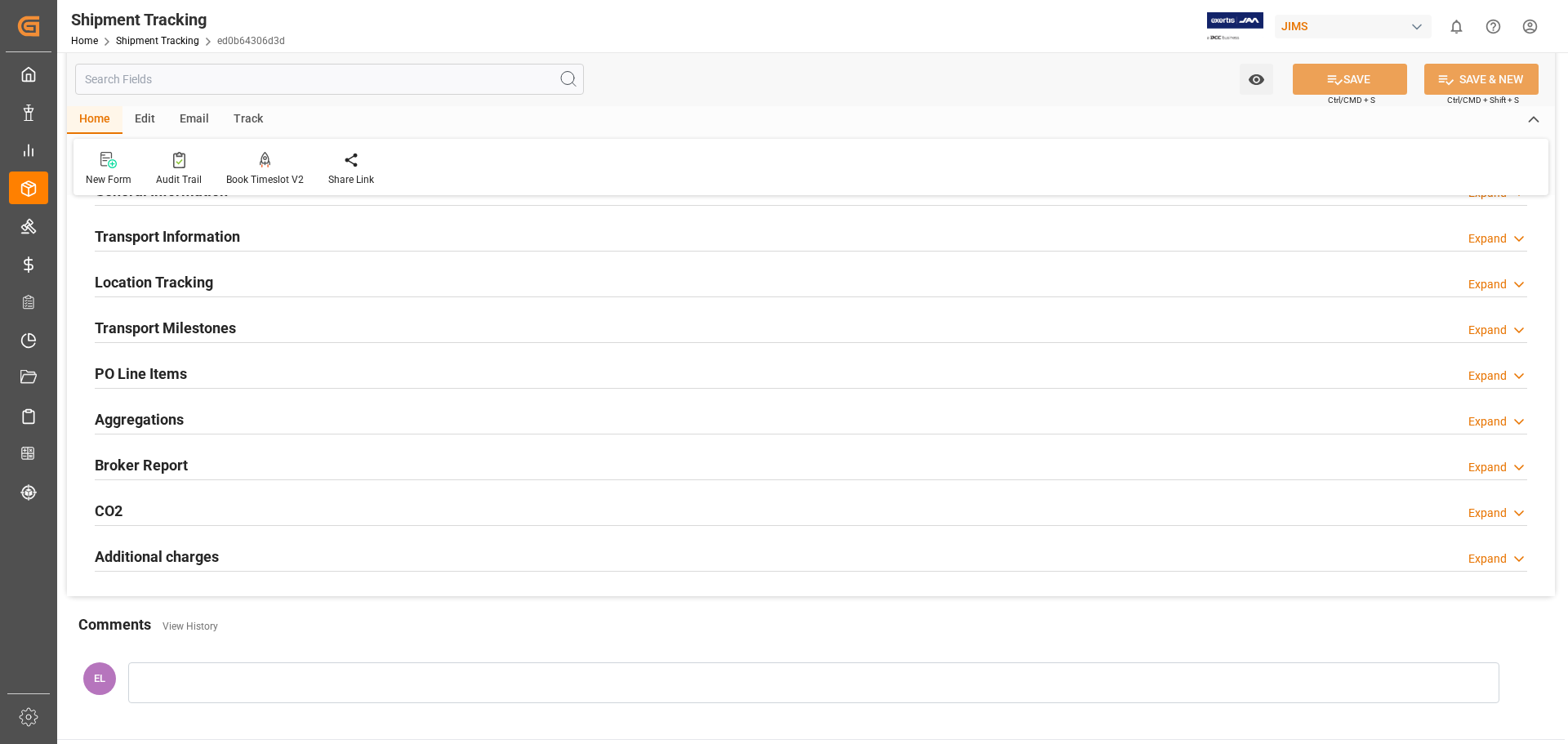
click at [183, 330] on h2 "Transport Milestones" at bounding box center [165, 328] width 142 height 22
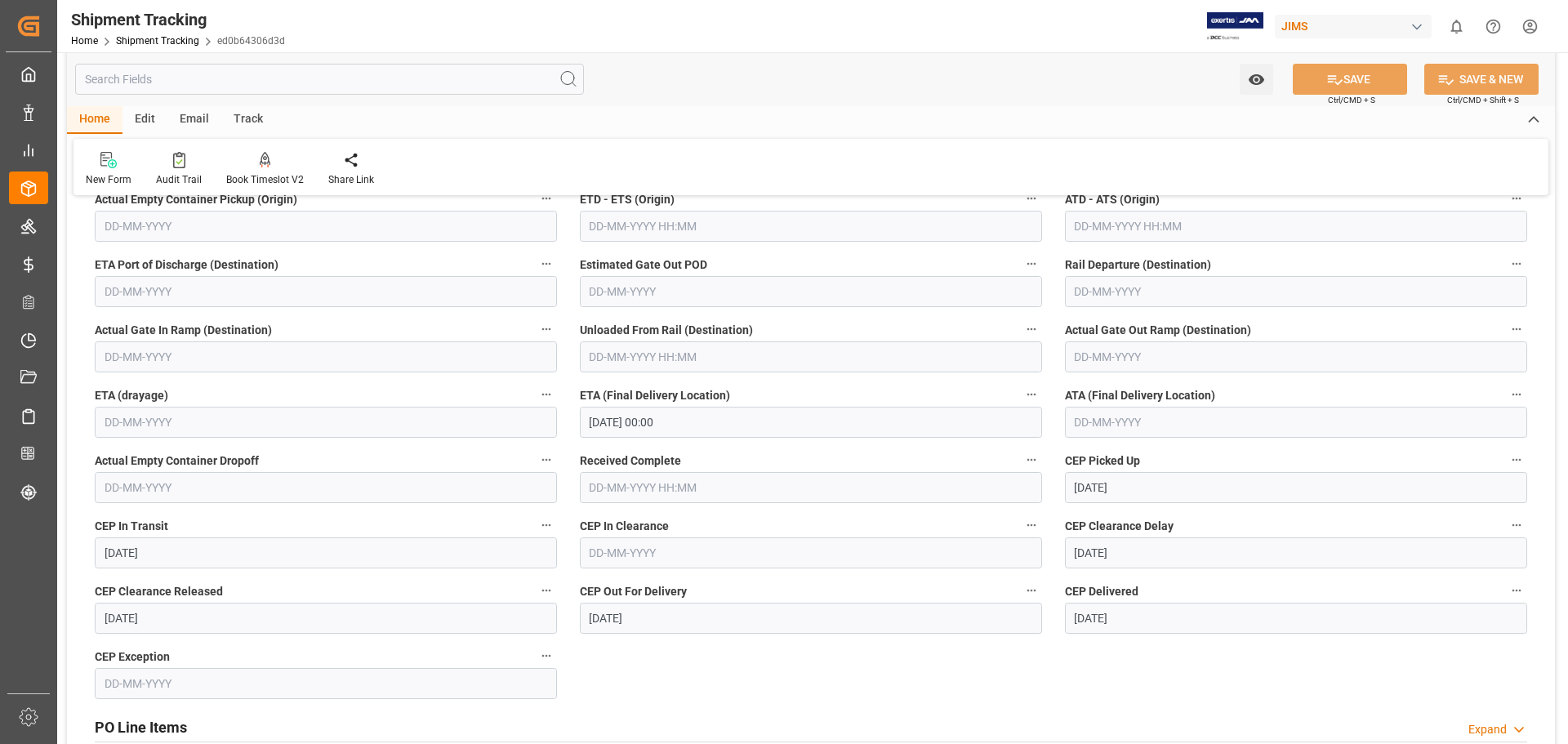
scroll to position [408, 0]
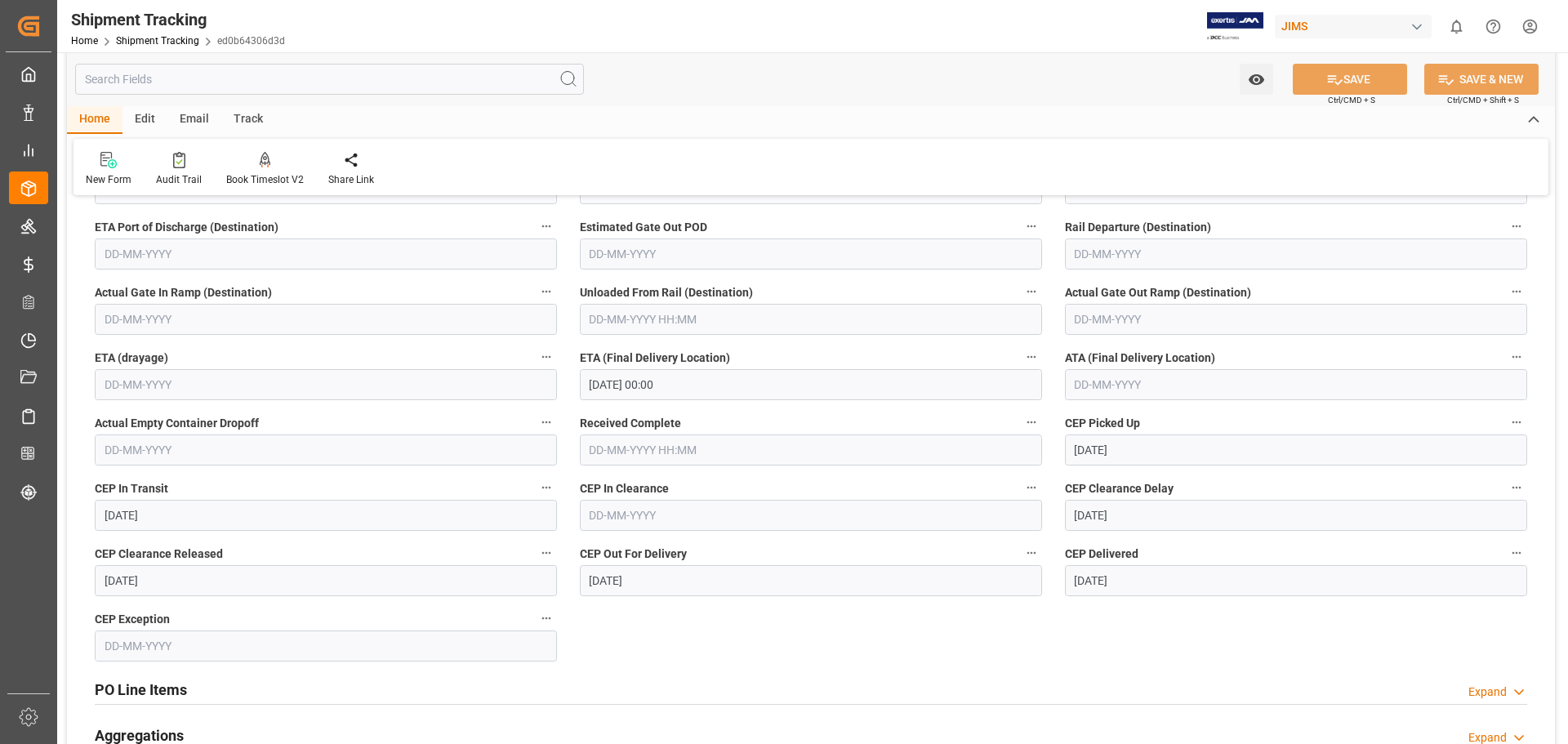
click at [630, 376] on input "30-09-2025 00:00" at bounding box center [811, 384] width 462 height 31
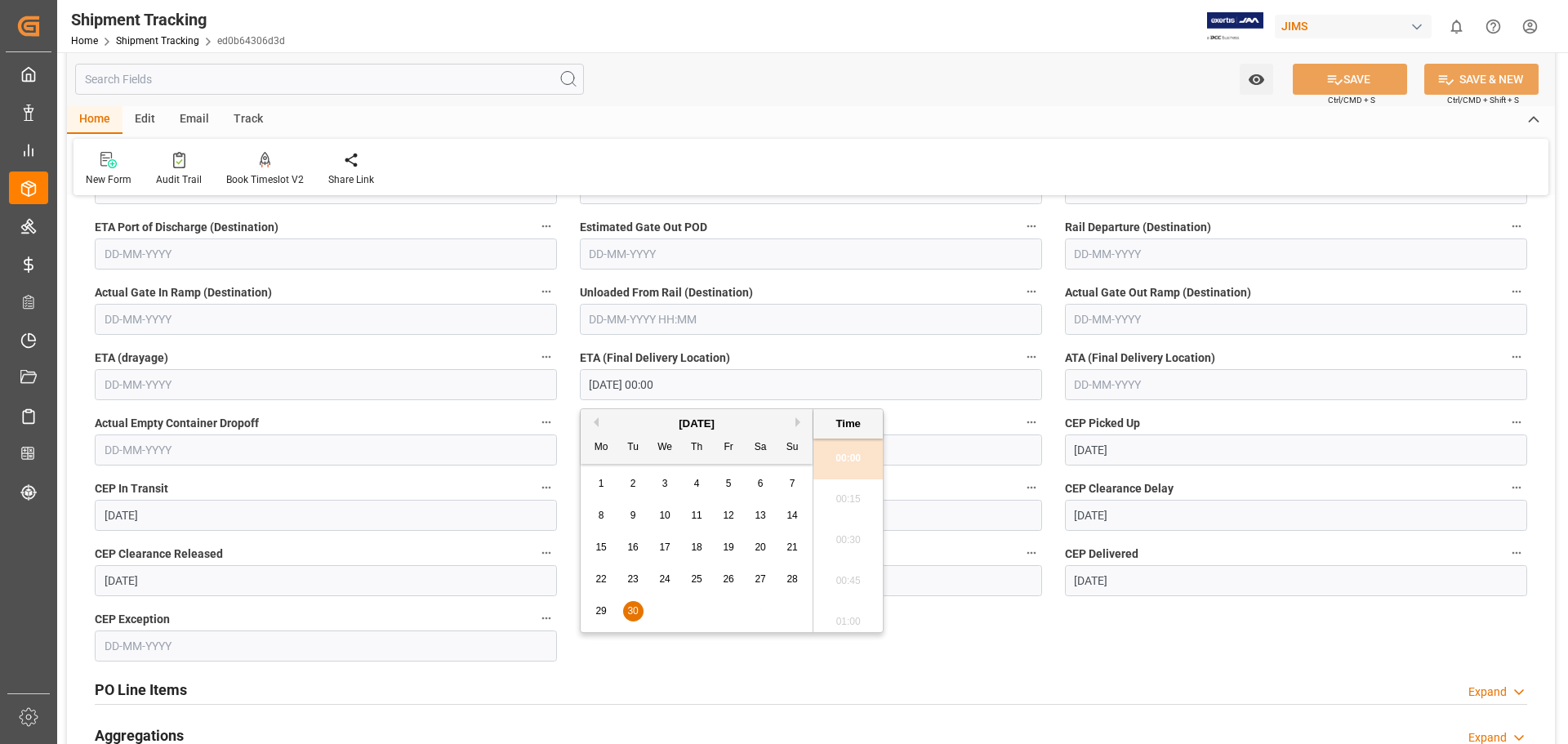
click at [796, 420] on button "Next Month" at bounding box center [800, 422] width 10 height 10
click at [694, 483] on span "2" at bounding box center [697, 483] width 5 height 12
type input "02-10-2025 00:00"
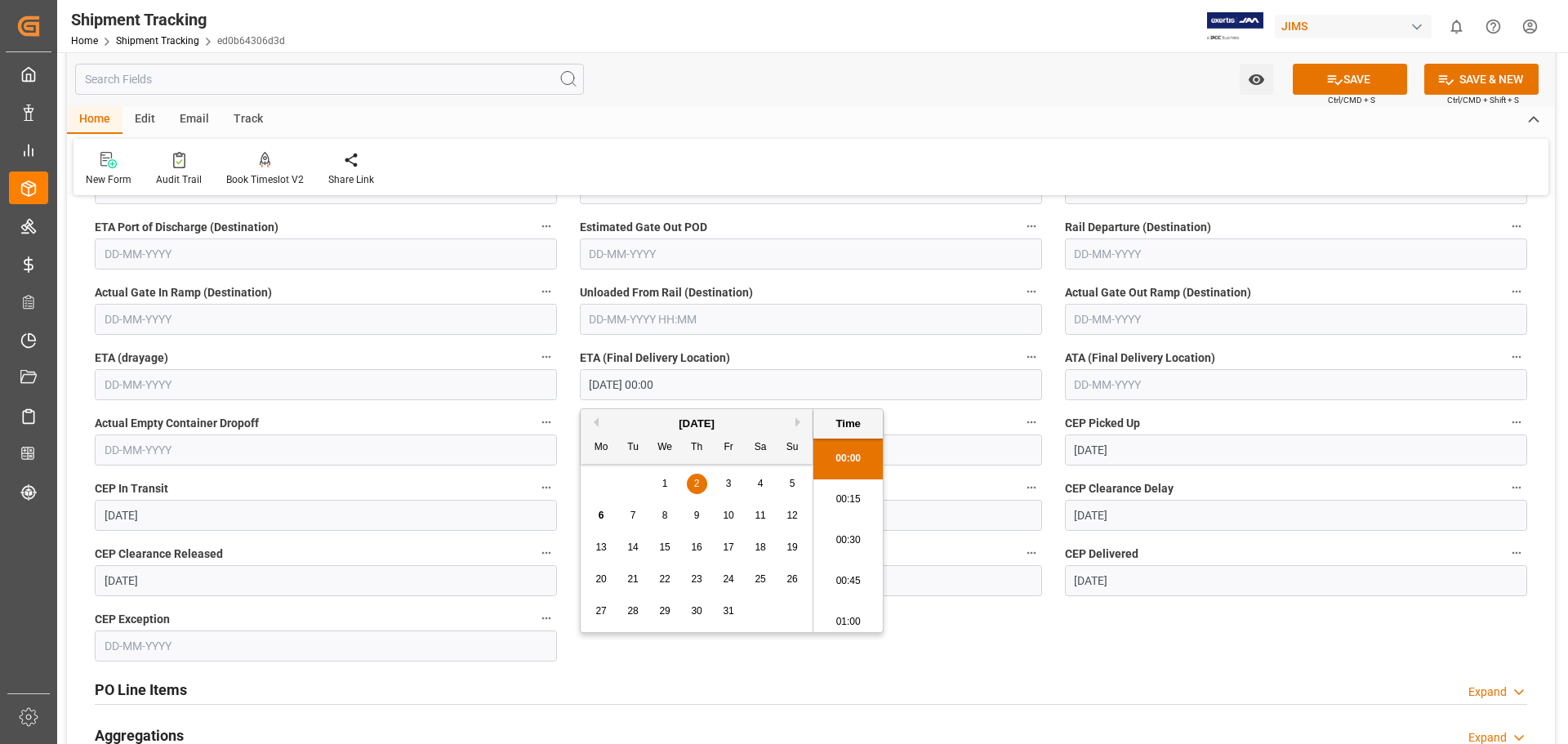
click at [1093, 387] on input "text" at bounding box center [1296, 384] width 462 height 31
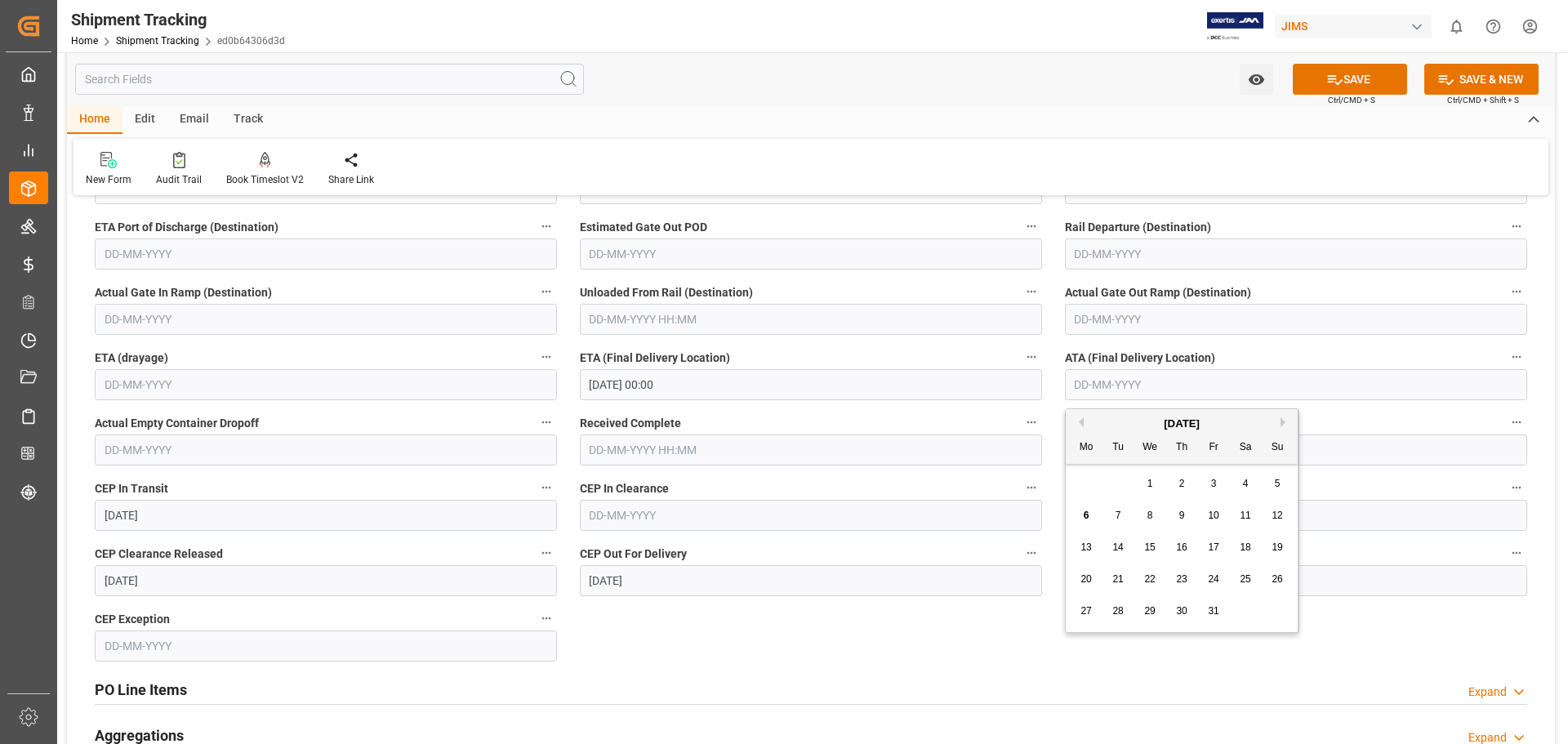
click at [1135, 521] on div "6 7 8 9 10 11 12" at bounding box center [1182, 515] width 223 height 32
click at [1178, 484] on div "2" at bounding box center [1182, 484] width 20 height 19
type input "[DATE]"
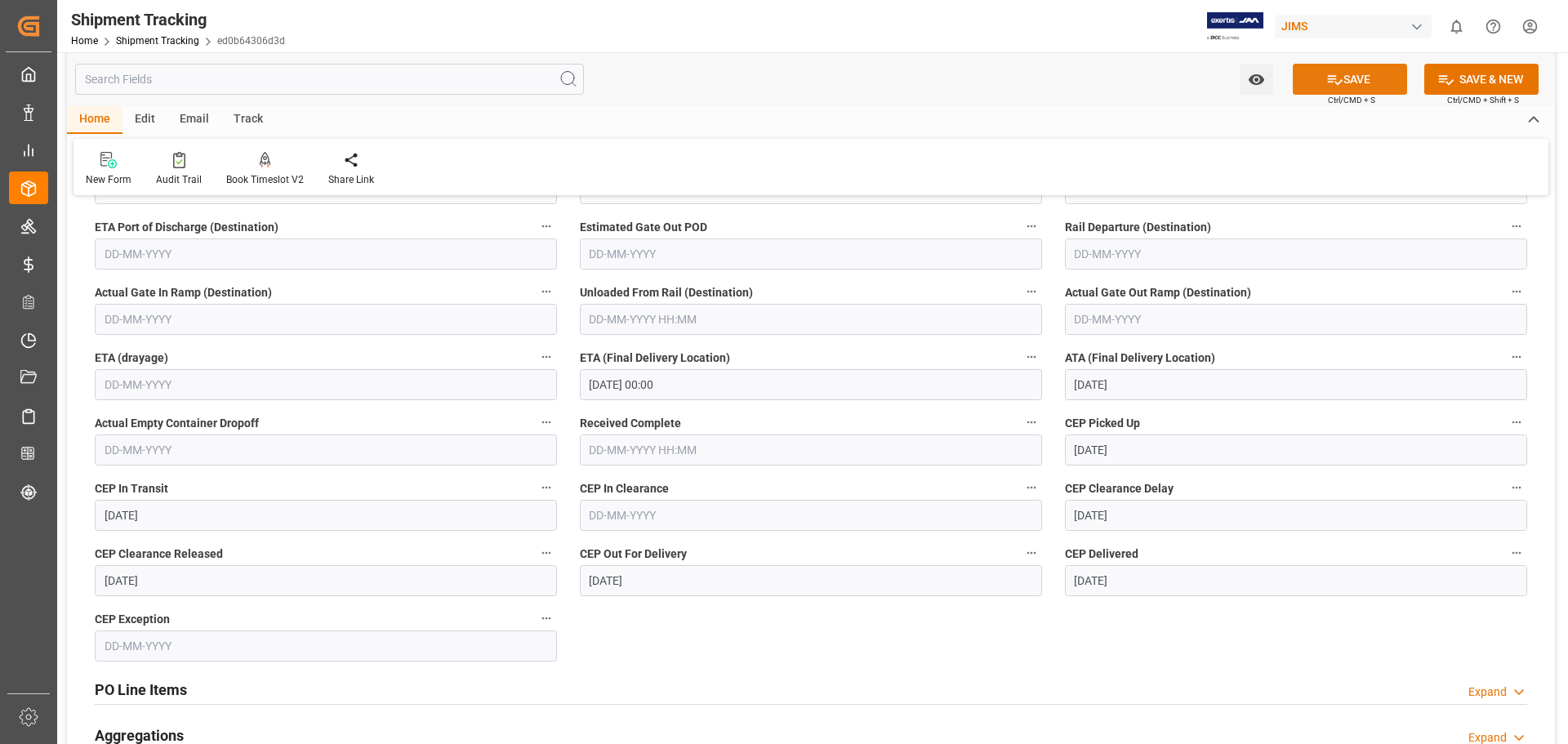
click at [1349, 77] on button "SAVE" at bounding box center [1350, 79] width 114 height 31
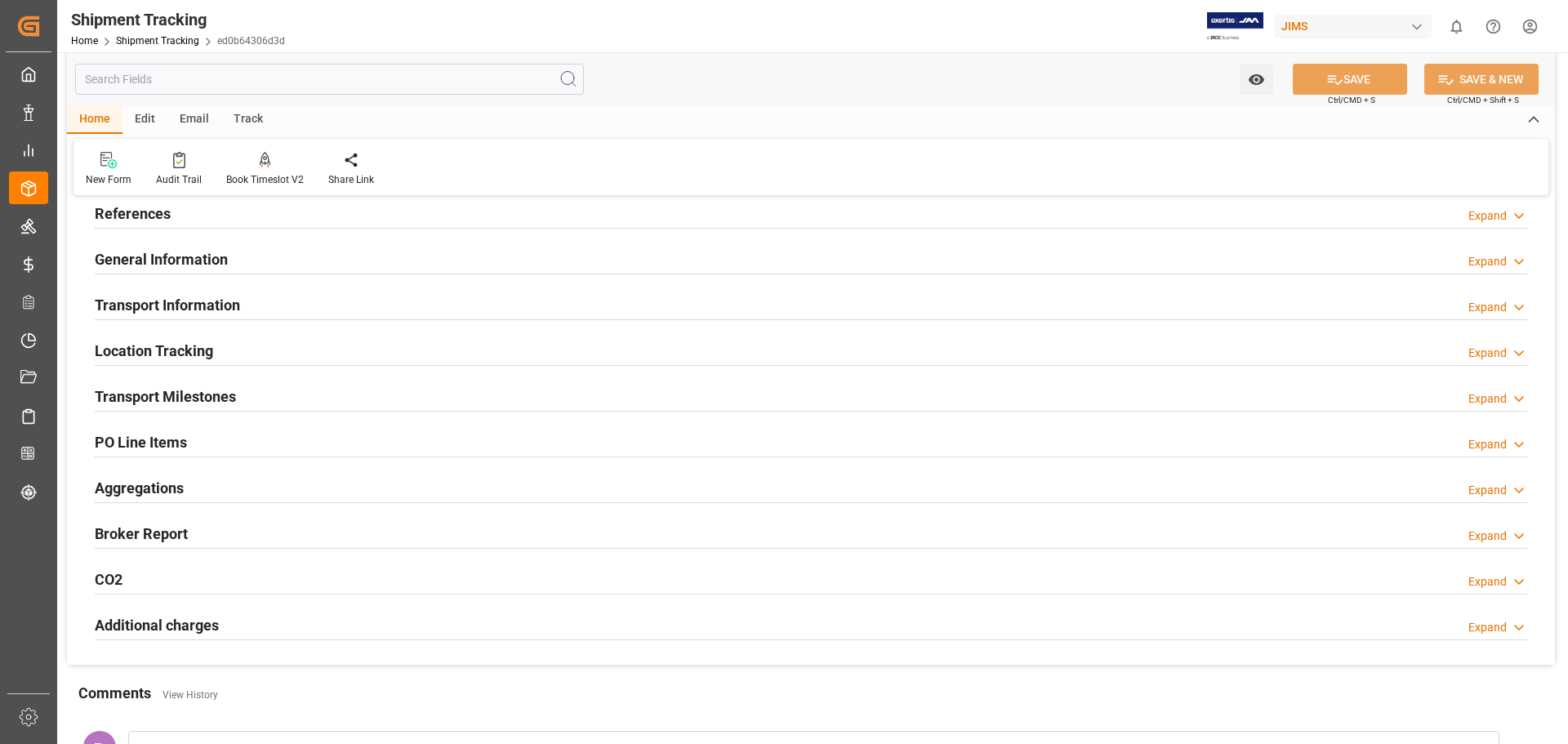
scroll to position [45, 0]
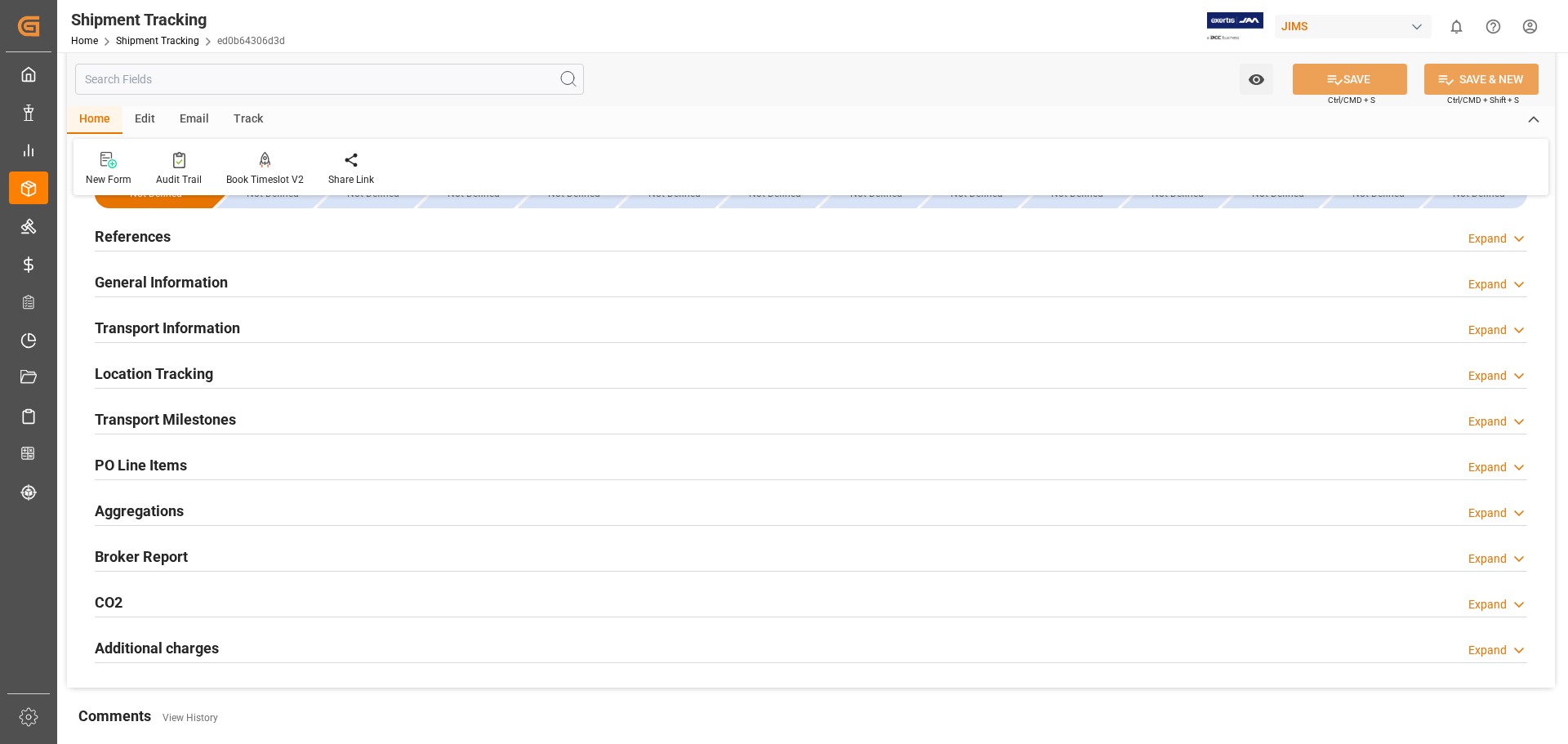
click at [174, 413] on h2 "Transport Milestones" at bounding box center [165, 419] width 142 height 22
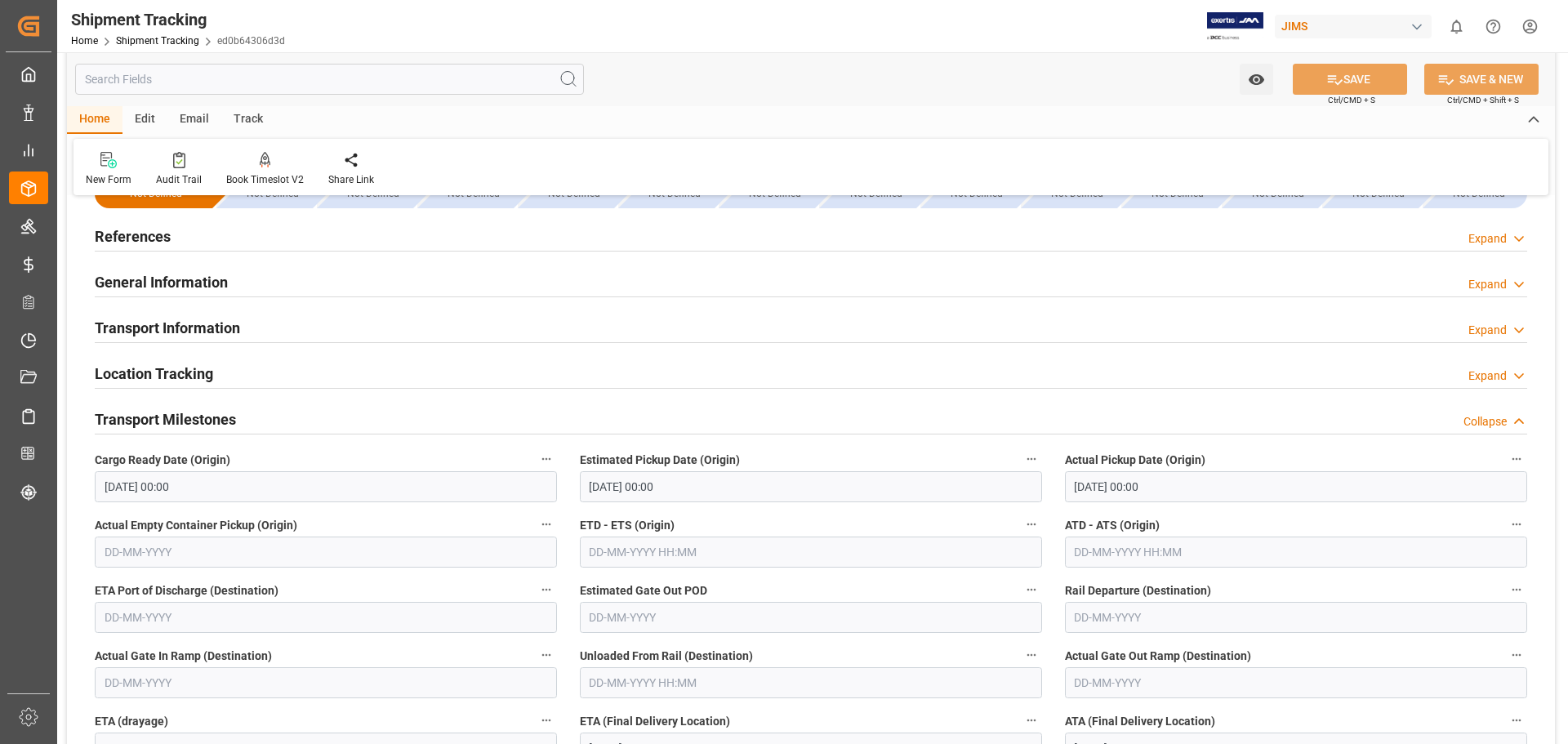
click at [174, 413] on h2 "Transport Milestones" at bounding box center [165, 419] width 142 height 22
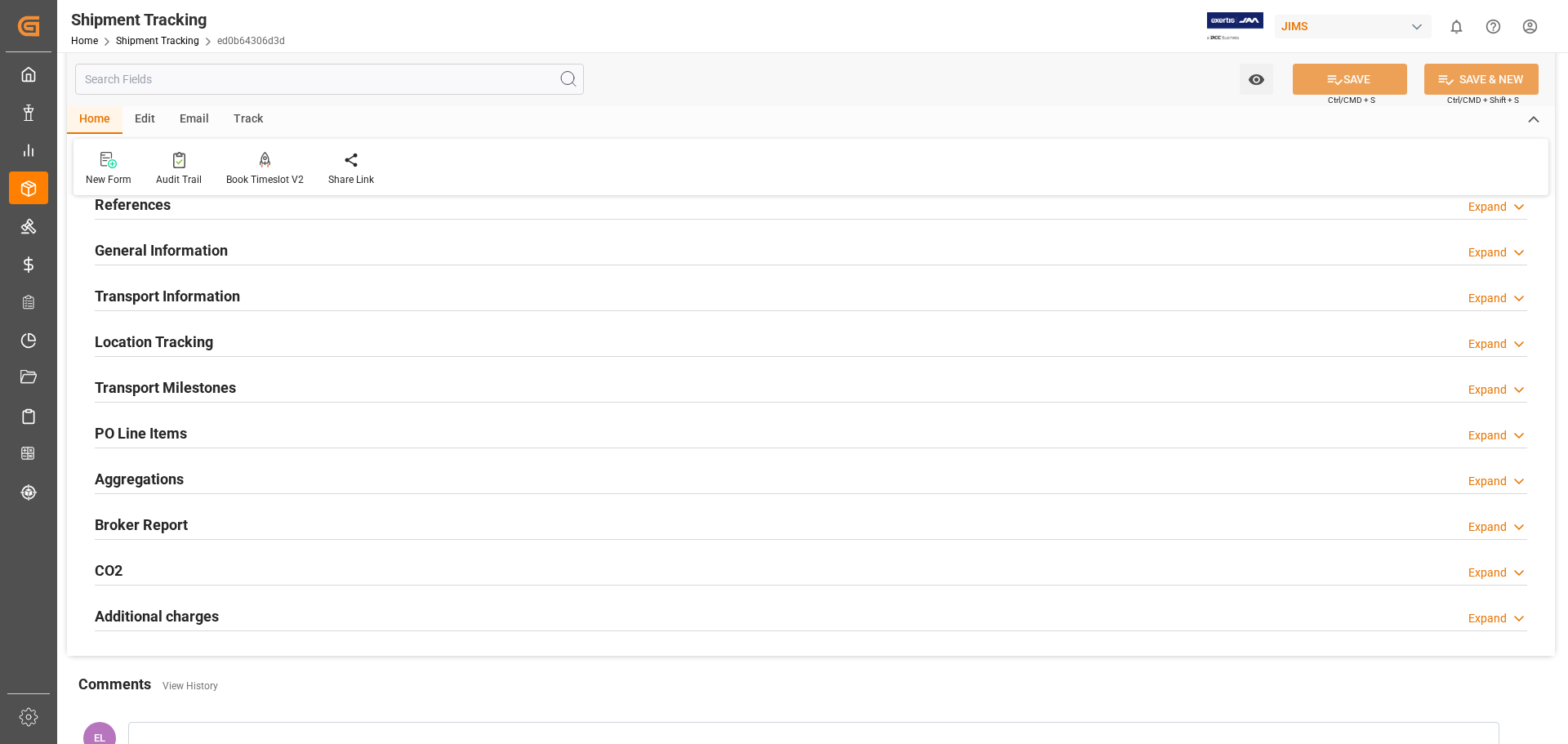
scroll to position [136, 0]
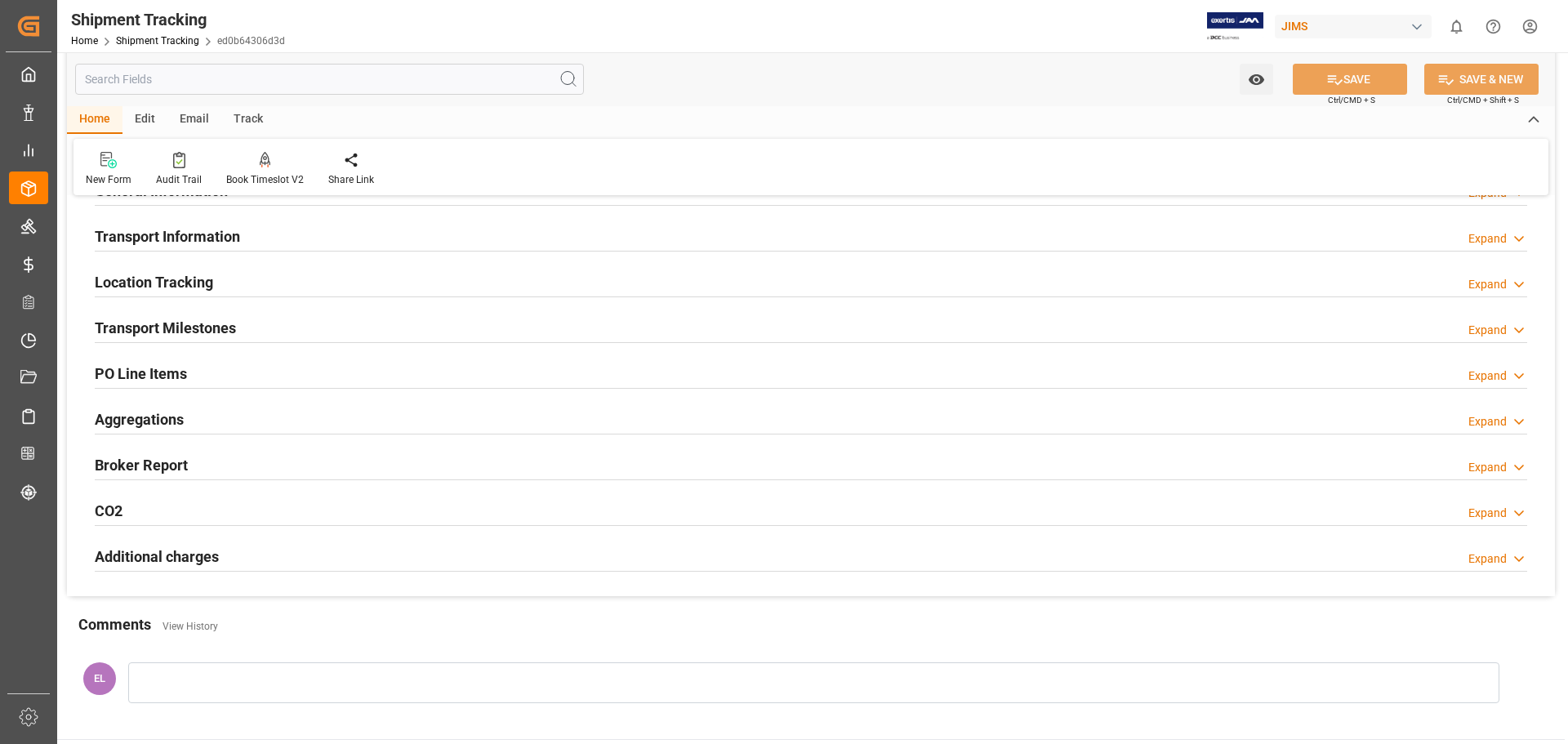
click at [135, 331] on h2 "Transport Milestones" at bounding box center [165, 328] width 142 height 22
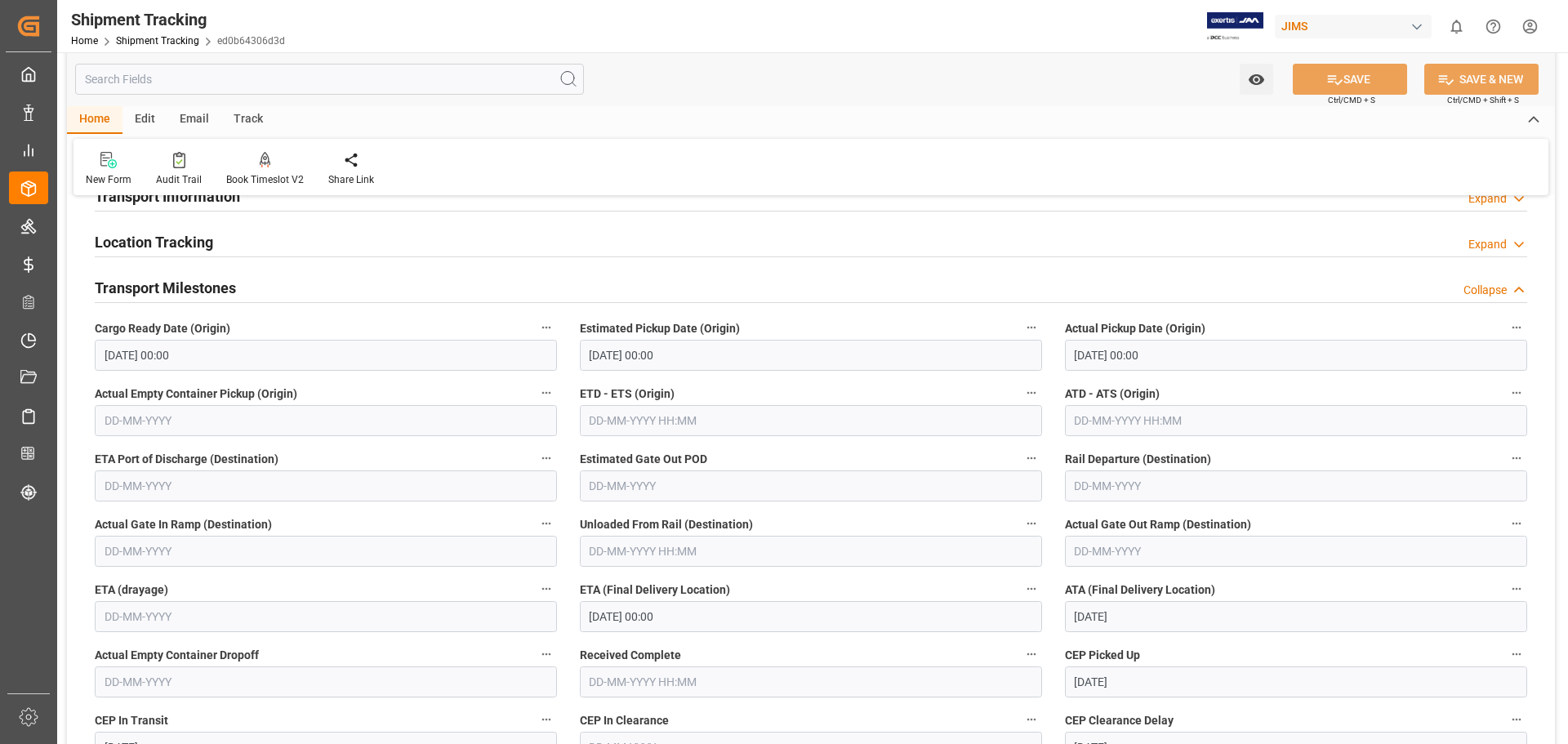
scroll to position [0, 0]
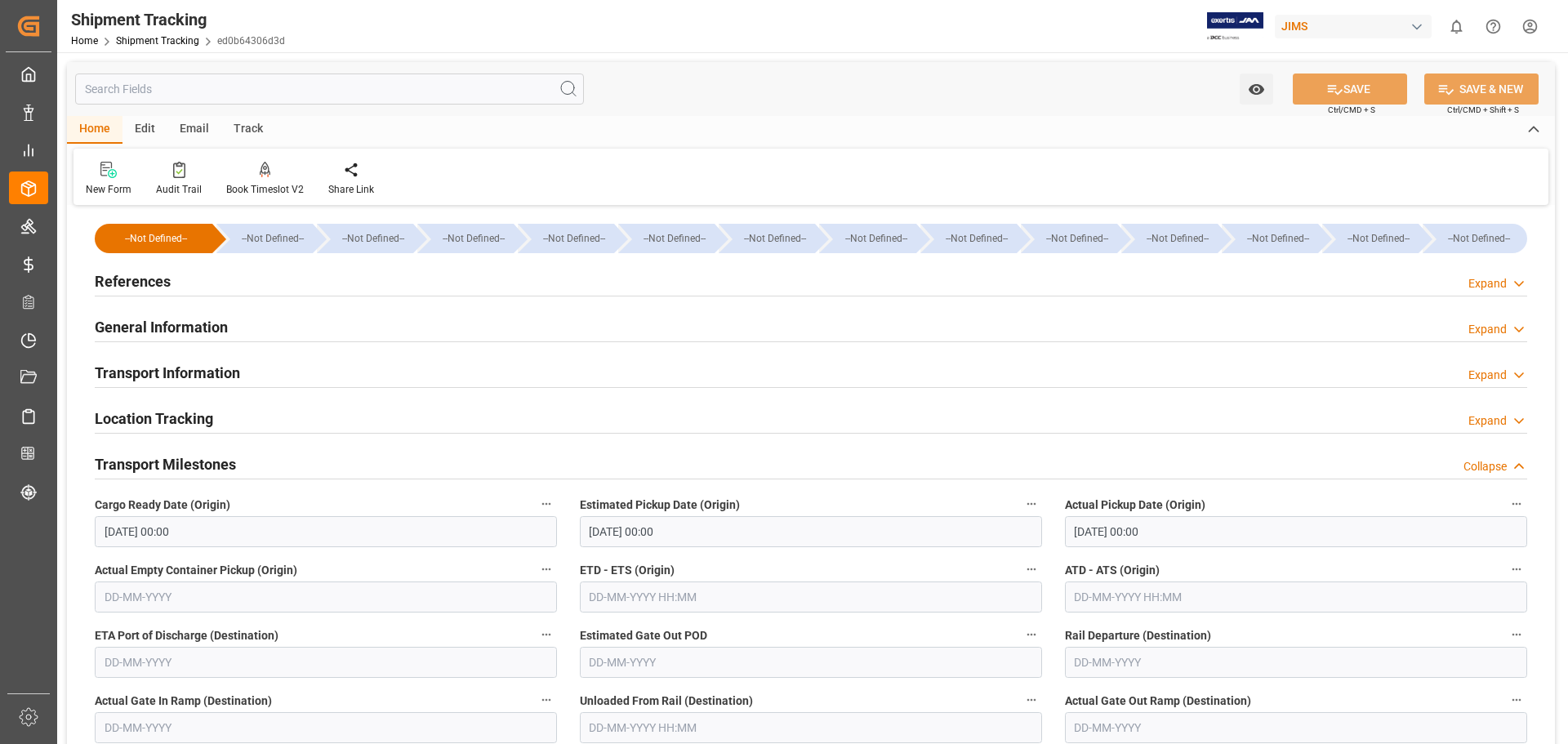
click at [188, 332] on h2 "General Information" at bounding box center [162, 327] width 133 height 22
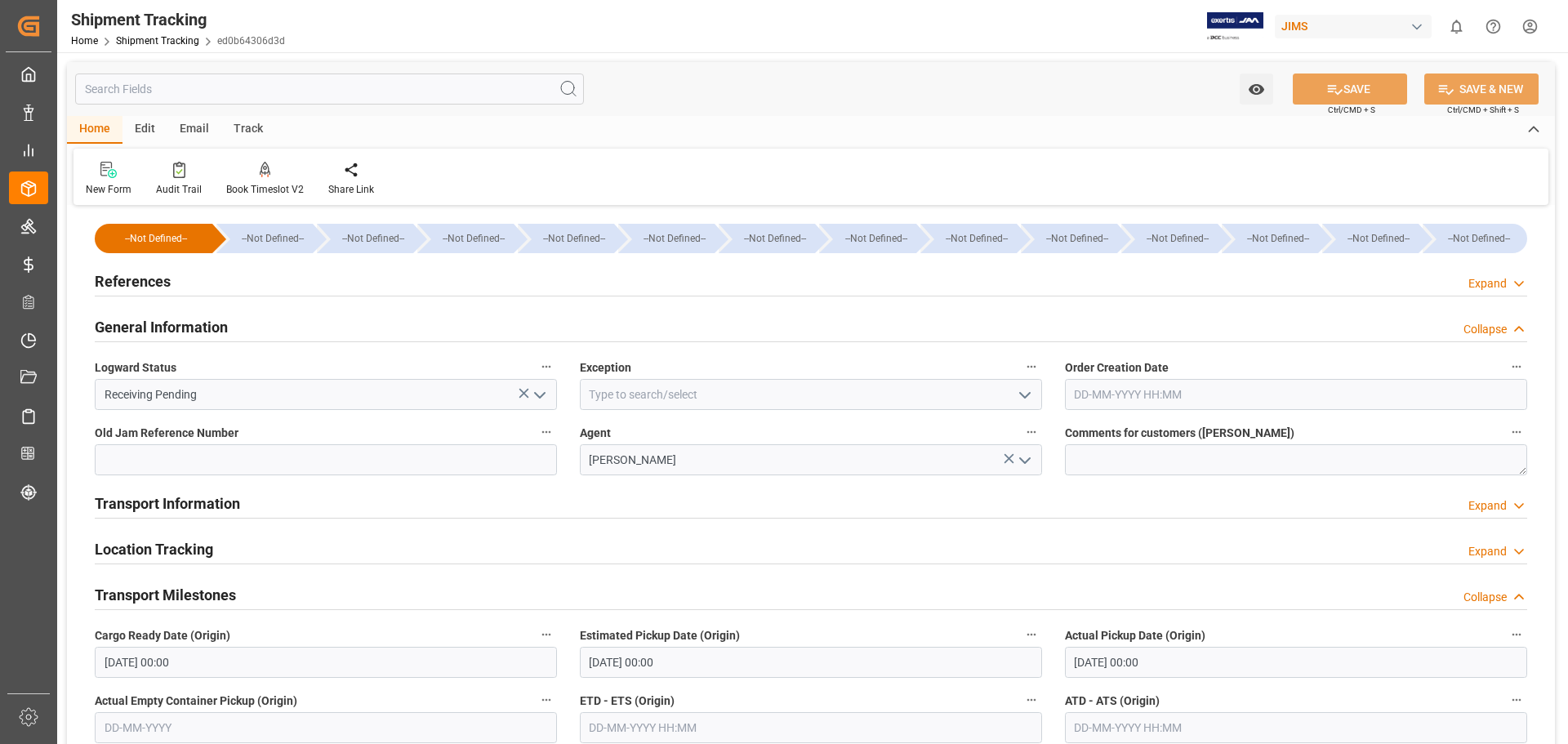
click at [538, 393] on icon "open menu" at bounding box center [539, 394] width 19 height 19
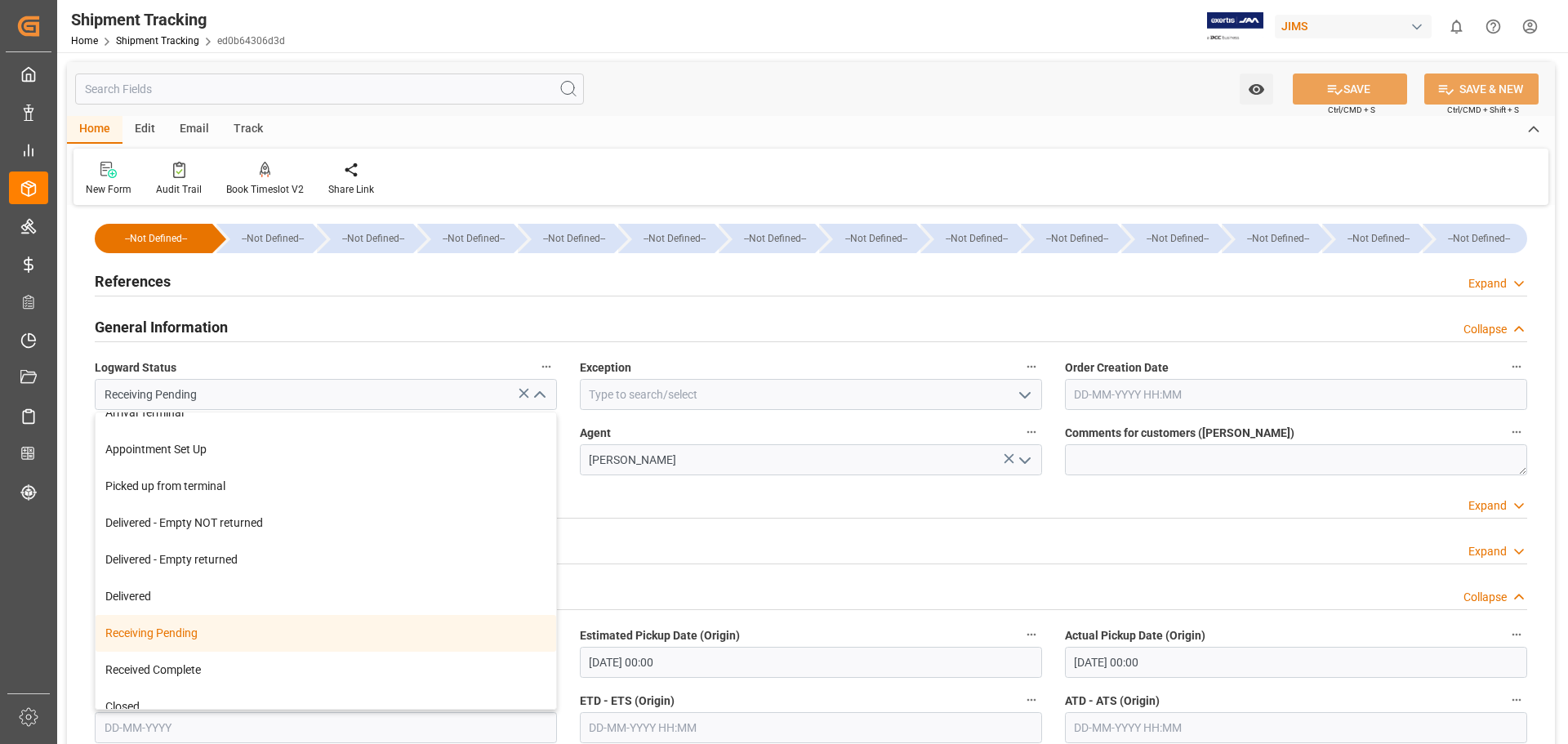
scroll to position [291, 0]
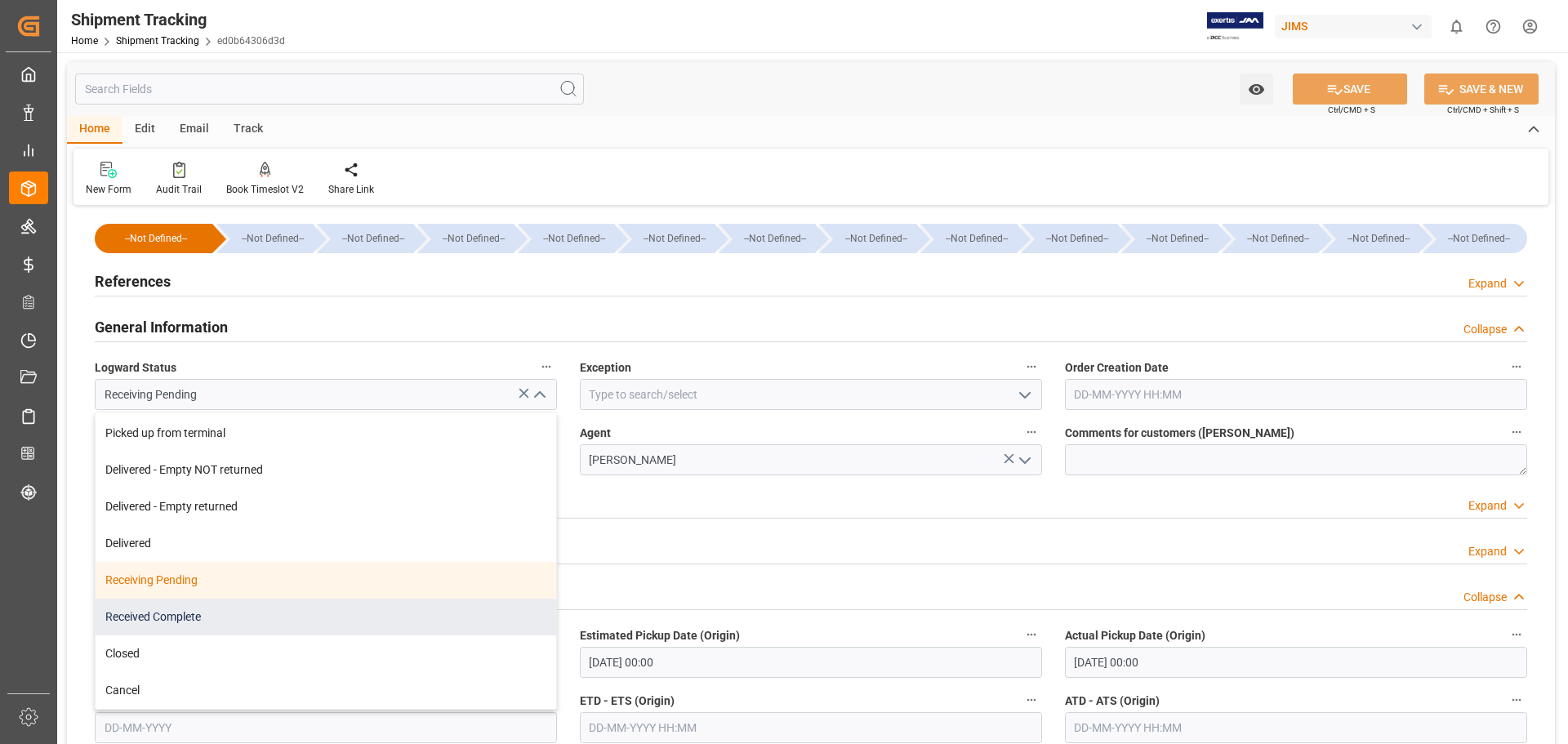
click at [303, 629] on div "Received Complete" at bounding box center [326, 617] width 460 height 37
type input "Received Complete"
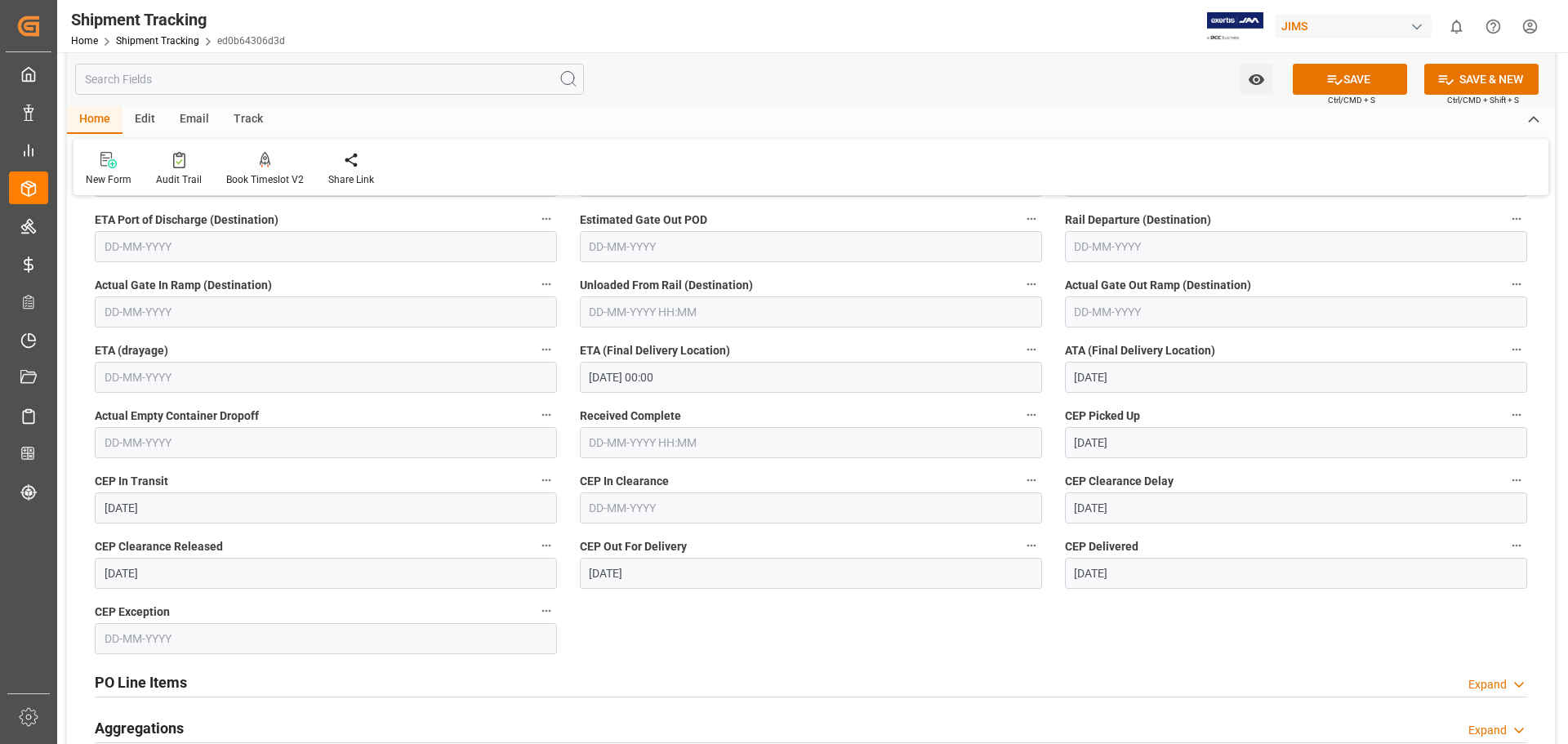
scroll to position [545, 0]
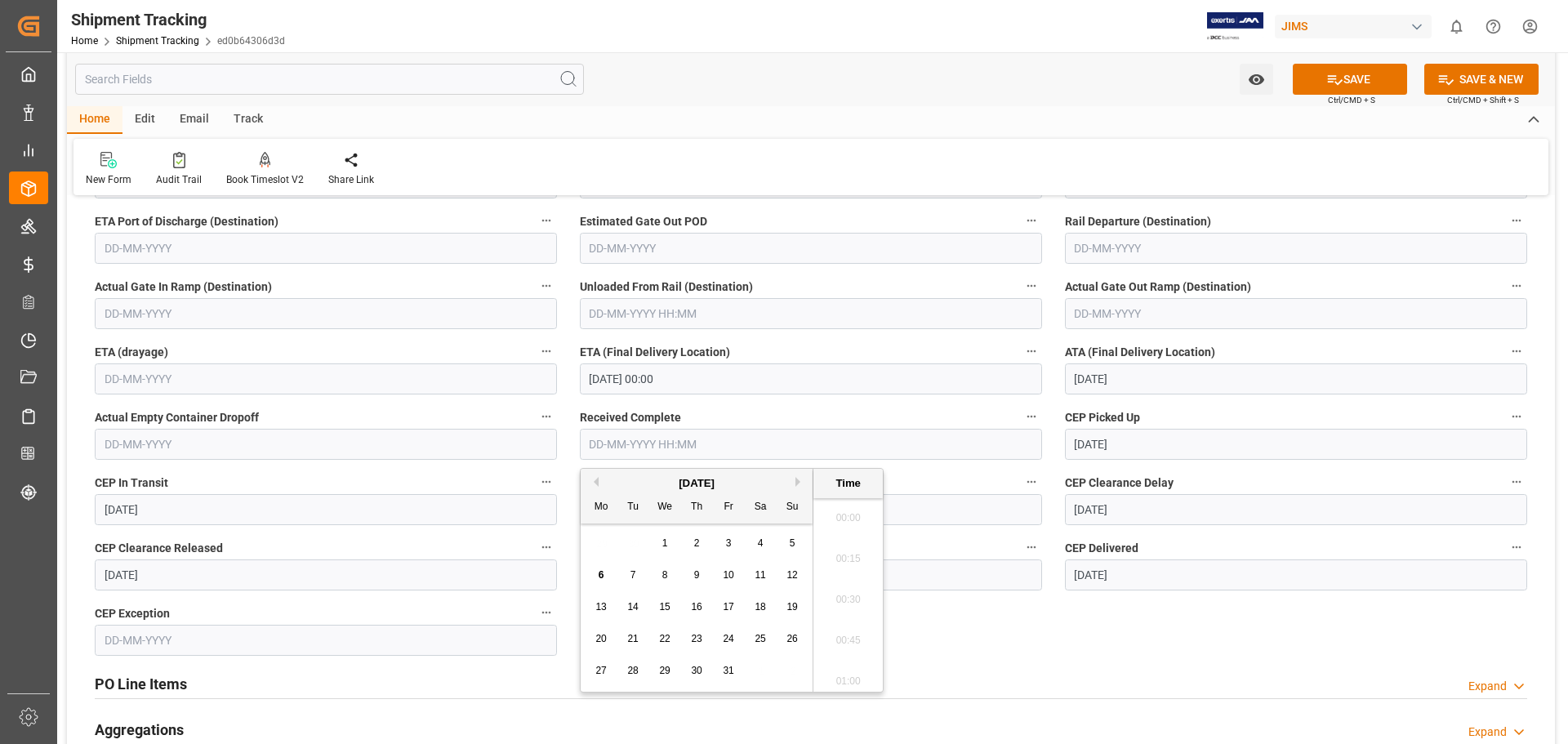
click at [607, 439] on input "text" at bounding box center [811, 445] width 462 height 31
click at [599, 482] on div "October 2025" at bounding box center [697, 484] width 232 height 16
click at [594, 481] on button "Previous Month" at bounding box center [594, 481] width 10 height 10
click at [699, 637] on span "25" at bounding box center [697, 638] width 11 height 12
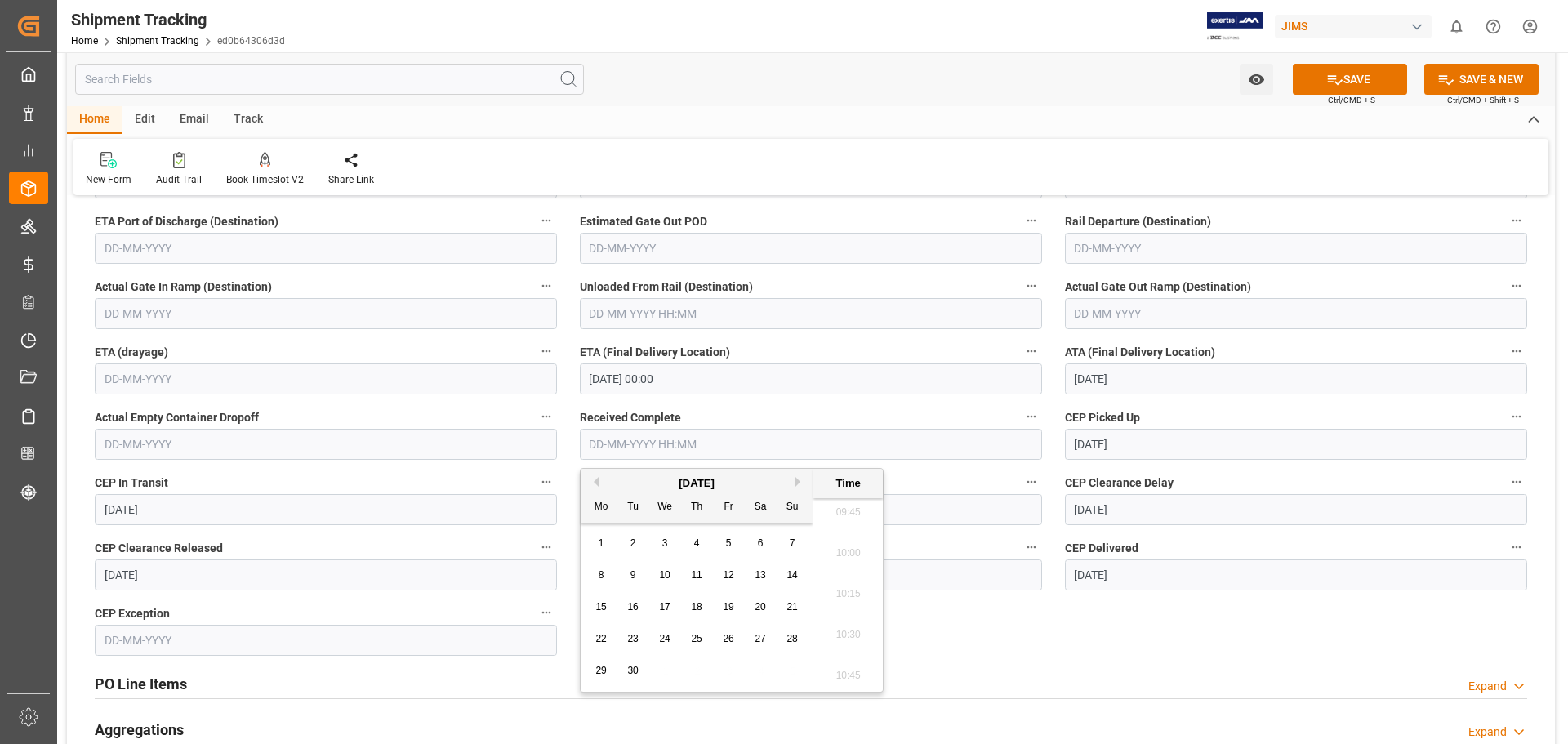
type input "25-09-2025 00:00"
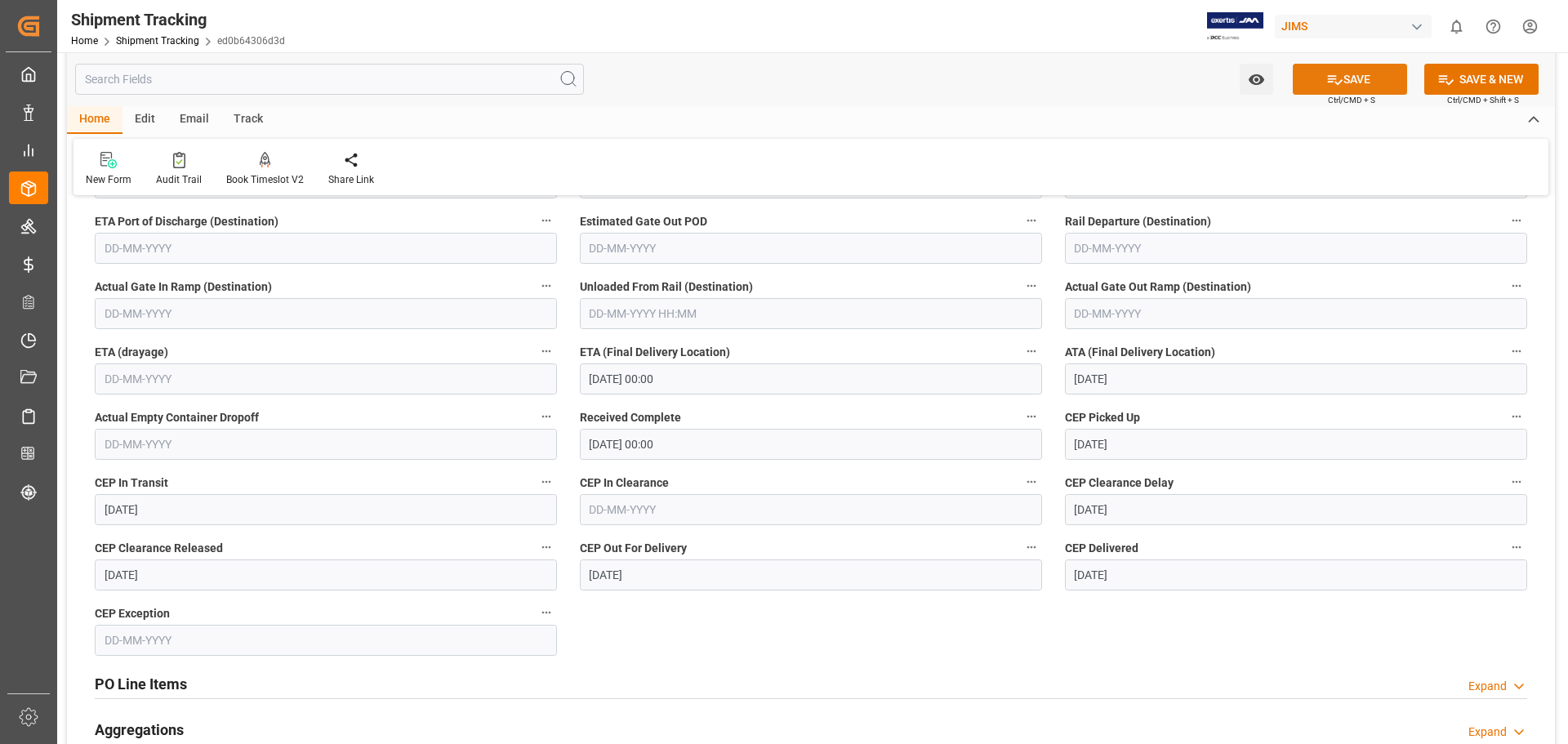
click at [1349, 76] on button "SAVE" at bounding box center [1350, 79] width 114 height 31
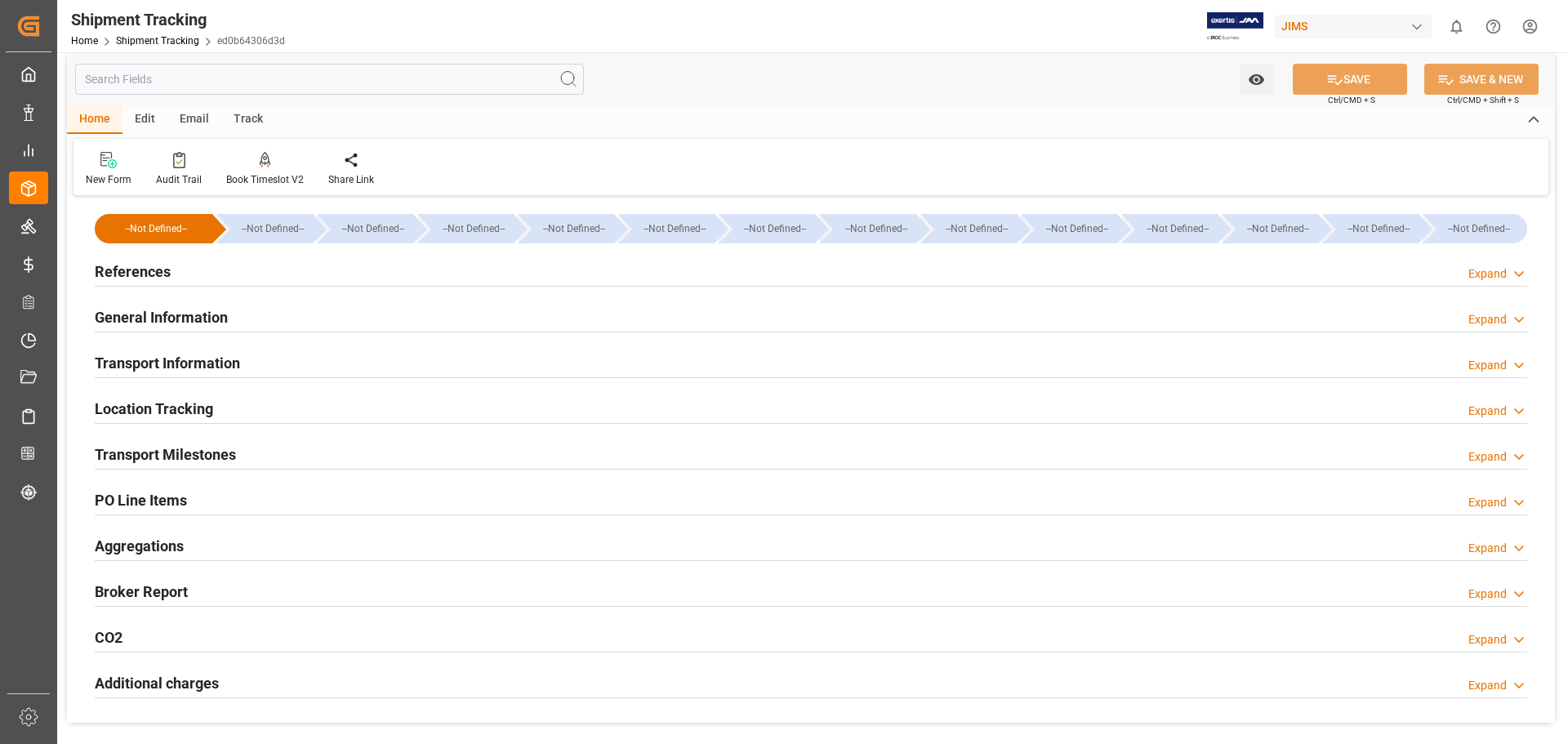
scroll to position [0, 0]
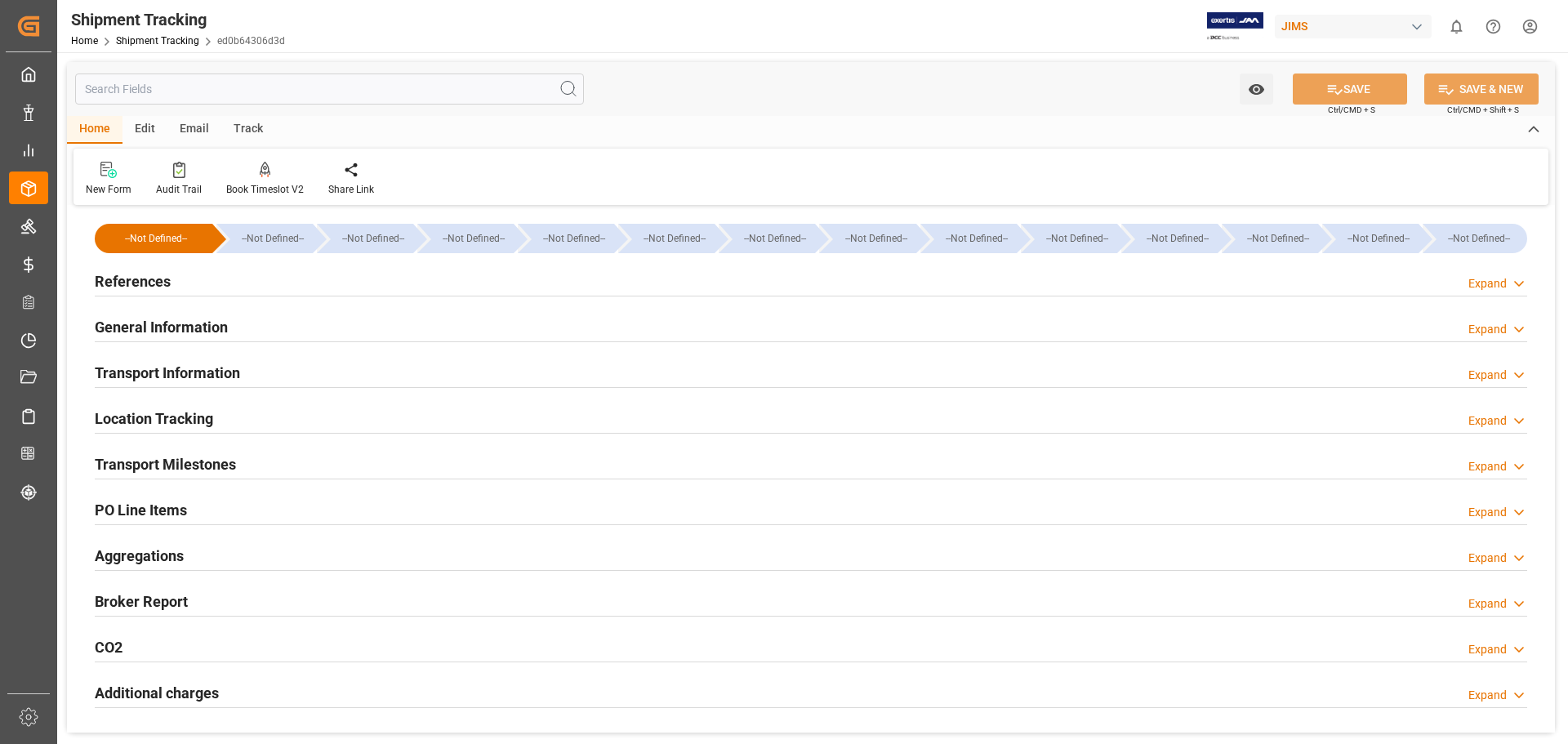
click at [143, 278] on h2 "References" at bounding box center [132, 281] width 76 height 22
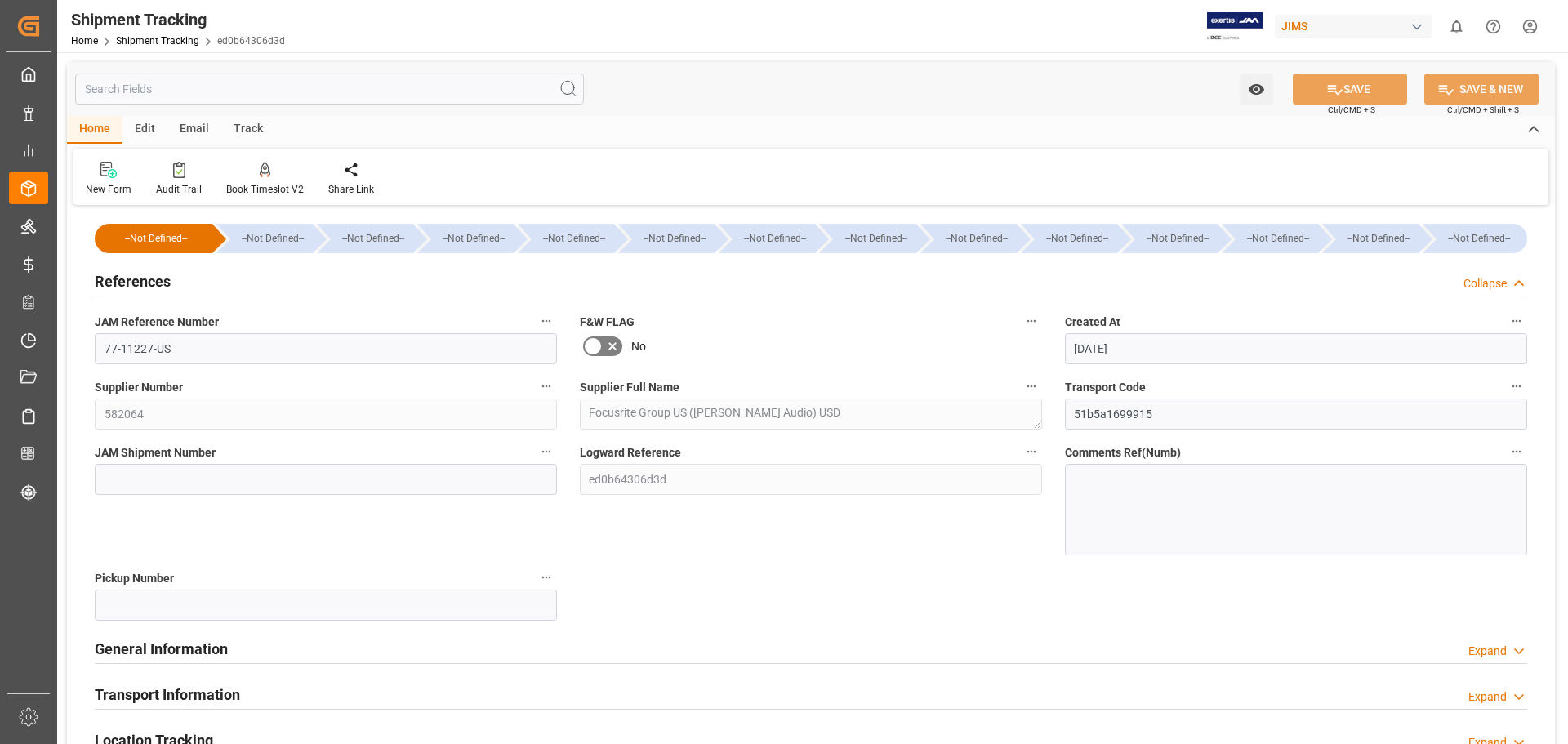
click at [143, 278] on h2 "References" at bounding box center [132, 281] width 76 height 22
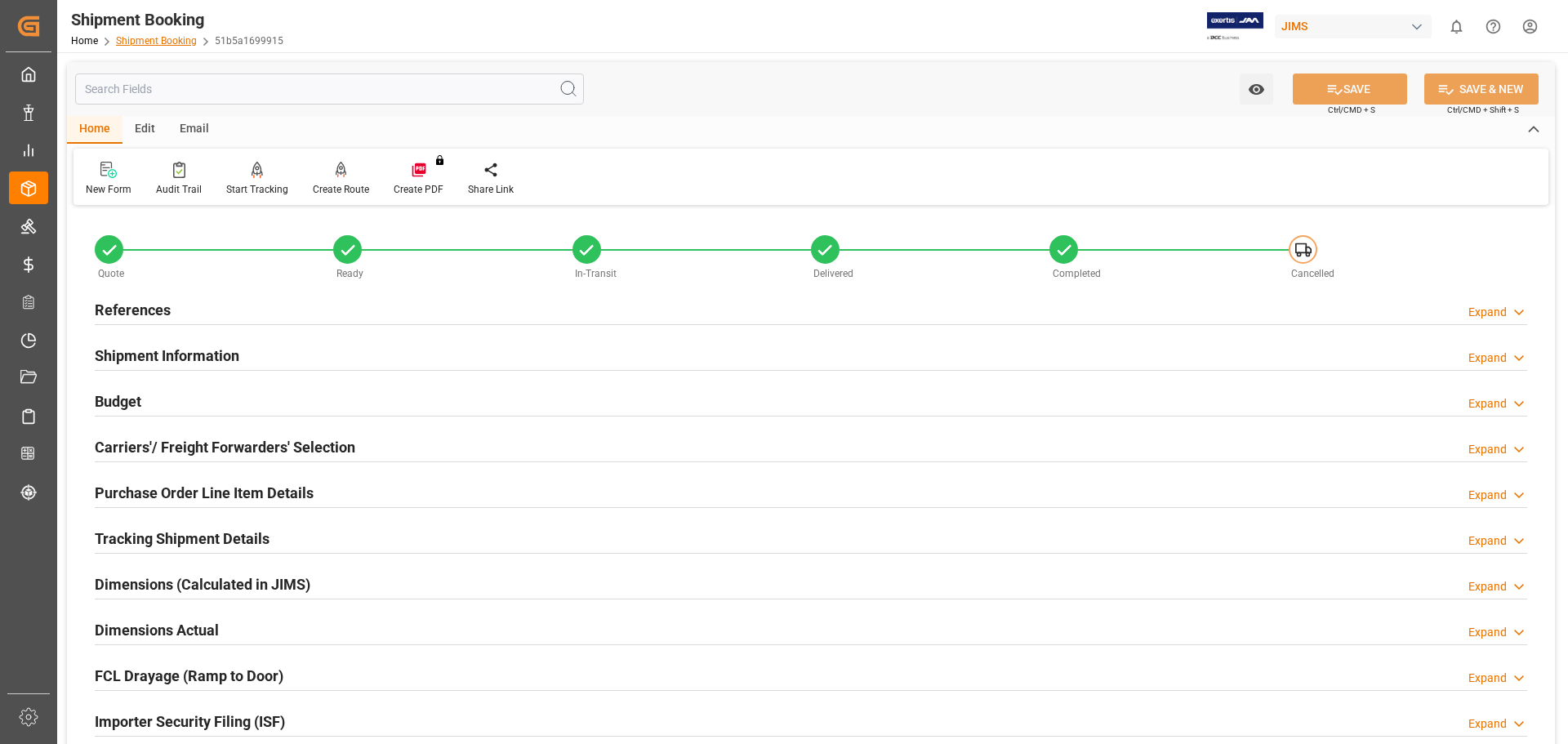
click at [155, 42] on link "Shipment Booking" at bounding box center [156, 40] width 81 height 12
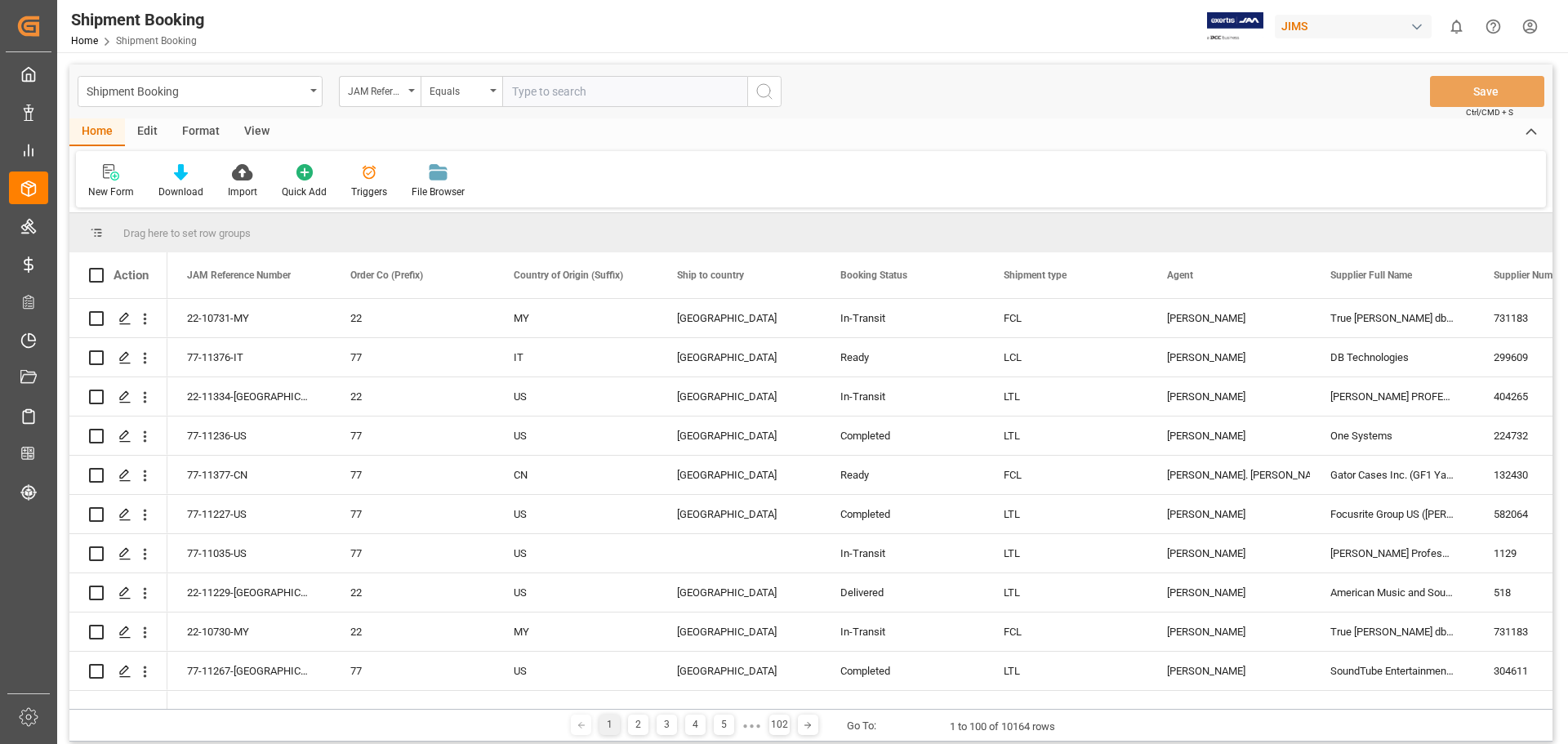
click at [646, 99] on input "text" at bounding box center [625, 91] width 245 height 31
type input "77-11333-US"
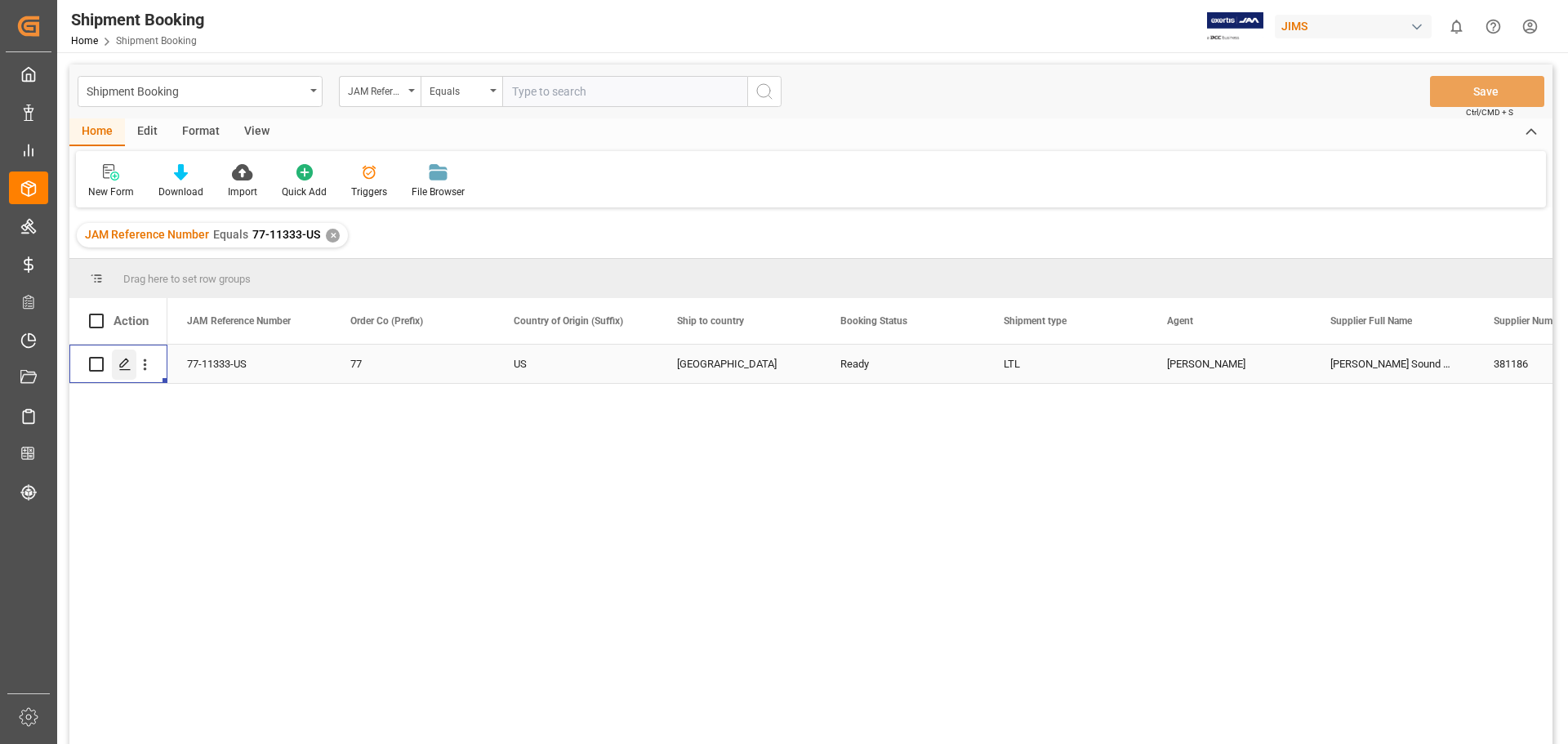
click at [128, 364] on icon "Press SPACE to select this row." at bounding box center [125, 364] width 13 height 13
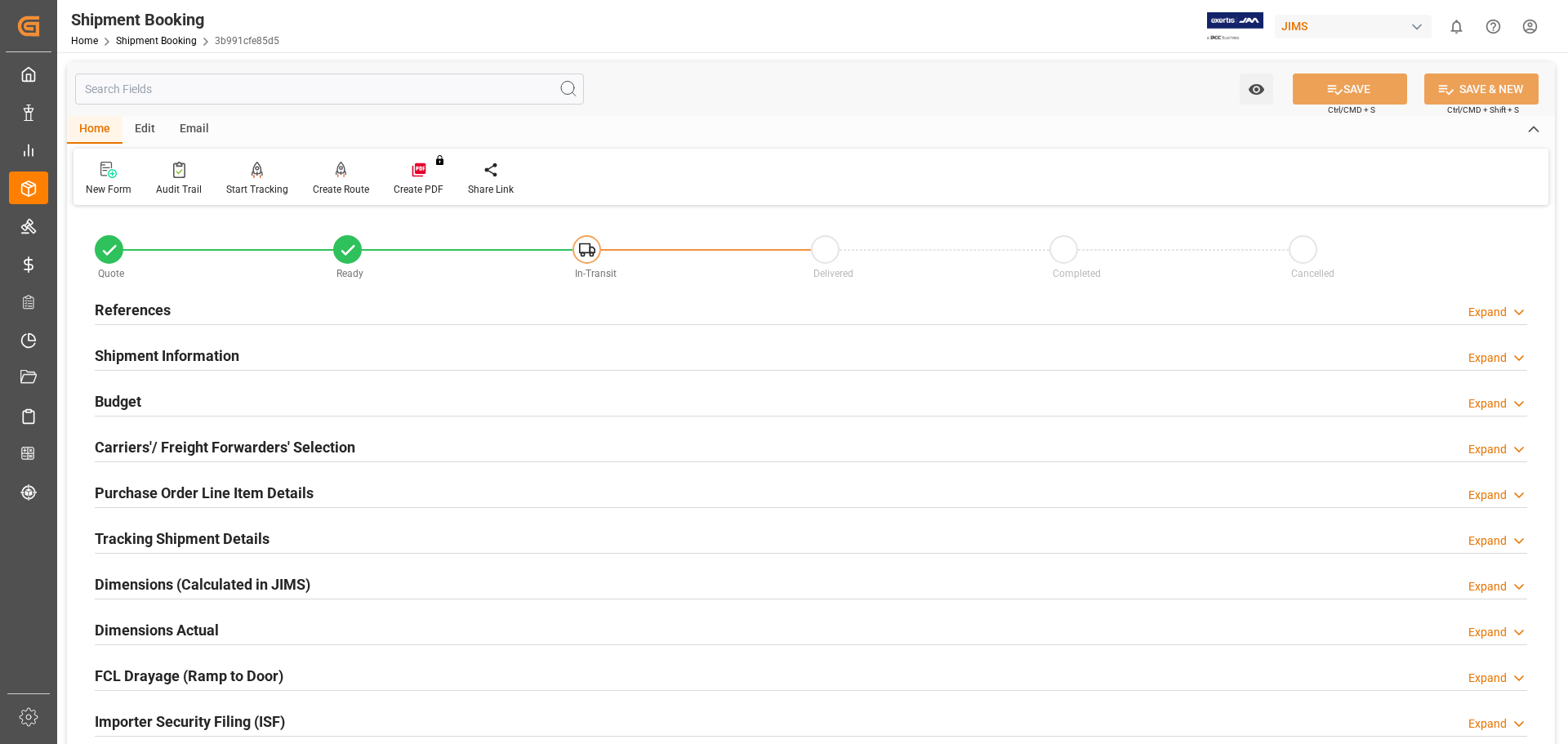
click at [141, 313] on h2 "References" at bounding box center [132, 309] width 76 height 22
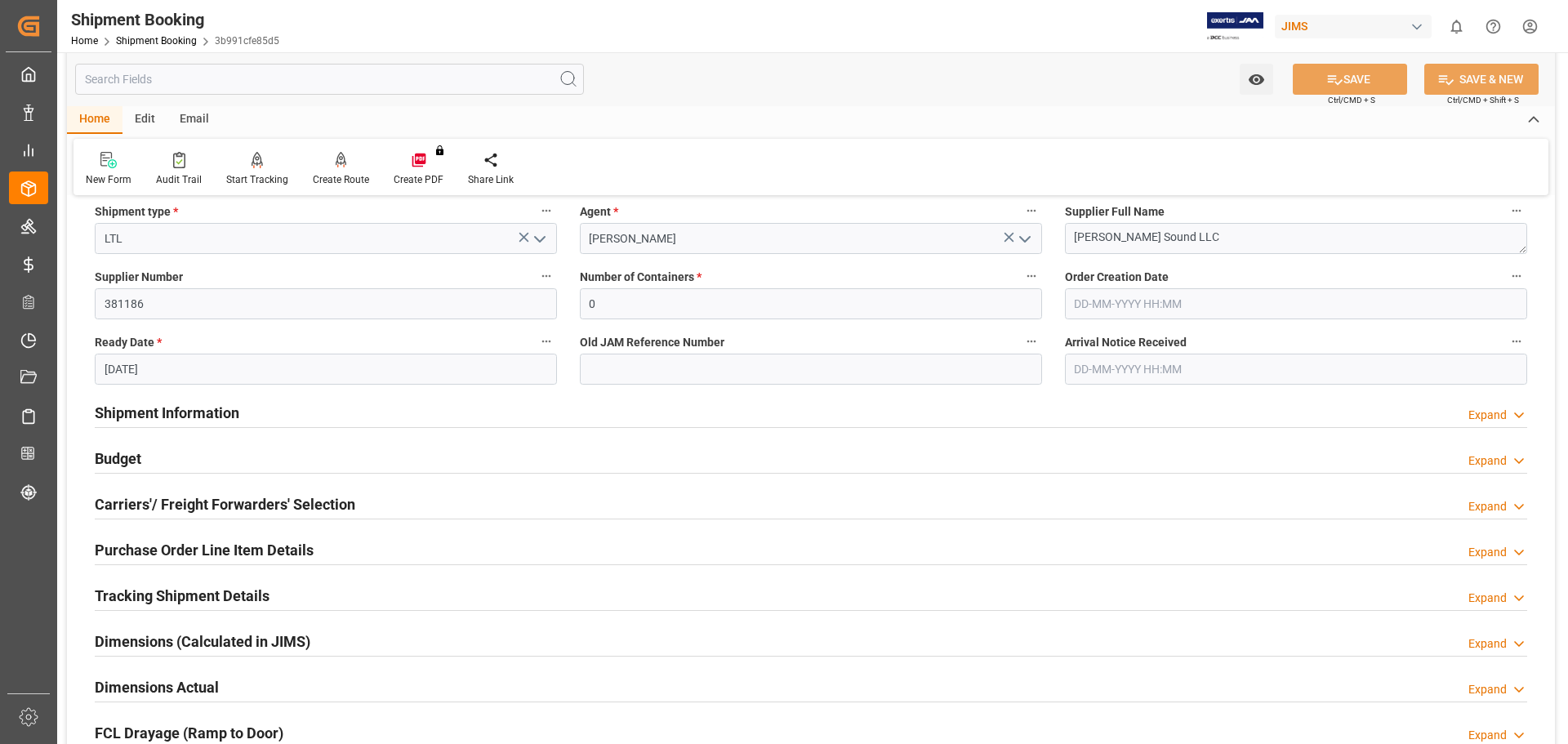
scroll to position [272, 0]
click at [135, 408] on h2 "Shipment Information" at bounding box center [167, 410] width 144 height 22
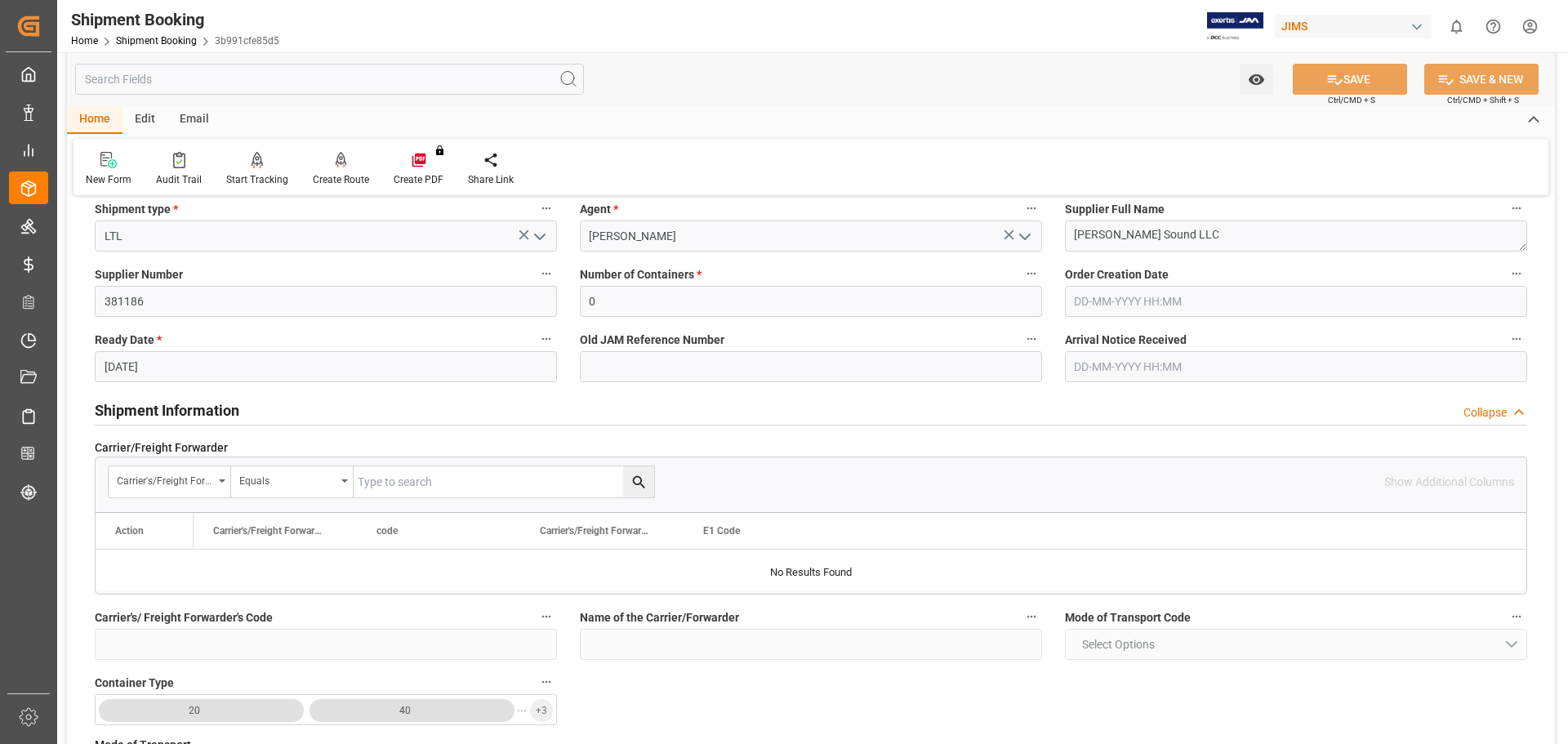
click at [135, 408] on h2 "Shipment Information" at bounding box center [167, 410] width 144 height 22
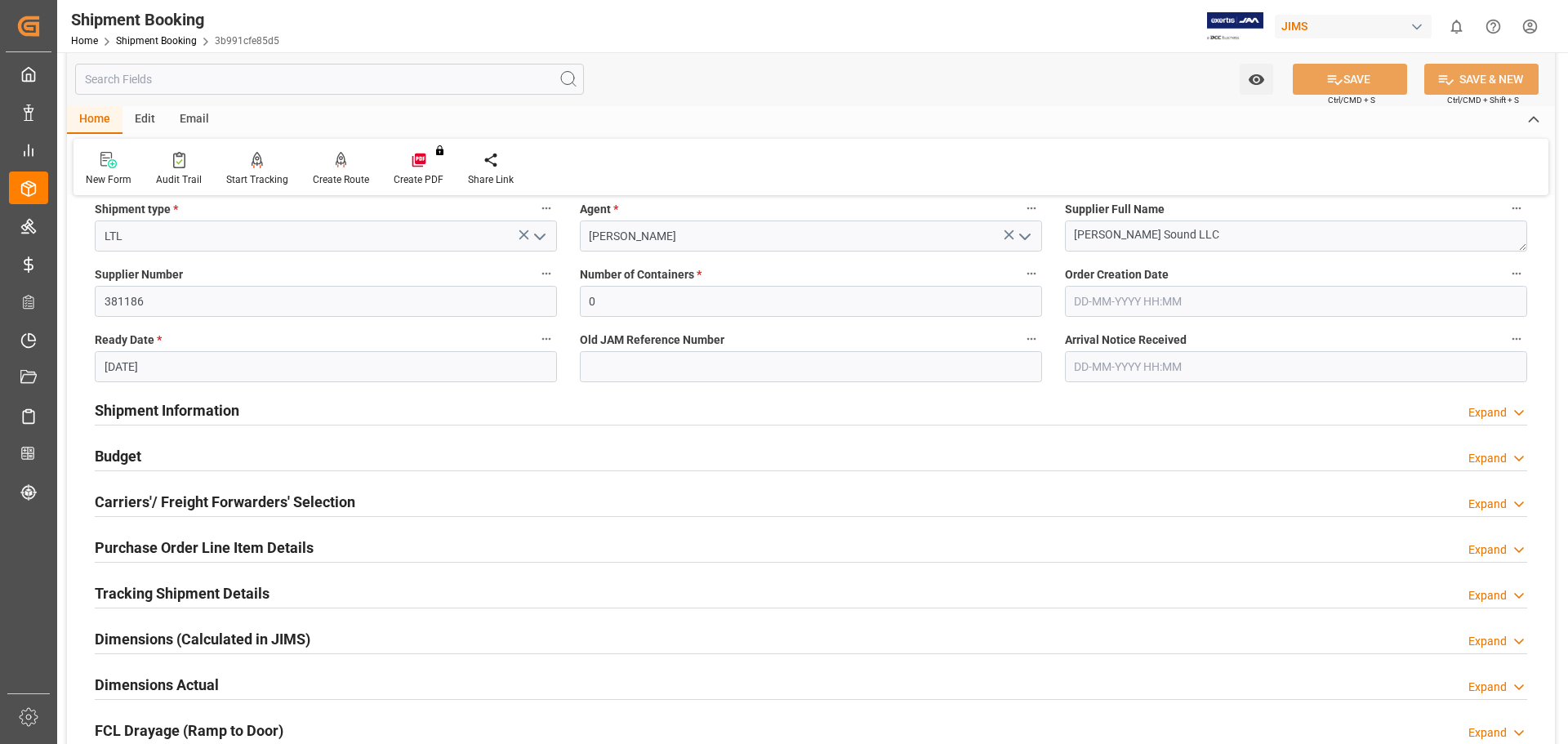
click at [120, 454] on h2 "Budget" at bounding box center [118, 456] width 47 height 22
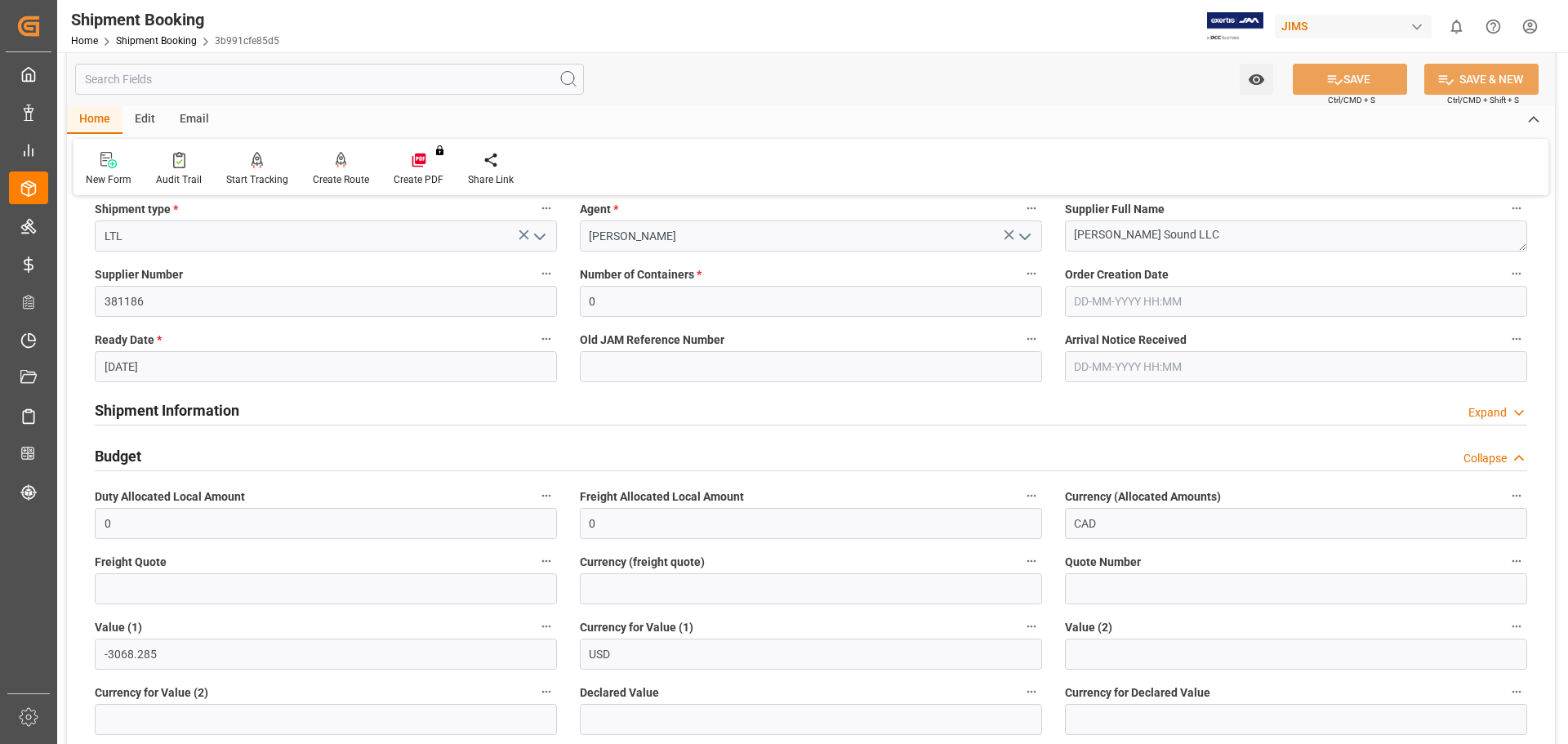
click at [120, 454] on h2 "Budget" at bounding box center [118, 456] width 47 height 22
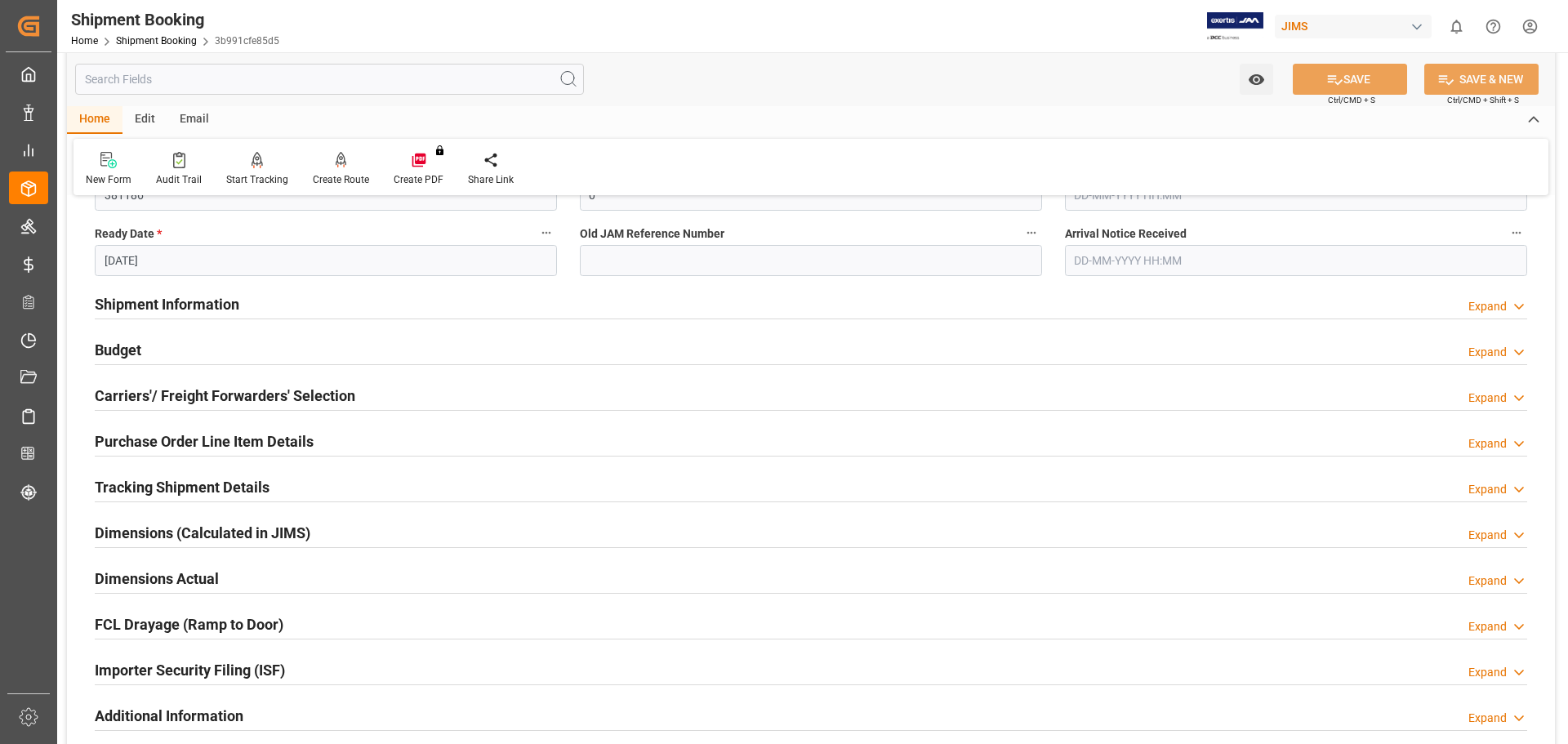
scroll to position [408, 0]
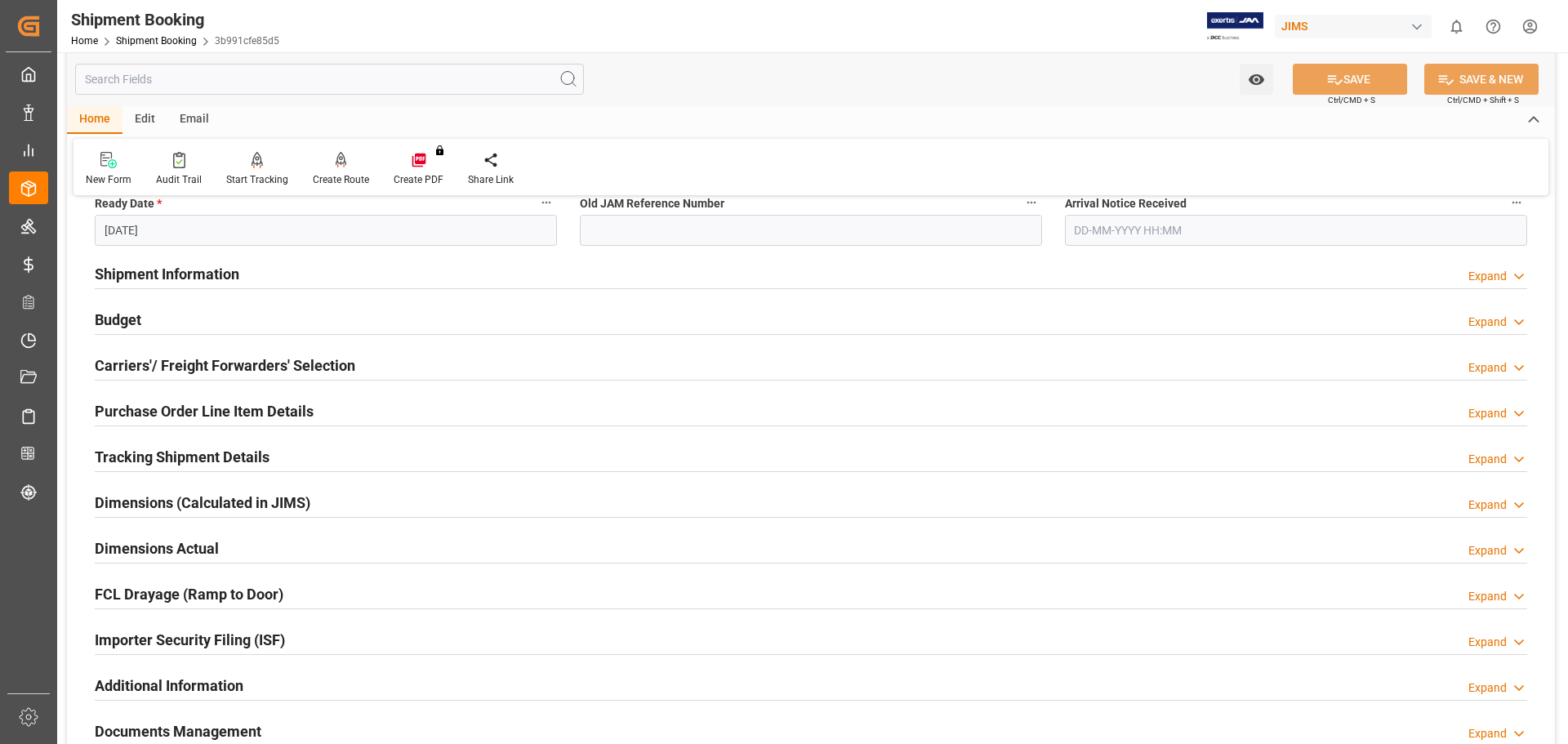
click at [144, 363] on h2 "Carriers'/ Freight Forwarders' Selection" at bounding box center [225, 365] width 260 height 22
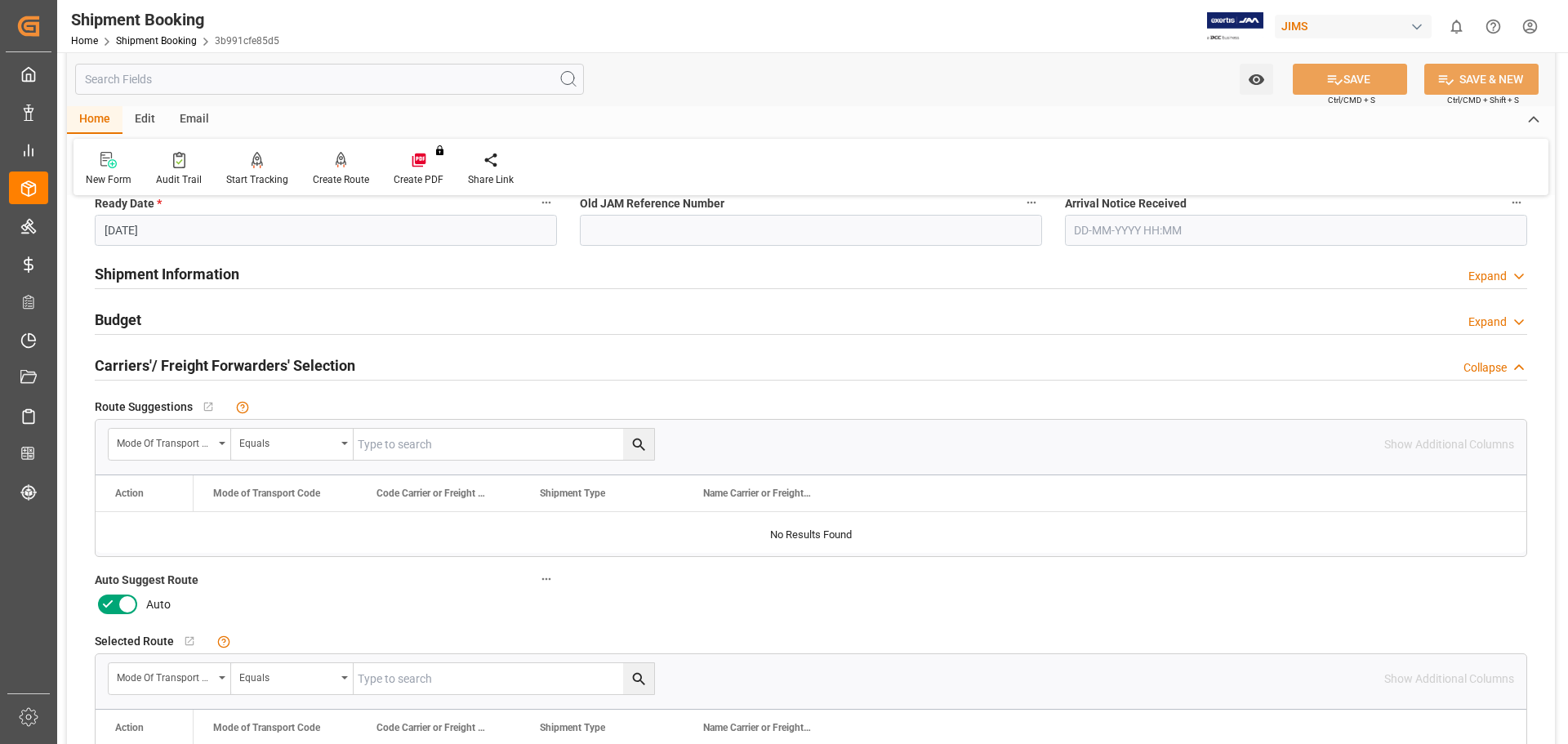
click at [106, 602] on icon at bounding box center [107, 603] width 19 height 19
click at [0, 0] on input "checkbox" at bounding box center [0, 0] width 0 height 0
click at [1358, 76] on button "SAVE" at bounding box center [1350, 79] width 114 height 31
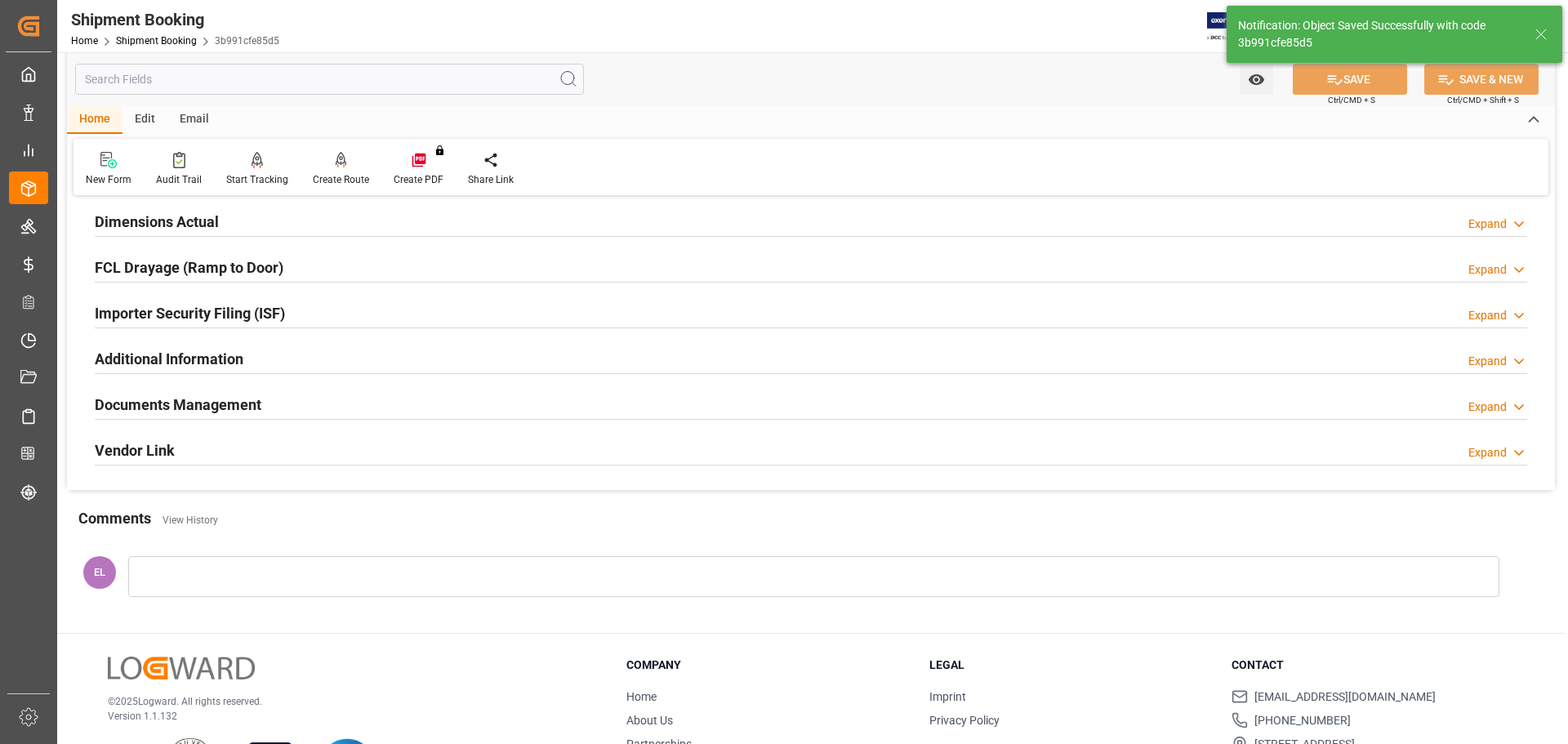
scroll to position [81, 0]
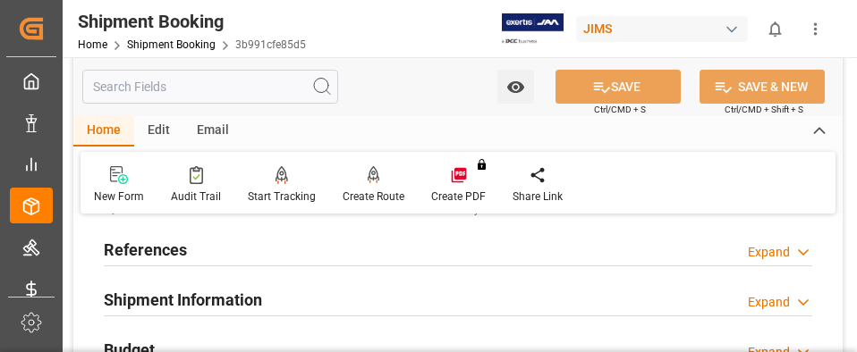
click at [403, 89] on div "Watch Option SAVE Ctrl/CMD + S SAVE & NEW Ctrl/CMD + Shift + S" at bounding box center [457, 86] width 769 height 59
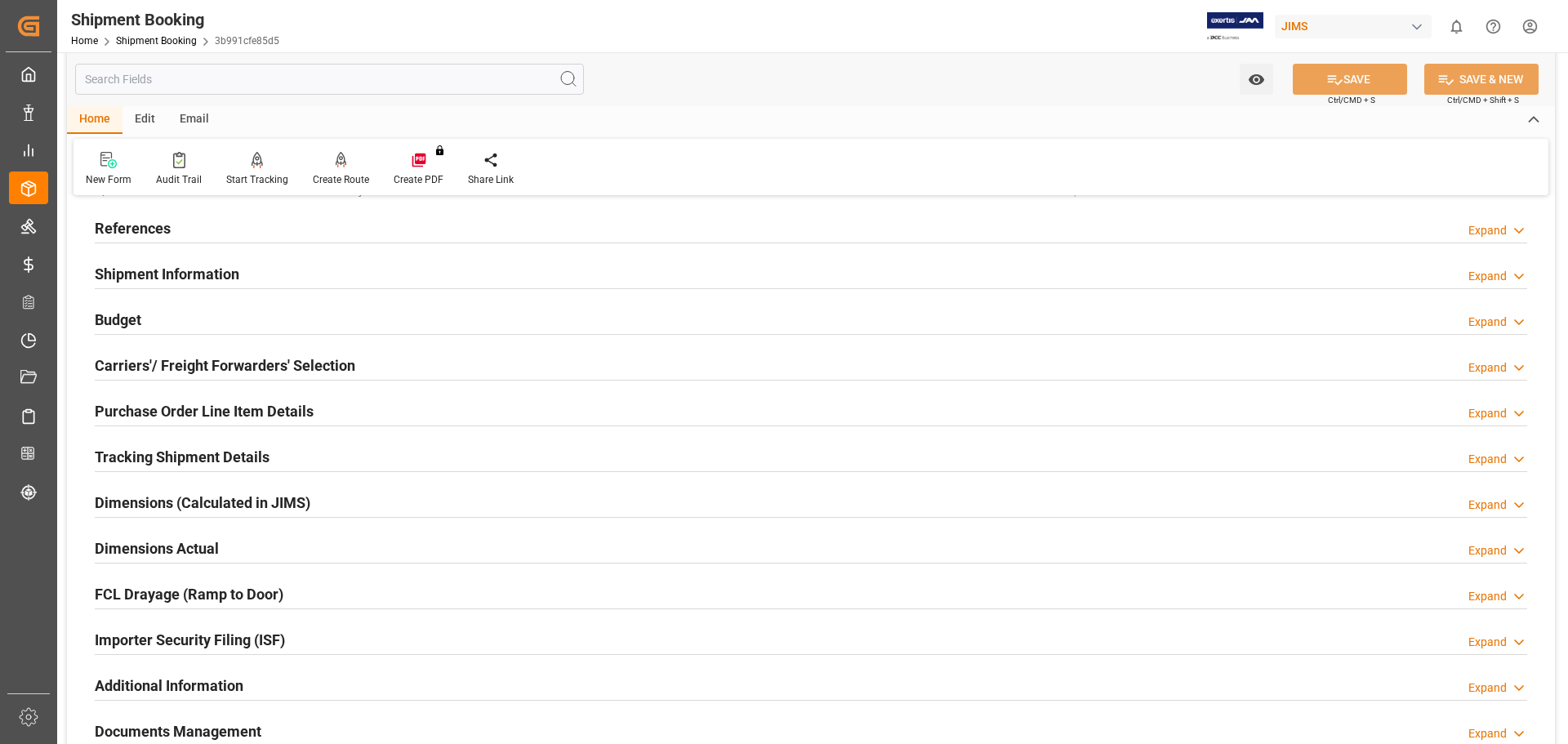
click at [123, 364] on h2 "Carriers'/ Freight Forwarders' Selection" at bounding box center [225, 365] width 260 height 22
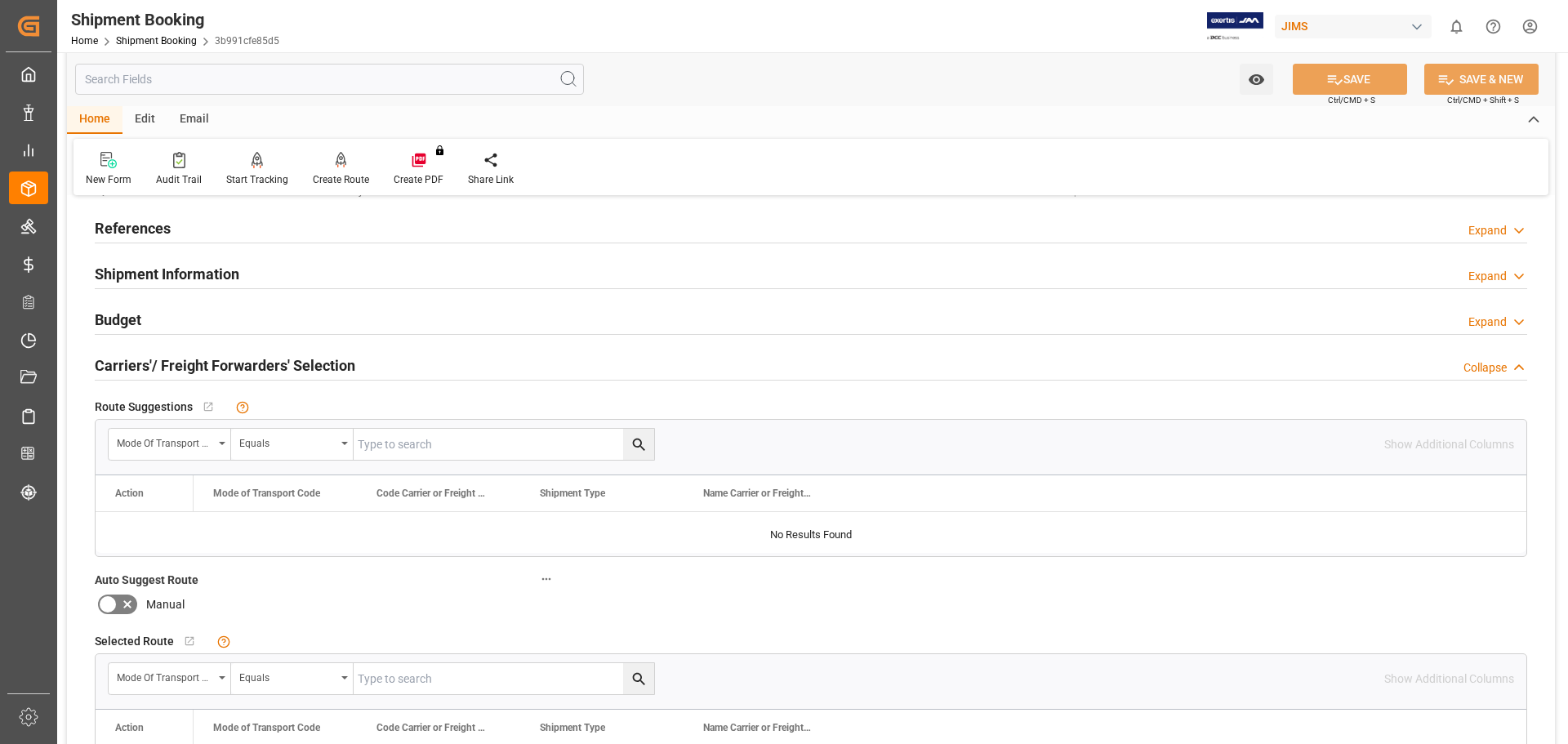
click at [123, 364] on h2 "Carriers'/ Freight Forwarders' Selection" at bounding box center [225, 365] width 260 height 22
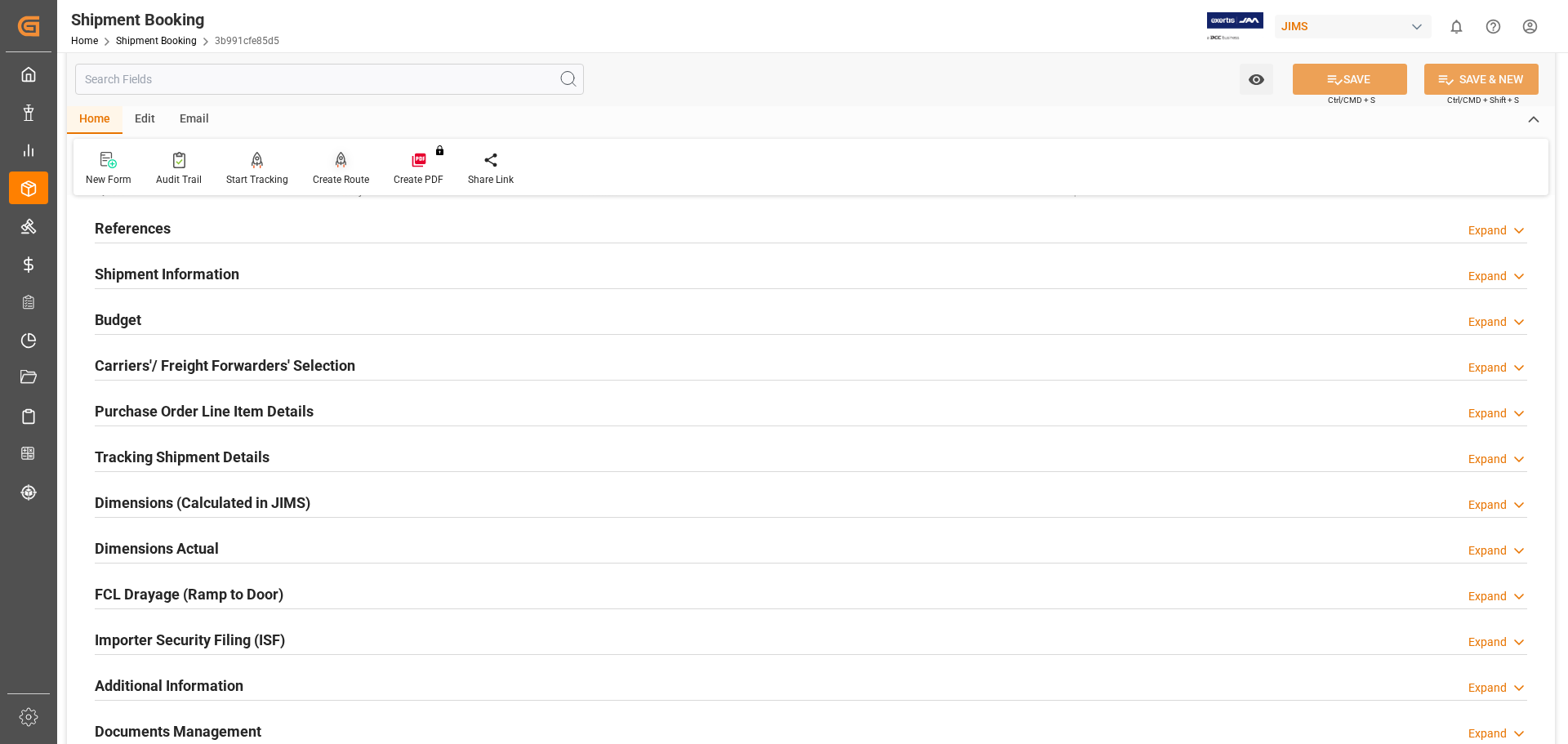
click at [341, 168] on icon at bounding box center [342, 160] width 12 height 16
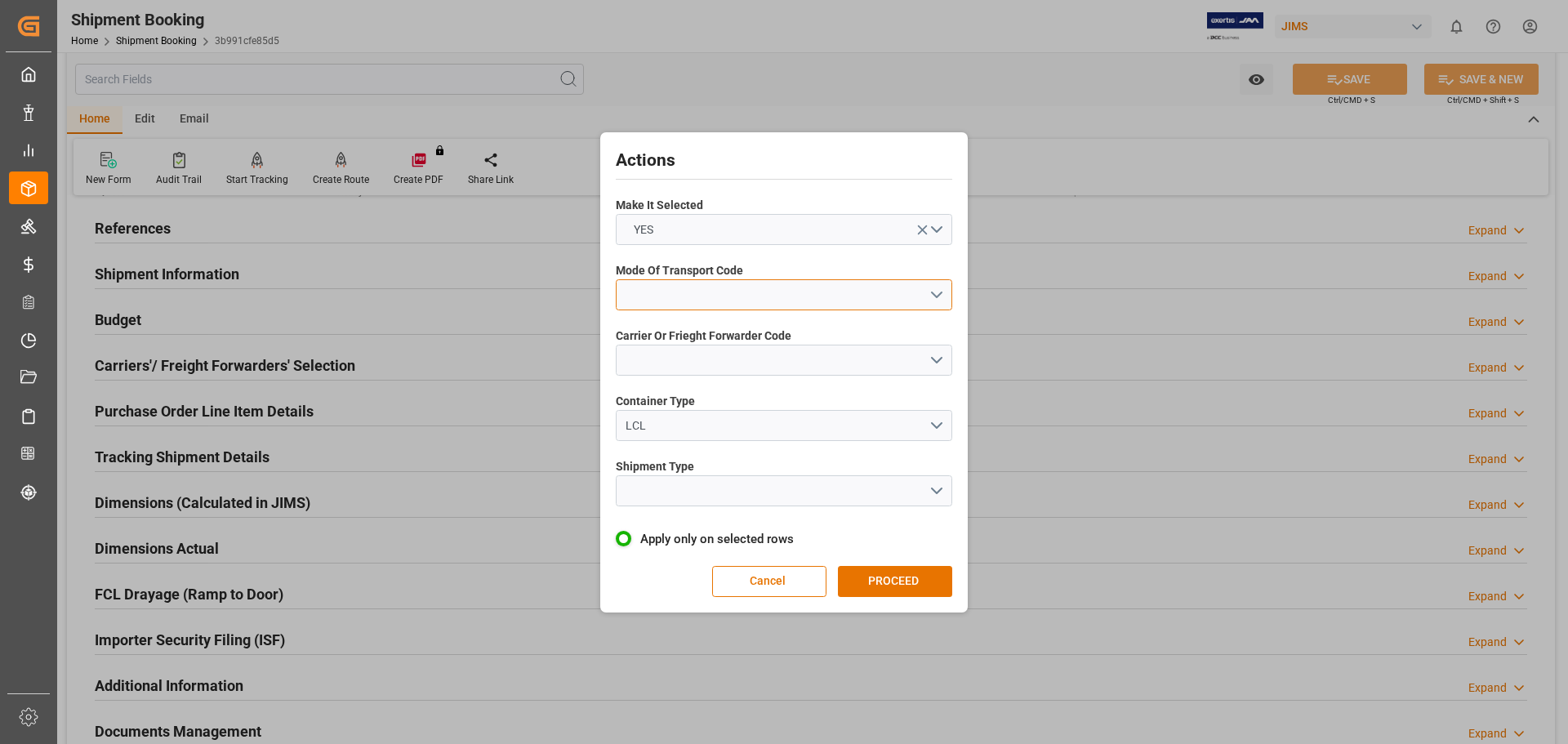
click at [645, 290] on button "open menu" at bounding box center [784, 295] width 336 height 31
click at [680, 331] on div "2- COURIER AIR" at bounding box center [784, 333] width 335 height 35
click at [677, 365] on button "open menu" at bounding box center [784, 360] width 336 height 31
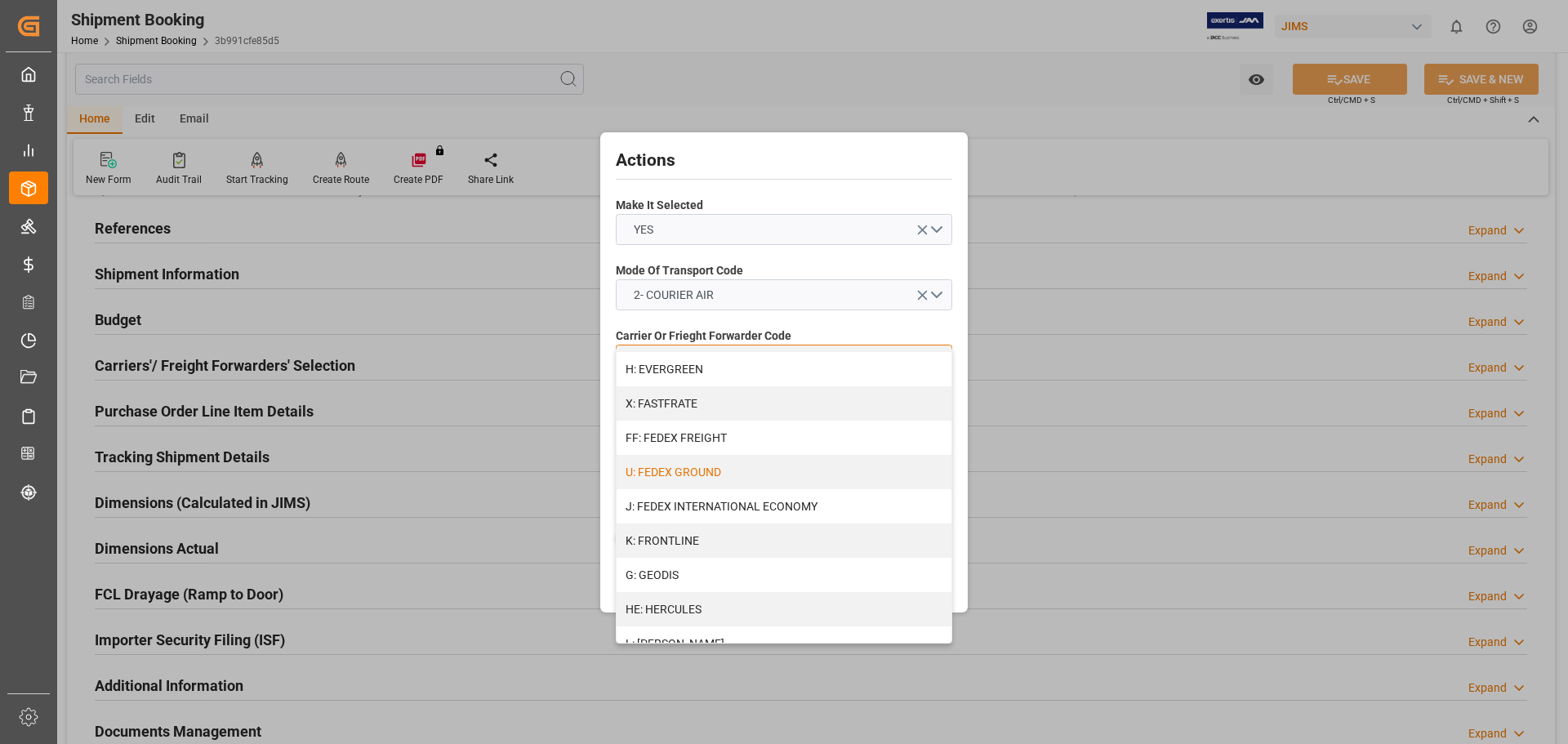
scroll to position [408, 0]
click at [721, 507] on div "J: FEDEX INTERNATIONAL ECONOMY" at bounding box center [784, 505] width 335 height 35
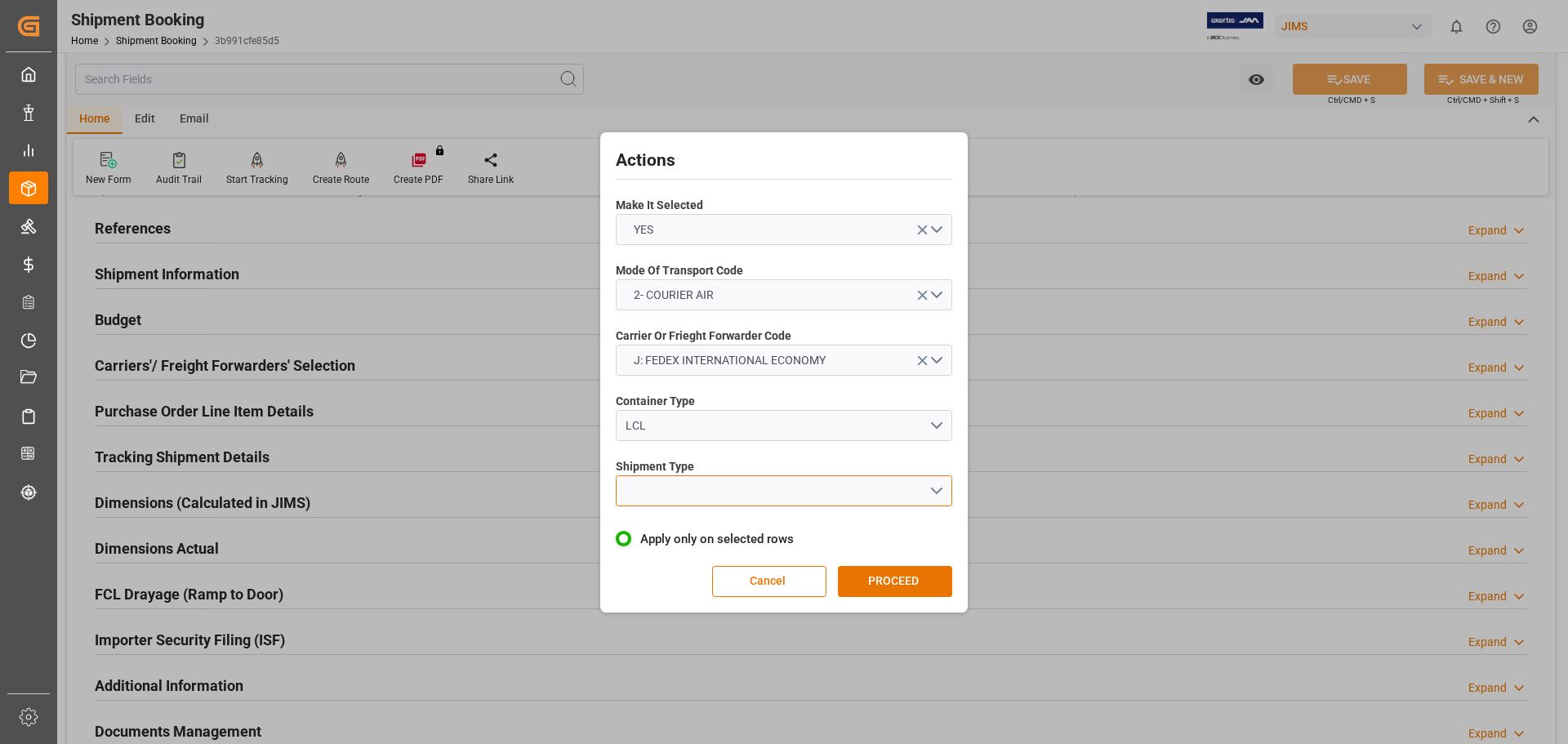
click at [672, 498] on button "open menu" at bounding box center [784, 491] width 336 height 31
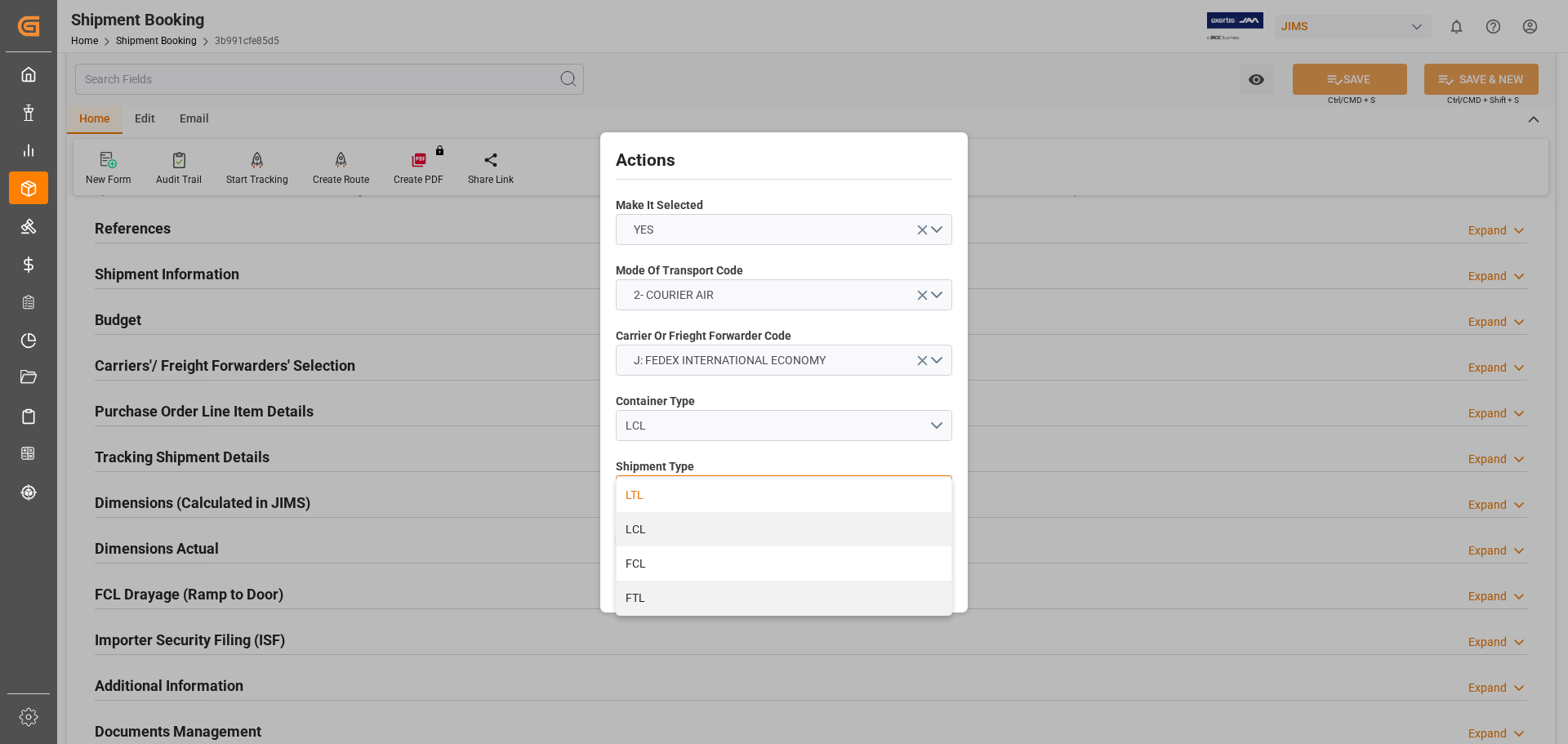
click at [689, 496] on div "LTL" at bounding box center [784, 495] width 335 height 35
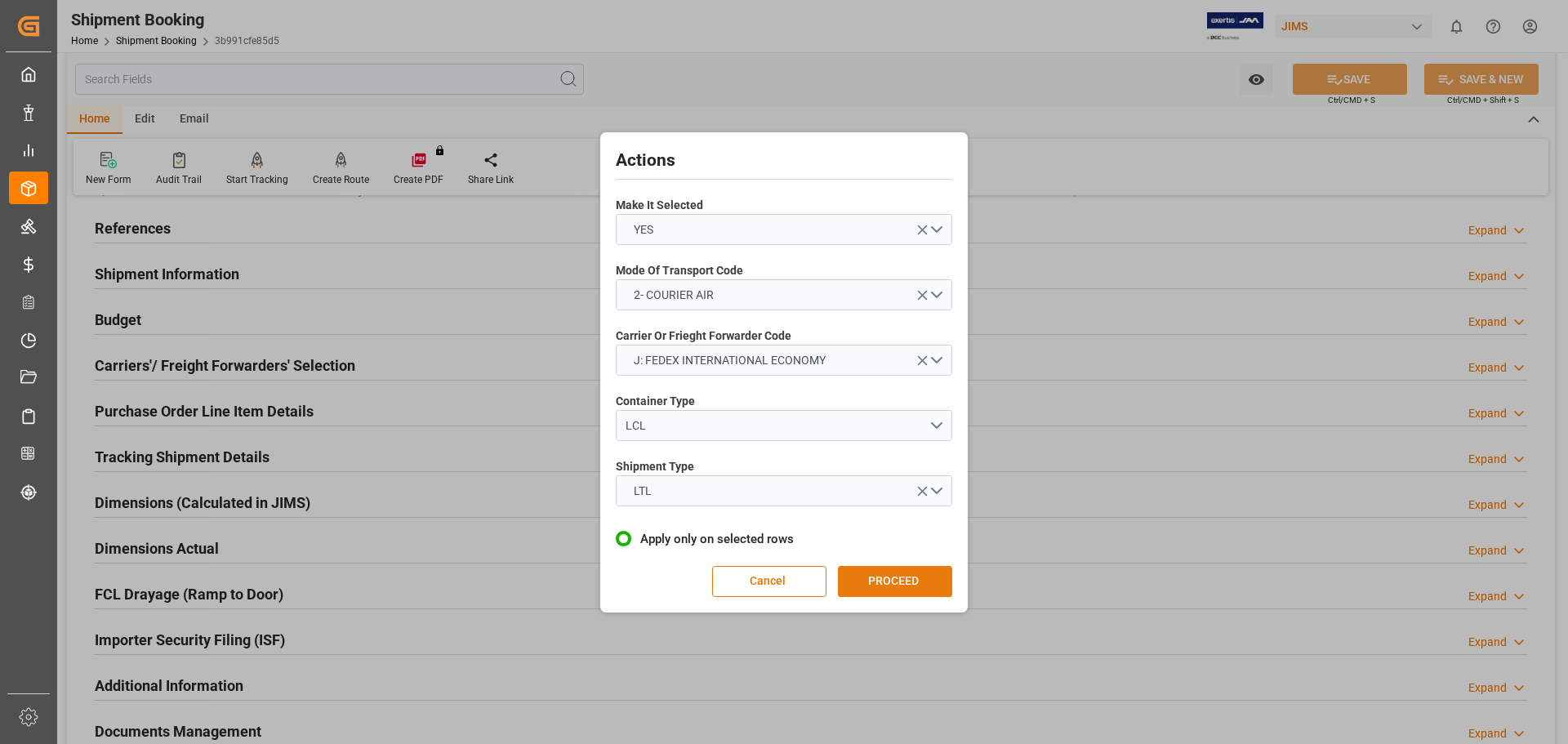
click at [891, 585] on button "PROCEED" at bounding box center [895, 582] width 114 height 31
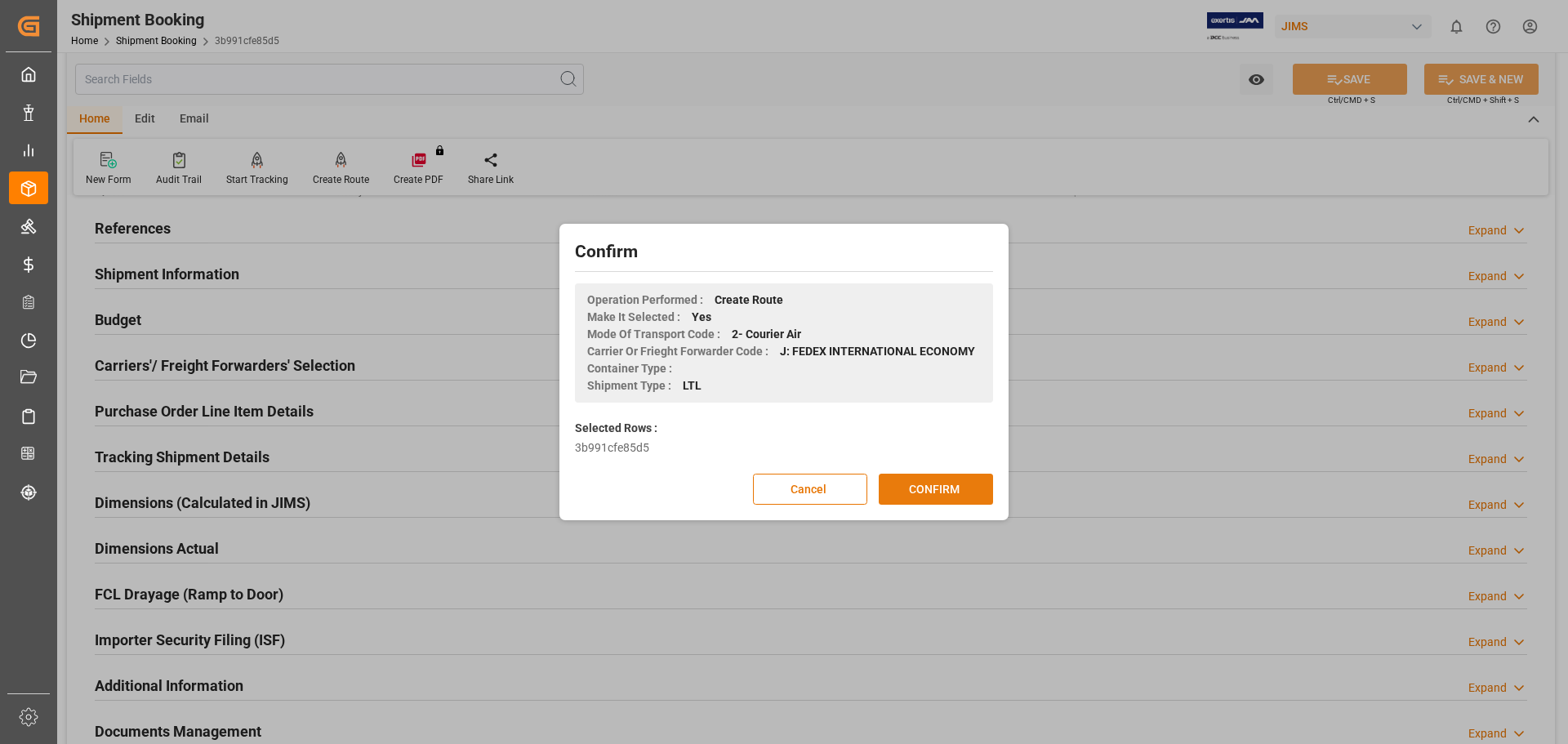
click at [919, 486] on button "CONFIRM" at bounding box center [935, 489] width 114 height 31
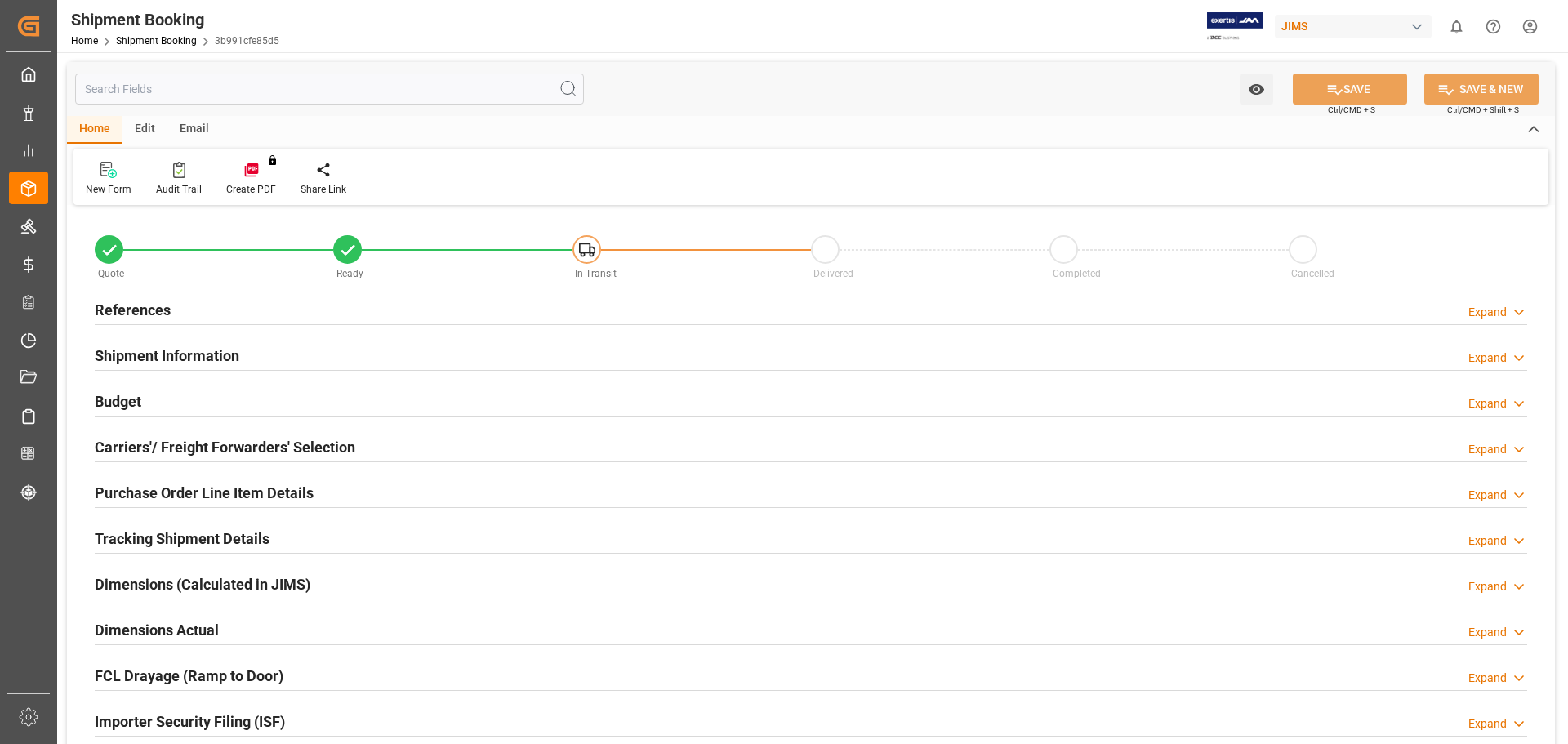
type input "1"
click at [155, 489] on h2 "Purchase Order Line Item Details" at bounding box center [205, 493] width 219 height 22
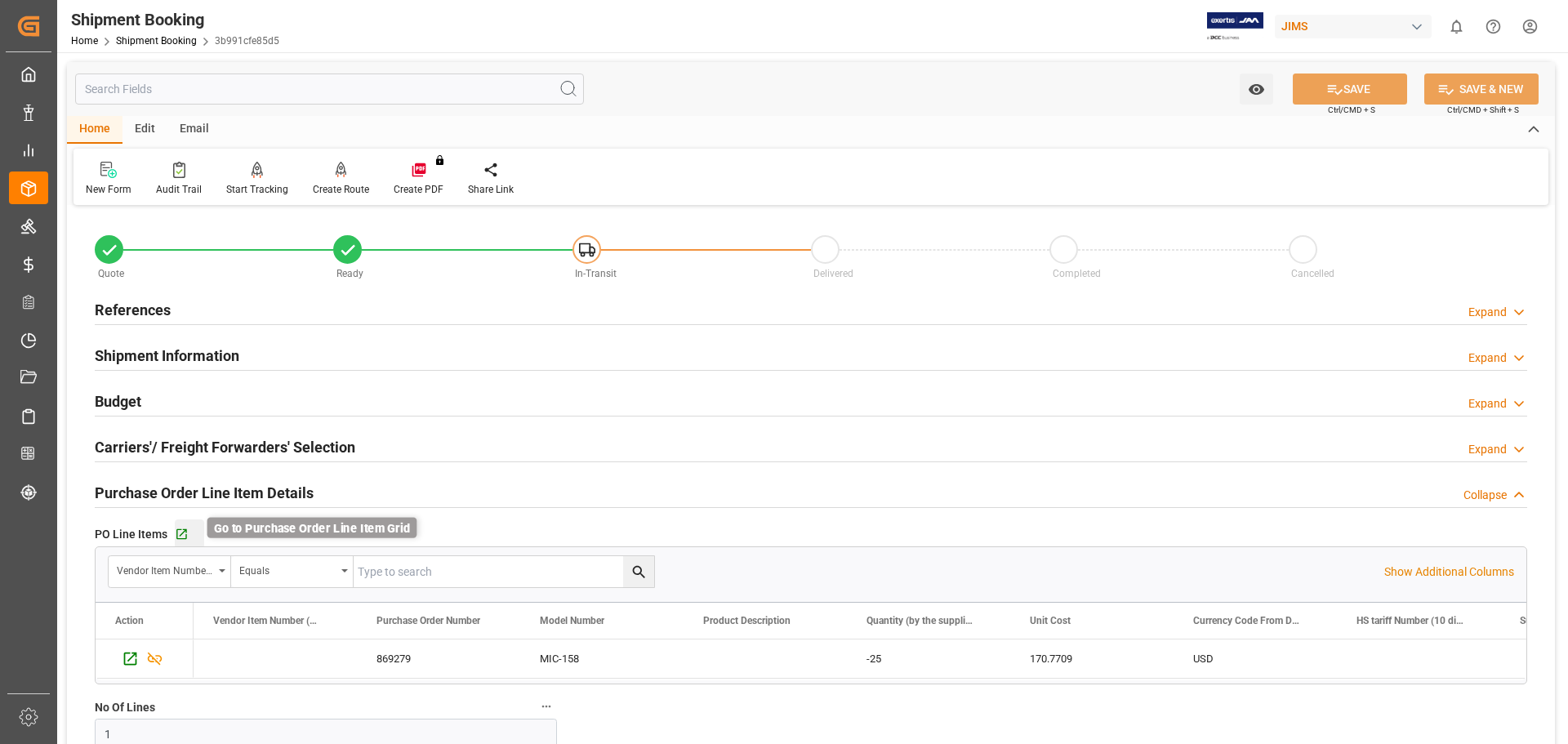
click at [182, 532] on icon "button" at bounding box center [182, 535] width 11 height 11
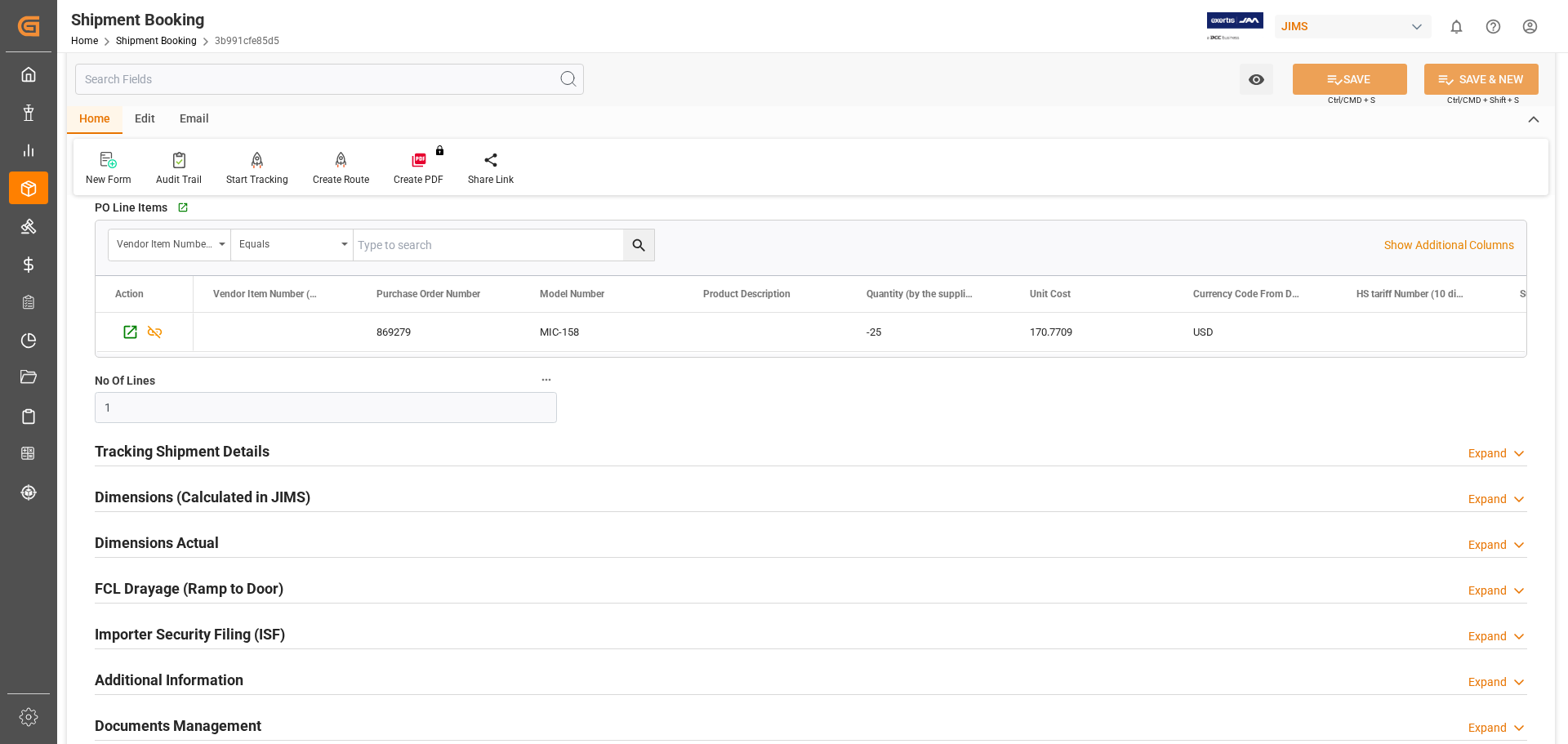
scroll to position [408, 0]
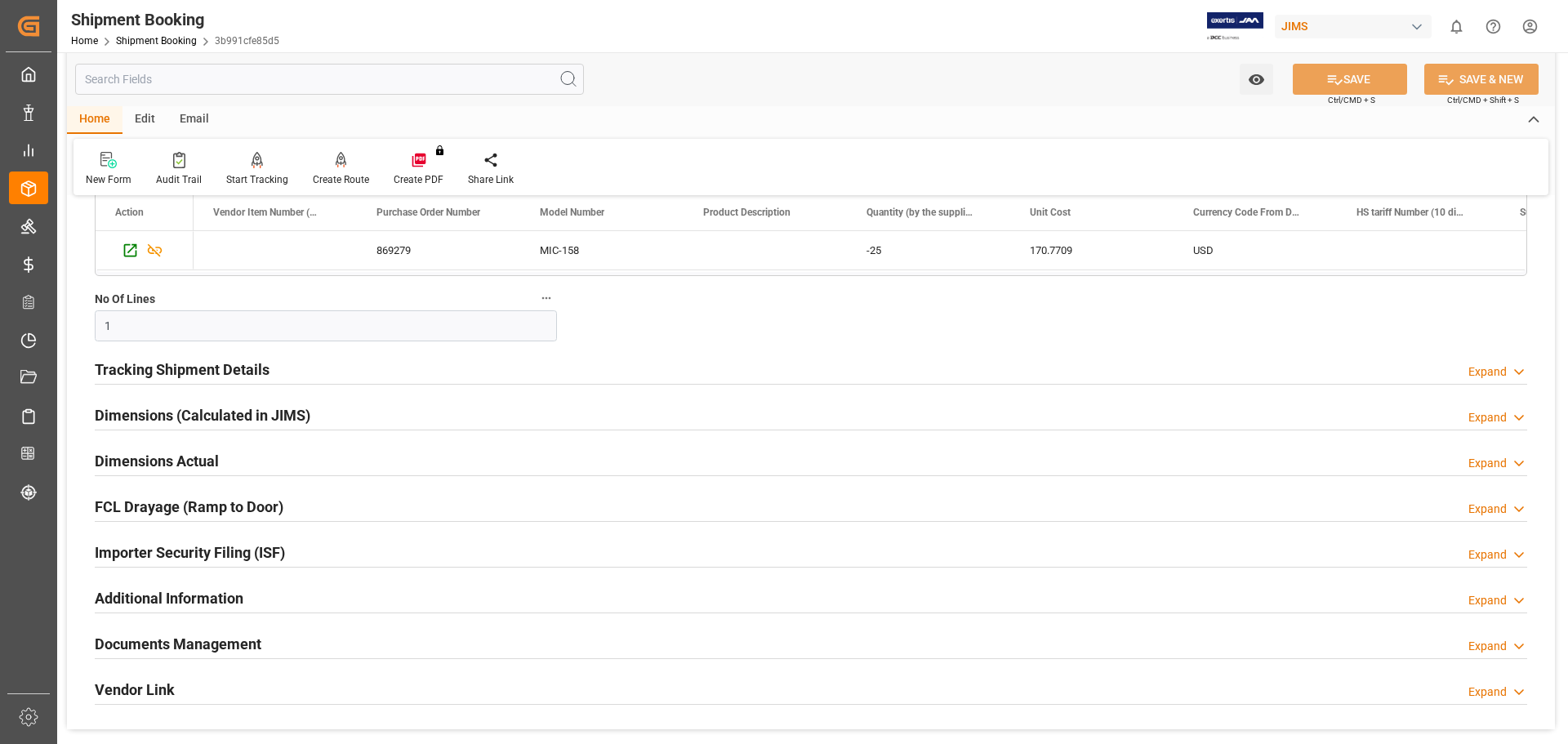
click at [126, 371] on h2 "Tracking Shipment Details" at bounding box center [182, 370] width 174 height 22
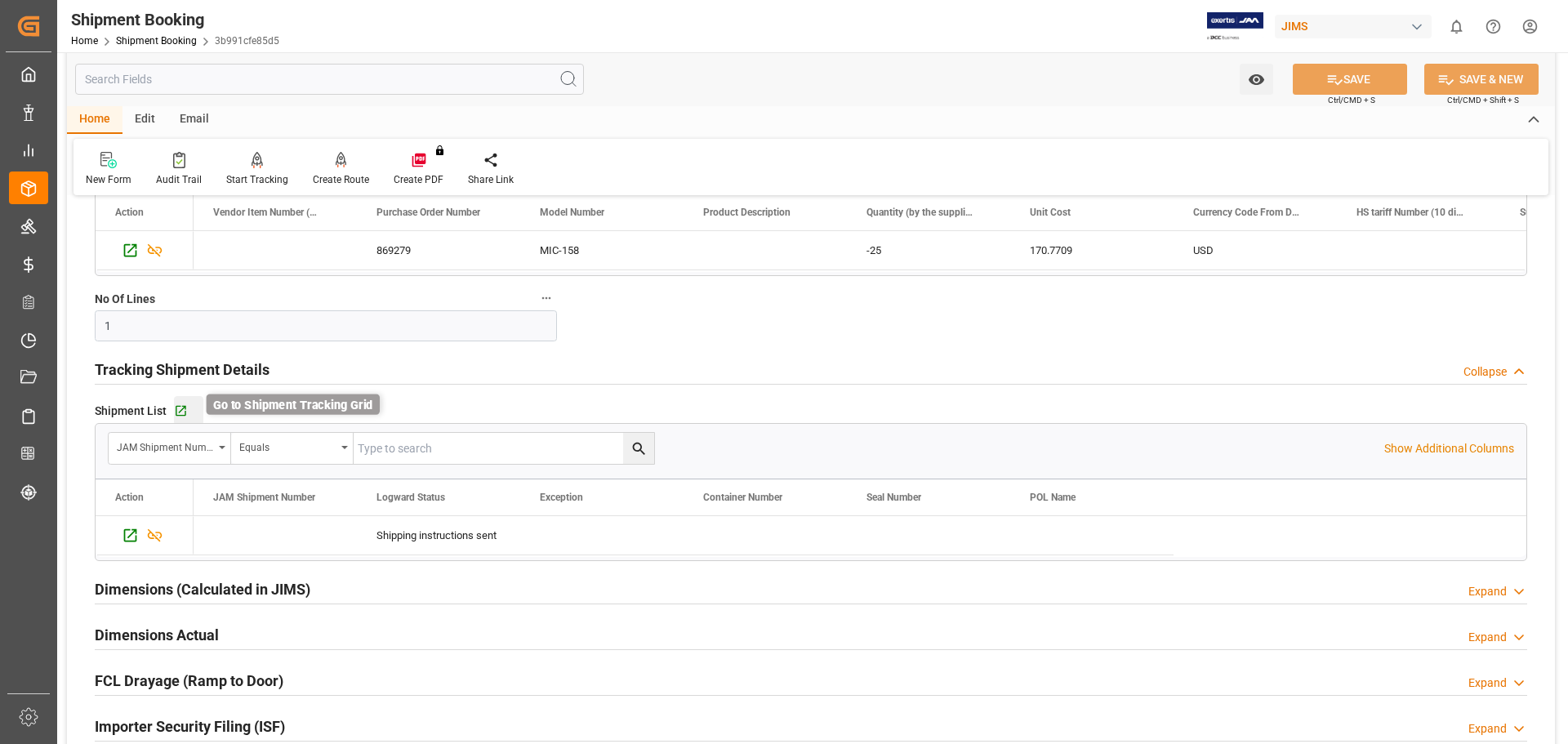
click at [182, 415] on icon "button" at bounding box center [180, 411] width 14 height 14
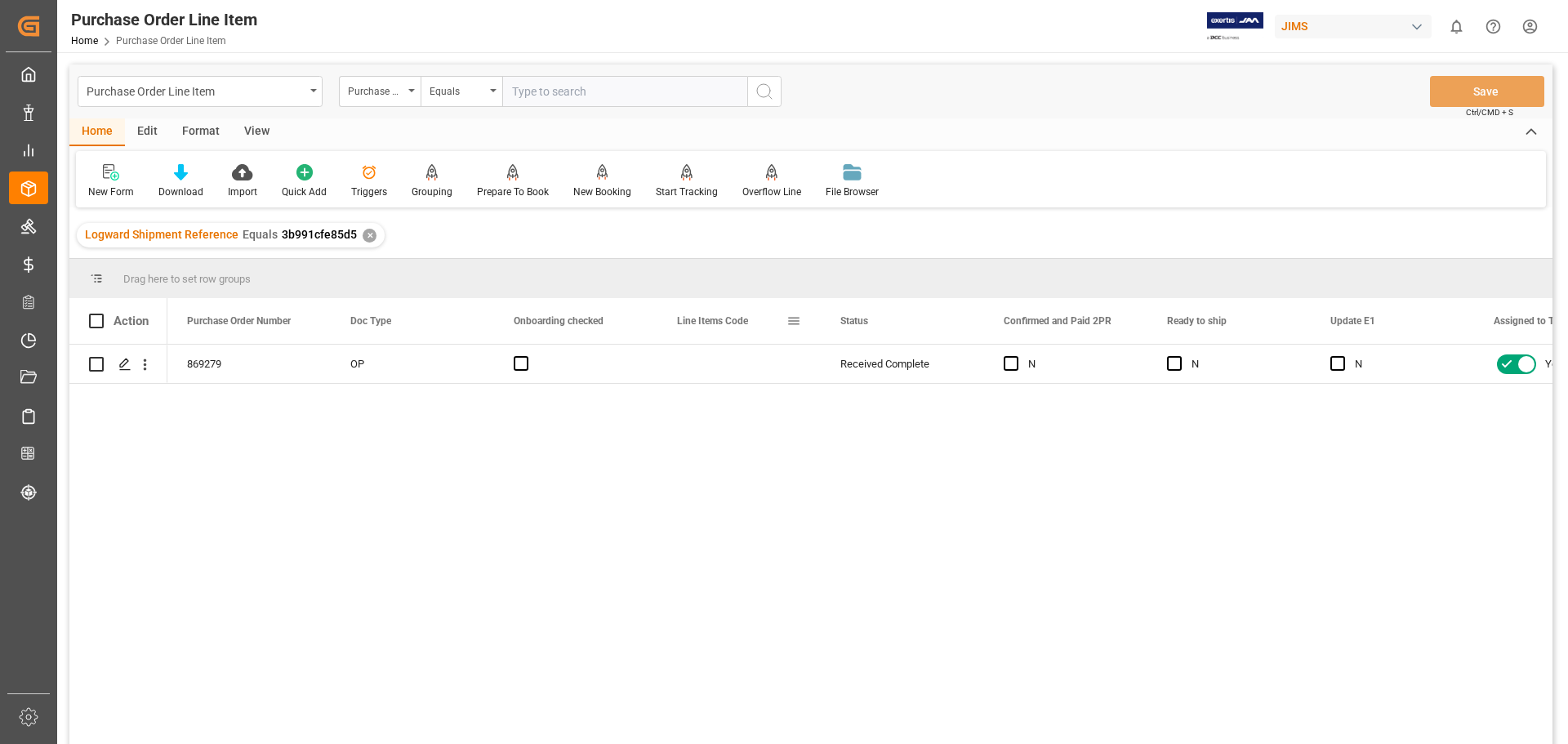
click at [799, 322] on span at bounding box center [794, 320] width 15 height 15
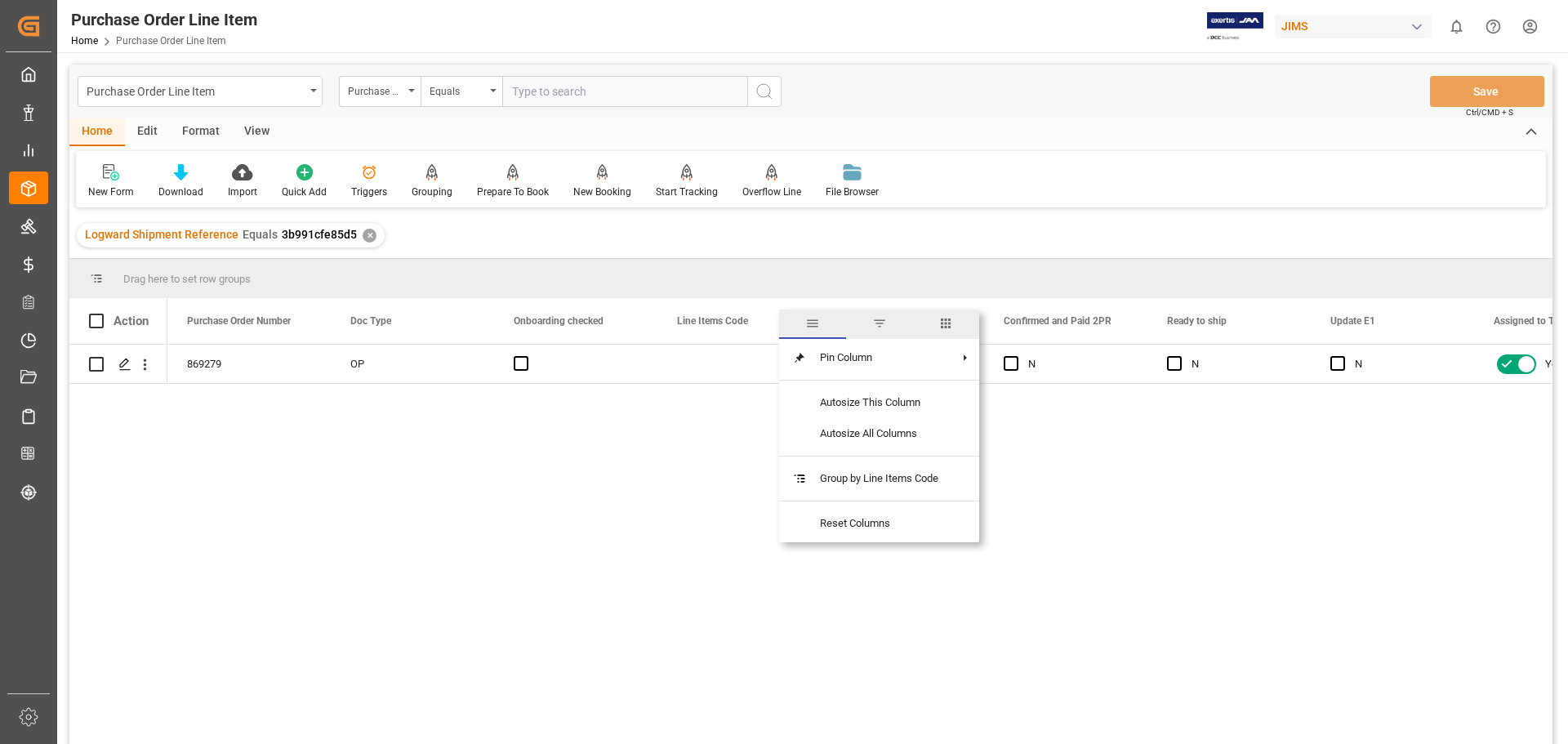
click at [953, 325] on span "columns" at bounding box center [946, 323] width 15 height 15
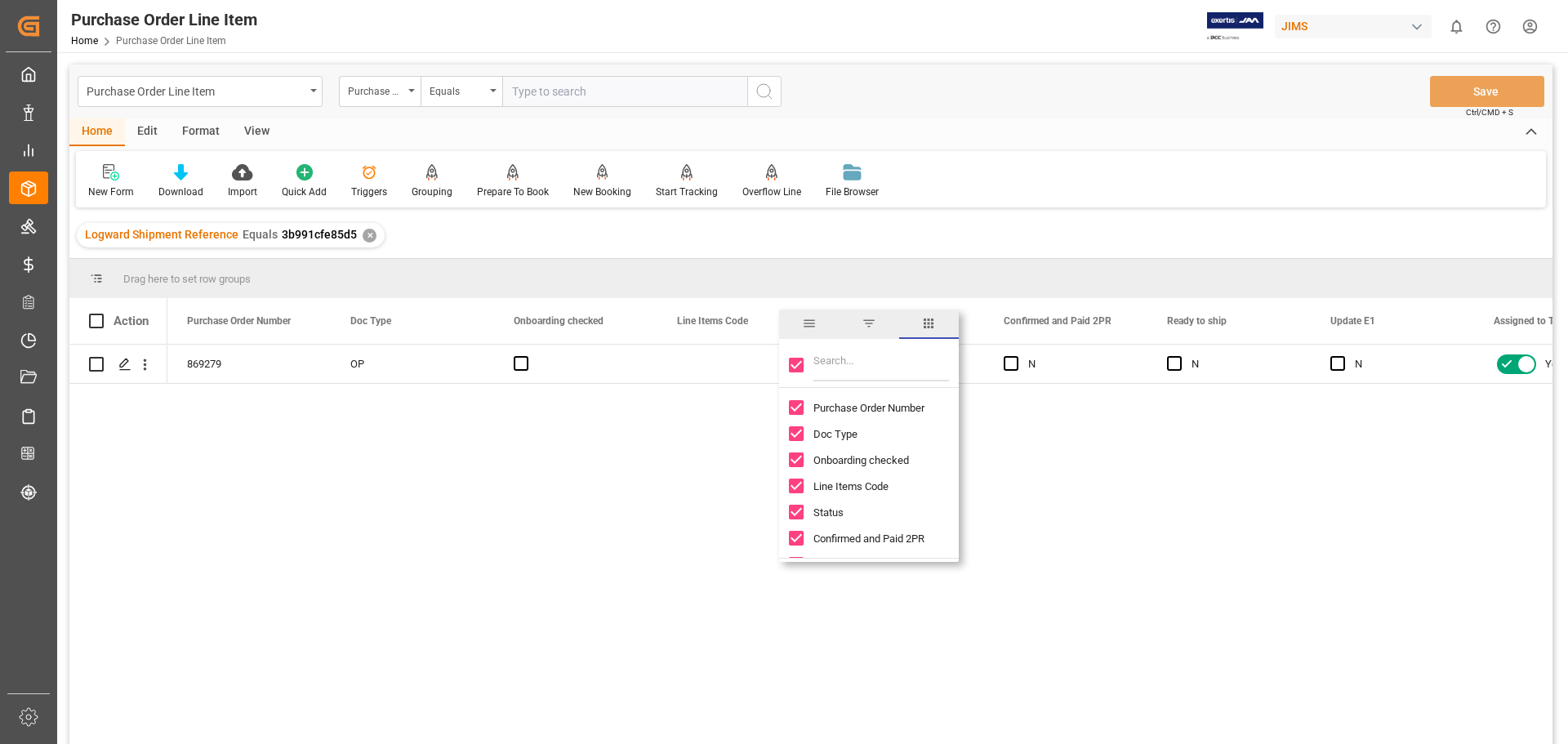
click at [794, 367] on input "Toggle Select All Columns" at bounding box center [796, 365] width 15 height 15
checkbox input "false"
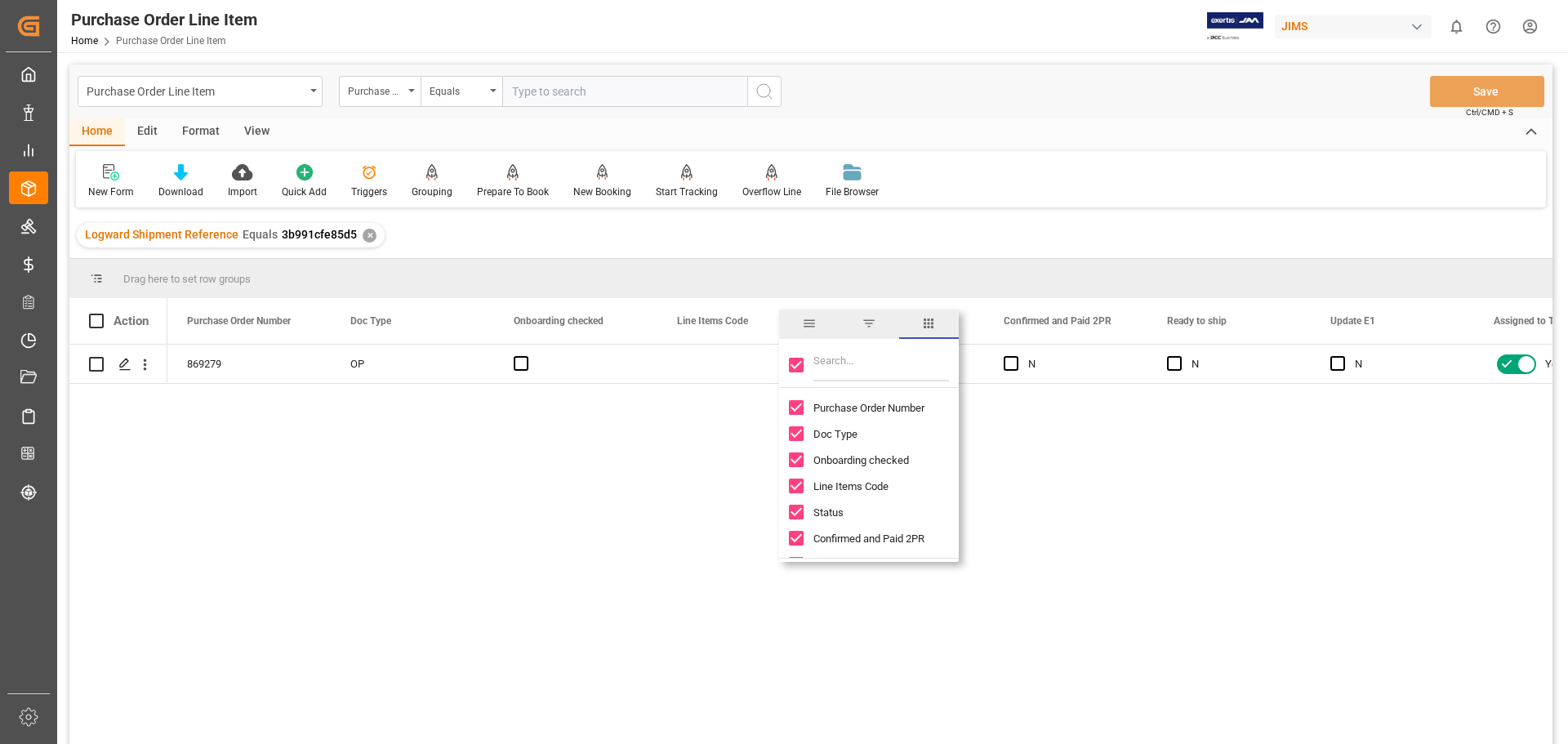
checkbox input "false"
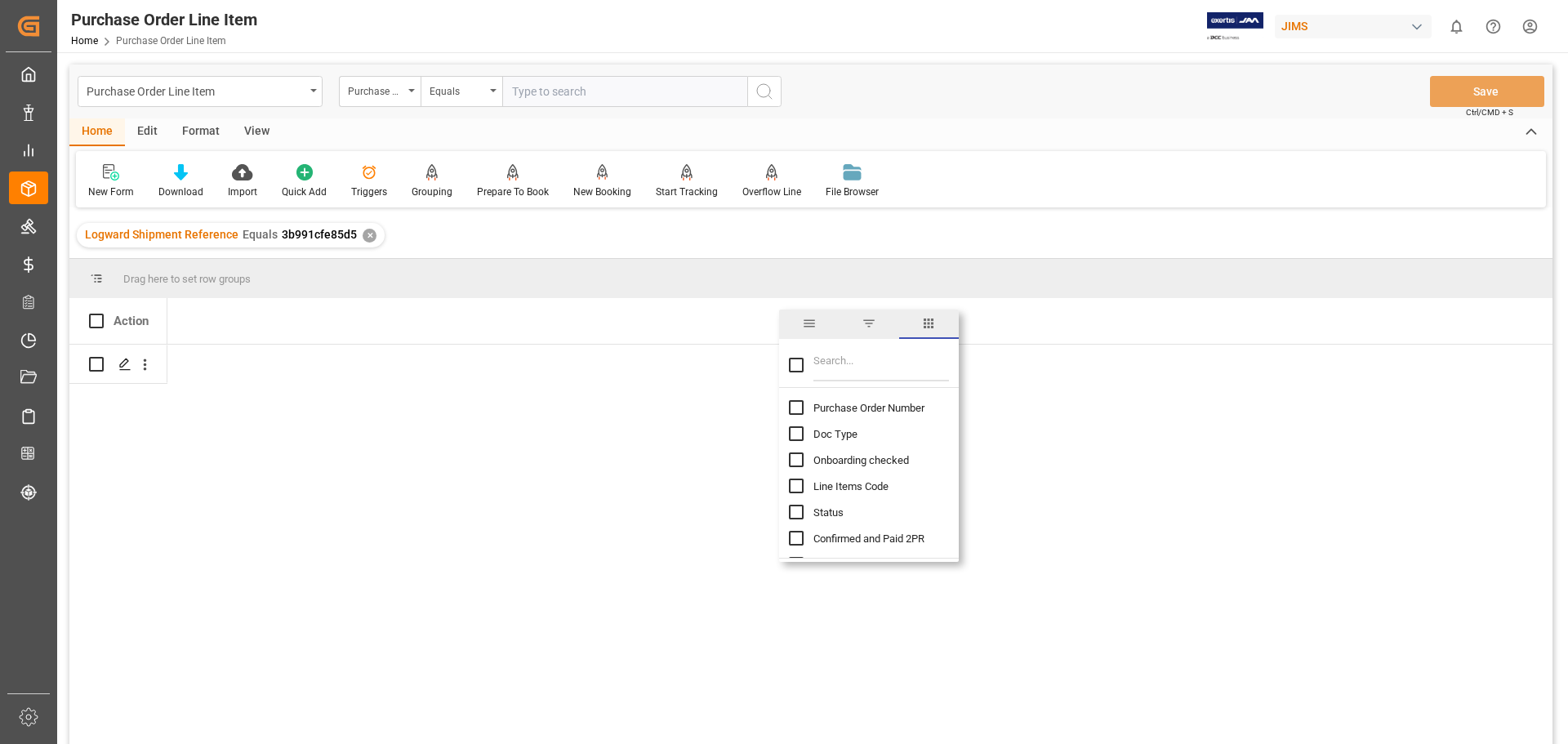
click at [858, 369] on input "Filter Columns Input" at bounding box center [881, 365] width 135 height 33
click at [837, 367] on input "Filter Columns Input" at bounding box center [881, 365] width 135 height 33
type input "INCOTER"
click at [795, 367] on input "Toggle Select All Columns" at bounding box center [796, 365] width 15 height 15
checkbox input "true"
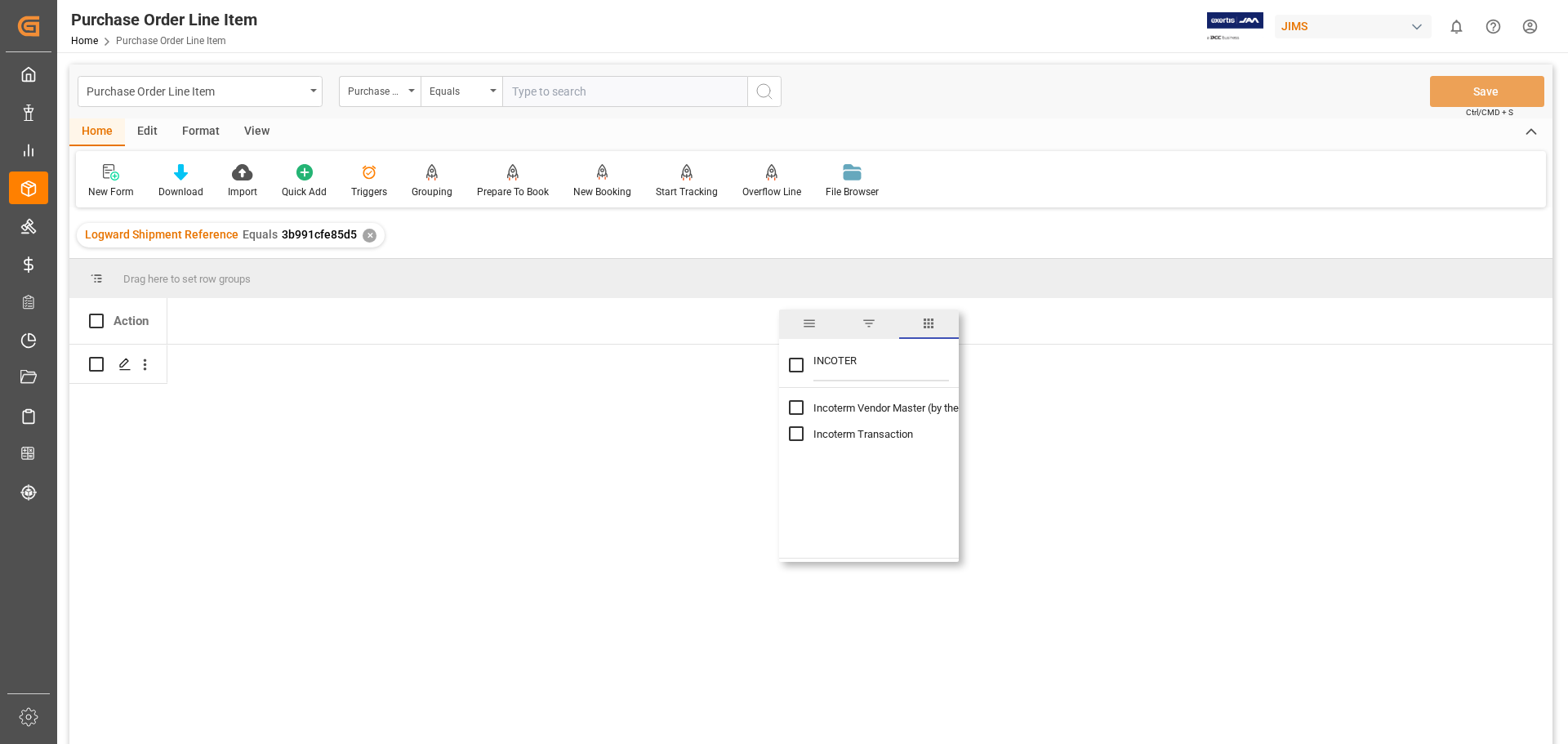
checkbox input "true"
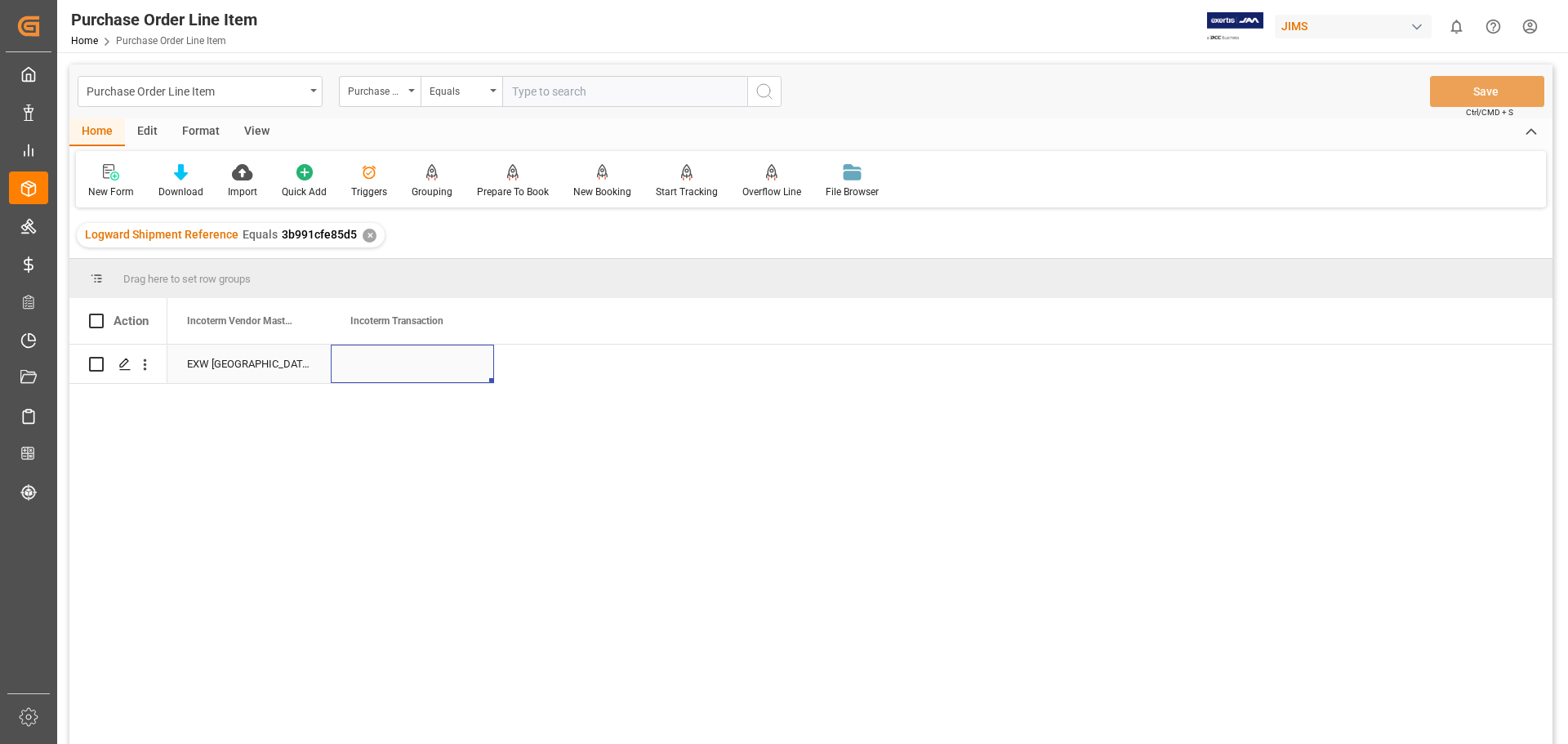
click at [389, 367] on div "Press SPACE to select this row." at bounding box center [412, 363] width 163 height 38
click at [397, 365] on div "Press SPACE to select this row." at bounding box center [412, 363] width 163 height 38
click at [398, 364] on div "Press SPACE to select this row." at bounding box center [412, 363] width 163 height 38
click at [408, 365] on input "Press SPACE to select this row." at bounding box center [413, 373] width 137 height 31
type input "DAP [GEOGRAPHIC_DATA],[GEOGRAPHIC_DATA]"
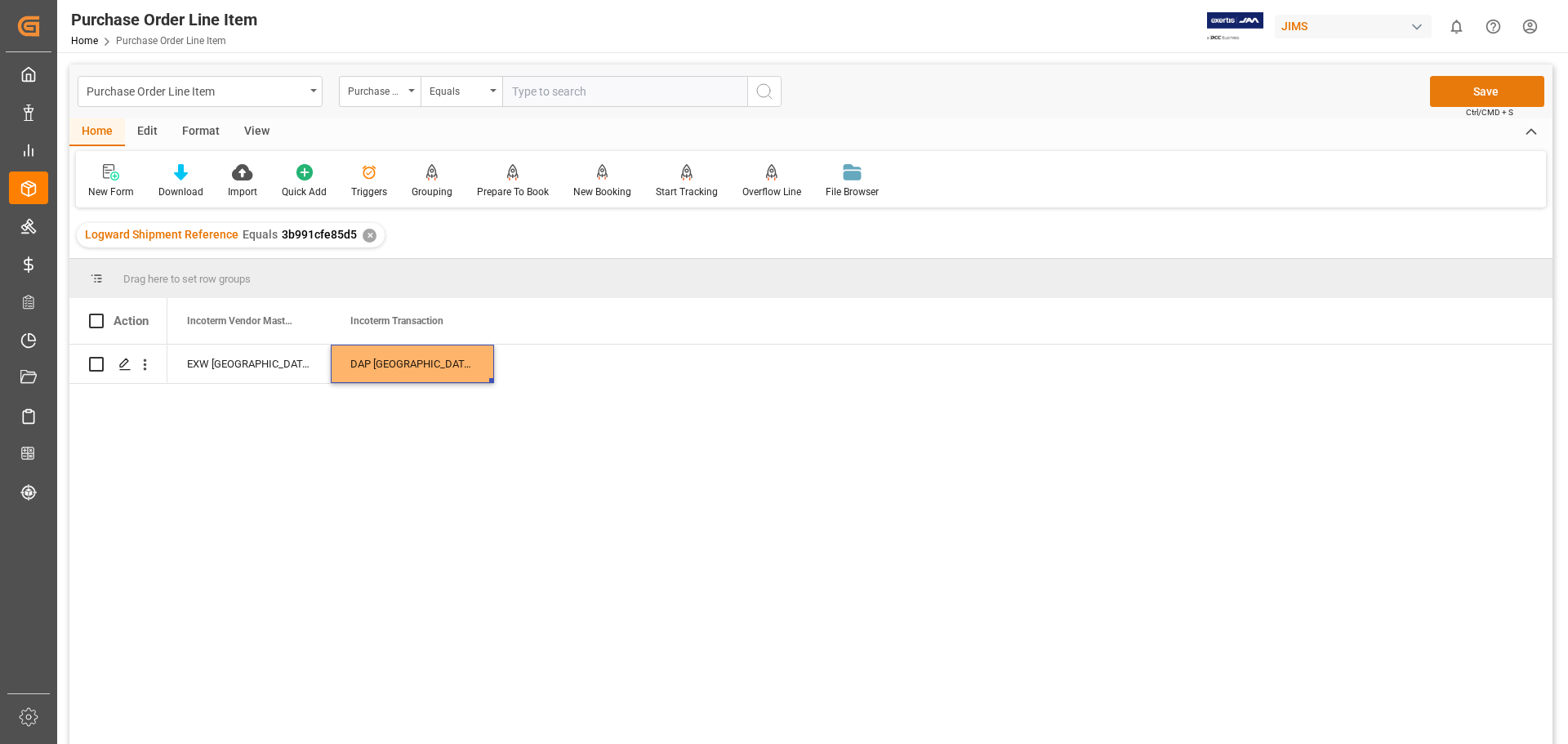
click at [1478, 86] on button "Save" at bounding box center [1487, 91] width 114 height 31
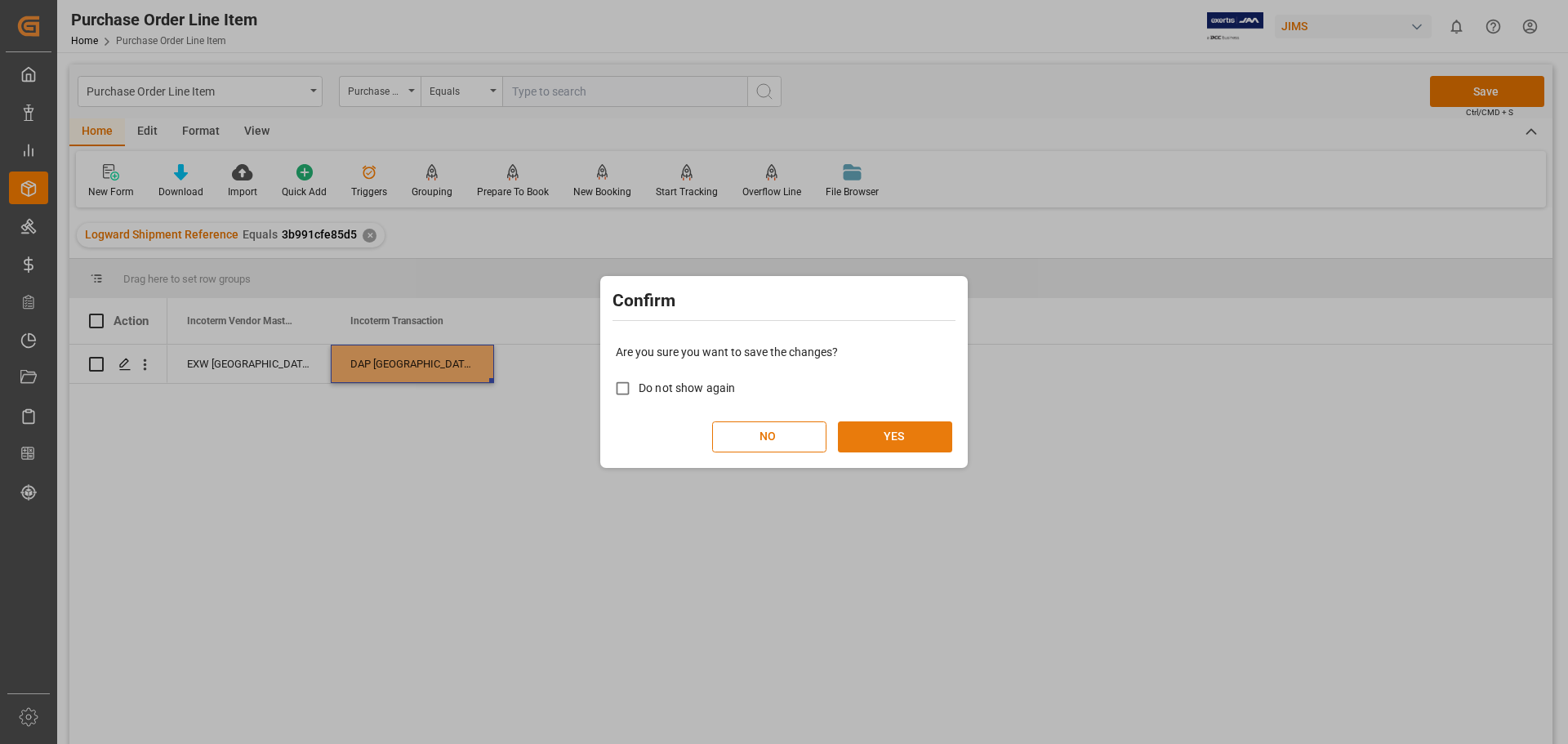
click at [880, 424] on button "YES" at bounding box center [895, 436] width 114 height 31
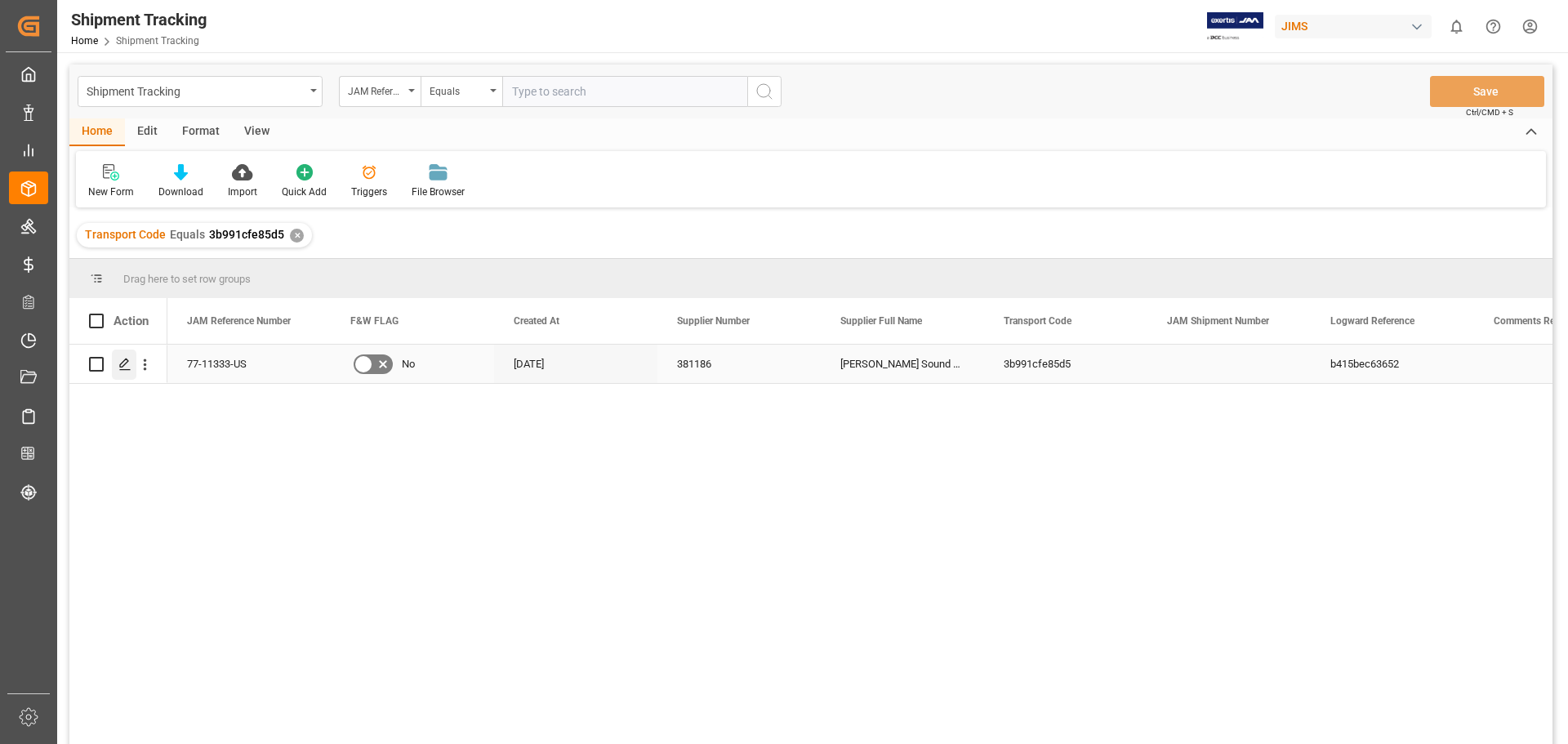
click at [124, 369] on icon "Press SPACE to select this row." at bounding box center [125, 364] width 13 height 13
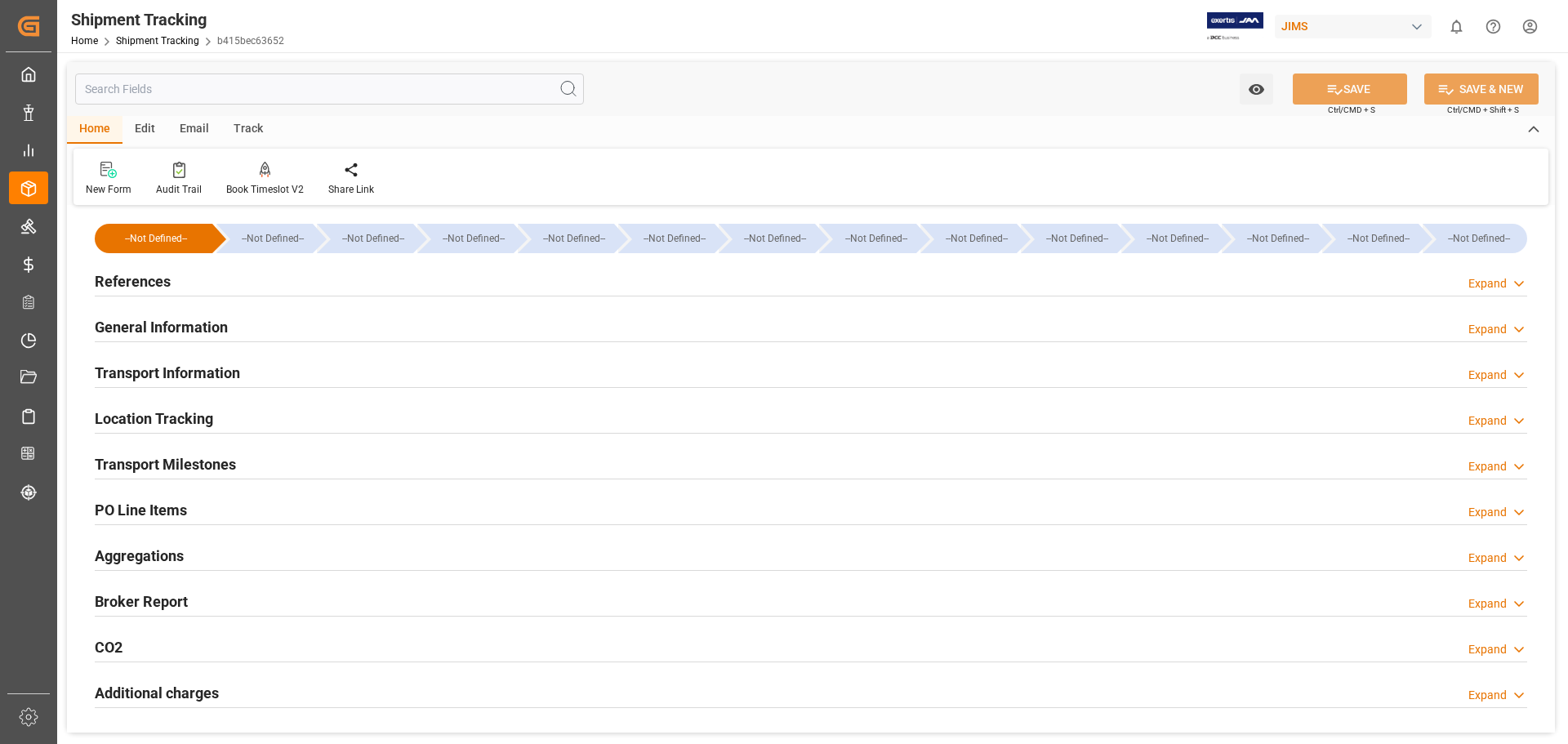
type input "[DATE]"
click at [136, 283] on h2 "References" at bounding box center [132, 281] width 76 height 22
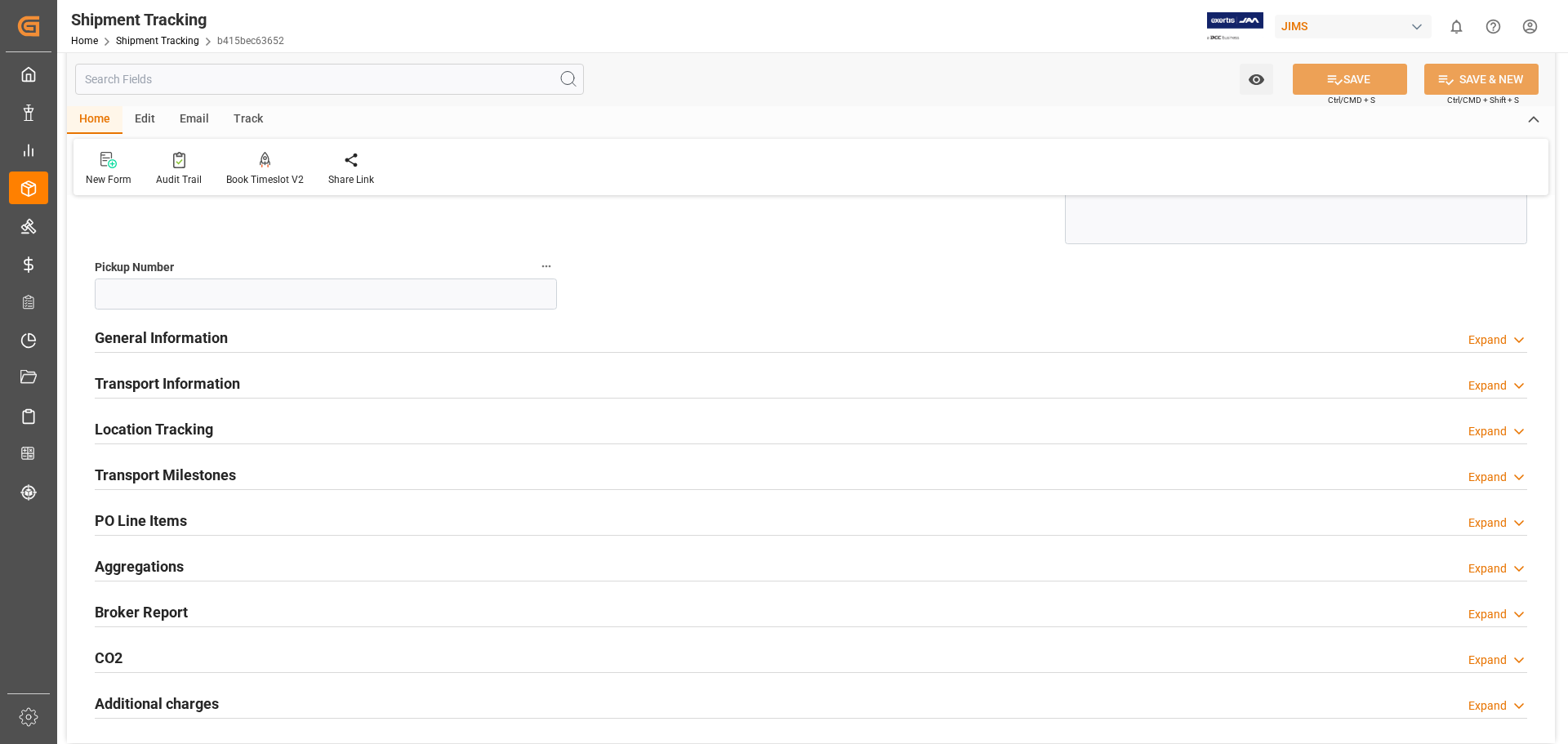
scroll to position [272, 0]
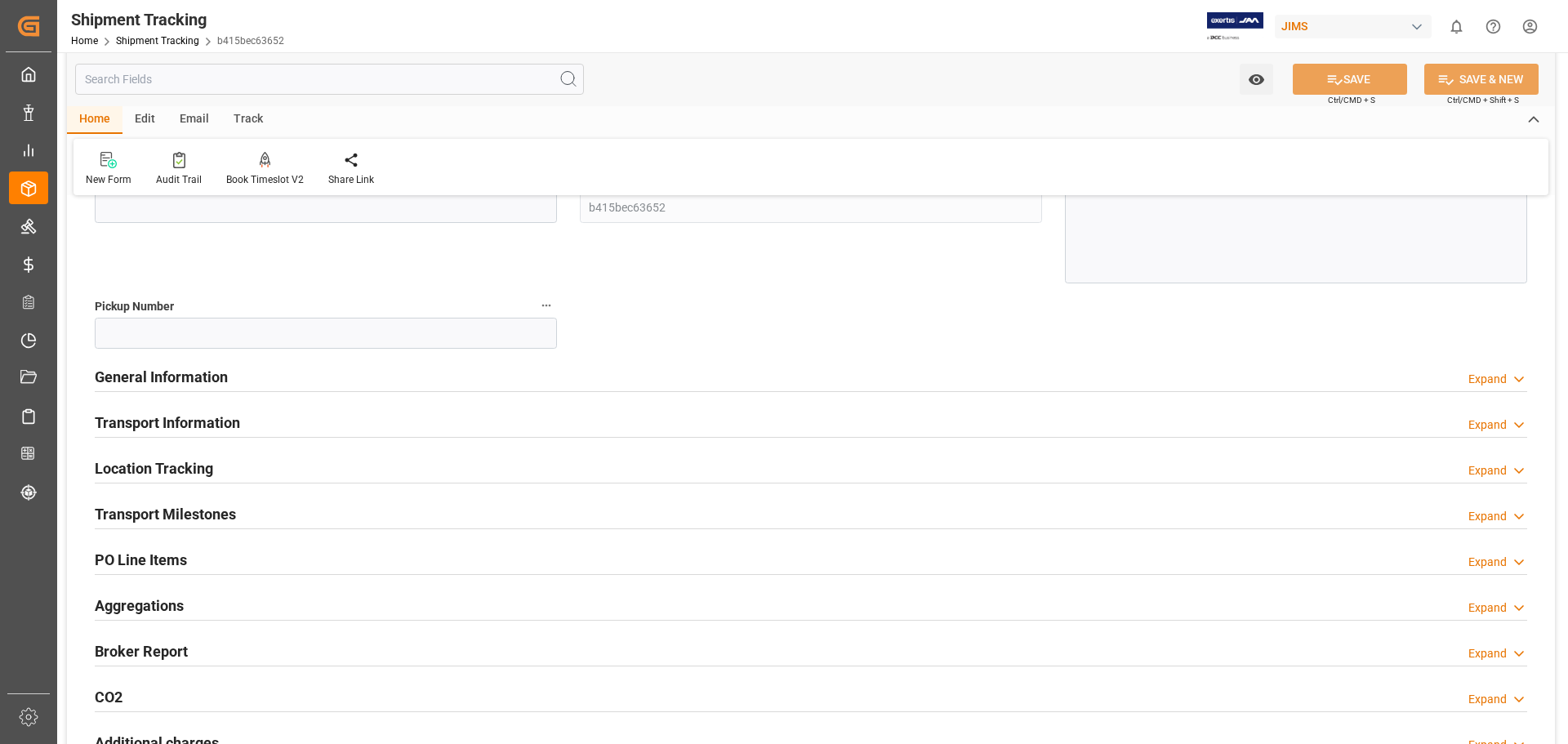
click at [173, 382] on h2 "General Information" at bounding box center [162, 377] width 133 height 22
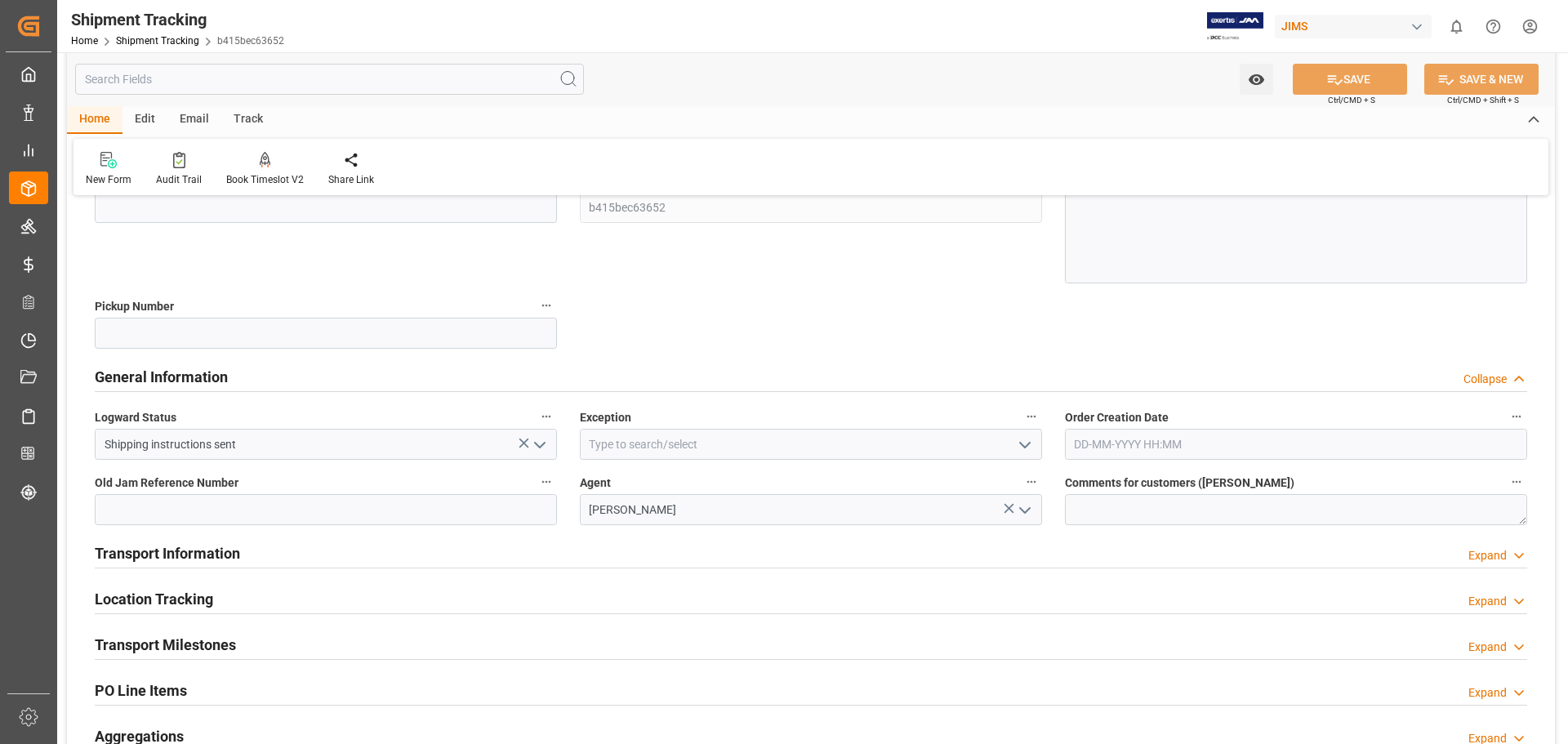
click at [174, 382] on h2 "General Information" at bounding box center [162, 377] width 133 height 22
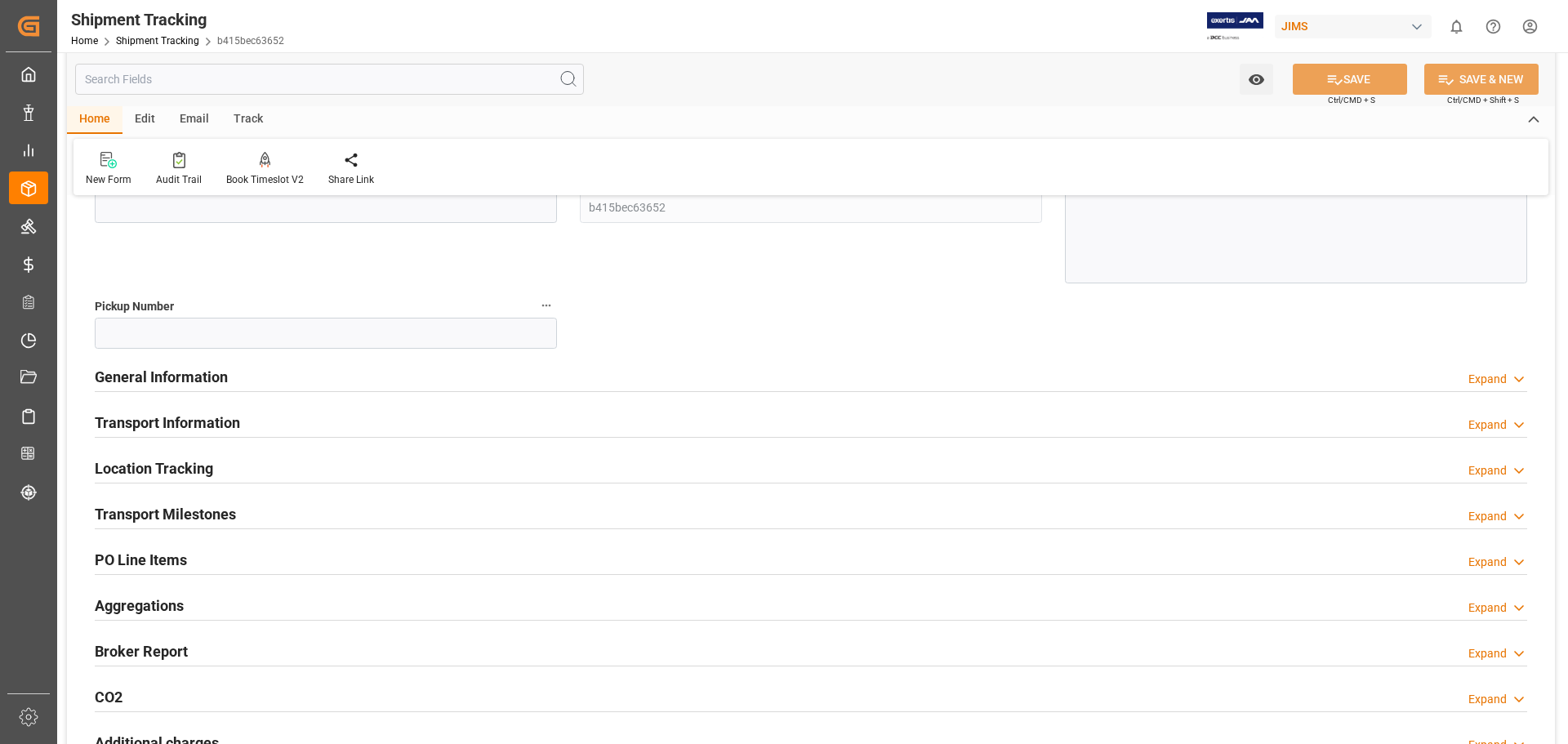
click at [198, 379] on h2 "General Information" at bounding box center [162, 377] width 133 height 22
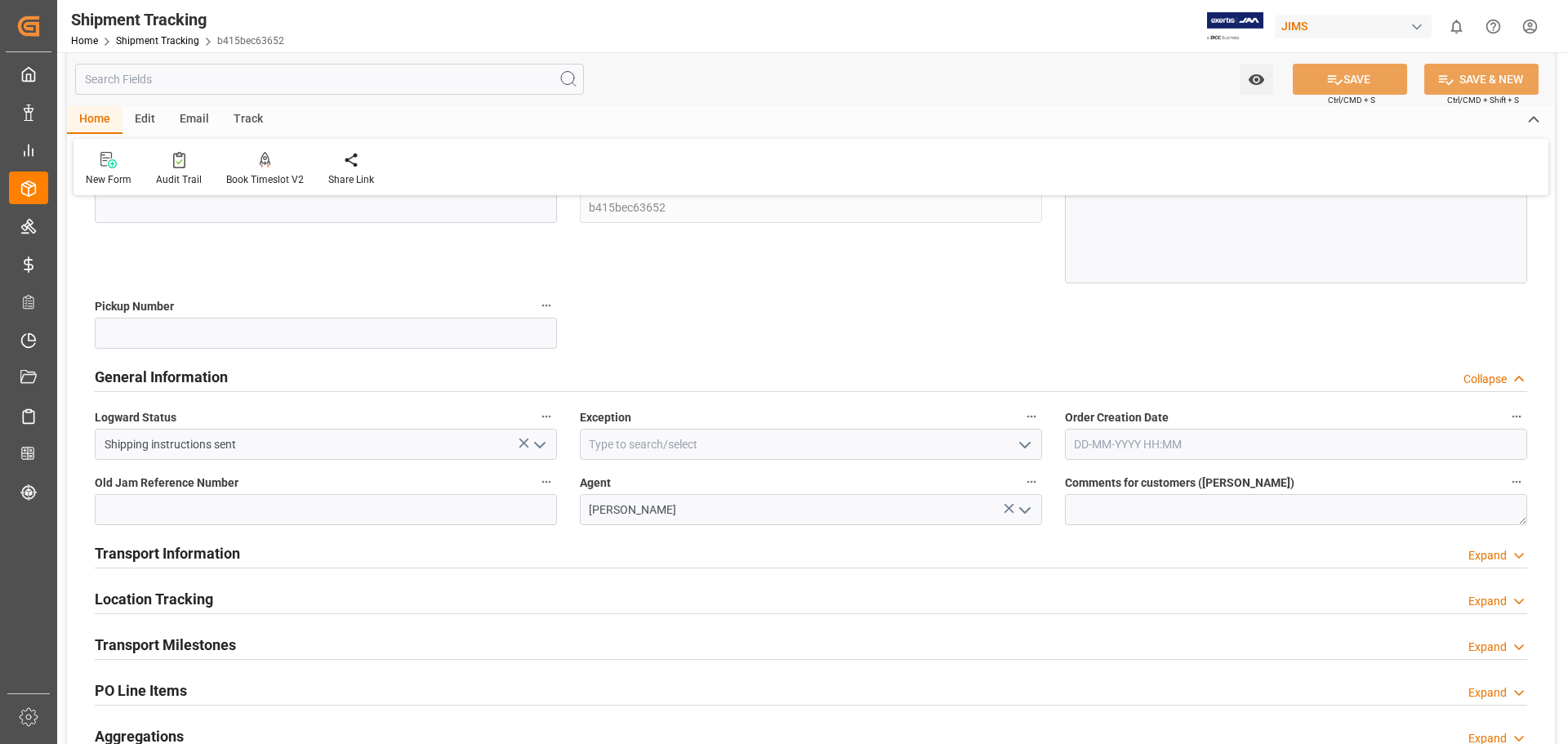
click at [1024, 442] on icon "open menu" at bounding box center [1025, 445] width 19 height 19
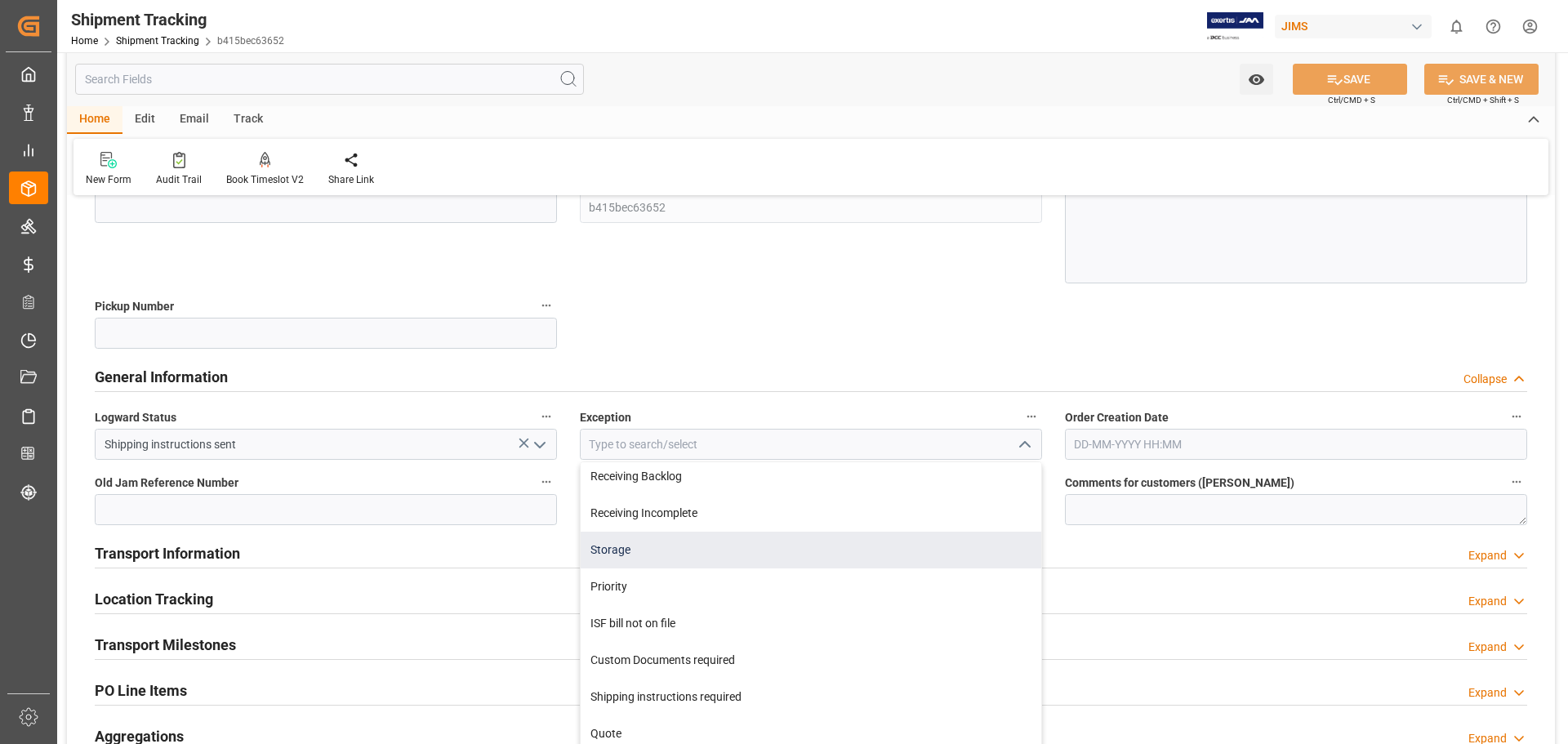
scroll to position [680, 0]
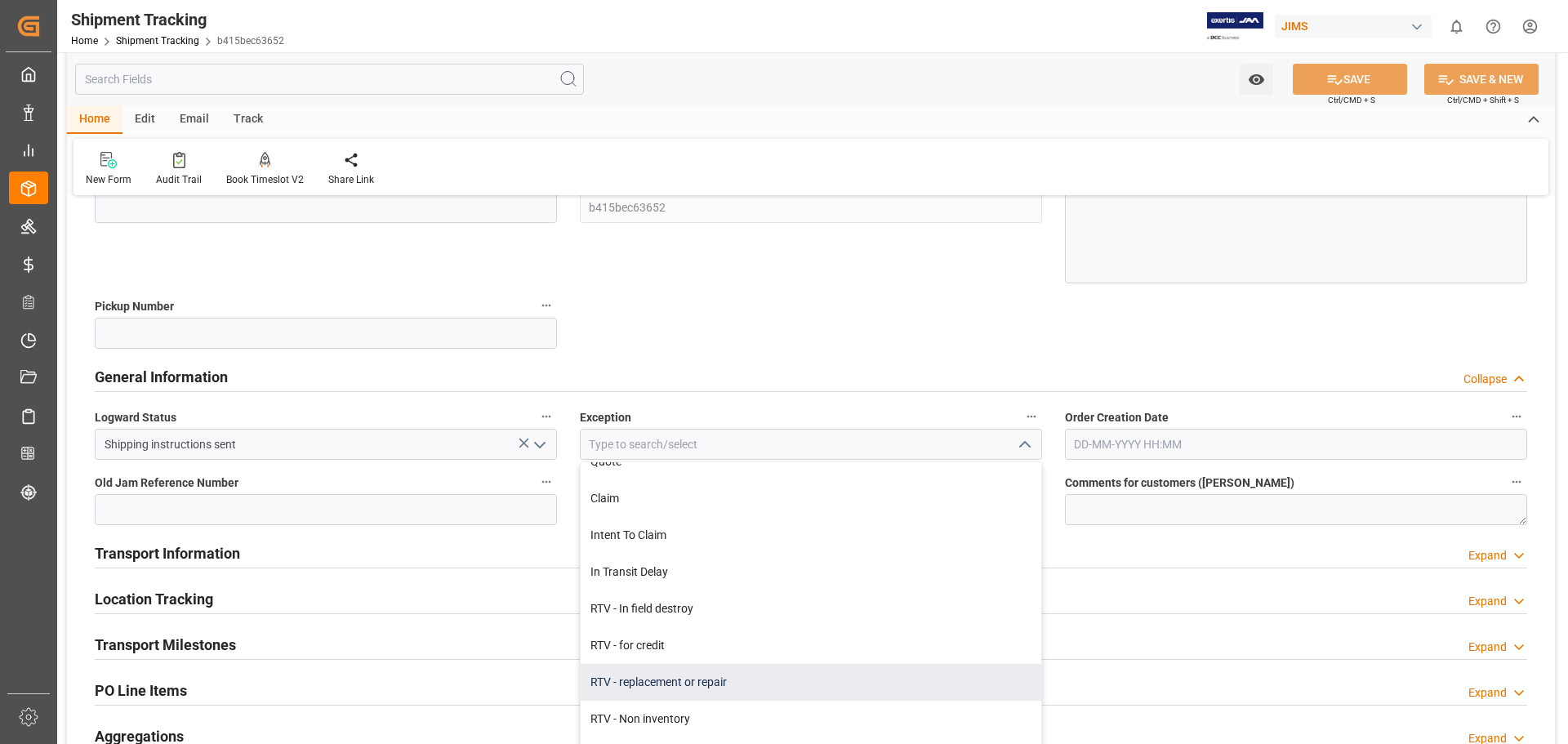
click at [797, 683] on div "RTV - replacement or repair" at bounding box center [811, 682] width 460 height 37
type input "RTV - replacement or repair"
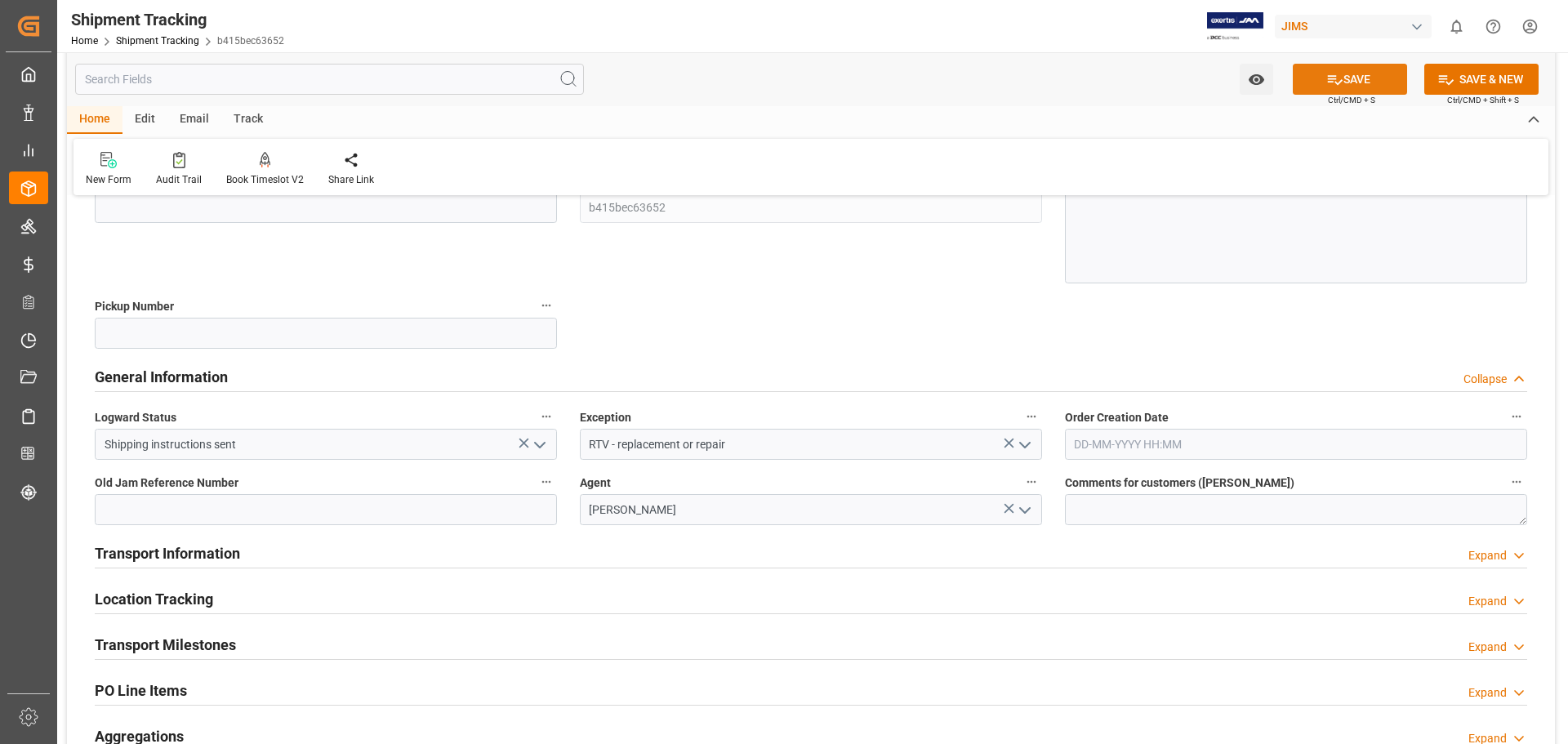
click at [1330, 81] on icon at bounding box center [1335, 79] width 15 height 10
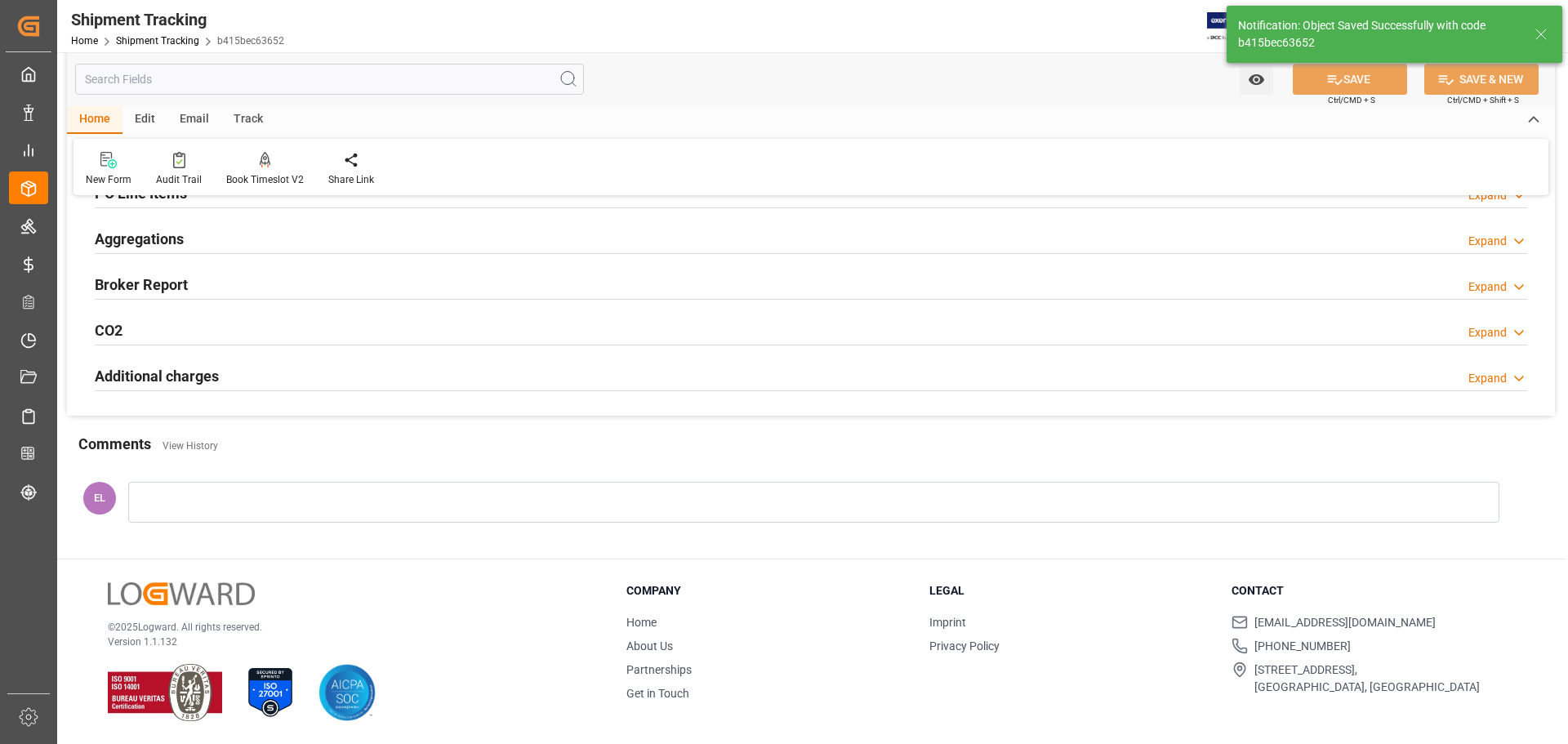
scroll to position [87, 0]
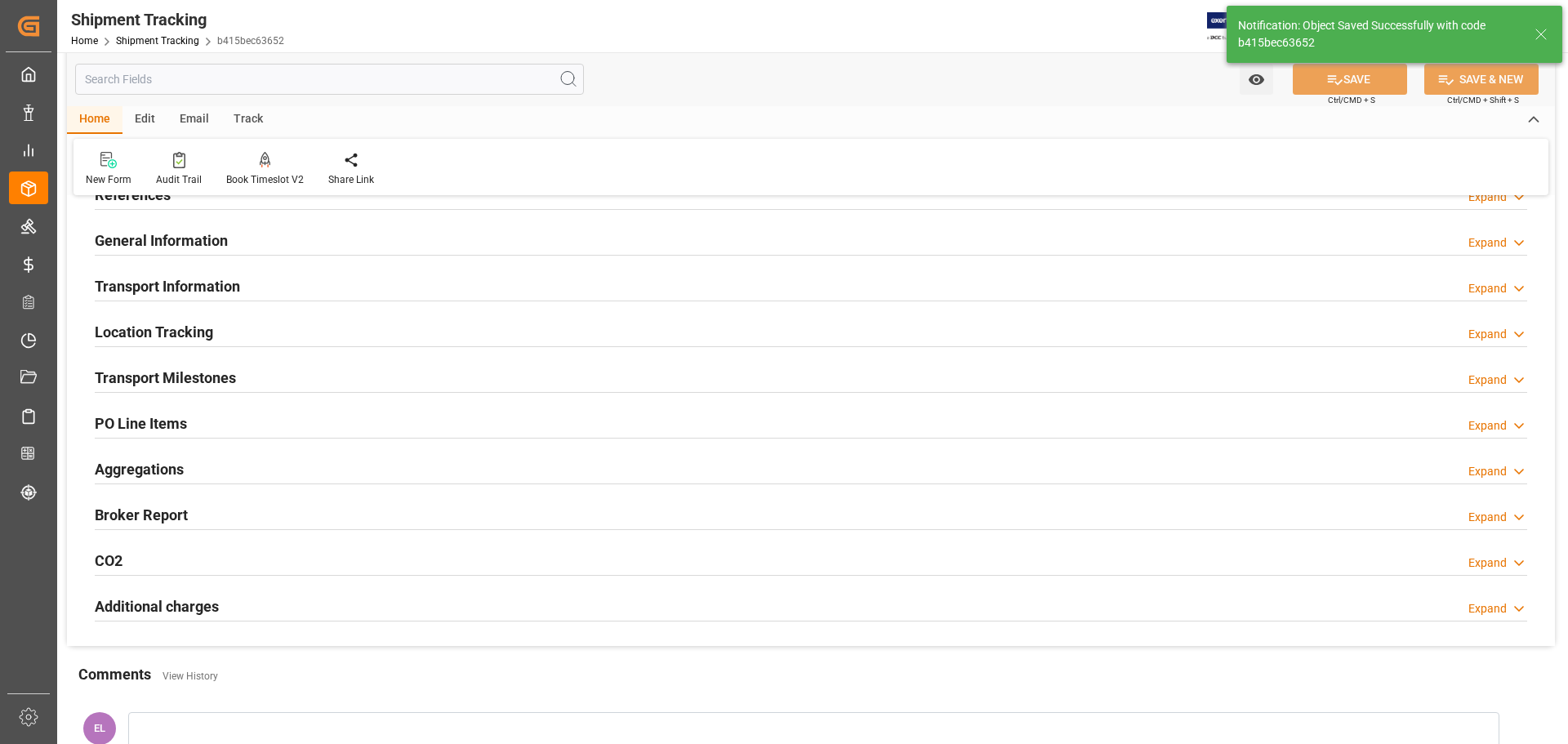
click at [160, 283] on h2 "Transport Information" at bounding box center [167, 286] width 145 height 22
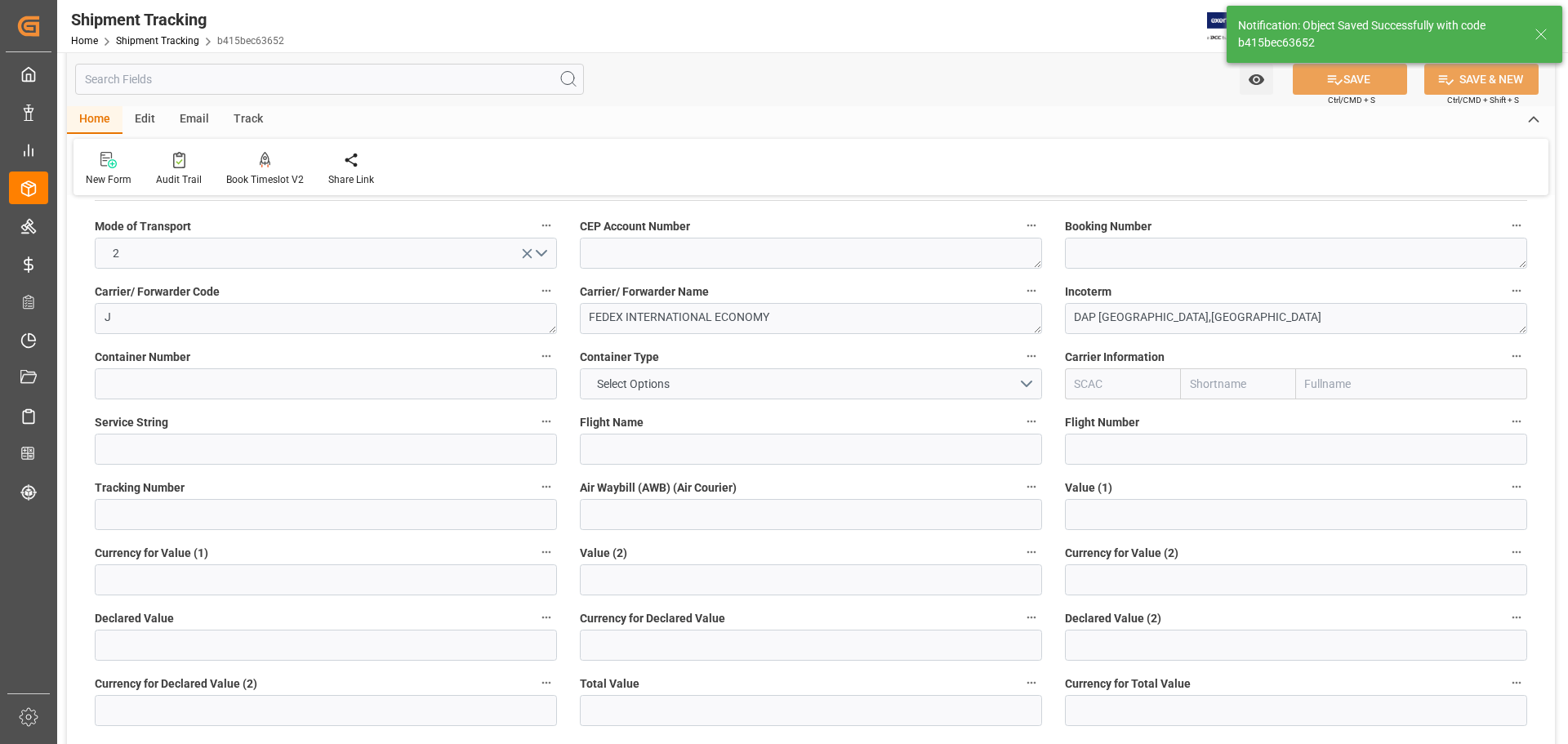
scroll to position [223, 0]
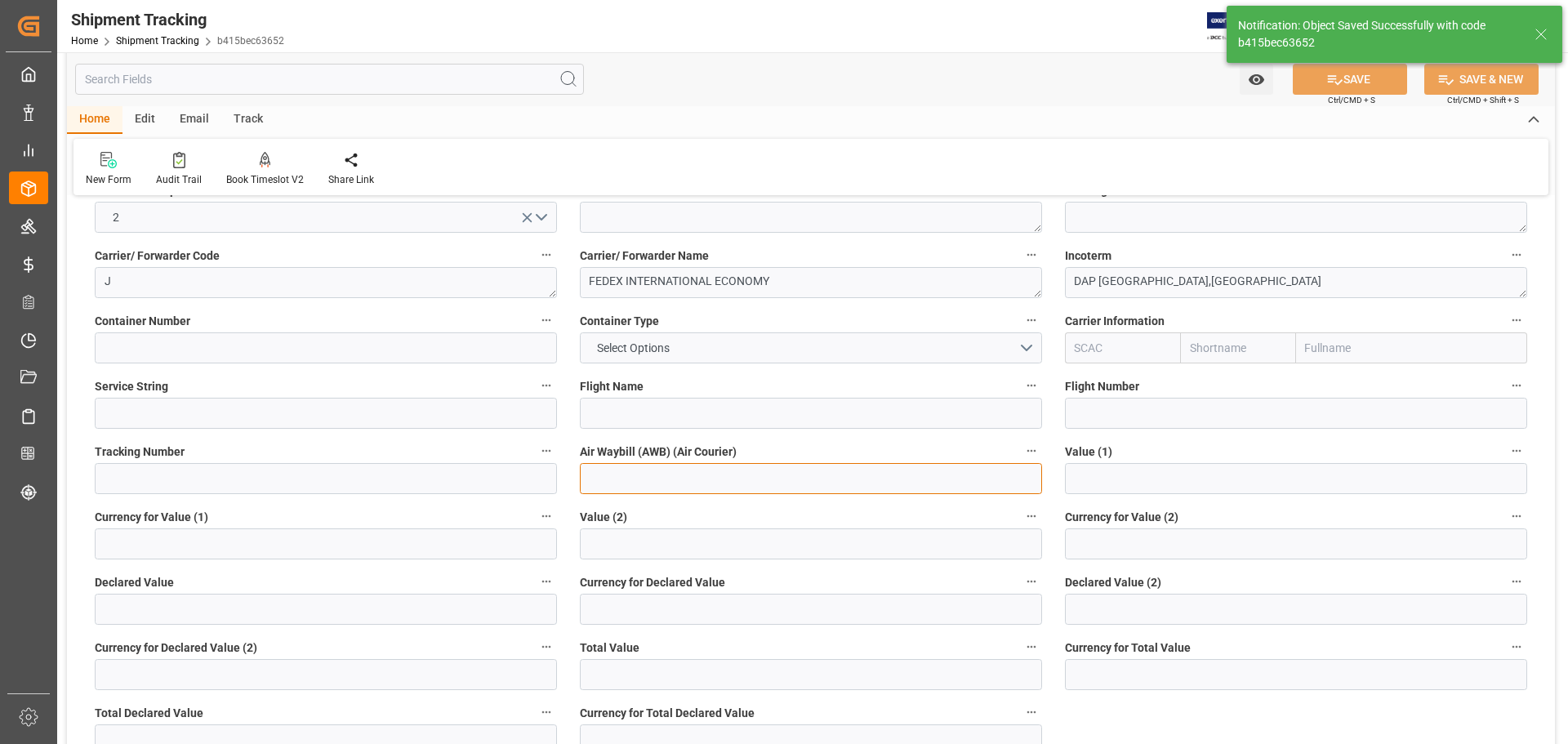
click at [616, 480] on input at bounding box center [811, 478] width 462 height 31
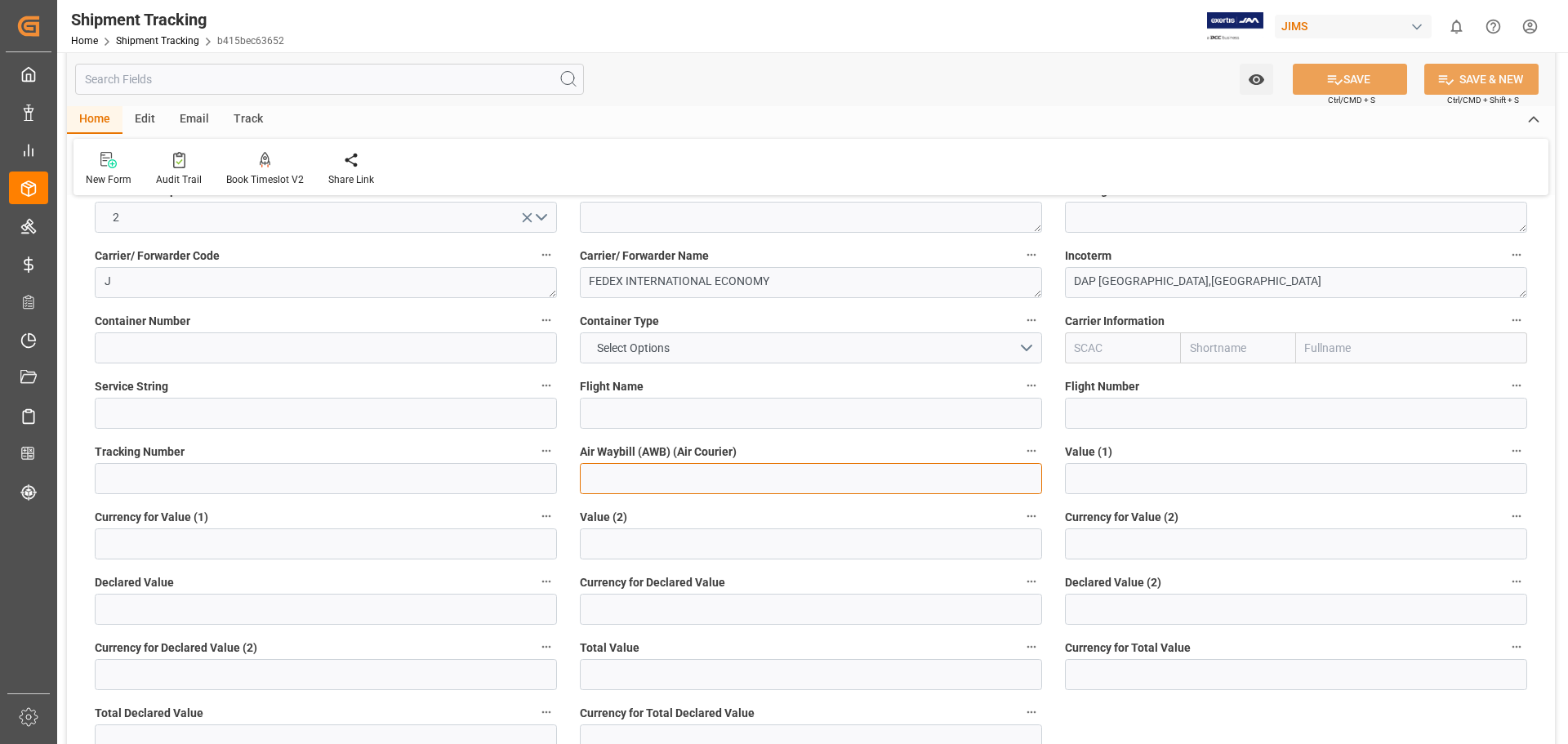
click at [621, 482] on input at bounding box center [811, 478] width 462 height 31
paste input "884864039762"
type input "884864039762"
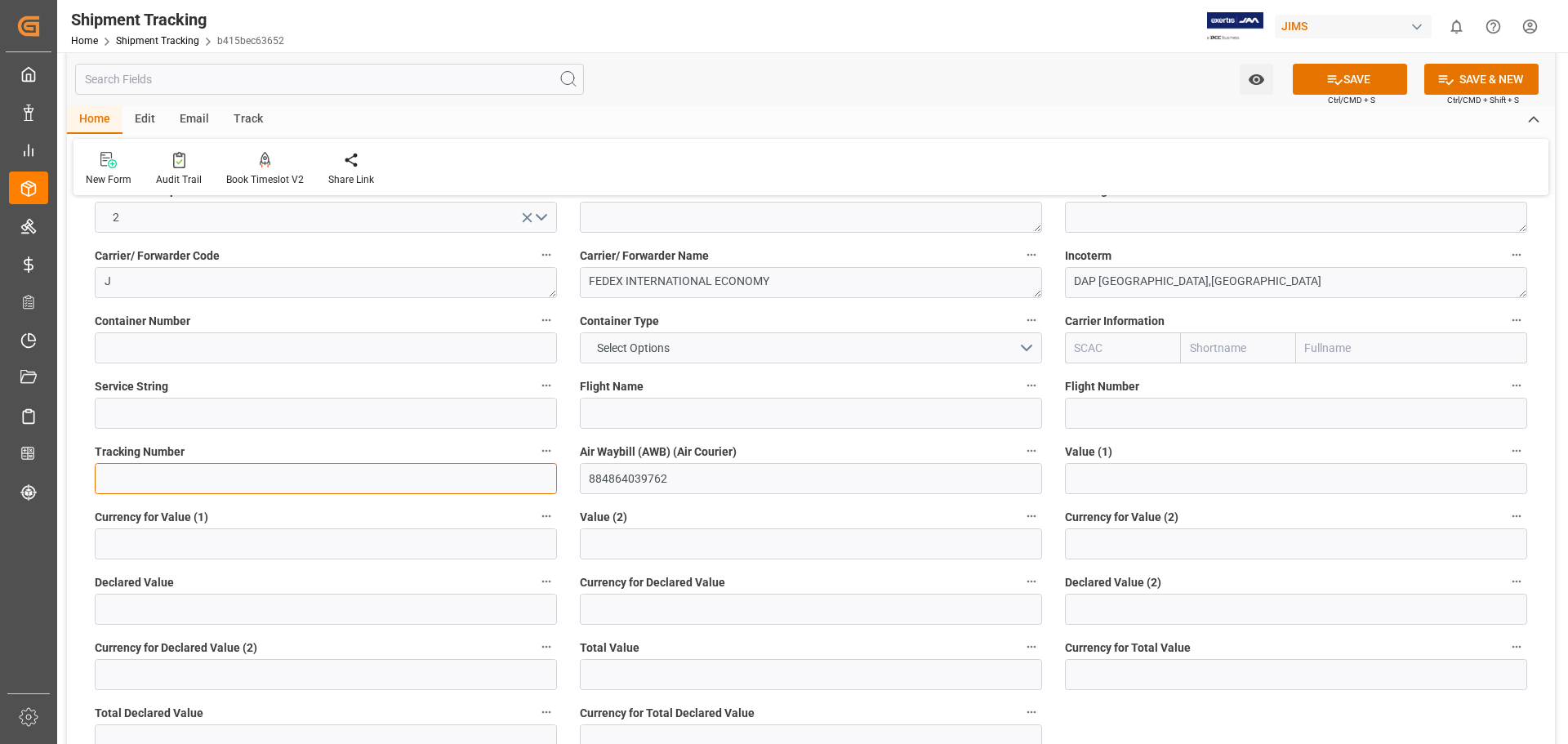
click at [214, 474] on input at bounding box center [326, 478] width 462 height 31
paste input "884864039762"
type input "884864039762"
click at [1142, 494] on input "text" at bounding box center [1296, 478] width 462 height 31
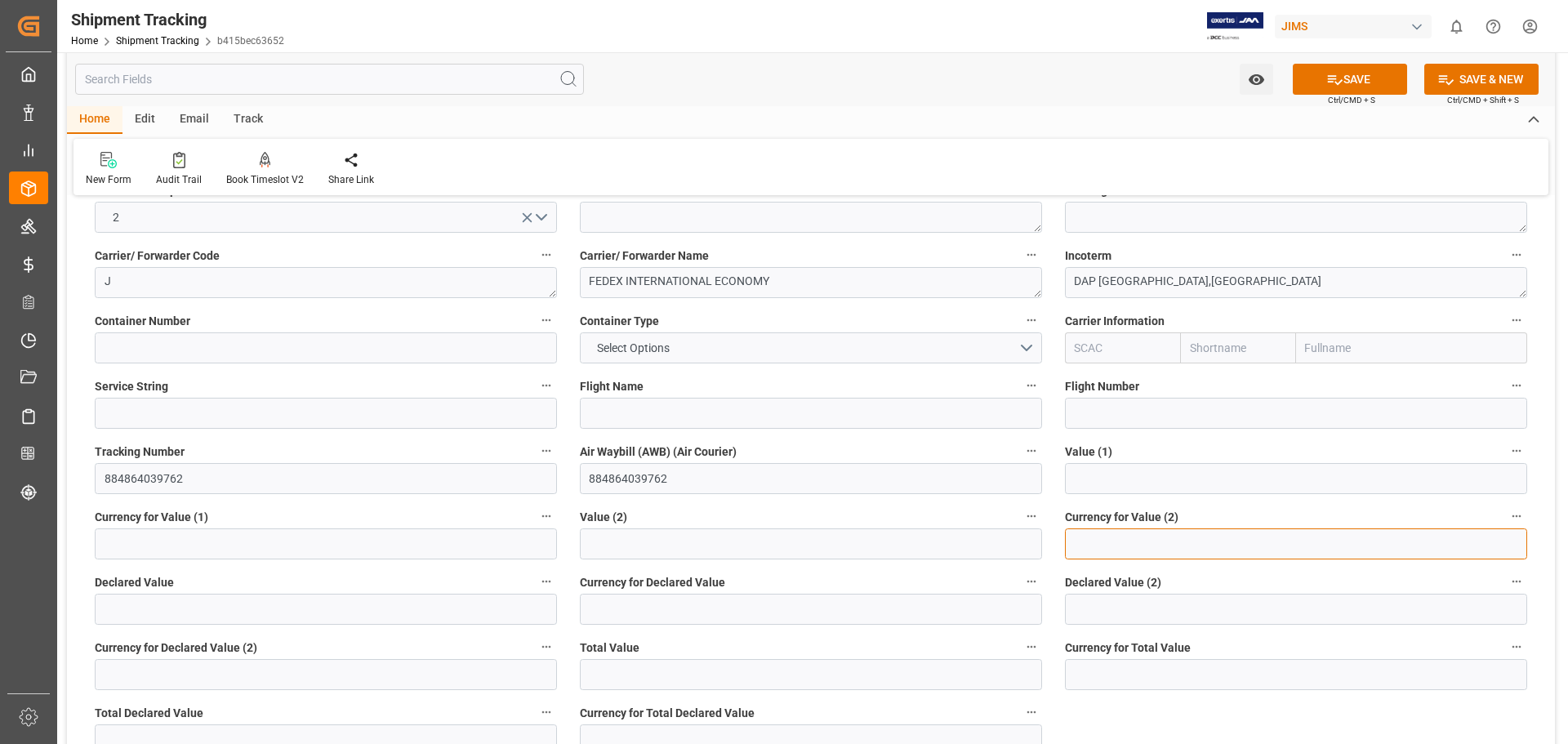
click at [1106, 555] on input at bounding box center [1296, 544] width 462 height 31
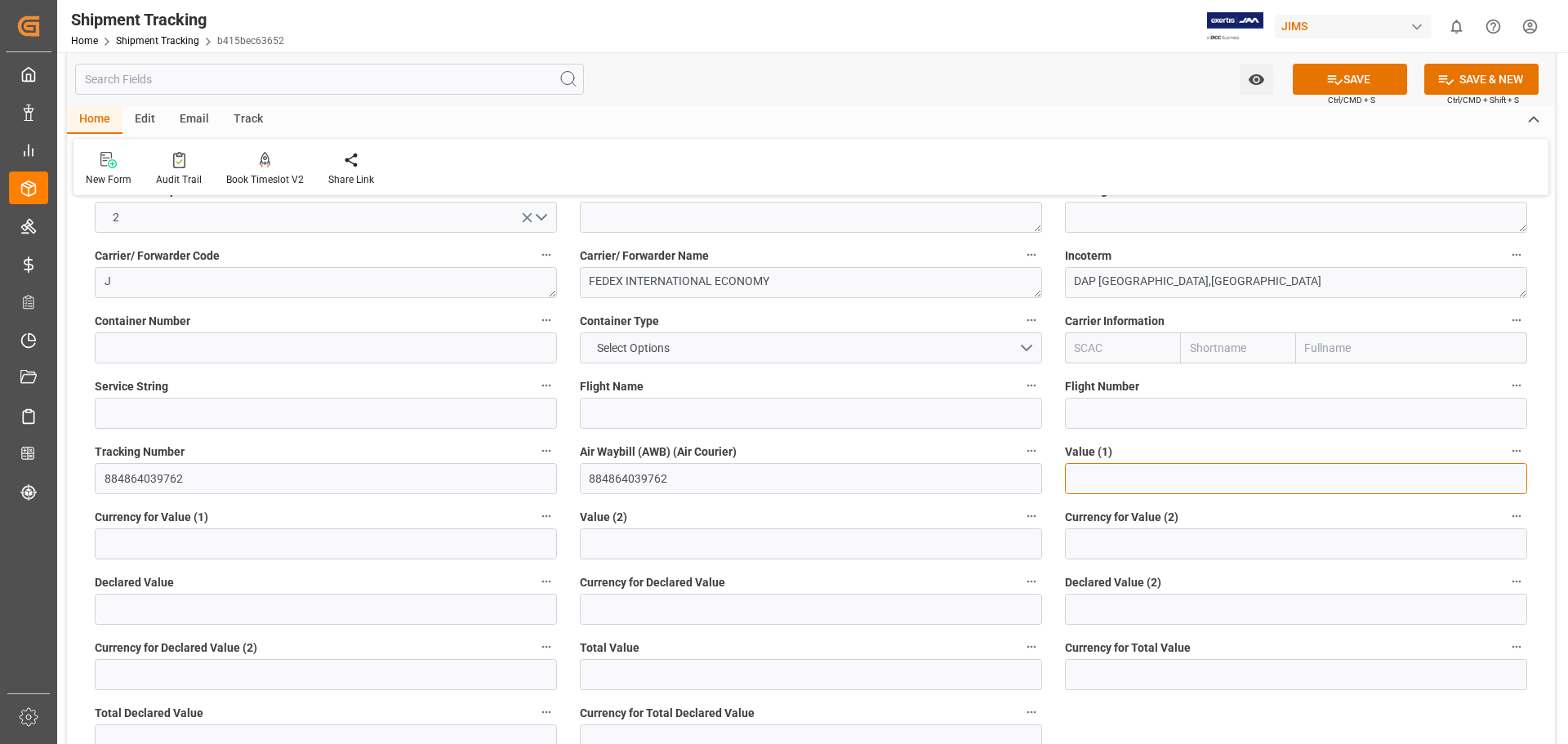
click at [1101, 477] on input "text" at bounding box center [1296, 478] width 462 height 31
click at [1074, 477] on input "3187.50" at bounding box center [1296, 478] width 462 height 31
type input "-3187.5"
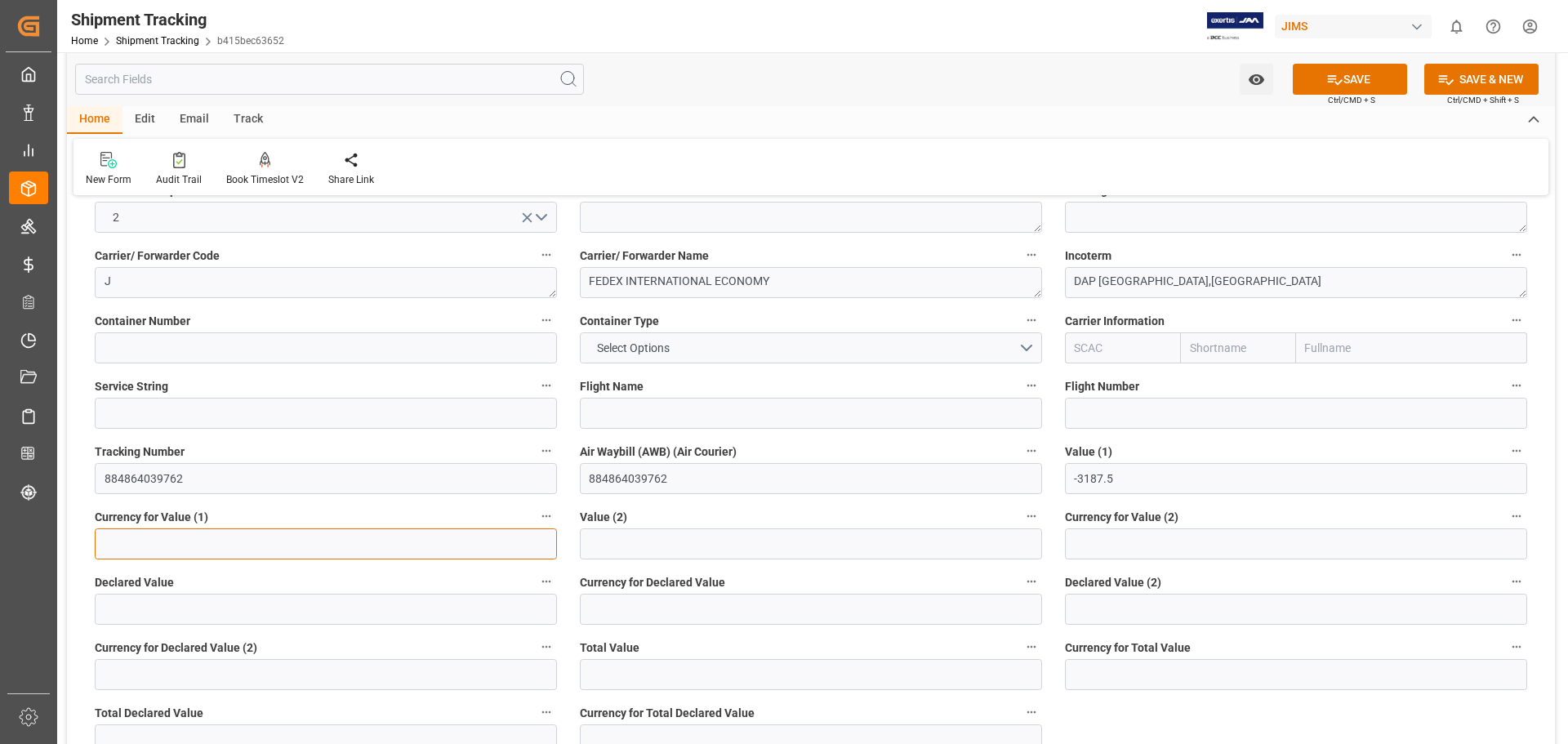
click at [135, 543] on input at bounding box center [326, 544] width 462 height 31
type input "USD"
click at [1342, 80] on button "SAVE" at bounding box center [1350, 79] width 114 height 31
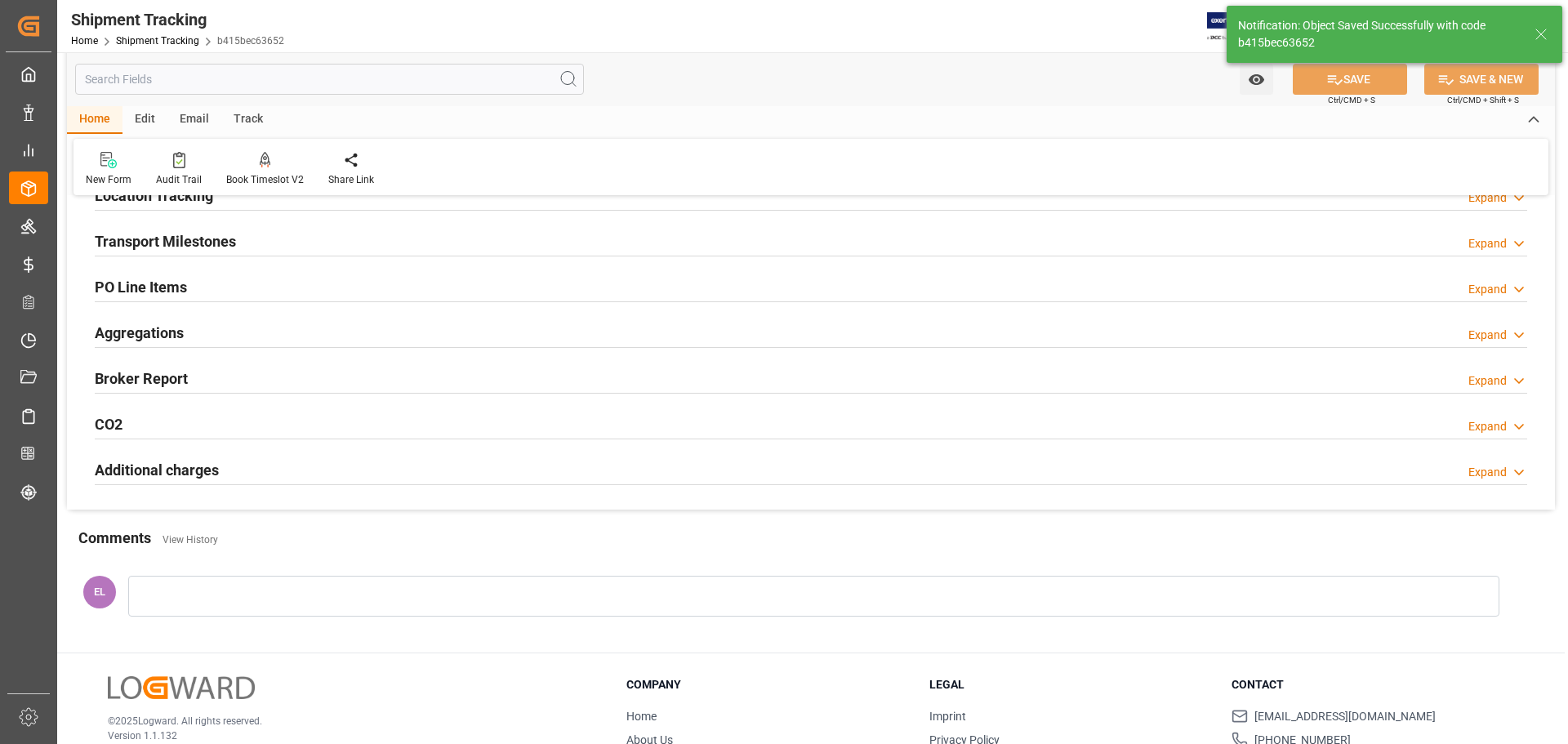
click at [198, 247] on h2 "Transport Milestones" at bounding box center [165, 241] width 142 height 22
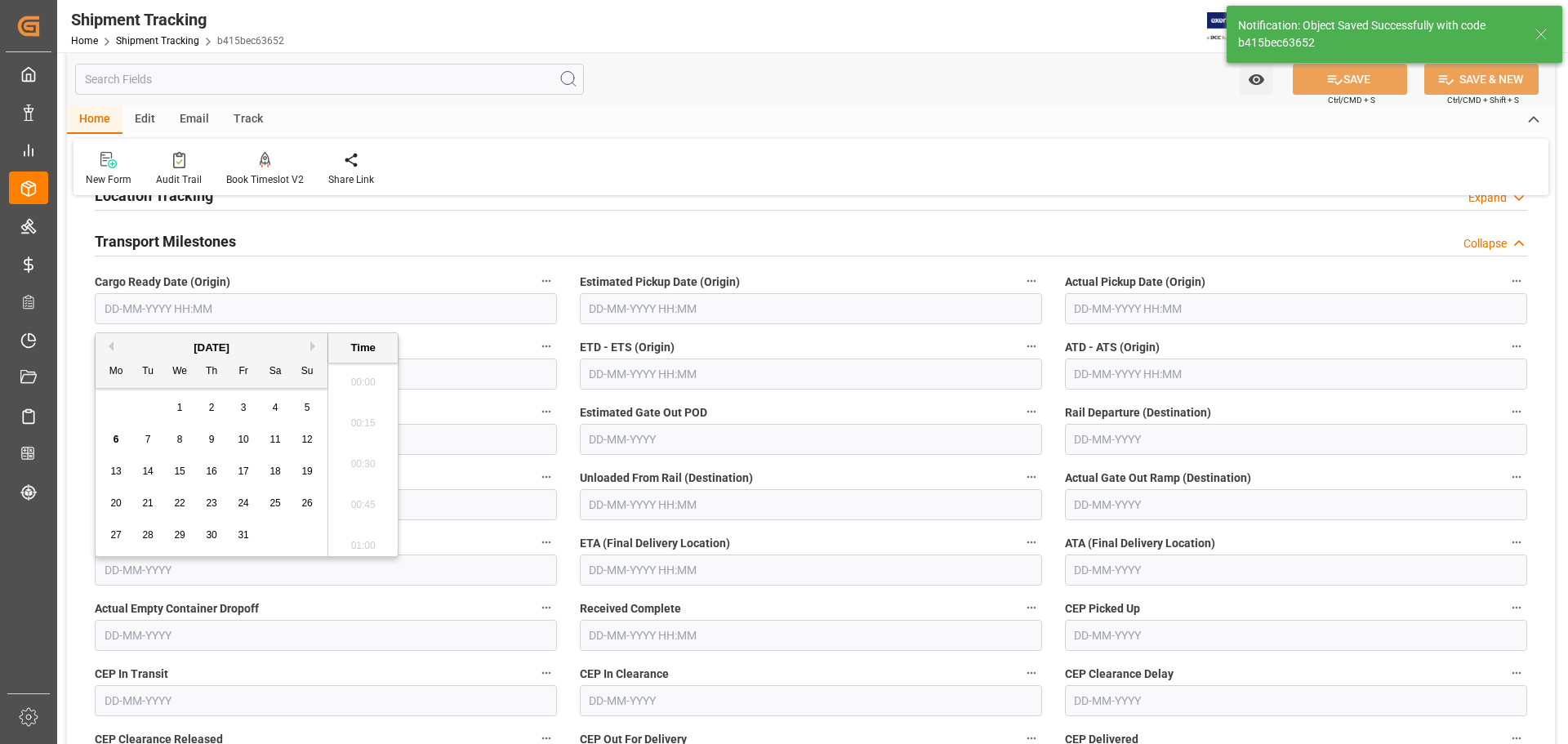
click at [141, 301] on input "text" at bounding box center [326, 309] width 462 height 31
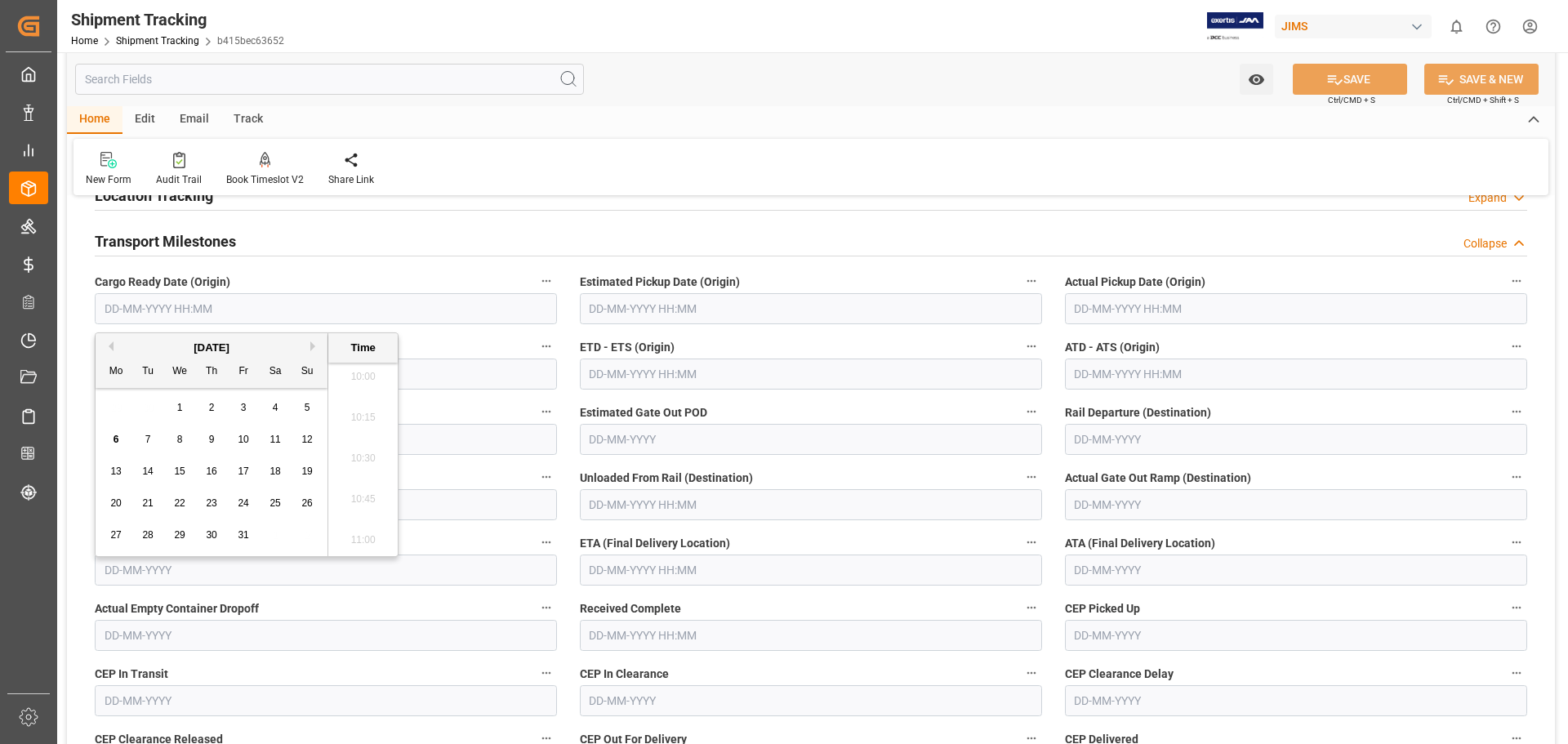
click at [134, 402] on div "29 30 1 2 3 4 5" at bounding box center [212, 407] width 223 height 32
click at [214, 405] on span "2" at bounding box center [212, 407] width 5 height 12
type input "02-10-2025 00:00"
click at [605, 307] on input "text" at bounding box center [811, 309] width 462 height 31
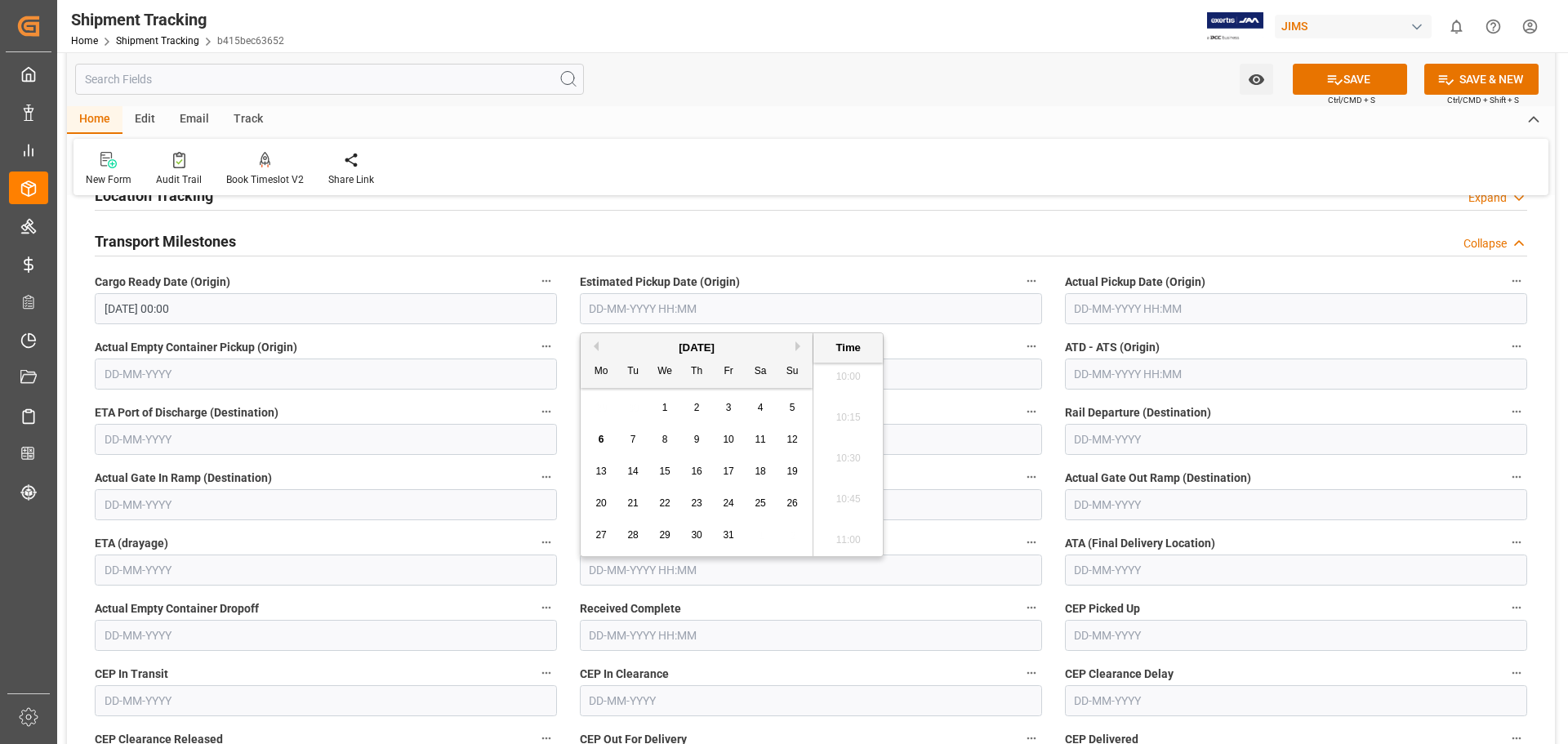
click at [630, 402] on div "29 30 1 2 3 4 5" at bounding box center [697, 407] width 223 height 32
click at [730, 411] on div "3" at bounding box center [729, 407] width 20 height 19
type input "03-10-2025 00:00"
click at [1097, 309] on input "text" at bounding box center [1296, 309] width 462 height 31
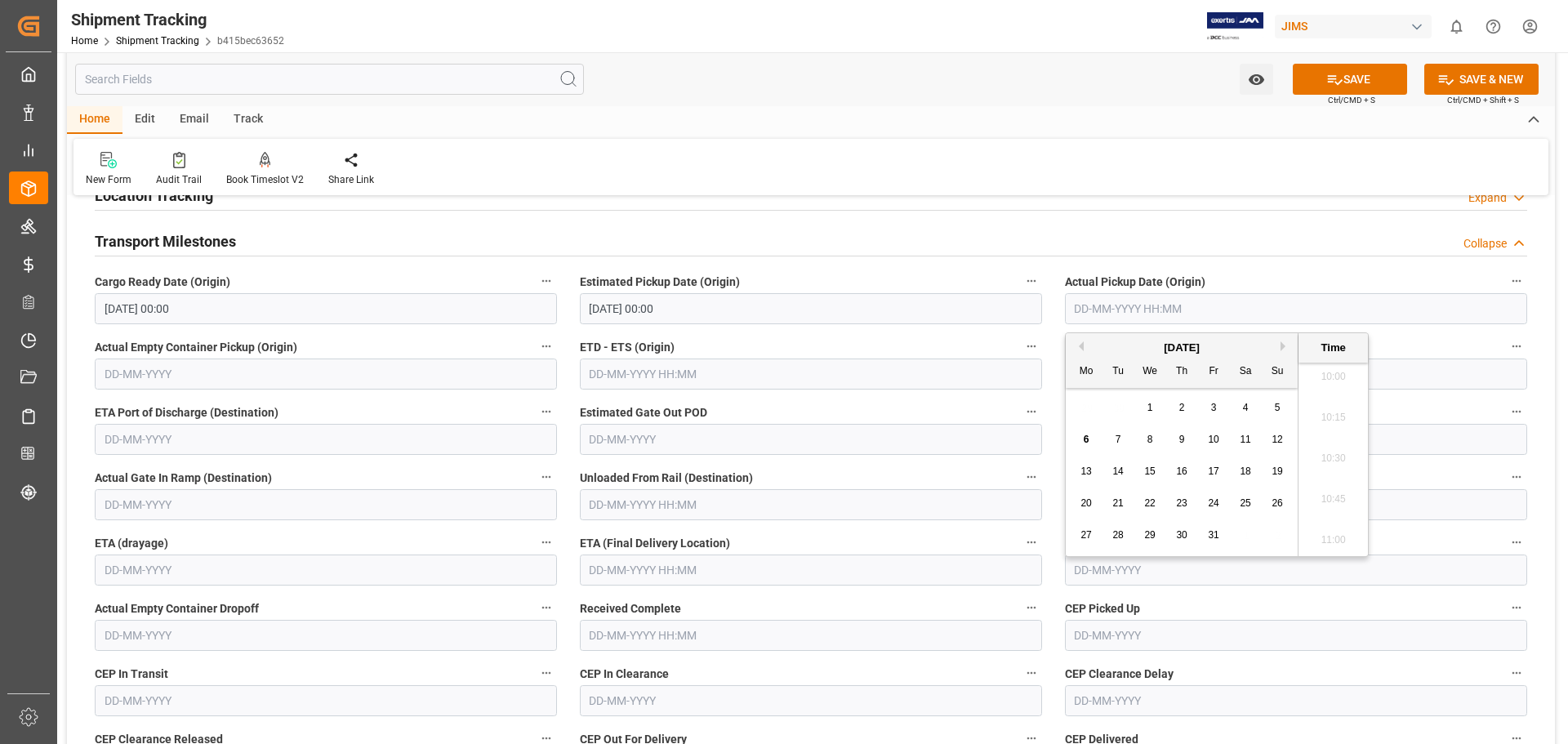
click at [1121, 409] on div "29 30 1 2 3 4 5" at bounding box center [1182, 407] width 223 height 32
click at [1211, 410] on span "3" at bounding box center [1214, 407] width 5 height 12
type input "03-10-2025 00:00"
click at [810, 635] on input "text" at bounding box center [811, 635] width 462 height 31
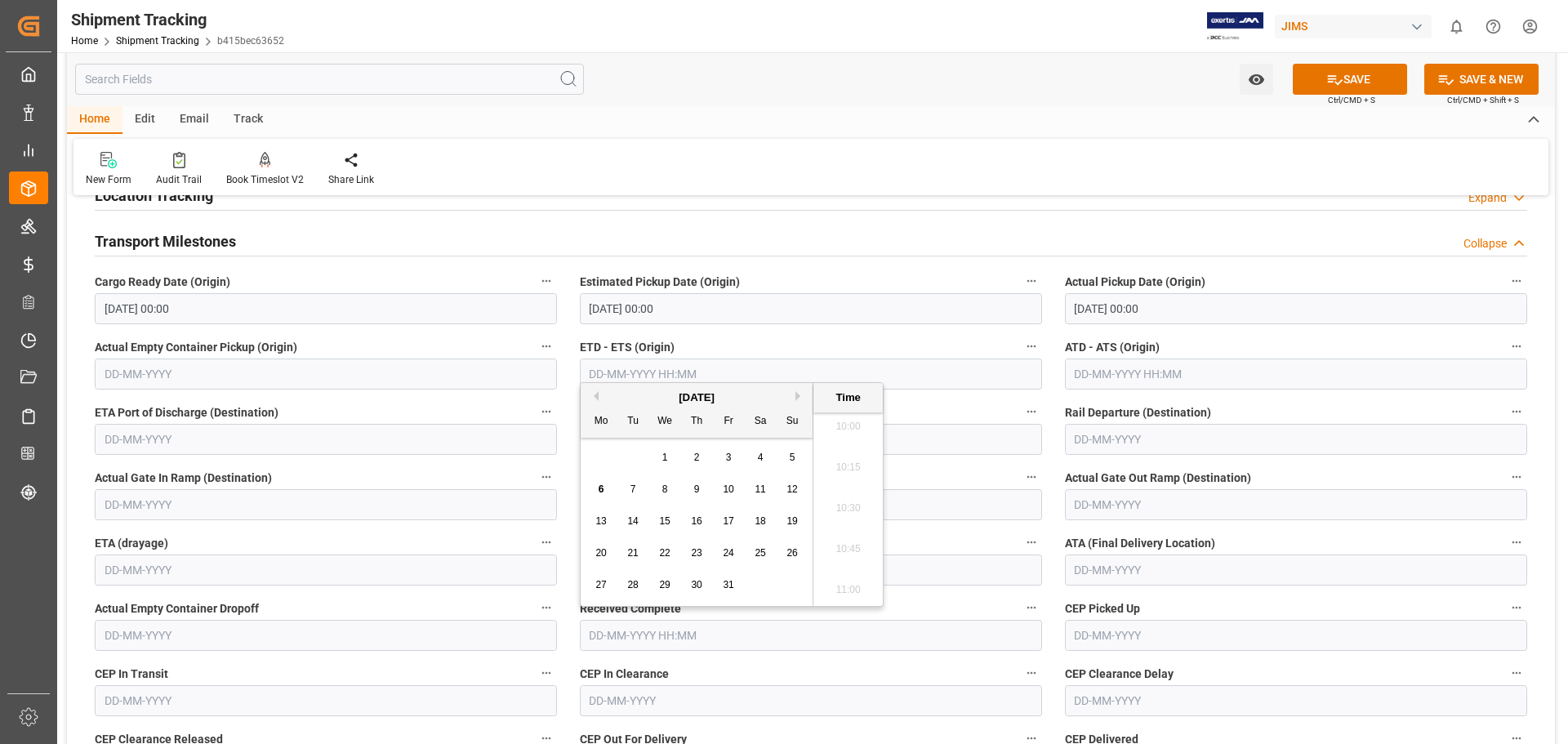
click at [728, 458] on span "3" at bounding box center [729, 457] width 5 height 12
type input "03-10-2025 00:00"
click at [1089, 571] on input "text" at bounding box center [1296, 570] width 462 height 31
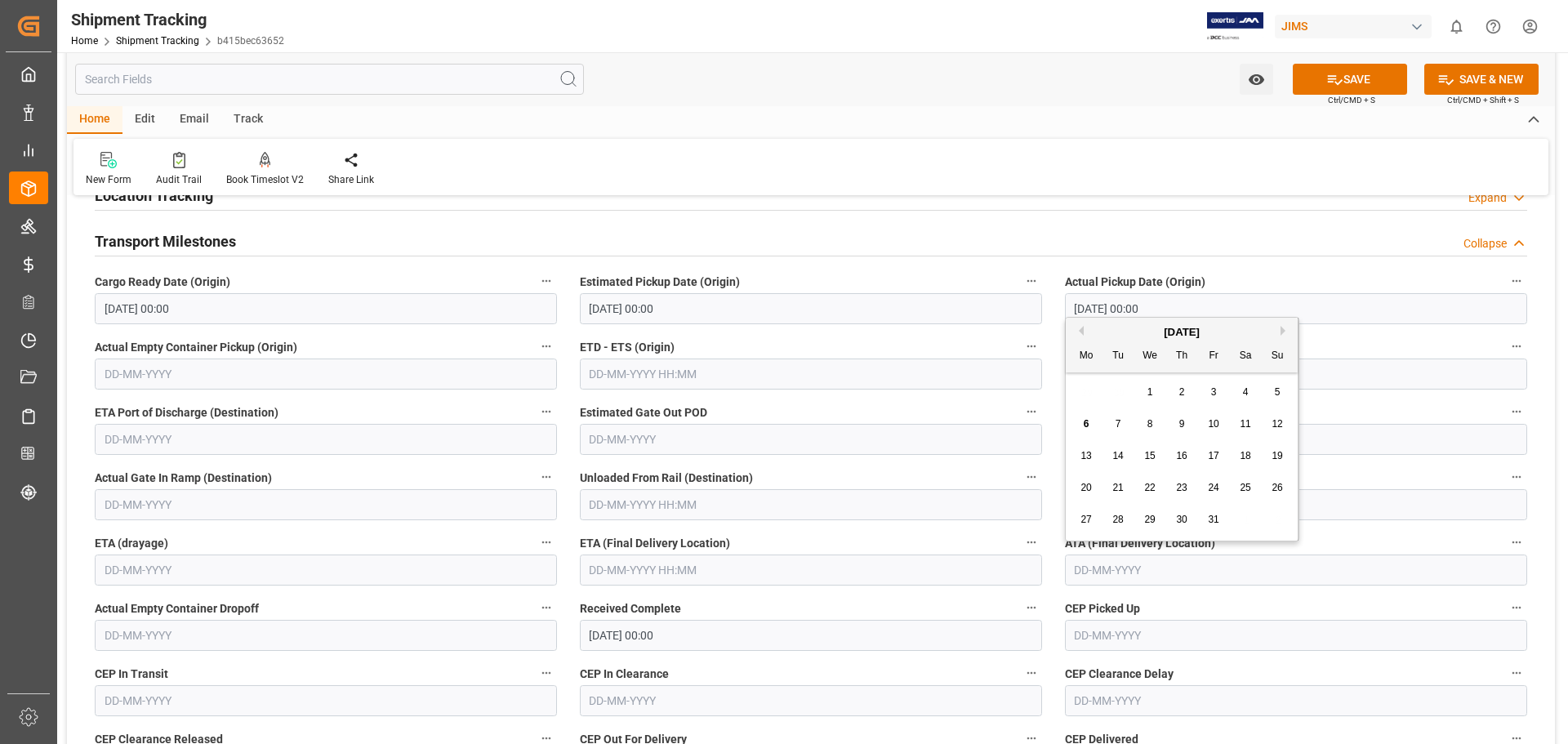
click at [639, 575] on input "text" at bounding box center [811, 570] width 462 height 31
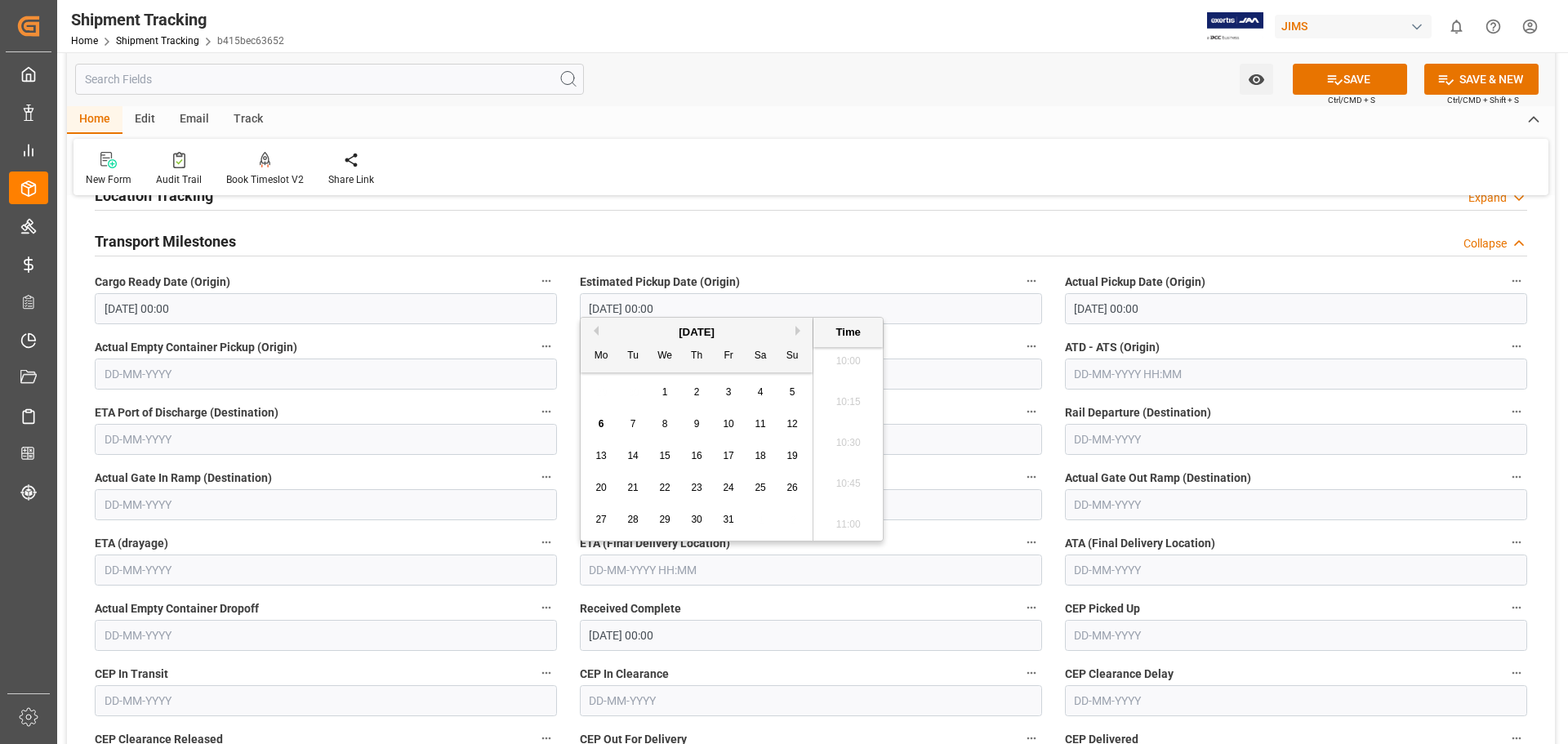
click at [628, 428] on div "7" at bounding box center [633, 424] width 20 height 19
type input "07-10-2025 00:00"
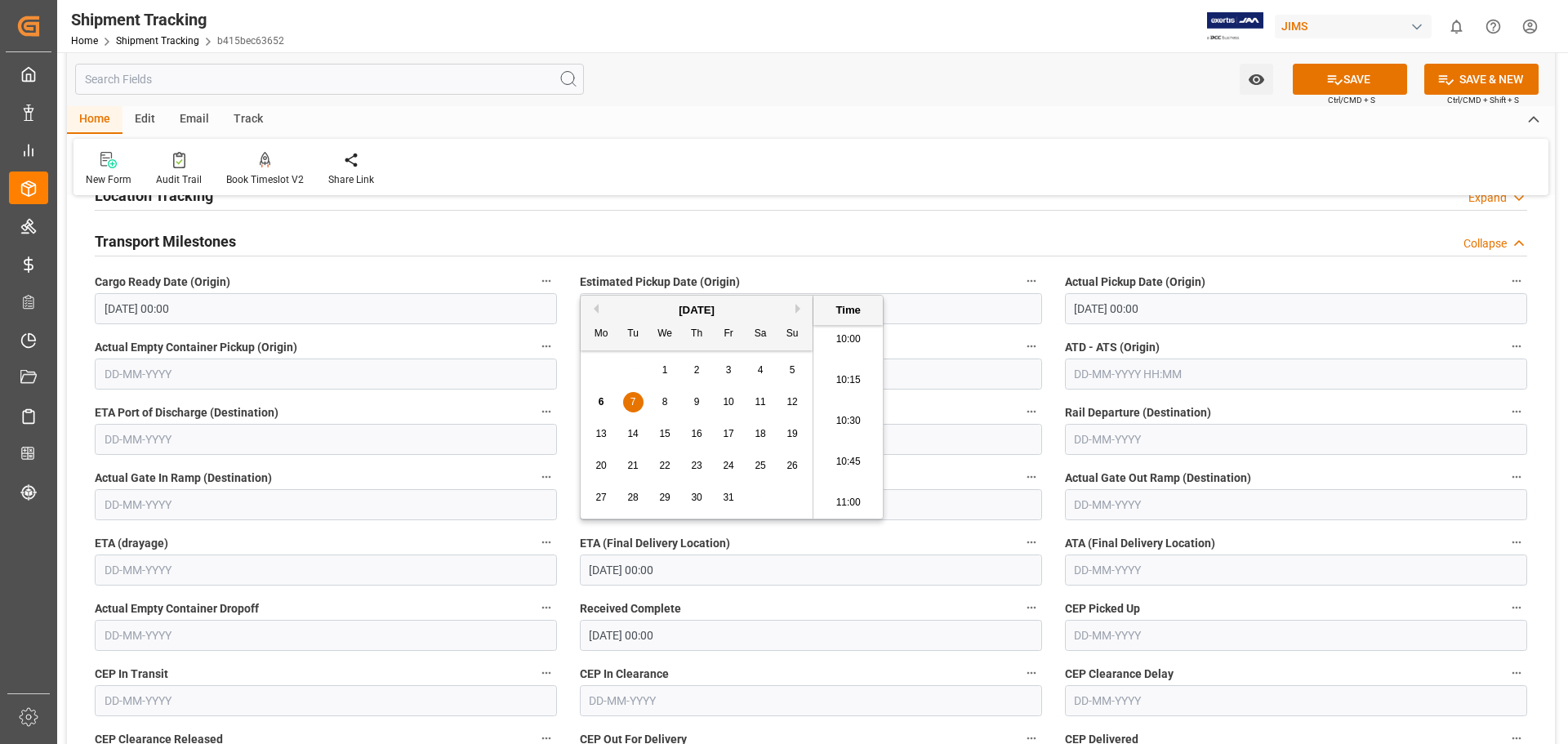
scroll to position [359, 0]
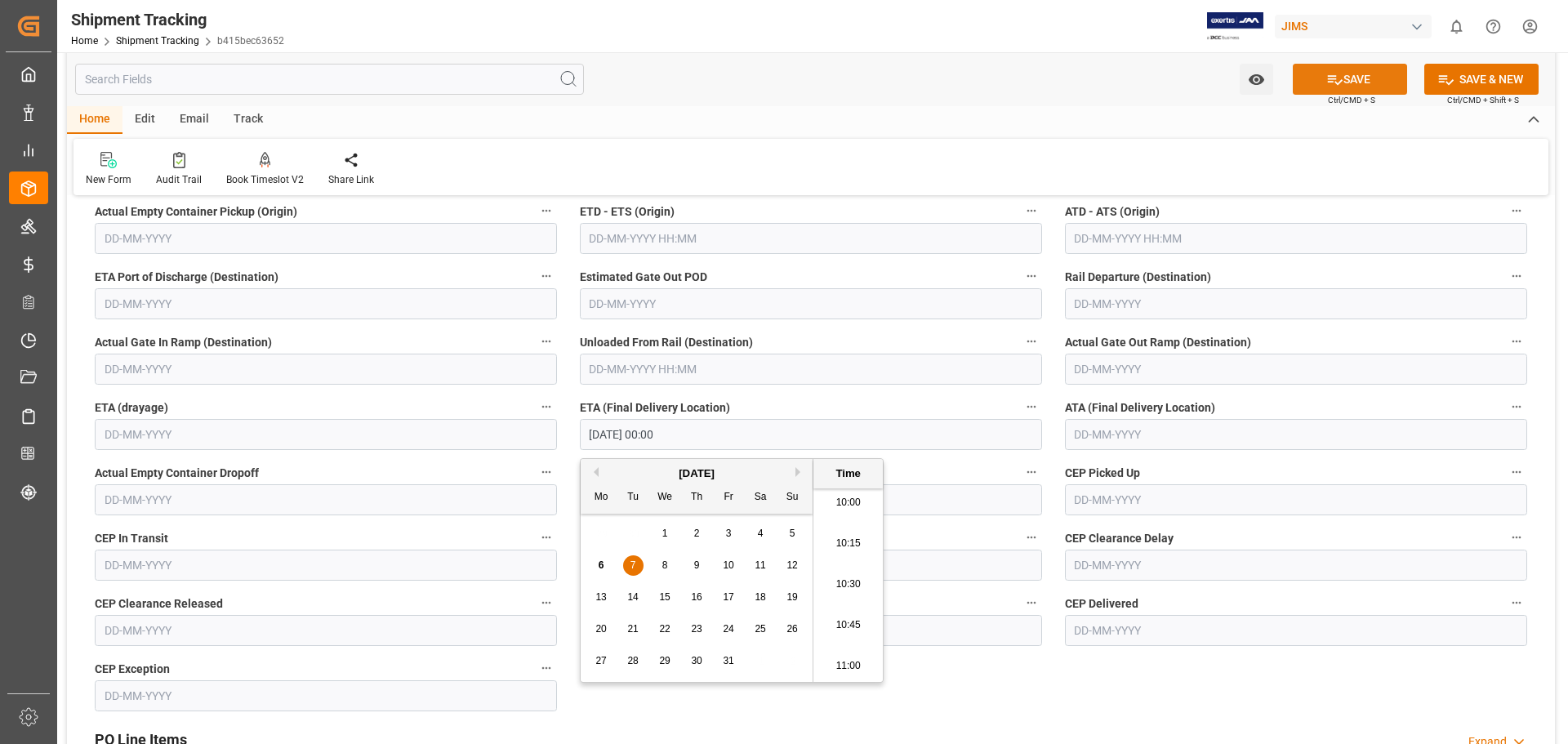
click at [1341, 80] on button "SAVE" at bounding box center [1350, 79] width 114 height 31
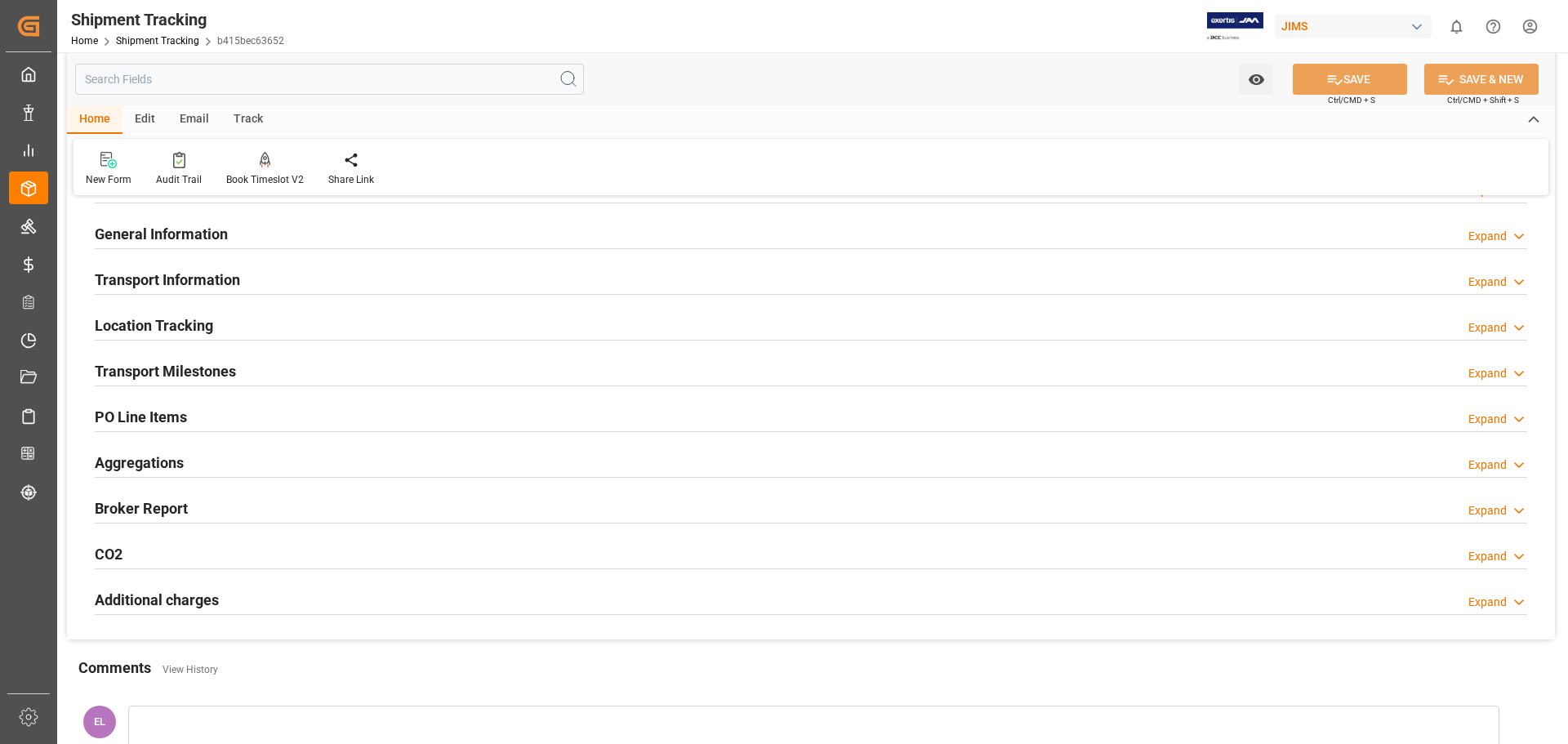
scroll to position [0, 0]
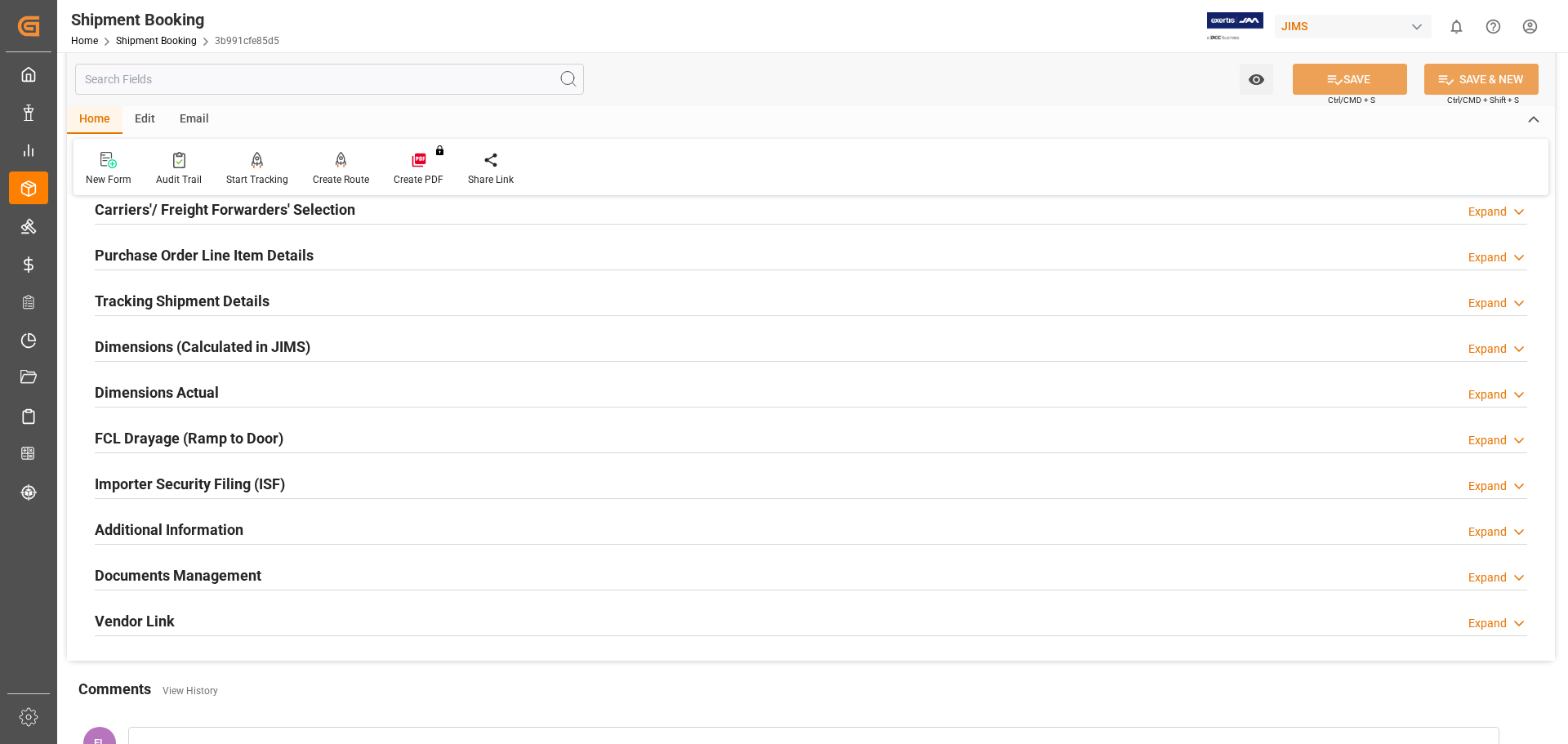
scroll to position [272, 0]
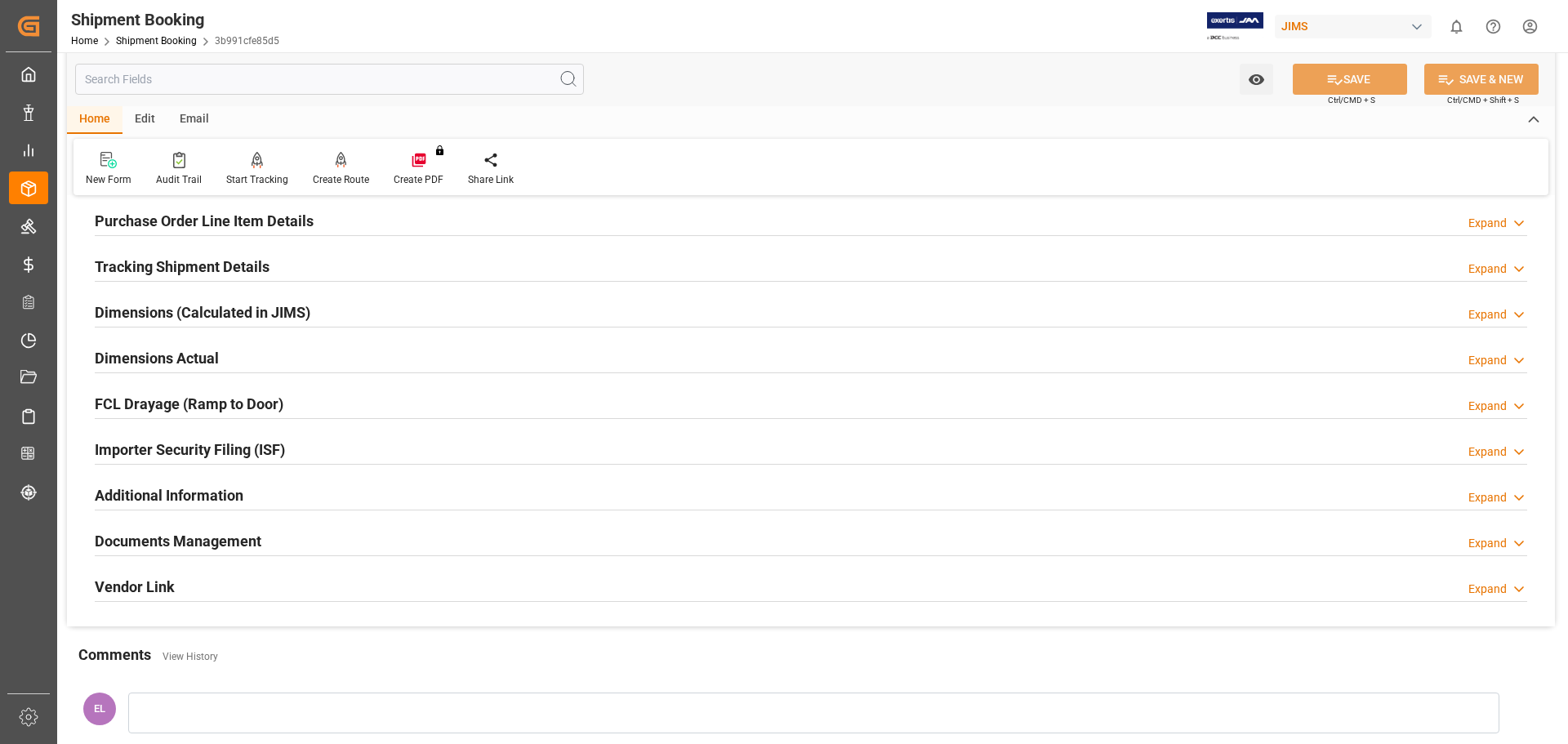
click at [234, 534] on h2 "Documents Management" at bounding box center [178, 540] width 166 height 22
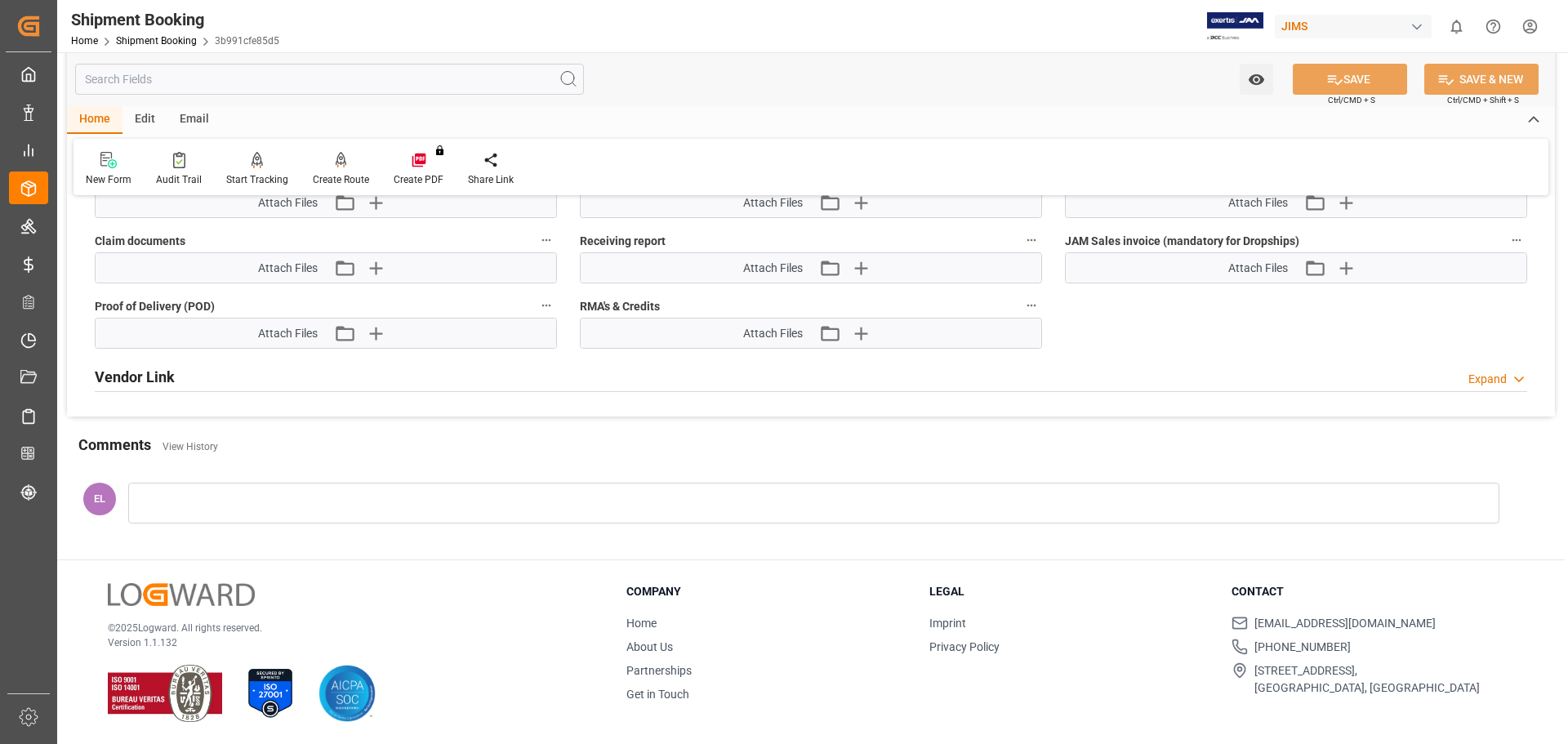
scroll to position [848, 0]
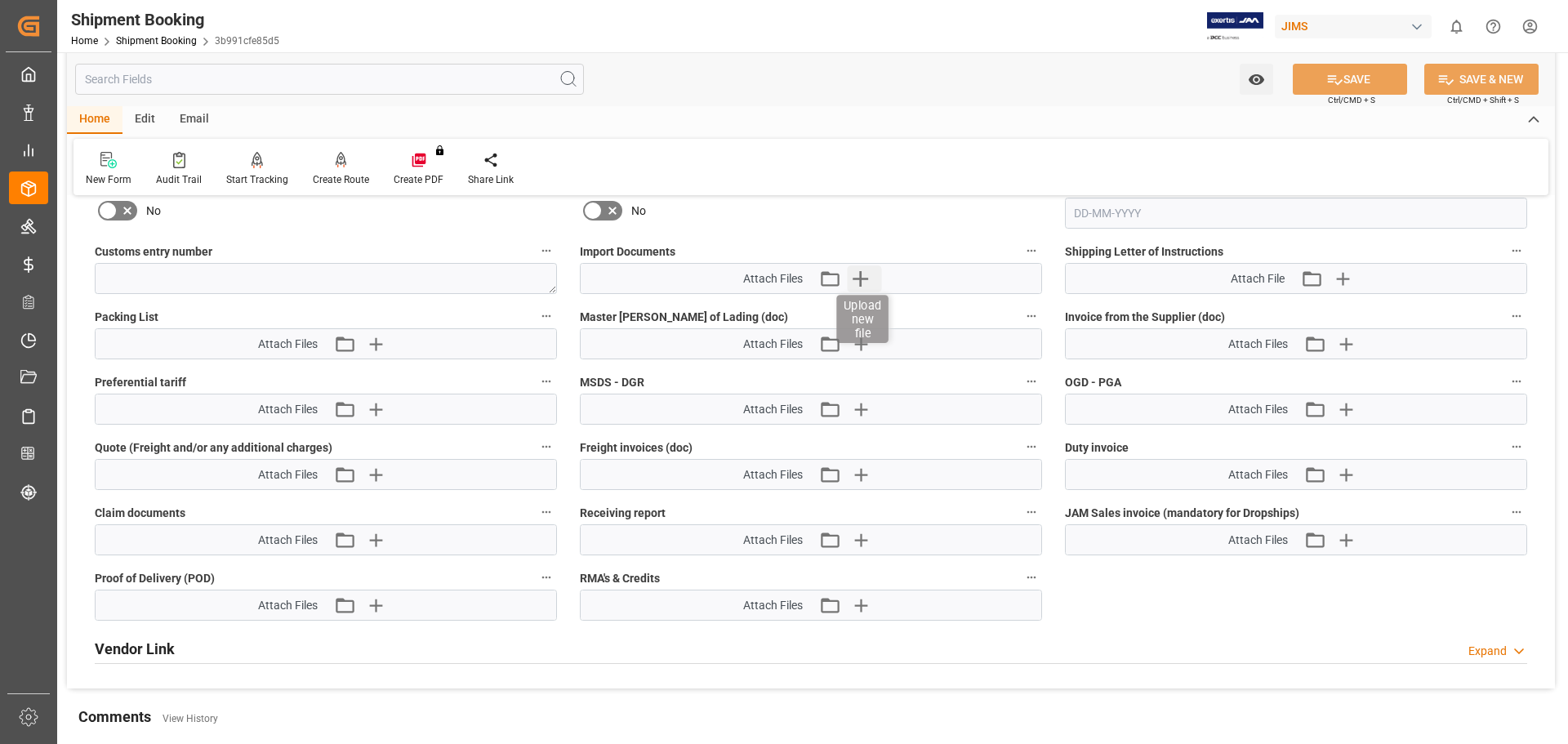
click at [858, 278] on icon "button" at bounding box center [860, 278] width 16 height 16
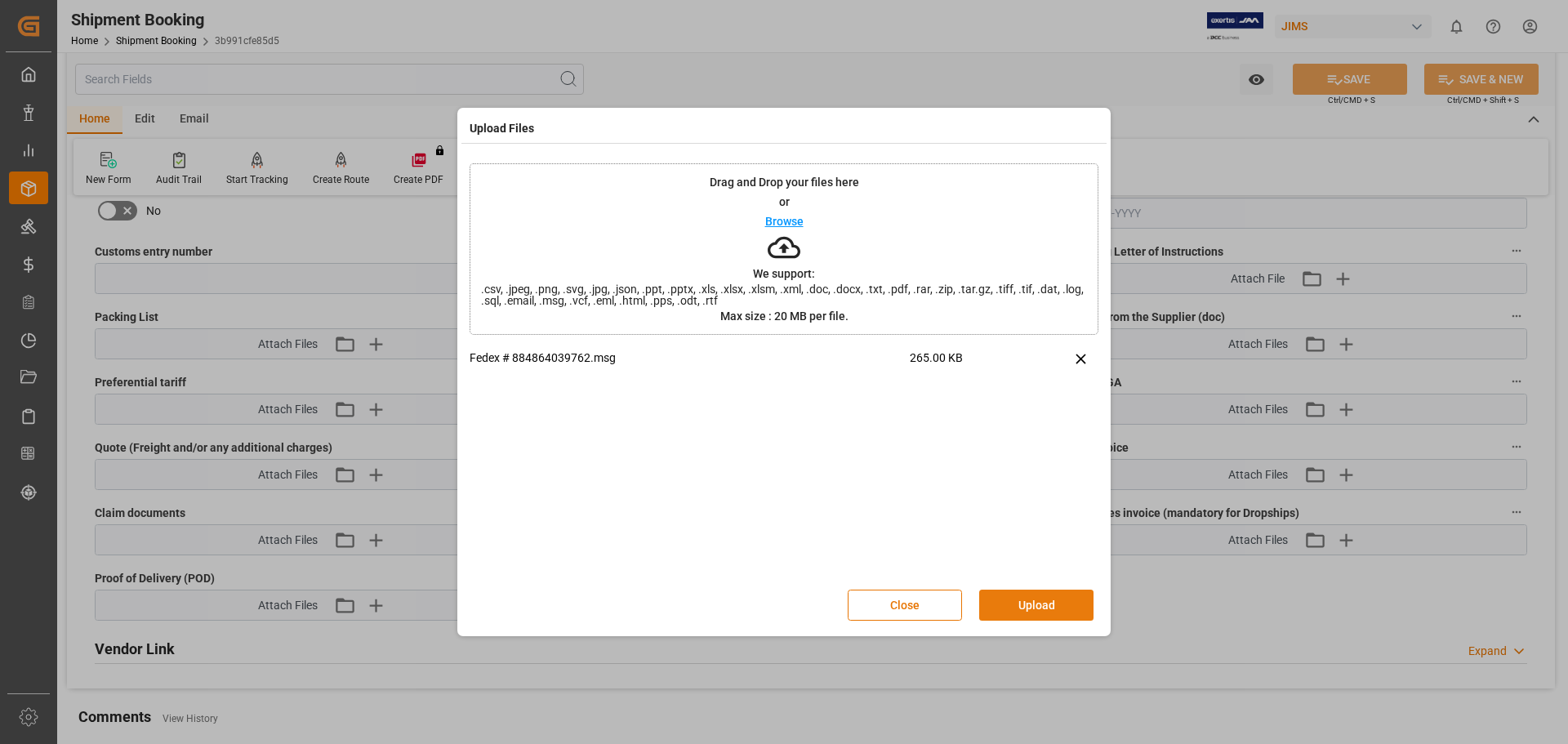
click at [1052, 605] on button "Upload" at bounding box center [1036, 605] width 114 height 31
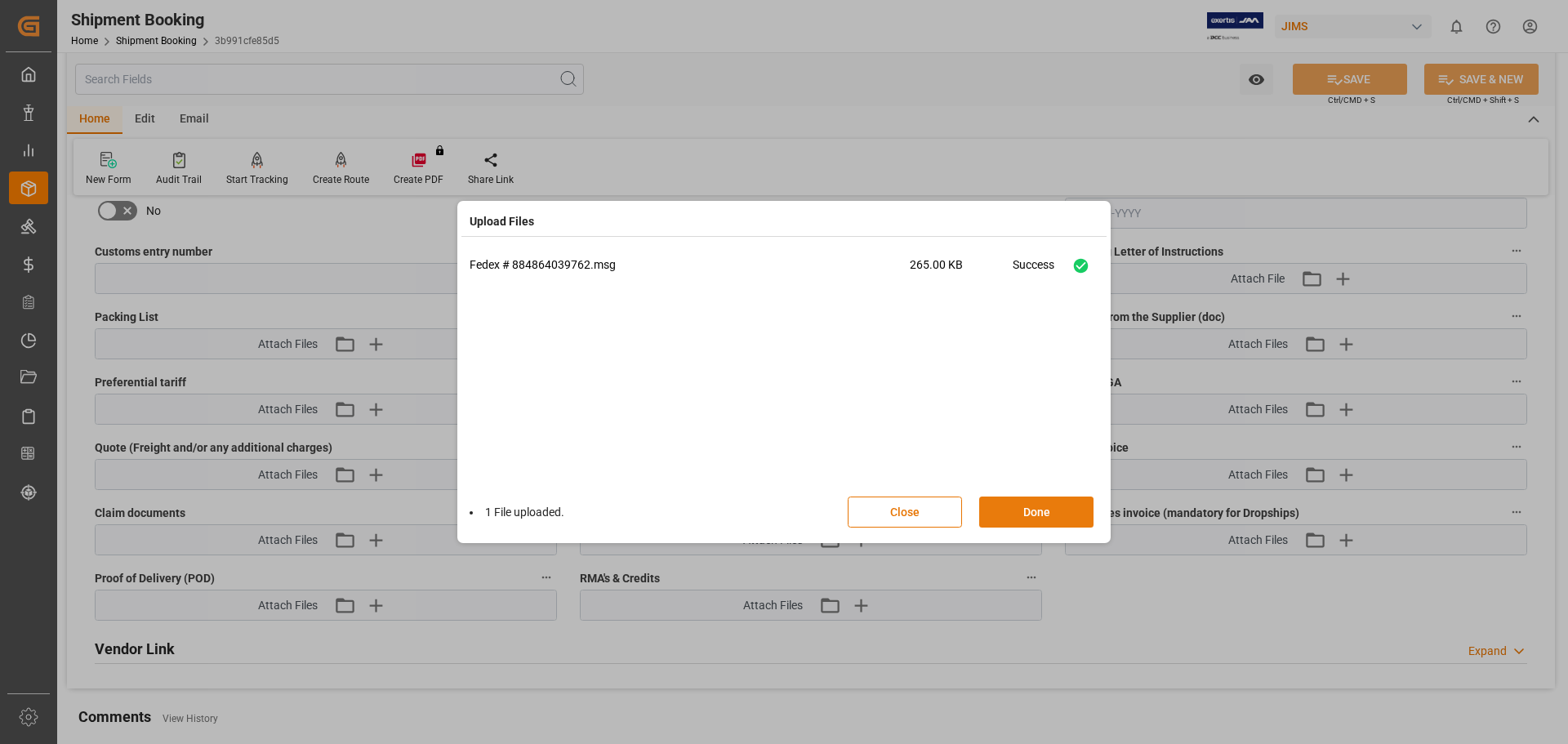
click at [1026, 516] on button "Done" at bounding box center [1036, 512] width 114 height 31
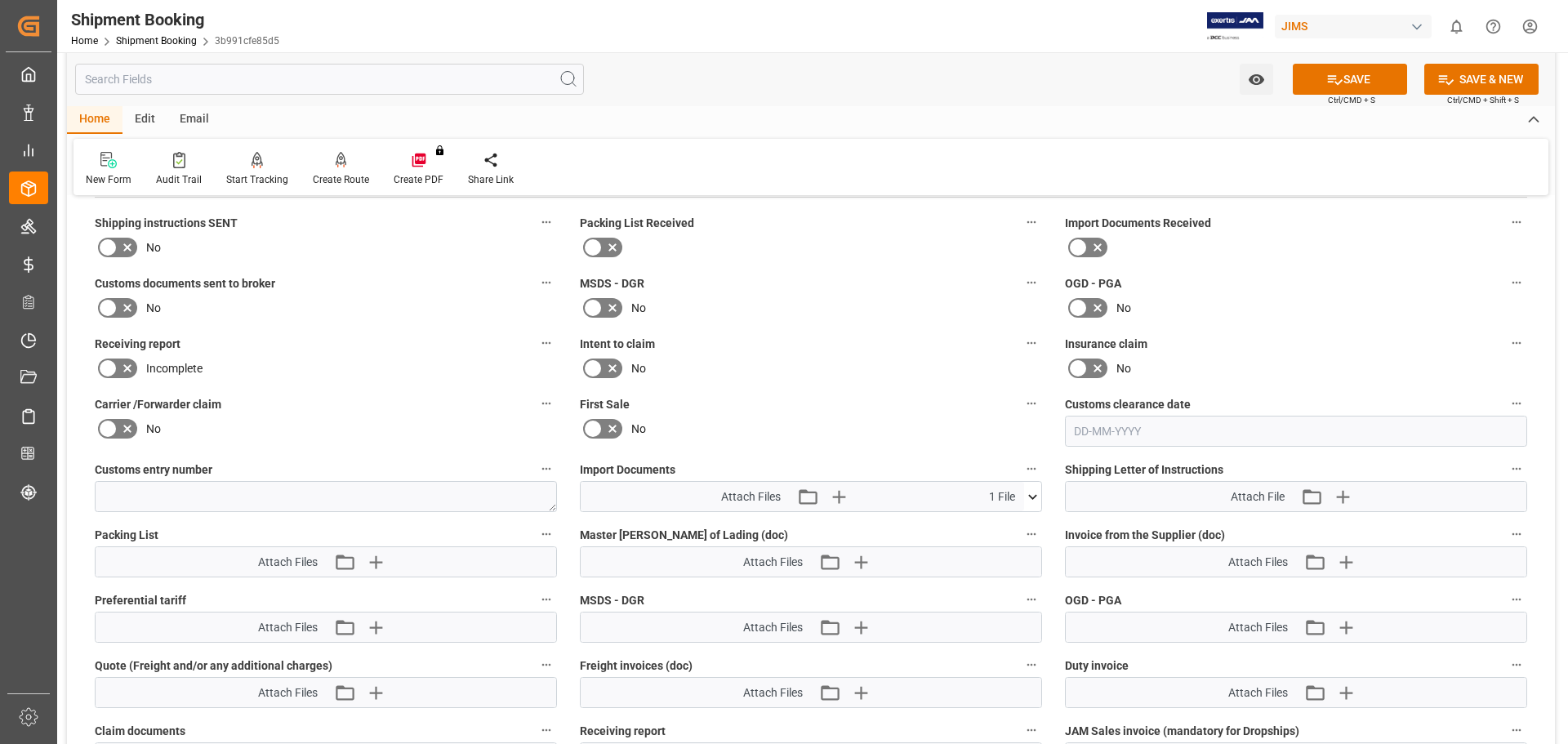
scroll to position [576, 0]
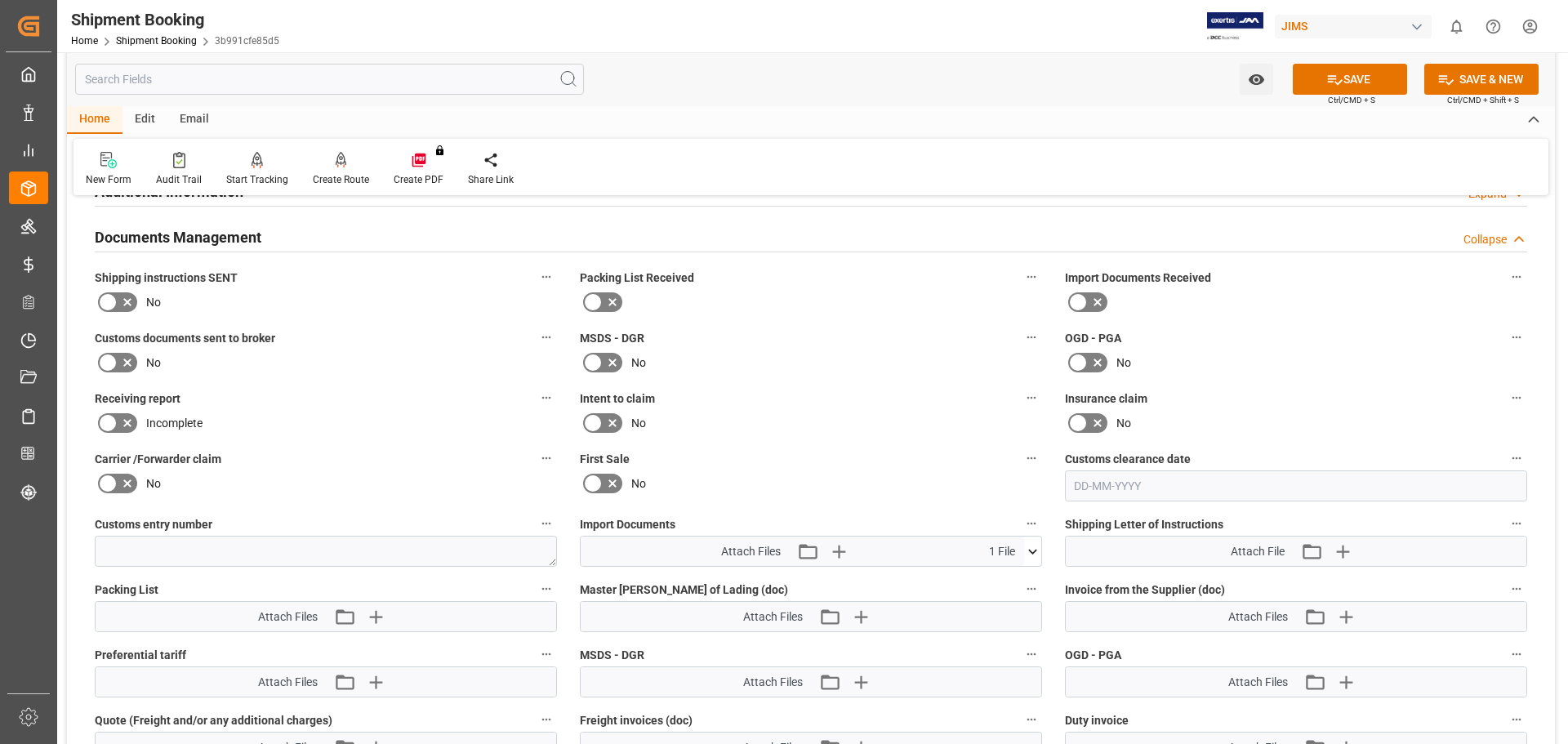
click at [120, 360] on icon at bounding box center [127, 362] width 19 height 19
click at [0, 0] on input "checkbox" at bounding box center [0, 0] width 0 height 0
click at [1343, 83] on button "SAVE" at bounding box center [1350, 79] width 114 height 31
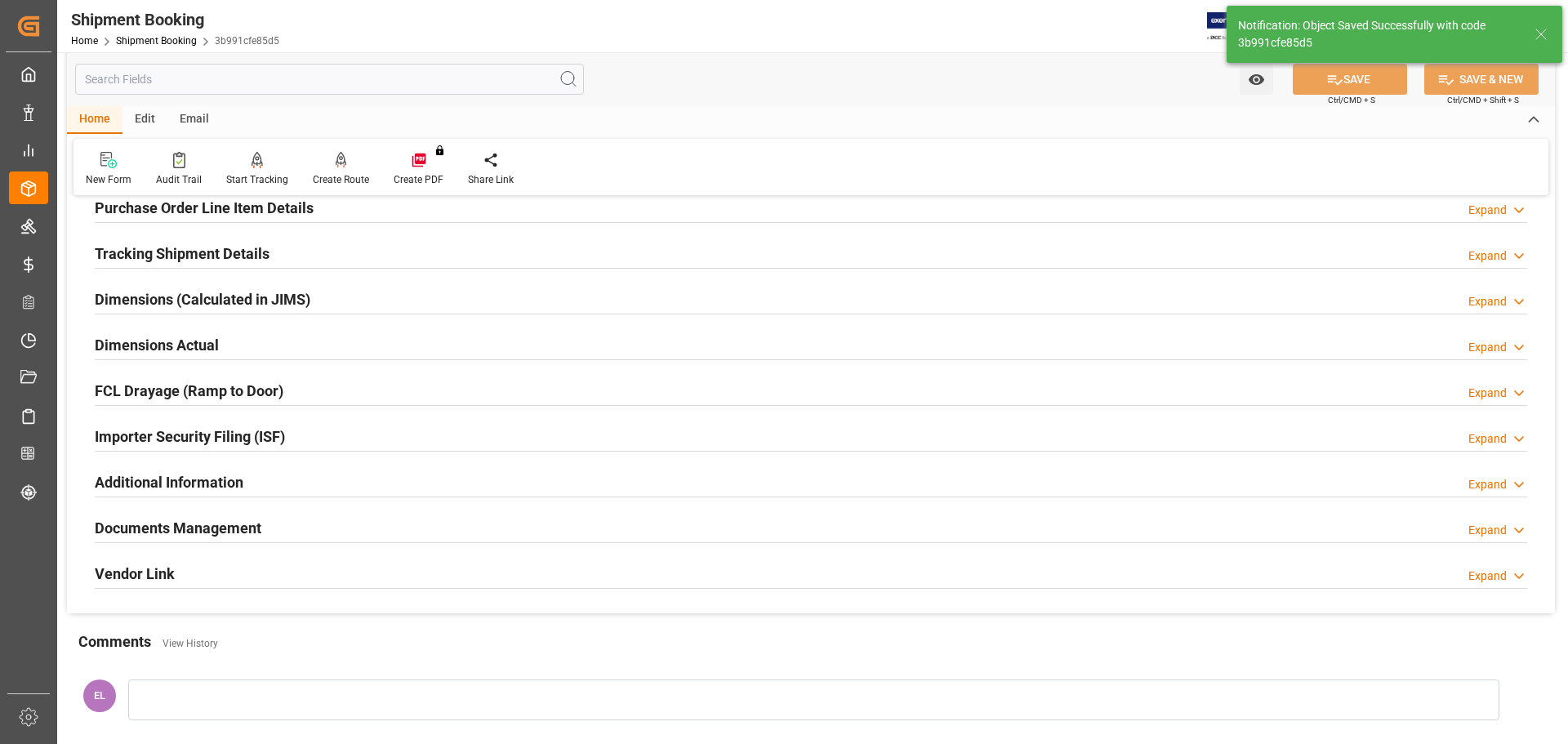
scroll to position [482, 0]
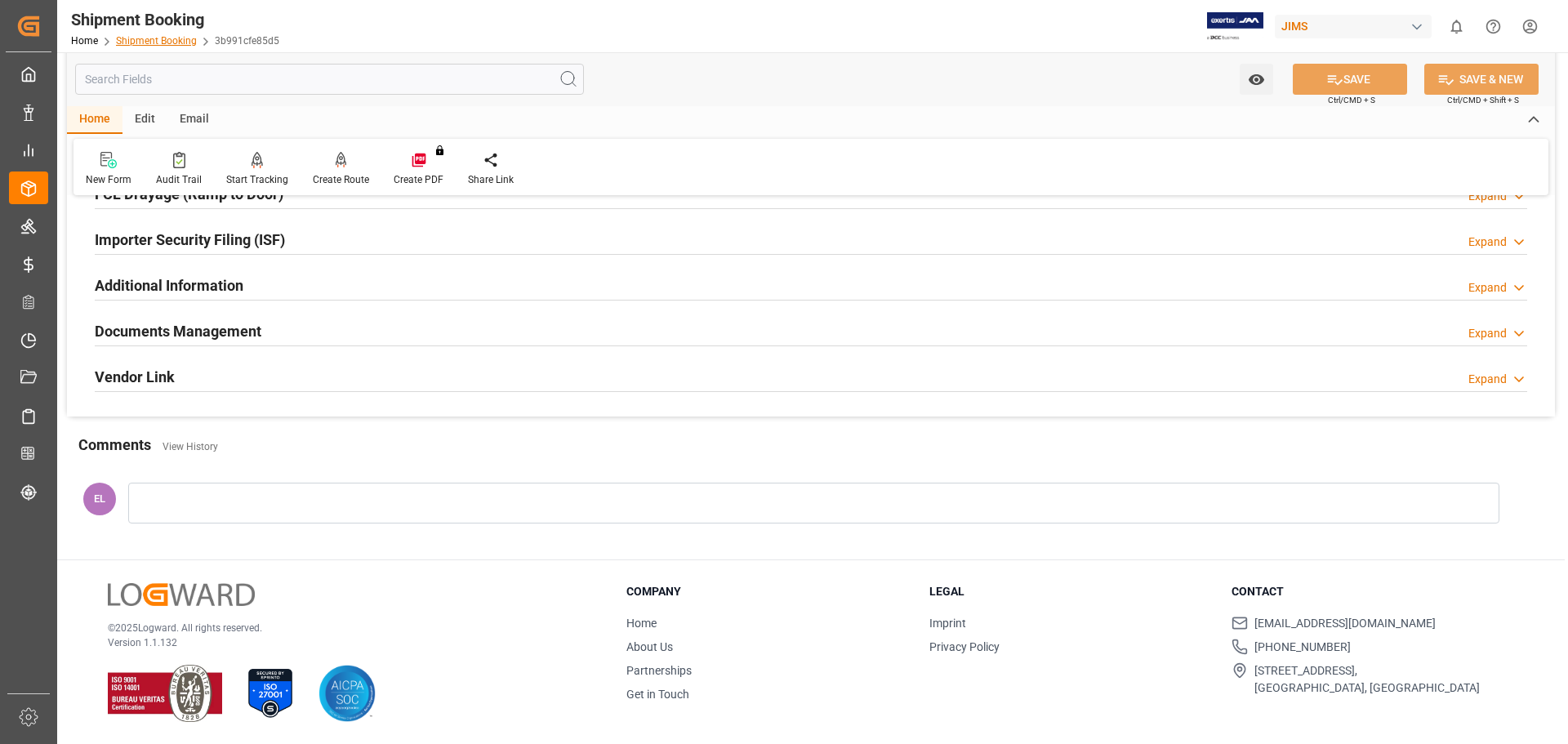
click at [139, 39] on link "Shipment Booking" at bounding box center [156, 40] width 81 height 12
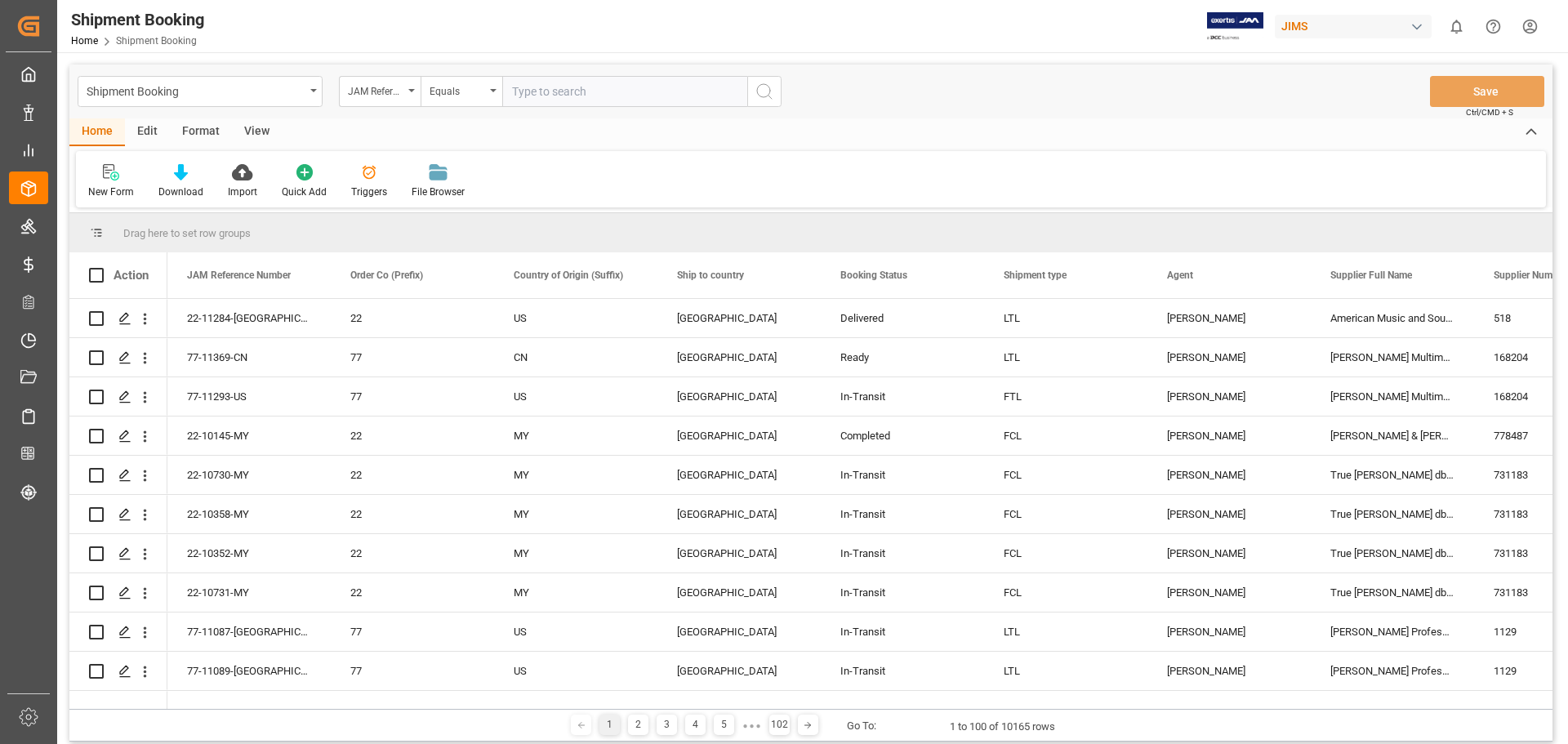
click at [592, 96] on input "text" at bounding box center [625, 91] width 245 height 31
type input "77-11027-US"
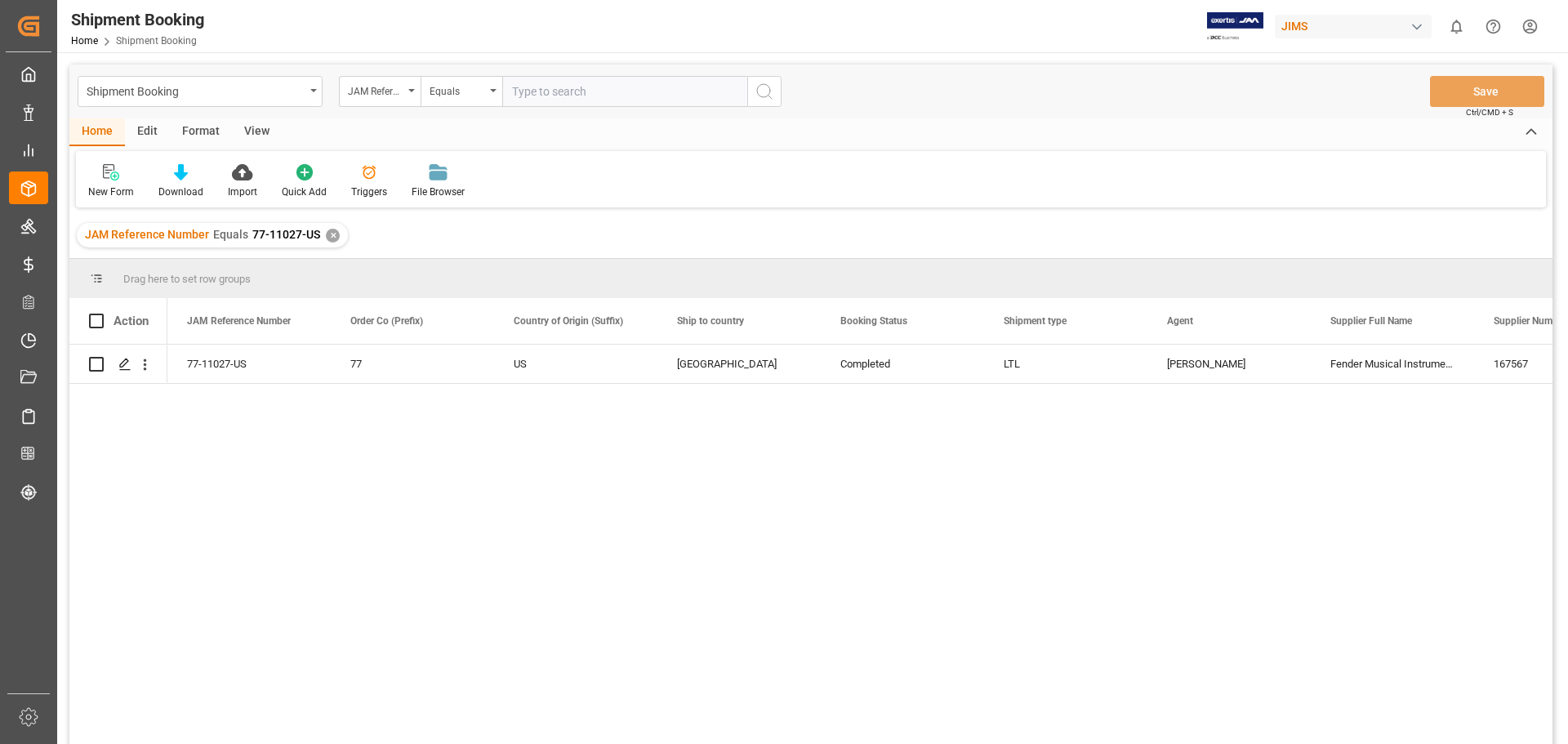
click at [330, 236] on div "✕" at bounding box center [332, 235] width 14 height 14
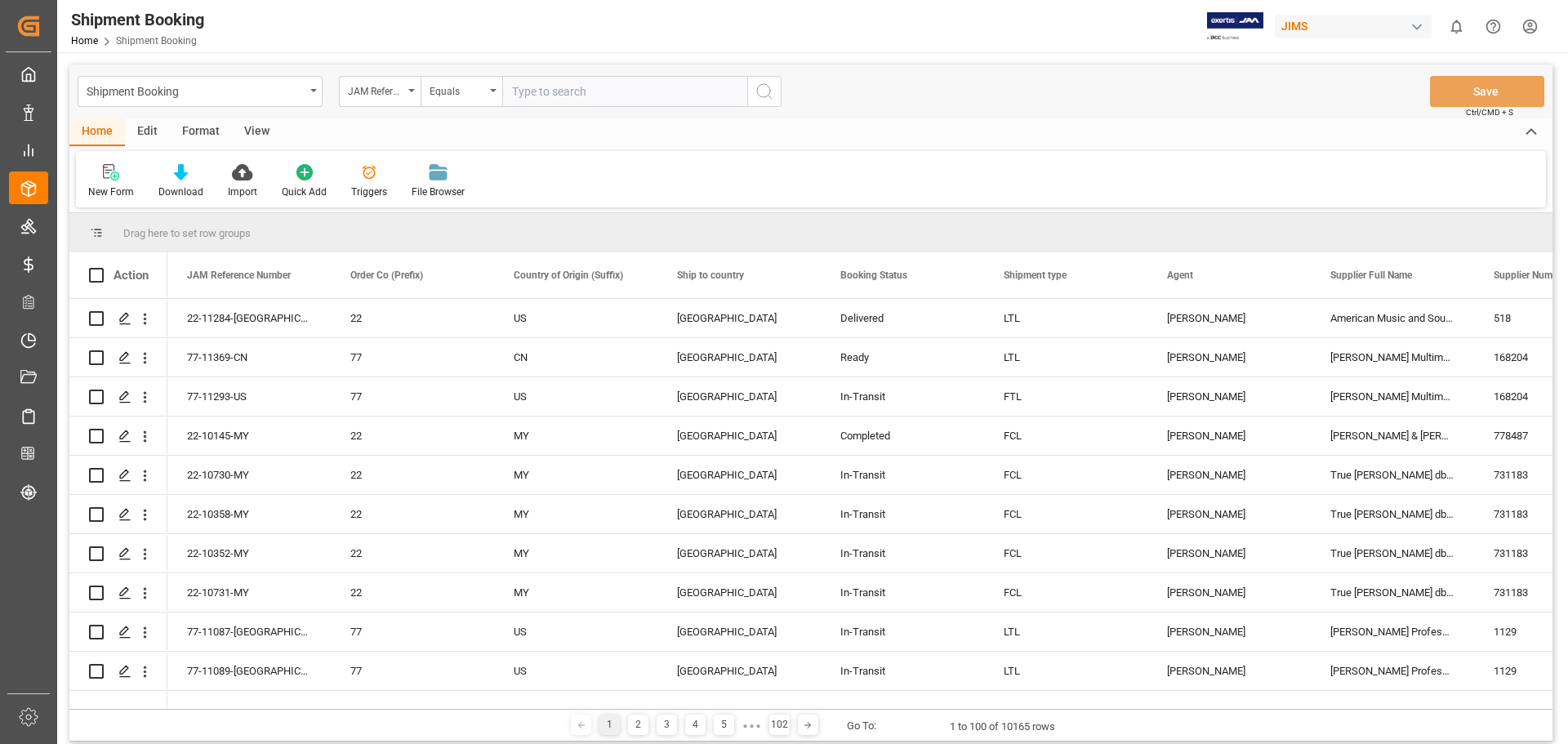
click at [658, 91] on input "text" at bounding box center [625, 91] width 245 height 31
type input "77-11037-US"
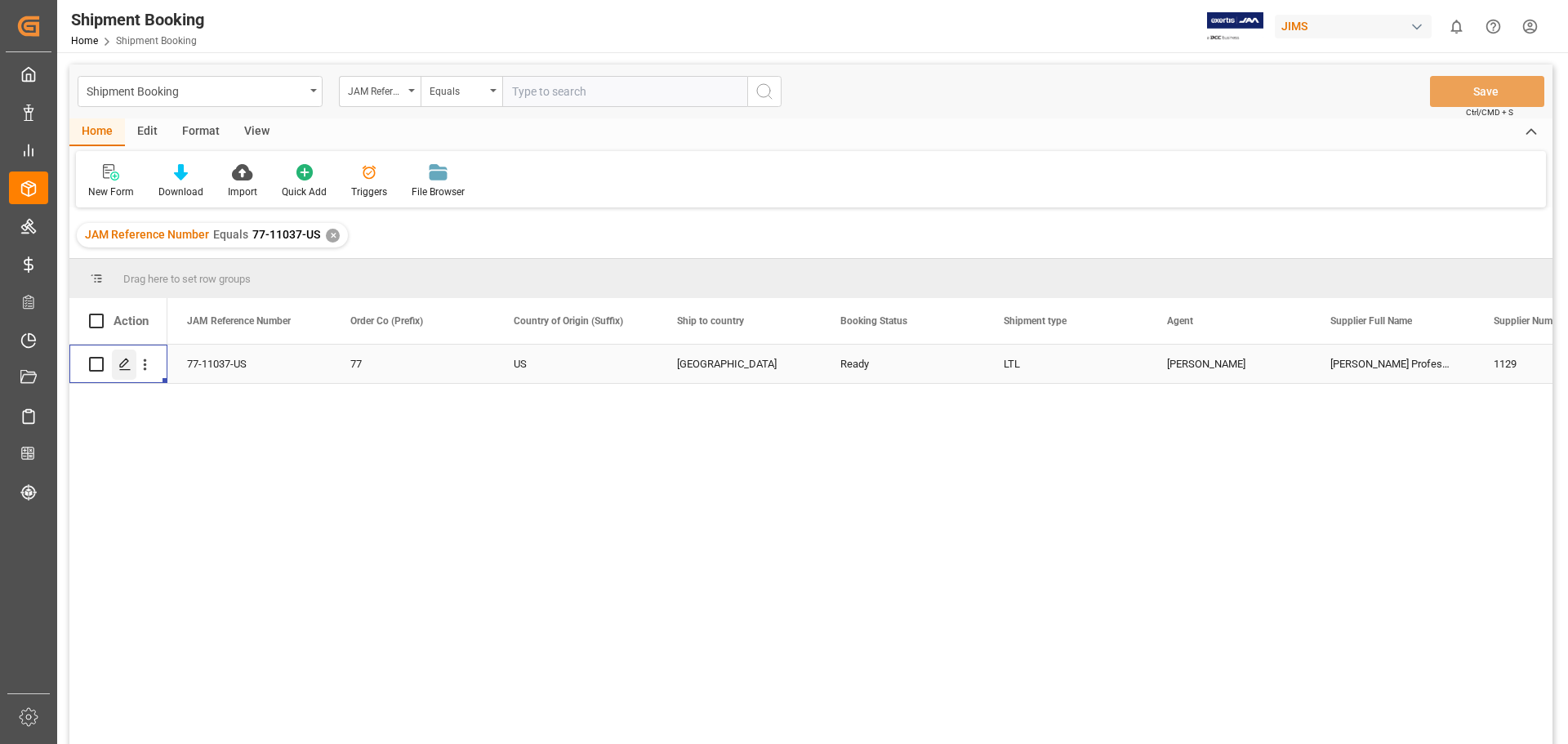
click at [123, 369] on icon "Press SPACE to select this row." at bounding box center [125, 364] width 13 height 13
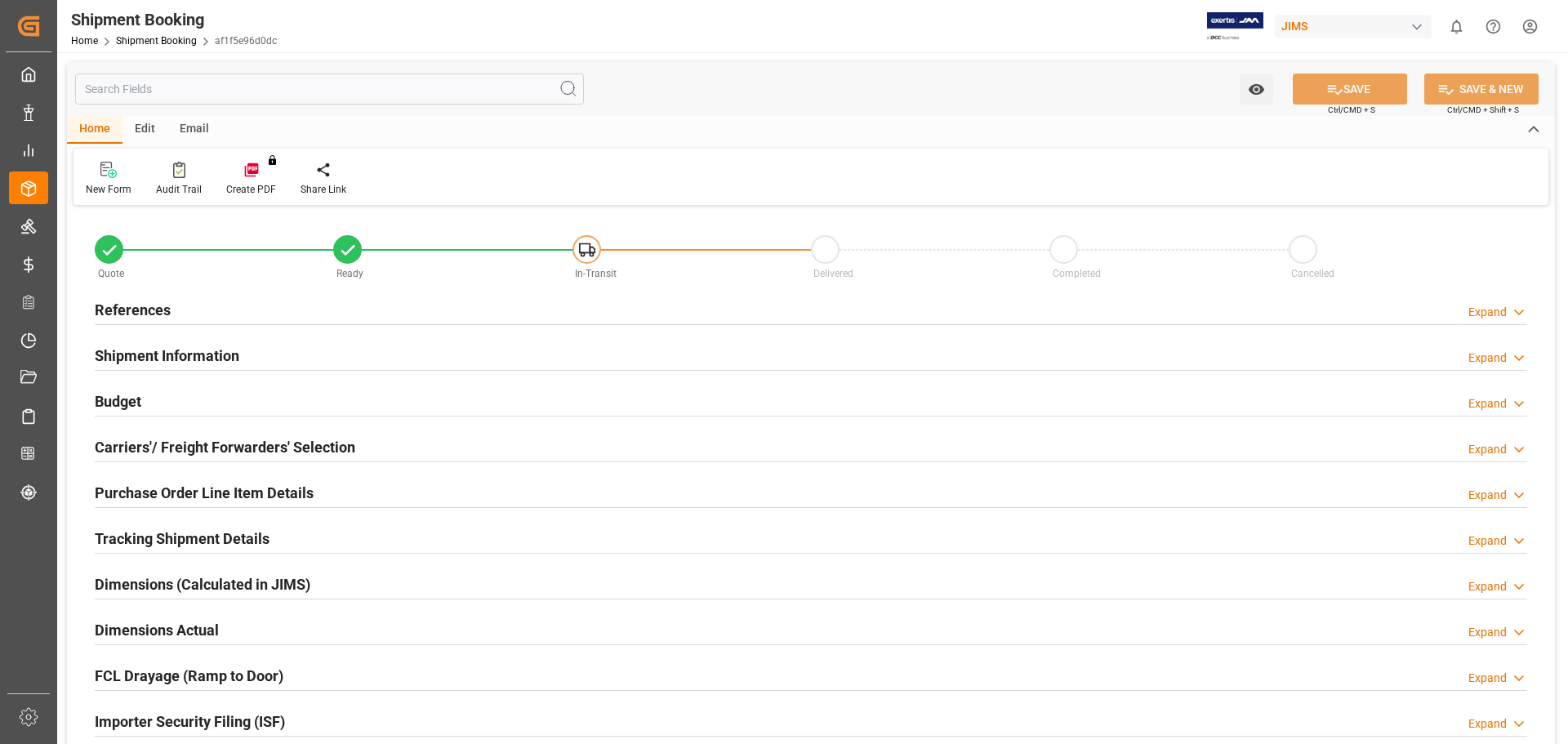
type input "0"
click at [129, 299] on h2 "References" at bounding box center [132, 309] width 76 height 22
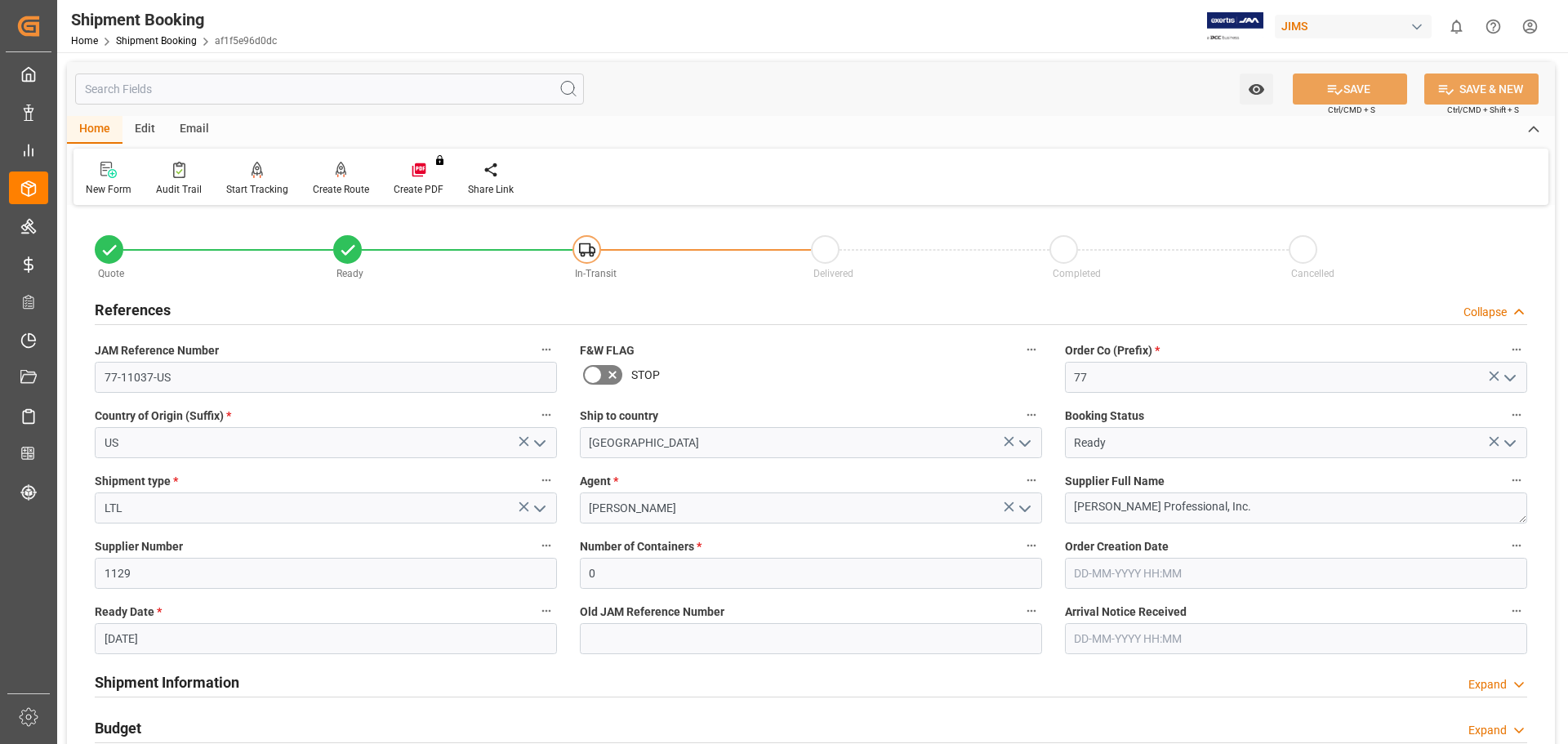
click at [131, 639] on input "10-10-2025" at bounding box center [326, 638] width 462 height 31
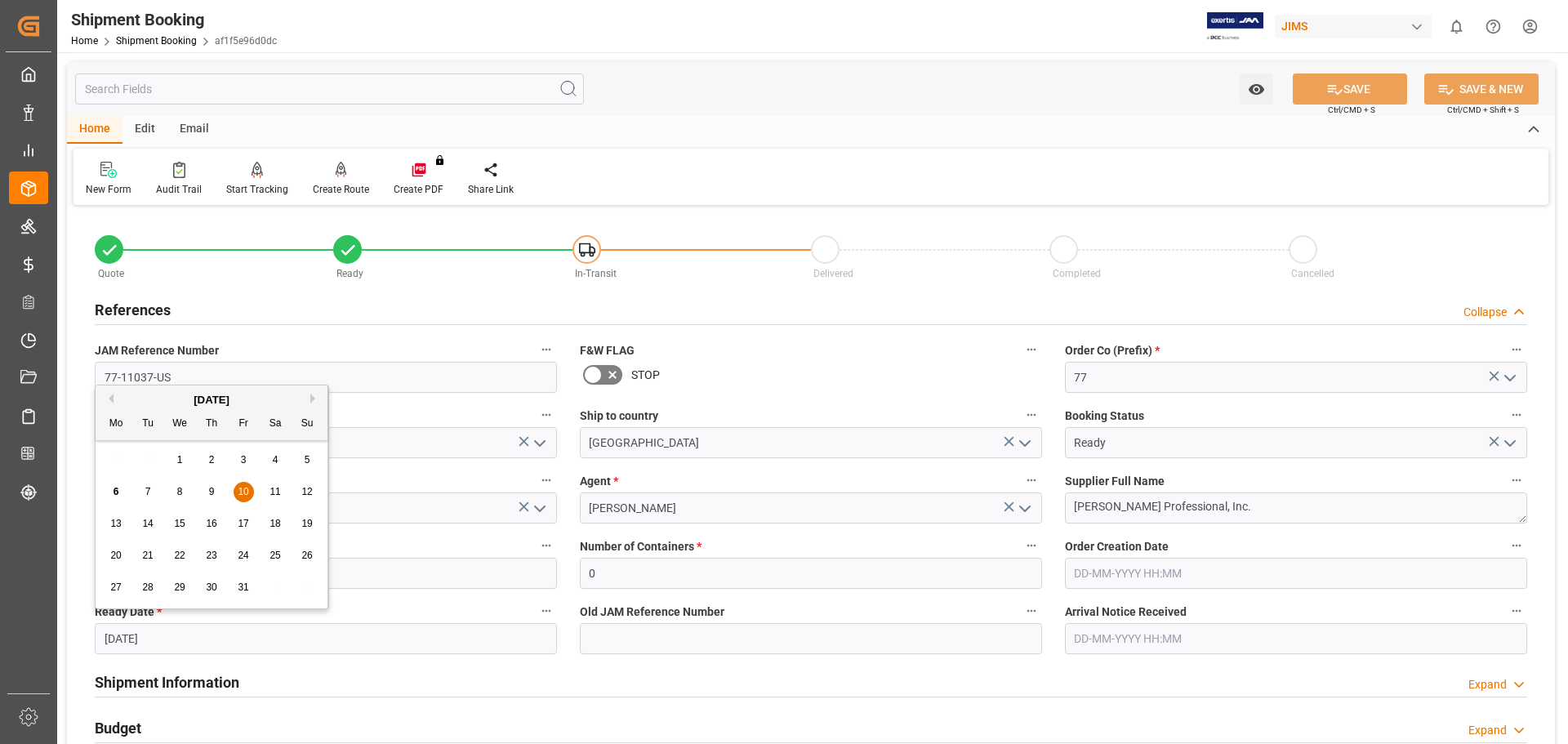
click at [212, 591] on span "30" at bounding box center [211, 587] width 11 height 12
type input "30-10-2025"
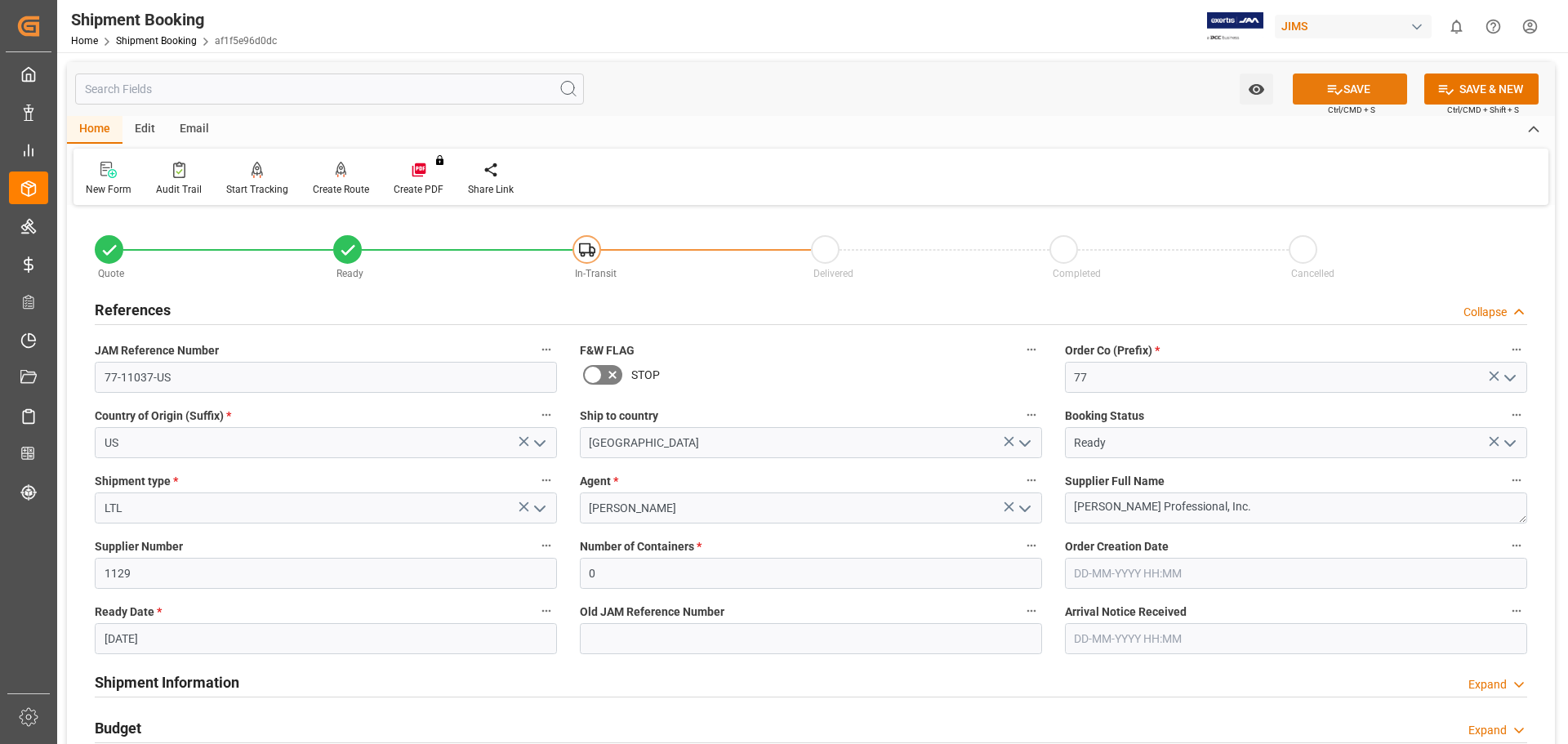
click at [1352, 89] on button "SAVE" at bounding box center [1350, 89] width 114 height 31
